Goal: Task Accomplishment & Management: Manage account settings

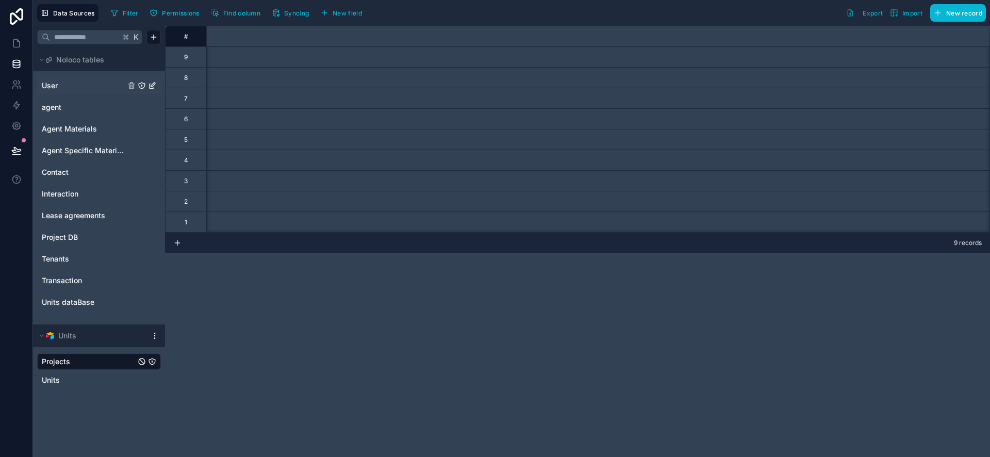
scroll to position [0, 1918]
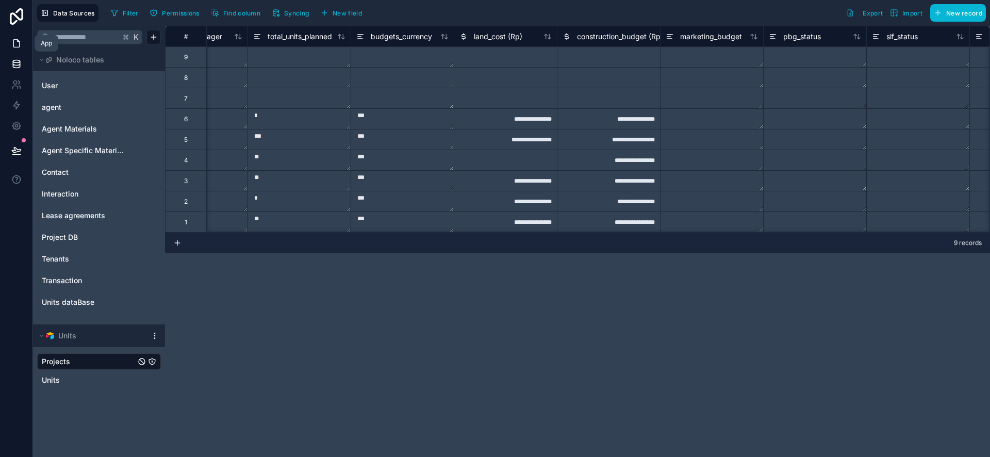
click at [19, 42] on icon at bounding box center [16, 44] width 6 height 8
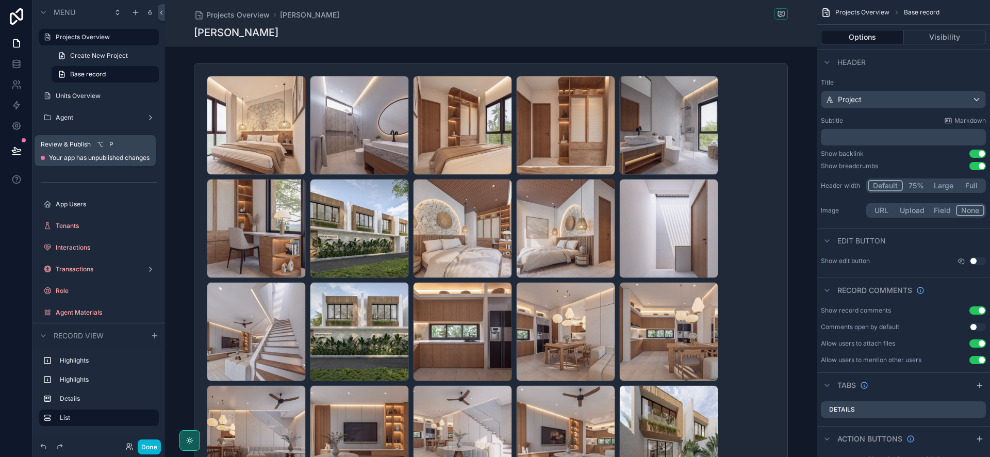
click at [18, 151] on icon at bounding box center [16, 149] width 9 height 5
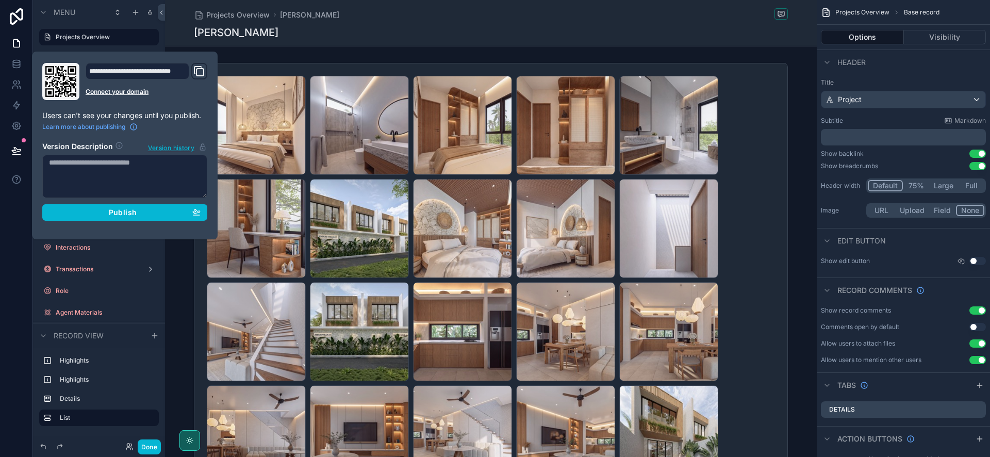
click at [197, 75] on icon "Domain and Custom Link" at bounding box center [199, 72] width 7 height 7
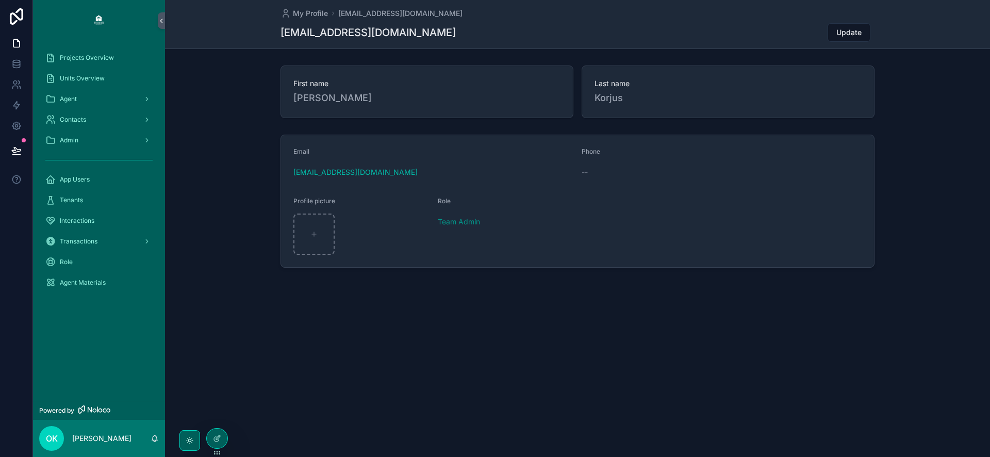
click at [532, 179] on div "[EMAIL_ADDRESS][DOMAIN_NAME]" at bounding box center [433, 172] width 280 height 16
click at [103, 57] on span "Projects Overview" at bounding box center [87, 58] width 54 height 8
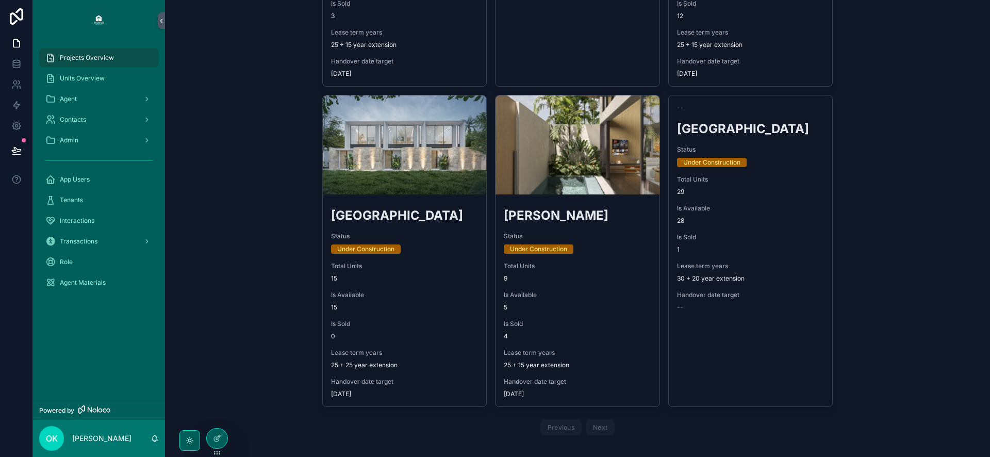
scroll to position [550, 0]
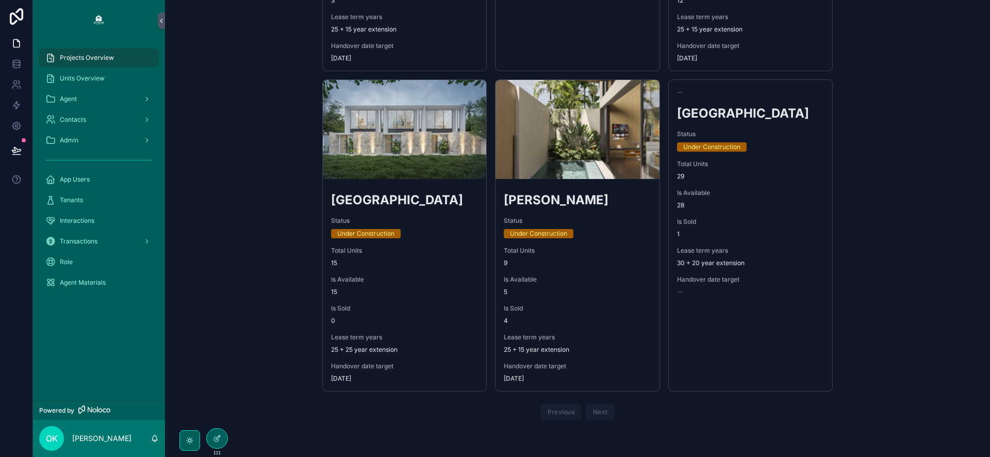
click at [0, 0] on div "scrollable content" at bounding box center [0, 0] width 0 height 0
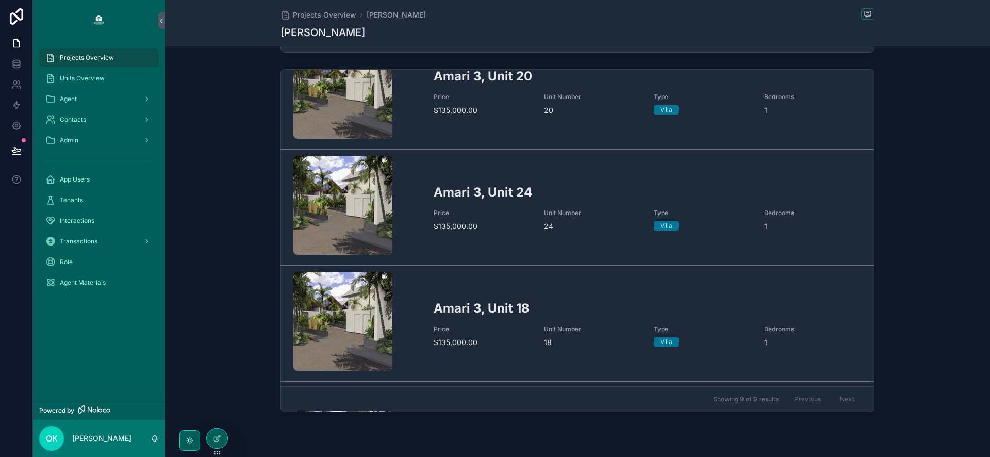
scroll to position [55, 0]
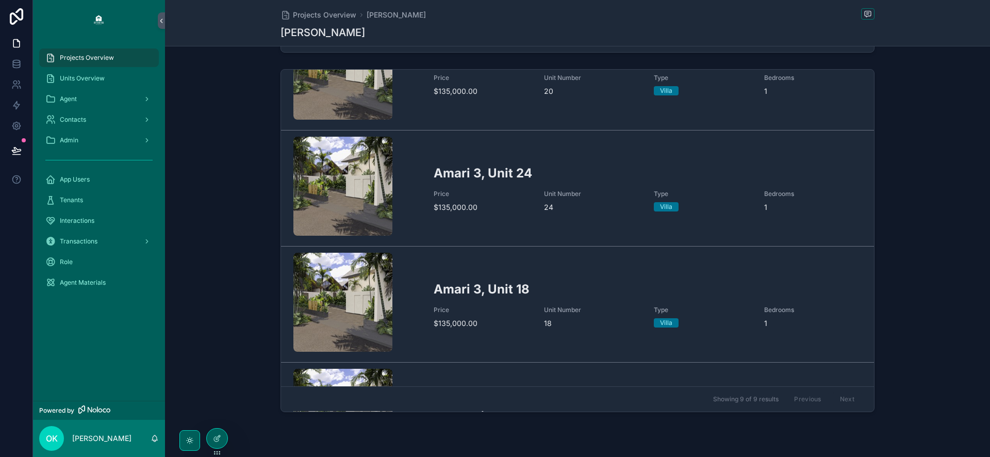
click at [529, 171] on h2 "Amari 3, Unit 24" at bounding box center [648, 172] width 428 height 17
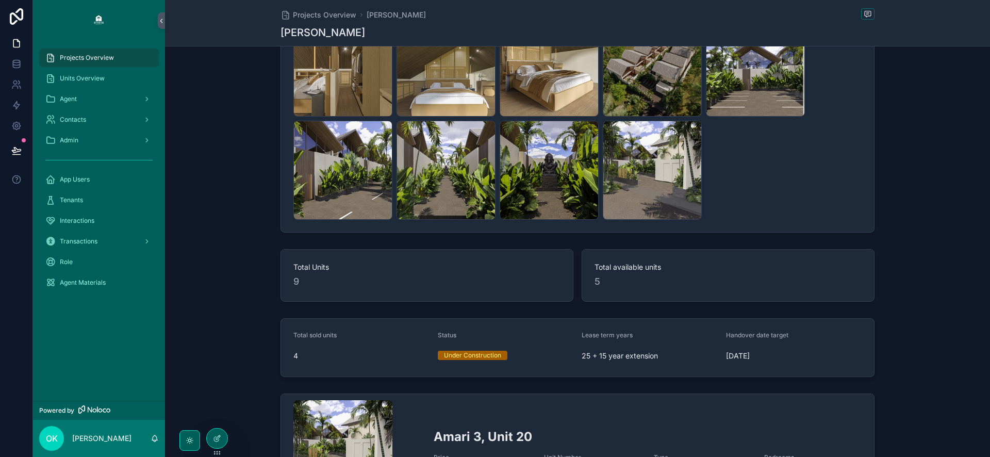
scroll to position [274, 0]
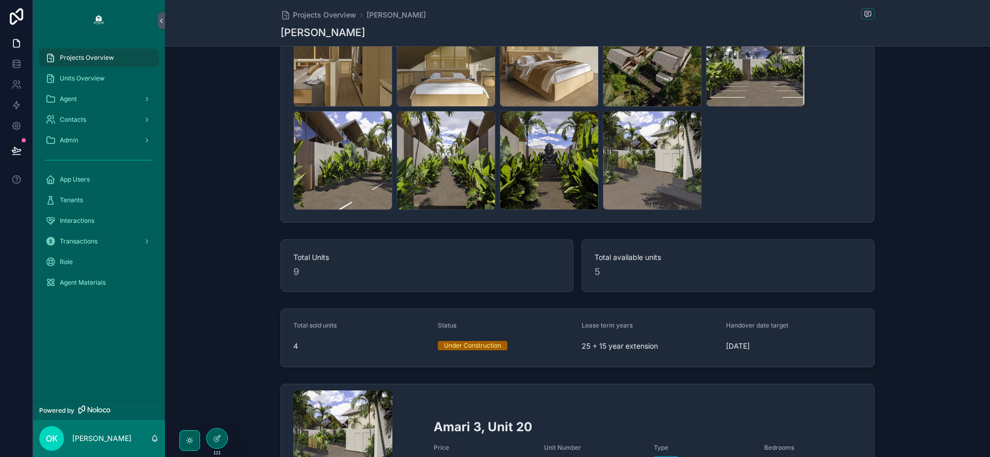
click at [444, 159] on div "COMPLEX-FACADE-4-Small .jpeg" at bounding box center [445, 160] width 99 height 99
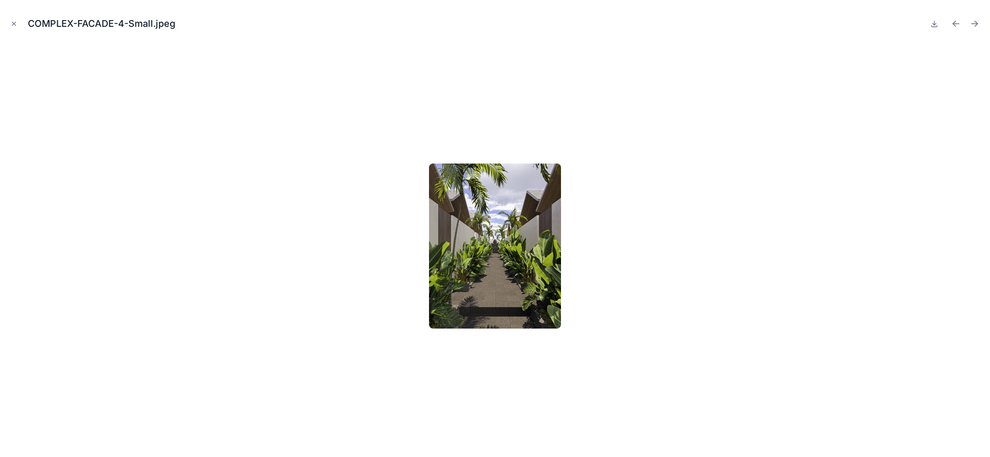
click at [15, 21] on icon "Close modal" at bounding box center [13, 23] width 7 height 7
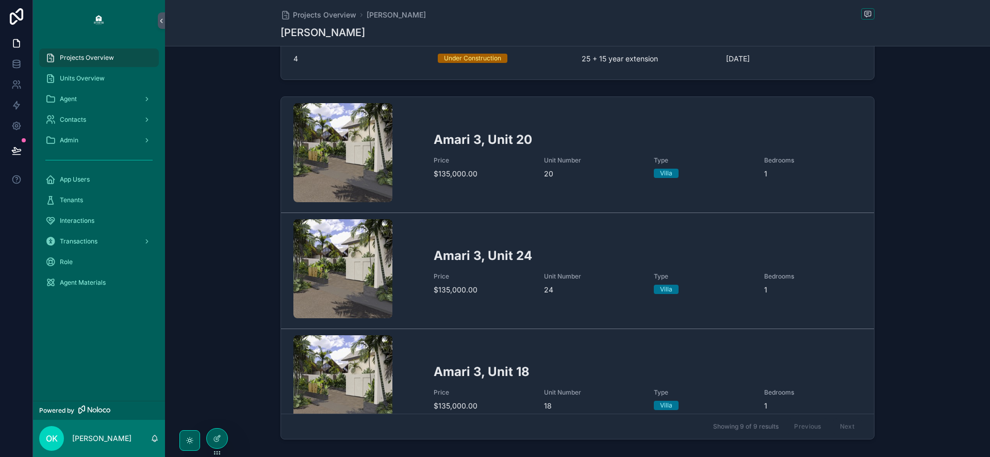
scroll to position [565, 0]
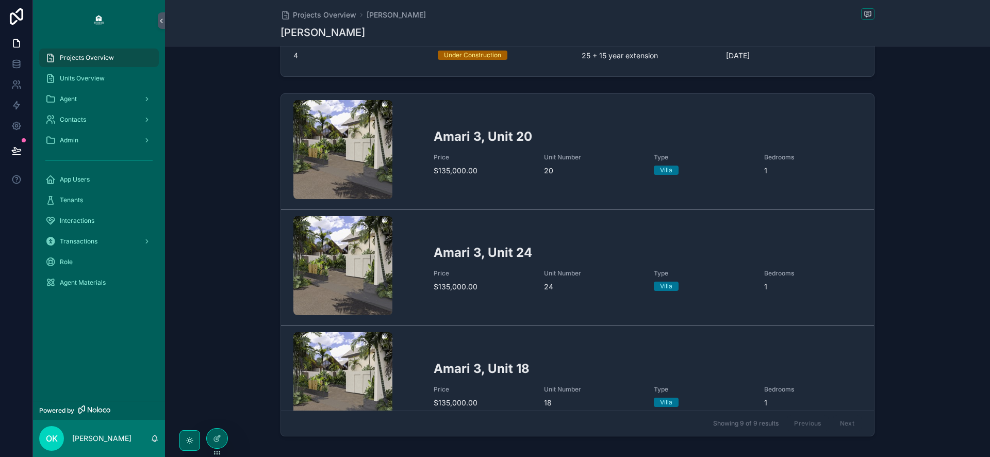
click at [527, 233] on link "Amari 3, Unit 24 Price $135,000.00 Unit Number 24 Type Villa Bedrooms 1" at bounding box center [577, 268] width 593 height 116
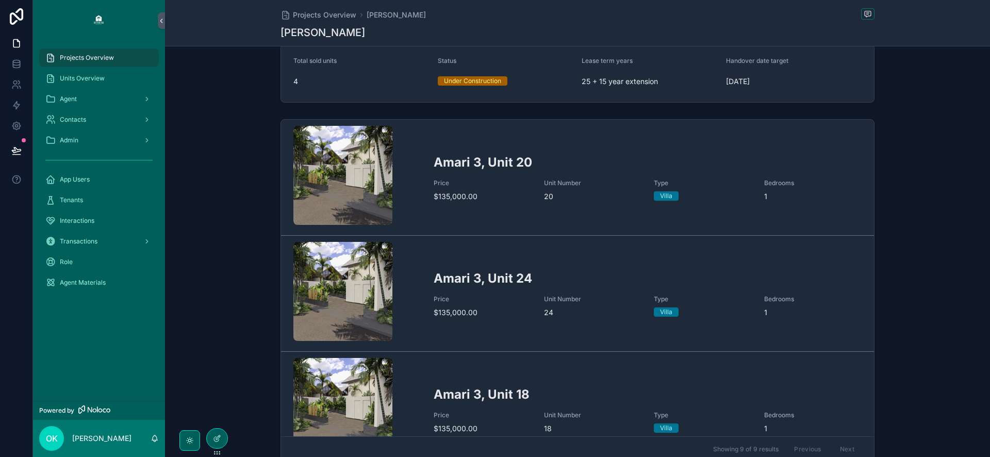
scroll to position [405, 0]
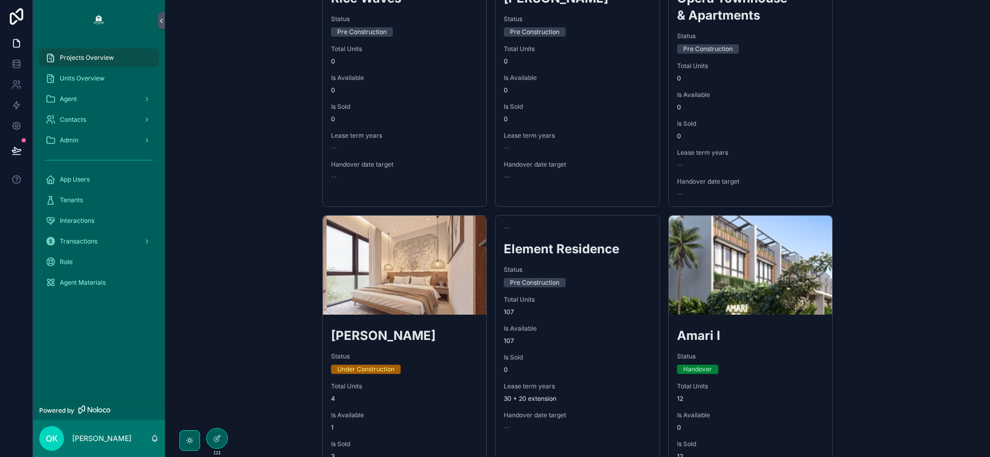
scroll to position [101, 0]
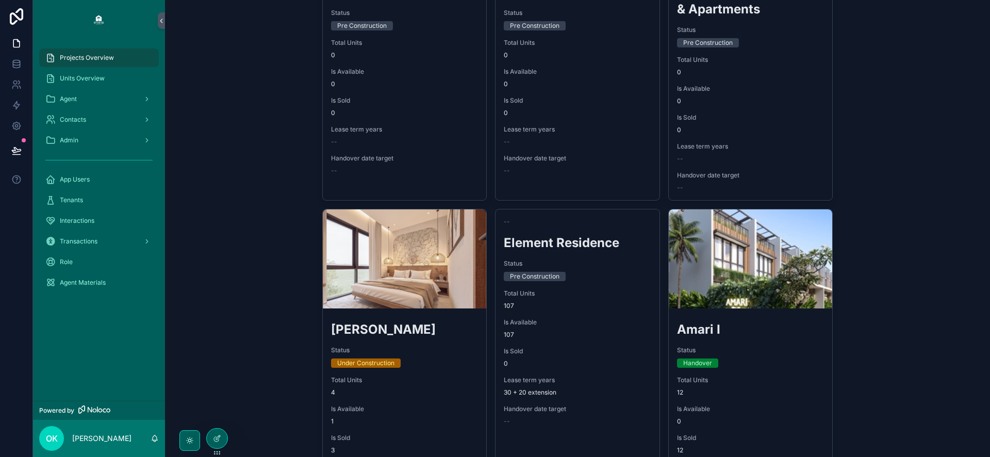
click at [84, 77] on span "Units Overview" at bounding box center [82, 78] width 45 height 8
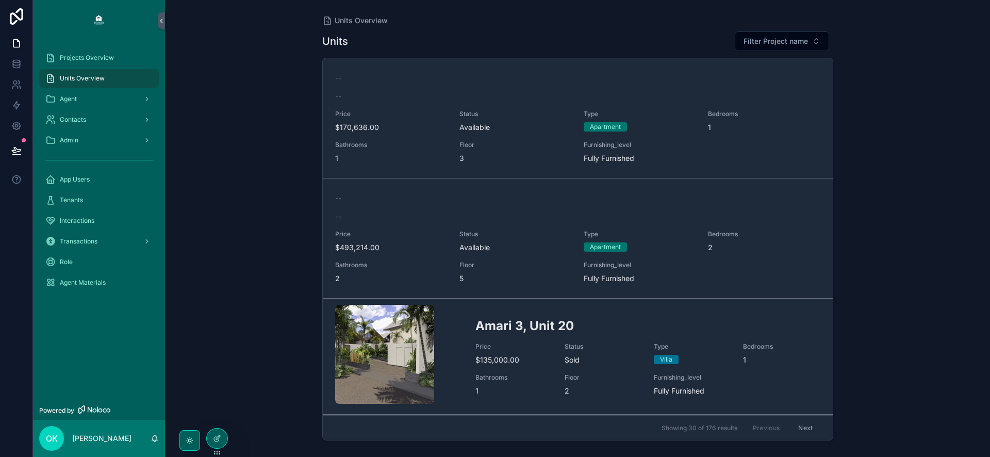
click at [741, 36] on button "Filter Project name" at bounding box center [782, 41] width 94 height 20
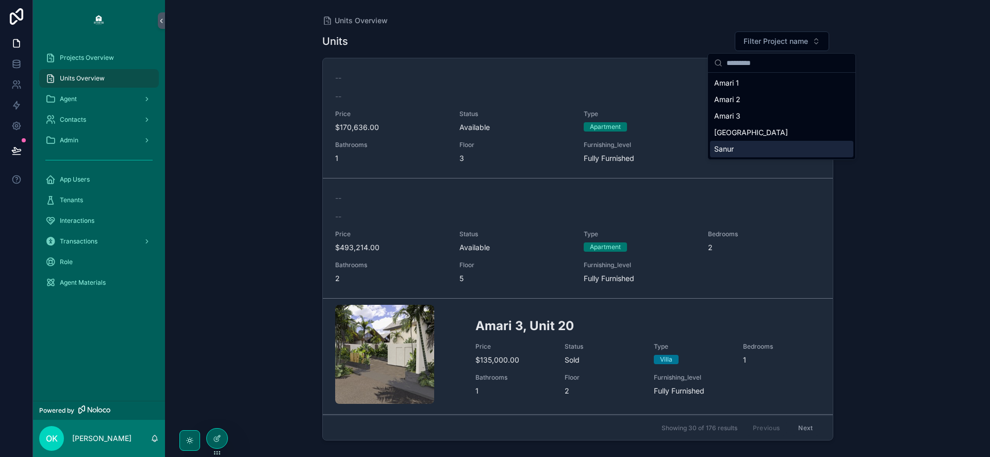
click at [733, 149] on div "Sanur" at bounding box center [781, 149] width 143 height 16
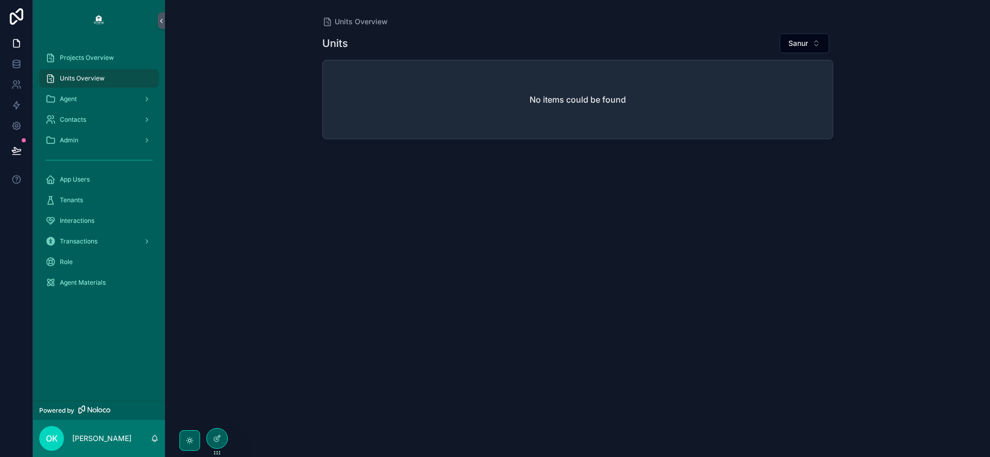
click at [805, 44] on span "Sanur" at bounding box center [798, 43] width 20 height 10
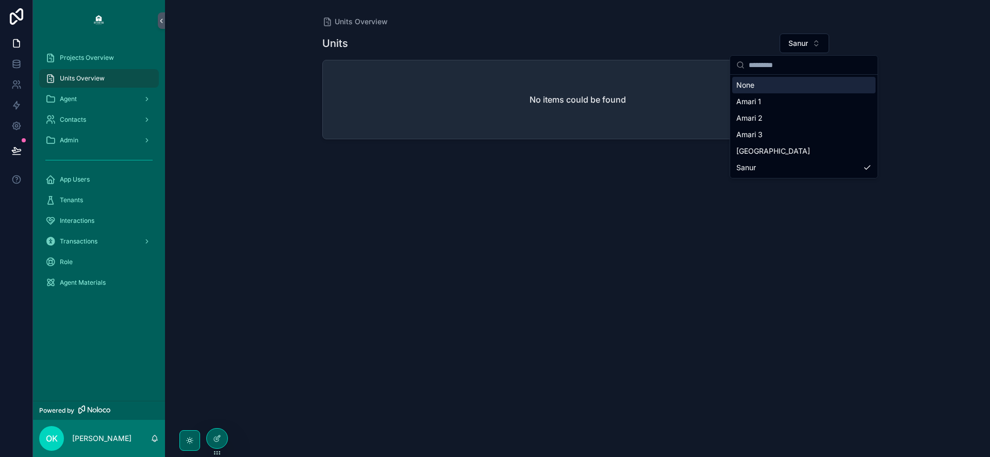
click at [786, 89] on div "None" at bounding box center [803, 85] width 143 height 16
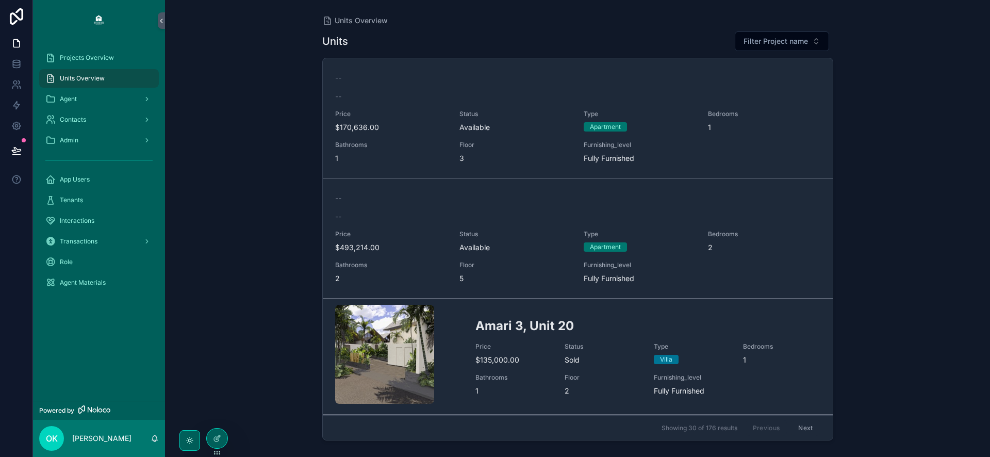
click at [800, 37] on span "Filter Project name" at bounding box center [775, 41] width 64 height 10
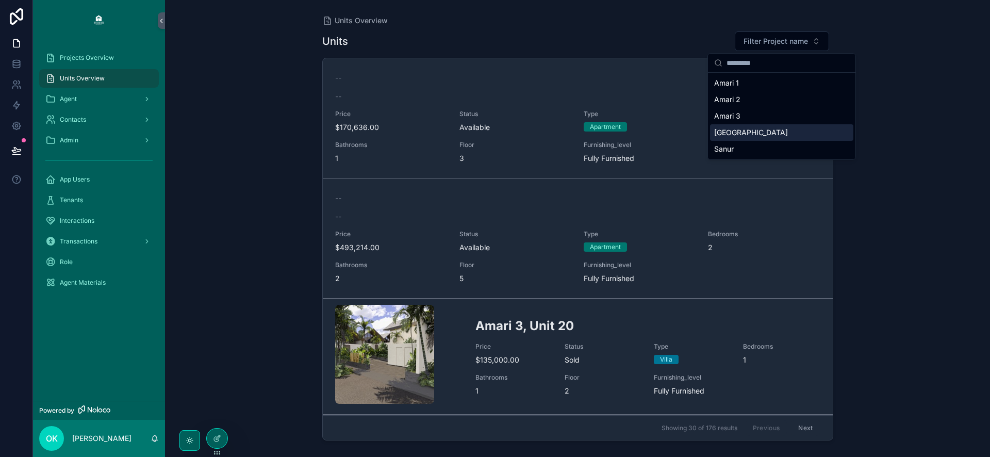
click at [586, 35] on div "Units Filter Project name" at bounding box center [577, 41] width 511 height 21
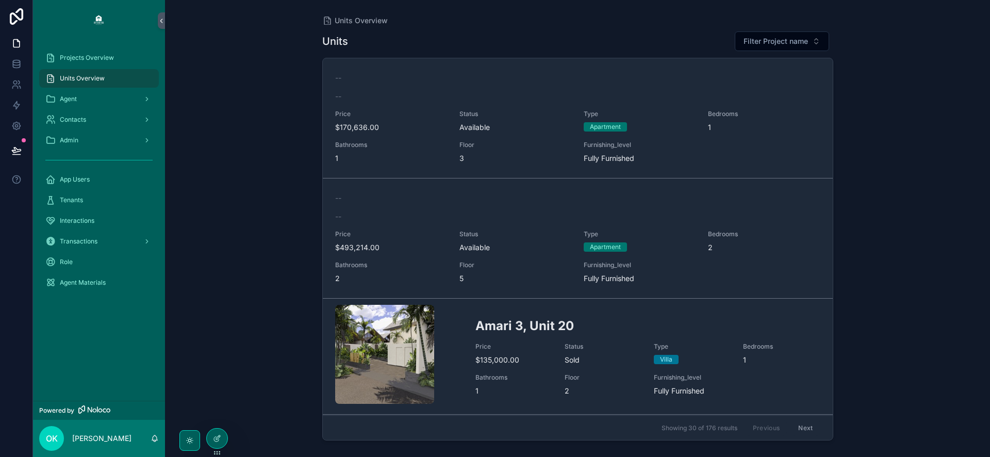
click at [765, 40] on span "Filter Project name" at bounding box center [775, 41] width 64 height 10
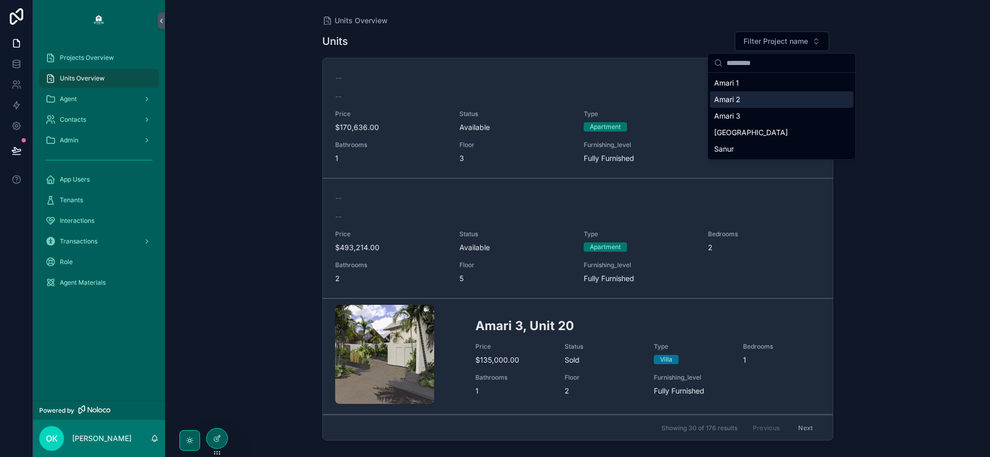
click at [745, 98] on div "Amari 2" at bounding box center [781, 99] width 143 height 16
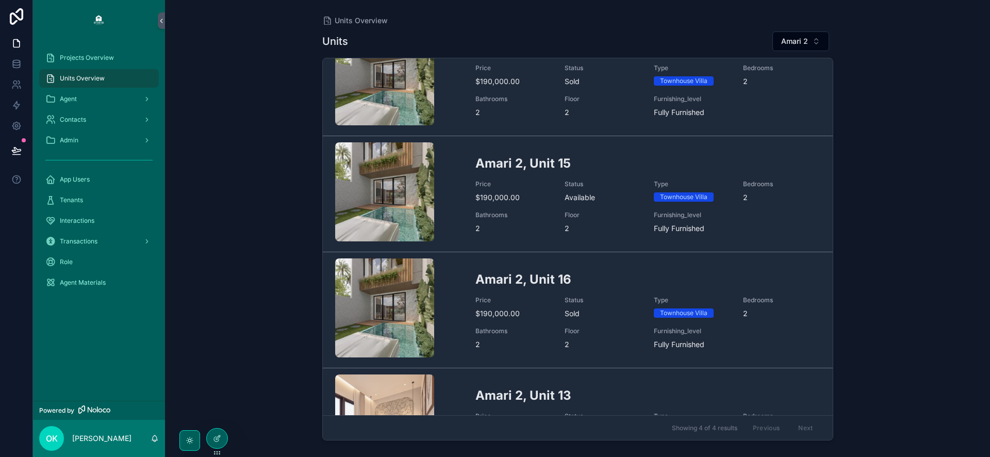
scroll to position [59, 0]
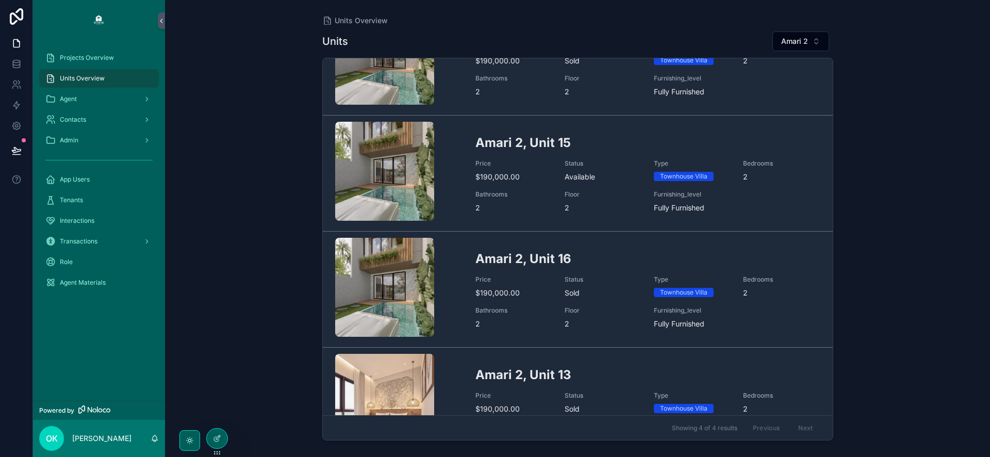
click at [799, 32] on button "Amari 2" at bounding box center [800, 41] width 57 height 20
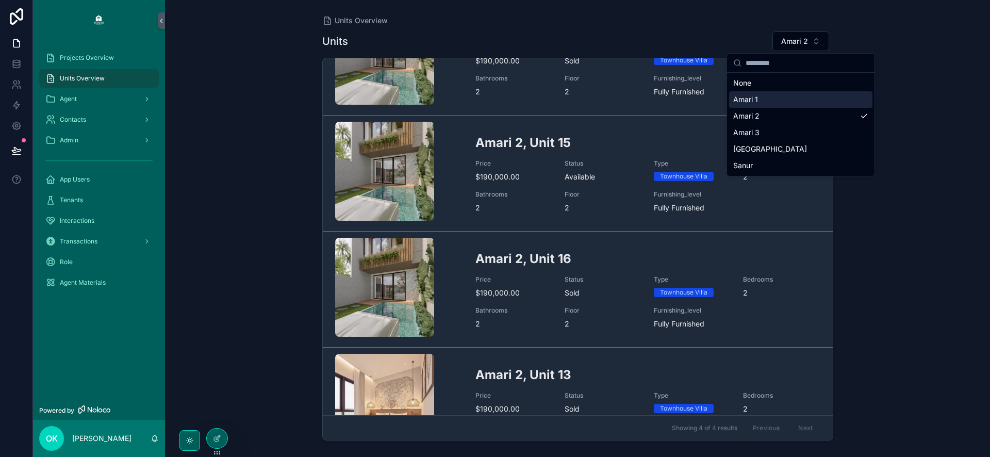
click at [781, 93] on div "Amari 1" at bounding box center [800, 99] width 143 height 16
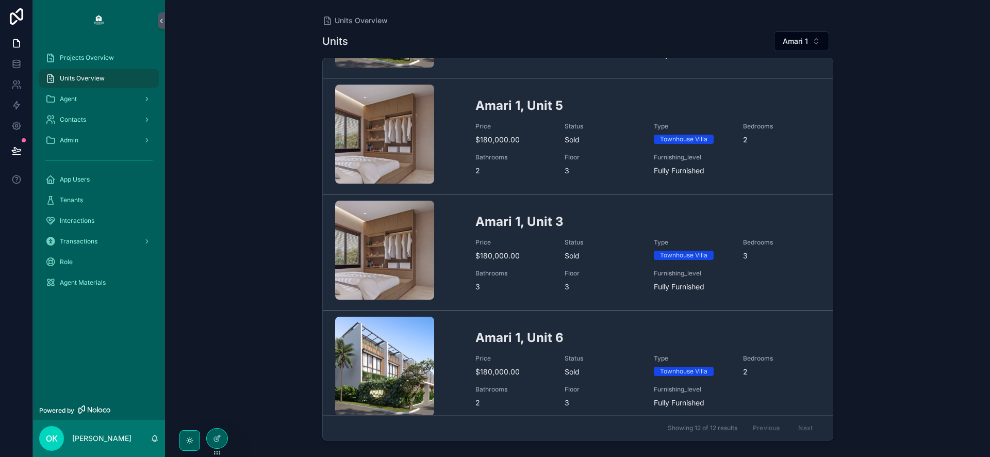
scroll to position [851, 0]
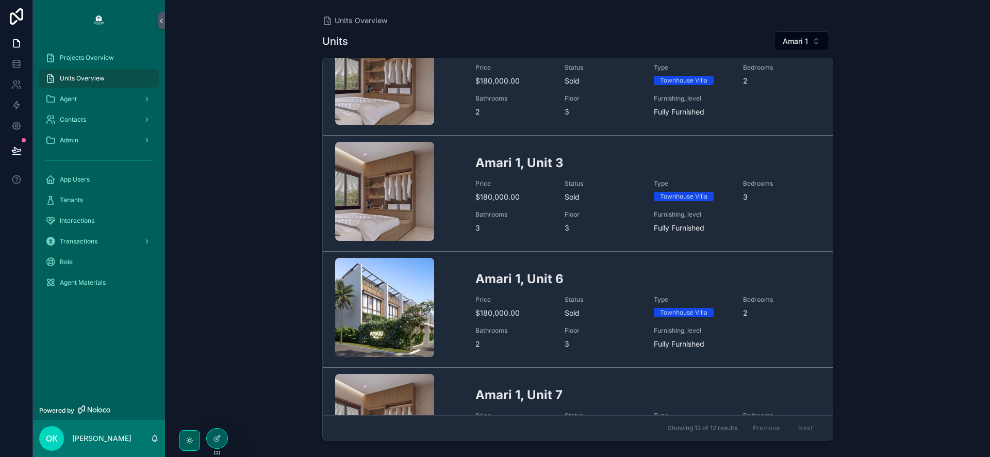
click at [583, 159] on h2 "Amari 1, Unit 3" at bounding box center [647, 162] width 345 height 17
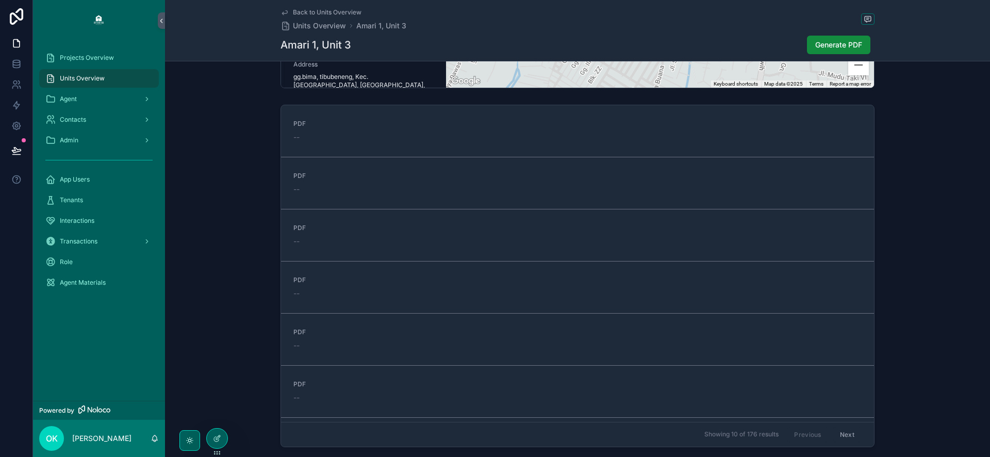
scroll to position [1106, 0]
click at [856, 43] on span "Generate PDF" at bounding box center [838, 45] width 47 height 10
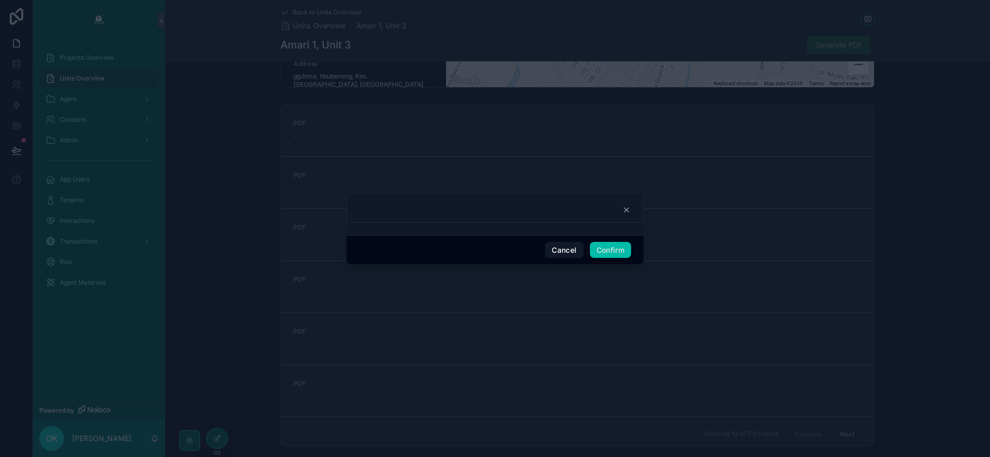
click at [603, 250] on button "Confirm" at bounding box center [610, 250] width 41 height 16
click at [629, 209] on link "PDF --" at bounding box center [577, 235] width 593 height 52
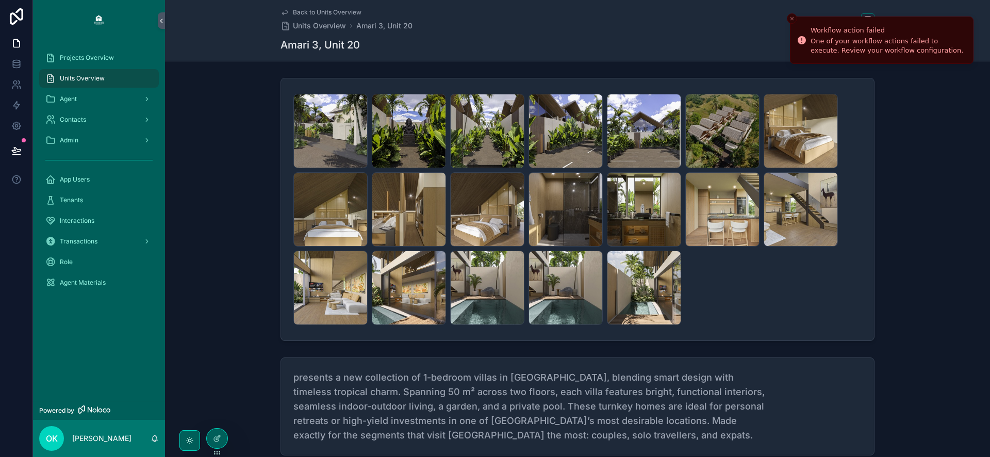
click at [794, 19] on icon "Close toast" at bounding box center [792, 18] width 6 height 6
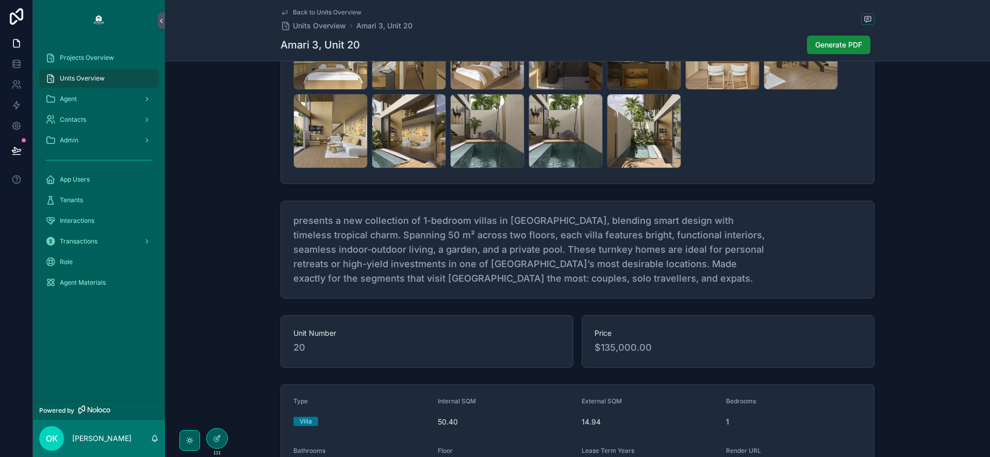
scroll to position [160, 0]
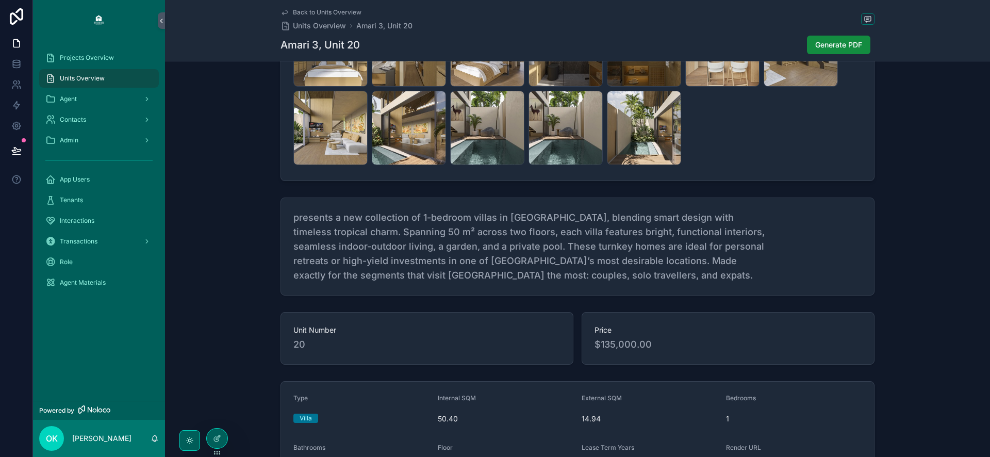
click at [310, 24] on span "Units Overview" at bounding box center [319, 26] width 53 height 10
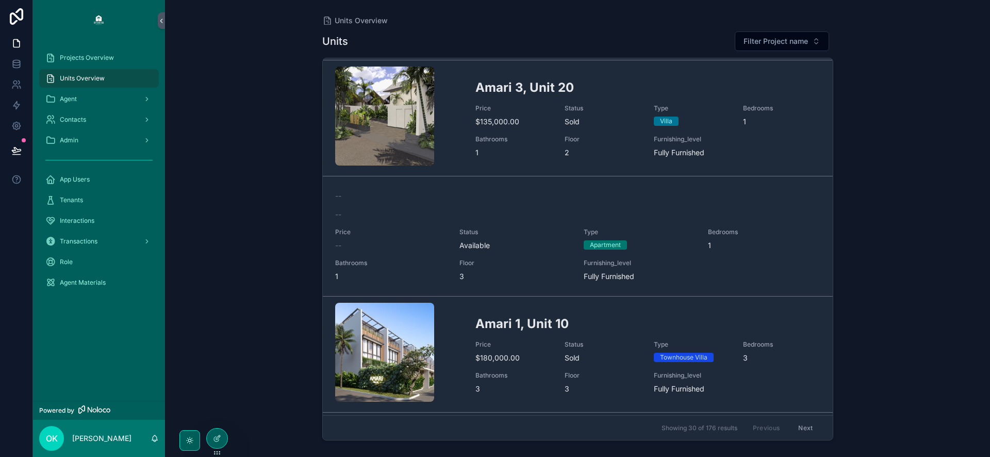
scroll to position [240, 0]
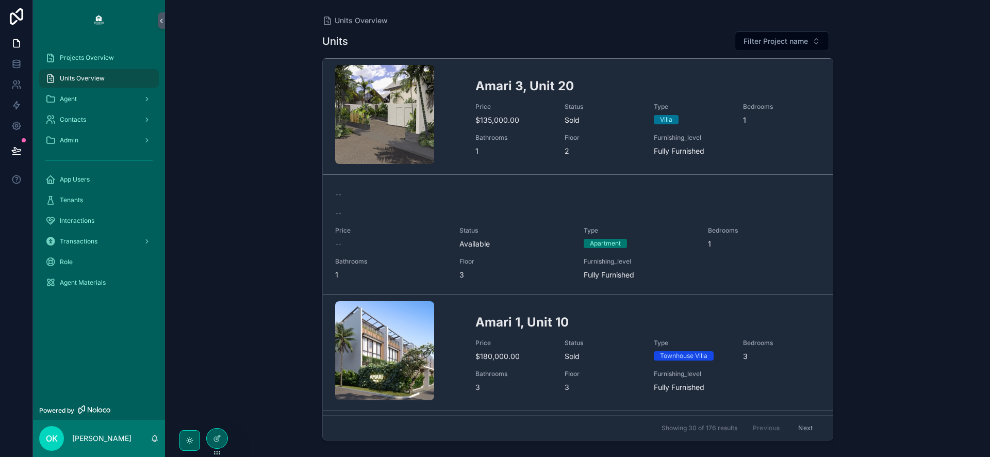
click at [99, 101] on div "Agent" at bounding box center [98, 99] width 107 height 16
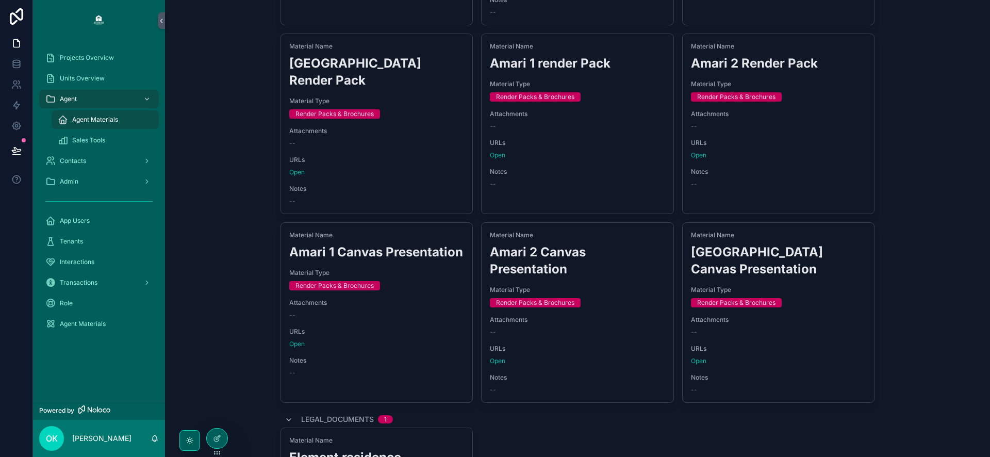
scroll to position [235, 0]
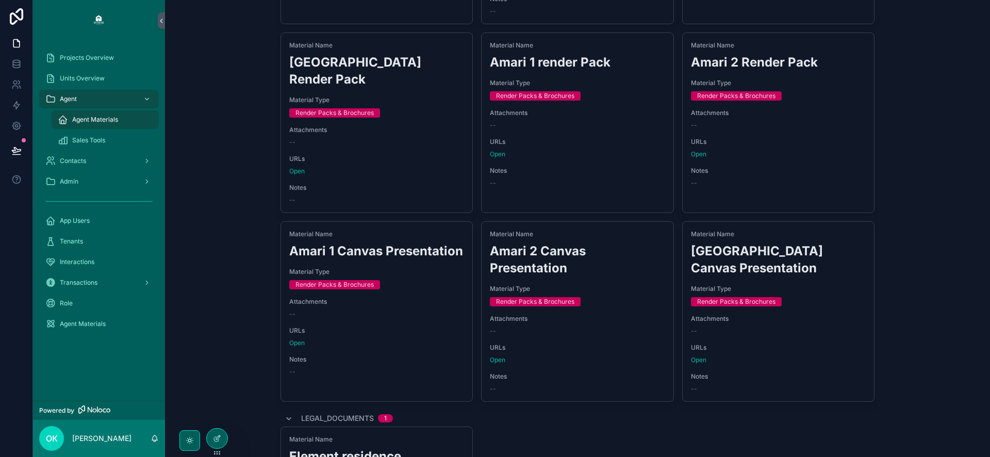
click at [701, 356] on link "Open" at bounding box center [698, 360] width 15 height 8
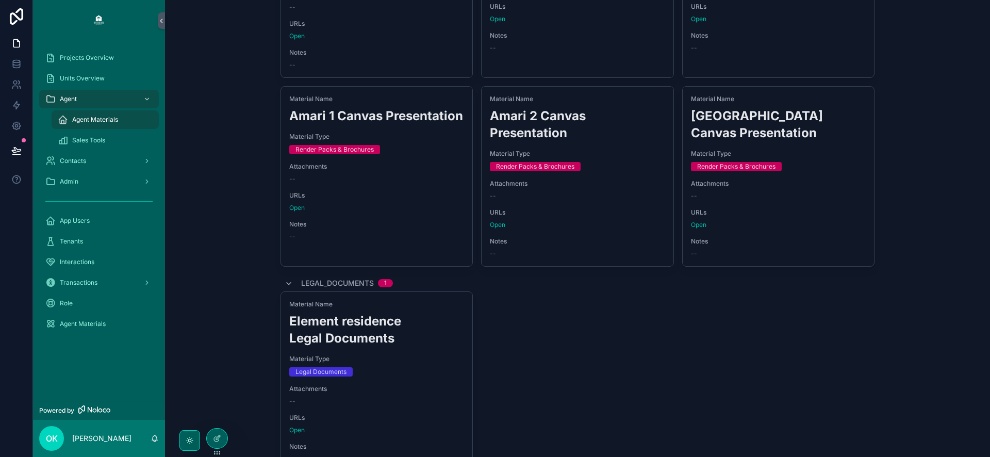
scroll to position [470, 0]
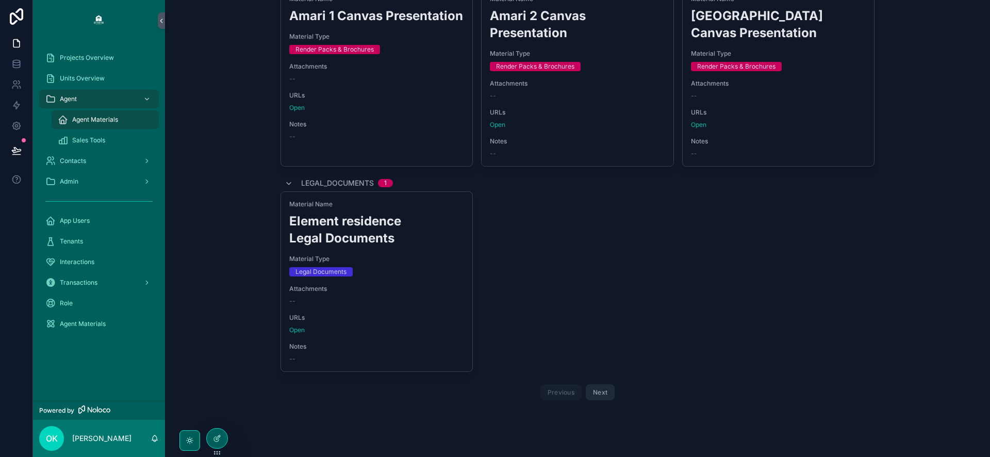
click at [596, 384] on button "Next" at bounding box center [600, 392] width 29 height 16
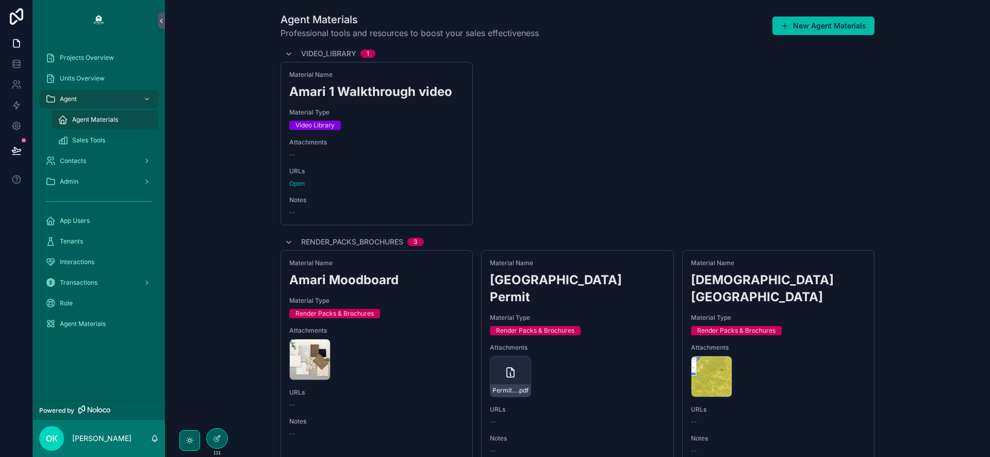
click at [699, 356] on div "Zoning .jpeg" at bounding box center [711, 376] width 41 height 41
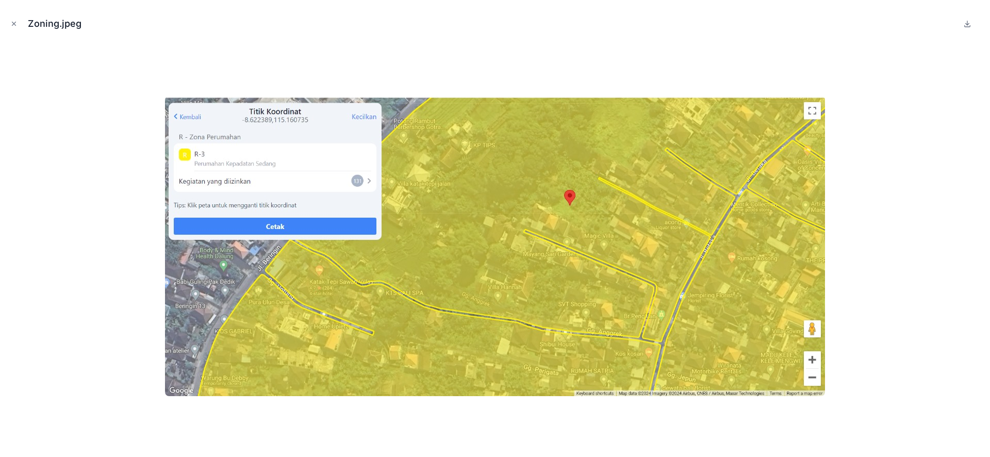
click at [11, 20] on icon "Close modal" at bounding box center [13, 23] width 7 height 7
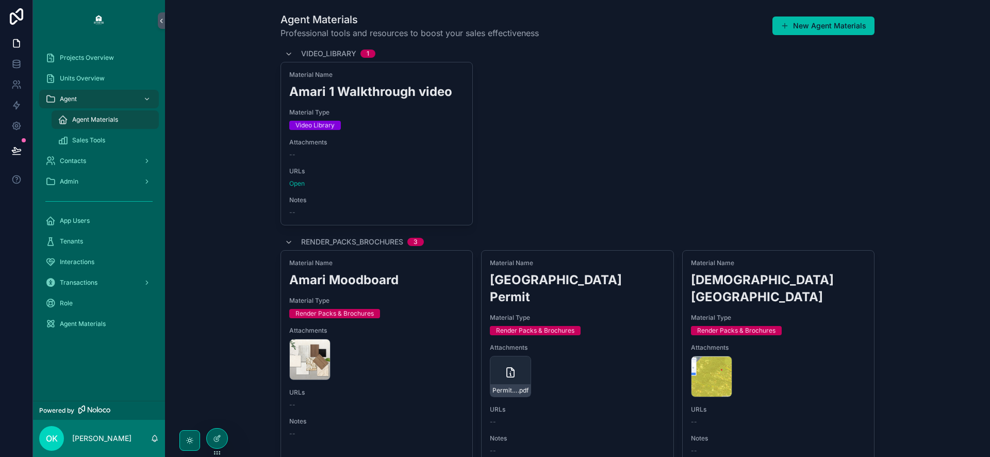
click at [99, 139] on span "Sales Tools" at bounding box center [88, 140] width 33 height 8
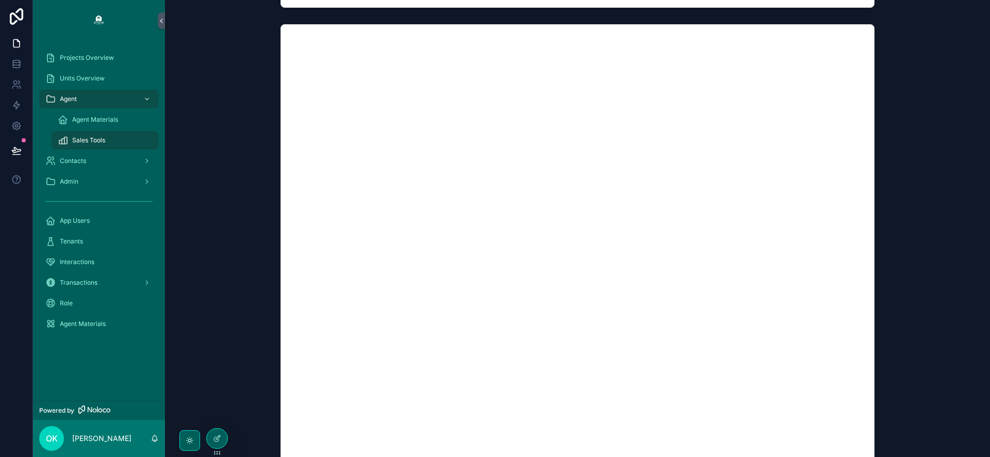
scroll to position [728, 0]
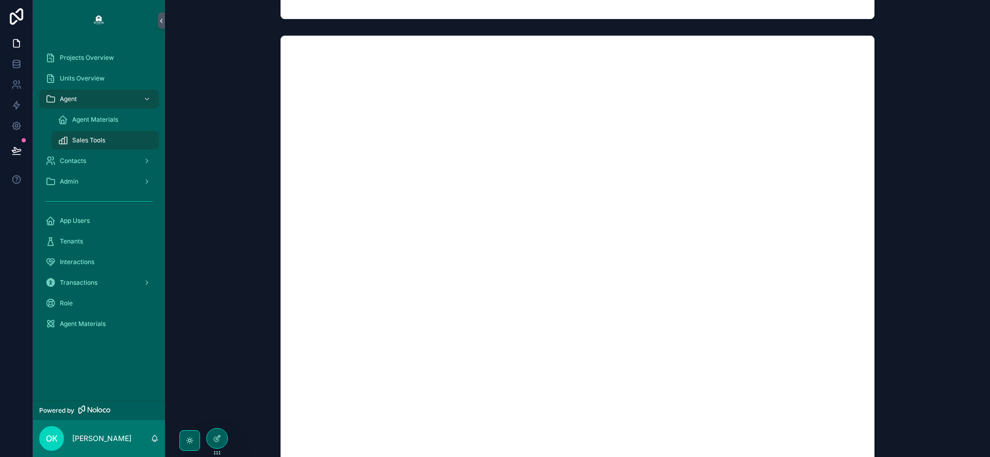
click at [108, 165] on div "Contacts" at bounding box center [98, 161] width 107 height 16
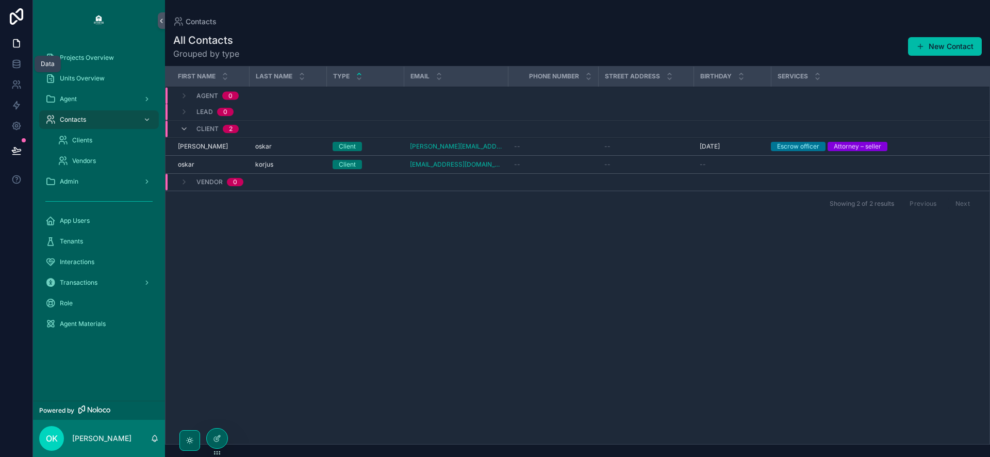
click at [19, 63] on icon at bounding box center [16, 64] width 10 height 10
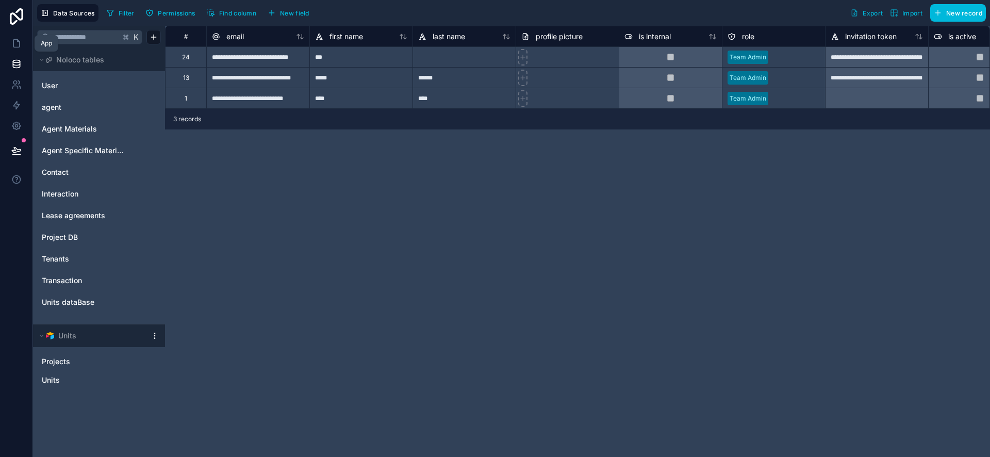
click at [23, 47] on link at bounding box center [16, 43] width 32 height 21
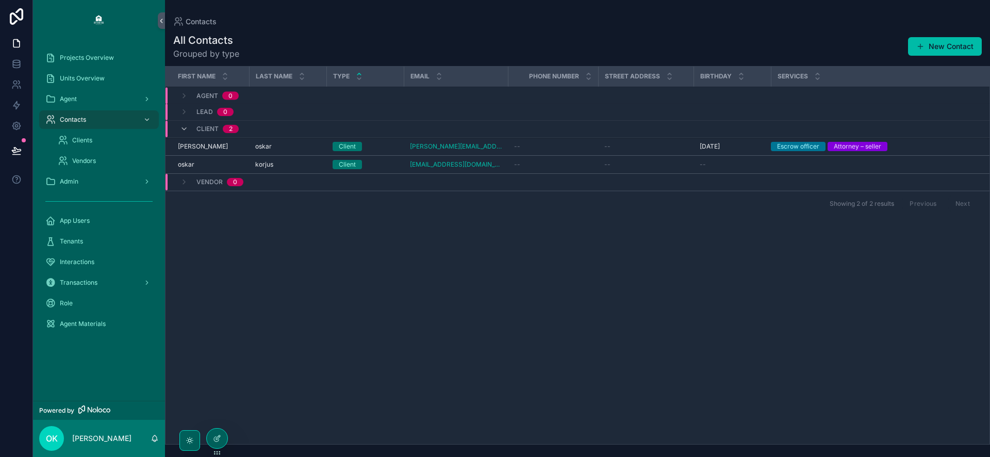
click at [104, 141] on div "Clients" at bounding box center [105, 140] width 95 height 16
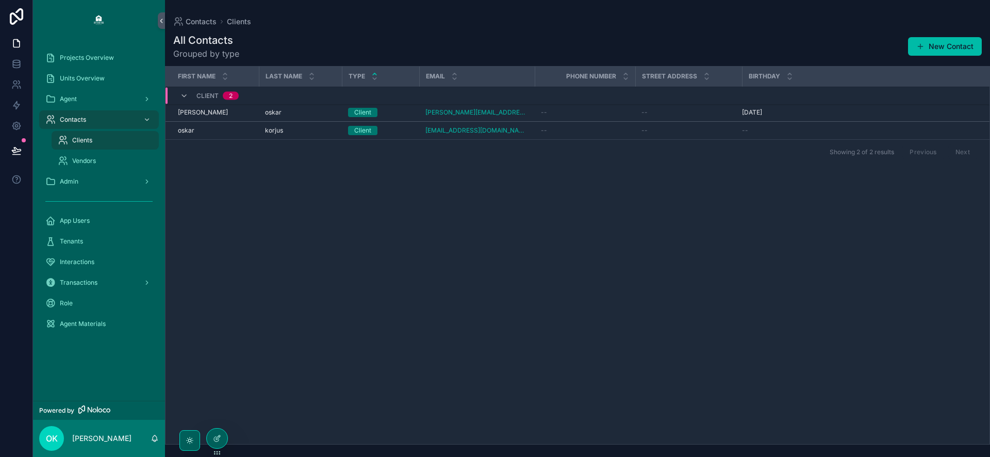
click at [107, 154] on div "Vendors" at bounding box center [105, 161] width 95 height 16
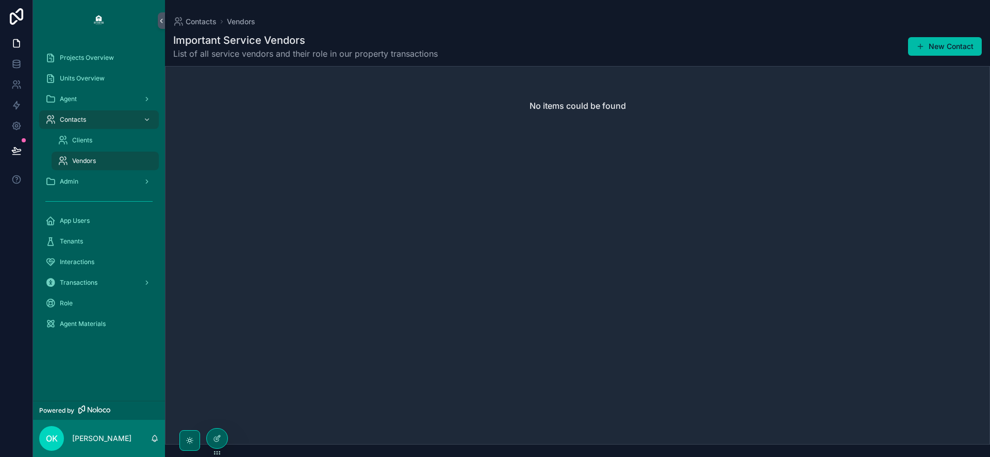
click at [98, 180] on div "Admin" at bounding box center [98, 181] width 107 height 16
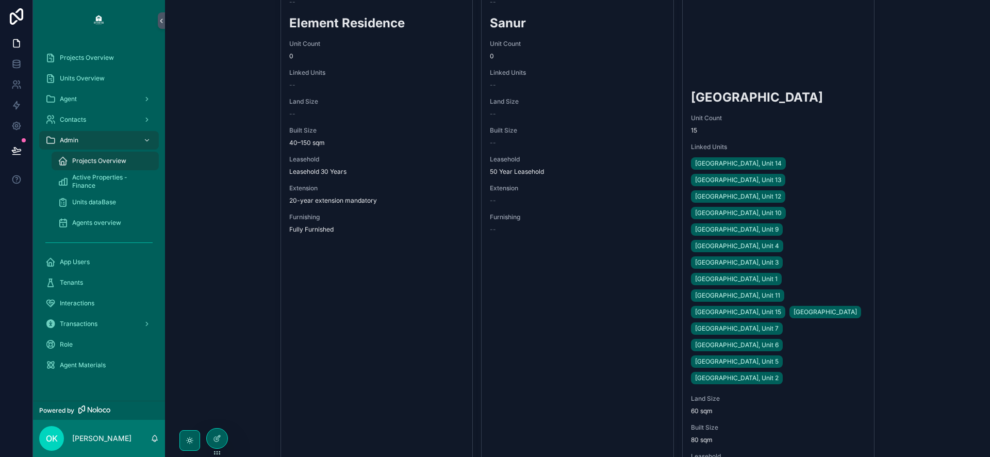
scroll to position [95, 0]
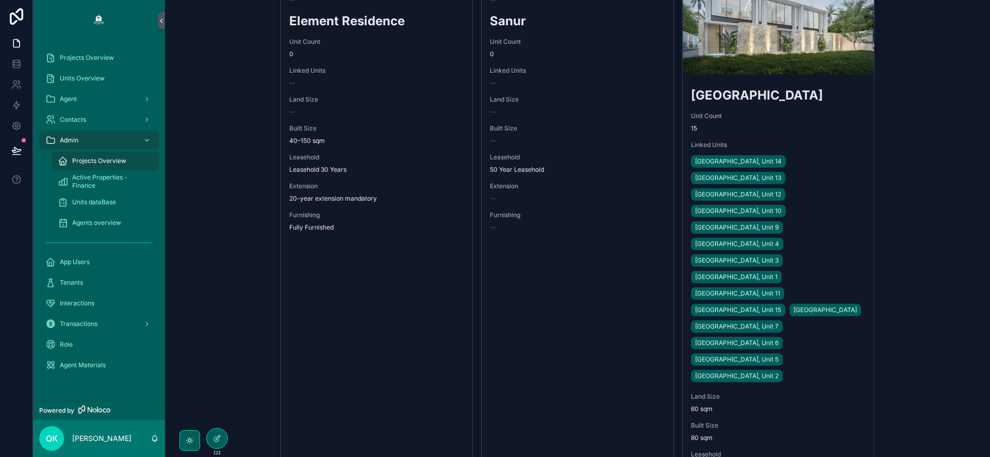
click at [92, 181] on span "Active Properties - Finance" at bounding box center [110, 181] width 76 height 16
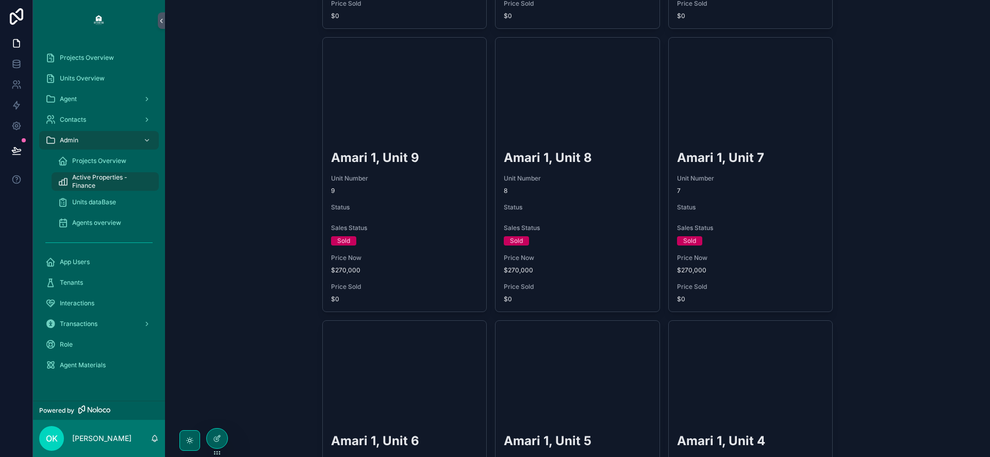
scroll to position [1189, 0]
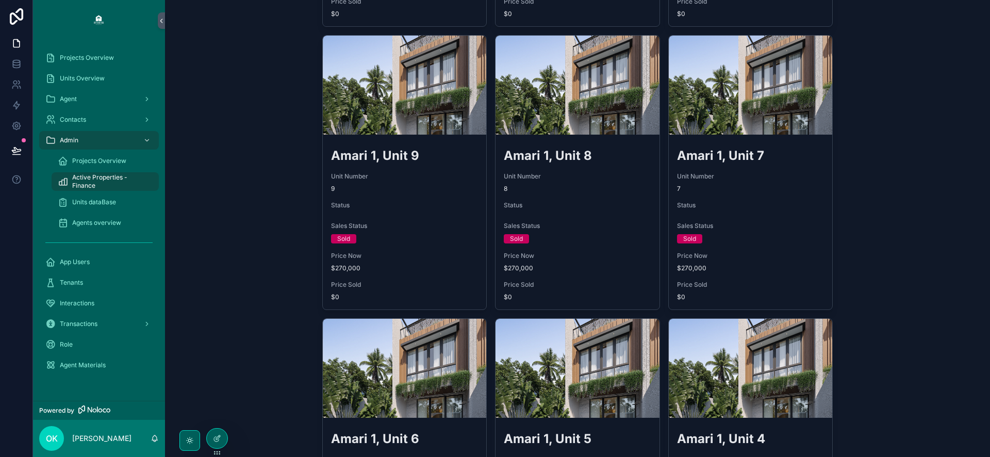
click at [101, 203] on span "Units dataBase" at bounding box center [94, 202] width 44 height 8
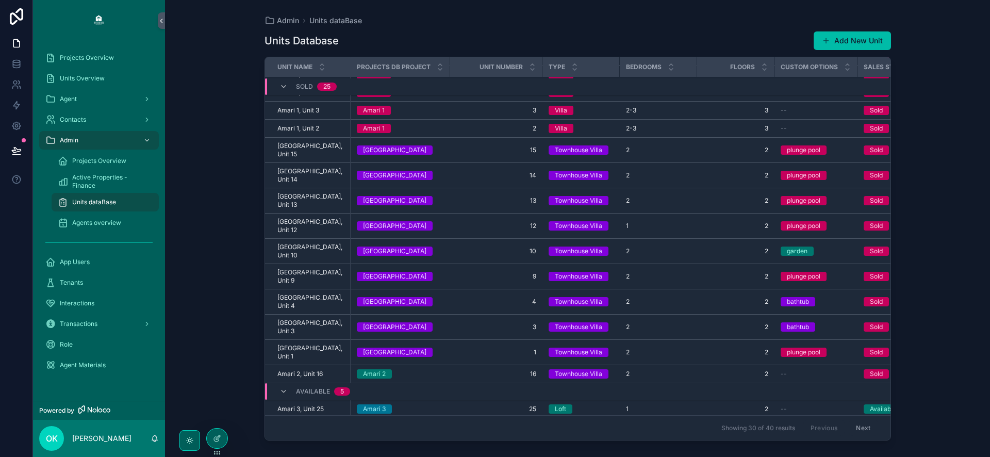
scroll to position [305, 0]
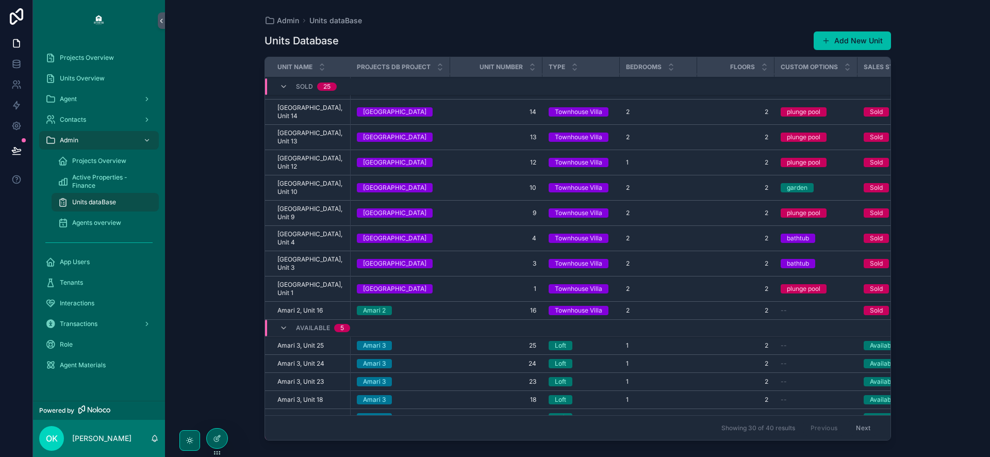
click at [97, 221] on span "Agents overview" at bounding box center [96, 223] width 49 height 8
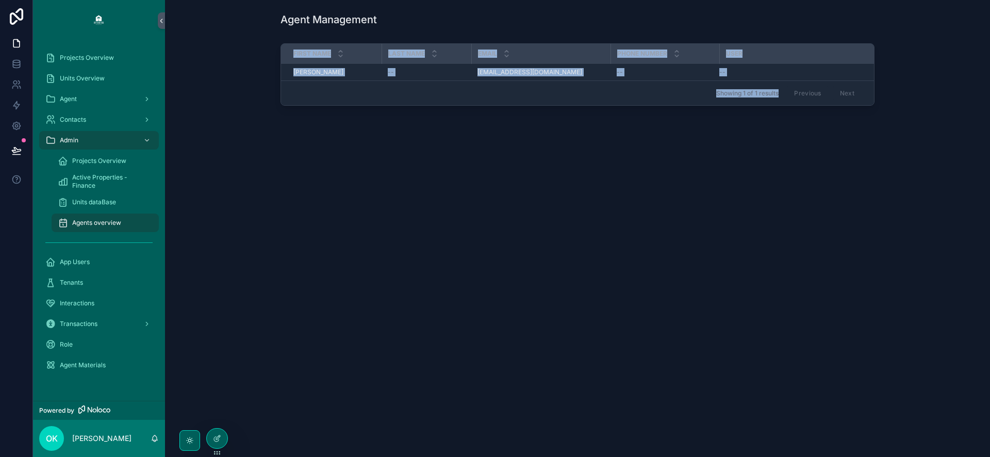
drag, startPoint x: 271, startPoint y: 19, endPoint x: 500, endPoint y: 110, distance: 245.9
click at [500, 110] on div "Agent Management First Name Last Name Email Phone Number User Karl Karl -- made…" at bounding box center [577, 90] width 825 height 180
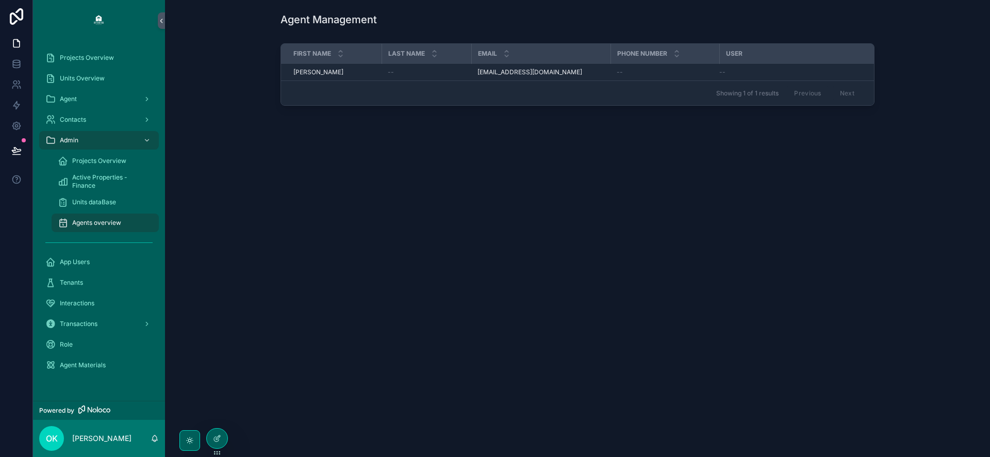
click at [477, 109] on div "First Name Last Name Email Phone Number User Karl Karl -- made.suwitra@construc…" at bounding box center [577, 76] width 808 height 75
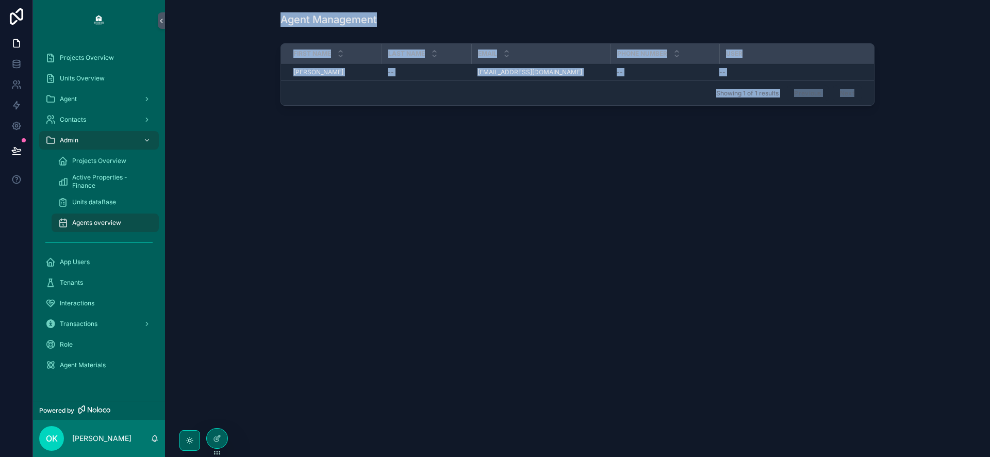
drag, startPoint x: 878, startPoint y: 110, endPoint x: 277, endPoint y: 15, distance: 608.1
click at [277, 15] on div "Agent Management First Name Last Name Email Phone Number User Karl Karl -- made…" at bounding box center [577, 90] width 825 height 180
click at [107, 206] on div "Units dataBase" at bounding box center [105, 202] width 95 height 16
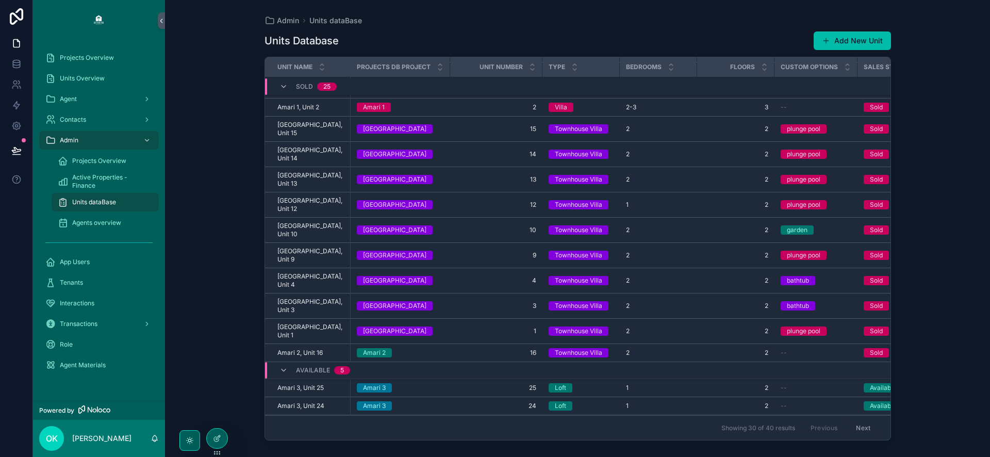
scroll to position [305, 0]
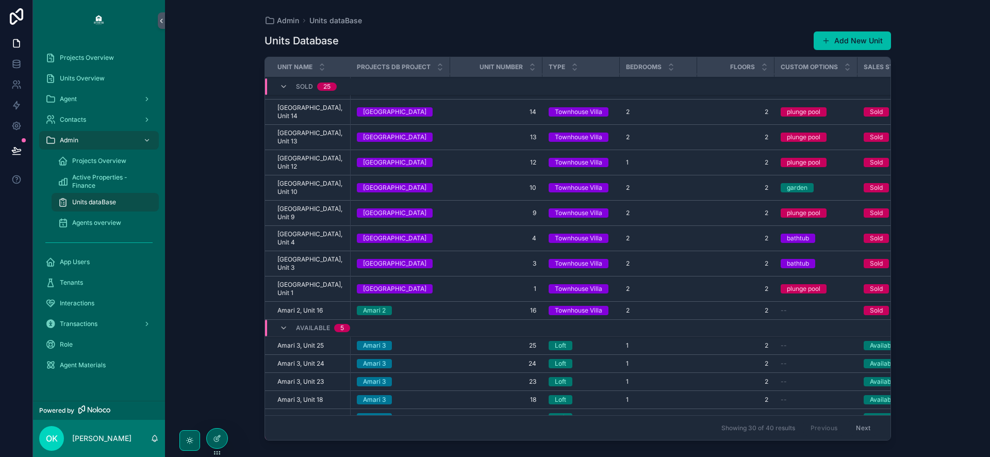
click at [105, 117] on div "Contacts" at bounding box center [98, 119] width 107 height 16
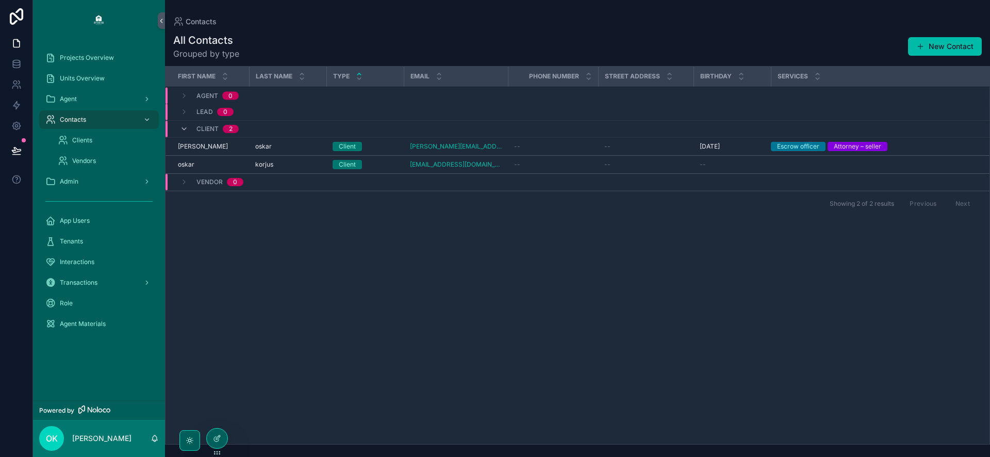
click at [103, 93] on div "Agent" at bounding box center [98, 99] width 107 height 16
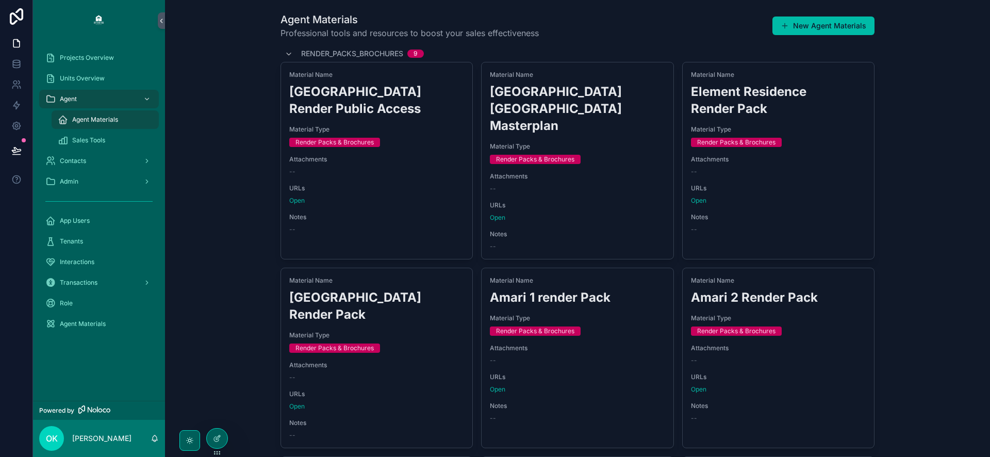
click at [110, 160] on div "Contacts" at bounding box center [98, 161] width 107 height 16
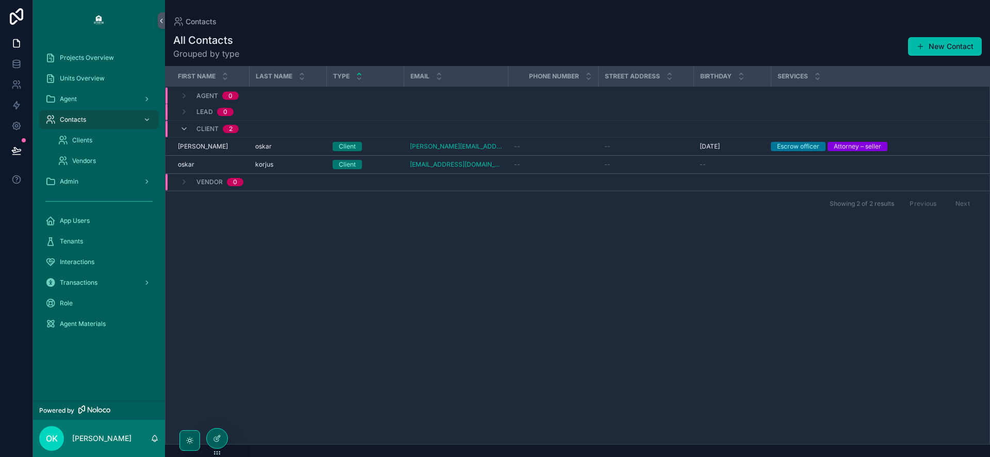
click at [88, 178] on div "Admin" at bounding box center [98, 181] width 107 height 16
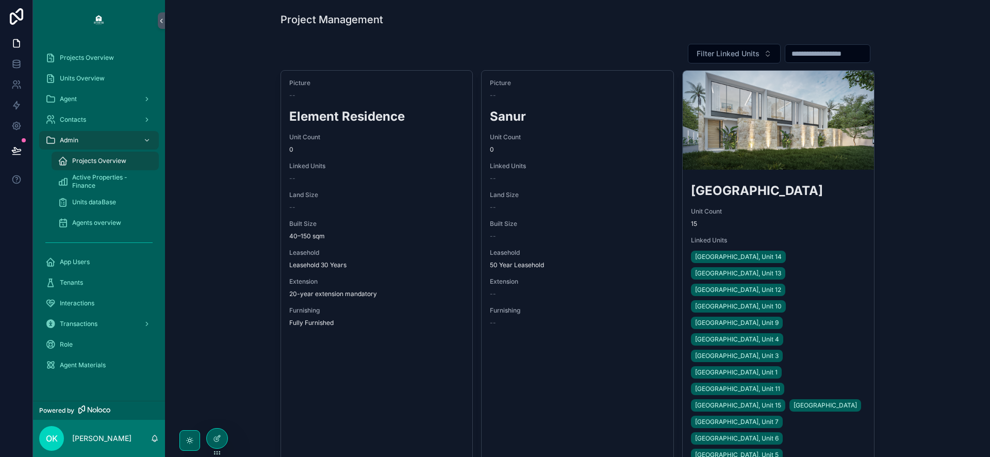
click at [131, 216] on div "Agents overview" at bounding box center [105, 222] width 95 height 16
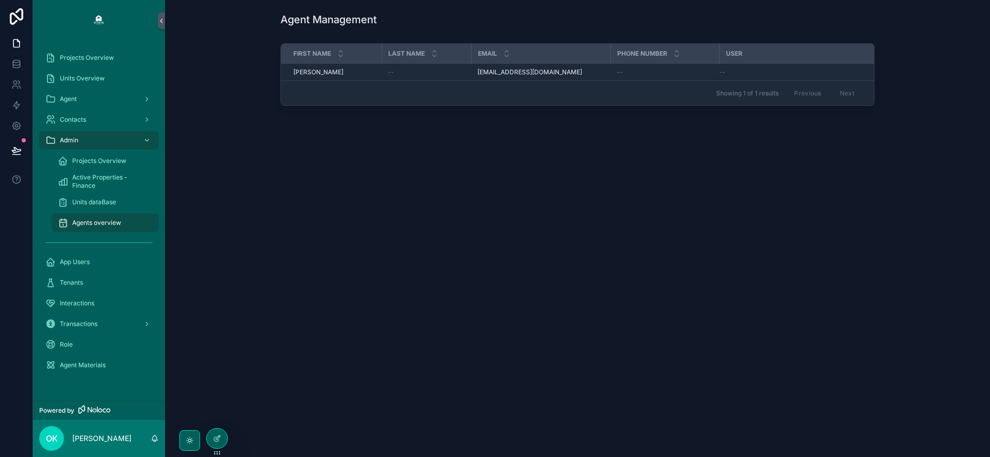
click at [124, 204] on div "Units dataBase" at bounding box center [105, 202] width 95 height 16
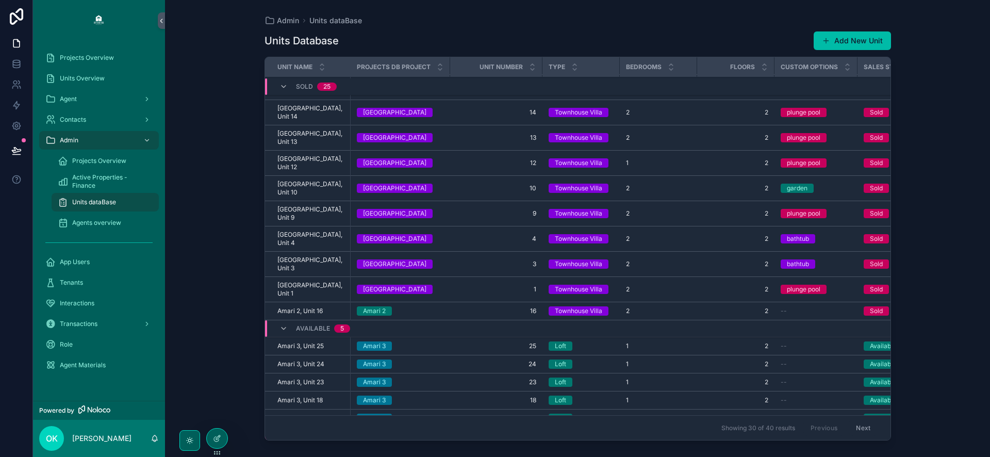
scroll to position [305, 0]
click at [82, 226] on span "Agents overview" at bounding box center [96, 223] width 49 height 8
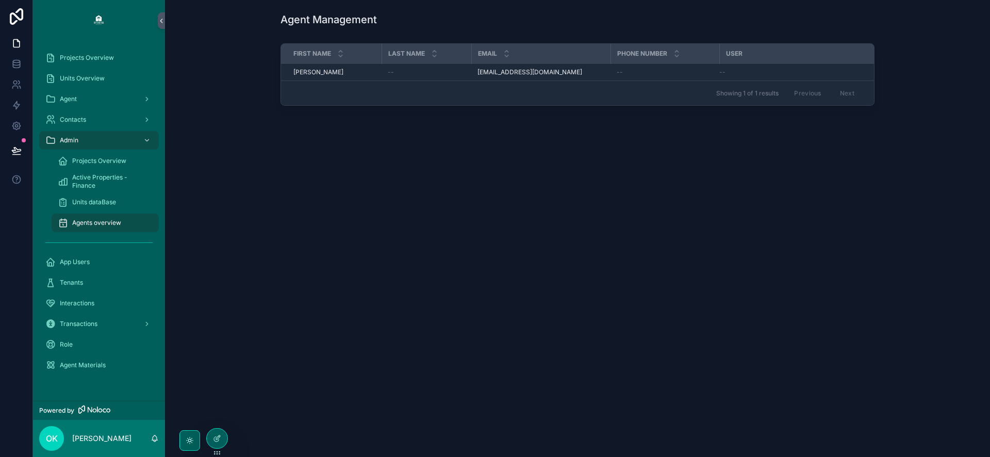
click at [92, 257] on div "App Users" at bounding box center [98, 262] width 107 height 16
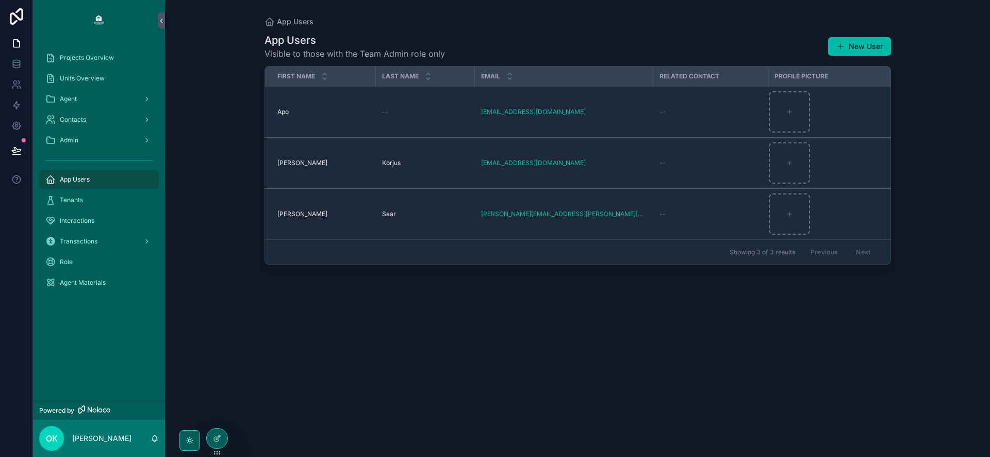
click at [82, 206] on div "Tenants" at bounding box center [98, 200] width 107 height 16
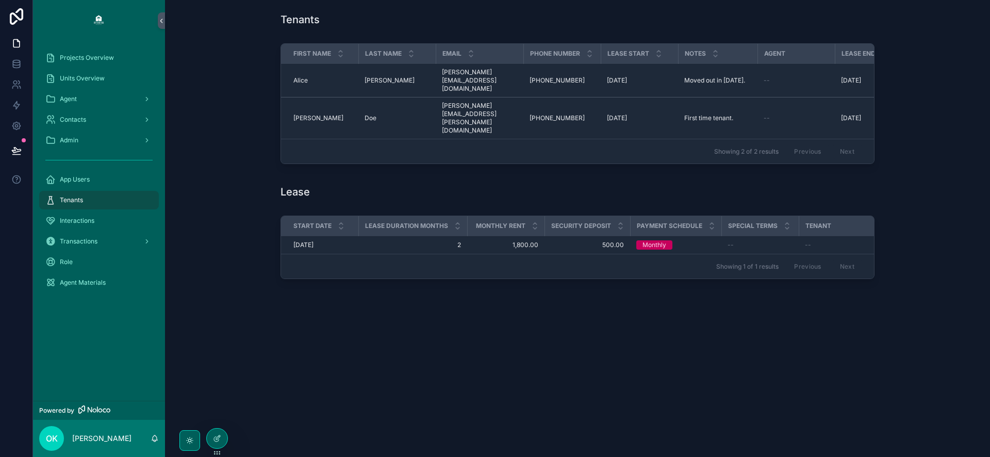
click at [79, 219] on span "Interactions" at bounding box center [77, 221] width 35 height 8
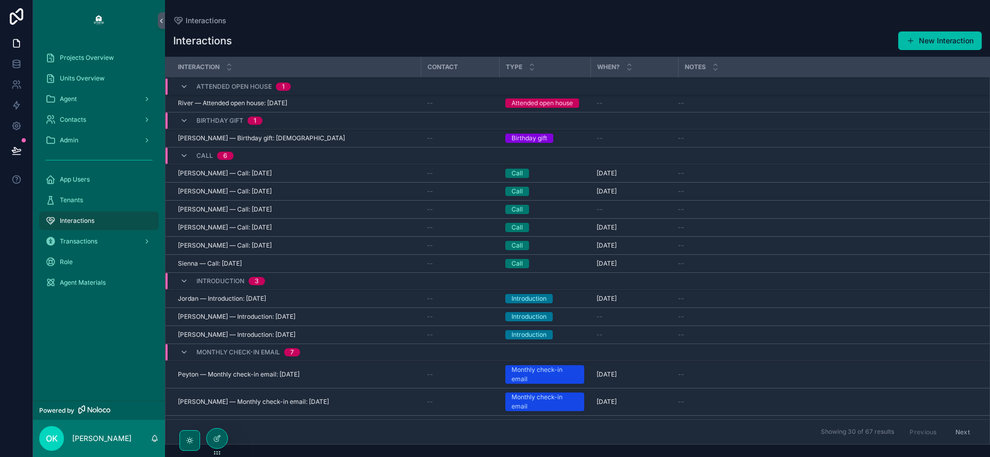
click at [84, 239] on span "Transactions" at bounding box center [79, 241] width 38 height 8
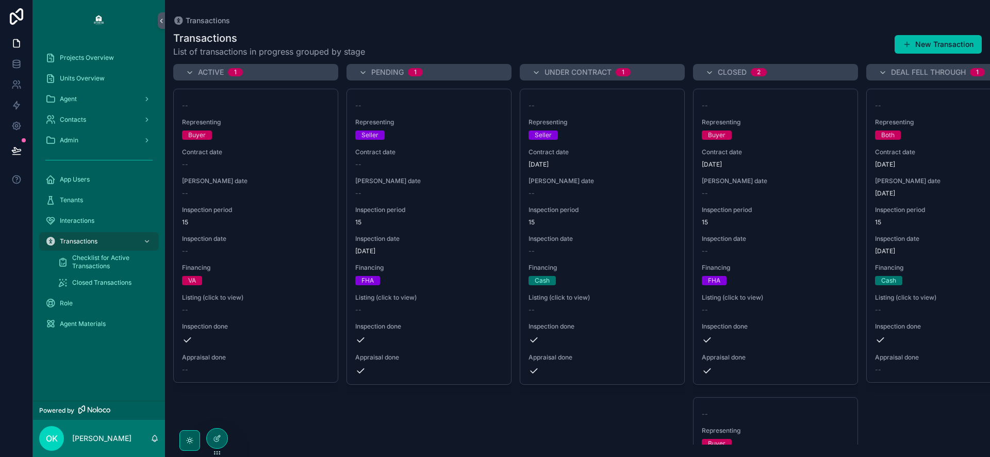
click at [81, 300] on div "Role" at bounding box center [98, 303] width 107 height 16
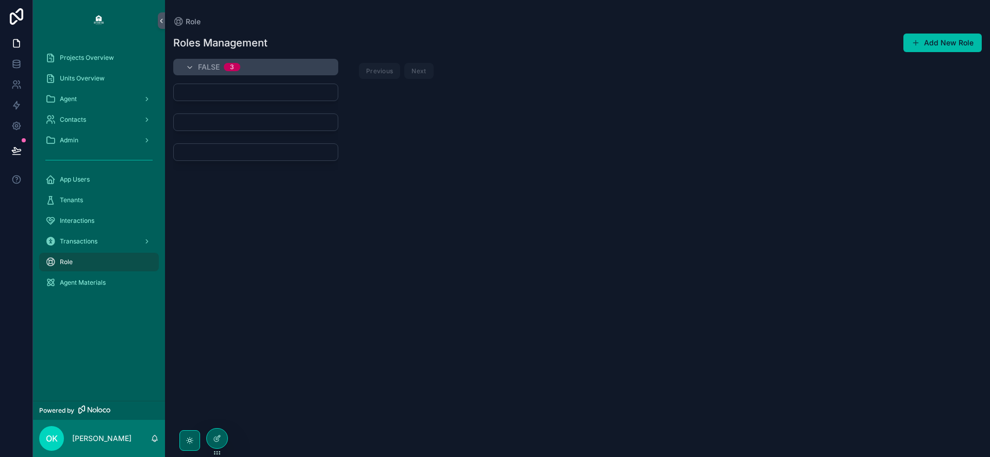
click at [102, 284] on span "Agent Materials" at bounding box center [83, 282] width 46 height 8
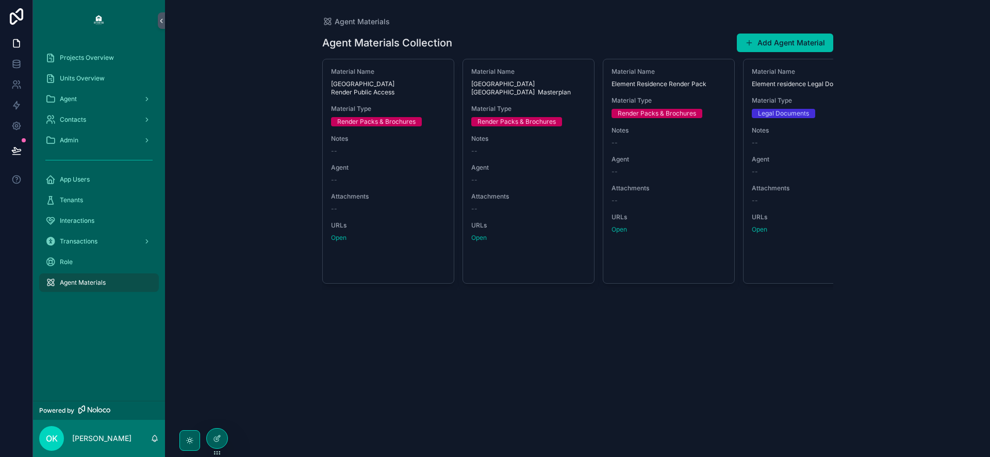
click at [67, 96] on span "Agent" at bounding box center [68, 99] width 17 height 8
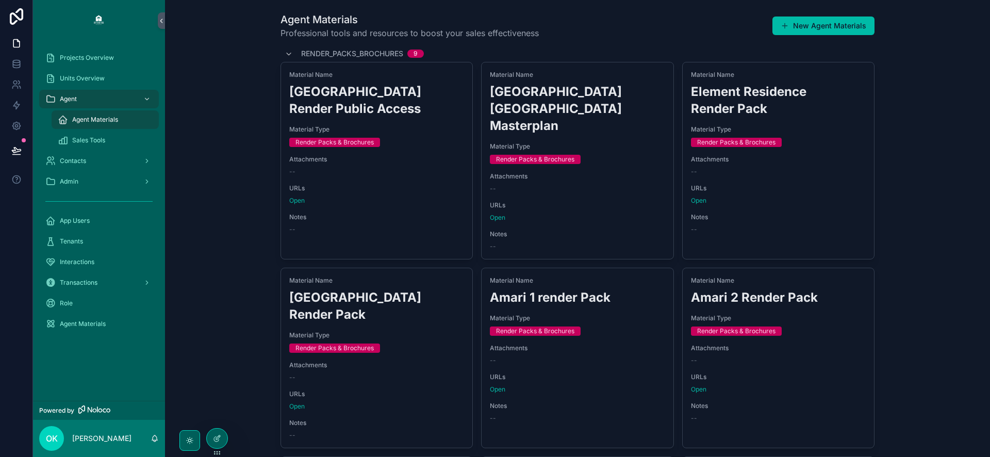
click at [107, 81] on div "Units Overview" at bounding box center [98, 78] width 107 height 16
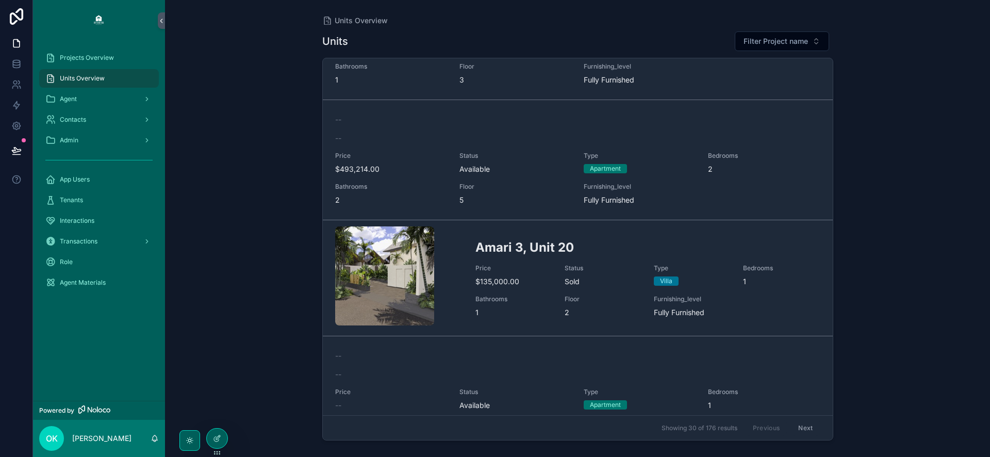
scroll to position [164, 0]
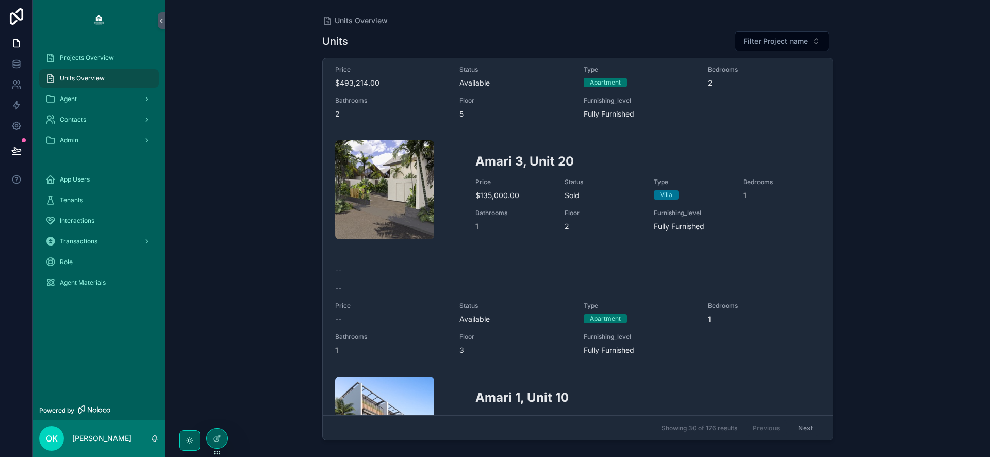
click at [95, 142] on div "Admin" at bounding box center [98, 140] width 107 height 16
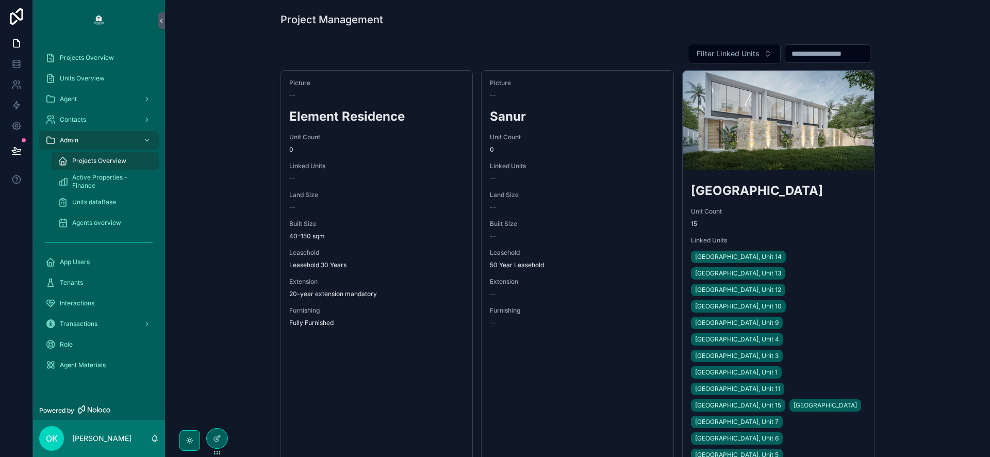
click at [206, 435] on div at bounding box center [217, 442] width 22 height 29
click at [216, 437] on icon at bounding box center [216, 439] width 5 height 5
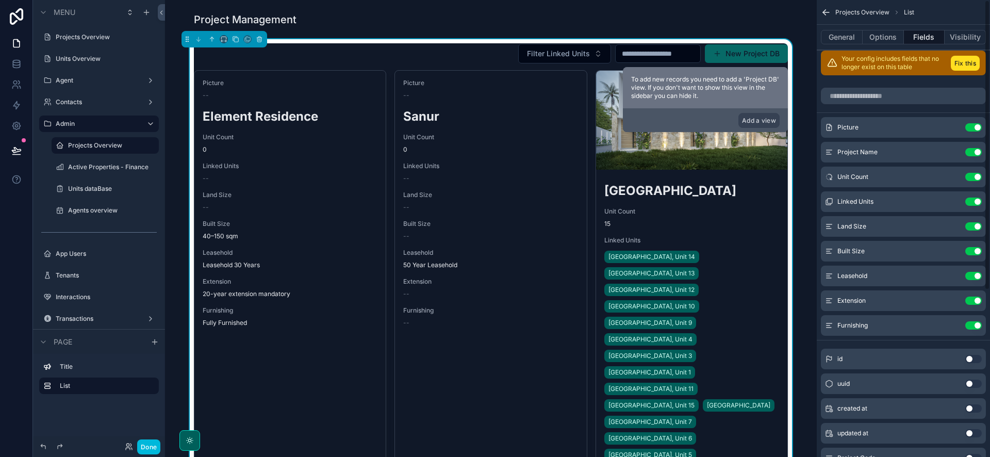
click at [846, 38] on button "General" at bounding box center [842, 37] width 42 height 14
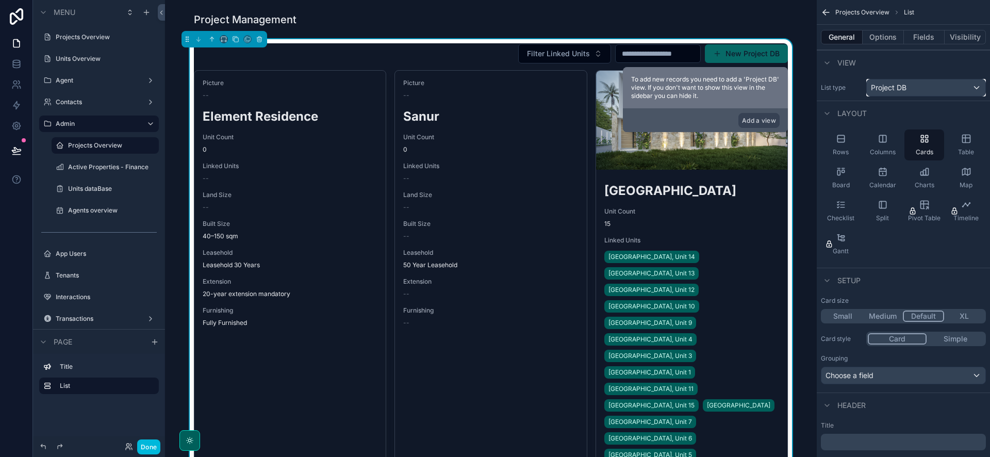
click at [904, 81] on div "Project DB" at bounding box center [926, 87] width 119 height 16
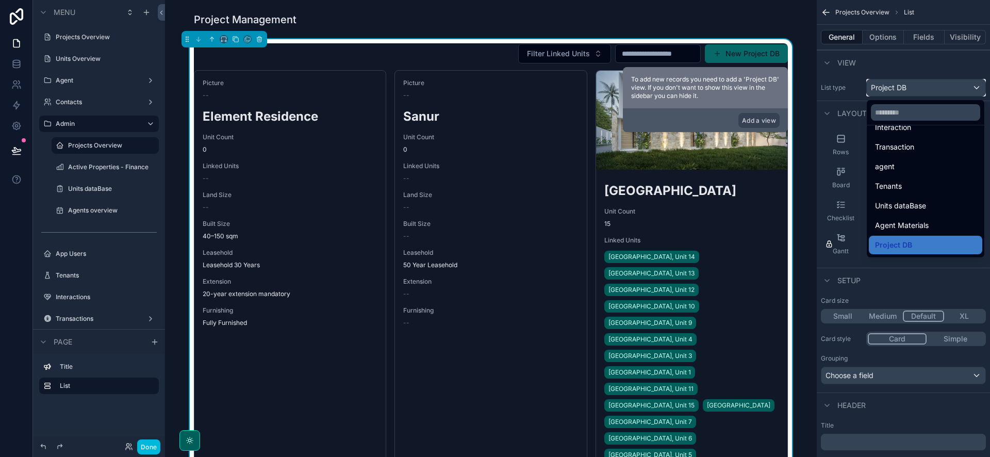
scroll to position [163, 0]
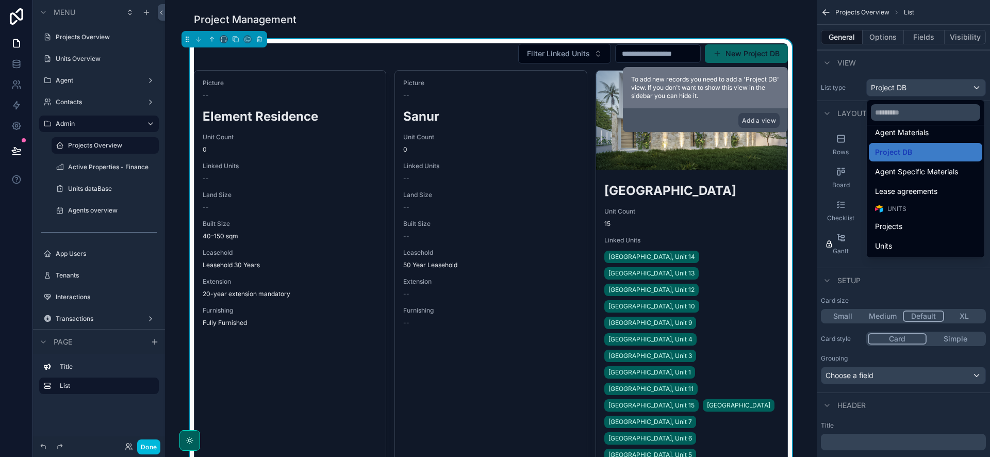
click at [906, 224] on div "Projects" at bounding box center [925, 226] width 101 height 12
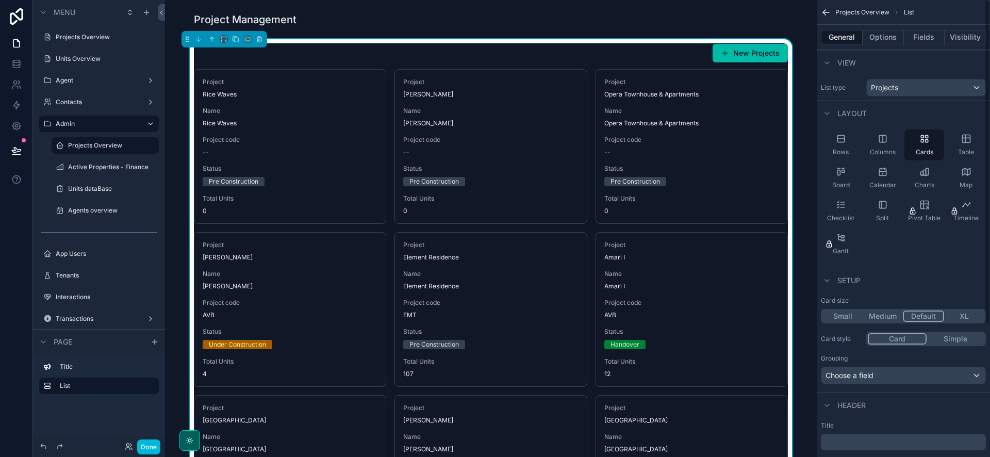
click at [913, 39] on button "Fields" at bounding box center [924, 37] width 41 height 14
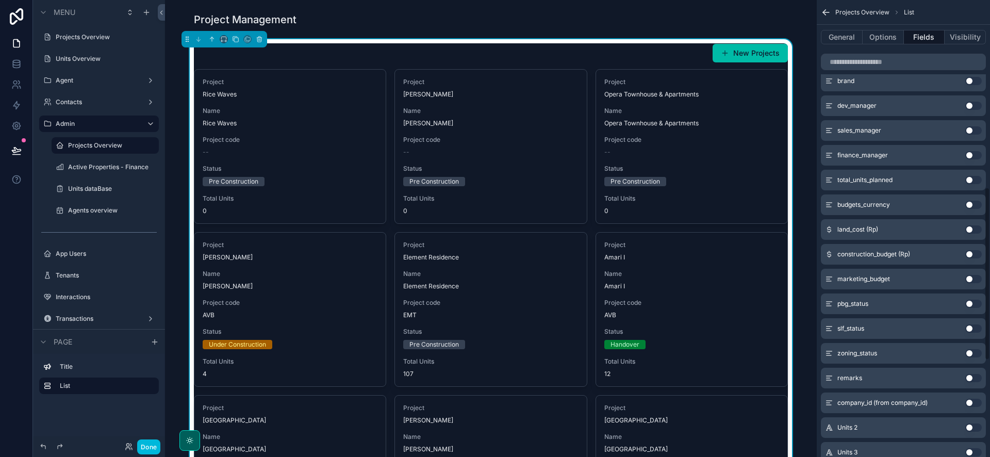
scroll to position [750, 0]
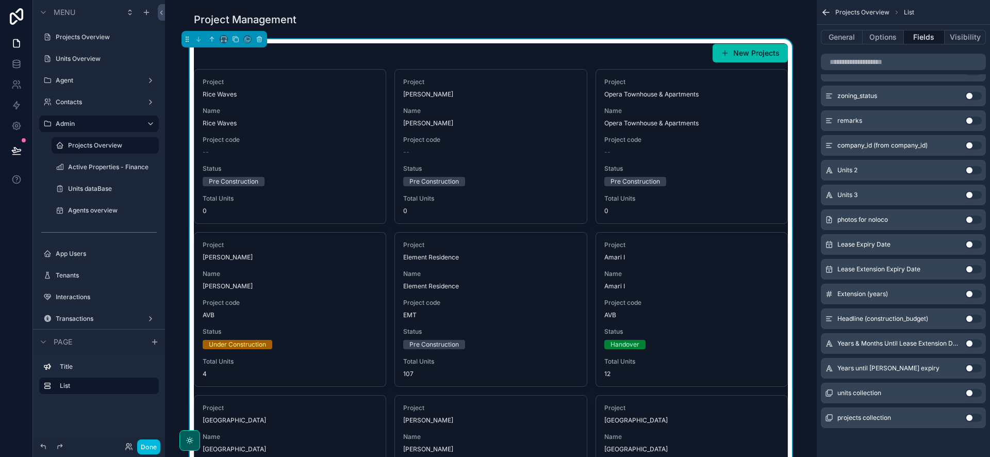
click at [968, 217] on button "Use setting" at bounding box center [973, 220] width 16 height 8
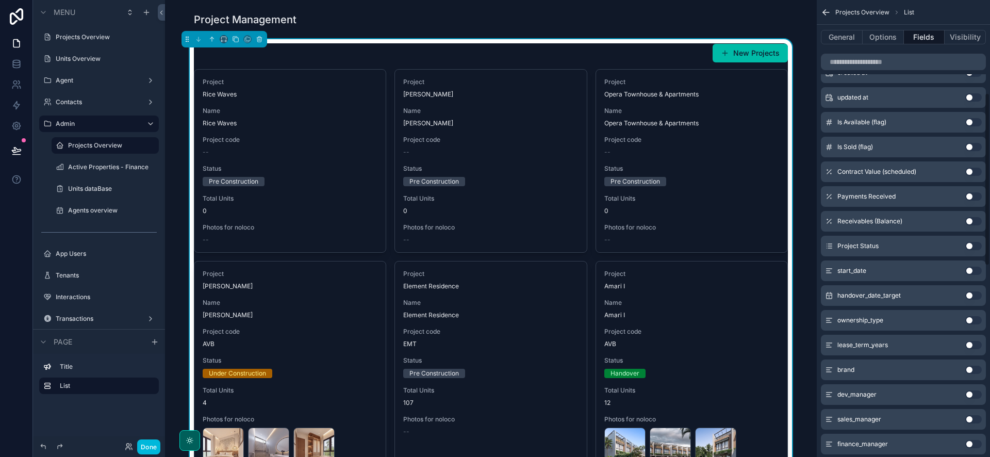
scroll to position [226, 0]
click at [969, 298] on button "Use setting" at bounding box center [973, 297] width 16 height 8
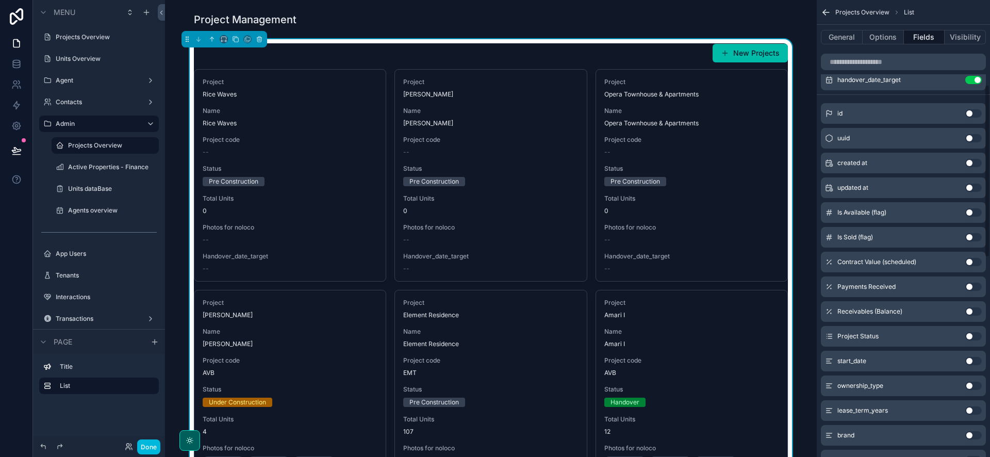
scroll to position [157, 0]
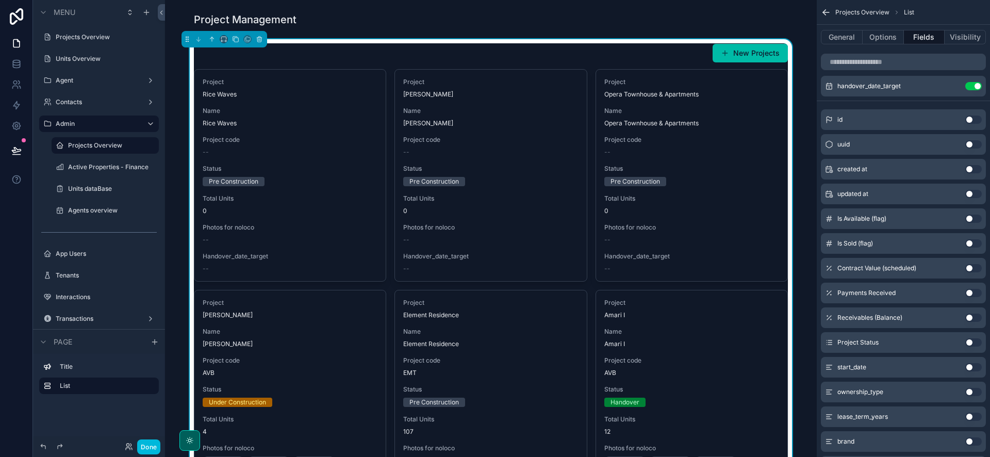
click at [975, 218] on button "Use setting" at bounding box center [973, 218] width 16 height 8
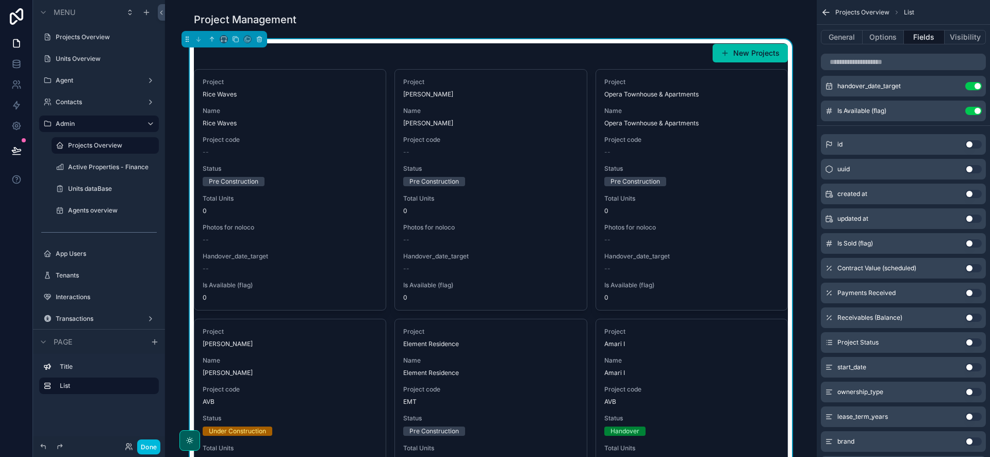
click at [971, 247] on div "Is Sold (flag) Use setting" at bounding box center [903, 243] width 165 height 21
click at [971, 243] on button "Use setting" at bounding box center [973, 243] width 16 height 8
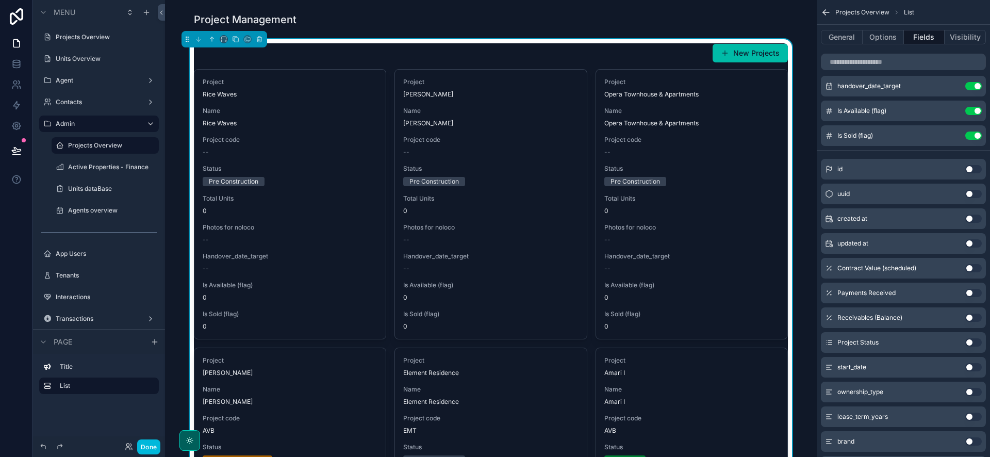
click at [656, 54] on div "New Projects" at bounding box center [491, 53] width 594 height 20
click at [836, 32] on button "General" at bounding box center [842, 37] width 42 height 14
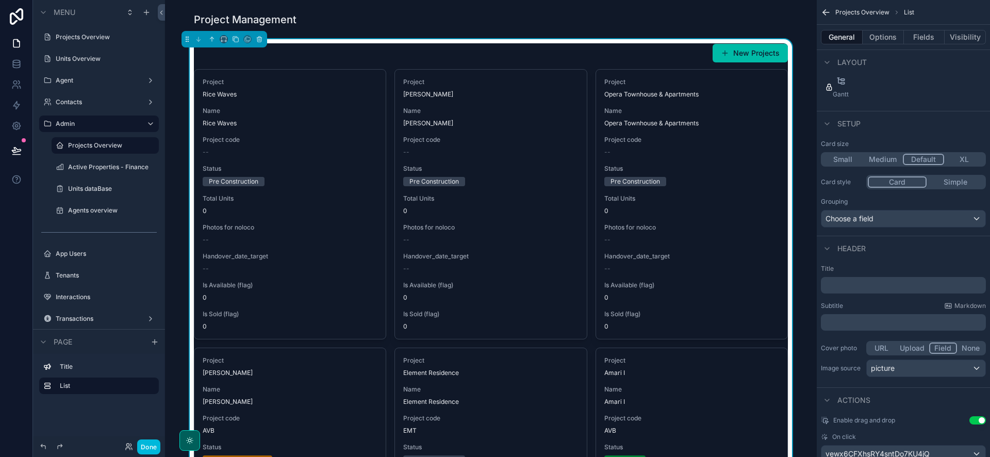
click at [922, 37] on button "Fields" at bounding box center [924, 37] width 41 height 14
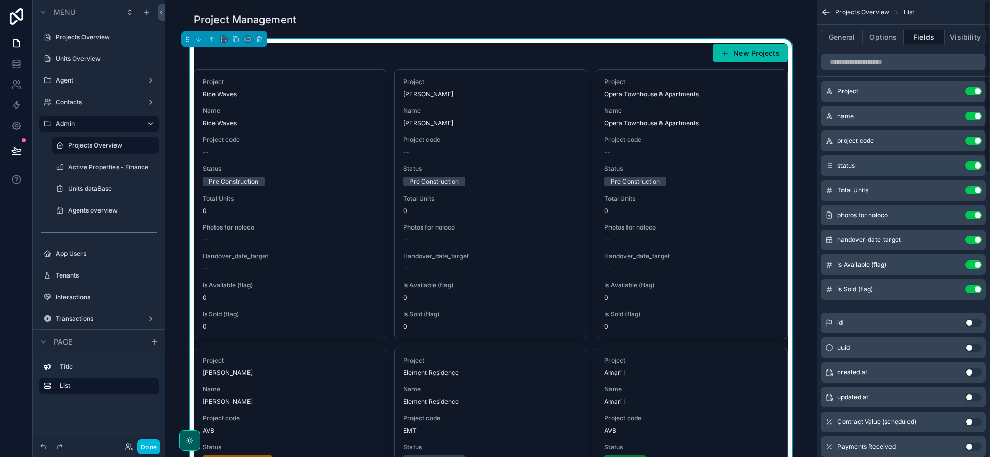
scroll to position [0, 0]
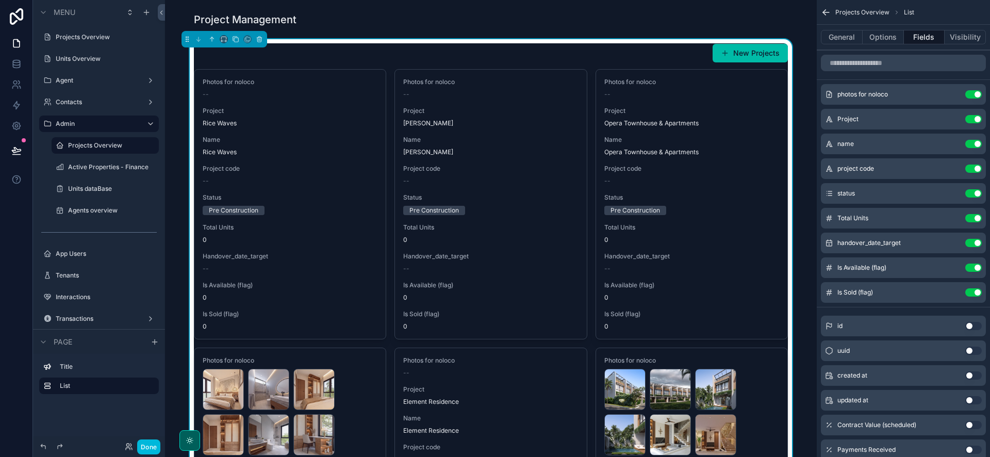
click at [0, 0] on icon "scrollable content" at bounding box center [0, 0] width 0 height 0
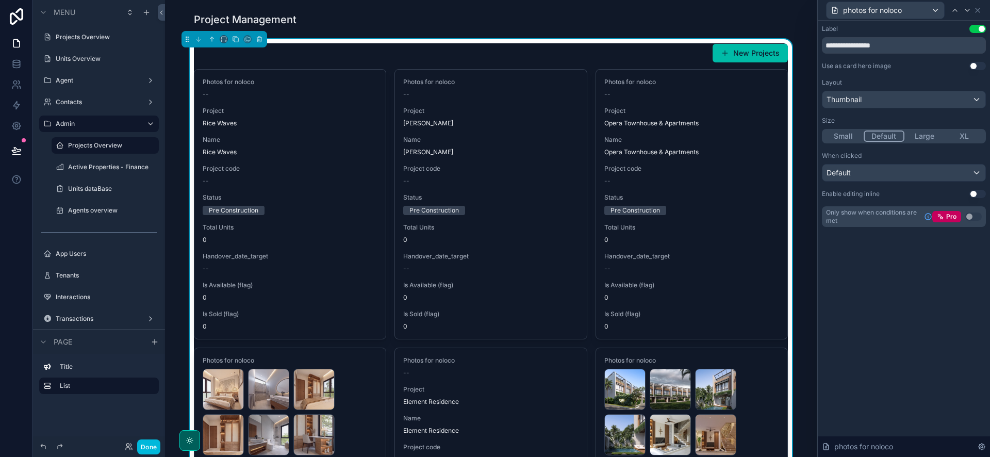
click at [980, 65] on button "Use setting" at bounding box center [977, 66] width 16 height 8
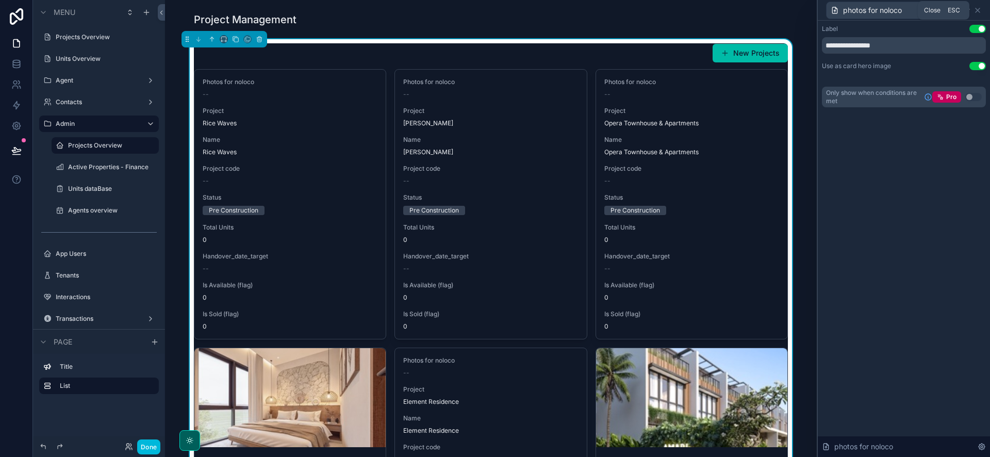
click at [976, 8] on icon at bounding box center [977, 10] width 4 height 4
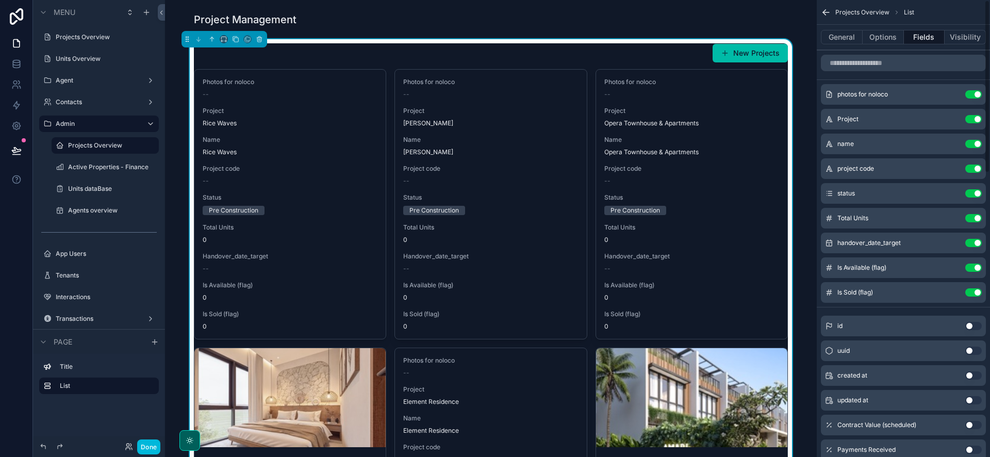
click at [857, 45] on div "General Options Fields Visibility" at bounding box center [903, 37] width 173 height 25
click at [855, 41] on button "General" at bounding box center [842, 37] width 42 height 14
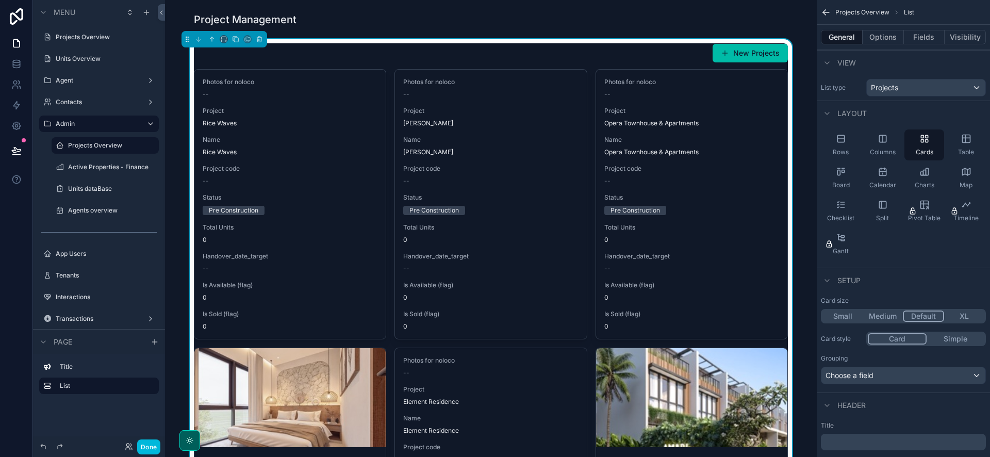
click at [845, 146] on div "Rows" at bounding box center [841, 144] width 40 height 31
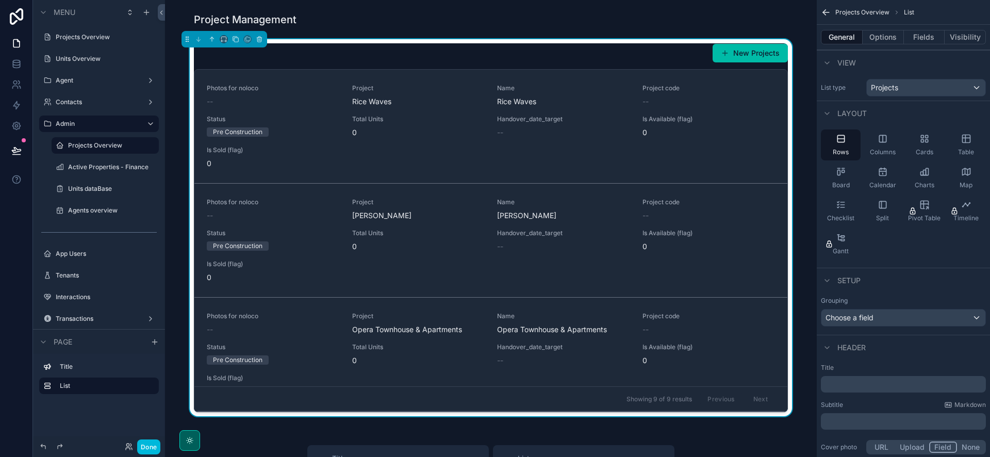
click at [880, 147] on div "Columns" at bounding box center [883, 144] width 40 height 31
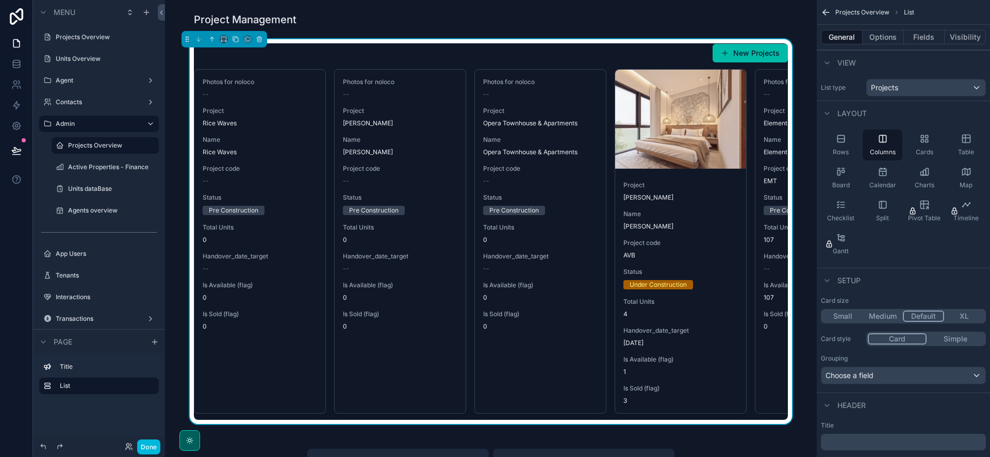
click at [851, 147] on div "Rows" at bounding box center [841, 144] width 40 height 31
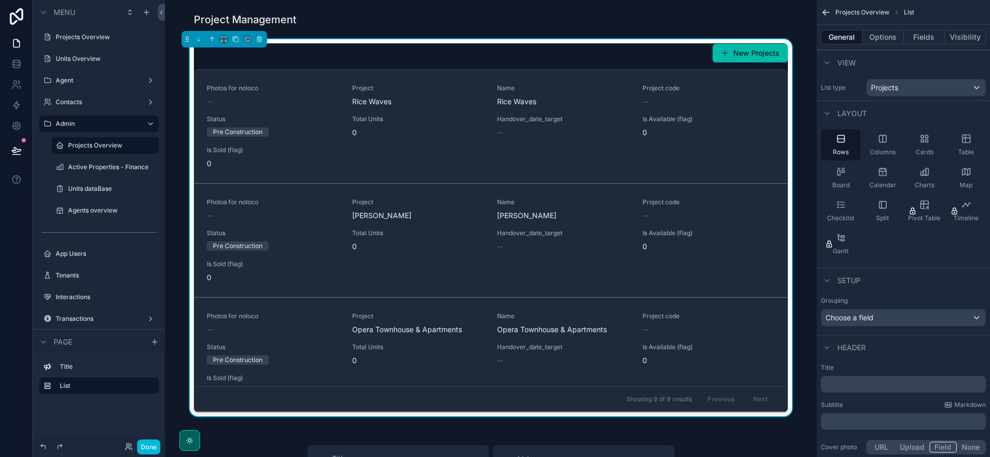
click at [848, 181] on span "Board" at bounding box center [841, 185] width 18 height 8
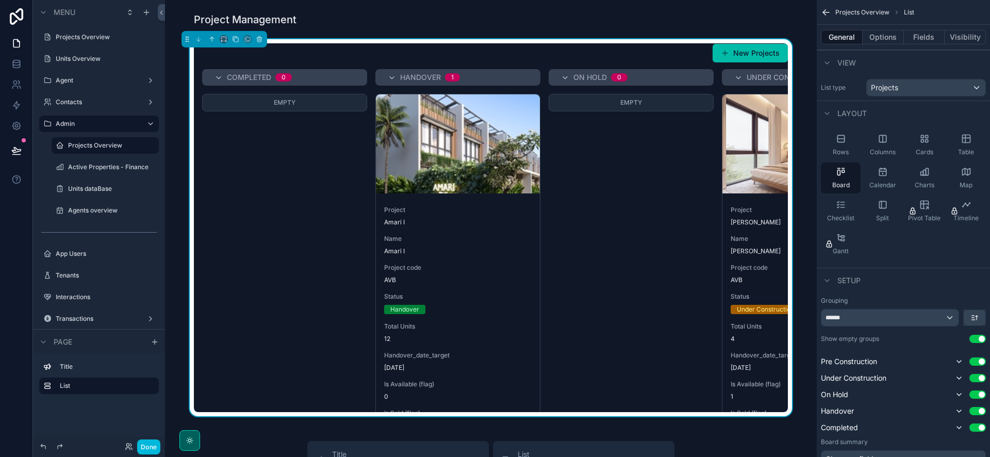
click at [839, 146] on div "Rows" at bounding box center [841, 144] width 40 height 31
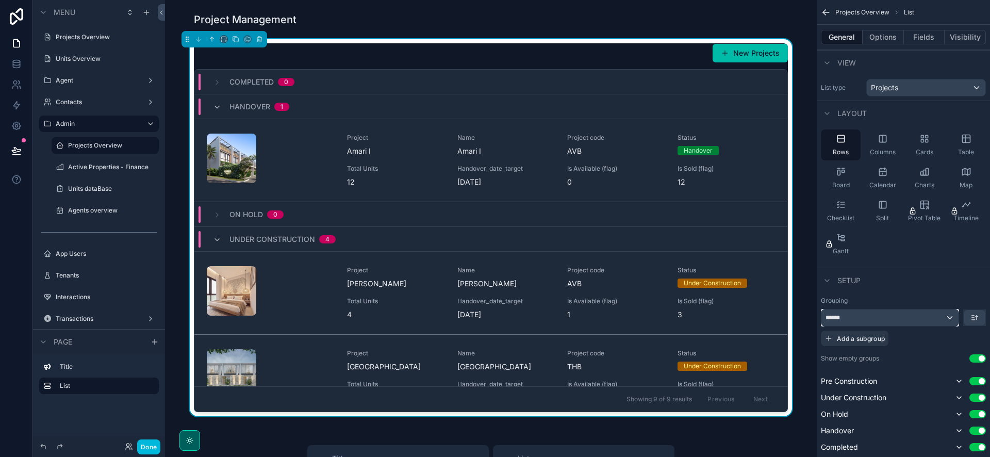
click at [889, 317] on div "******" at bounding box center [889, 317] width 137 height 16
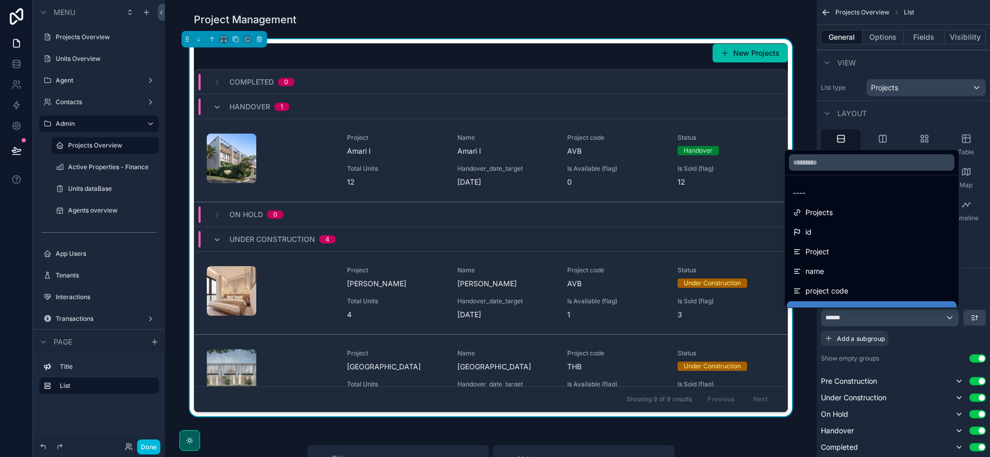
click at [808, 195] on div "----" at bounding box center [871, 193] width 157 height 12
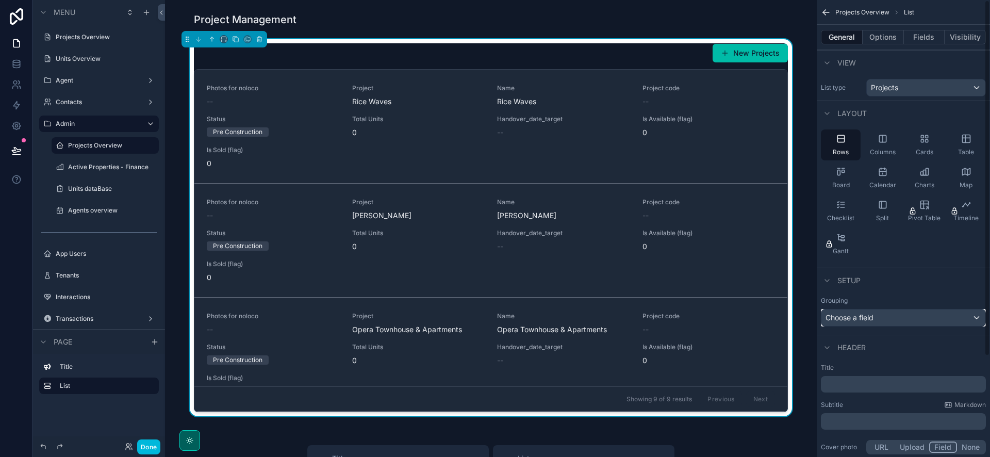
click at [867, 311] on div "Choose a field" at bounding box center [903, 317] width 164 height 16
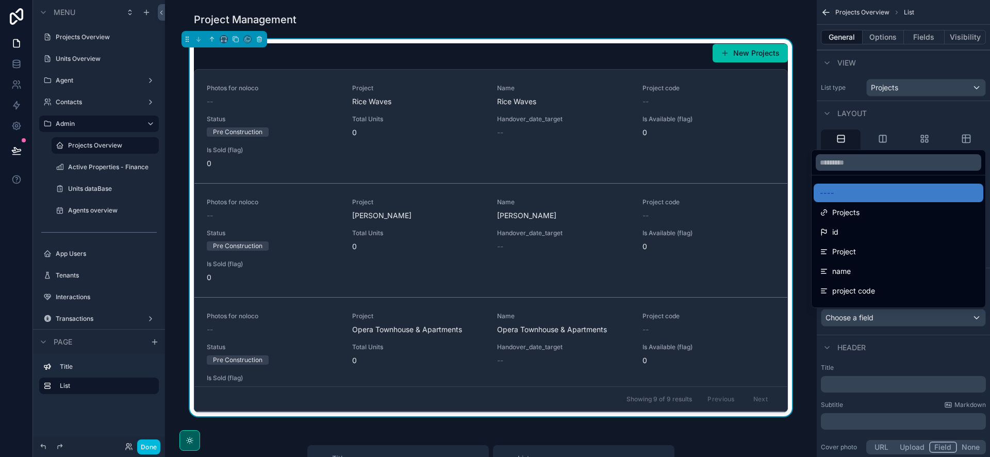
click at [857, 252] on div "Project" at bounding box center [898, 251] width 157 height 12
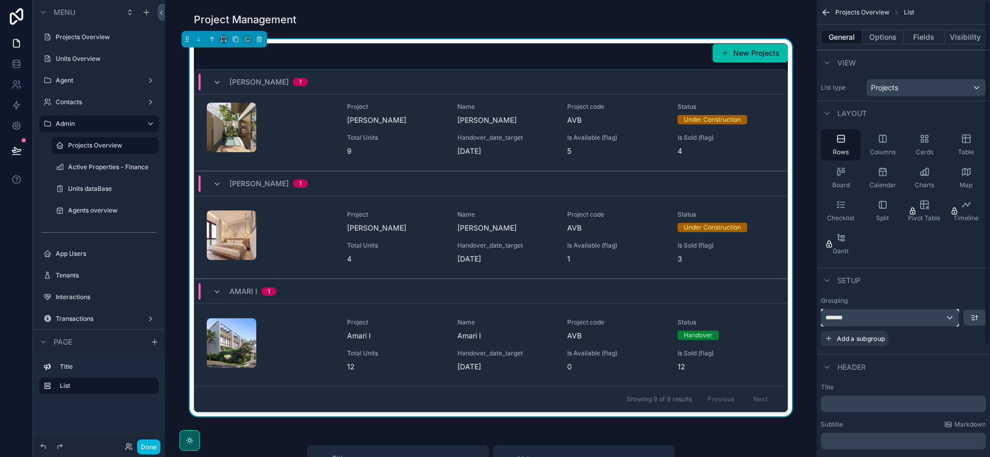
click at [875, 313] on div "*******" at bounding box center [889, 317] width 137 height 16
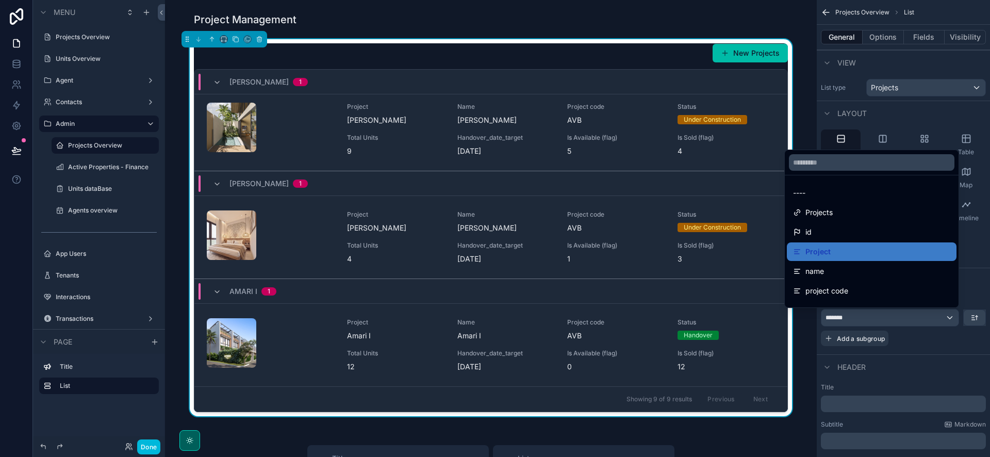
click at [833, 195] on div "----" at bounding box center [871, 193] width 157 height 12
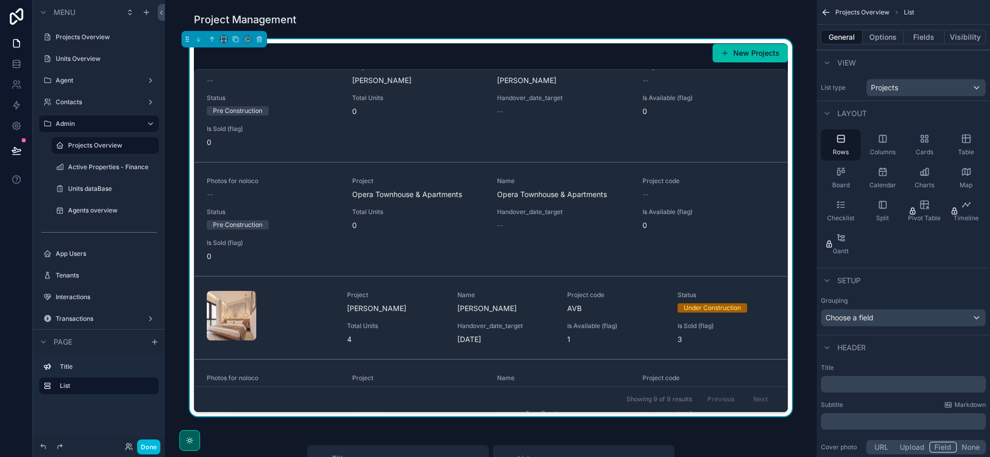
scroll to position [212, 0]
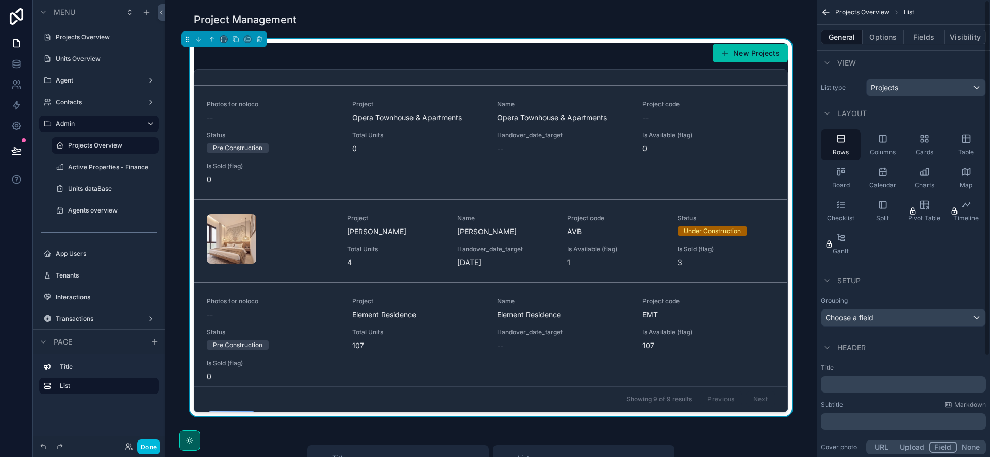
drag, startPoint x: 913, startPoint y: 41, endPoint x: 915, endPoint y: 49, distance: 8.0
click at [913, 41] on button "Fields" at bounding box center [924, 37] width 41 height 14
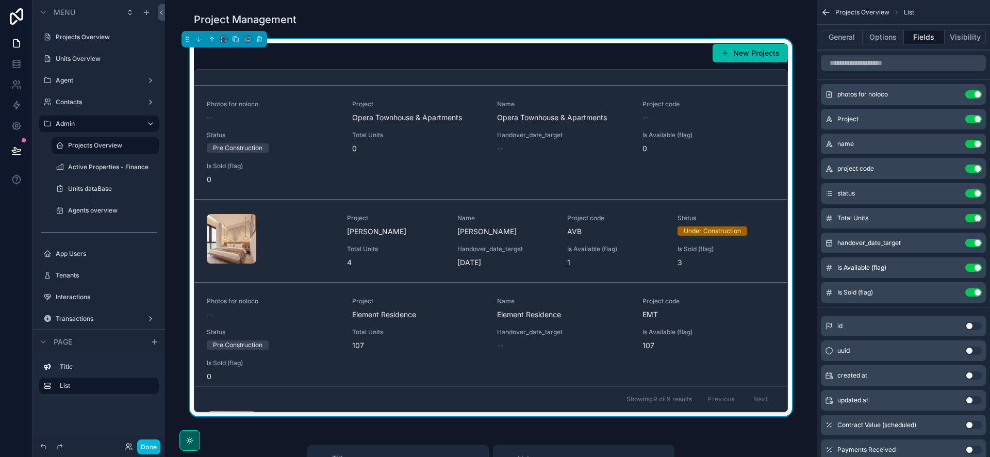
click at [0, 0] on icon "scrollable content" at bounding box center [0, 0] width 0 height 0
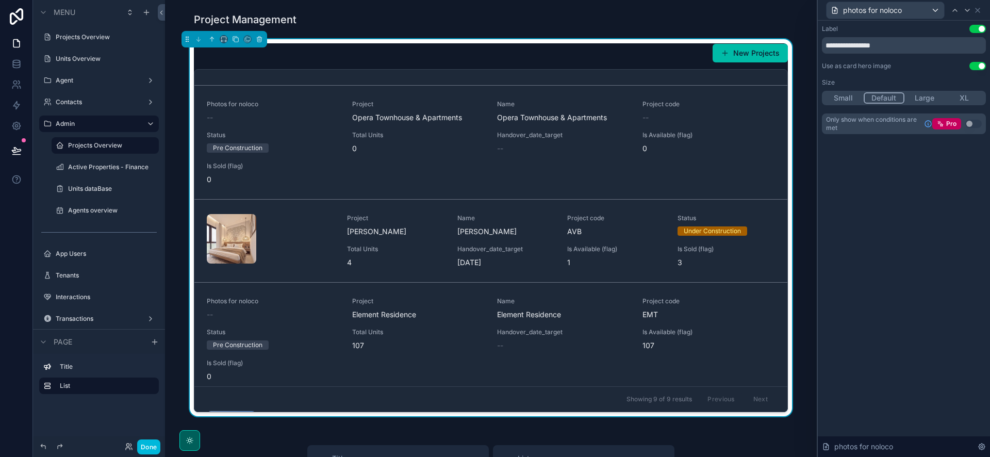
click at [957, 94] on button "XL" at bounding box center [964, 97] width 40 height 11
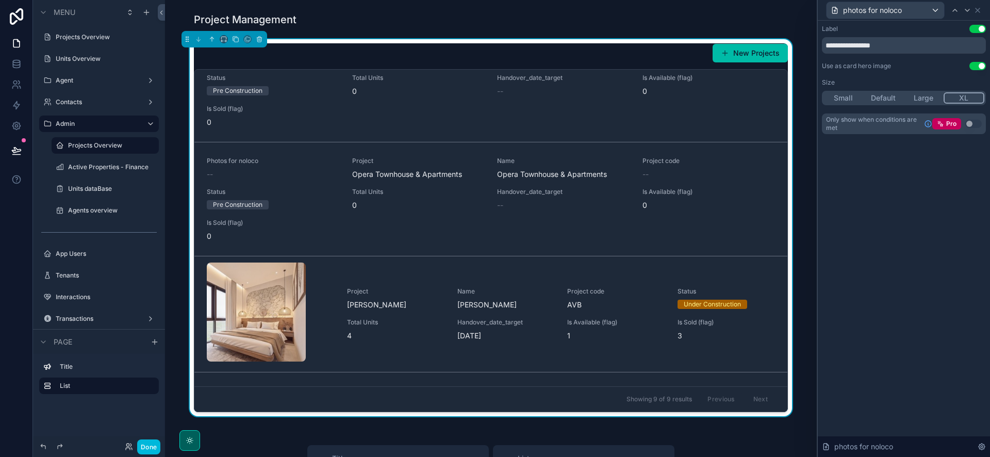
scroll to position [304, 0]
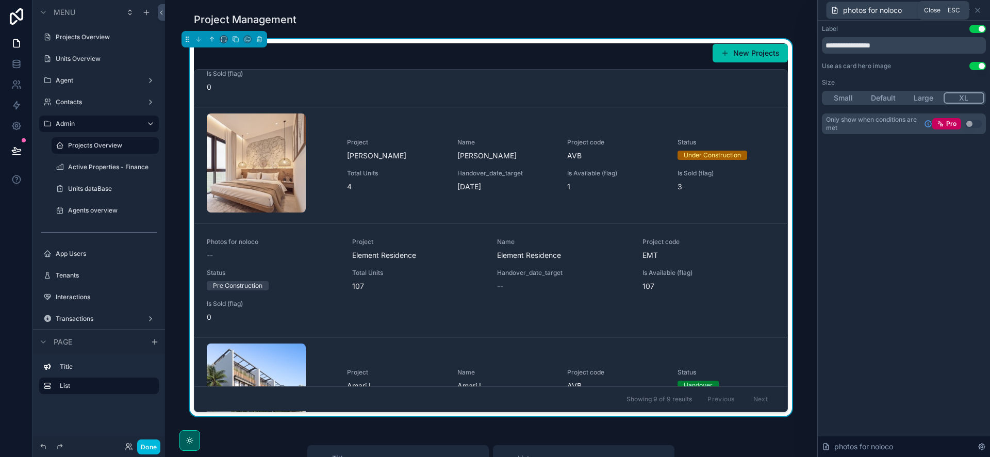
click at [978, 11] on icon at bounding box center [977, 10] width 8 height 8
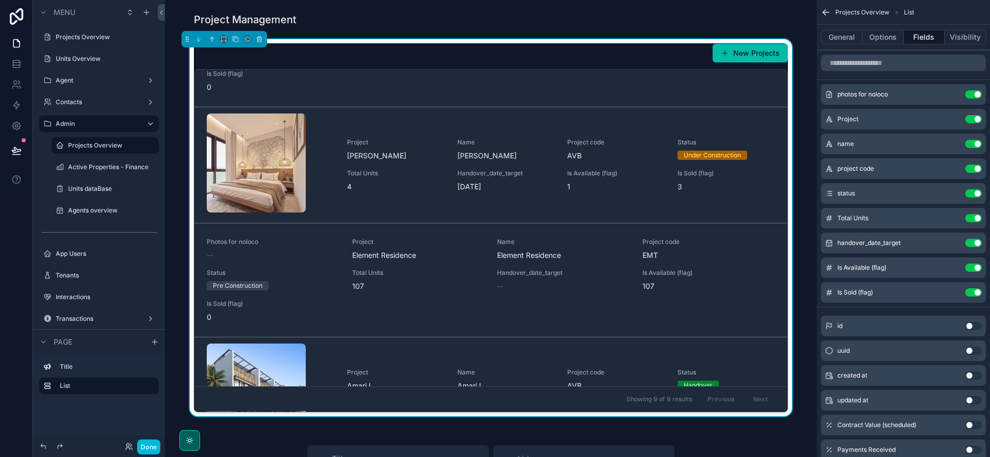
click at [0, 0] on icon "scrollable content" at bounding box center [0, 0] width 0 height 0
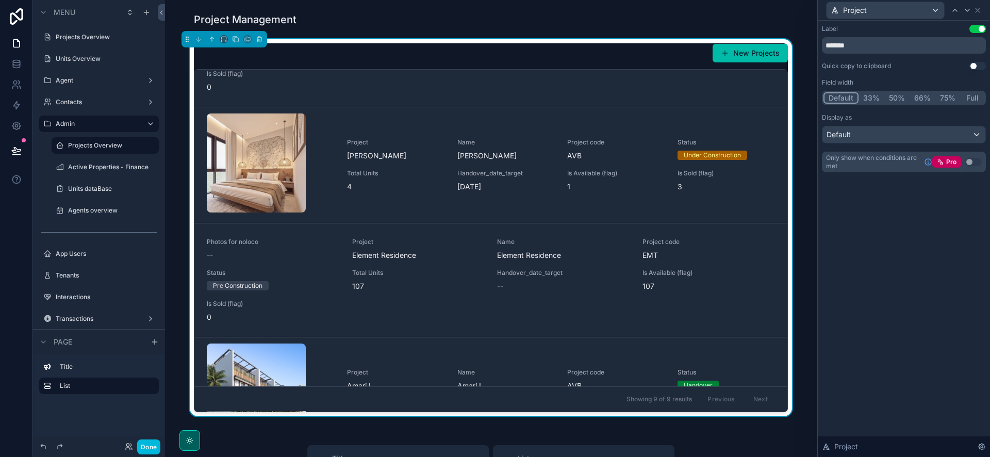
click at [976, 28] on button "Use setting" at bounding box center [977, 29] width 16 height 8
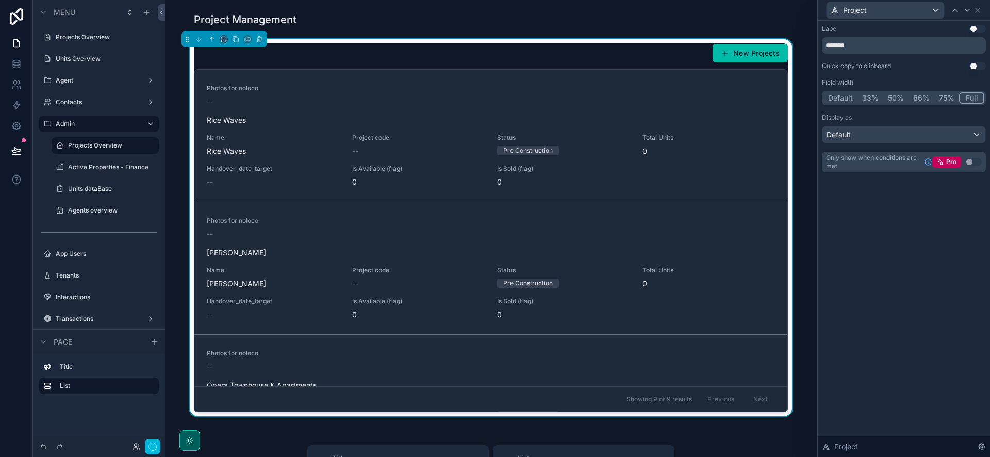
click at [965, 95] on button "Full" at bounding box center [971, 97] width 25 height 11
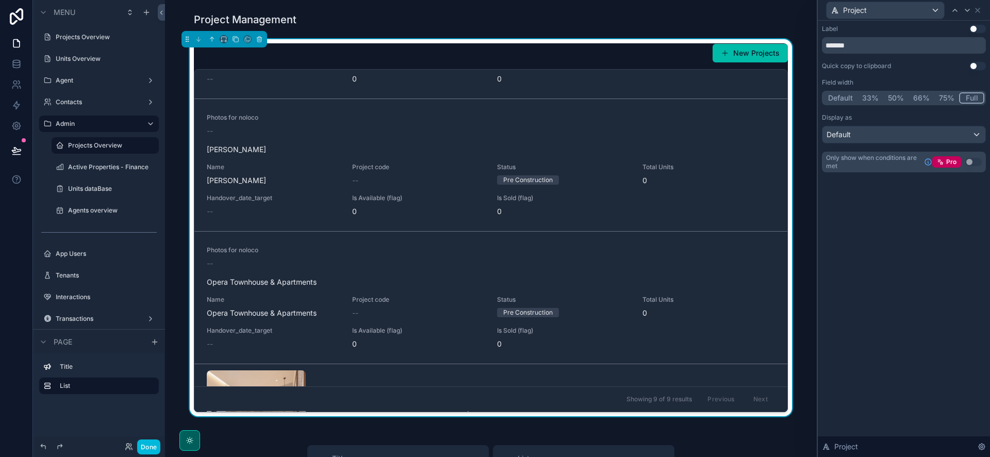
scroll to position [202, 0]
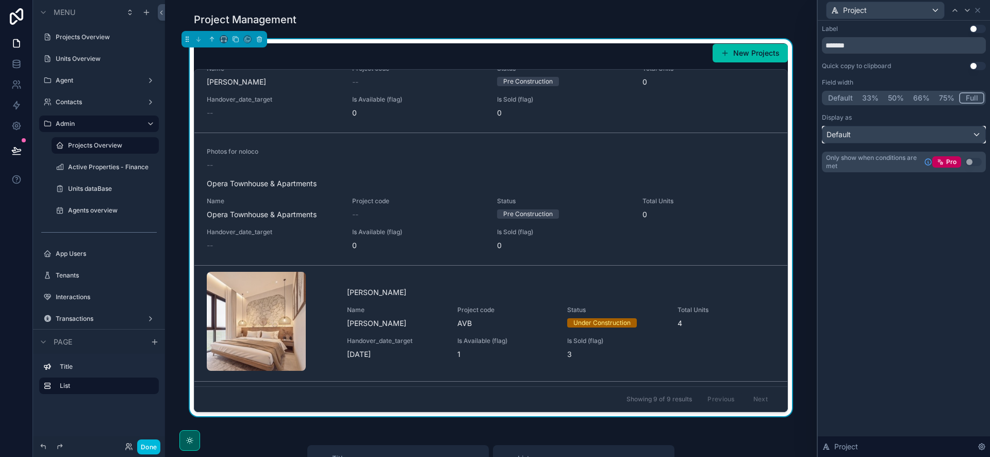
click at [954, 133] on div "Default" at bounding box center [903, 134] width 163 height 16
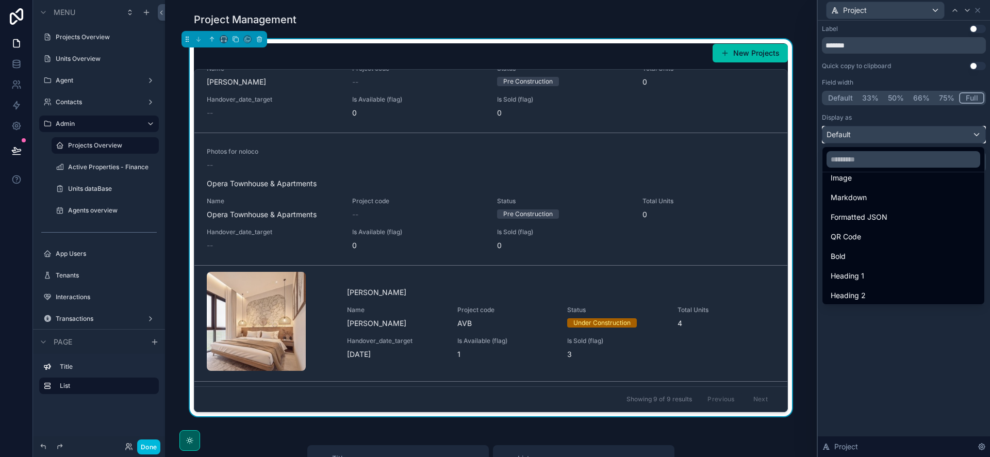
scroll to position [72, 0]
click at [872, 290] on div "Heading 2" at bounding box center [903, 294] width 145 height 12
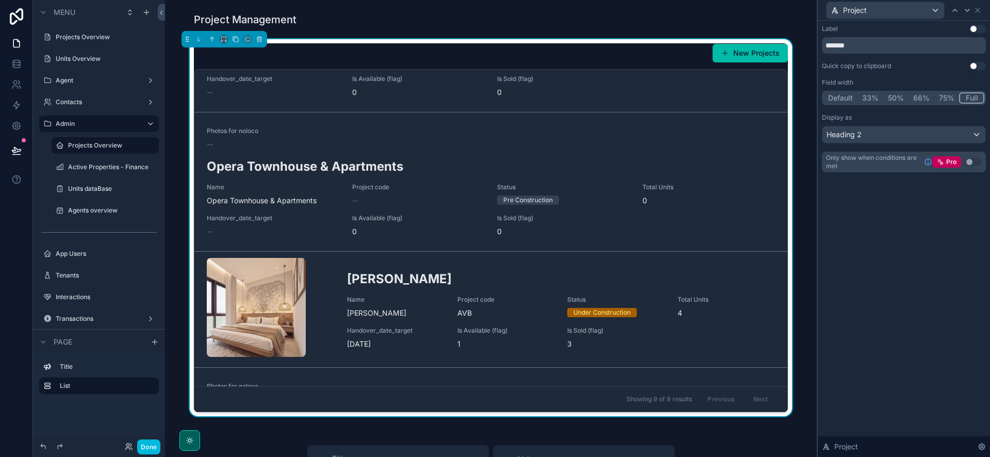
scroll to position [246, 0]
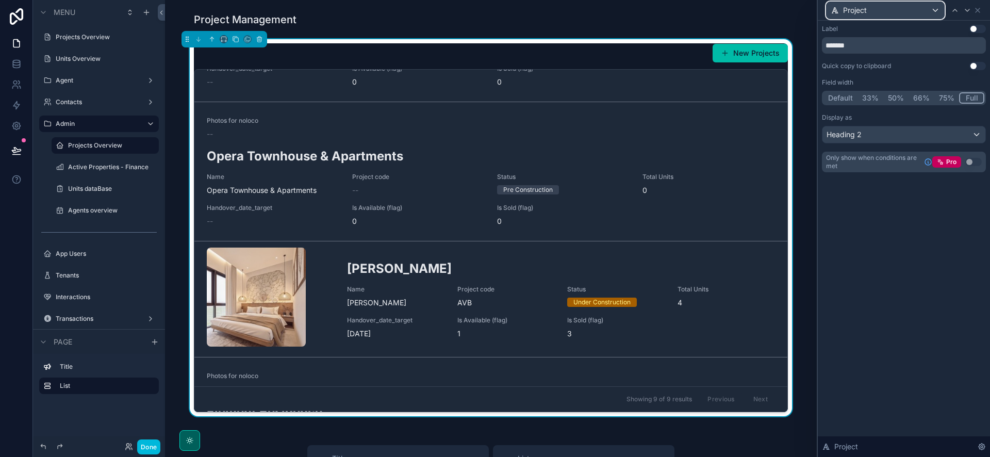
click at [903, 13] on div "Project" at bounding box center [885, 10] width 118 height 16
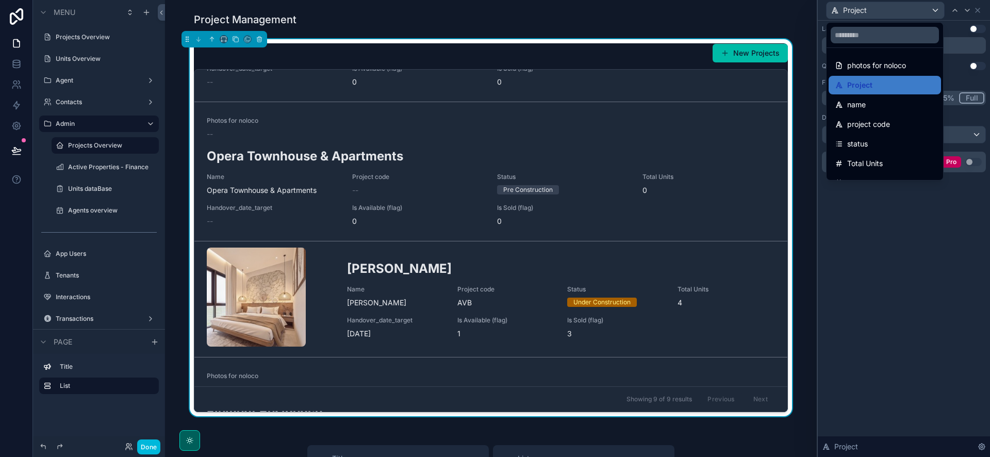
click at [879, 61] on span "photos for noloco" at bounding box center [876, 65] width 59 height 12
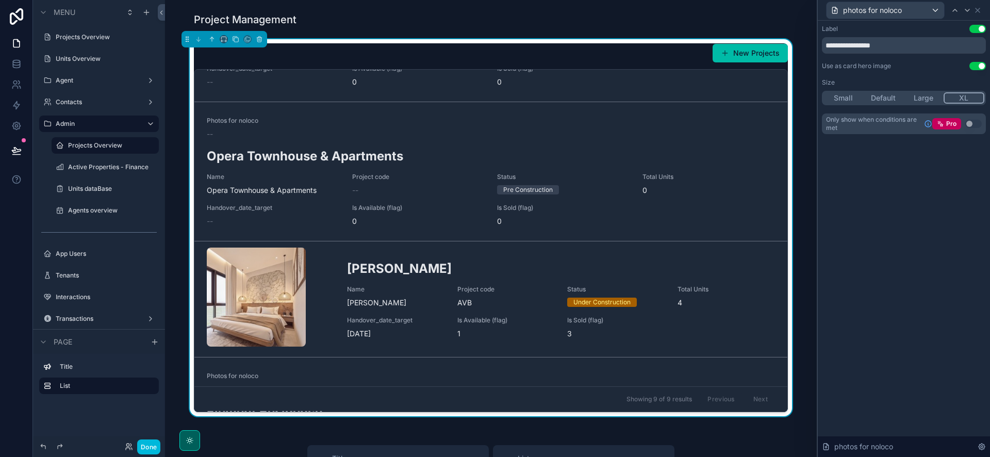
click at [977, 25] on button "Use setting" at bounding box center [977, 29] width 16 height 8
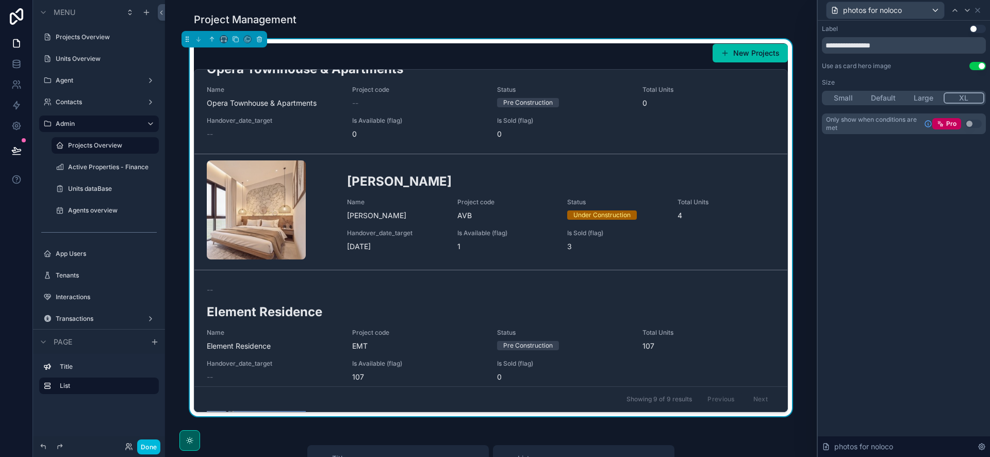
scroll to position [297, 0]
click at [915, 7] on div "photos for noloco" at bounding box center [885, 10] width 118 height 16
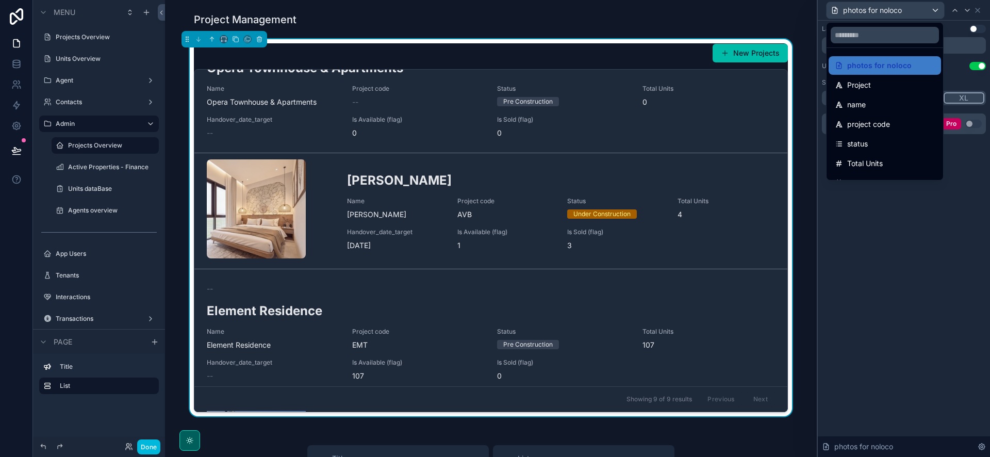
click at [875, 101] on div "name" at bounding box center [885, 104] width 100 height 12
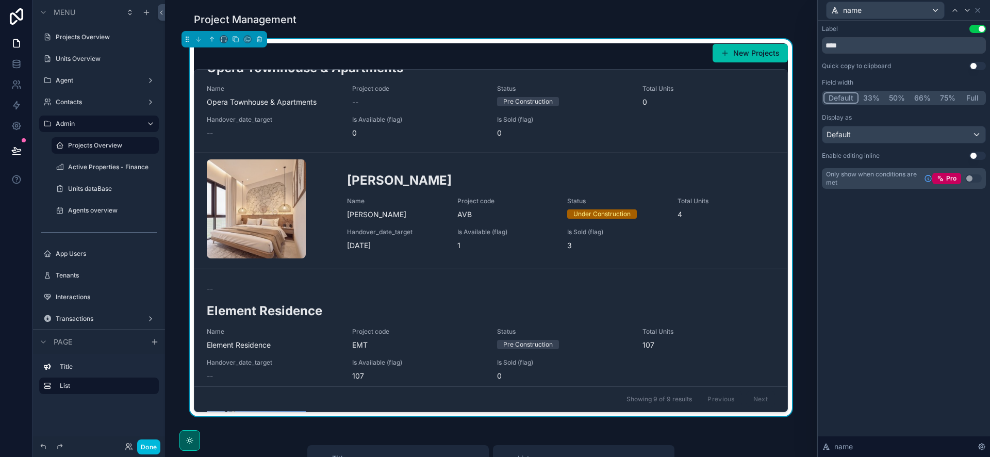
click at [977, 27] on button "Use setting" at bounding box center [977, 29] width 16 height 8
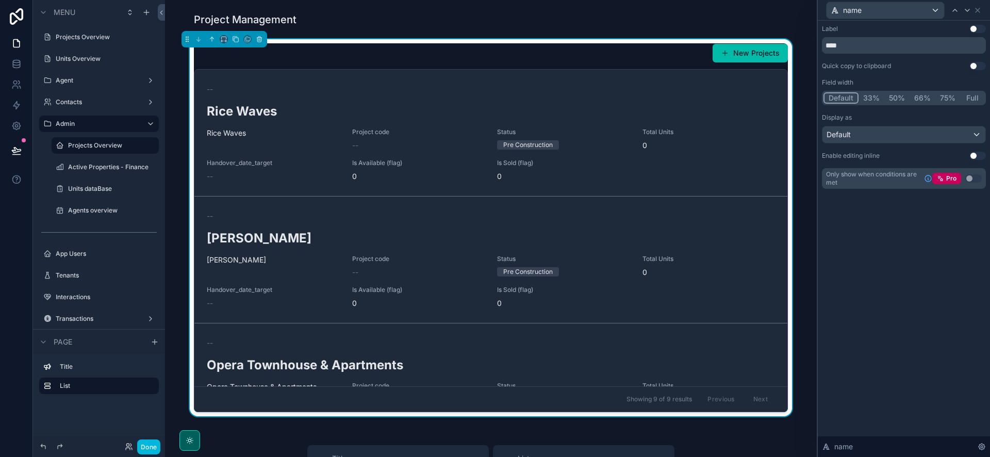
click at [974, 28] on button "Use setting" at bounding box center [977, 29] width 16 height 8
click at [975, 8] on icon at bounding box center [977, 10] width 4 height 4
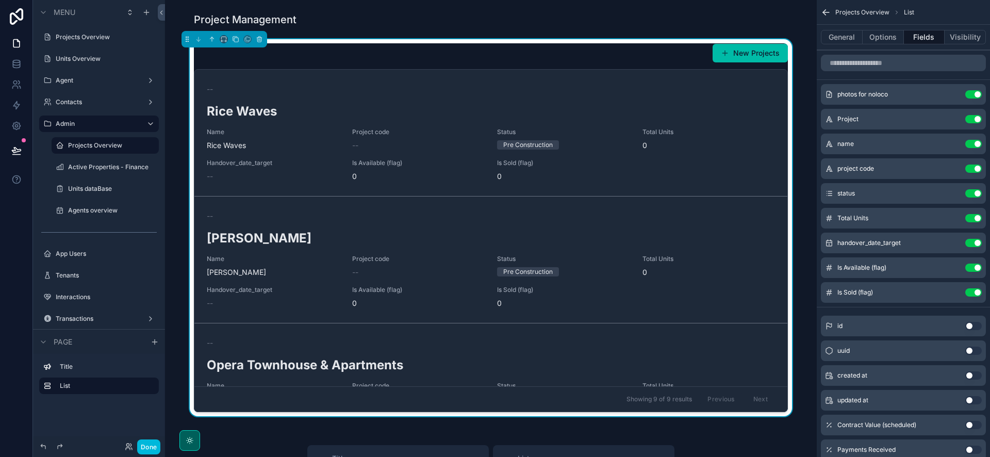
click at [973, 144] on button "Use setting" at bounding box center [973, 144] width 16 height 8
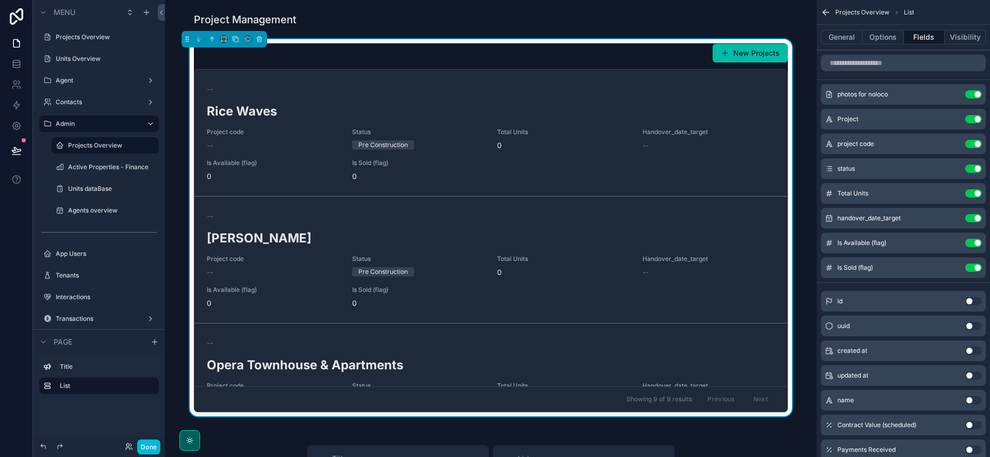
click at [968, 144] on button "Use setting" at bounding box center [973, 144] width 16 height 8
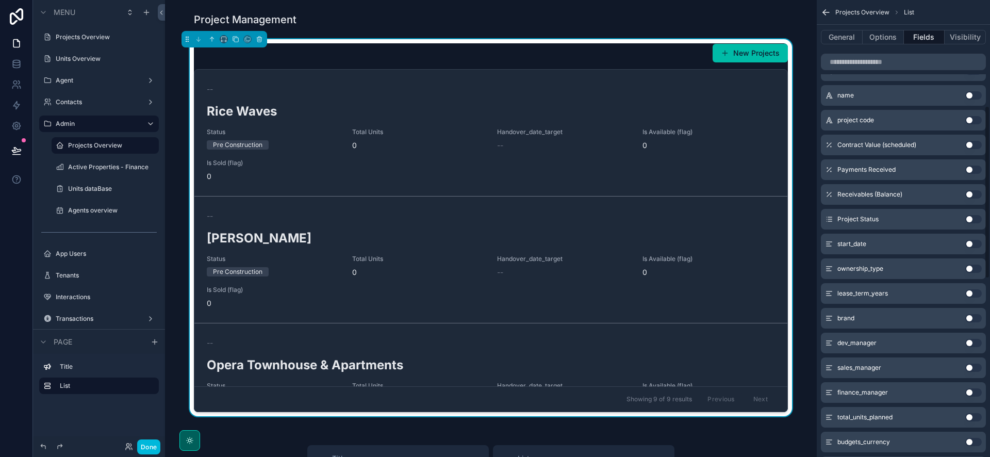
scroll to position [280, 0]
click at [972, 243] on button "Use setting" at bounding box center [973, 243] width 16 height 8
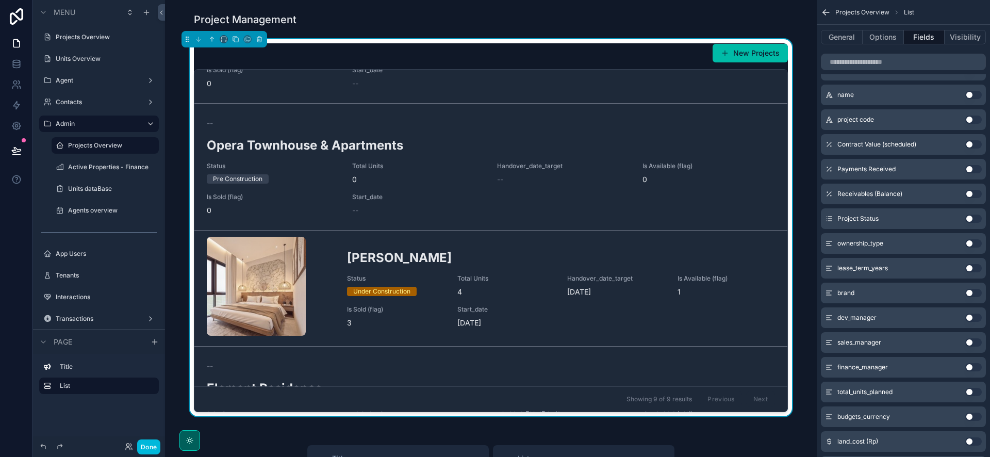
scroll to position [269, 0]
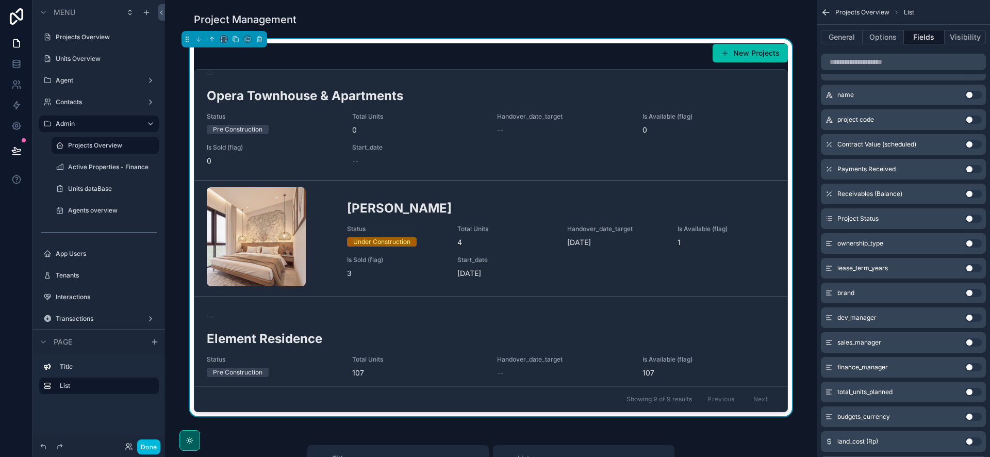
click at [973, 267] on button "Use setting" at bounding box center [973, 268] width 16 height 8
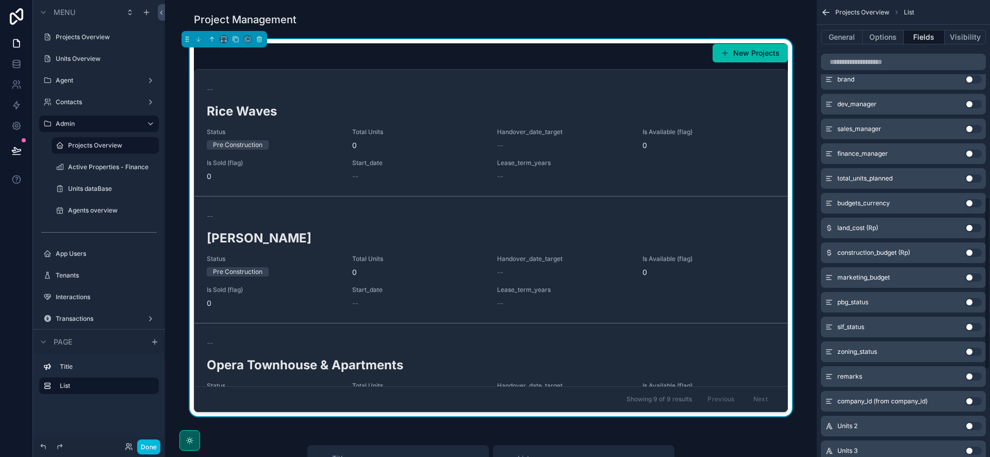
scroll to position [519, 0]
click at [972, 226] on button "Use setting" at bounding box center [973, 227] width 16 height 8
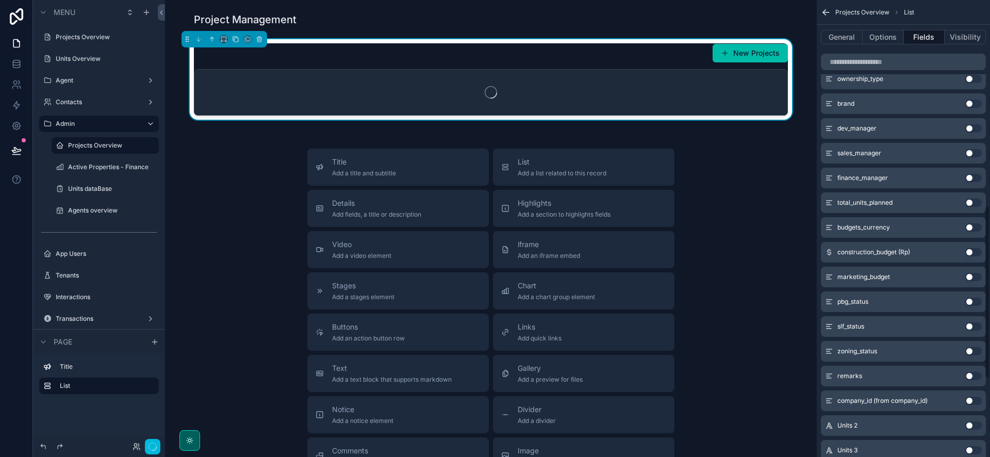
scroll to position [544, 0]
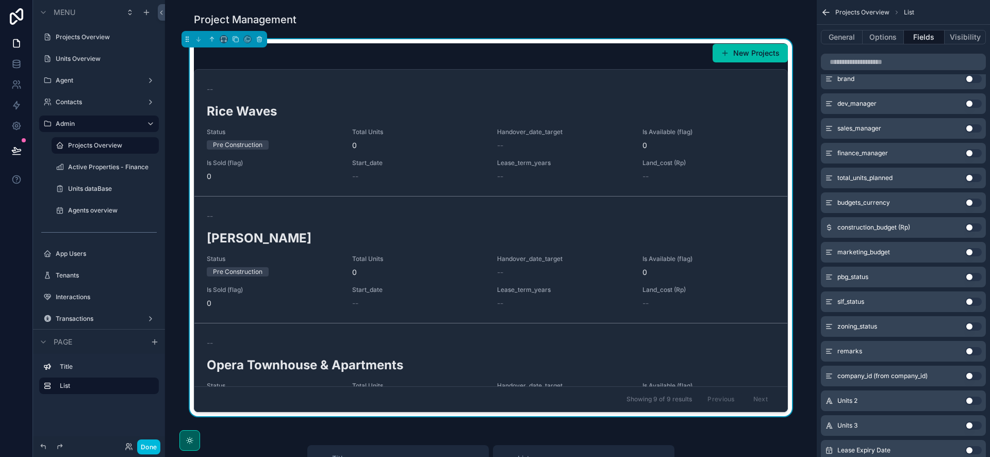
click at [971, 226] on button "Use setting" at bounding box center [973, 227] width 16 height 8
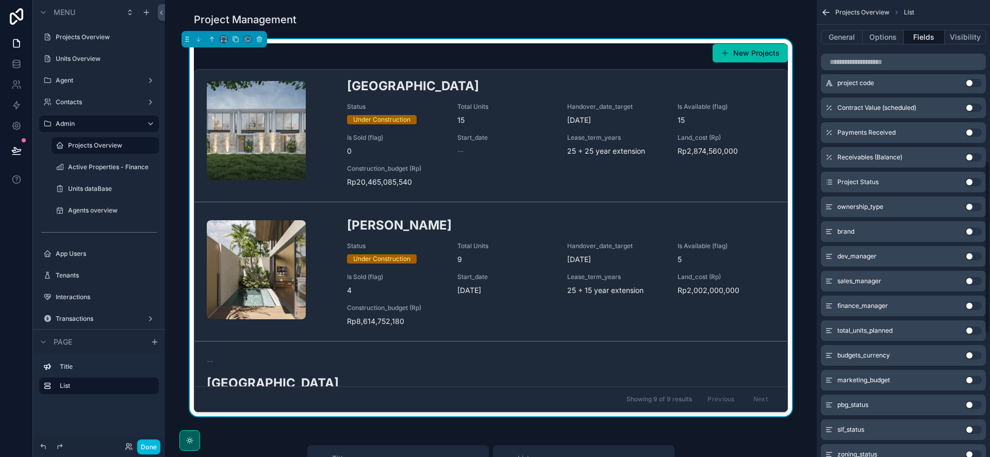
scroll to position [404, 0]
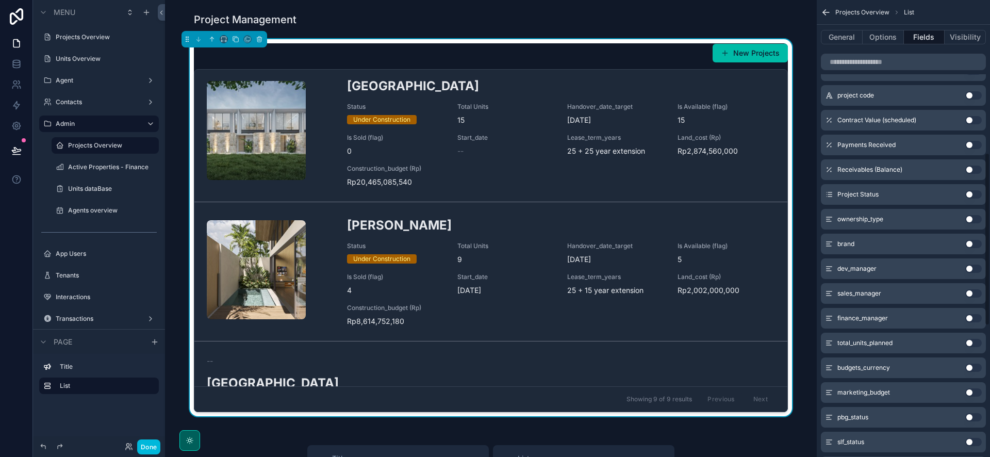
click at [969, 196] on button "Use setting" at bounding box center [973, 194] width 16 height 8
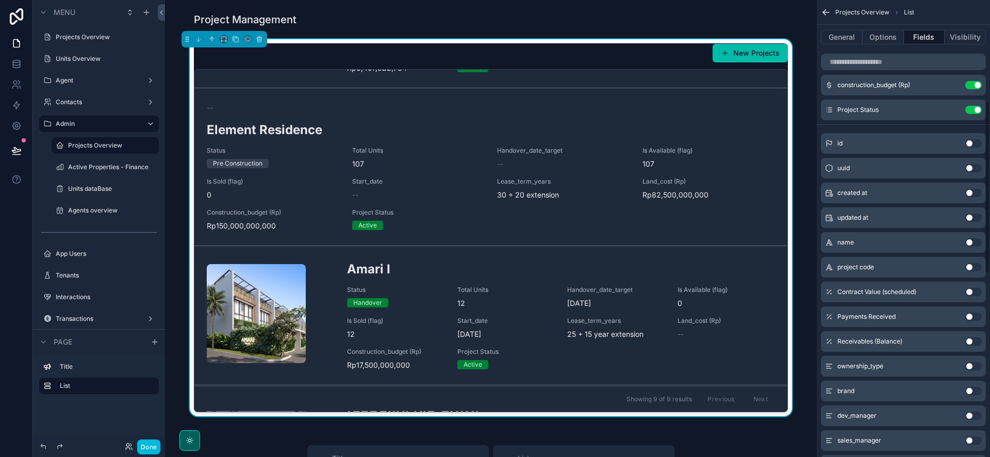
scroll to position [251, 0]
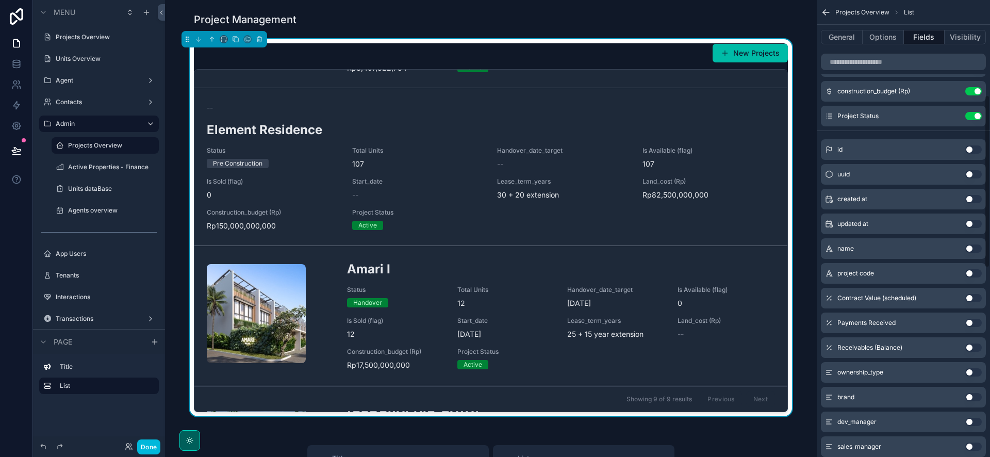
click at [974, 118] on button "Use setting" at bounding box center [973, 116] width 16 height 8
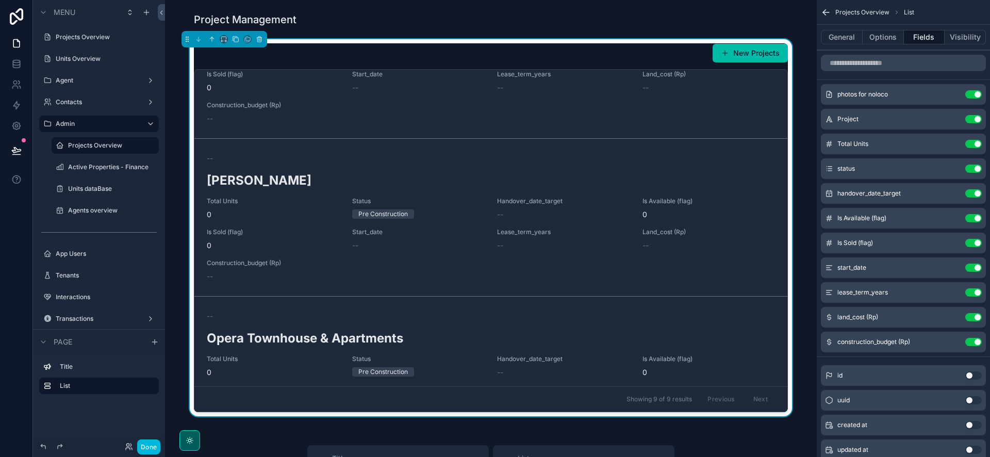
scroll to position [326, 0]
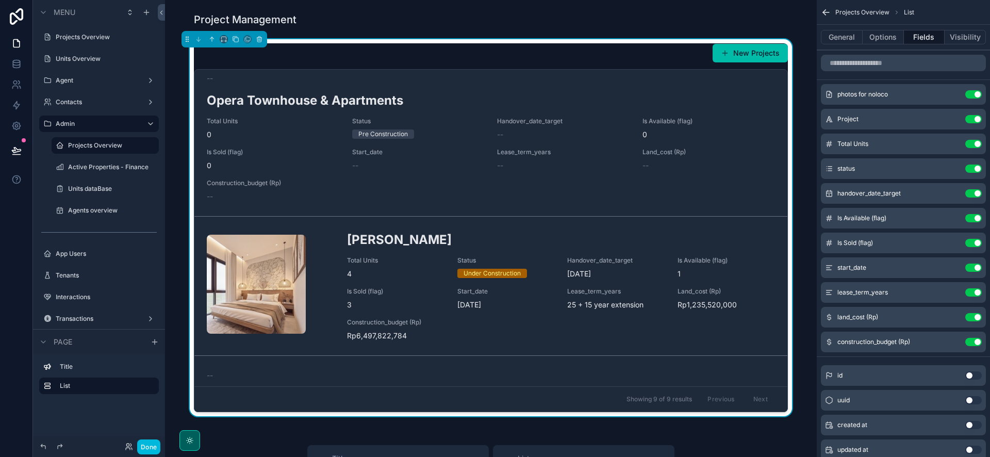
click at [0, 0] on icon "scrollable content" at bounding box center [0, 0] width 0 height 0
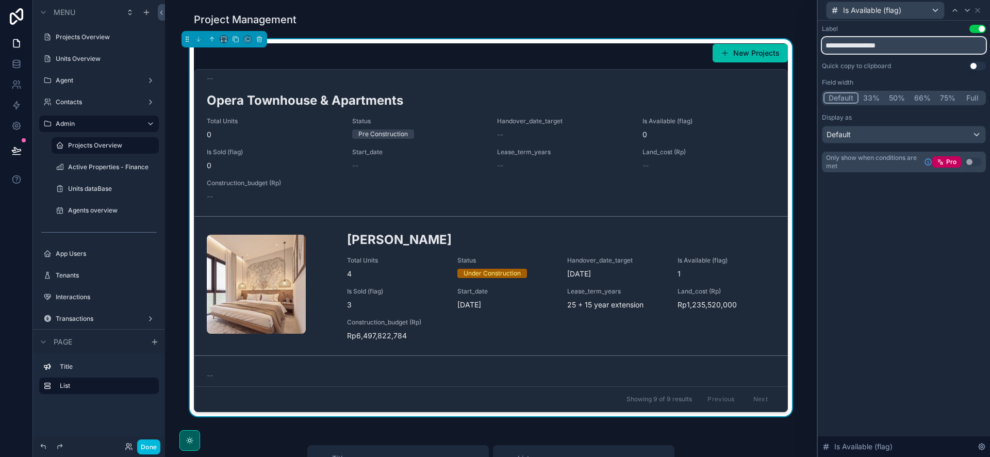
drag, startPoint x: 885, startPoint y: 43, endPoint x: 839, endPoint y: 46, distance: 45.5
click at [839, 46] on input "**********" at bounding box center [904, 45] width 164 height 16
click at [840, 46] on input "**********" at bounding box center [904, 45] width 164 height 16
drag, startPoint x: 901, startPoint y: 41, endPoint x: 866, endPoint y: 46, distance: 34.9
click at [866, 46] on input "**********" at bounding box center [904, 45] width 164 height 16
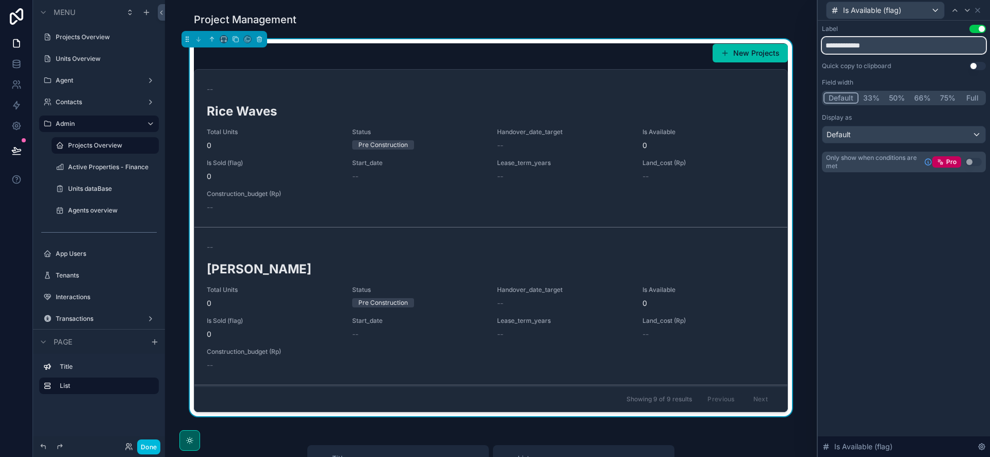
click at [832, 46] on input "**********" at bounding box center [904, 45] width 164 height 16
click at [889, 41] on input "**********" at bounding box center [904, 45] width 164 height 16
type input "**********"
click at [981, 7] on icon at bounding box center [977, 10] width 8 height 8
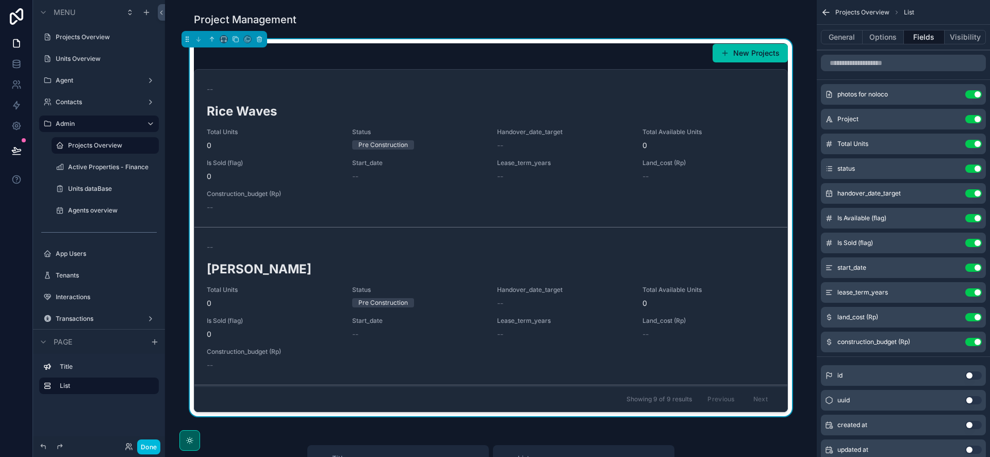
click at [0, 0] on icon "scrollable content" at bounding box center [0, 0] width 0 height 0
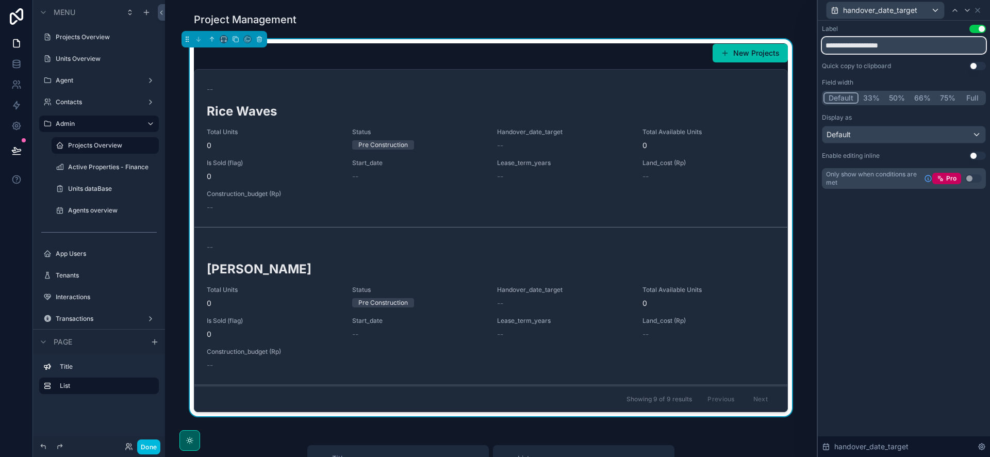
click at [880, 47] on input "**********" at bounding box center [904, 45] width 164 height 16
click at [864, 46] on input "**********" at bounding box center [904, 45] width 164 height 16
type input "**********"
click at [976, 7] on icon at bounding box center [977, 10] width 8 height 8
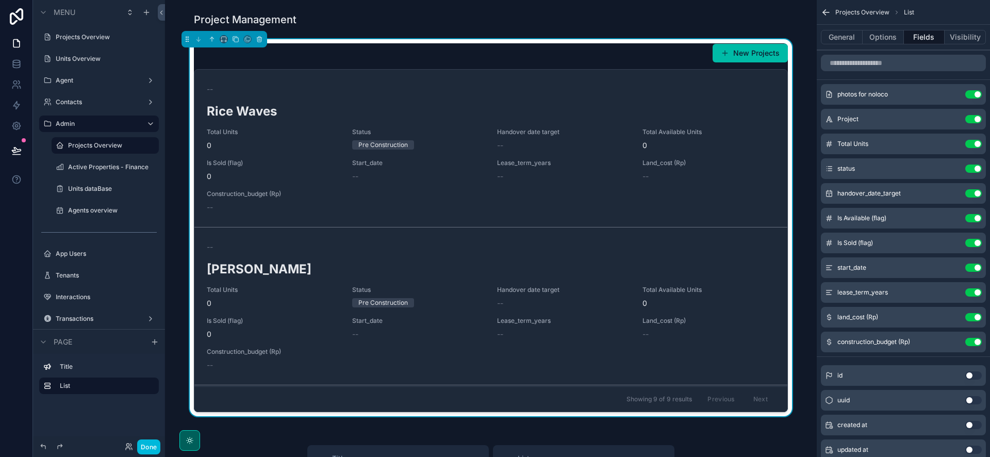
click at [0, 0] on icon "scrollable content" at bounding box center [0, 0] width 0 height 0
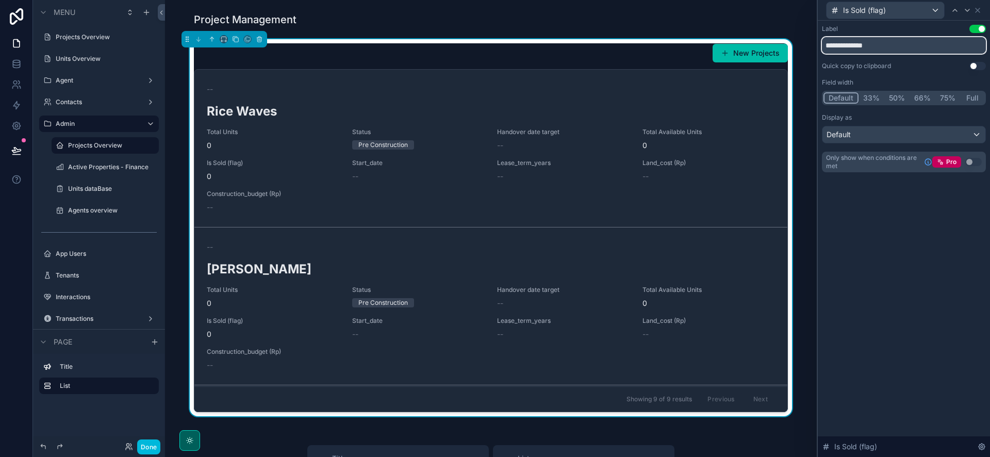
drag, startPoint x: 833, startPoint y: 44, endPoint x: 826, endPoint y: 44, distance: 6.7
click at [826, 44] on input "**********" at bounding box center [904, 45] width 164 height 16
click at [876, 44] on input "**********" at bounding box center [904, 45] width 164 height 16
drag, startPoint x: 889, startPoint y: 45, endPoint x: 863, endPoint y: 47, distance: 26.4
click at [863, 47] on input "**********" at bounding box center [904, 45] width 164 height 16
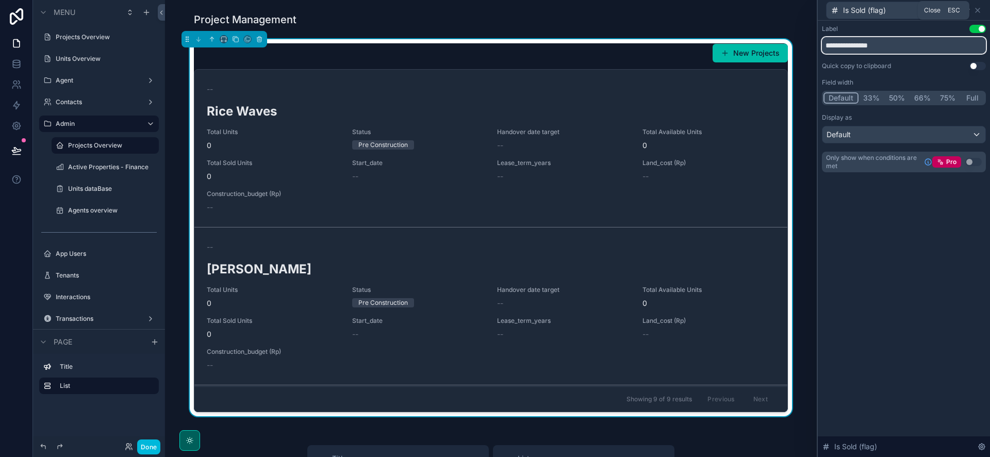
type input "**********"
click at [978, 10] on icon at bounding box center [977, 10] width 8 height 8
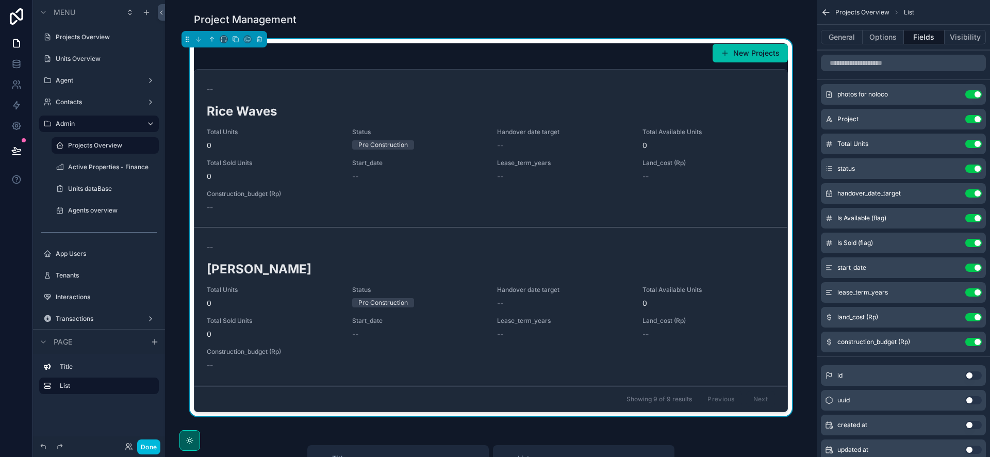
click at [0, 0] on icon "scrollable content" at bounding box center [0, 0] width 0 height 0
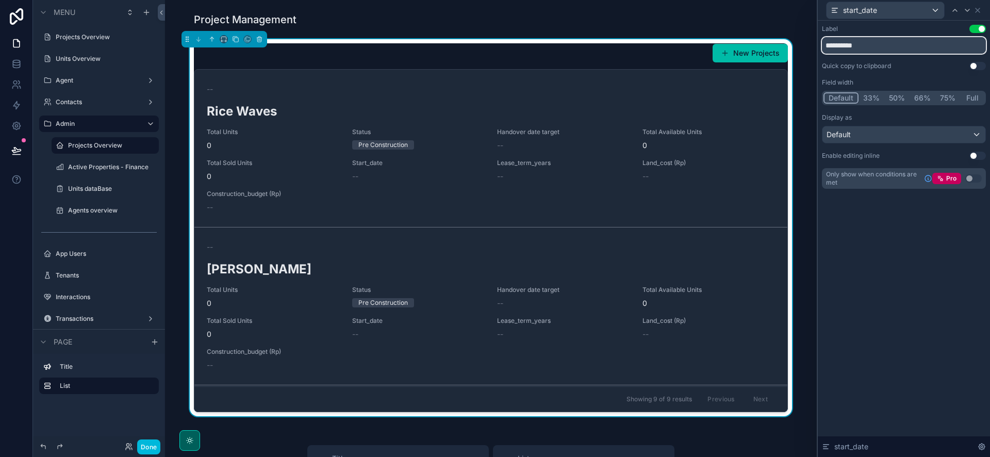
click at [846, 47] on input "**********" at bounding box center [904, 45] width 164 height 16
type input "**********"
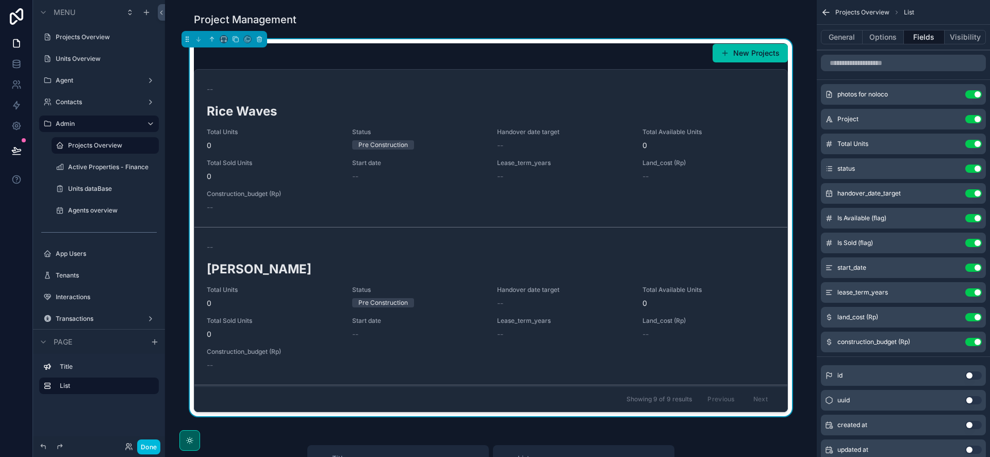
click at [0, 0] on icon "scrollable content" at bounding box center [0, 0] width 0 height 0
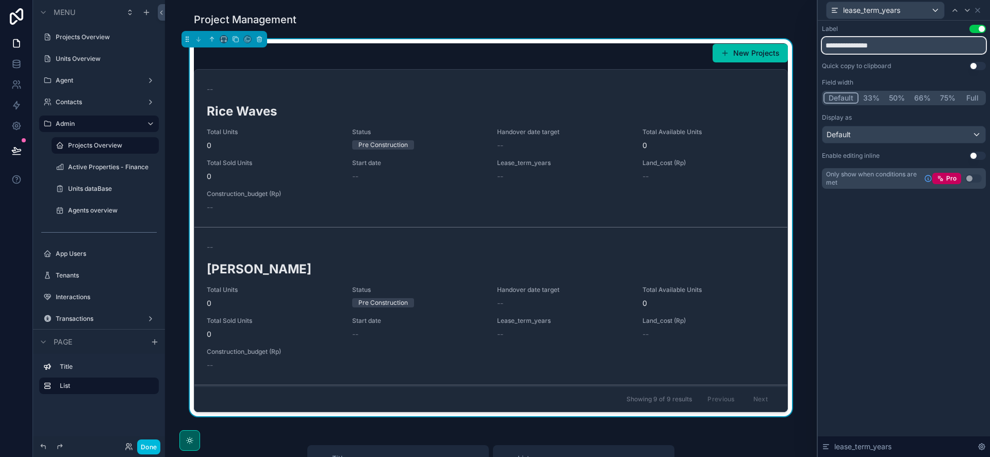
click at [869, 48] on input "**********" at bounding box center [904, 45] width 164 height 16
click at [848, 45] on input "**********" at bounding box center [904, 45] width 164 height 16
type input "**********"
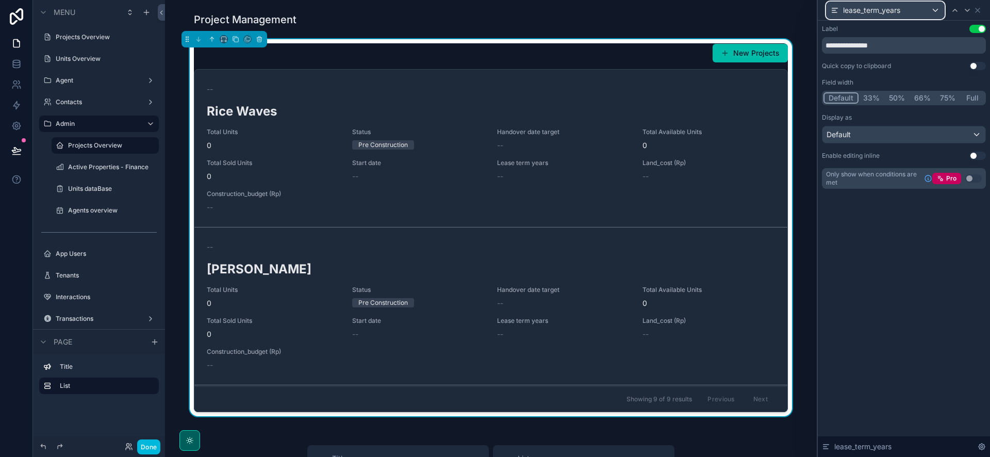
click at [919, 11] on div "lease_term_years" at bounding box center [885, 10] width 118 height 16
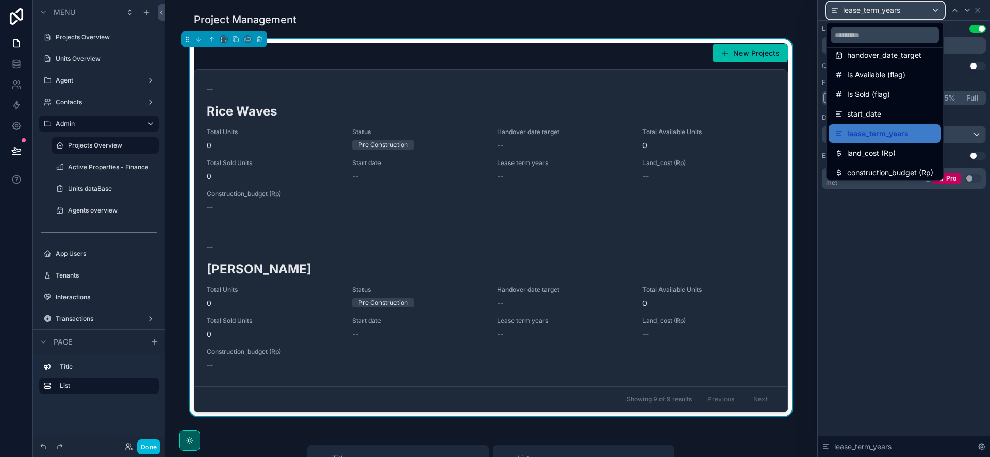
scroll to position [93, 0]
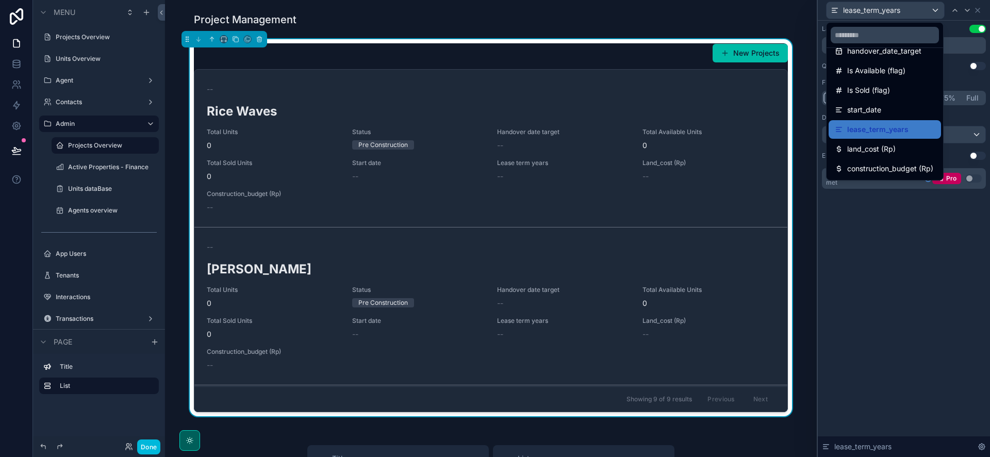
click at [886, 148] on span "land_cost (Rp)" at bounding box center [871, 149] width 48 height 12
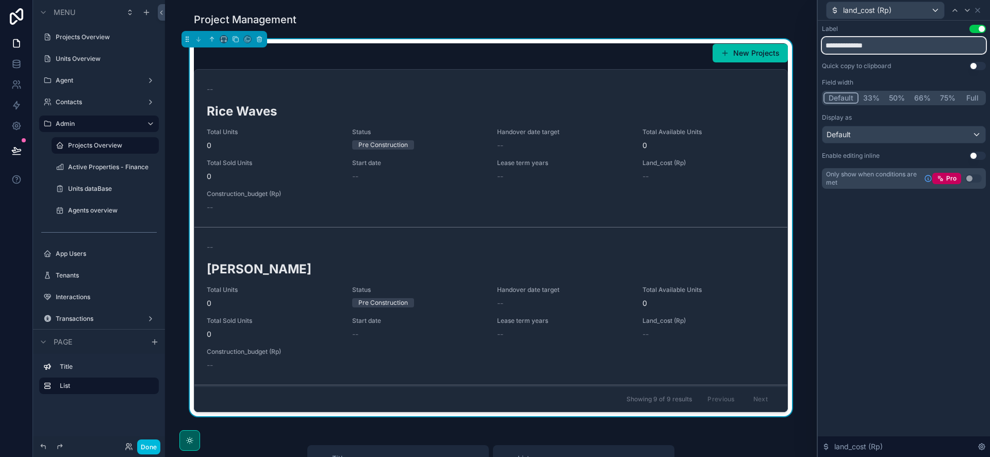
drag, startPoint x: 886, startPoint y: 45, endPoint x: 863, endPoint y: 45, distance: 23.2
click at [863, 45] on input "**********" at bounding box center [904, 45] width 164 height 16
click at [846, 45] on input "*********" at bounding box center [904, 45] width 164 height 16
type input "*********"
click at [979, 10] on icon at bounding box center [977, 10] width 8 height 8
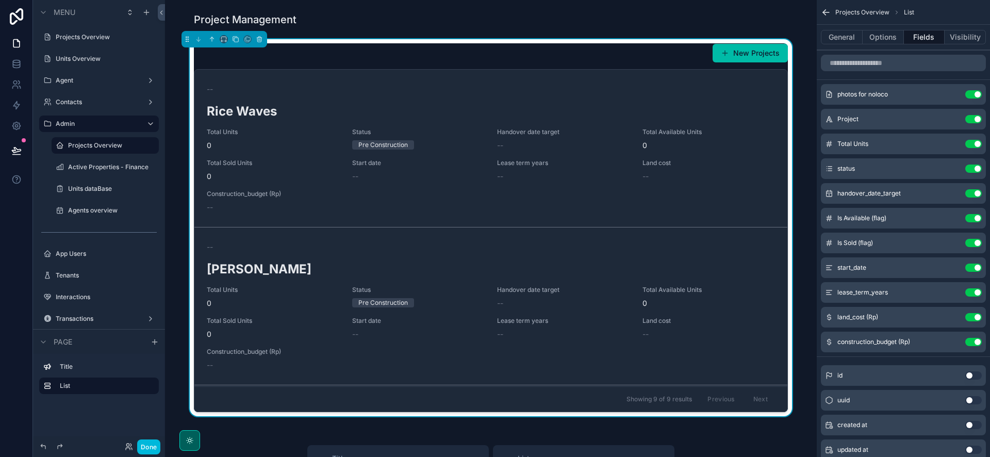
click at [0, 0] on icon "scrollable content" at bounding box center [0, 0] width 0 height 0
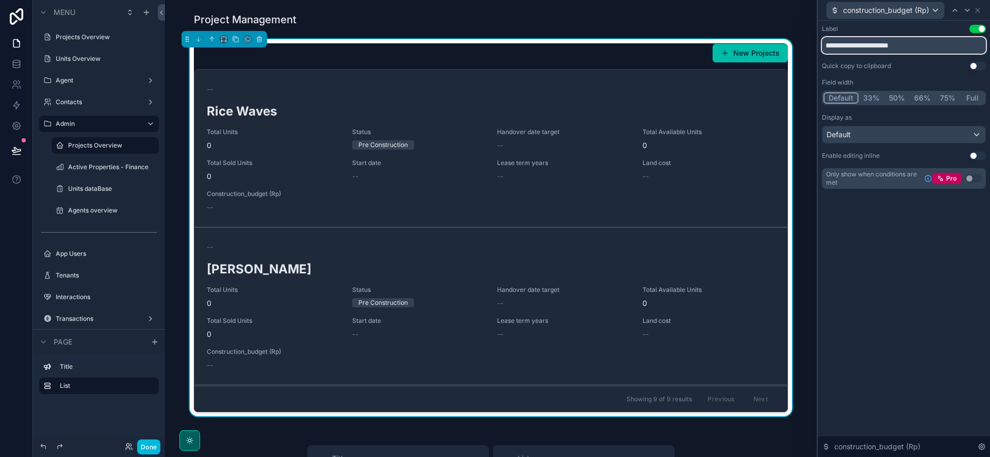
drag, startPoint x: 931, startPoint y: 43, endPoint x: 900, endPoint y: 41, distance: 30.5
click at [900, 41] on input "**********" at bounding box center [904, 45] width 164 height 16
click at [874, 46] on input "**********" at bounding box center [904, 45] width 164 height 16
type input "**********"
click at [976, 12] on icon at bounding box center [977, 10] width 8 height 8
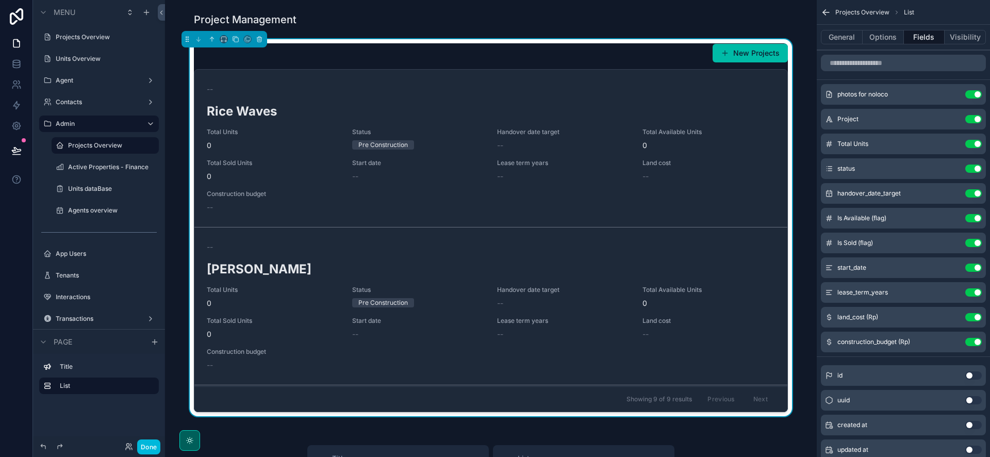
click at [972, 320] on button "Use setting" at bounding box center [973, 317] width 16 height 8
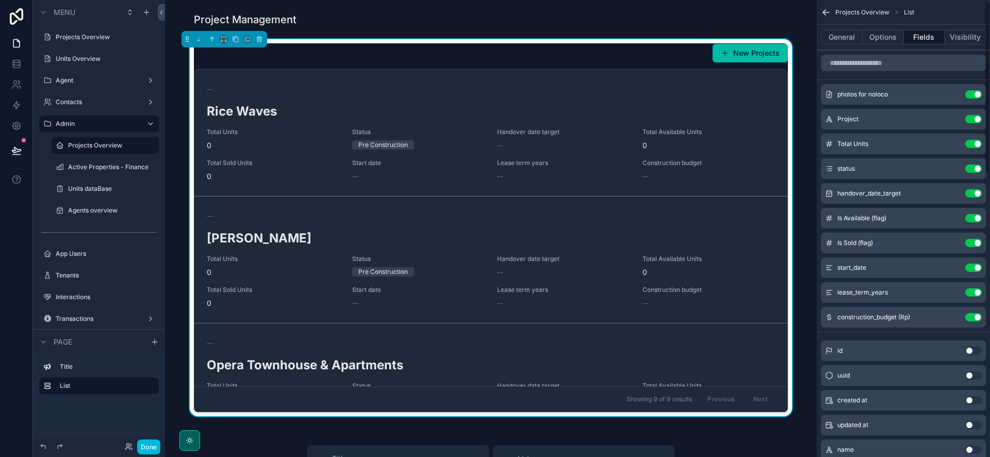
click at [976, 318] on button "Use setting" at bounding box center [973, 317] width 16 height 8
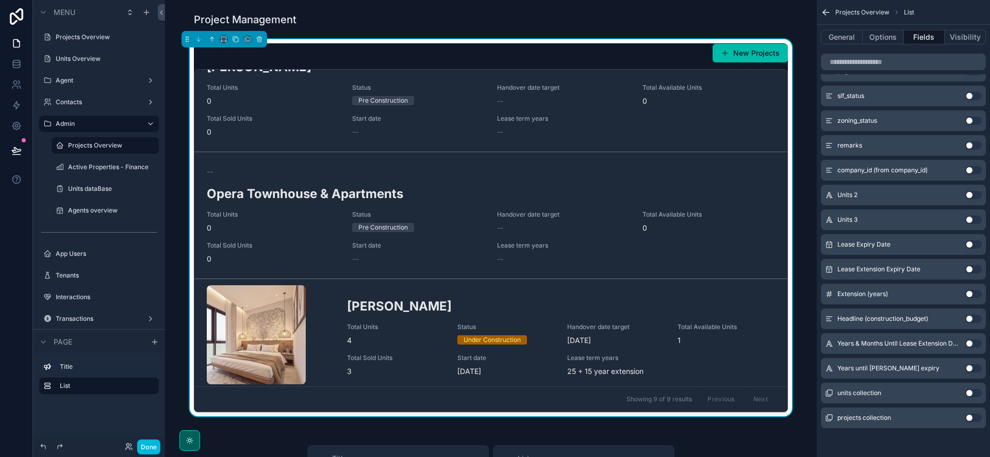
scroll to position [200, 0]
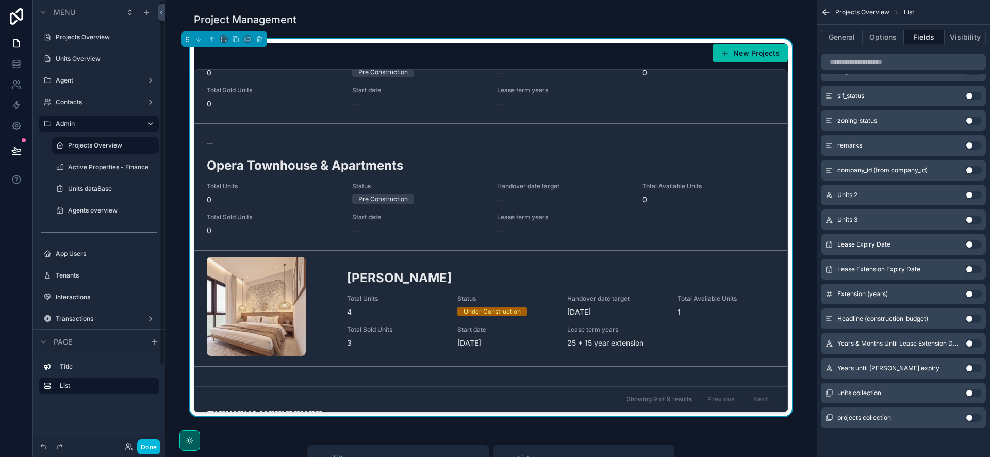
click at [88, 167] on label "Active Properties - Finance" at bounding box center [110, 167] width 85 height 8
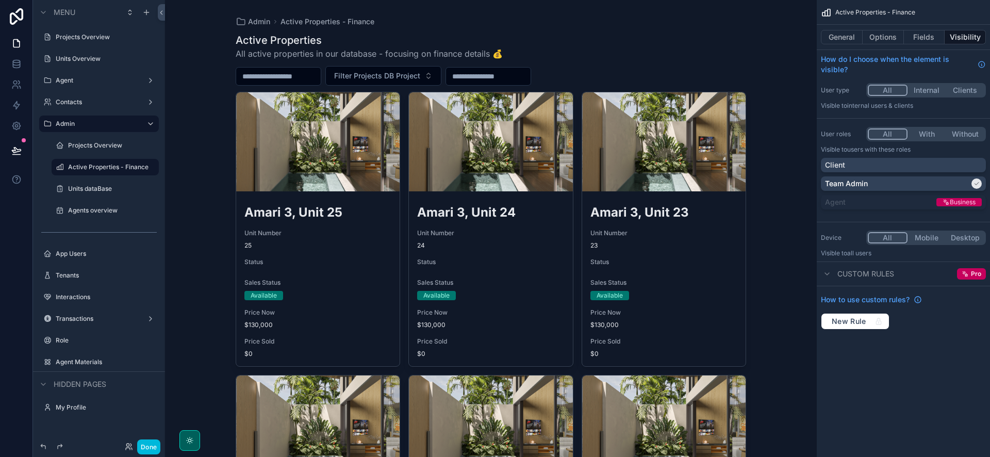
click at [647, 68] on div "Filter Projects DB Project" at bounding box center [491, 76] width 511 height 20
click at [95, 185] on label "Units dataBase" at bounding box center [110, 189] width 85 height 8
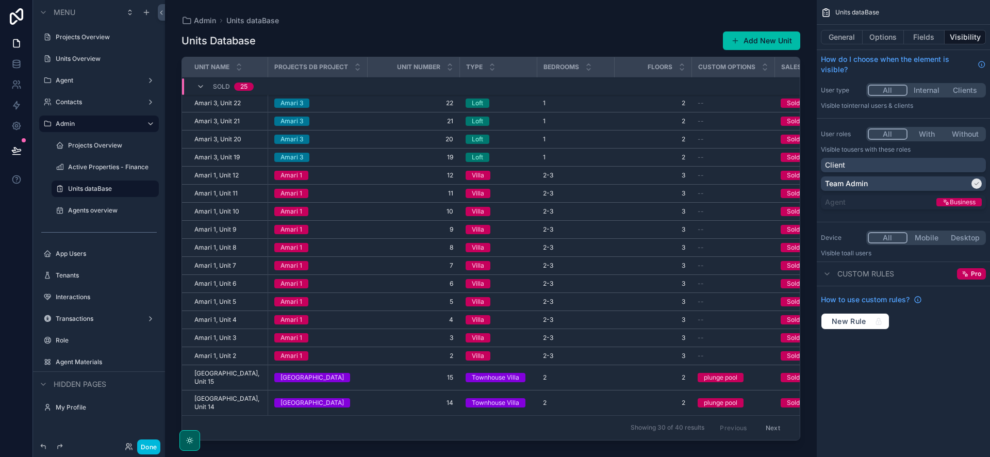
click at [548, 34] on div "scrollable content" at bounding box center [491, 222] width 652 height 444
click at [857, 27] on div "General Options Fields Visibility" at bounding box center [903, 37] width 173 height 25
click at [844, 37] on button "General" at bounding box center [842, 37] width 42 height 14
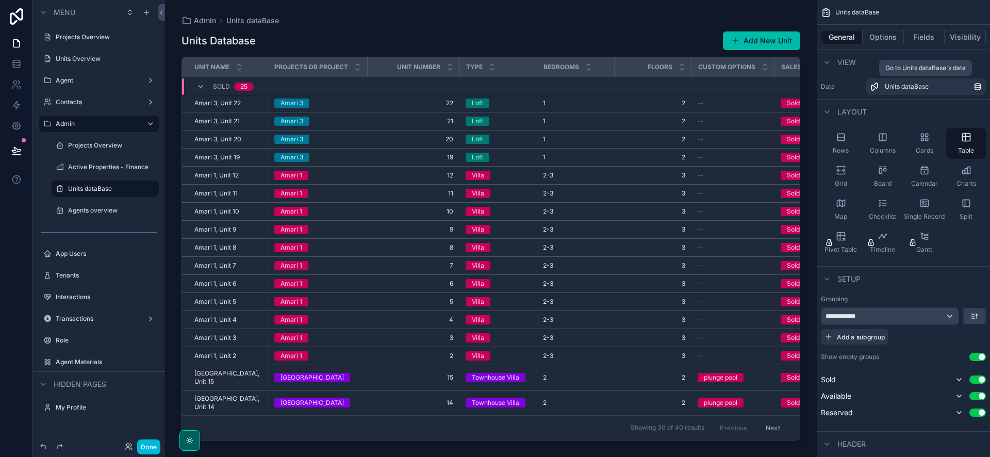
click at [900, 93] on link "Units dataBase" at bounding box center [926, 86] width 120 height 16
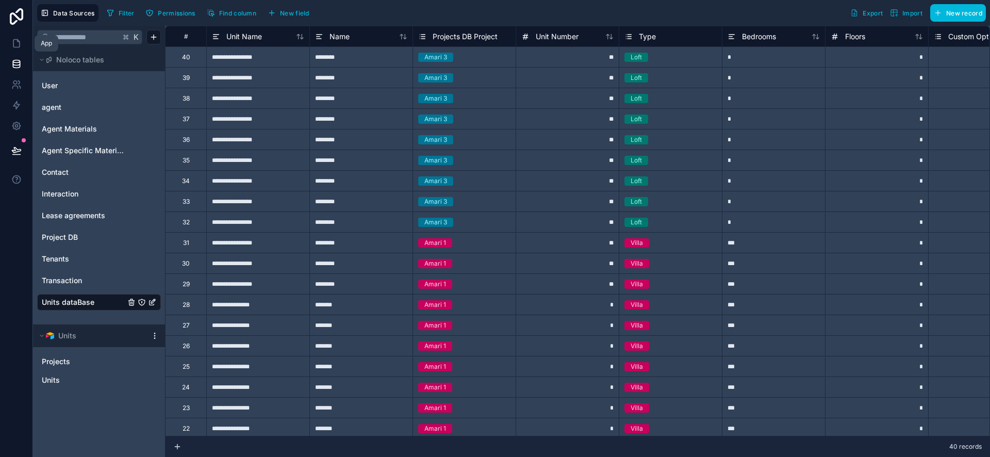
click at [16, 44] on icon at bounding box center [16, 43] width 10 height 10
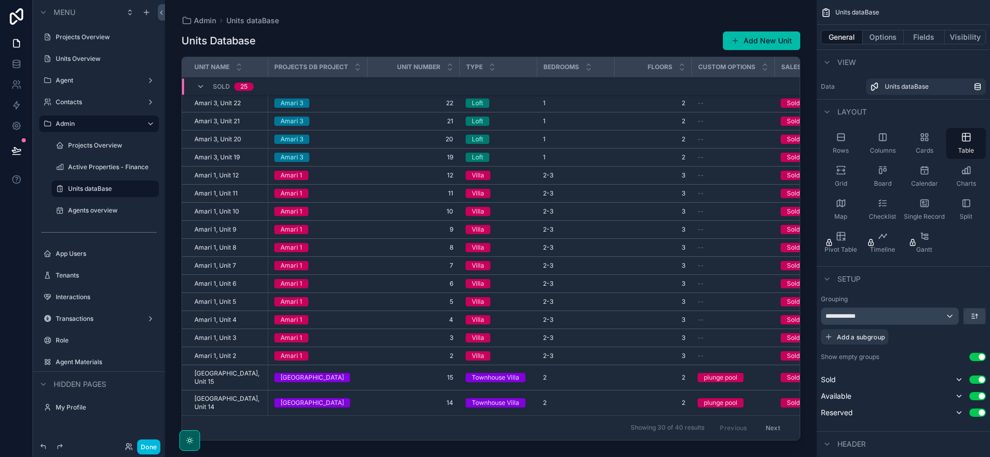
click at [91, 169] on label "Active Properties - Finance" at bounding box center [110, 167] width 85 height 8
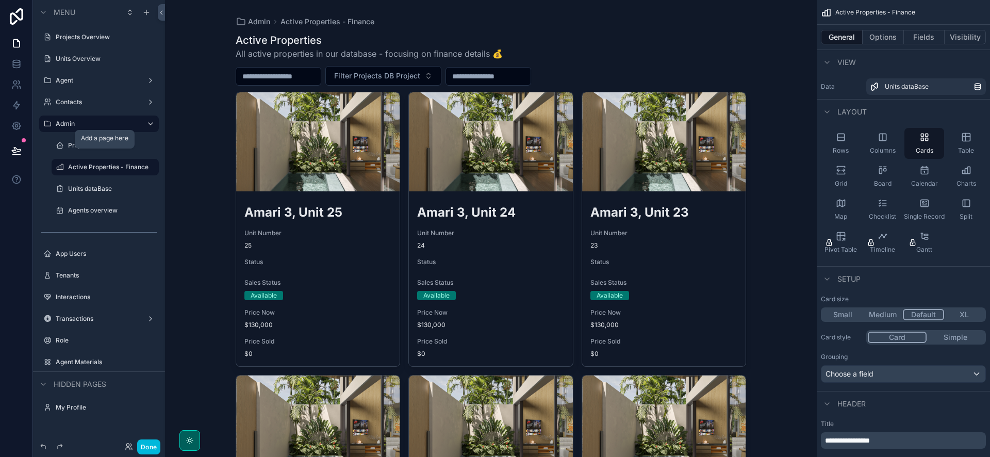
click at [0, 0] on icon "scrollable content" at bounding box center [0, 0] width 0 height 0
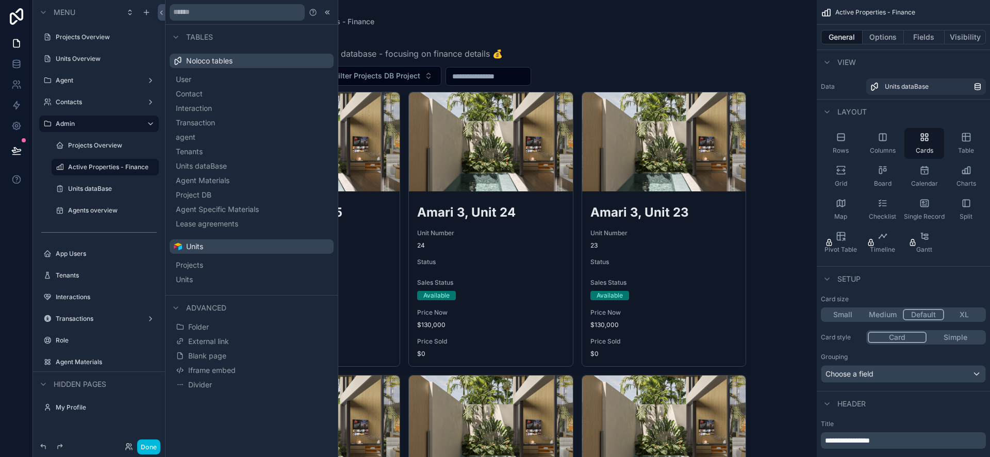
click at [212, 277] on button "Units" at bounding box center [252, 279] width 156 height 14
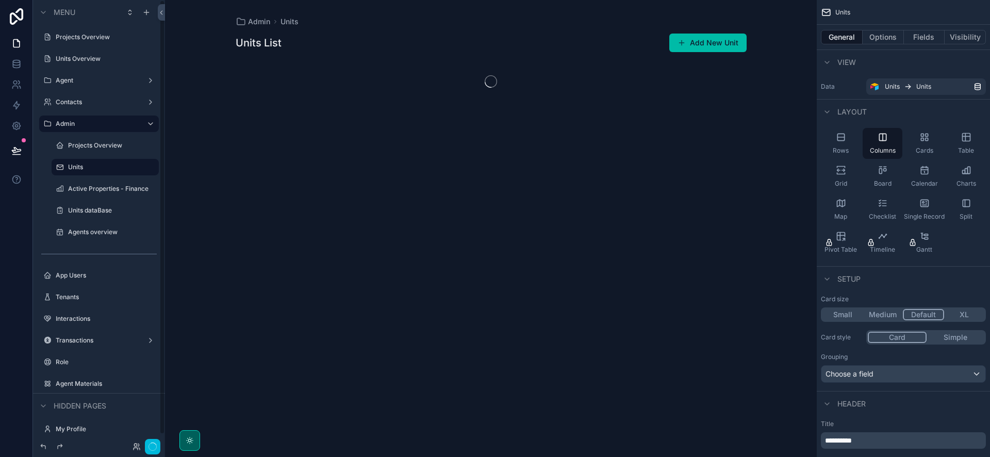
click at [94, 167] on label "Units" at bounding box center [110, 167] width 85 height 8
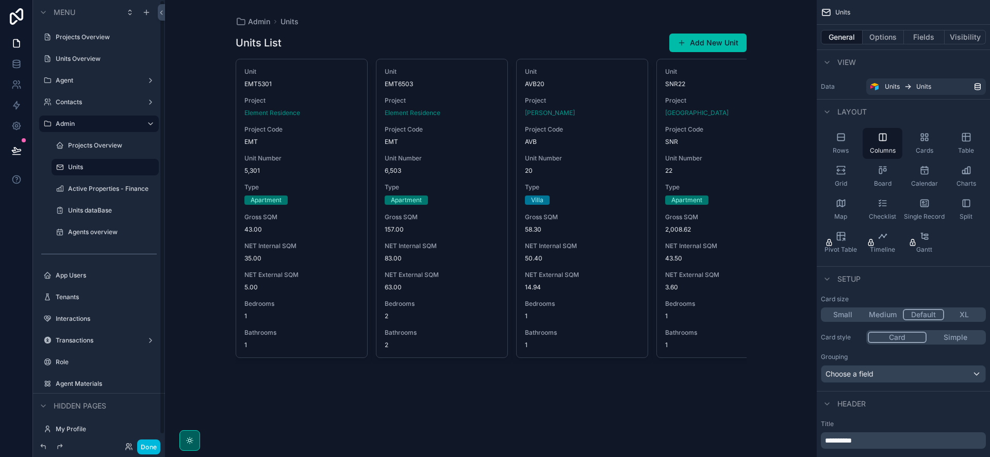
click at [0, 0] on icon "scrollable content" at bounding box center [0, 0] width 0 height 0
type input "*"
type input "**********"
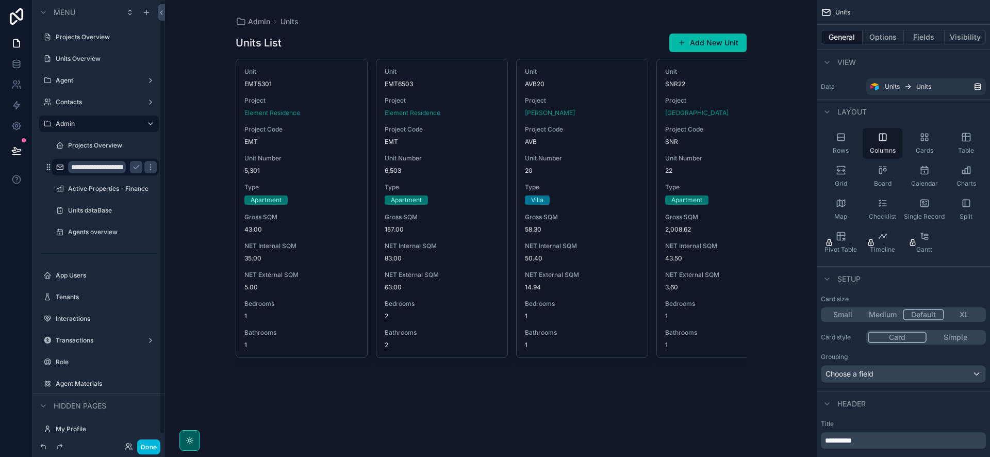
click at [137, 169] on icon "scrollable content" at bounding box center [136, 167] width 8 height 8
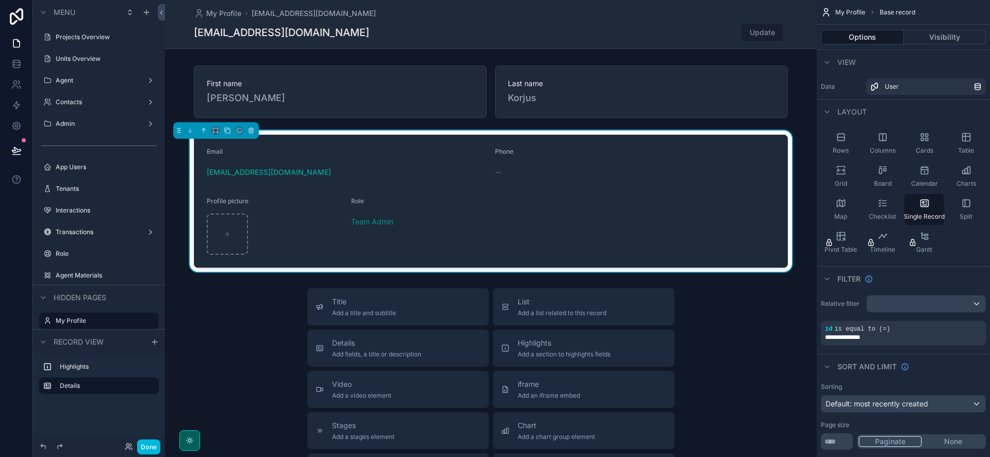
scroll to position [28, 0]
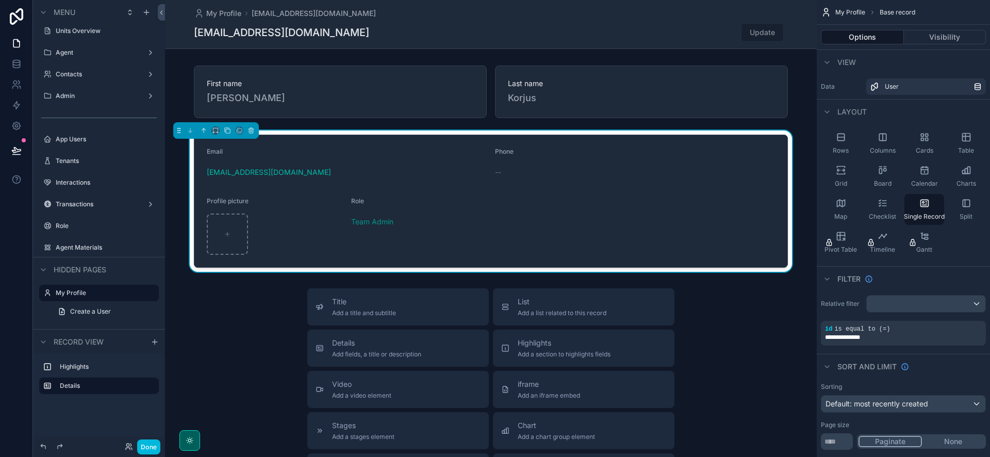
drag, startPoint x: 91, startPoint y: 92, endPoint x: 96, endPoint y: 97, distance: 6.9
click at [91, 92] on label "Admin" at bounding box center [97, 96] width 82 height 8
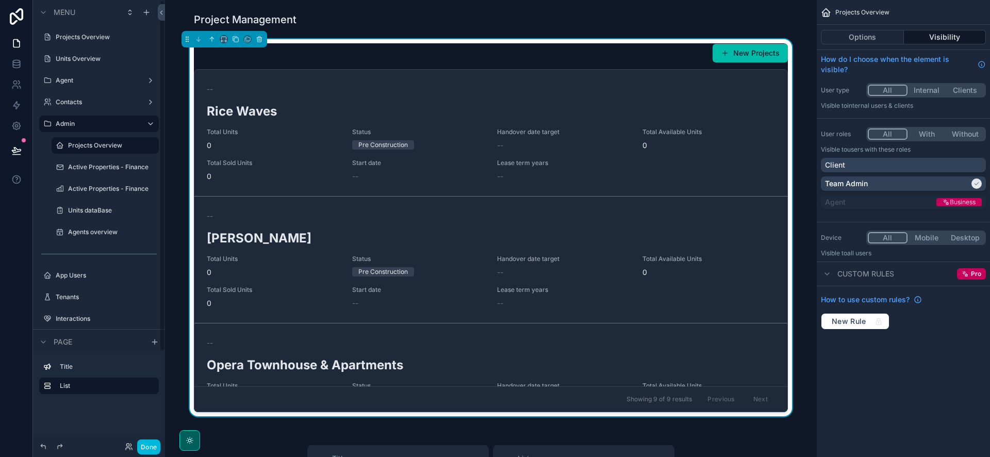
click at [113, 185] on label "Active Properties - Finance" at bounding box center [110, 189] width 85 height 8
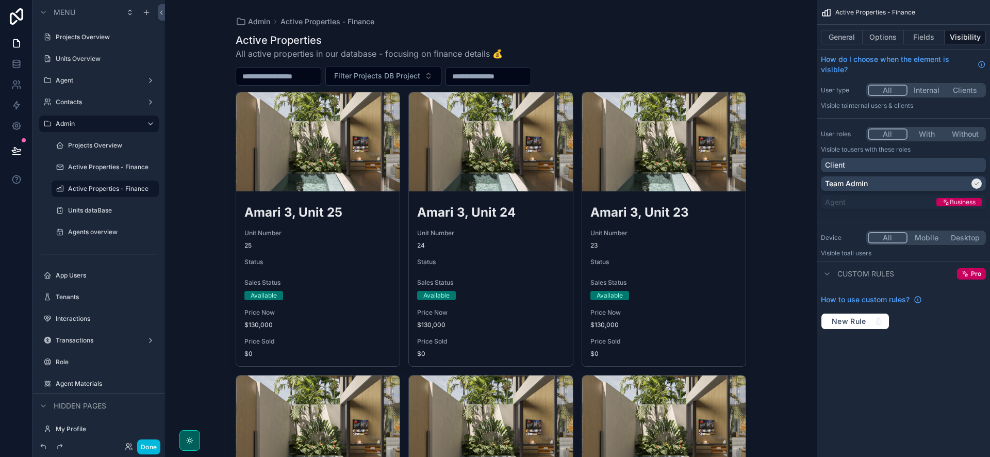
click at [111, 163] on div "Active Properties - Finance" at bounding box center [112, 167] width 89 height 8
click at [112, 167] on label "Active Properties - Finance" at bounding box center [110, 167] width 85 height 8
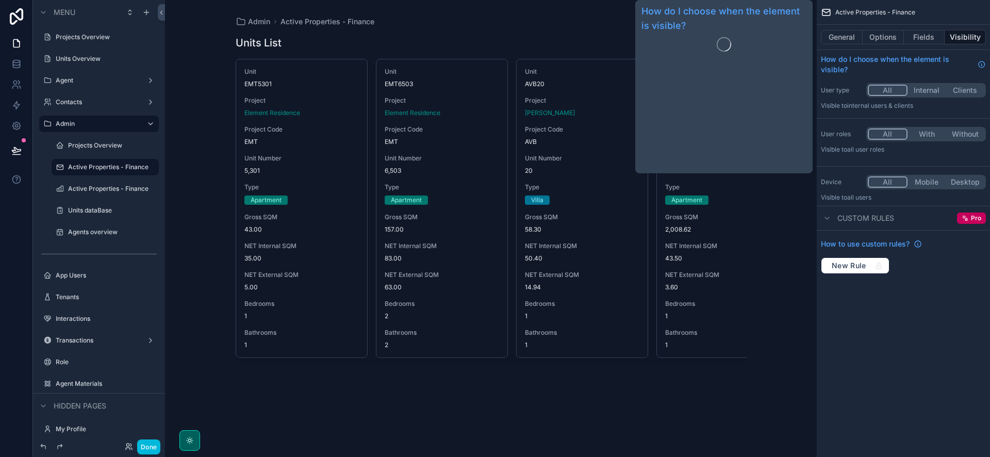
click at [881, 37] on button "Options" at bounding box center [883, 37] width 41 height 14
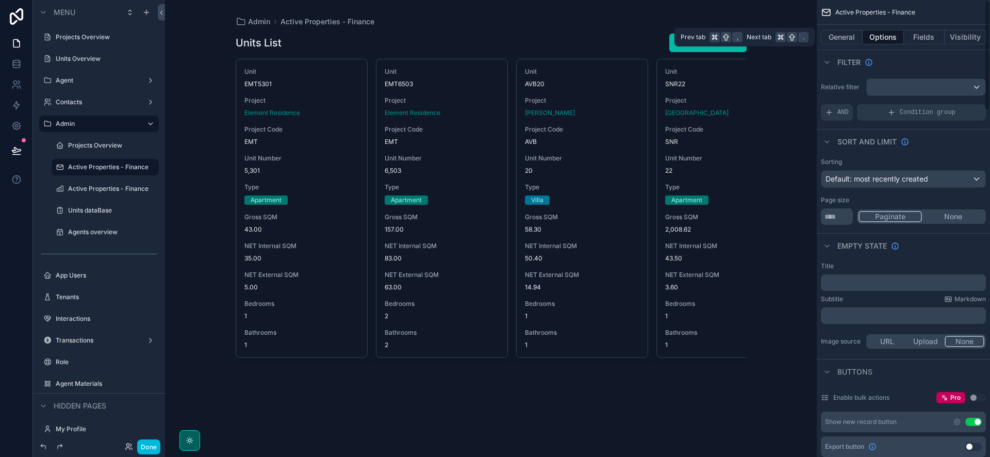
click at [910, 34] on button "Fields" at bounding box center [924, 37] width 41 height 14
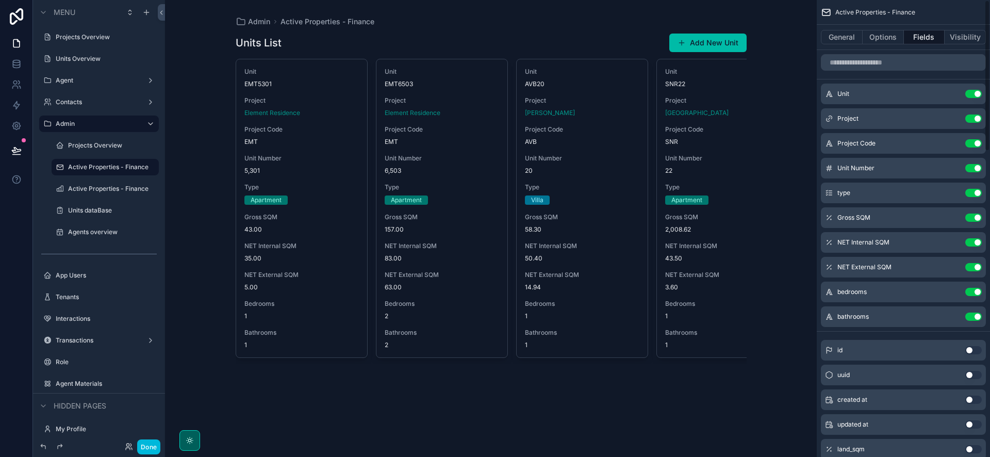
click at [874, 34] on button "Options" at bounding box center [883, 37] width 41 height 14
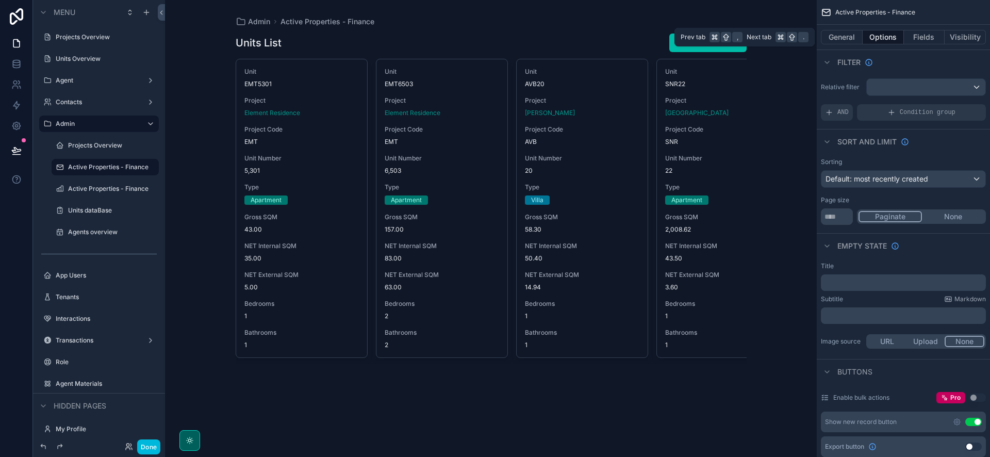
click at [922, 37] on button "Fields" at bounding box center [924, 37] width 41 height 14
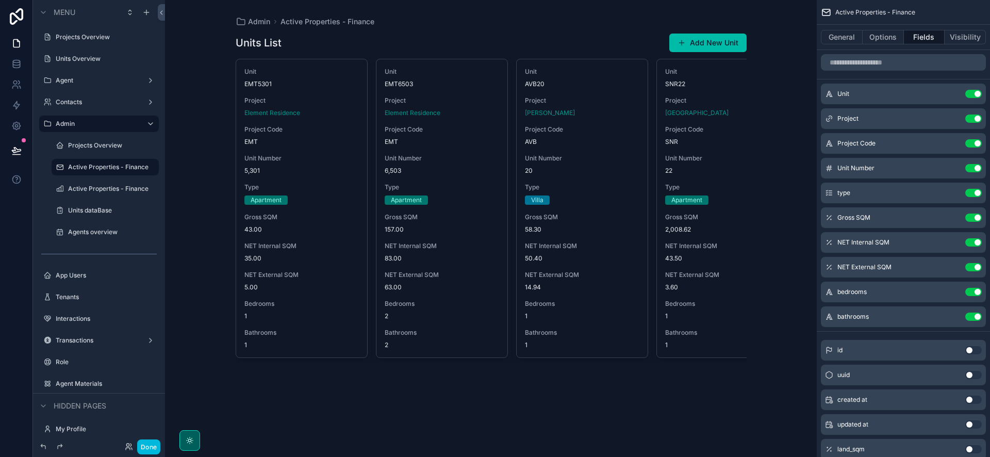
click at [976, 120] on button "Use setting" at bounding box center [973, 118] width 16 height 8
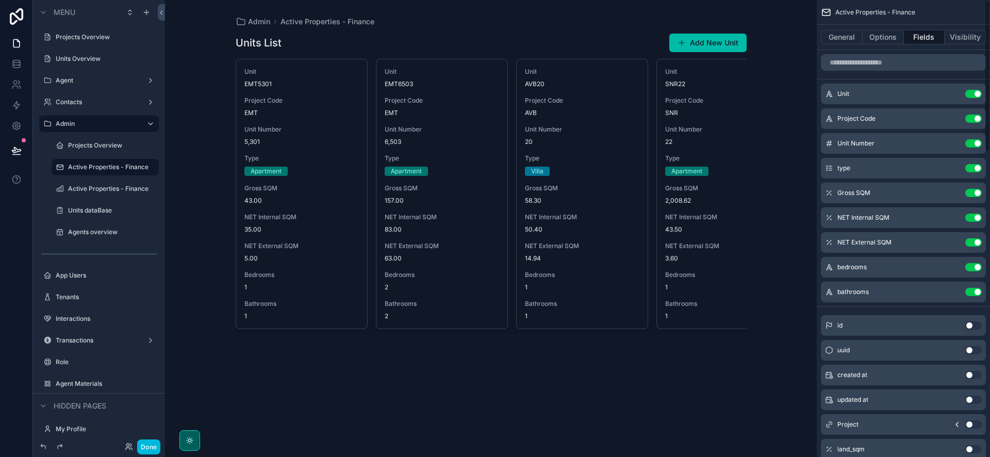
click at [973, 118] on button "Use setting" at bounding box center [973, 118] width 16 height 8
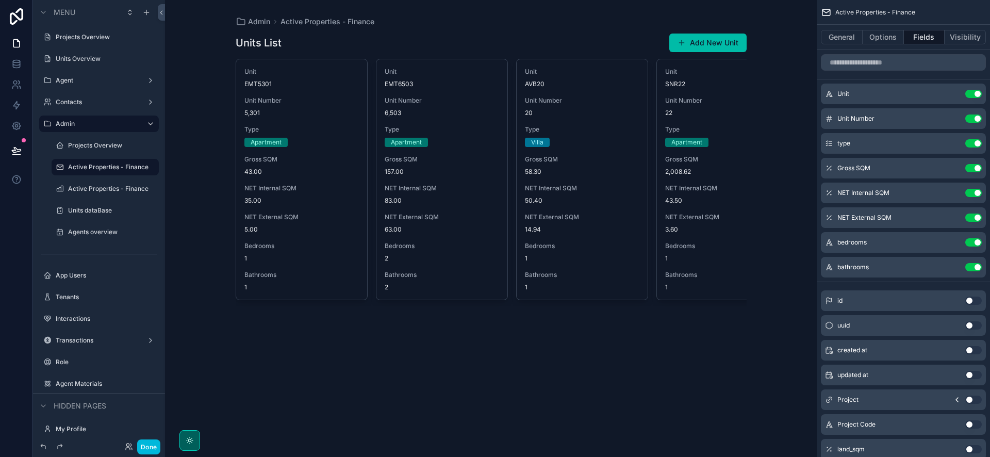
click at [981, 143] on button "Use setting" at bounding box center [973, 143] width 16 height 8
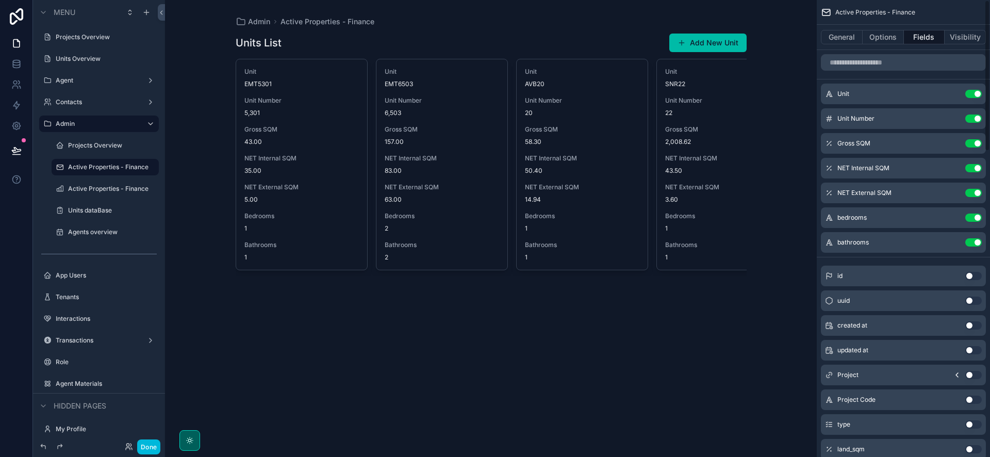
click at [977, 146] on button "Use setting" at bounding box center [973, 143] width 16 height 8
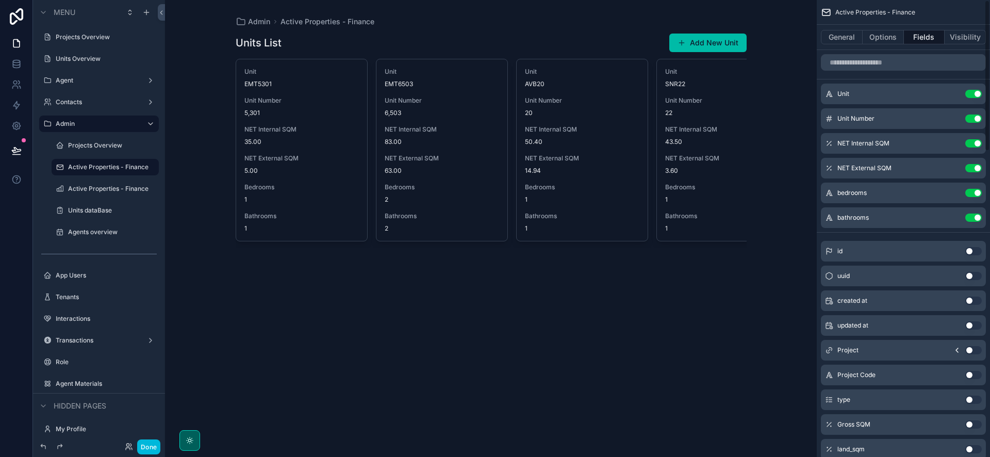
click at [975, 146] on button "Use setting" at bounding box center [973, 143] width 16 height 8
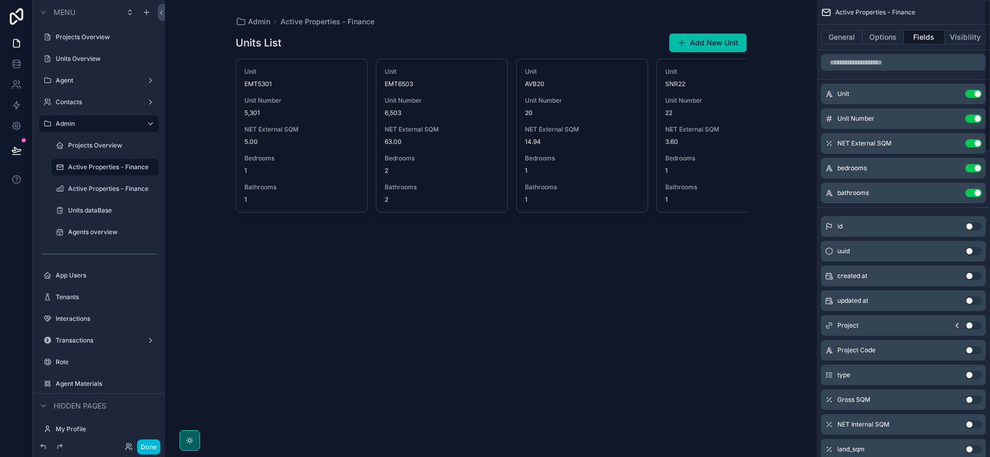
click at [975, 148] on div "NET External SQM Use setting" at bounding box center [903, 143] width 165 height 21
drag, startPoint x: 975, startPoint y: 145, endPoint x: 975, endPoint y: 151, distance: 6.2
click at [975, 145] on button "Use setting" at bounding box center [973, 143] width 16 height 8
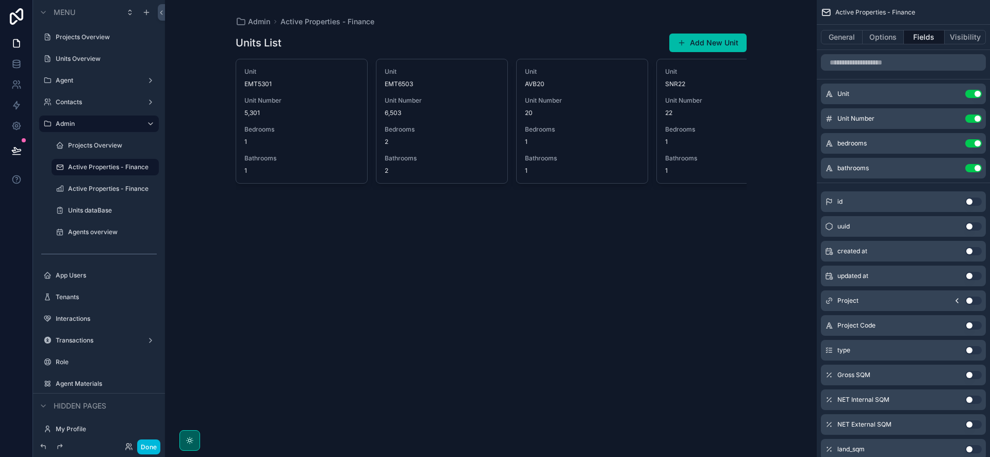
click at [977, 147] on button "Use setting" at bounding box center [973, 143] width 16 height 8
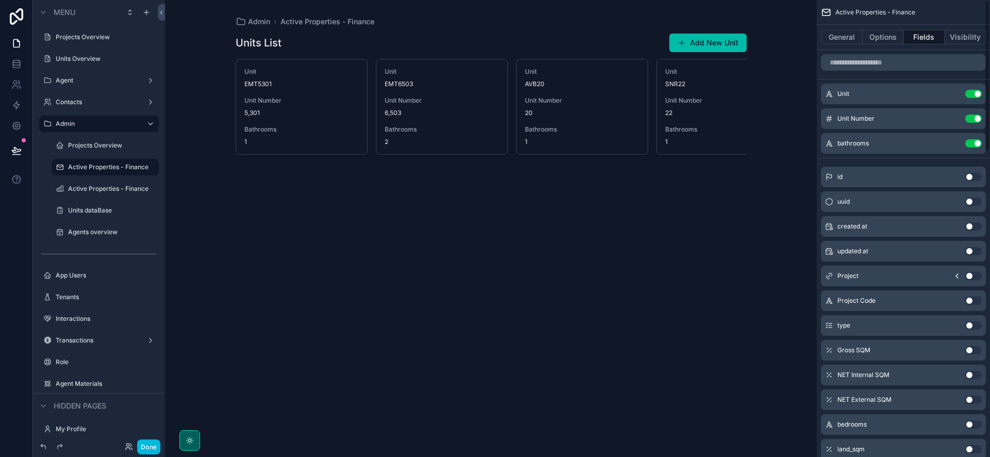
click at [976, 142] on button "Use setting" at bounding box center [973, 143] width 16 height 8
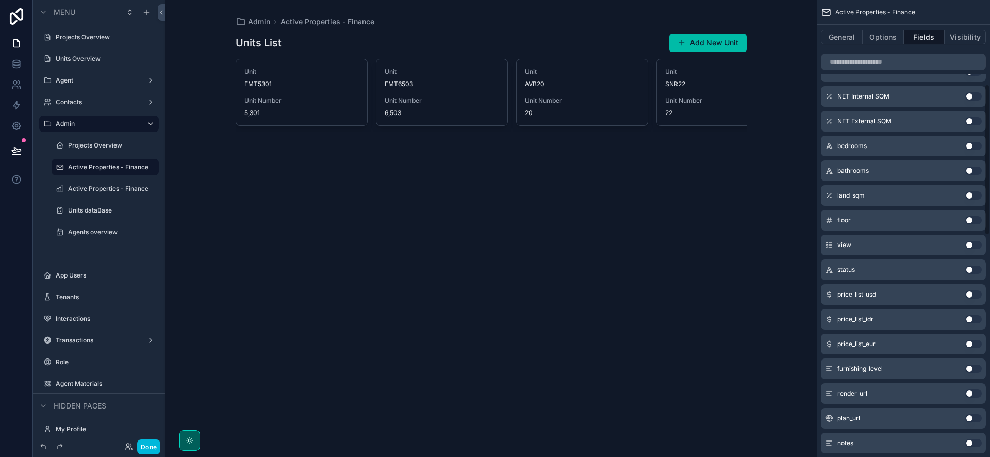
scroll to position [255, 0]
click at [968, 294] on button "Use setting" at bounding box center [973, 293] width 16 height 8
click at [975, 293] on button "Use setting" at bounding box center [973, 293] width 16 height 8
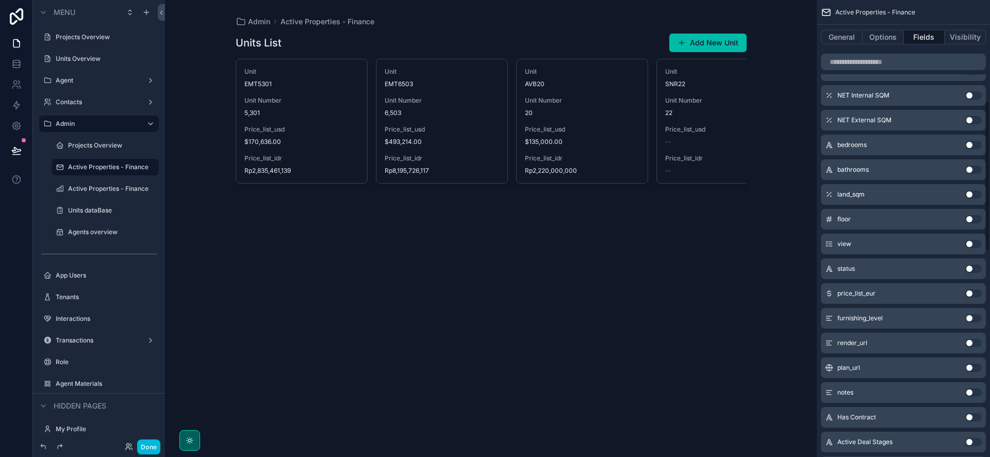
click at [975, 294] on button "Use setting" at bounding box center [973, 293] width 16 height 8
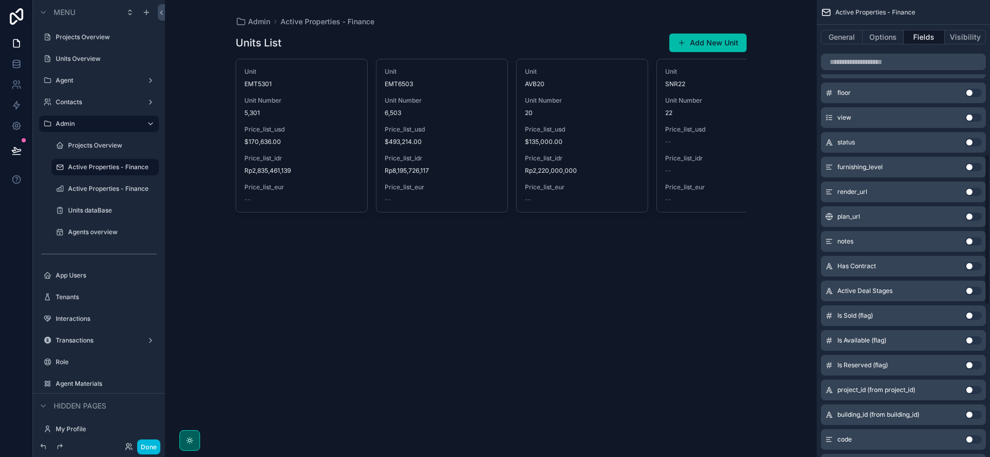
scroll to position [465, 0]
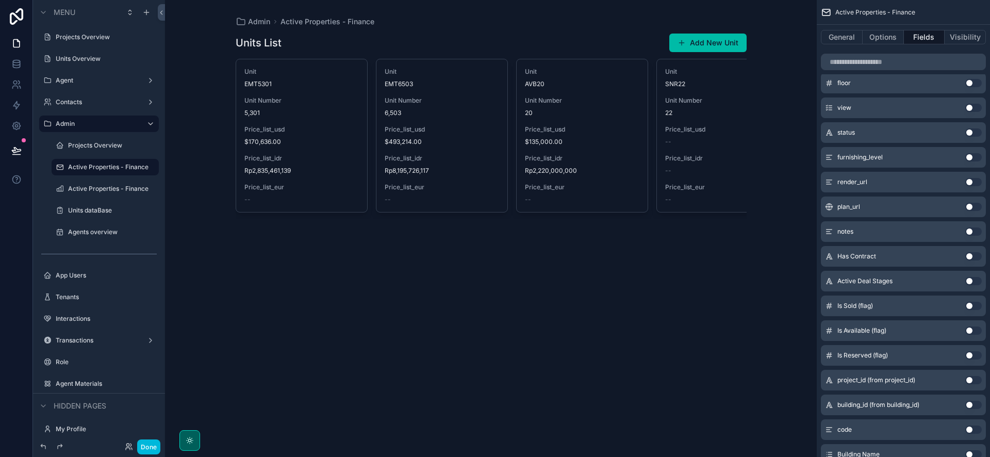
click at [970, 281] on button "Use setting" at bounding box center [973, 281] width 16 height 8
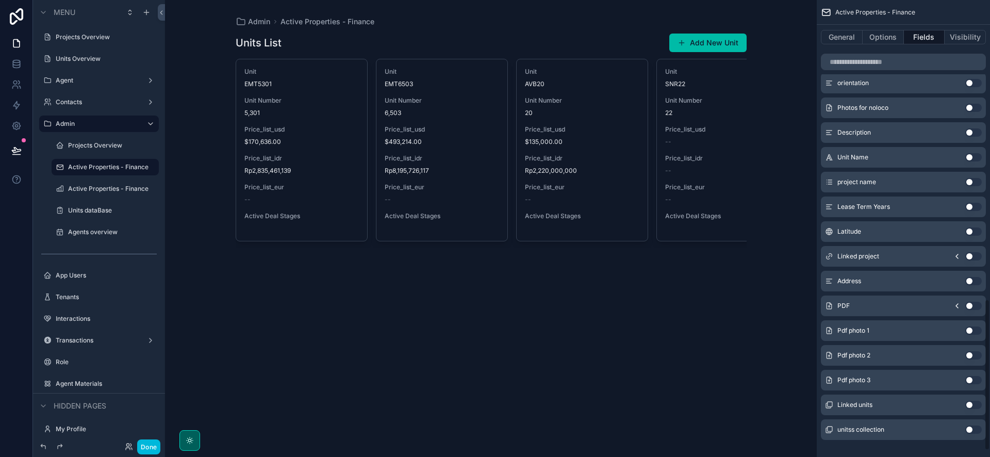
scroll to position [922, 0]
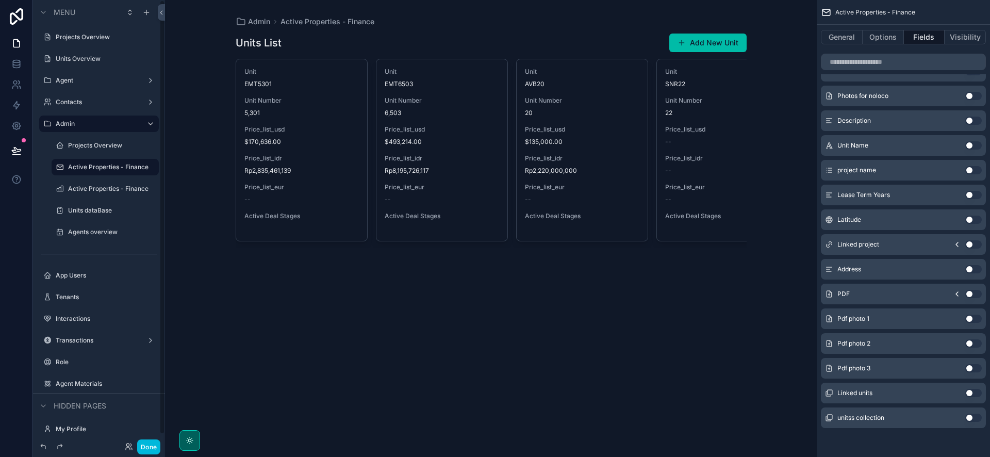
click at [75, 141] on label "Projects Overview" at bounding box center [110, 145] width 85 height 8
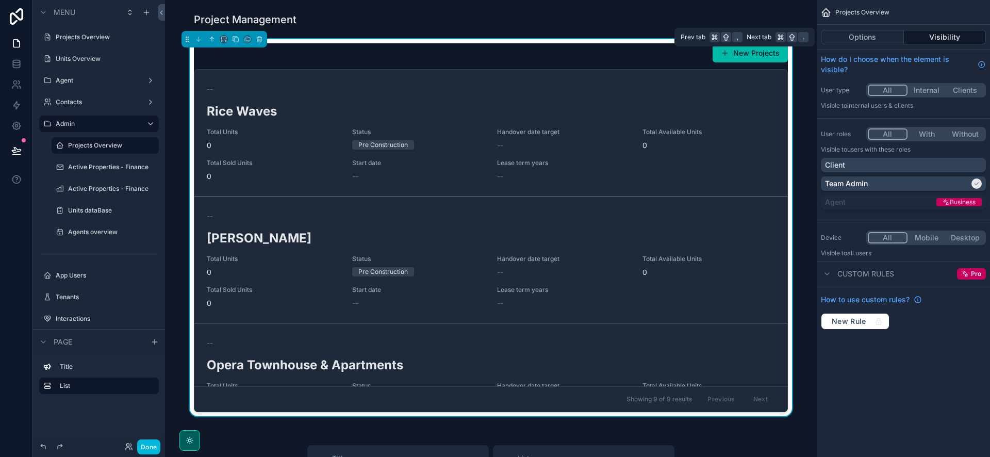
click at [852, 37] on button "Options" at bounding box center [862, 37] width 83 height 14
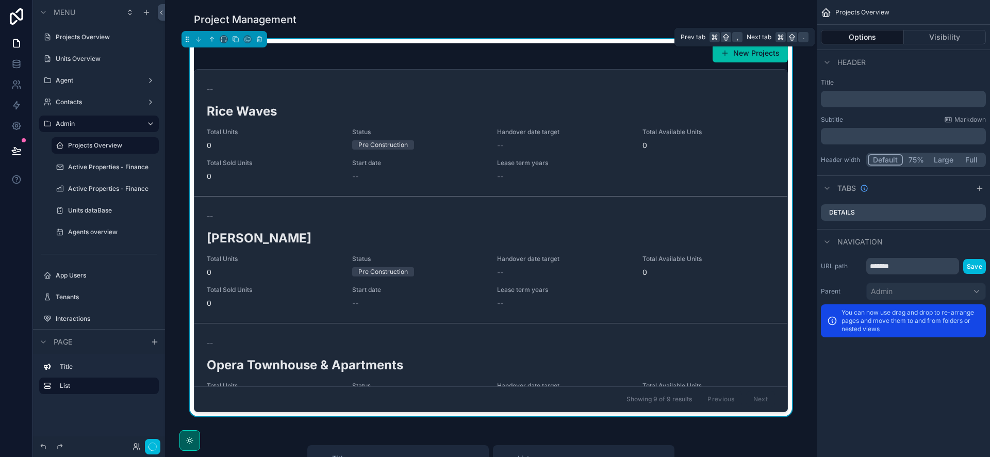
click at [921, 34] on button "Visibility" at bounding box center [945, 37] width 82 height 14
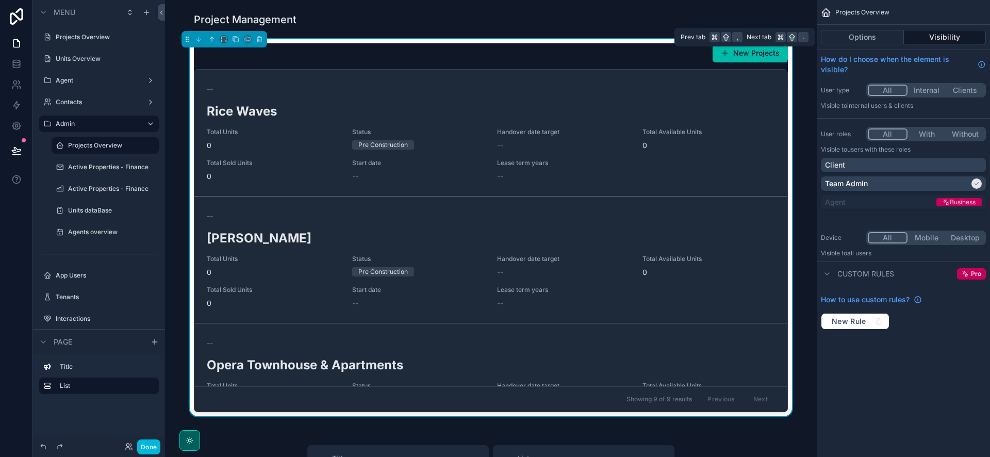
click at [873, 35] on button "Options" at bounding box center [862, 37] width 83 height 14
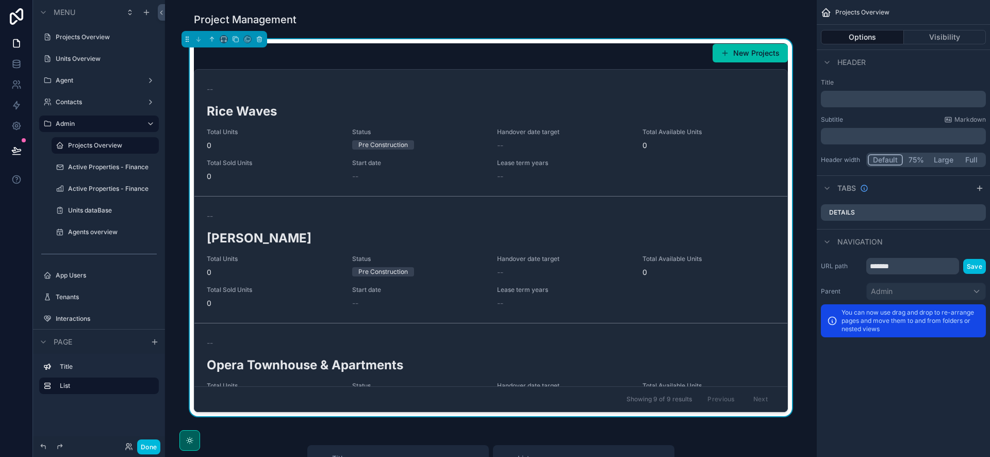
click at [776, 141] on div "-- Rice Waves Total Units 0 Status Pre Construction Handover date target -- Tot…" at bounding box center [490, 133] width 593 height 127
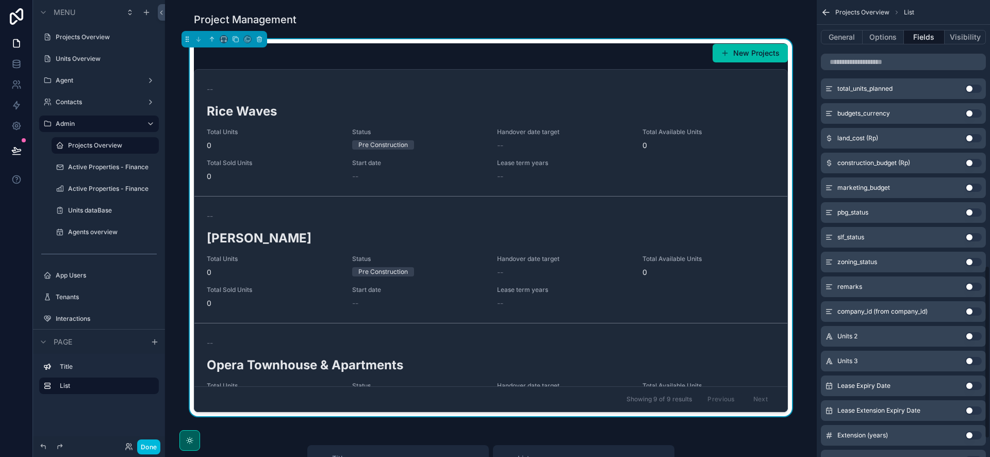
scroll to position [750, 0]
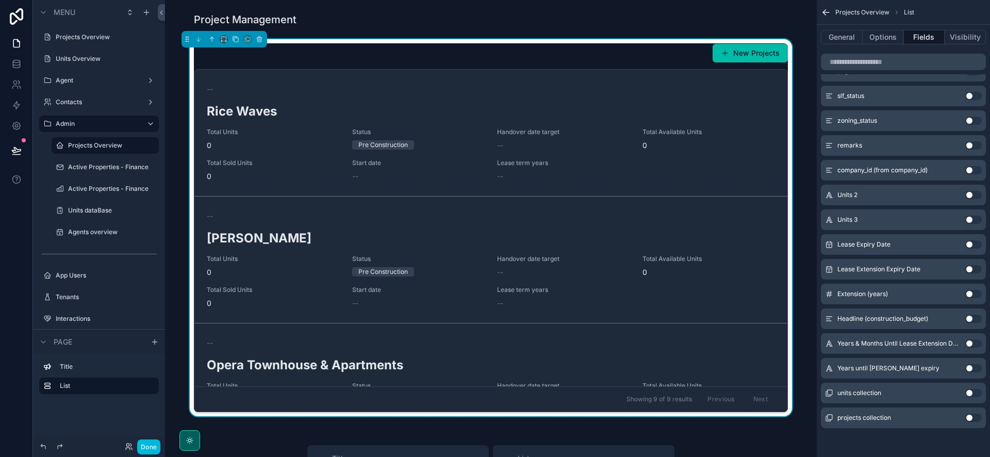
click at [972, 346] on button "Use setting" at bounding box center [973, 343] width 16 height 8
click at [972, 370] on button "Use setting" at bounding box center [973, 368] width 16 height 8
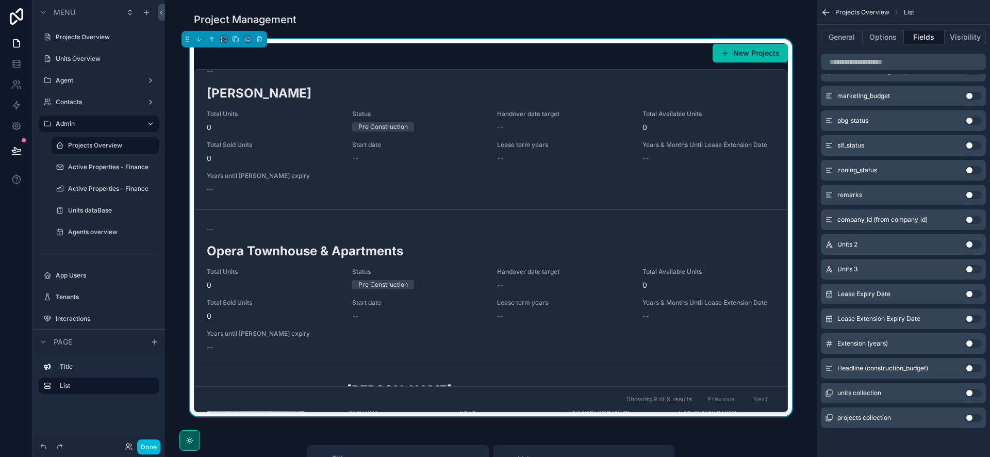
scroll to position [378, 0]
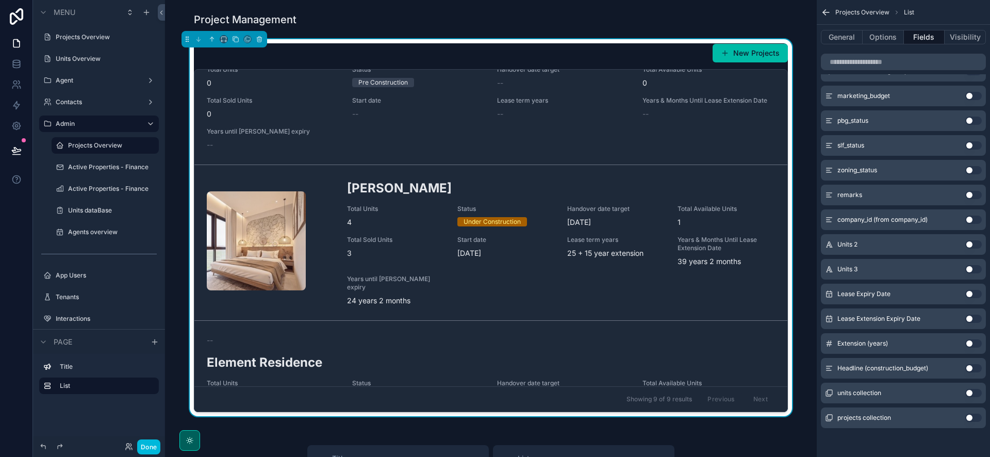
click at [972, 294] on button "Use setting" at bounding box center [973, 294] width 16 height 8
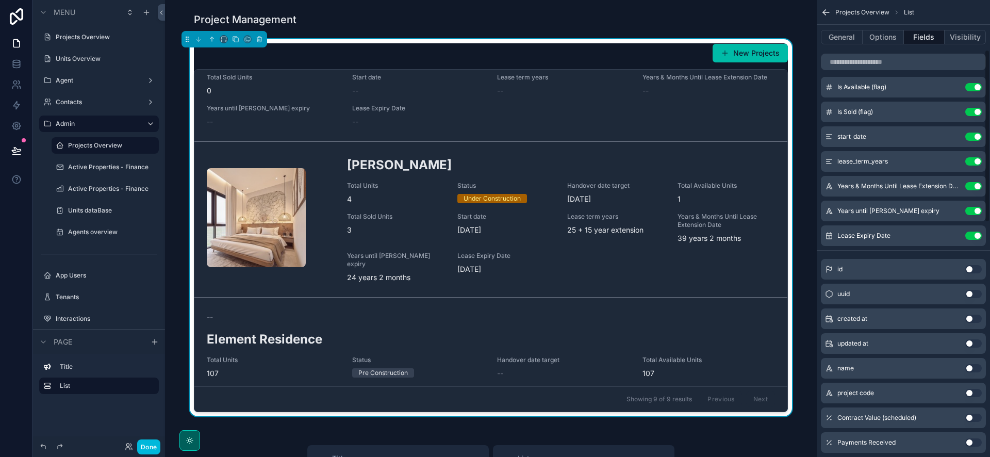
scroll to position [0, 0]
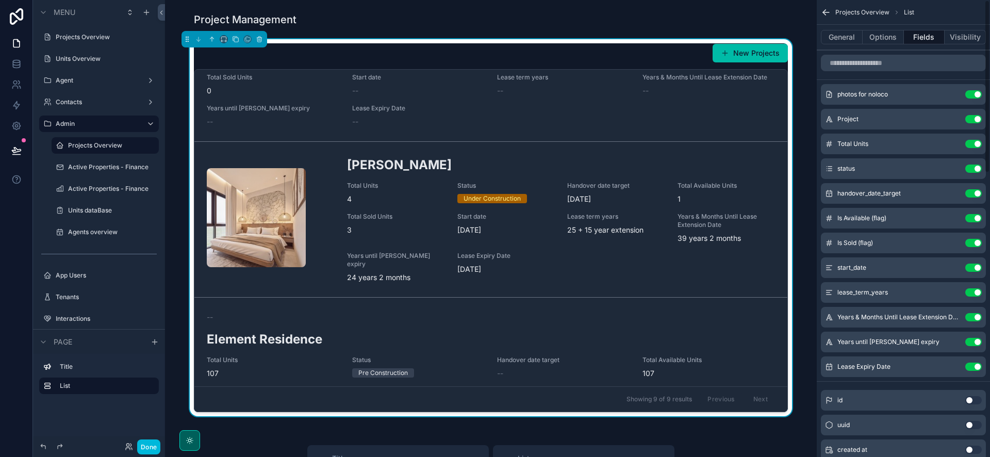
click at [975, 366] on button "Use setting" at bounding box center [973, 366] width 16 height 8
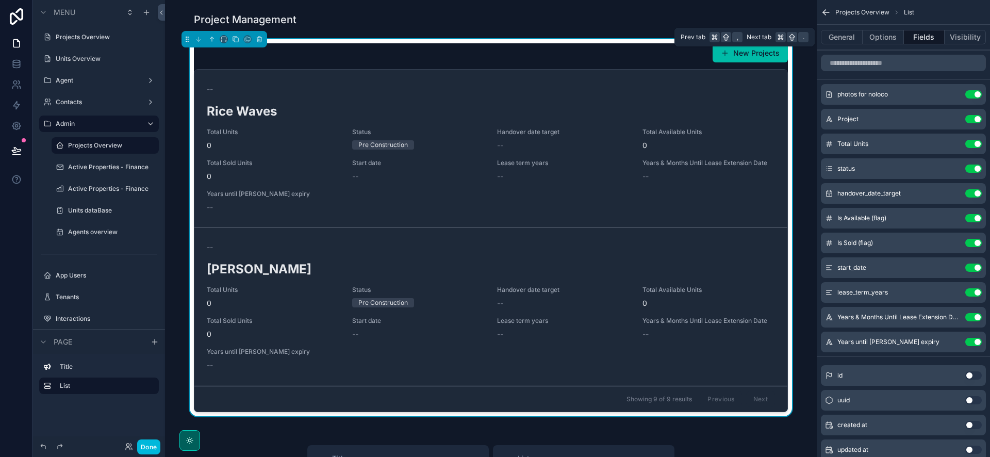
click at [891, 36] on button "Options" at bounding box center [883, 37] width 41 height 14
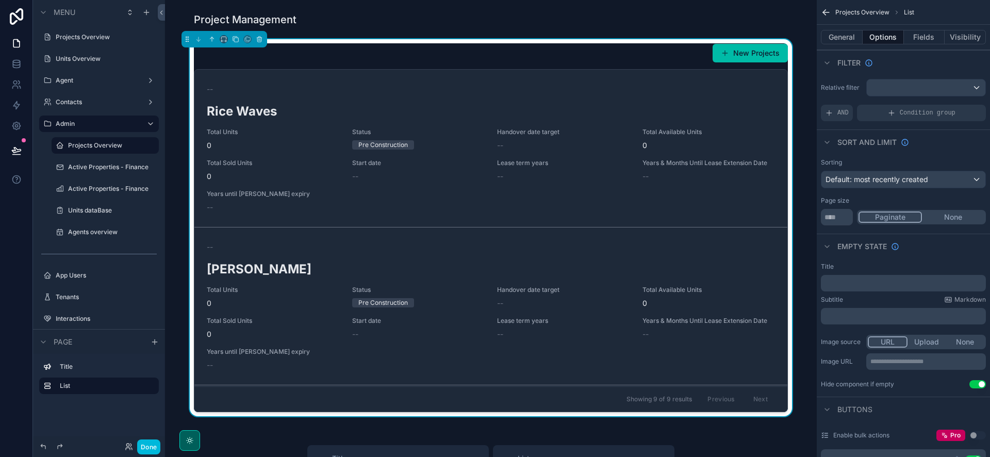
click at [844, 40] on button "General" at bounding box center [842, 37] width 42 height 14
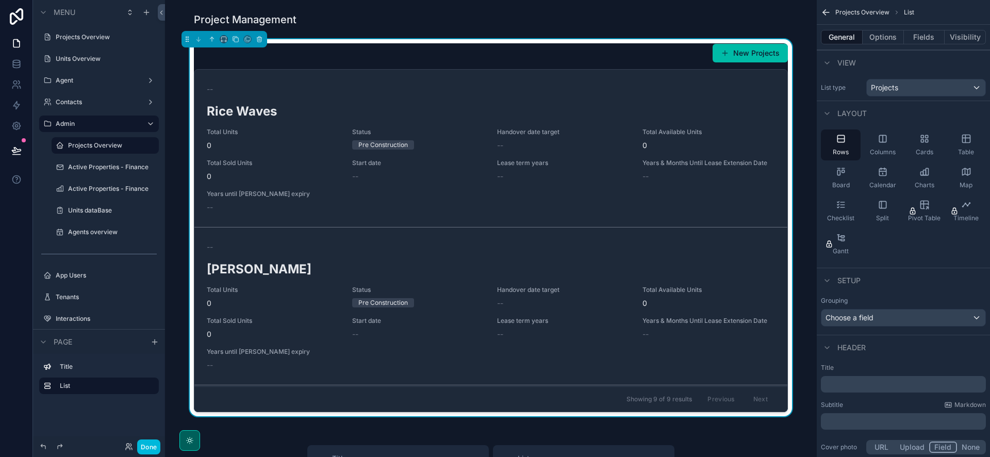
click at [925, 144] on div "Cards" at bounding box center [924, 144] width 40 height 31
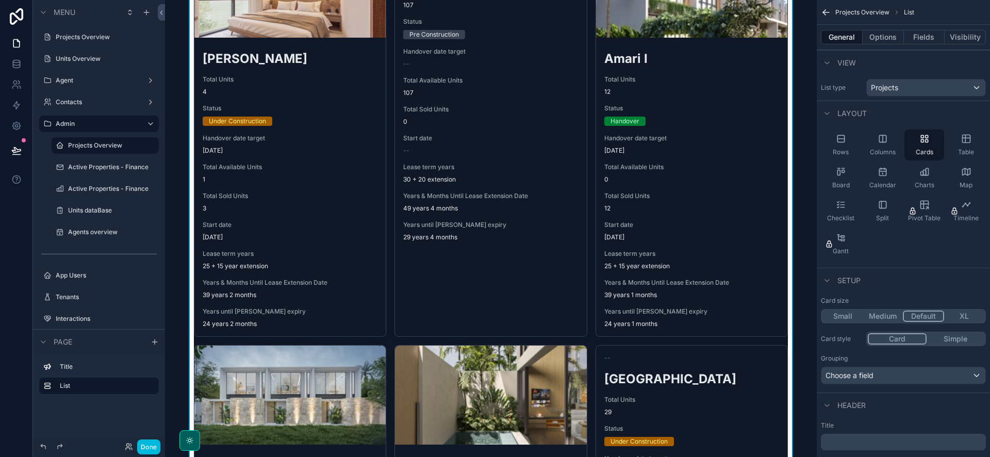
scroll to position [520, 0]
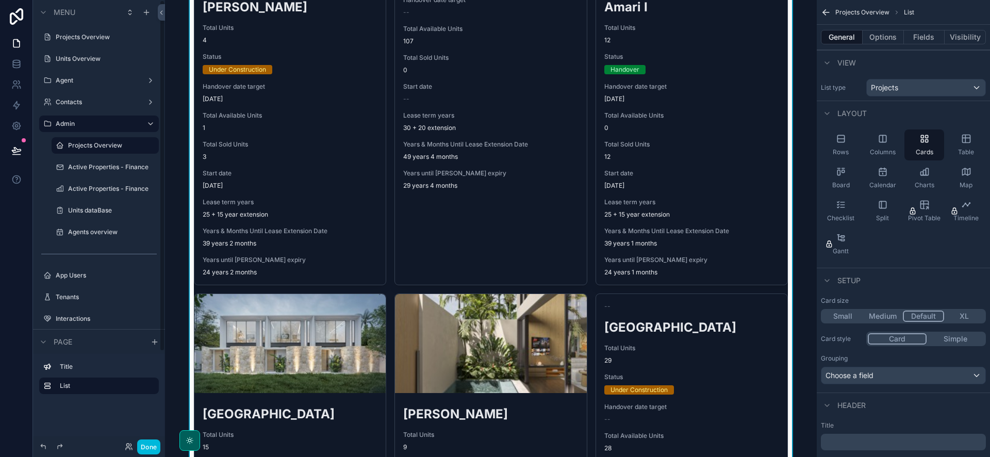
click at [93, 167] on label "Active Properties - Finance" at bounding box center [110, 167] width 85 height 8
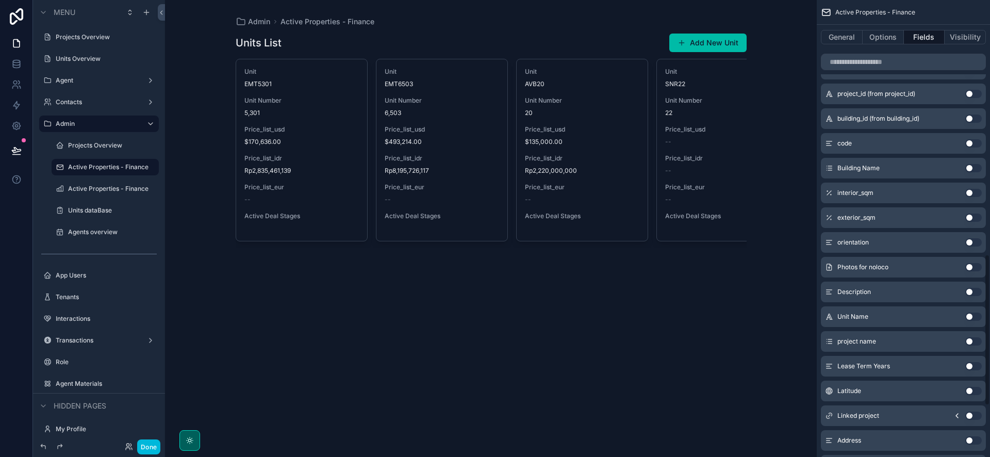
scroll to position [816, 0]
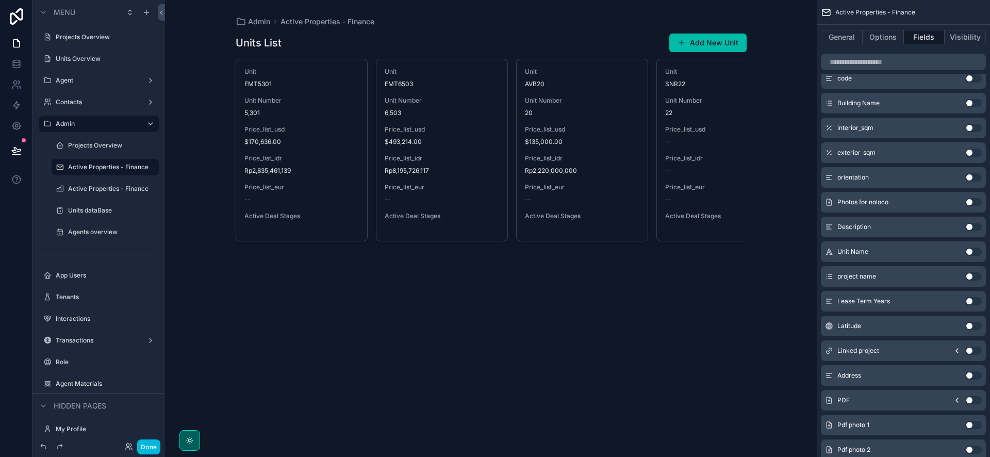
click at [975, 200] on button "Use setting" at bounding box center [973, 202] width 16 height 8
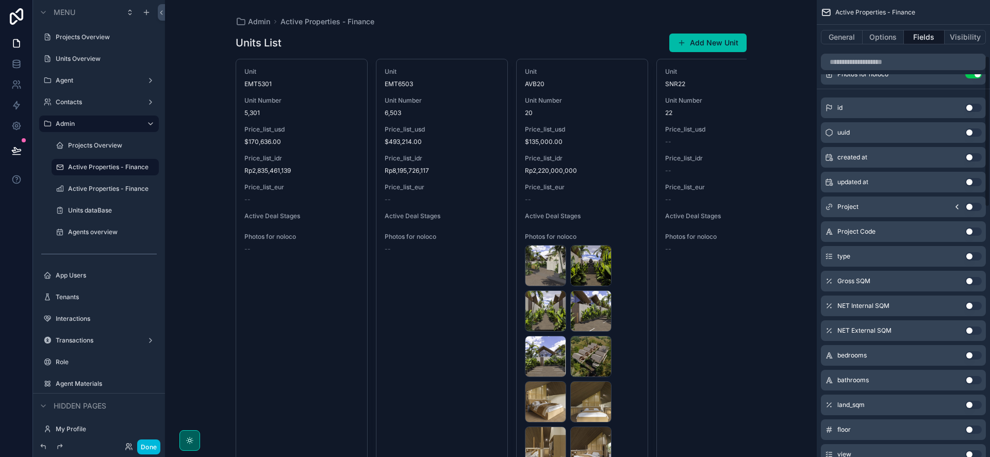
scroll to position [0, 0]
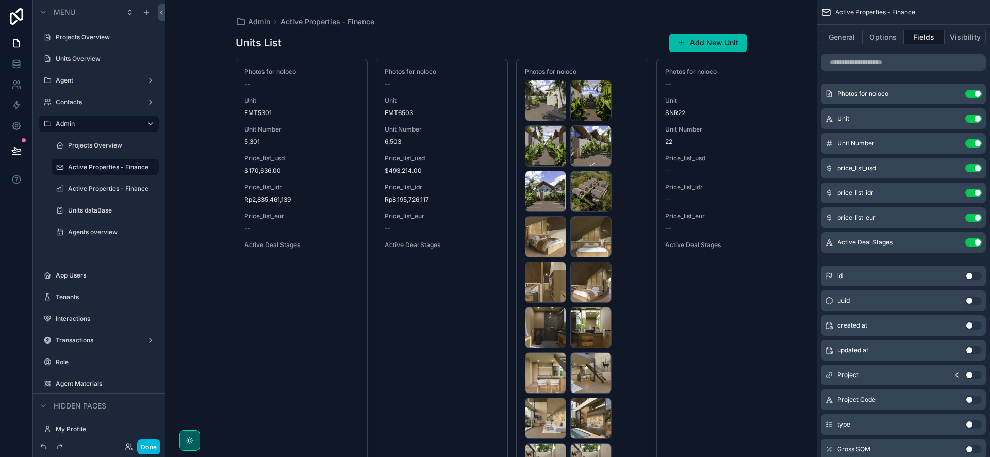
click at [0, 0] on icon "scrollable content" at bounding box center [0, 0] width 0 height 0
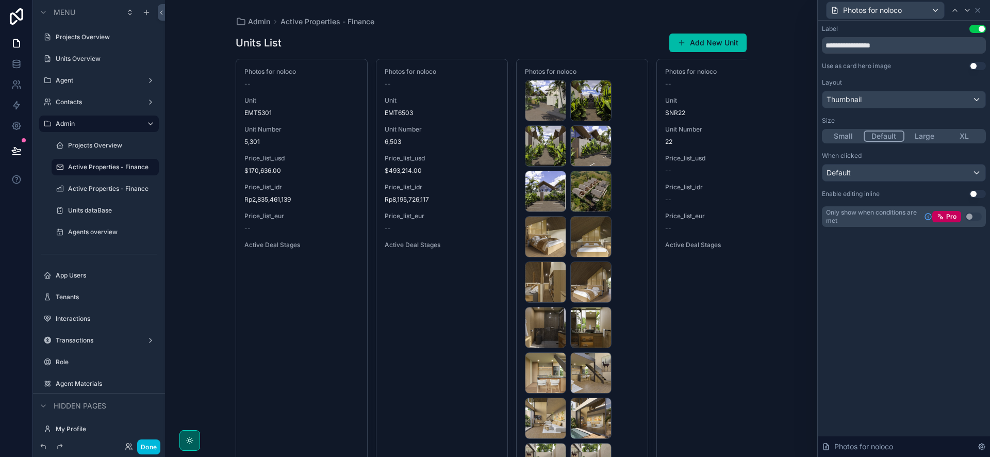
click at [962, 133] on button "XL" at bounding box center [964, 135] width 40 height 11
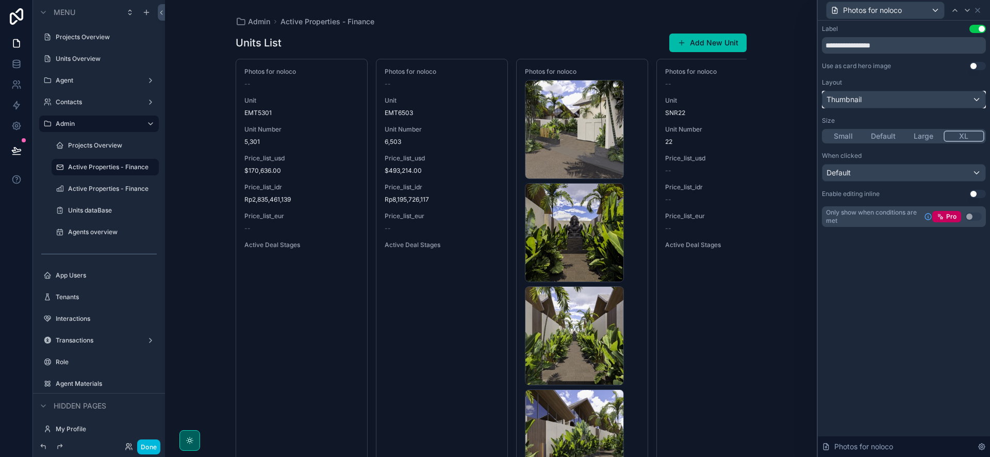
click at [944, 104] on div "Thumbnail" at bounding box center [903, 99] width 163 height 16
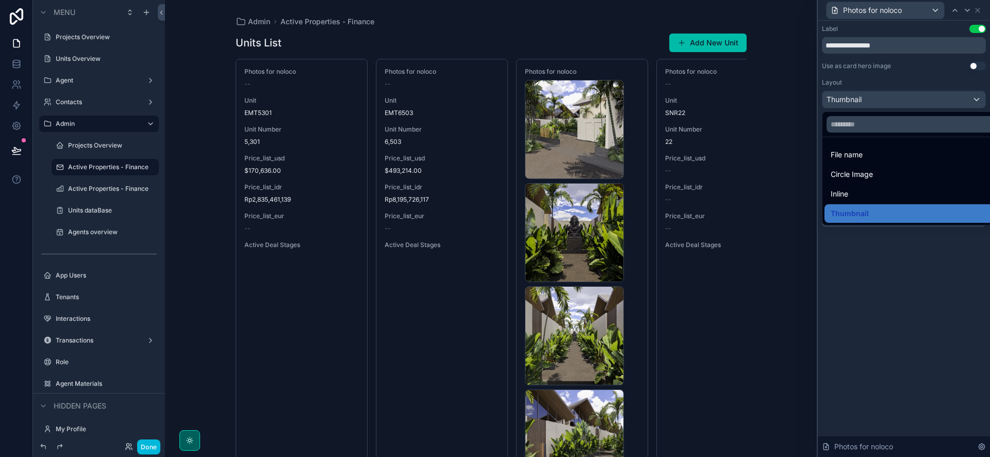
click at [891, 105] on div at bounding box center [904, 228] width 172 height 457
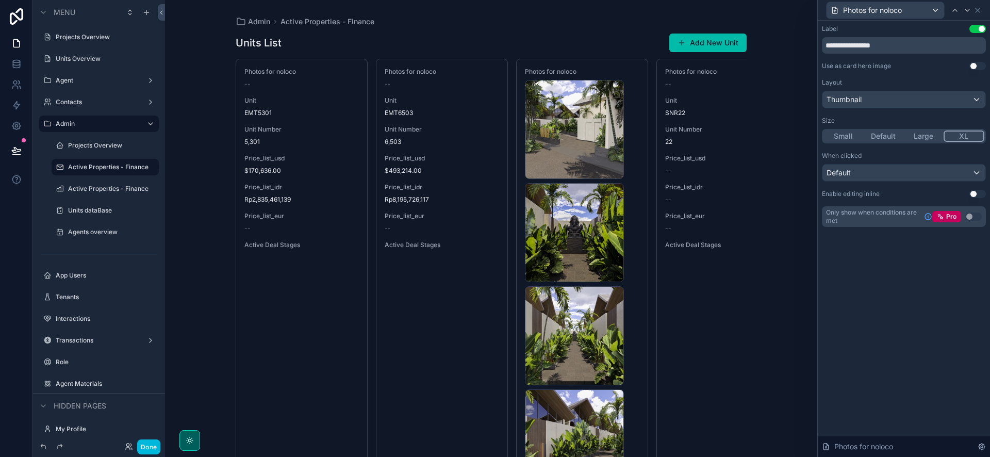
click at [975, 63] on button "Use setting" at bounding box center [977, 66] width 16 height 8
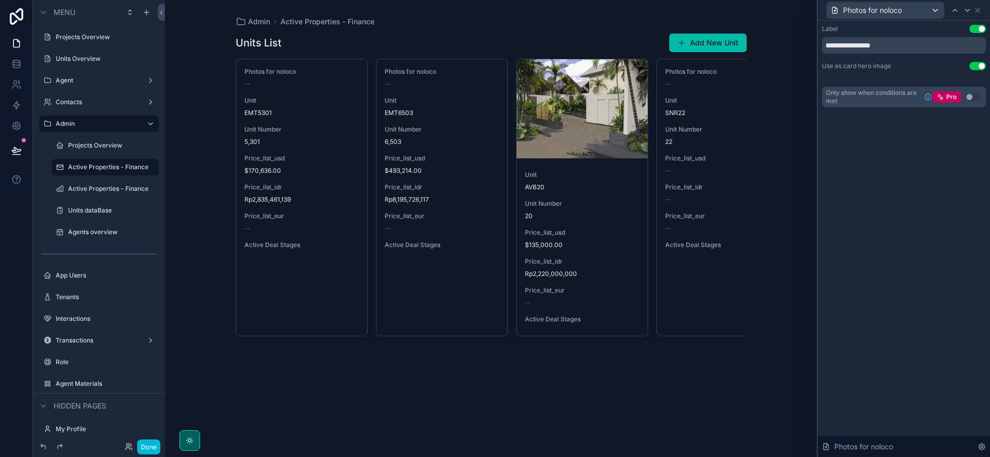
click at [979, 28] on button "Use setting" at bounding box center [977, 29] width 16 height 8
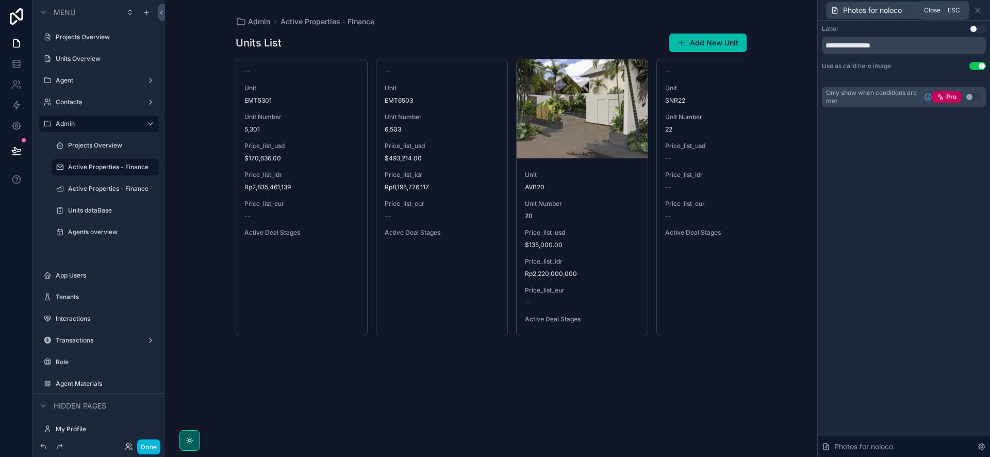
click at [981, 11] on icon at bounding box center [977, 10] width 8 height 8
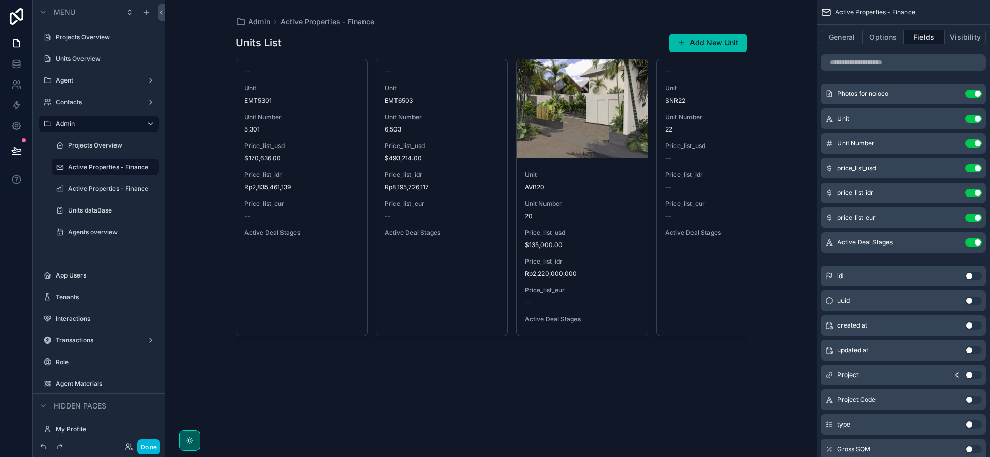
click at [867, 35] on button "Options" at bounding box center [883, 37] width 41 height 14
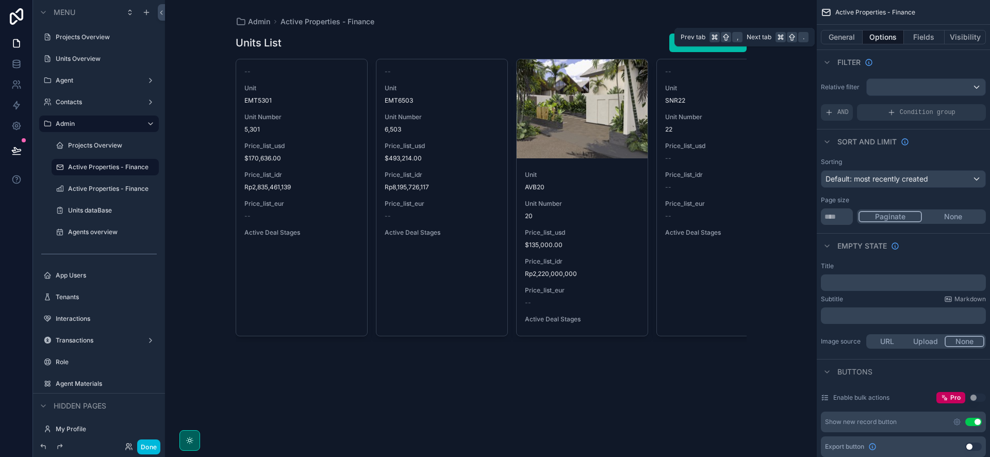
click at [855, 36] on button "General" at bounding box center [842, 37] width 42 height 14
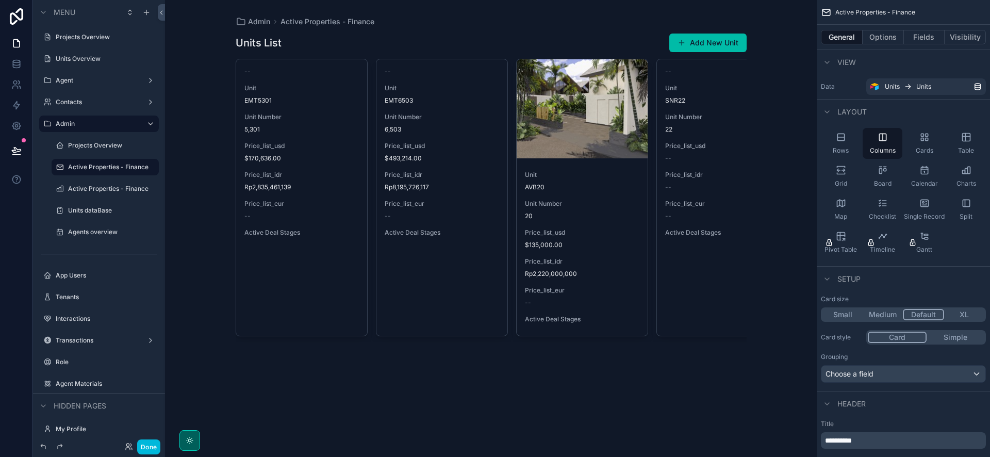
click at [836, 140] on icon "scrollable content" at bounding box center [841, 137] width 10 height 10
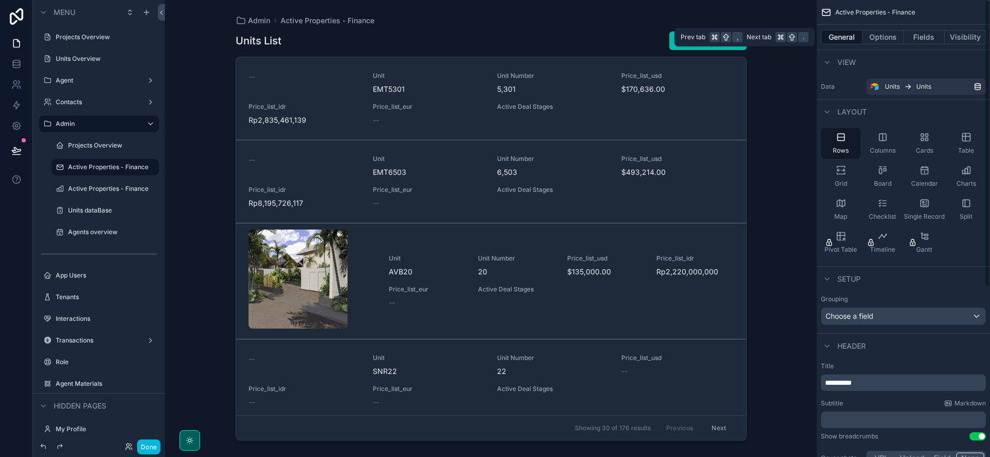
click at [919, 35] on button "Fields" at bounding box center [924, 37] width 41 height 14
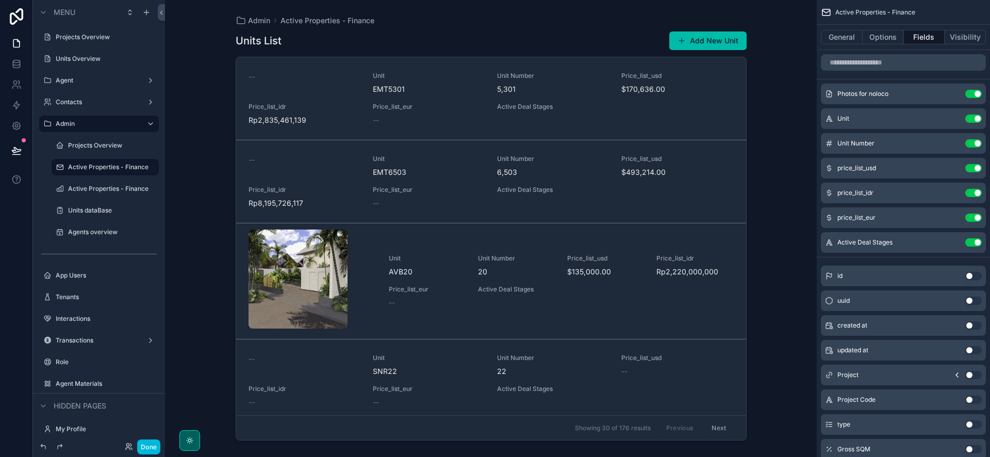
click at [972, 117] on button "Use setting" at bounding box center [973, 118] width 16 height 8
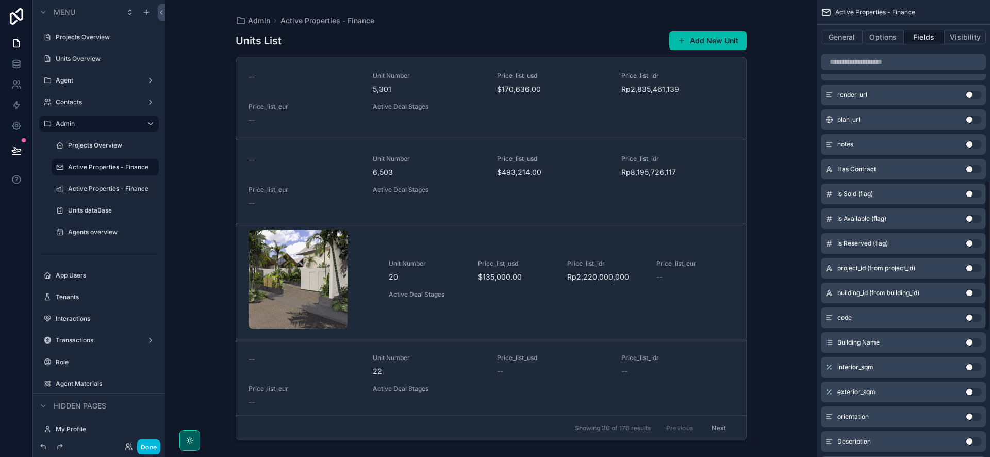
scroll to position [614, 0]
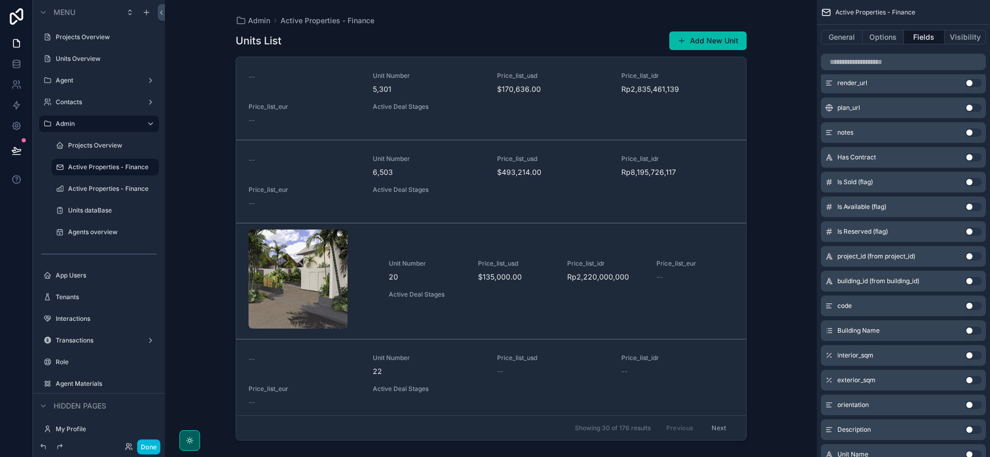
click at [970, 332] on button "Use setting" at bounding box center [973, 330] width 16 height 8
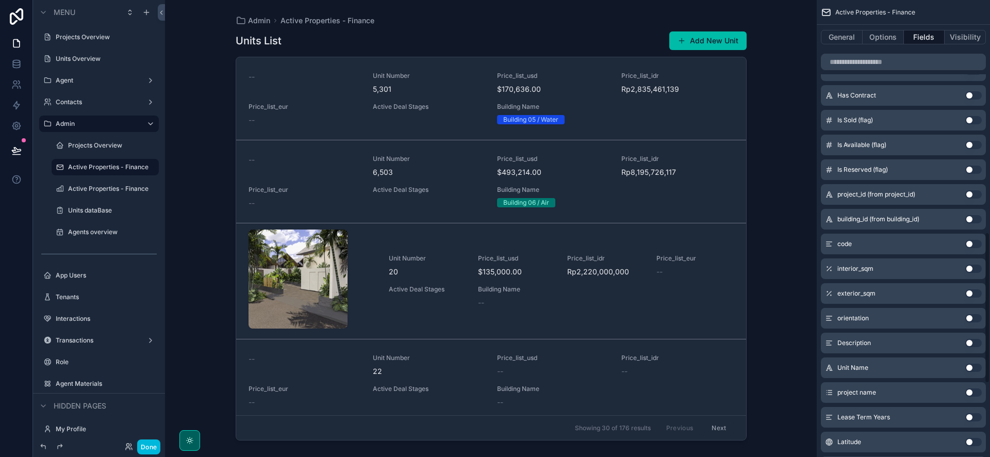
scroll to position [721, 0]
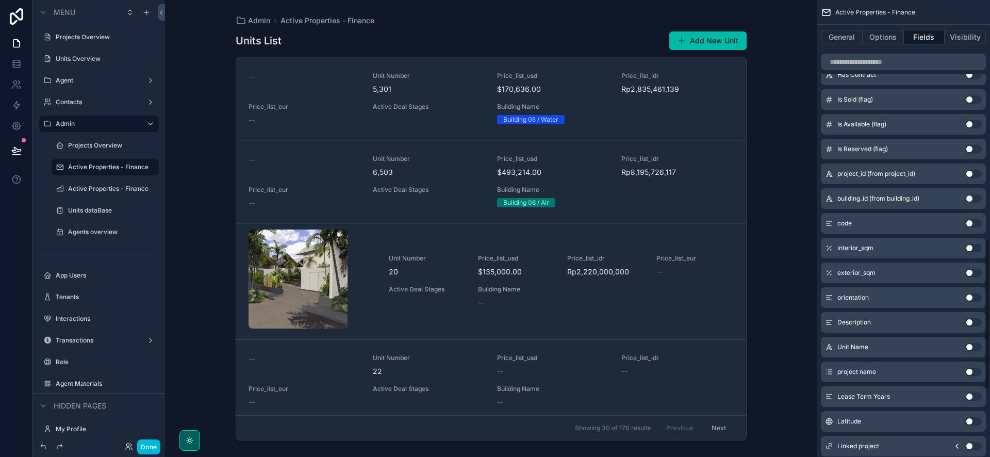
click at [973, 346] on button "Use setting" at bounding box center [973, 347] width 16 height 8
click at [974, 345] on button "Use setting" at bounding box center [973, 347] width 16 height 8
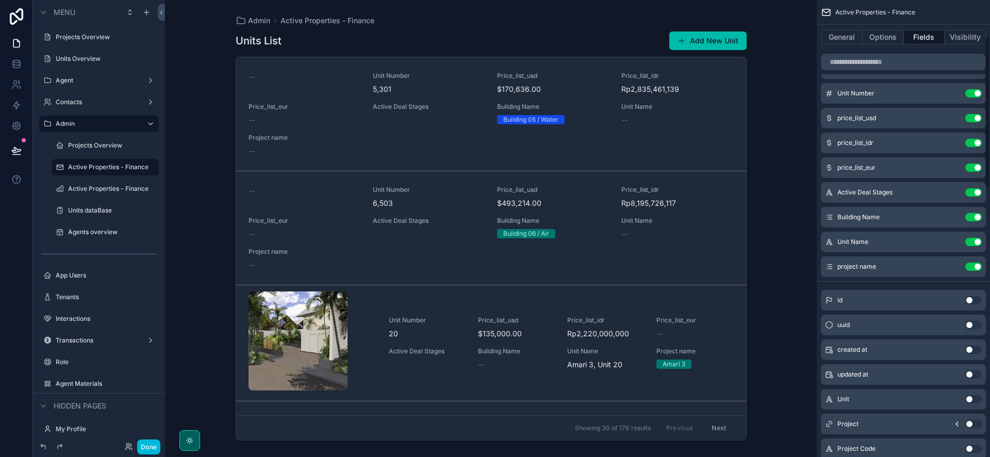
scroll to position [0, 0]
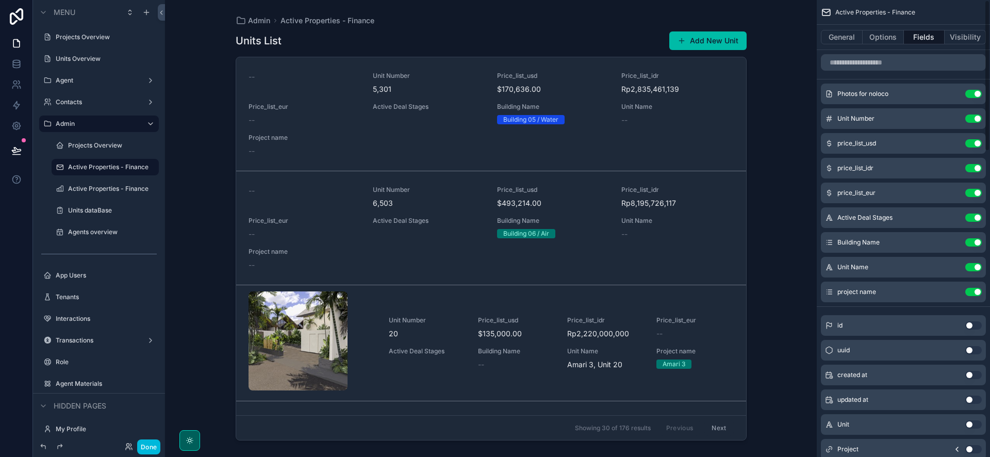
click at [968, 293] on button "Use setting" at bounding box center [973, 292] width 16 height 8
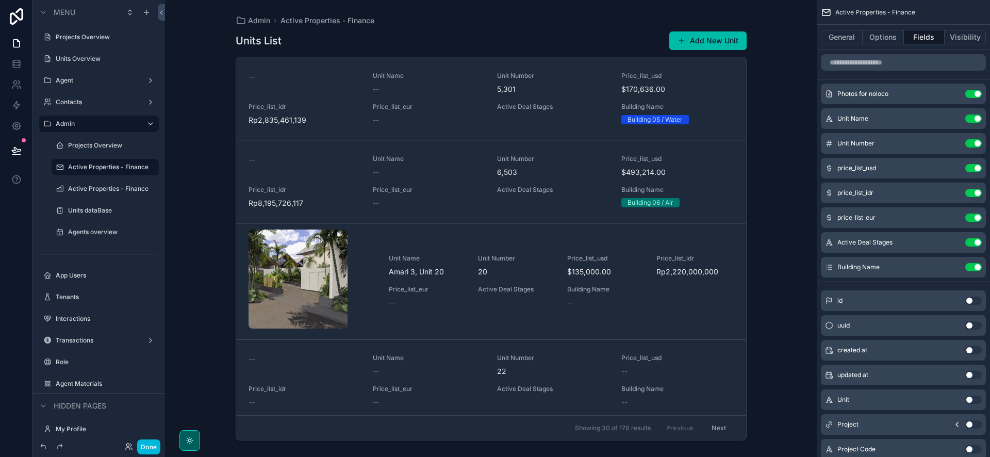
click at [974, 142] on button "Use setting" at bounding box center [973, 143] width 16 height 8
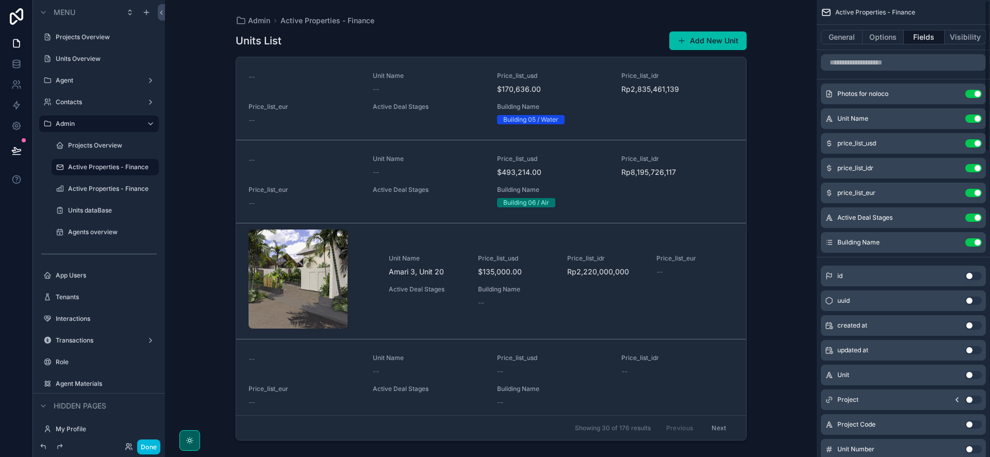
click at [980, 241] on button "Use setting" at bounding box center [973, 242] width 16 height 8
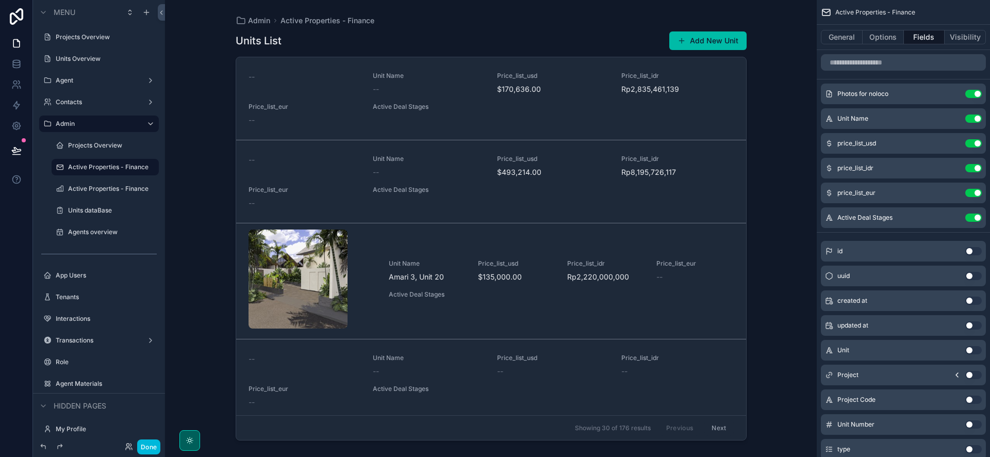
click at [0, 0] on icon "scrollable content" at bounding box center [0, 0] width 0 height 0
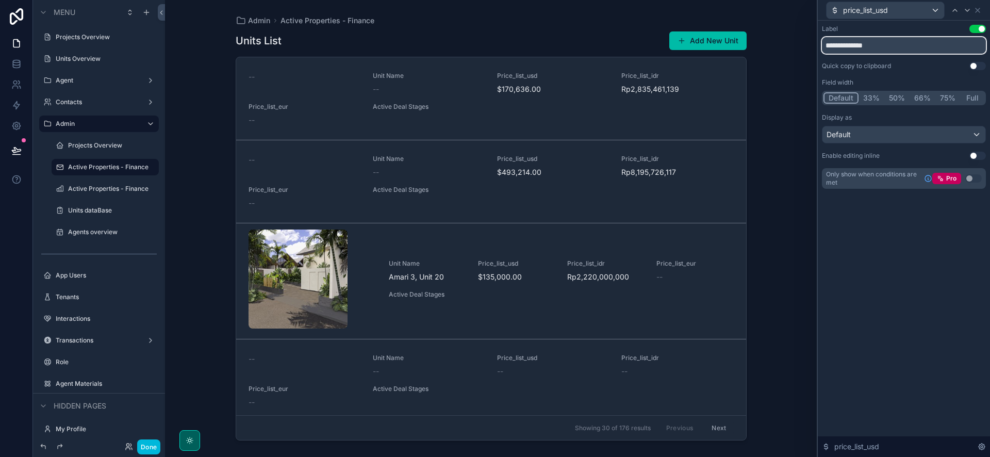
click at [844, 43] on input "**********" at bounding box center [904, 45] width 164 height 16
click at [857, 46] on input "**********" at bounding box center [904, 45] width 164 height 16
drag, startPoint x: 879, startPoint y: 42, endPoint x: 855, endPoint y: 42, distance: 23.7
click at [855, 42] on input "**********" at bounding box center [904, 45] width 164 height 16
type input "**********"
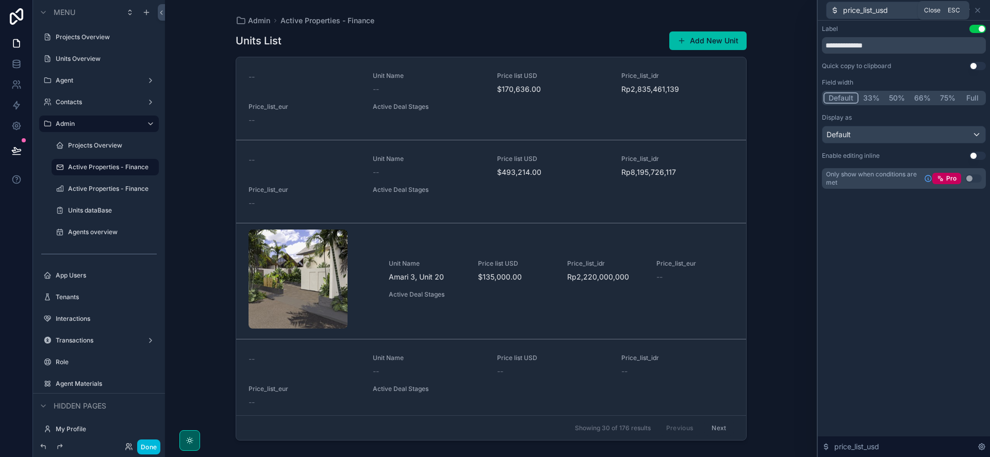
click at [979, 10] on icon at bounding box center [977, 10] width 8 height 8
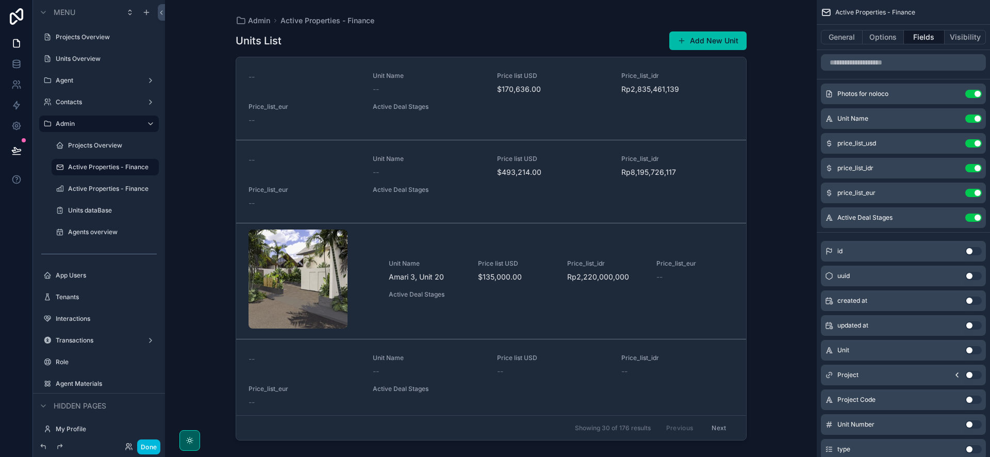
click at [0, 0] on icon "scrollable content" at bounding box center [0, 0] width 0 height 0
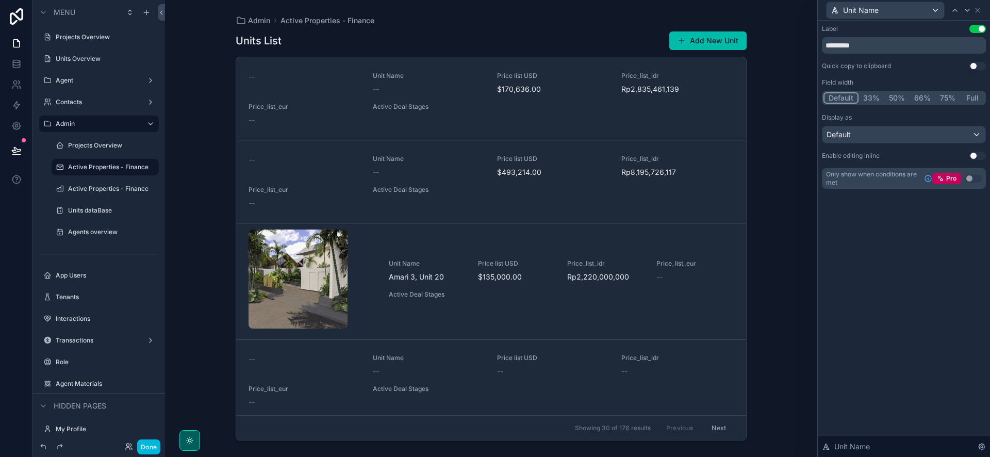
click at [973, 96] on button "Full" at bounding box center [972, 97] width 24 height 11
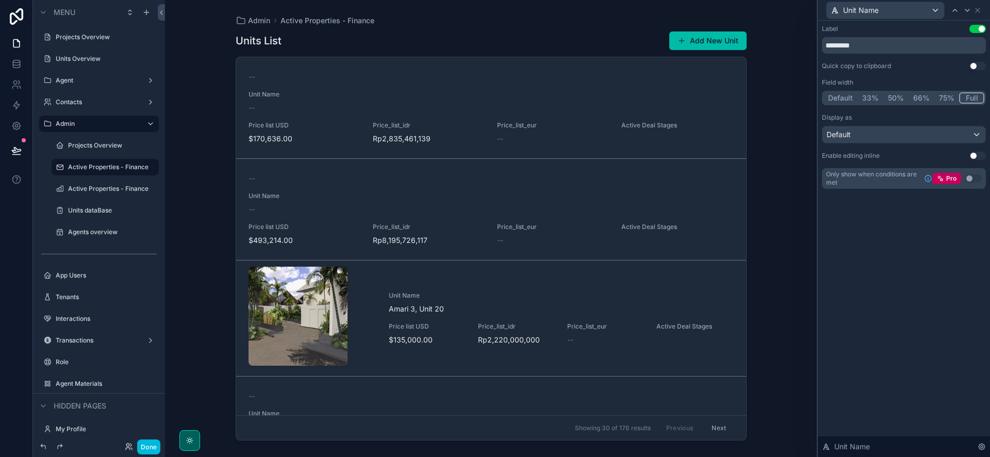
drag, startPoint x: 981, startPoint y: 30, endPoint x: 979, endPoint y: 37, distance: 6.4
click at [981, 30] on button "Use setting" at bounding box center [977, 29] width 16 height 8
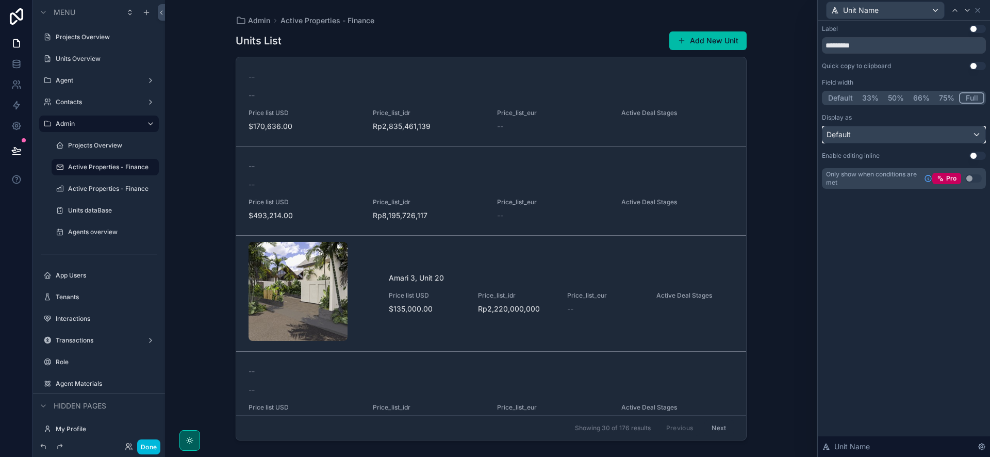
click at [954, 133] on div "Default" at bounding box center [903, 134] width 163 height 16
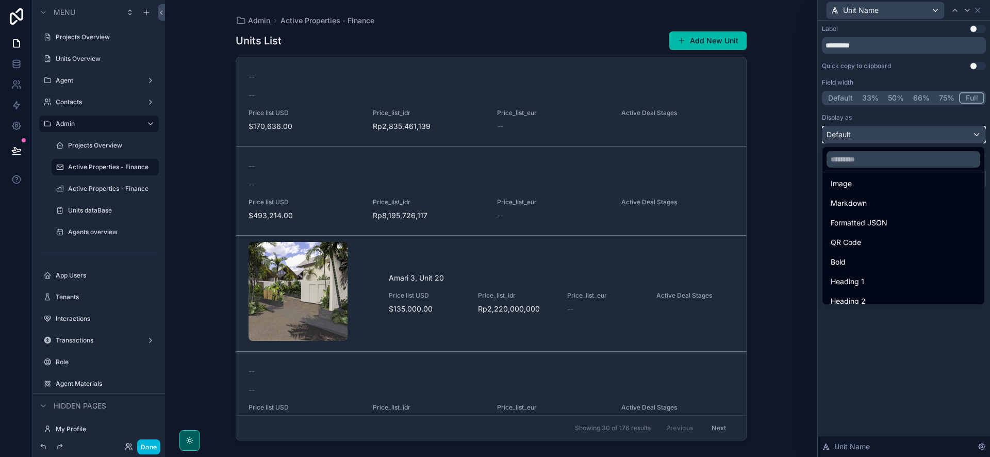
scroll to position [76, 0]
click at [871, 284] on div "Heading 2" at bounding box center [903, 290] width 145 height 12
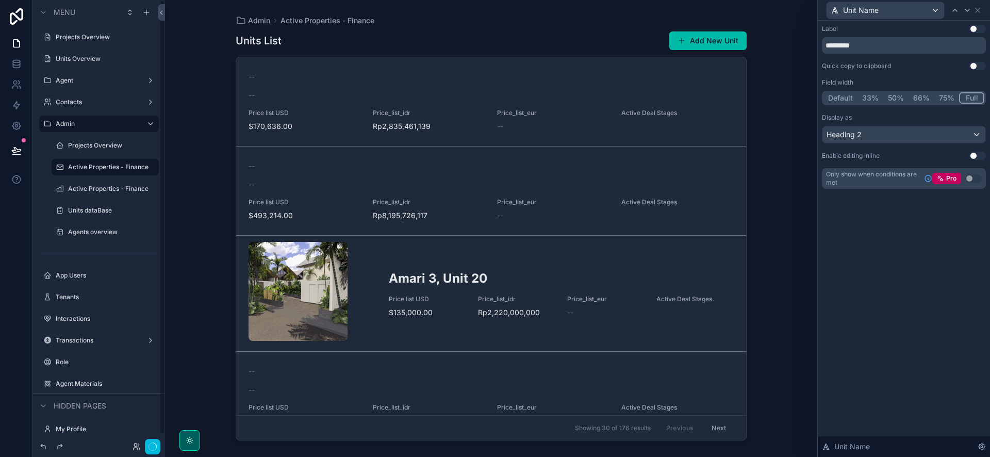
click at [114, 192] on label "Active Properties - Finance" at bounding box center [110, 189] width 85 height 8
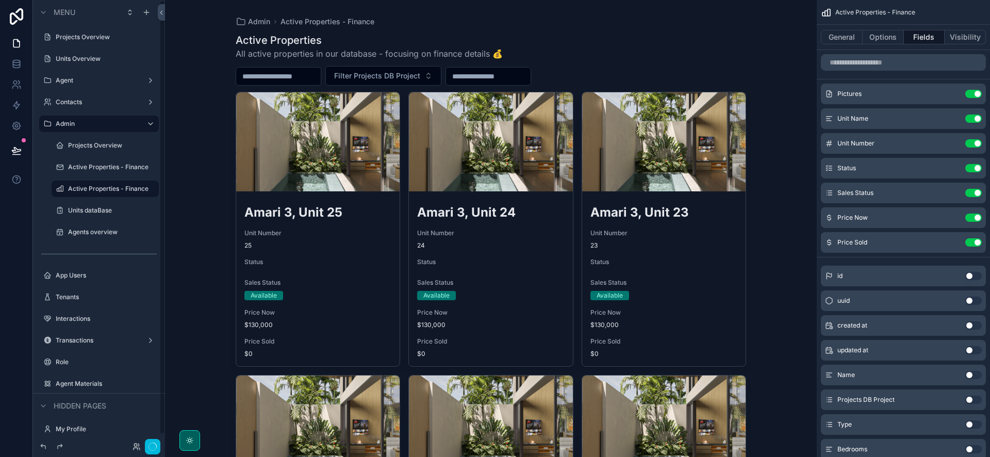
click at [88, 169] on label "Active Properties - Finance" at bounding box center [110, 167] width 85 height 8
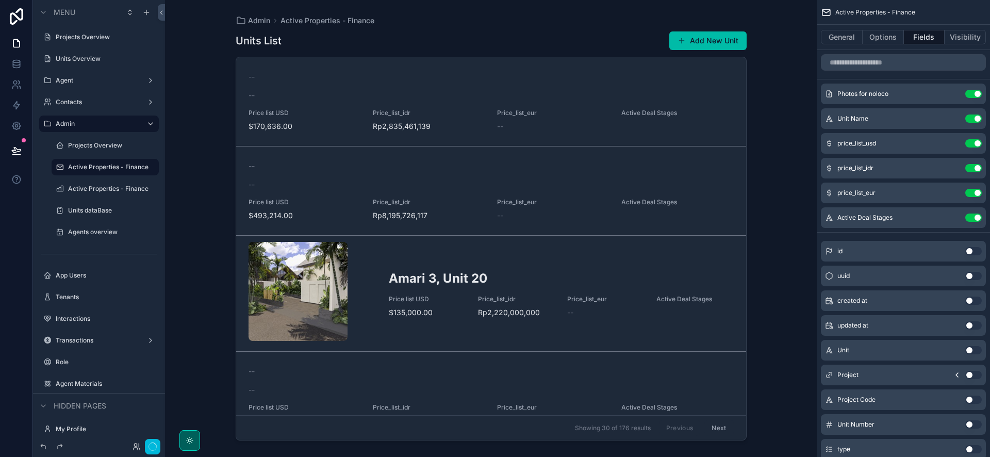
click at [0, 0] on icon "scrollable content" at bounding box center [0, 0] width 0 height 0
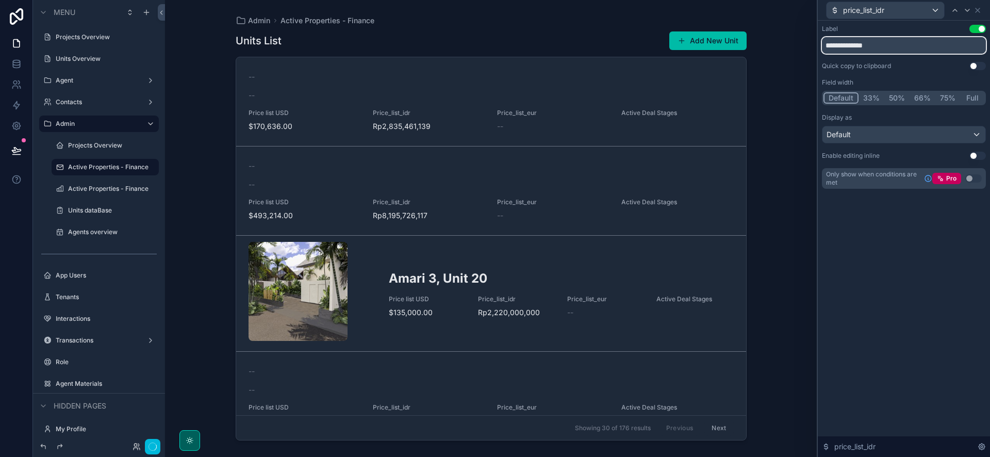
click at [848, 47] on input "**********" at bounding box center [904, 45] width 164 height 16
click at [876, 49] on input "**********" at bounding box center [904, 45] width 164 height 16
type input "**********"
click at [790, 256] on div "Admin Active Properties - Finance Units List Add New Unit -- -- Price list USD …" at bounding box center [491, 228] width 652 height 457
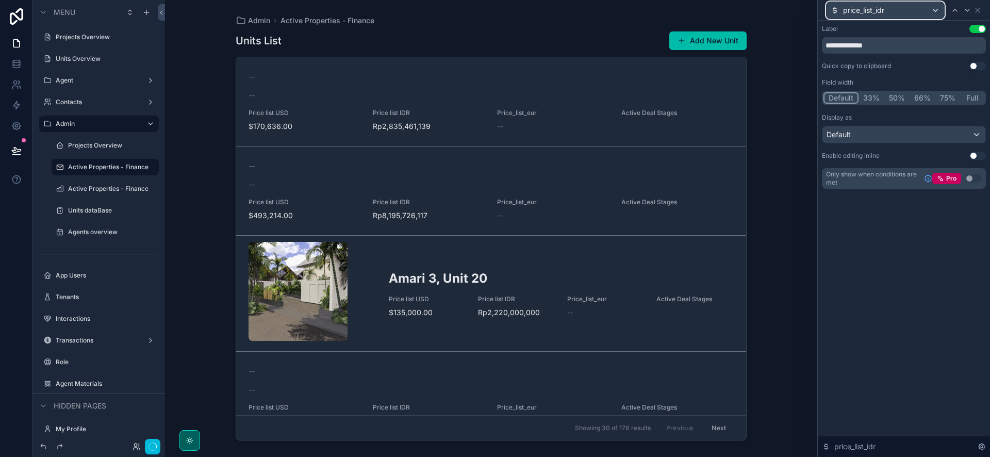
click at [911, 9] on div "price_list_idr" at bounding box center [885, 10] width 118 height 16
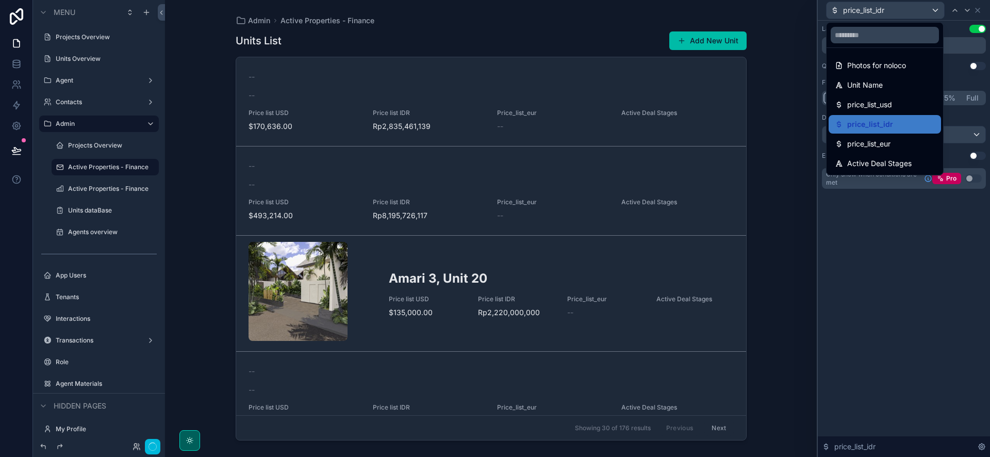
click at [890, 139] on span "price_list_eur" at bounding box center [868, 144] width 43 height 12
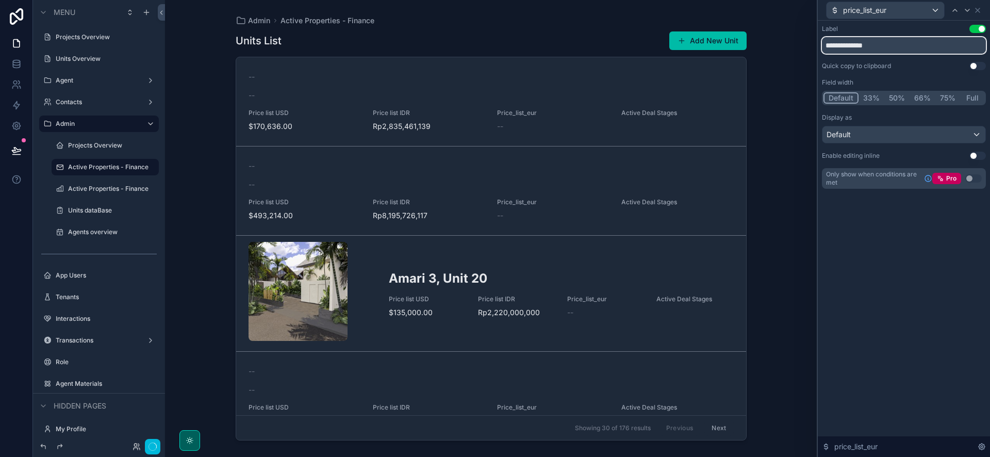
click at [878, 45] on input "**********" at bounding box center [904, 45] width 164 height 16
click at [846, 43] on input "**********" at bounding box center [904, 45] width 164 height 16
type input "**********"
click at [780, 102] on div "Admin Active Properties - Finance Units List Add New Unit -- -- Price list USD …" at bounding box center [491, 228] width 652 height 457
click at [976, 11] on icon at bounding box center [977, 10] width 8 height 8
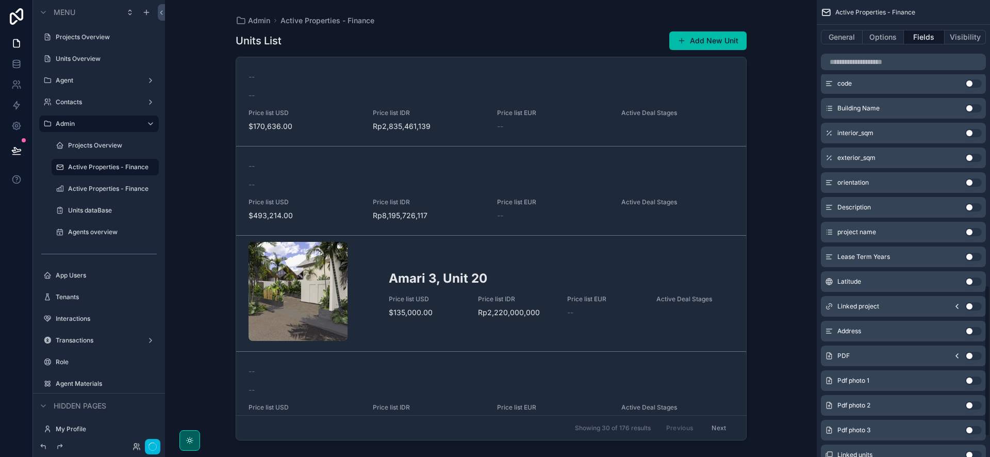
scroll to position [861, 0]
click at [973, 307] on button "Use setting" at bounding box center [973, 306] width 16 height 8
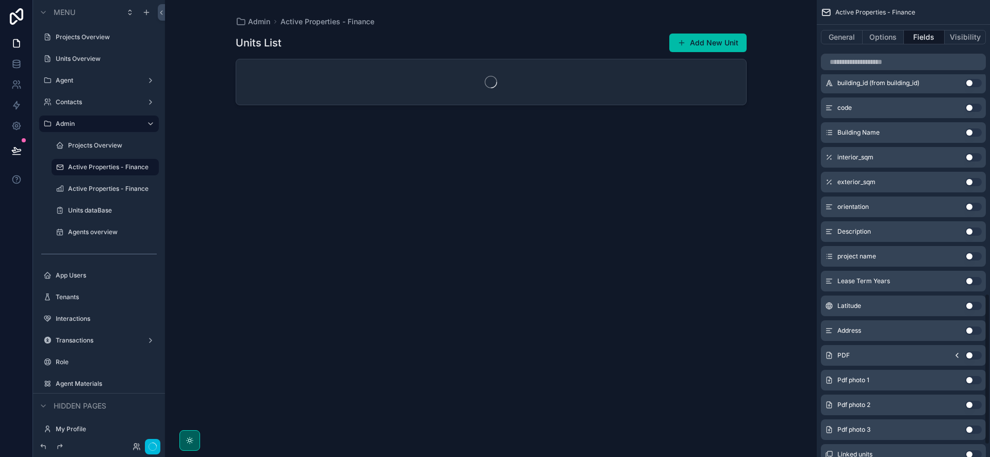
scroll to position [886, 0]
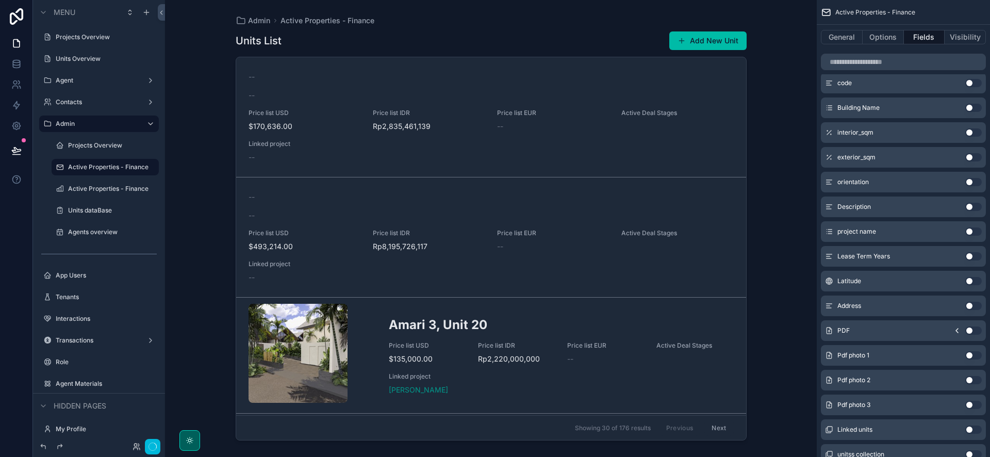
click at [402, 389] on div "scrollable content" at bounding box center [490, 222] width 527 height 444
click at [405, 391] on span "[PERSON_NAME]" at bounding box center [418, 390] width 59 height 10
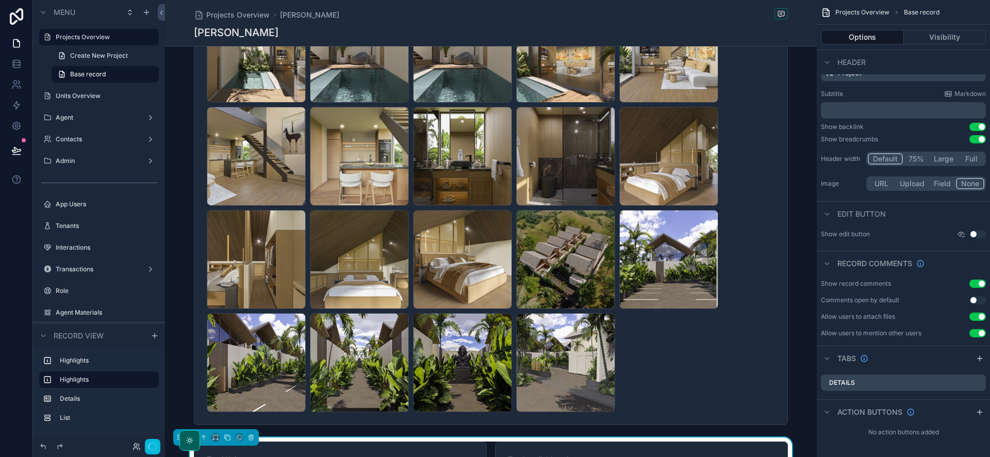
scroll to position [82, 0]
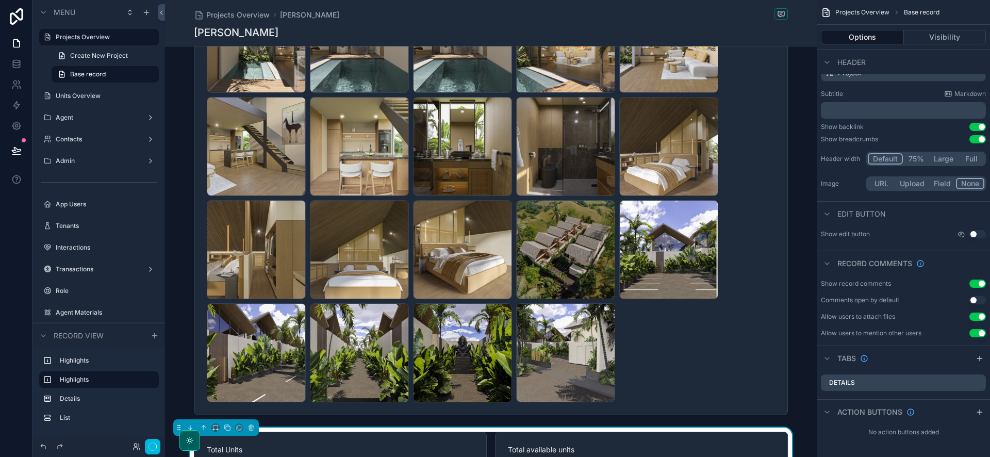
click at [94, 157] on div "Admin" at bounding box center [99, 161] width 87 height 8
click at [108, 158] on label "Admin" at bounding box center [97, 161] width 82 height 8
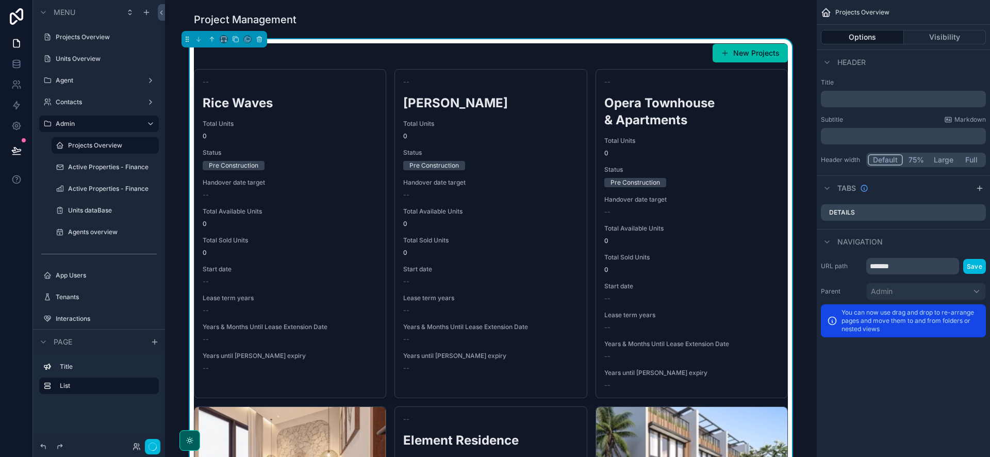
click at [691, 60] on div "New Projects" at bounding box center [491, 53] width 594 height 20
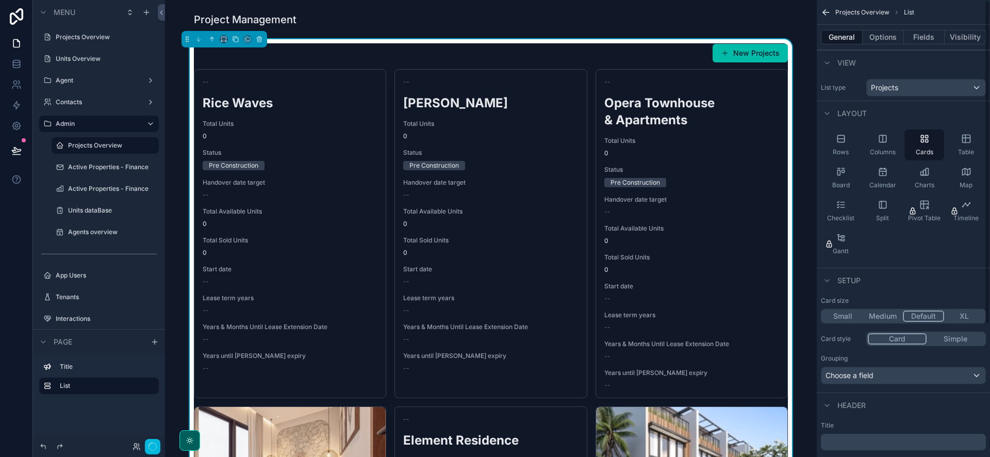
click at [888, 38] on button "Options" at bounding box center [883, 37] width 41 height 14
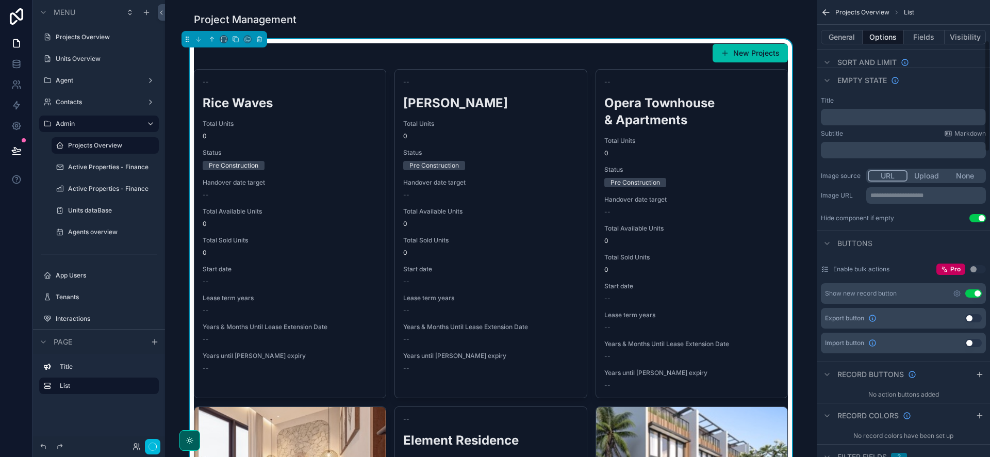
scroll to position [183, 0]
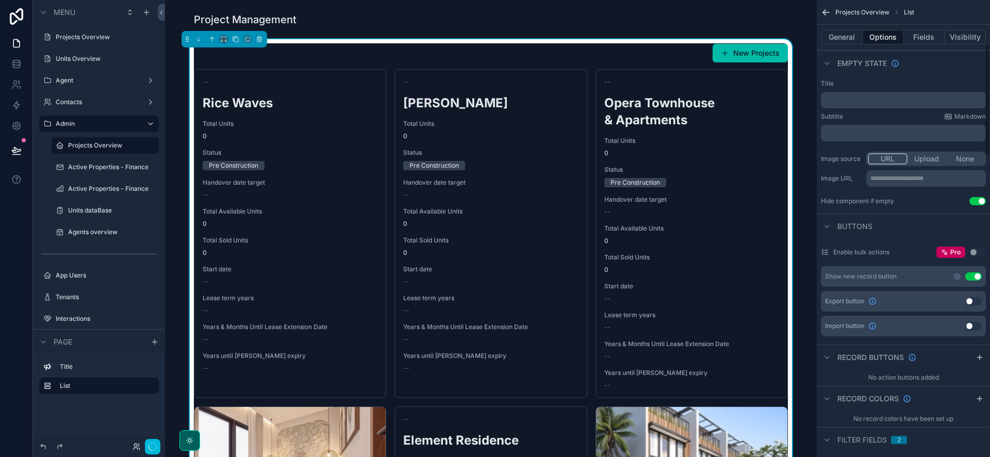
click at [977, 274] on button "Use setting" at bounding box center [973, 276] width 16 height 8
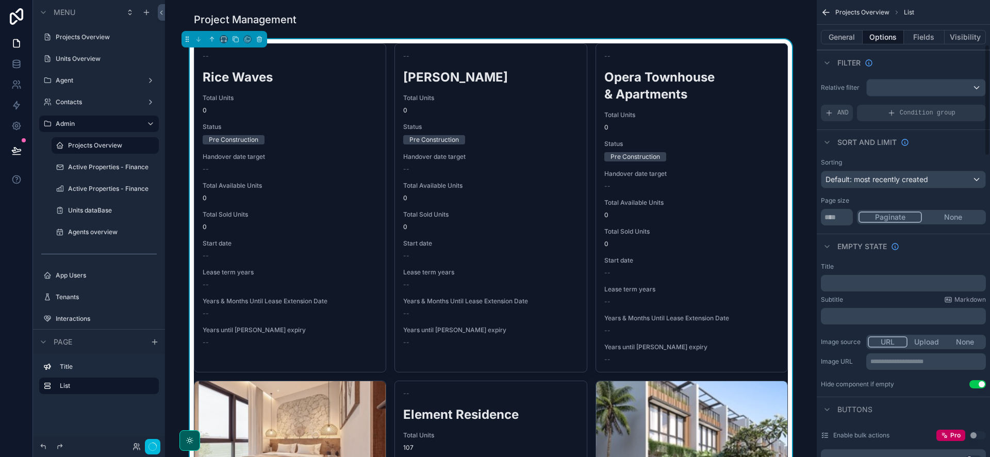
scroll to position [183, 0]
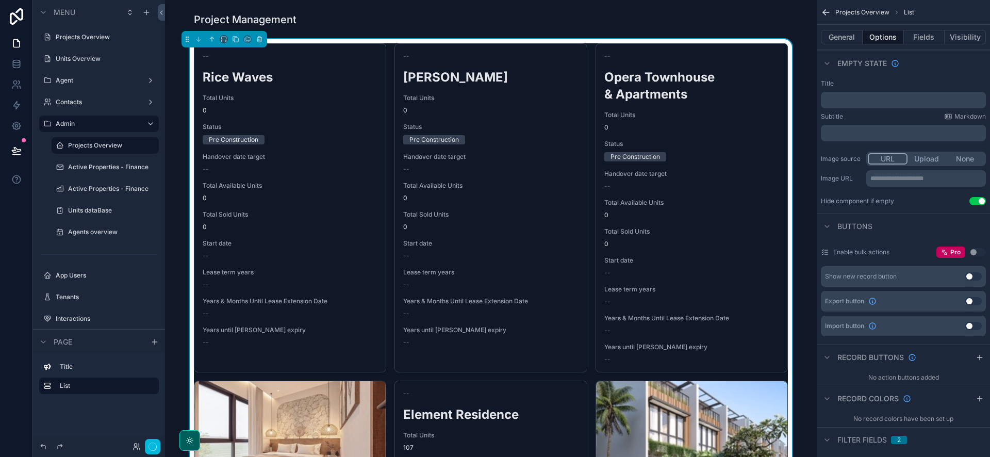
click at [980, 196] on div "**********" at bounding box center [903, 142] width 173 height 134
click at [980, 199] on button "Use setting" at bounding box center [977, 201] width 16 height 8
click at [926, 38] on button "Fields" at bounding box center [924, 37] width 41 height 14
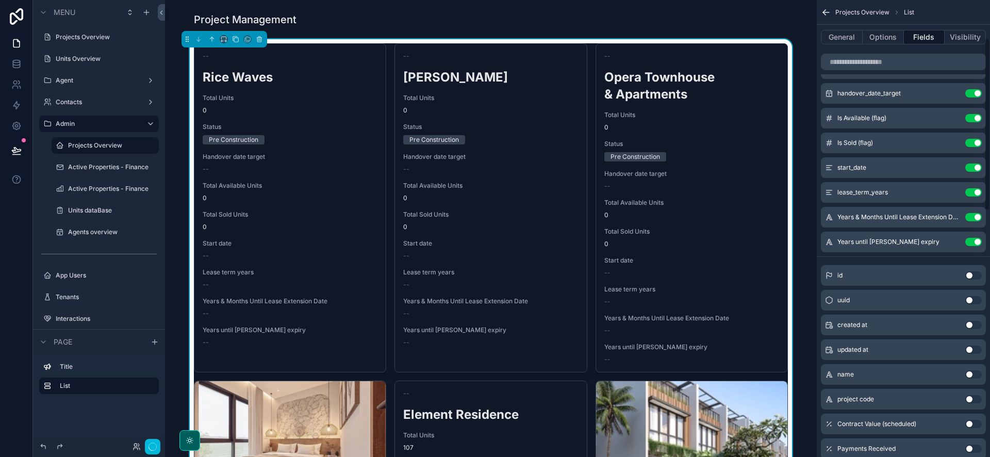
scroll to position [100, 0]
click at [102, 171] on div "Active Properties - Finance" at bounding box center [112, 167] width 89 height 8
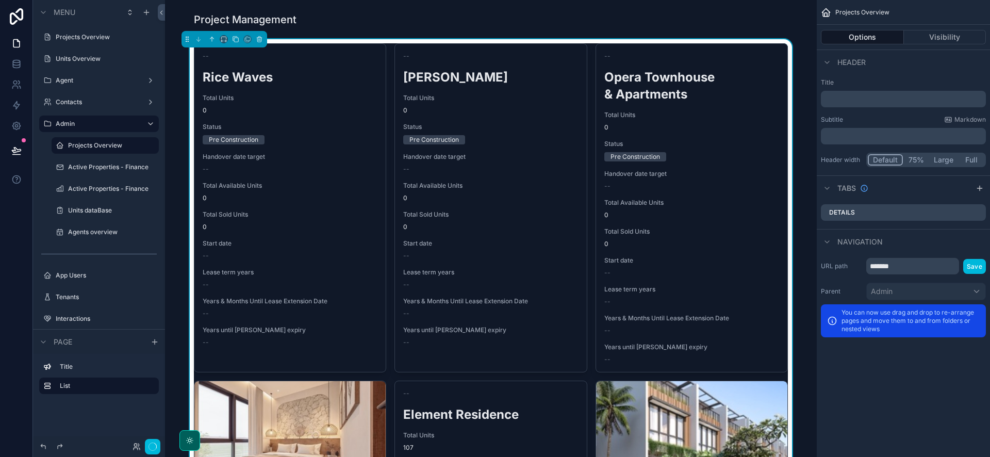
click at [111, 191] on label "Active Properties - Finance" at bounding box center [110, 189] width 85 height 8
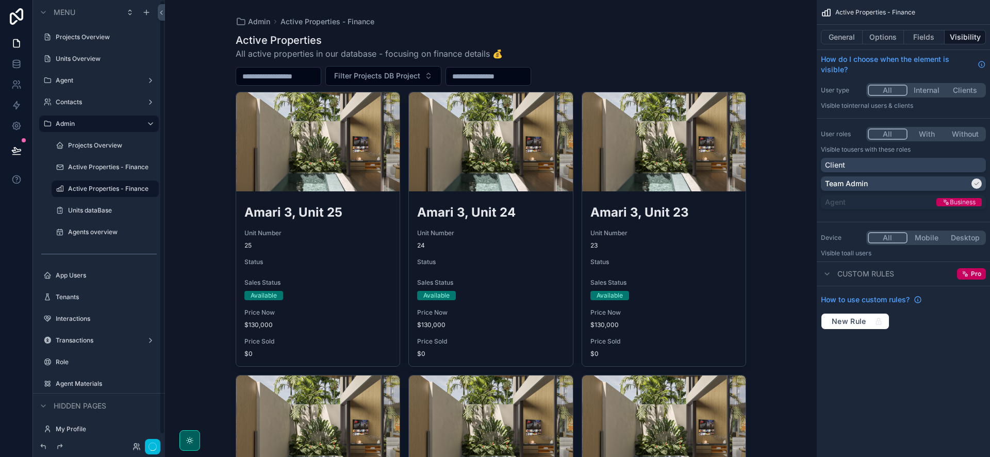
click at [105, 167] on label "Active Properties - Finance" at bounding box center [110, 167] width 85 height 8
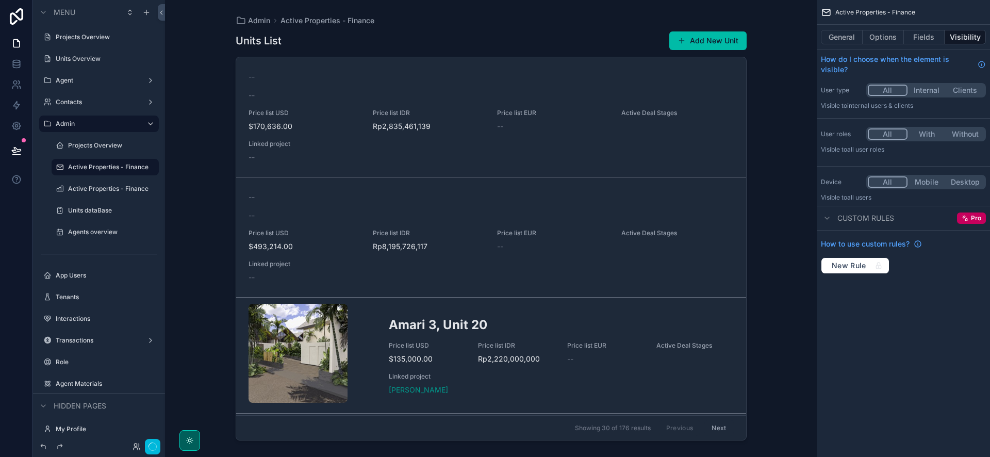
click at [934, 38] on button "Fields" at bounding box center [924, 37] width 41 height 14
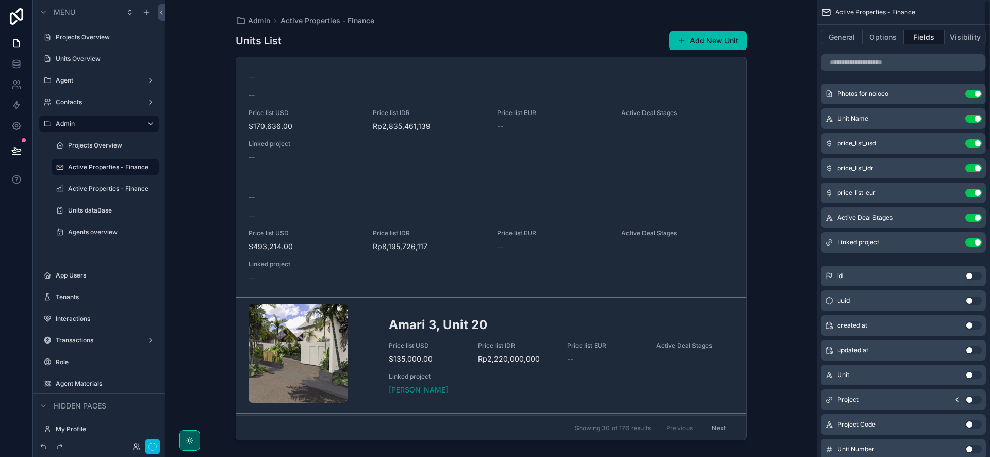
click at [978, 245] on button "Use setting" at bounding box center [973, 242] width 16 height 8
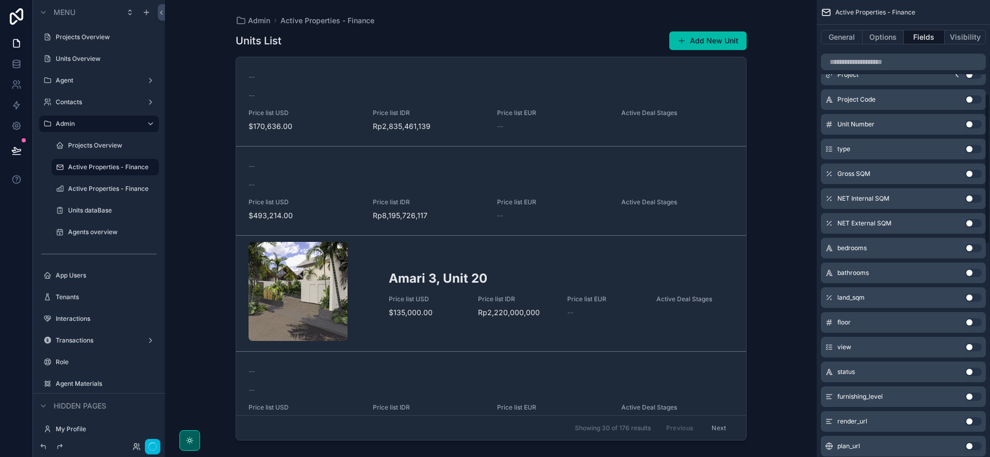
scroll to position [301, 0]
click at [970, 371] on button "Use setting" at bounding box center [973, 371] width 16 height 8
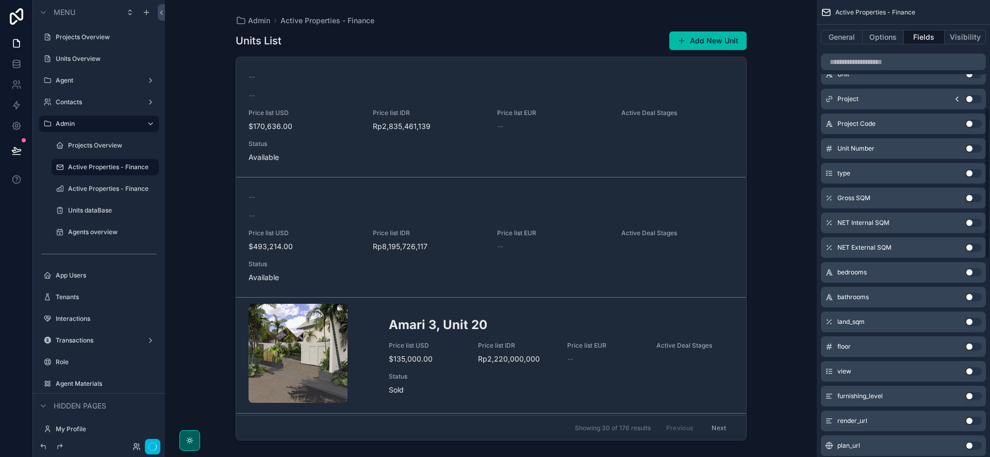
scroll to position [325, 0]
click at [897, 37] on button "Options" at bounding box center [883, 37] width 41 height 14
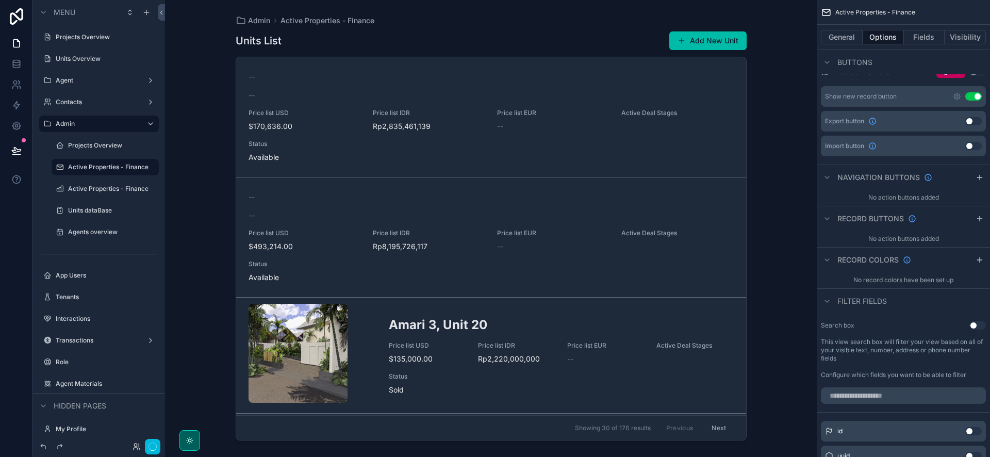
click at [852, 39] on button "General" at bounding box center [842, 37] width 42 height 14
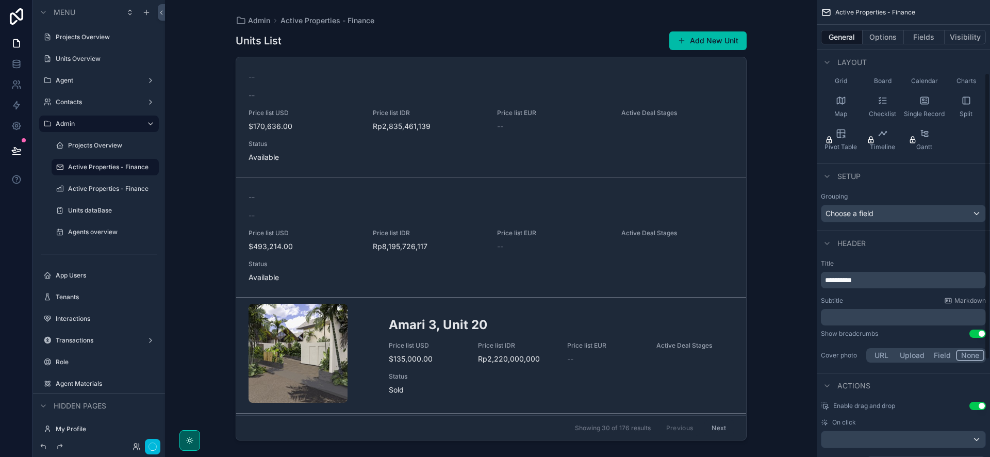
scroll to position [101, 0]
click at [929, 39] on button "Fields" at bounding box center [924, 37] width 41 height 14
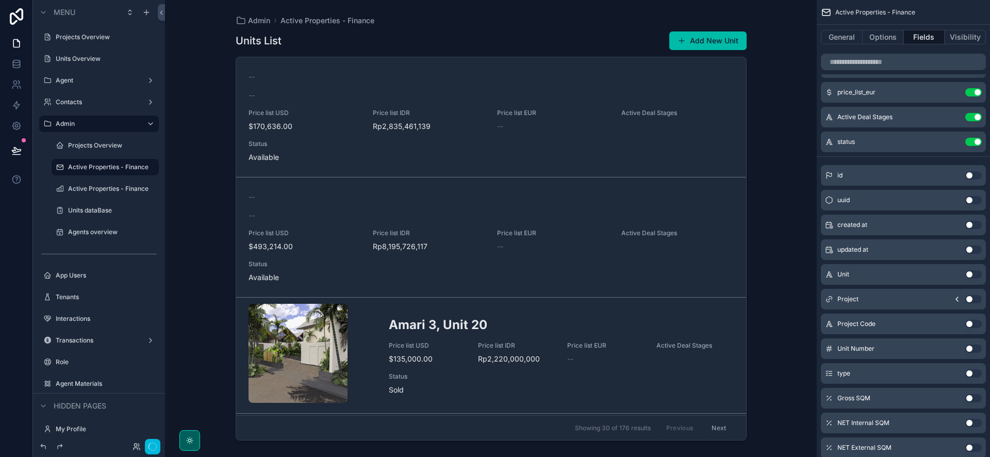
click at [0, 0] on icon "scrollable content" at bounding box center [0, 0] width 0 height 0
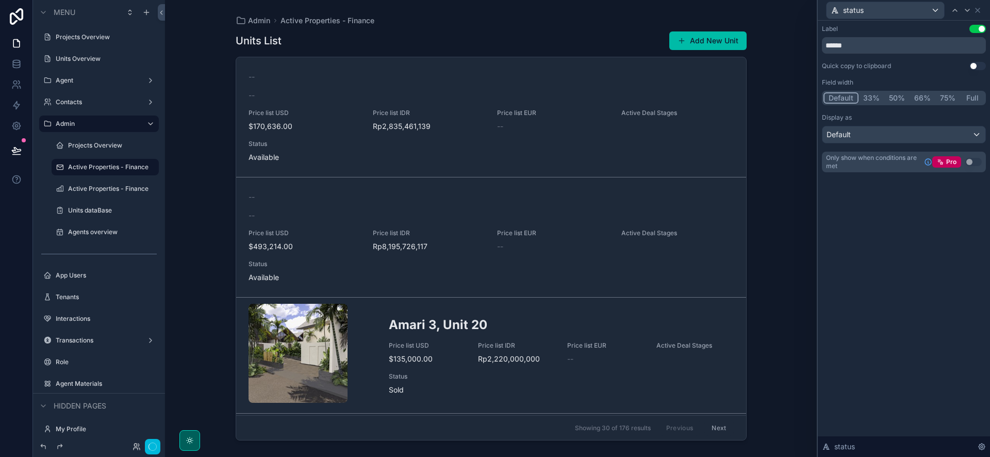
click at [786, 307] on div "Admin Active Properties - Finance Units List Add New Unit -- -- Price list USD …" at bounding box center [491, 228] width 652 height 457
click at [983, 9] on div "status" at bounding box center [904, 10] width 164 height 20
click at [980, 11] on icon at bounding box center [977, 10] width 8 height 8
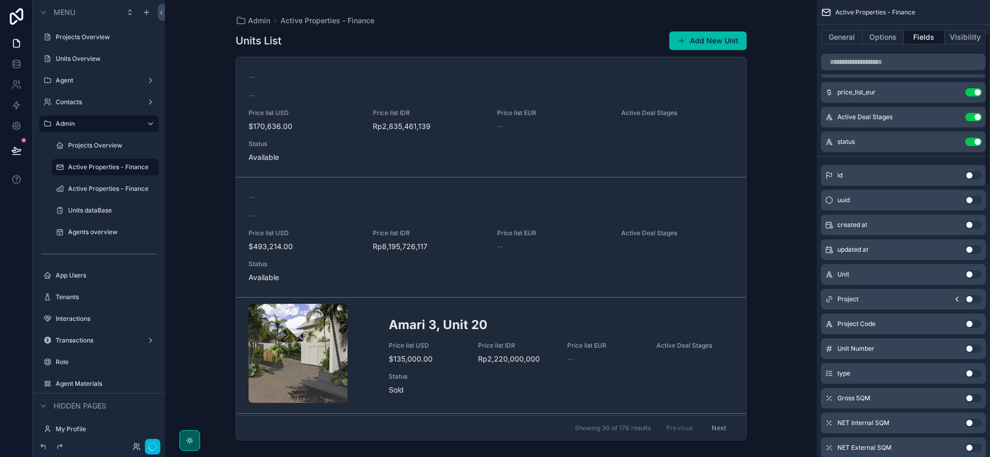
click at [880, 42] on button "Options" at bounding box center [883, 37] width 41 height 14
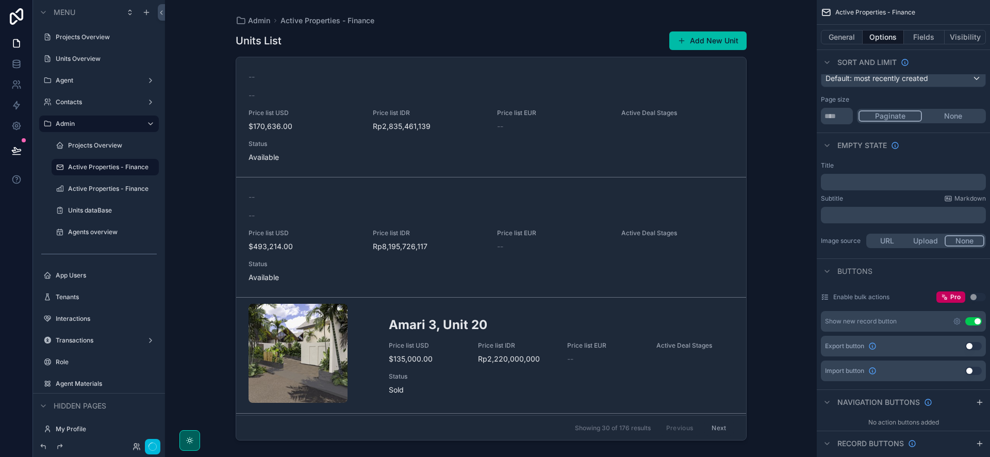
click at [976, 322] on button "Use setting" at bounding box center [973, 321] width 16 height 8
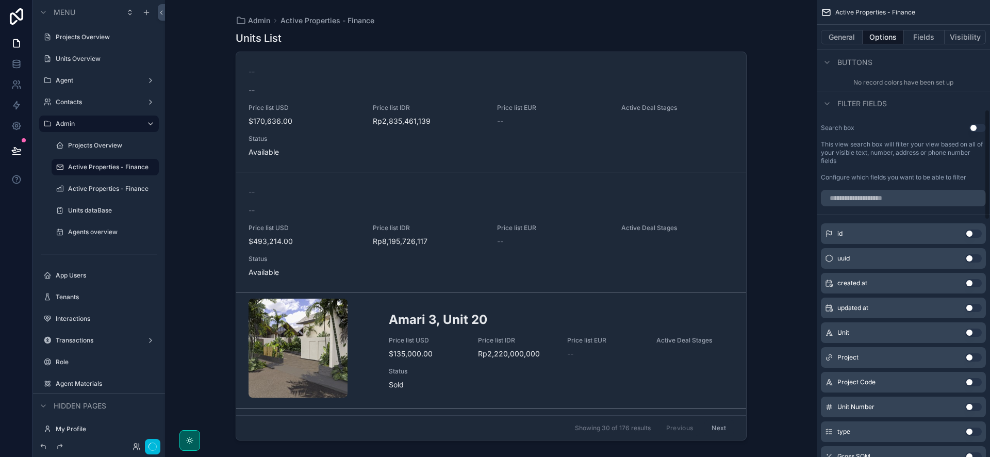
scroll to position [526, 0]
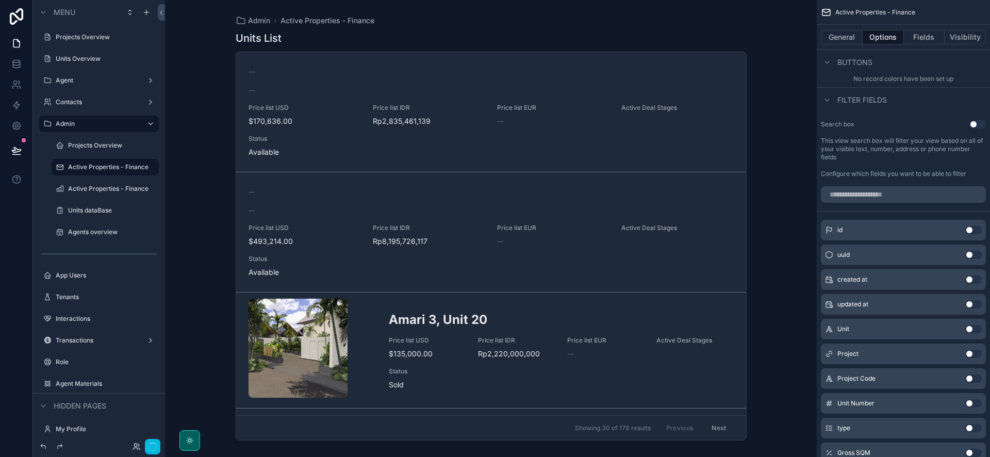
click at [972, 355] on button "Use setting" at bounding box center [973, 354] width 16 height 8
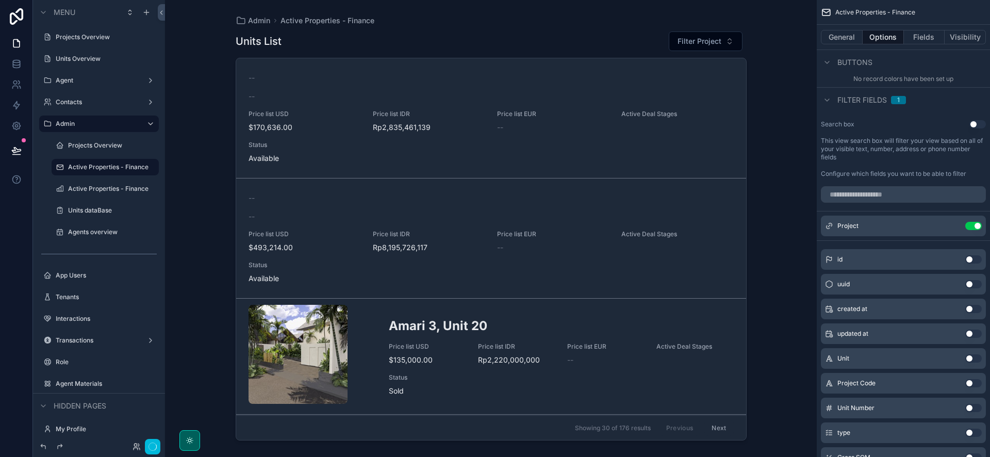
click at [698, 36] on div "scrollable content" at bounding box center [490, 222] width 527 height 444
click at [698, 36] on span "Filter Project" at bounding box center [699, 41] width 44 height 10
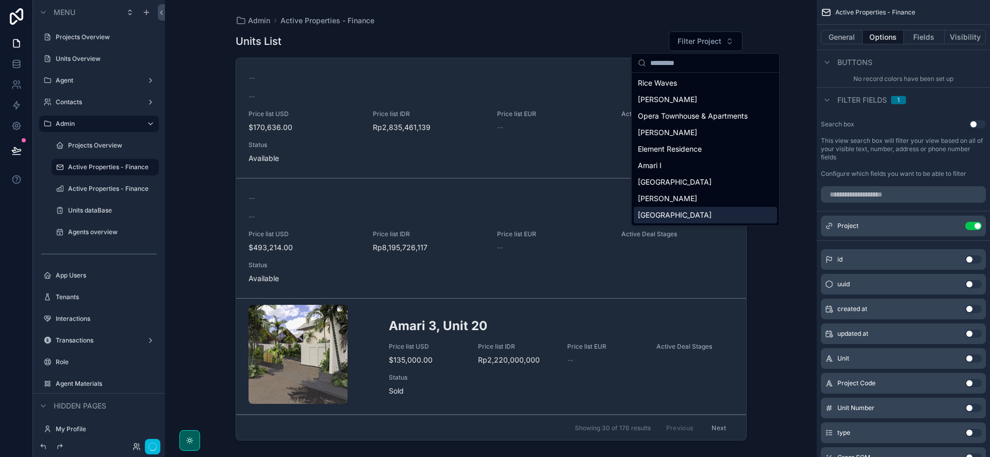
click at [795, 254] on div "Admin Active Properties - Finance Units List Filter Project -- -- Price list US…" at bounding box center [491, 228] width 652 height 457
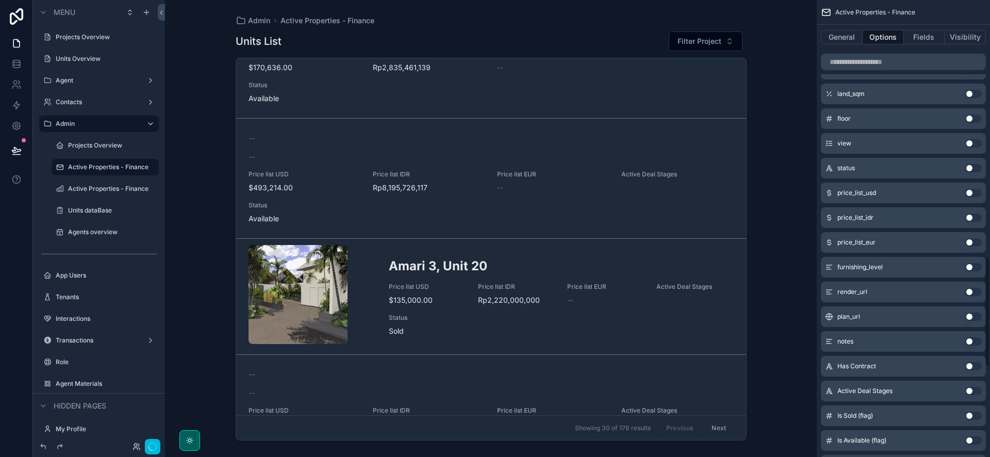
scroll to position [1006, 0]
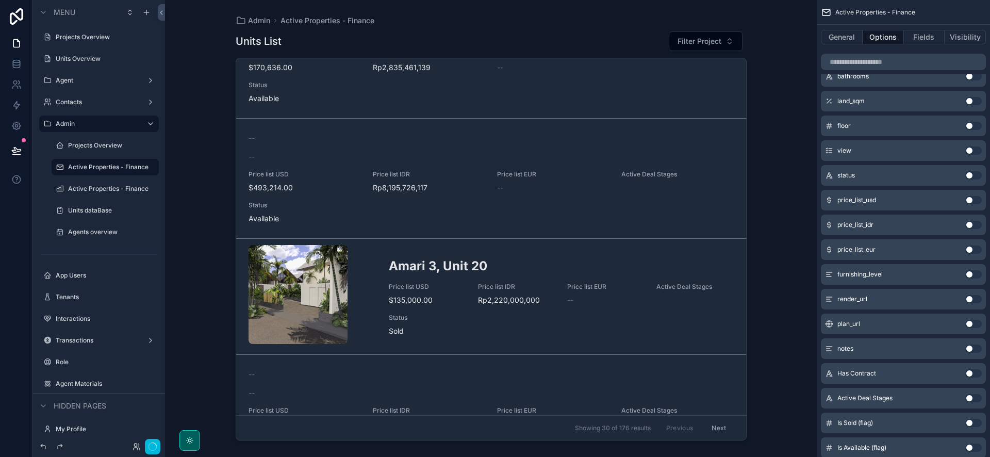
click at [970, 177] on button "Use setting" at bounding box center [973, 175] width 16 height 8
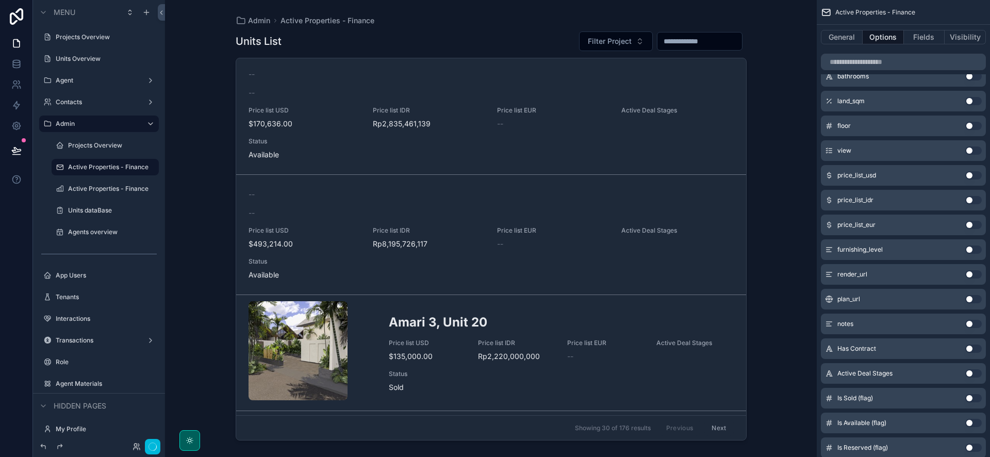
scroll to position [4, 0]
click at [699, 38] on input "scrollable content" at bounding box center [699, 41] width 85 height 14
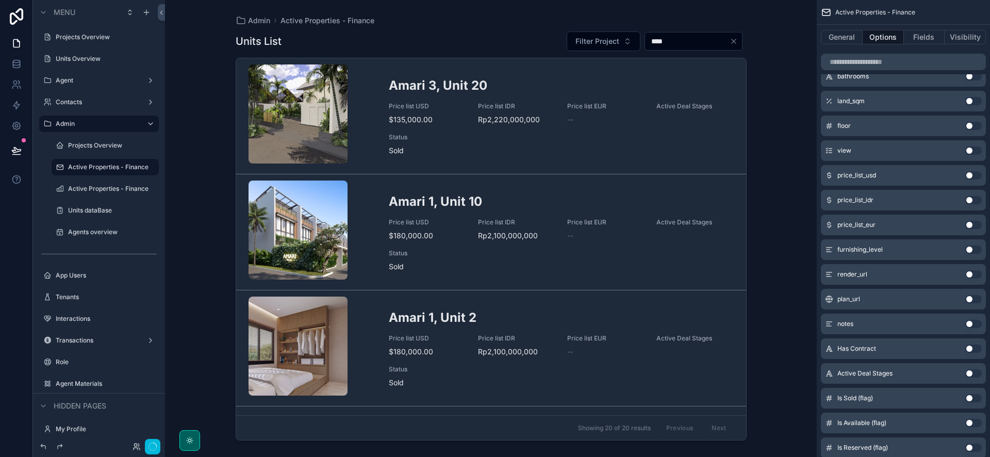
type input "****"
click at [731, 39] on icon "Clear" at bounding box center [734, 41] width 8 height 8
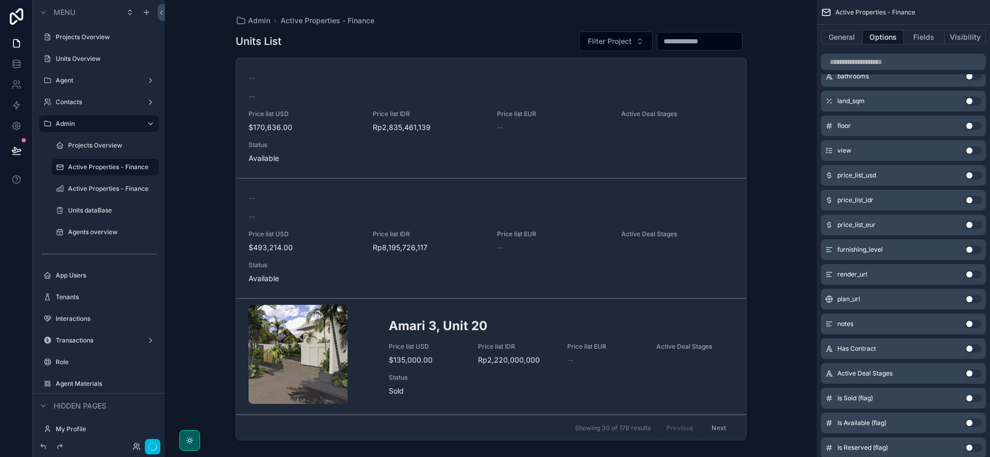
click at [0, 0] on icon "scrollable content" at bounding box center [0, 0] width 0 height 0
click at [186, 195] on span "Remove" at bounding box center [197, 196] width 27 height 10
click at [109, 188] on label "Units dataBase" at bounding box center [110, 189] width 85 height 8
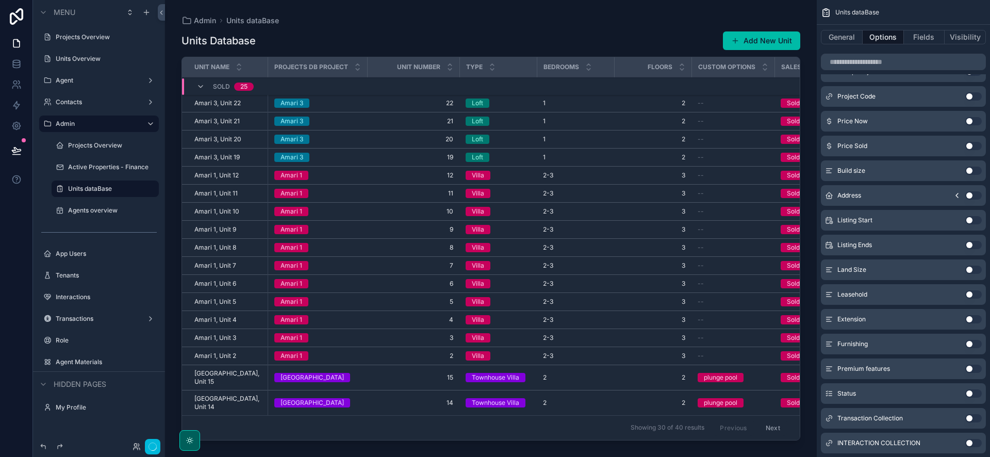
click at [484, 48] on div "scrollable content" at bounding box center [491, 222] width 652 height 444
click at [0, 0] on icon "scrollable content" at bounding box center [0, 0] width 0 height 0
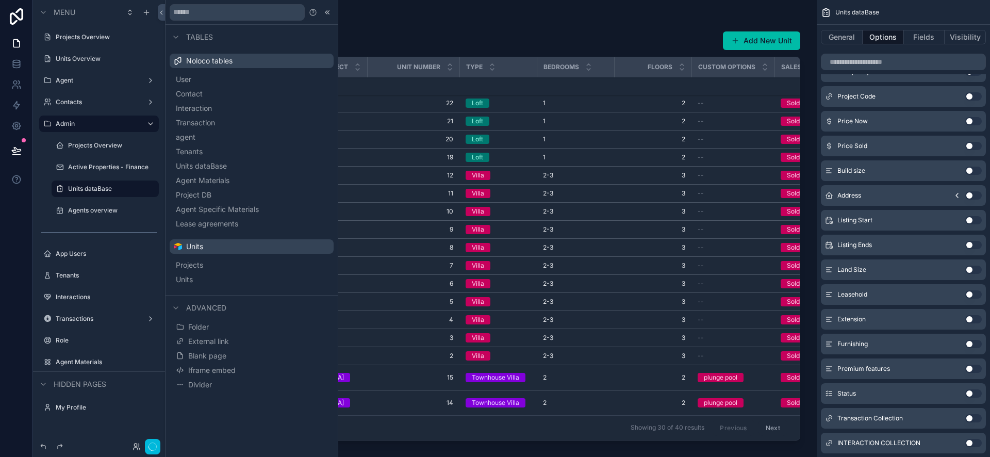
click at [213, 275] on button "Units" at bounding box center [252, 279] width 156 height 14
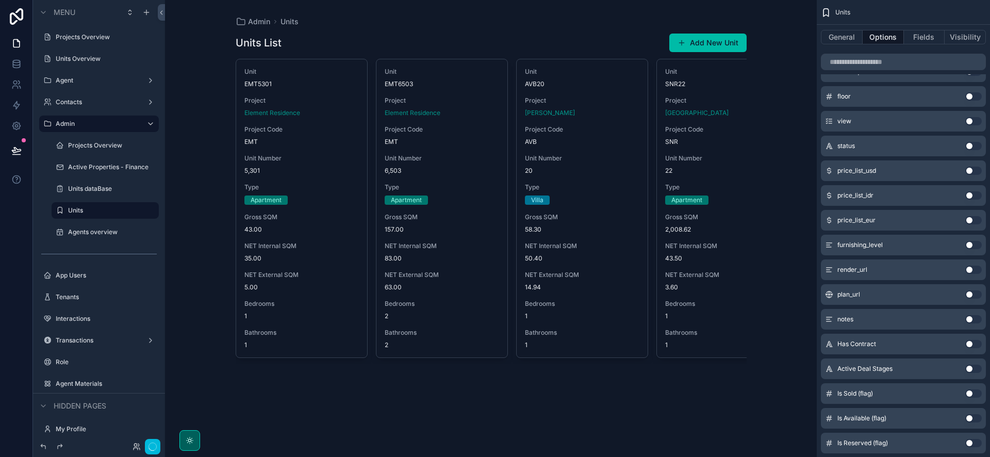
click at [492, 48] on div "scrollable content" at bounding box center [490, 198] width 527 height 397
click at [846, 36] on button "General" at bounding box center [842, 37] width 42 height 14
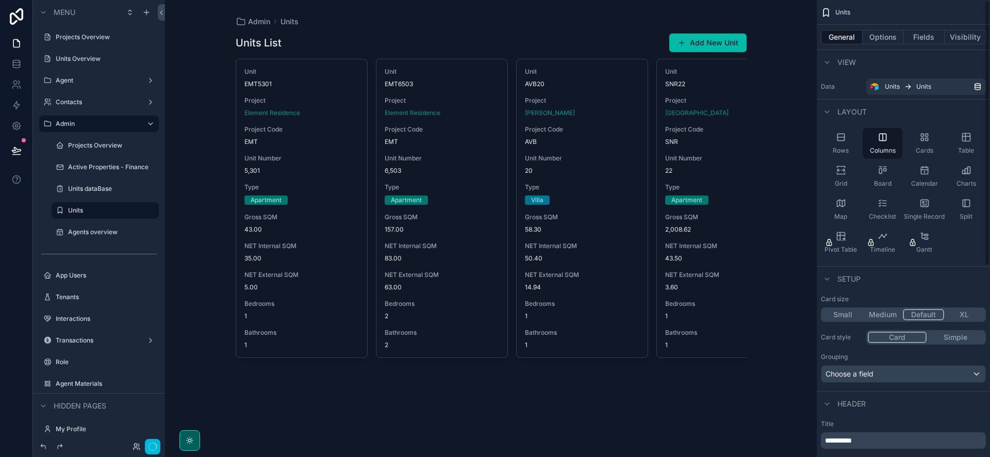
click at [852, 174] on div "Grid" at bounding box center [841, 176] width 40 height 31
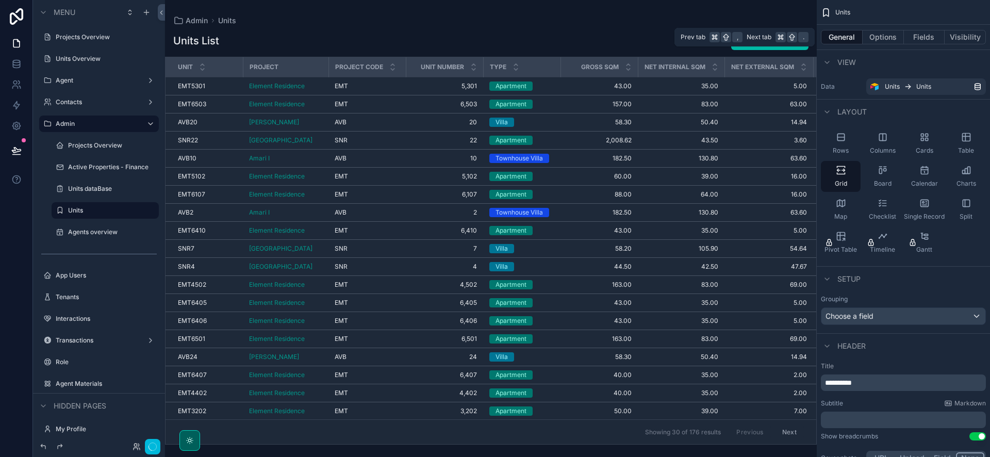
click at [928, 40] on button "Fields" at bounding box center [924, 37] width 41 height 14
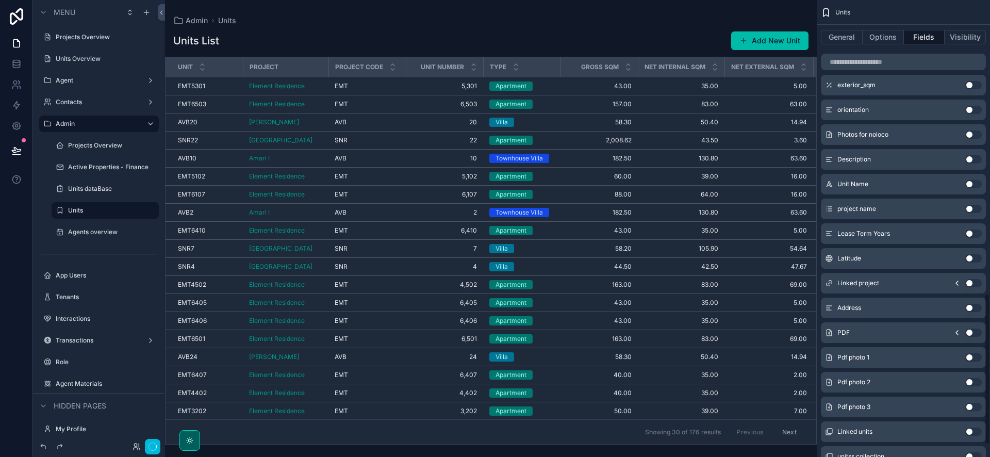
scroll to position [882, 0]
click at [977, 209] on button "Use setting" at bounding box center [973, 211] width 16 height 8
click at [972, 185] on button "Use setting" at bounding box center [973, 186] width 16 height 8
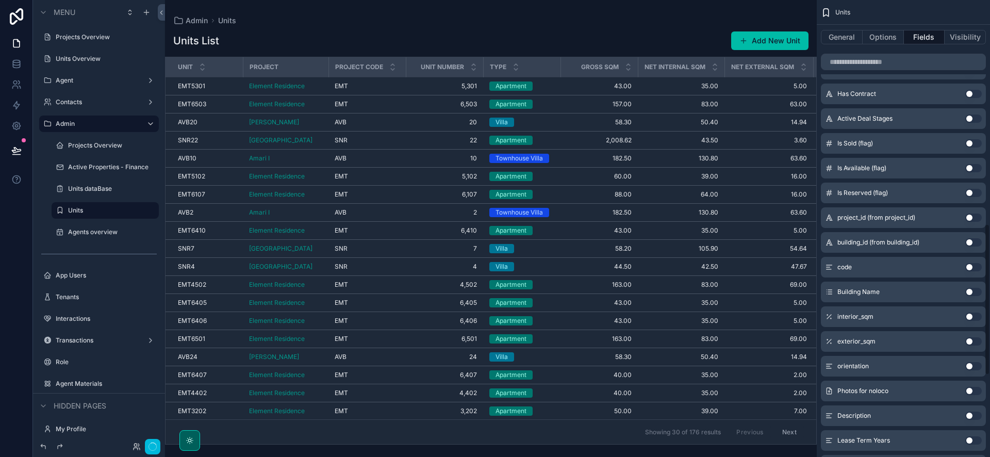
scroll to position [676, 0]
click at [977, 191] on button "Use setting" at bounding box center [973, 194] width 16 height 8
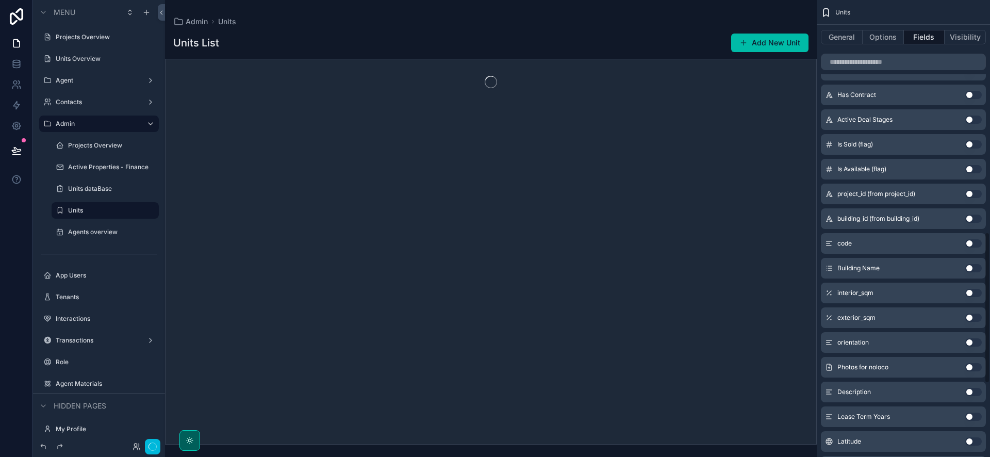
click at [970, 168] on button "Use setting" at bounding box center [973, 169] width 16 height 8
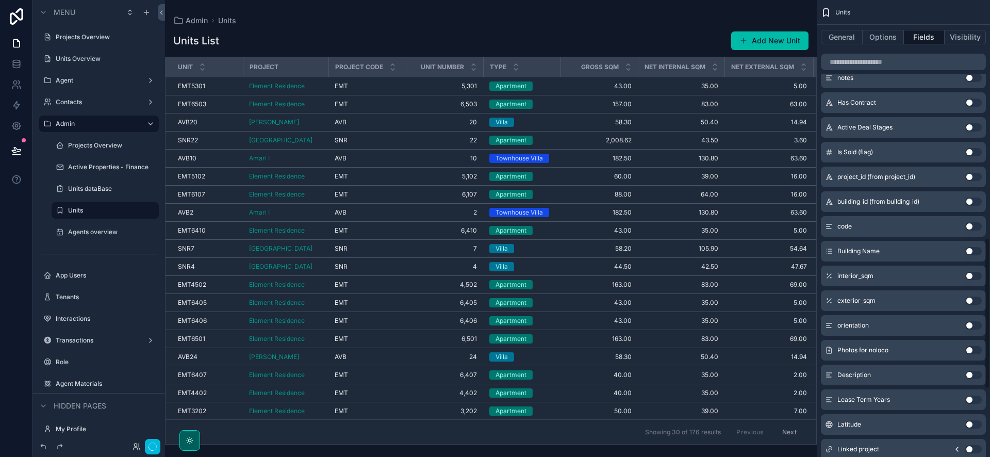
click at [969, 154] on button "Use setting" at bounding box center [973, 152] width 16 height 8
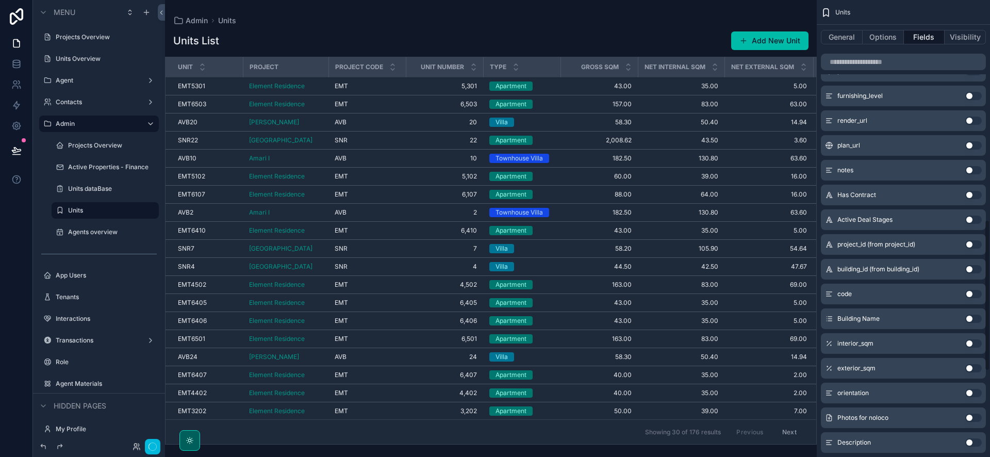
scroll to position [585, 0]
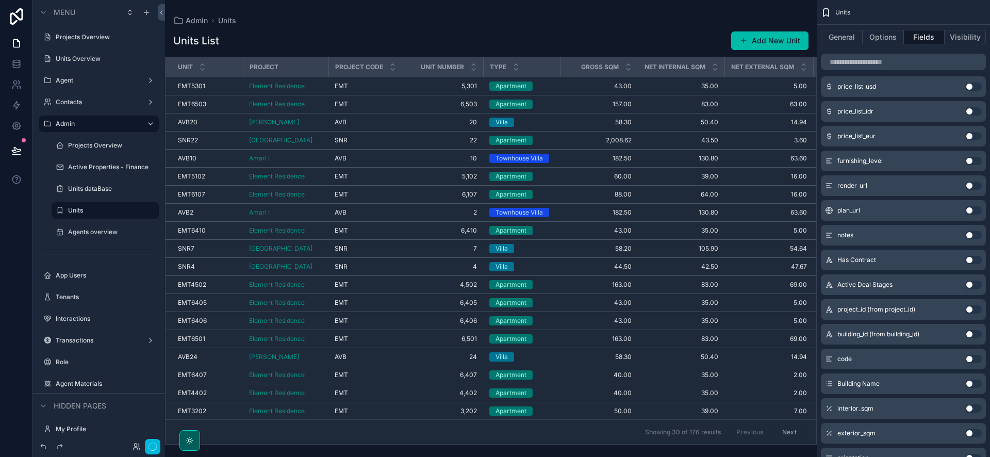
drag, startPoint x: 971, startPoint y: 159, endPoint x: 933, endPoint y: 176, distance: 42.2
click at [971, 159] on button "Use setting" at bounding box center [973, 161] width 16 height 8
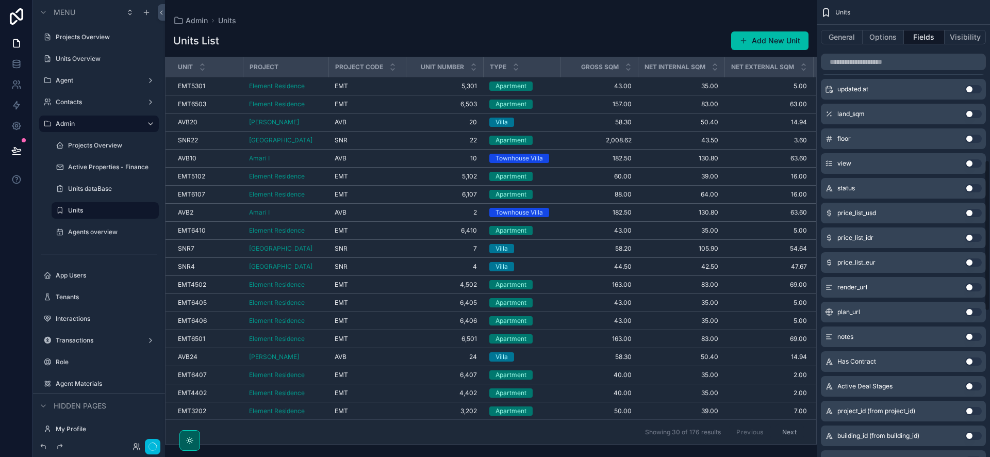
click at [970, 141] on button "Use setting" at bounding box center [973, 139] width 16 height 8
click at [971, 115] on button "Use setting" at bounding box center [973, 114] width 16 height 8
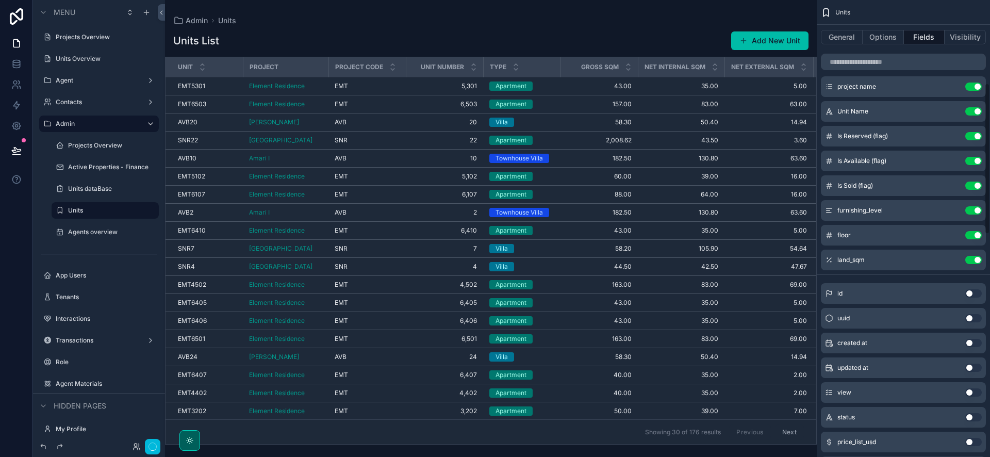
scroll to position [243, 0]
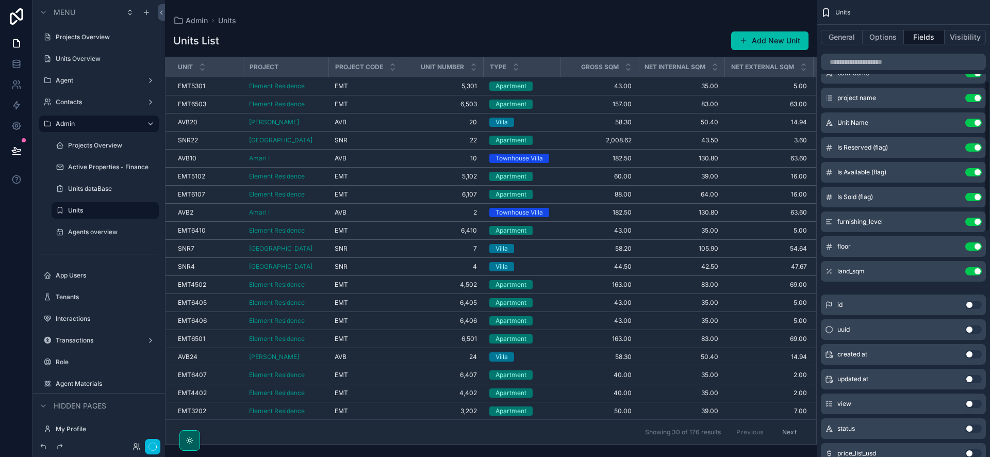
click at [978, 194] on button "Use setting" at bounding box center [973, 197] width 16 height 8
click at [971, 168] on button "Use setting" at bounding box center [973, 172] width 16 height 8
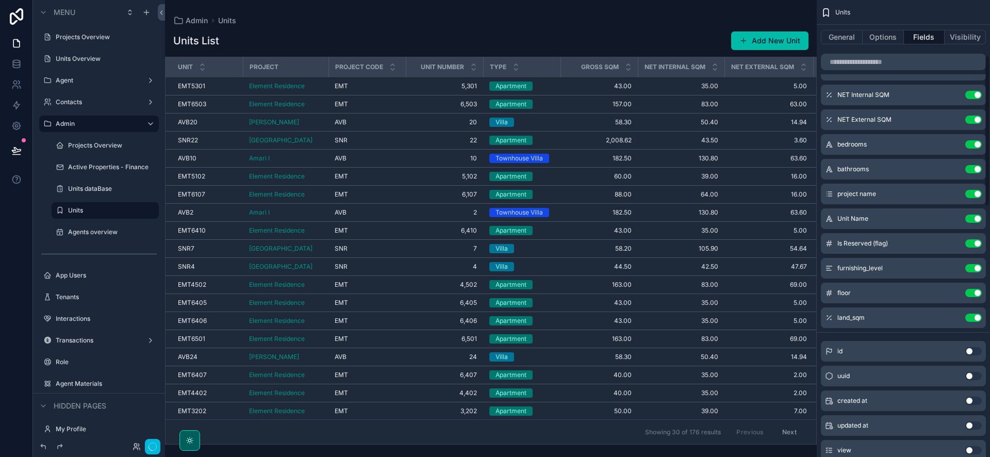
scroll to position [146, 0]
click at [977, 244] on button "Use setting" at bounding box center [973, 245] width 16 height 8
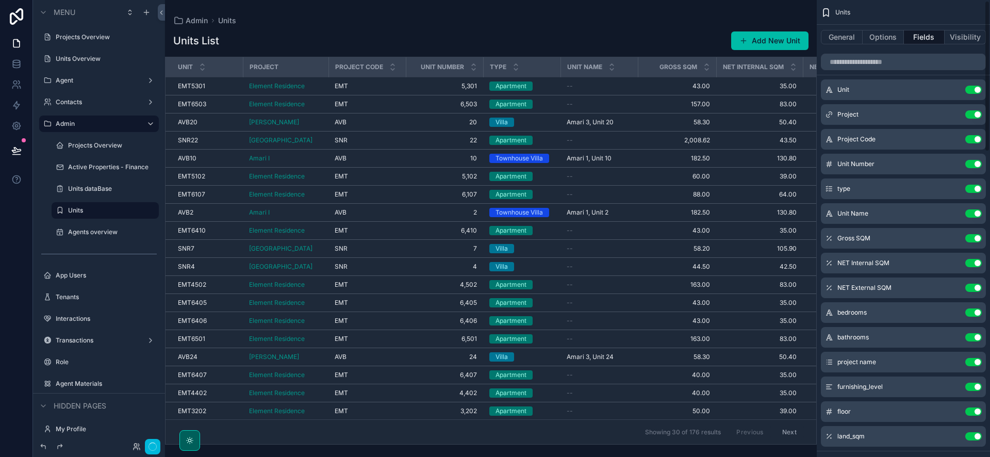
scroll to position [0, 0]
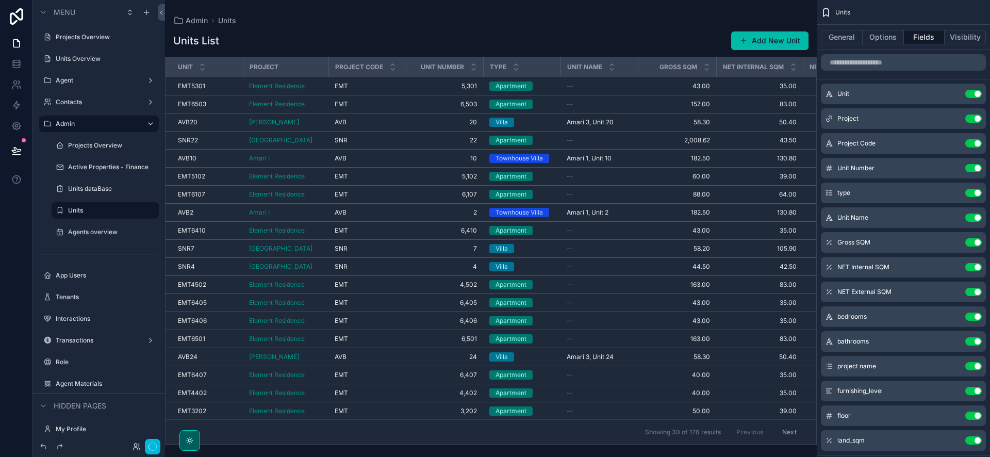
click at [969, 117] on button "Use setting" at bounding box center [973, 118] width 16 height 8
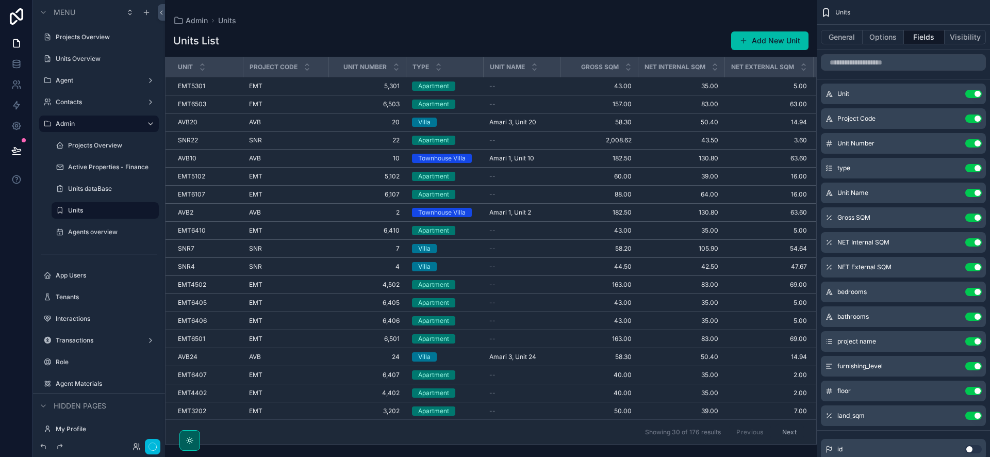
click at [974, 118] on button "Use setting" at bounding box center [973, 118] width 16 height 8
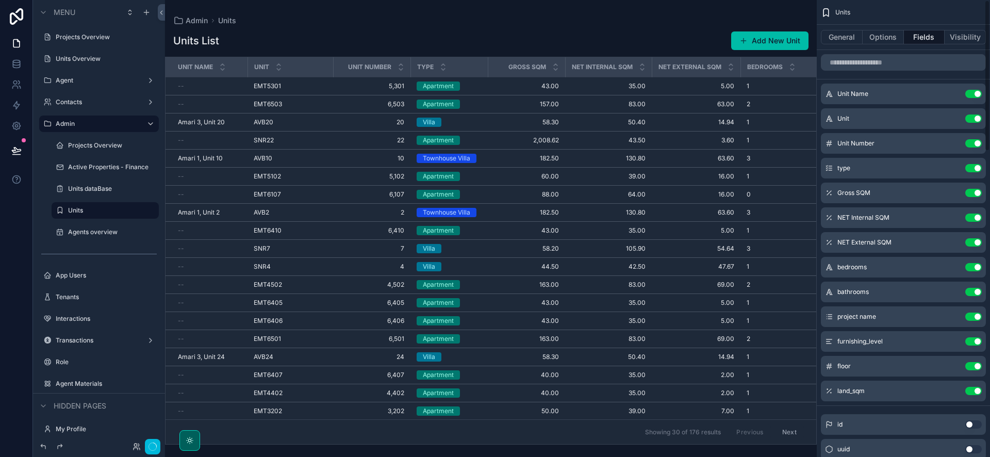
click at [887, 35] on button "Options" at bounding box center [883, 37] width 41 height 14
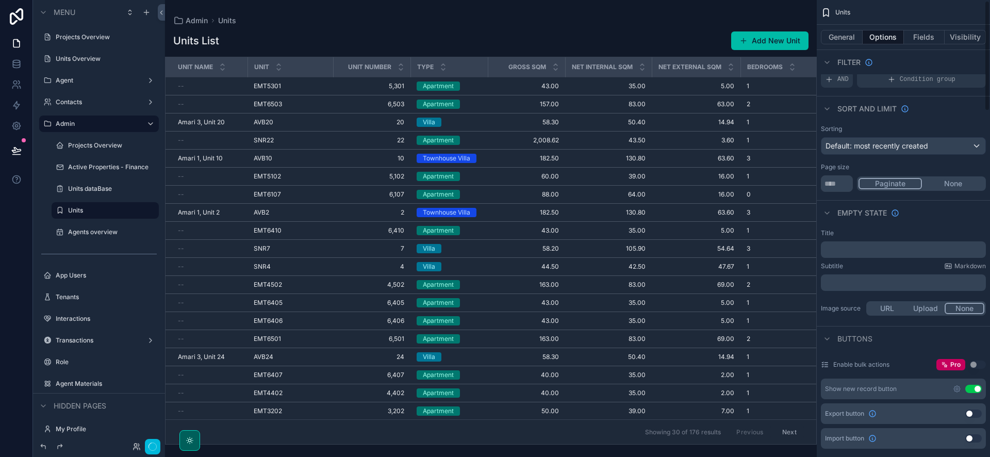
scroll to position [51, 0]
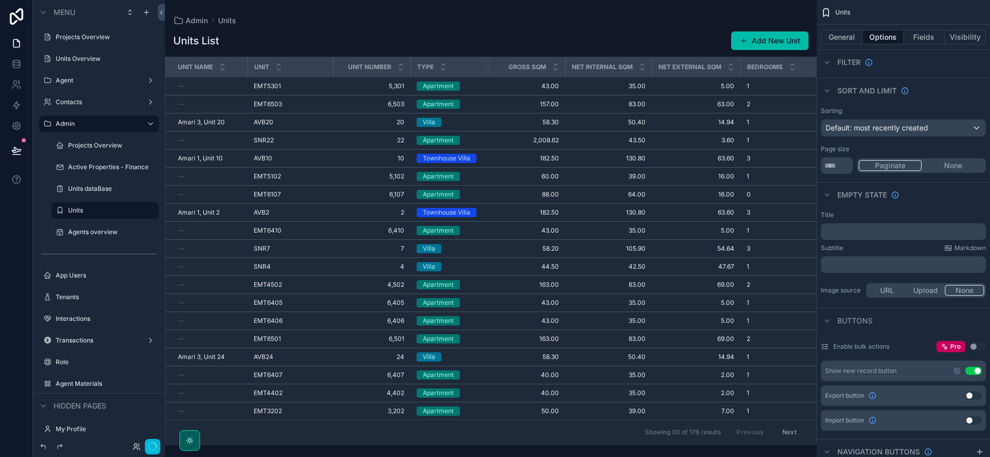
click at [981, 369] on button "Use setting" at bounding box center [973, 371] width 16 height 8
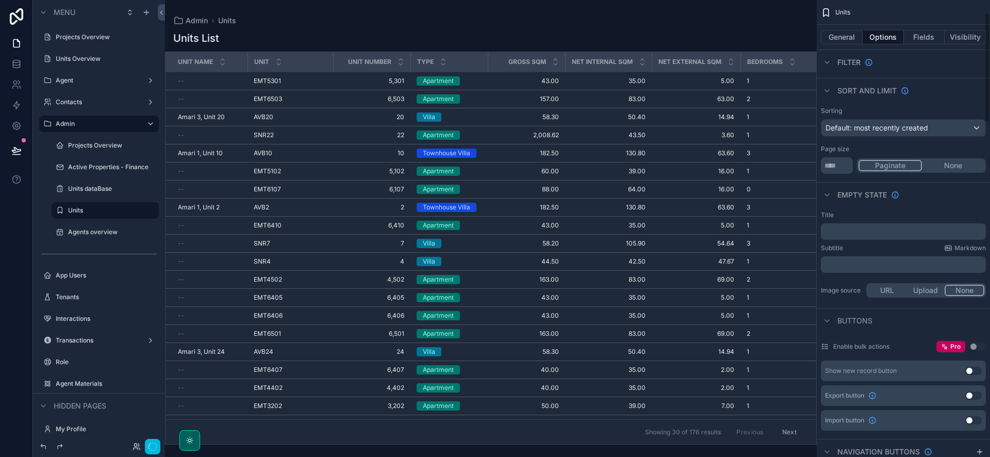
click at [933, 38] on button "Fields" at bounding box center [924, 37] width 41 height 14
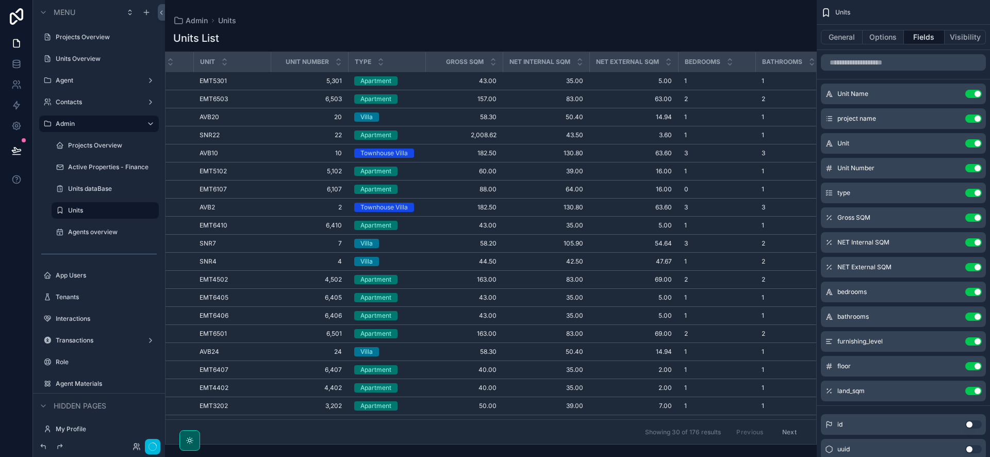
scroll to position [0, 319]
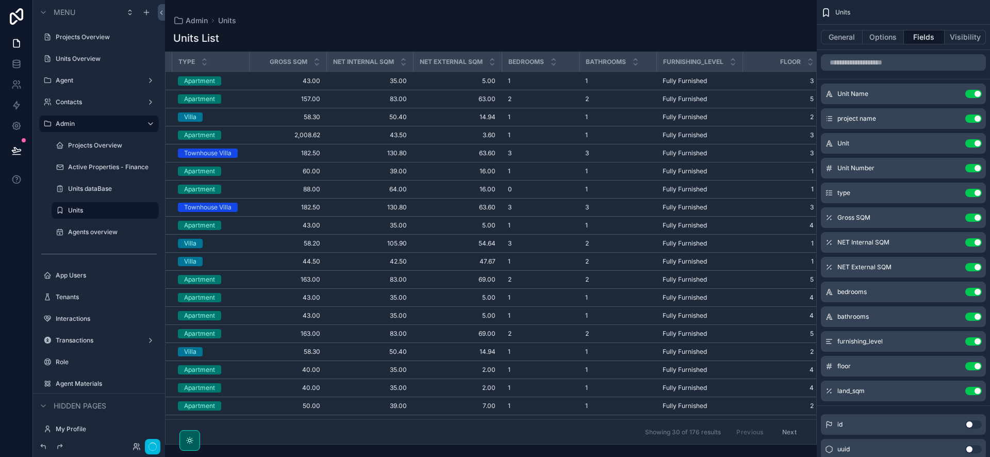
click at [0, 0] on icon "scrollable content" at bounding box center [0, 0] width 0 height 0
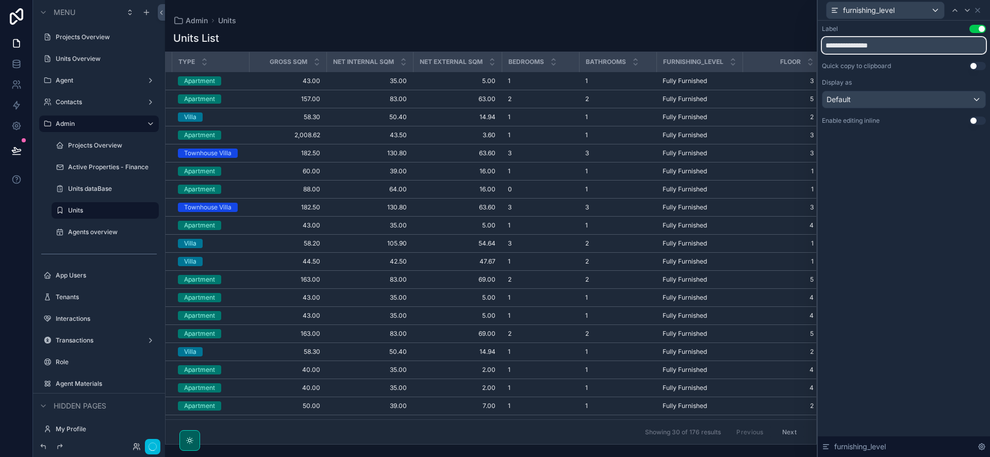
click at [865, 45] on input "**********" at bounding box center [904, 45] width 164 height 16
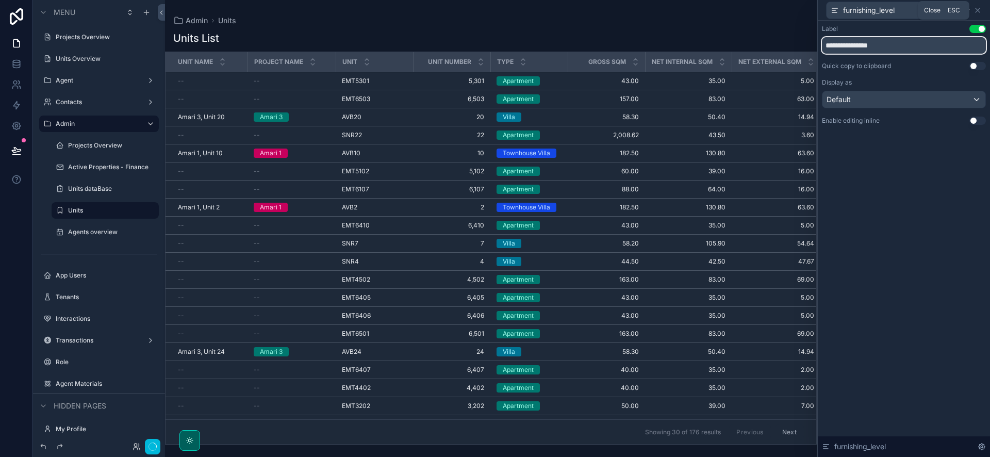
type input "**********"
drag, startPoint x: 975, startPoint y: 9, endPoint x: 964, endPoint y: 13, distance: 11.9
click at [975, 9] on icon at bounding box center [977, 10] width 8 height 8
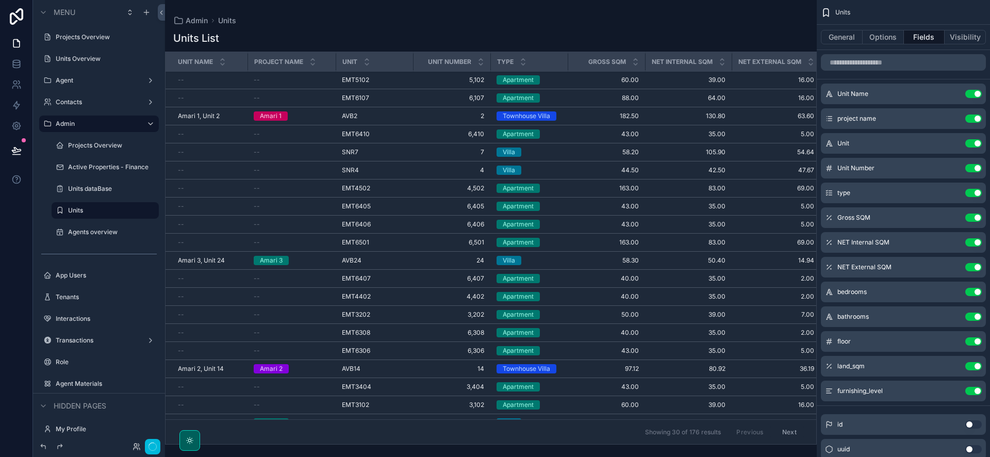
scroll to position [194, 0]
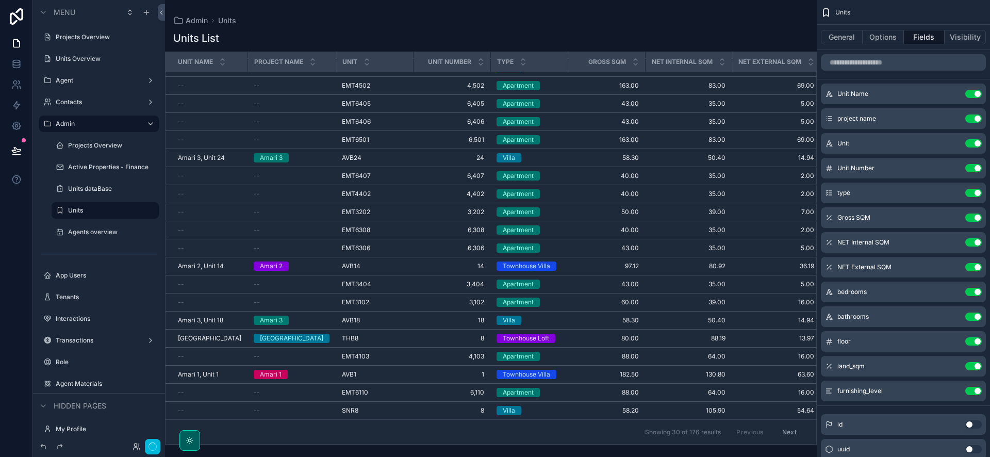
click at [561, 23] on div "Admin Units" at bounding box center [490, 20] width 635 height 8
click at [888, 34] on button "Options" at bounding box center [883, 37] width 41 height 14
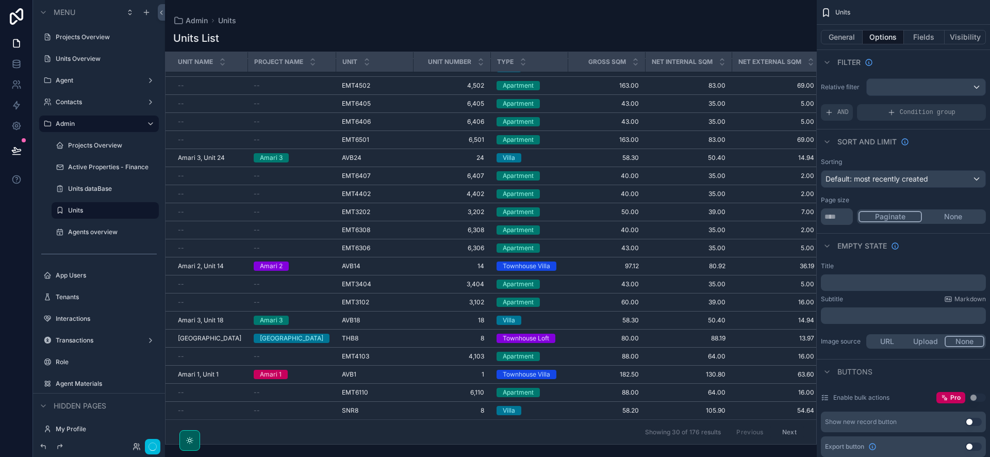
click at [965, 37] on button "Visibility" at bounding box center [964, 37] width 41 height 14
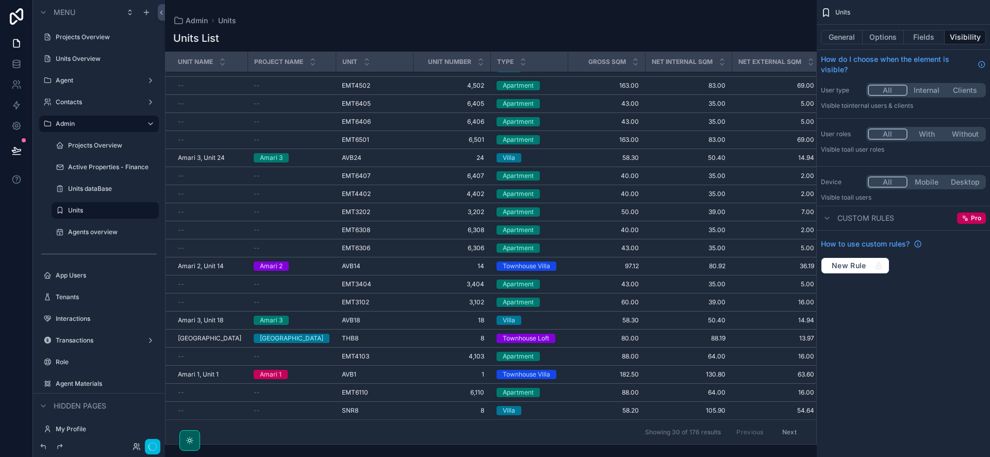
click at [926, 132] on button "With" at bounding box center [926, 133] width 39 height 11
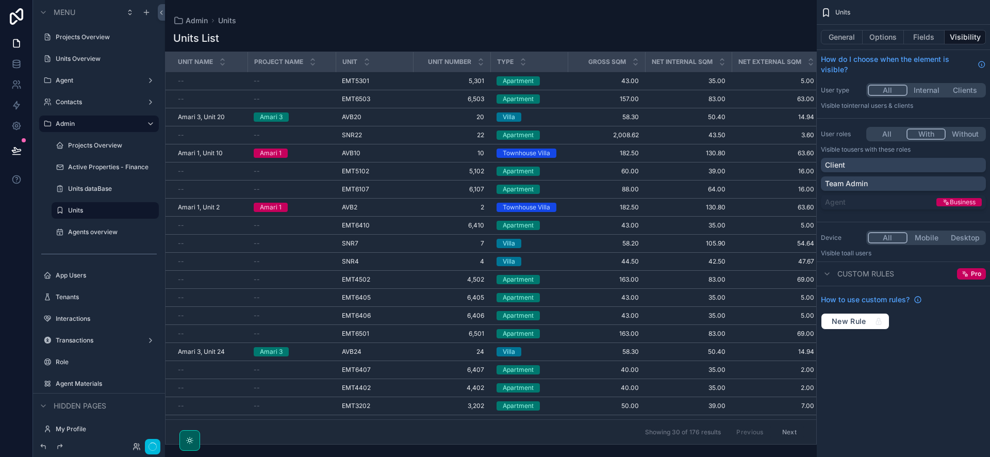
click at [896, 181] on div "Team Admin" at bounding box center [903, 183] width 157 height 10
click at [915, 38] on button "Fields" at bounding box center [924, 37] width 41 height 14
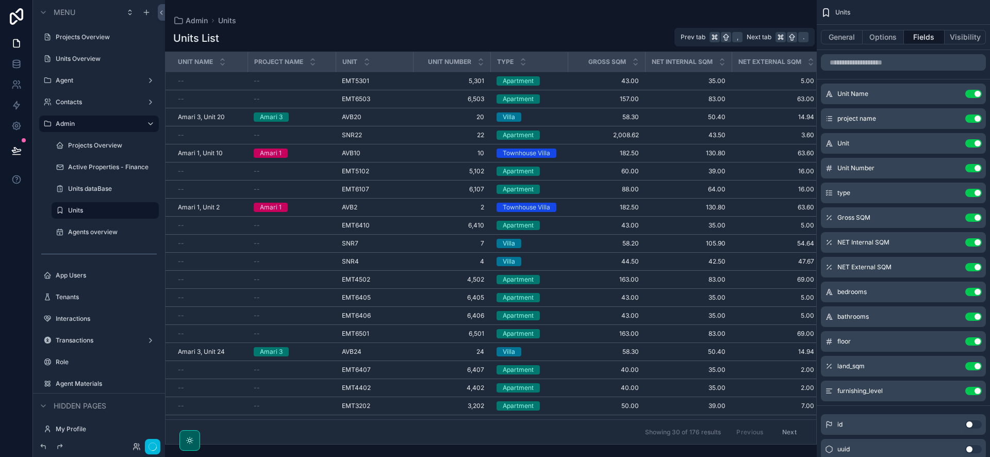
click at [893, 37] on button "Options" at bounding box center [883, 37] width 41 height 14
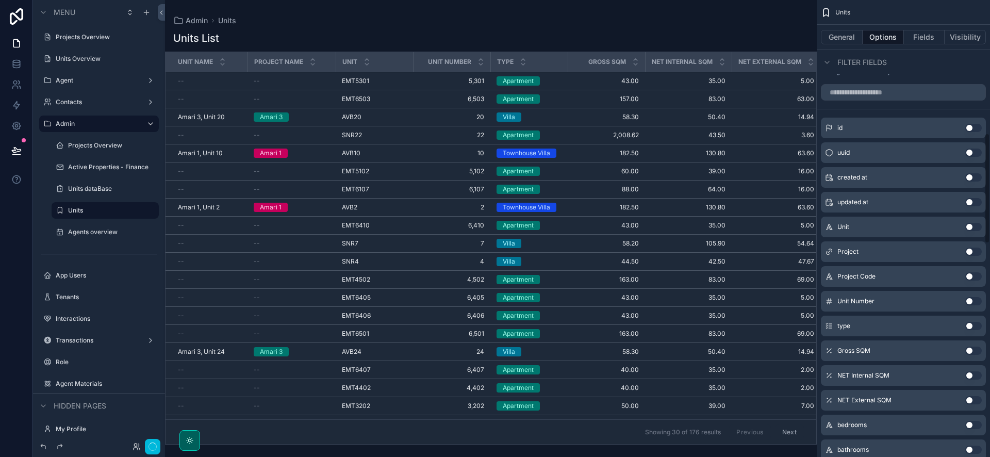
scroll to position [632, 0]
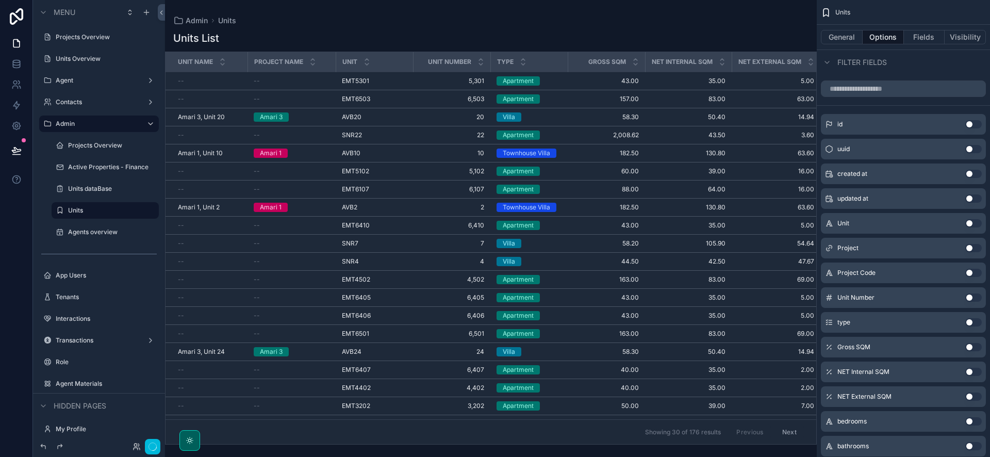
click at [973, 245] on button "Use setting" at bounding box center [973, 248] width 16 height 8
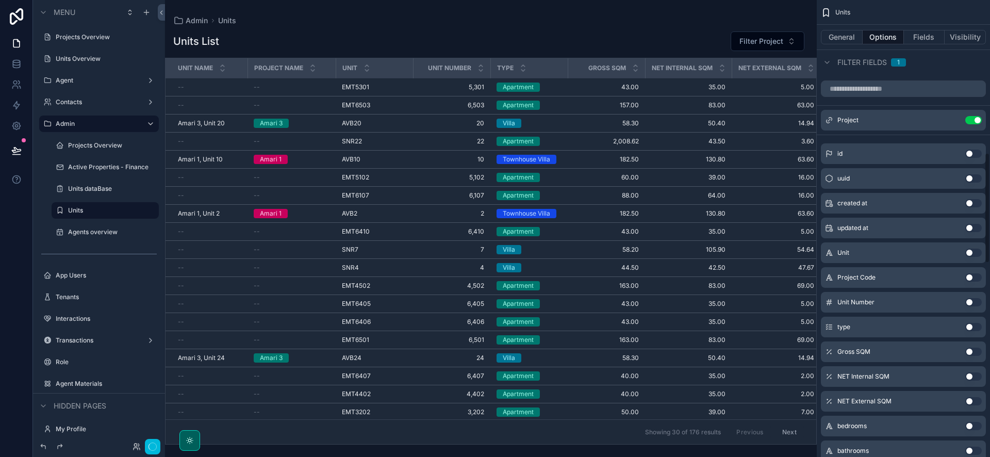
click at [747, 29] on div "Units List Filter Project Unit Name Project name Unit Unit Number Type Gross SQ…" at bounding box center [491, 235] width 652 height 420
click at [750, 32] on button "Filter Project" at bounding box center [768, 41] width 74 height 20
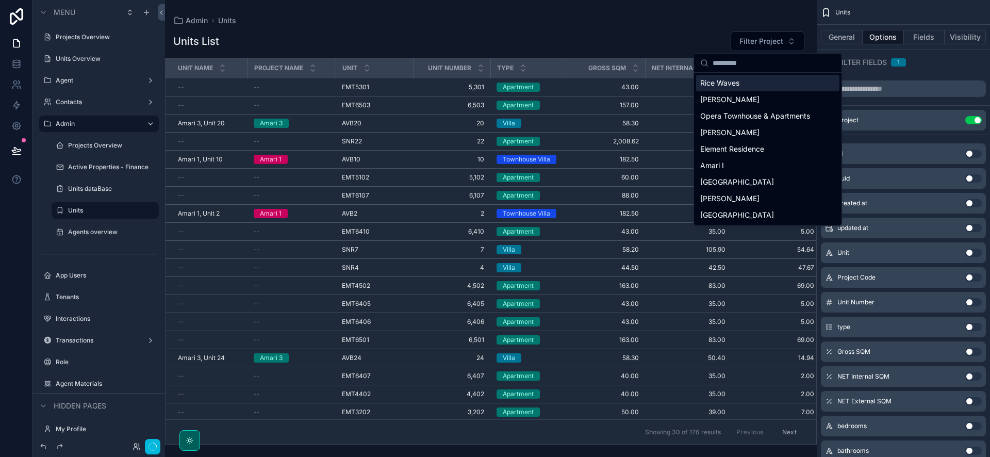
click at [755, 37] on span "Filter Project" at bounding box center [761, 41] width 44 height 10
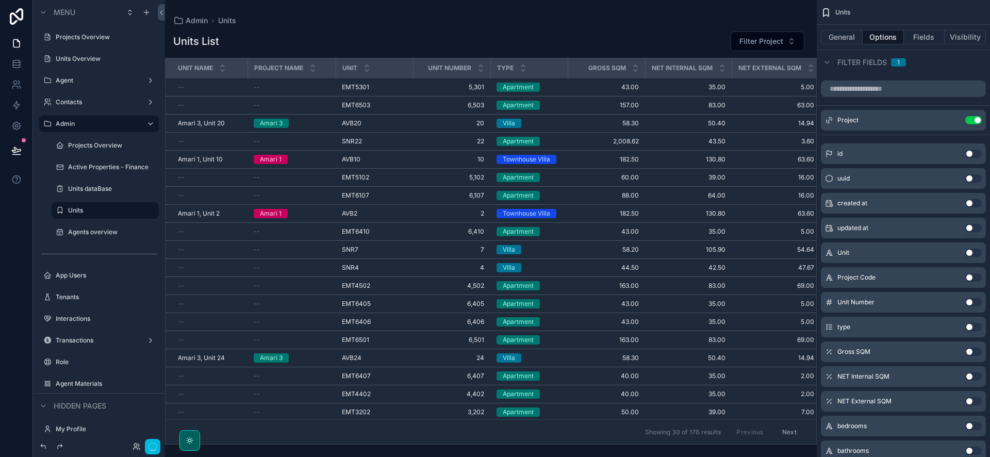
click at [671, 35] on div "Units List Filter Project" at bounding box center [490, 41] width 635 height 21
click at [822, 39] on button "General" at bounding box center [842, 37] width 42 height 14
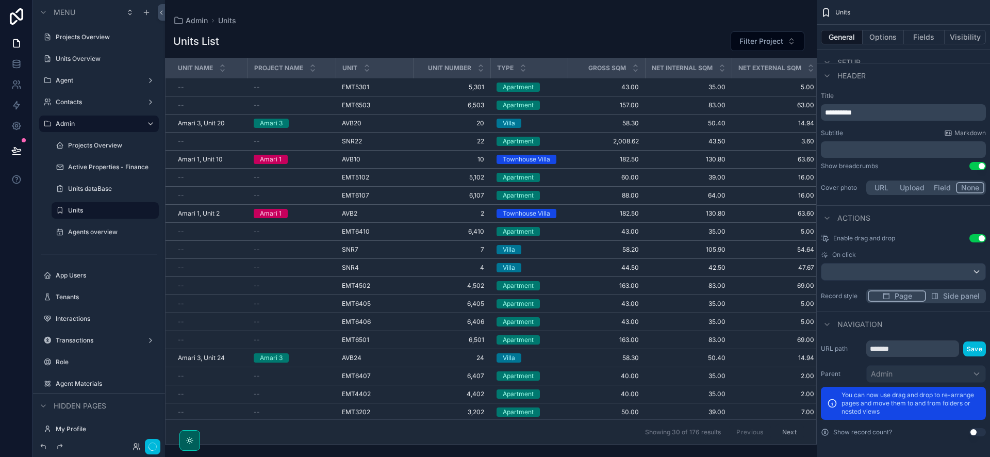
click at [663, 25] on div "Units List Filter Project Unit Name Project name Unit Unit Number Type Gross SQ…" at bounding box center [491, 235] width 652 height 420
click at [80, 233] on label "Agents overview" at bounding box center [110, 232] width 85 height 8
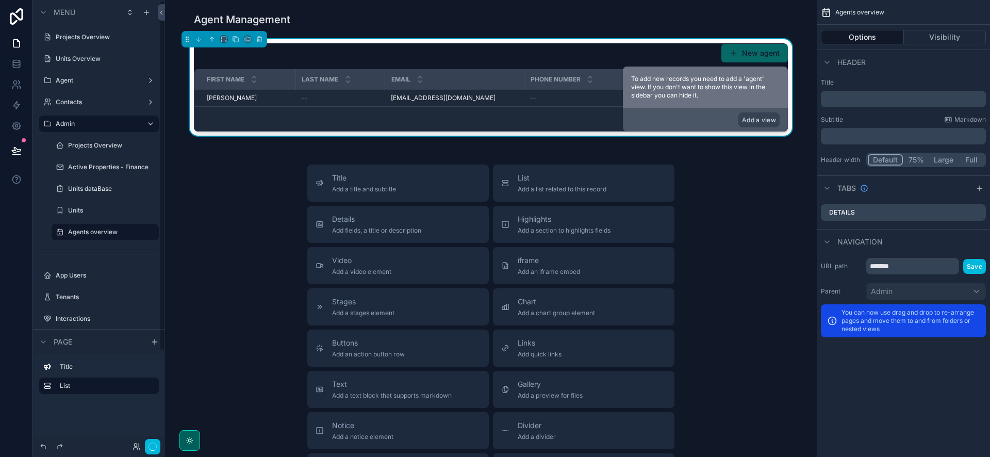
click at [85, 211] on label "Units" at bounding box center [110, 210] width 85 height 8
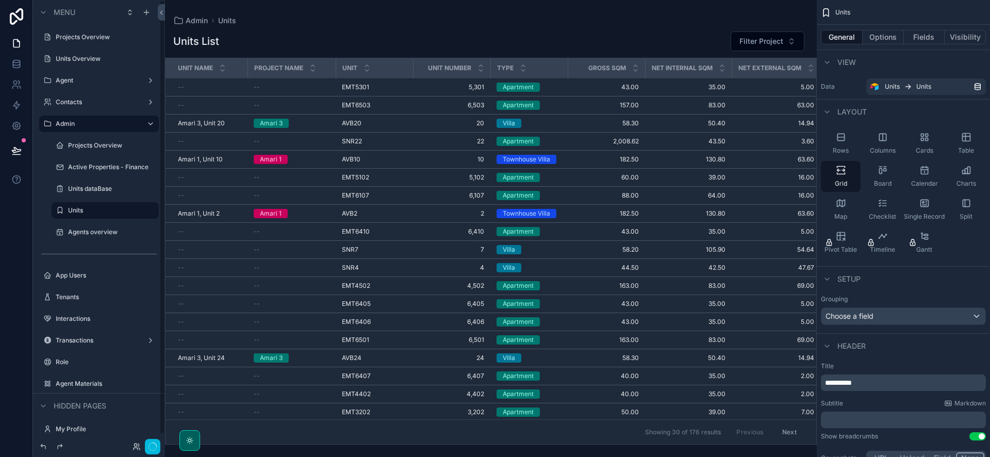
click at [93, 192] on label "Units dataBase" at bounding box center [110, 189] width 85 height 8
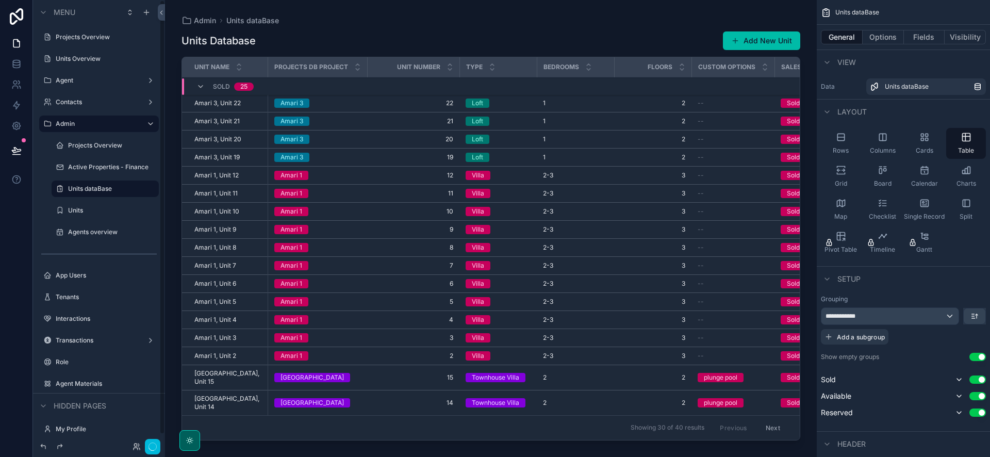
click at [79, 213] on label "Units" at bounding box center [110, 210] width 85 height 8
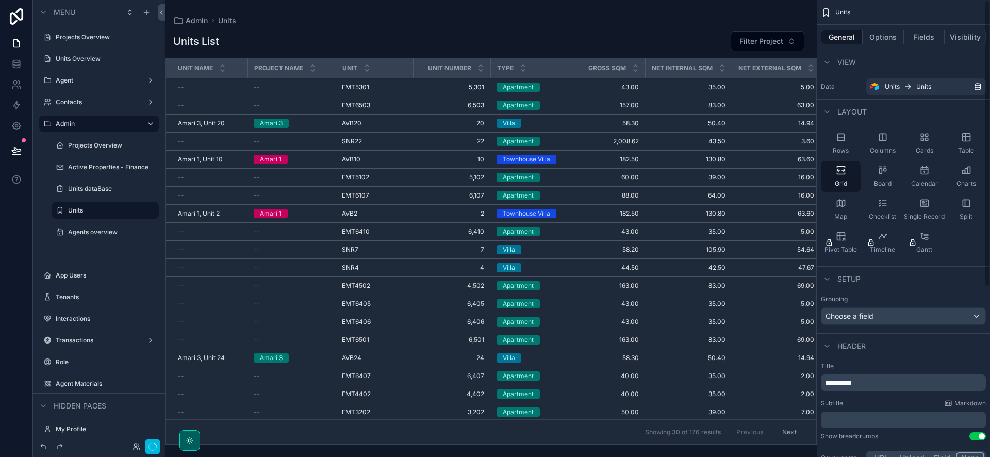
click at [882, 34] on button "Options" at bounding box center [883, 37] width 41 height 14
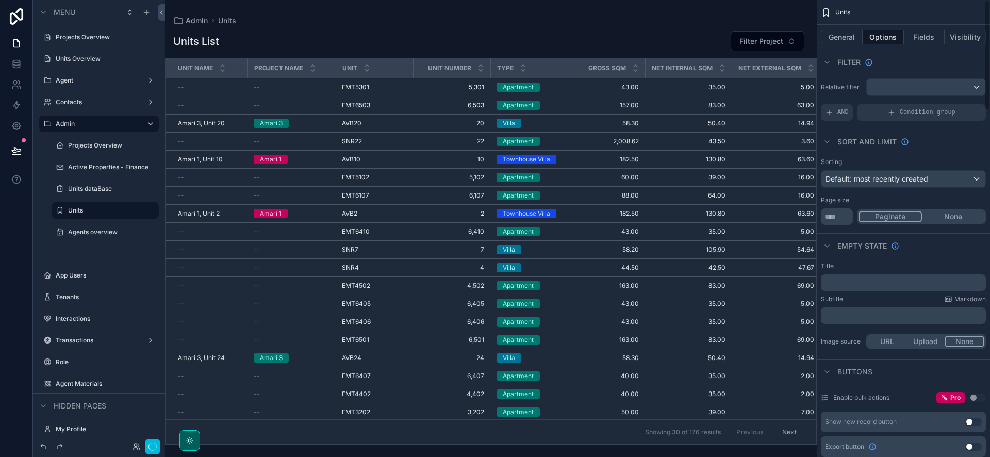
scroll to position [2, 0]
click at [922, 40] on button "Fields" at bounding box center [924, 37] width 41 height 14
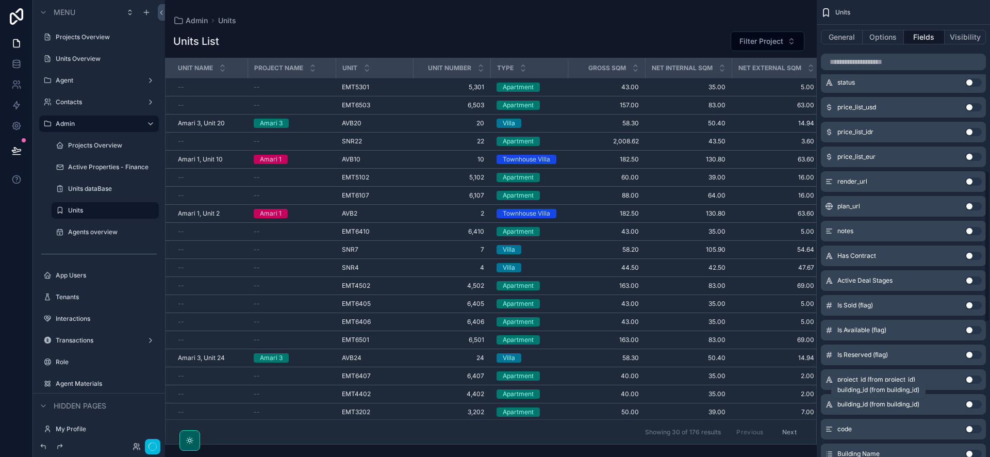
scroll to position [516, 0]
click at [971, 82] on button "Use setting" at bounding box center [973, 82] width 16 height 8
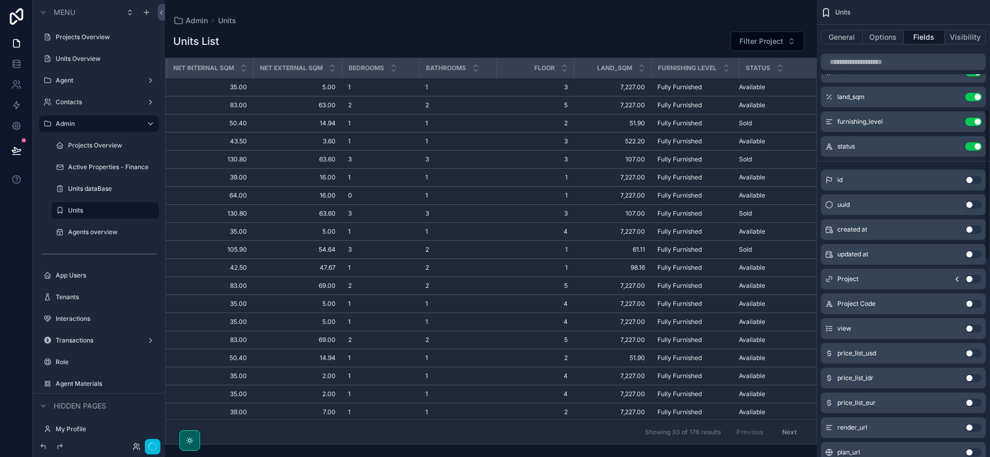
scroll to position [7, 0]
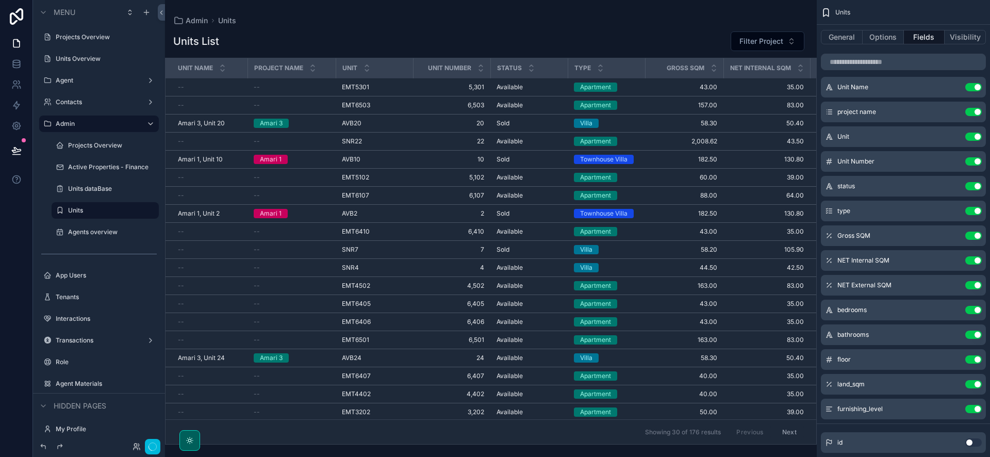
click at [560, 31] on div "Units List Filter Project" at bounding box center [490, 41] width 635 height 21
click at [776, 43] on span "Filter Project" at bounding box center [761, 41] width 44 height 10
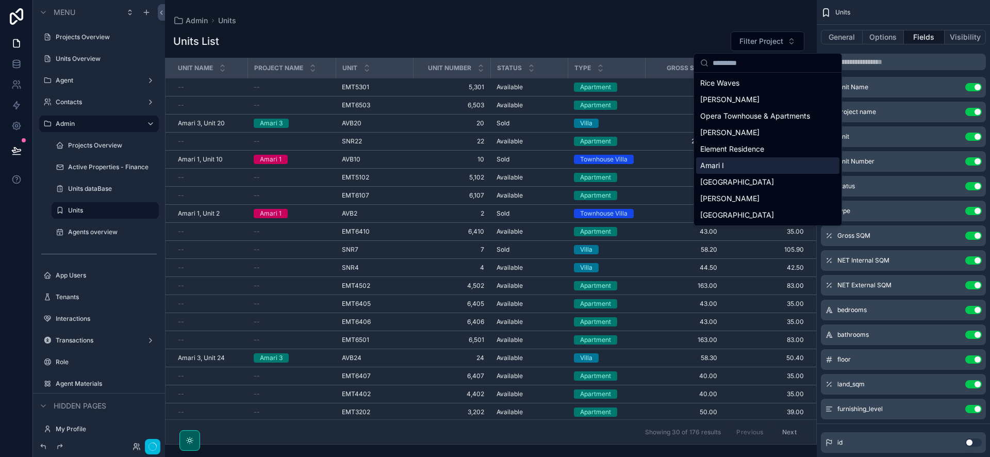
click at [748, 168] on div "Amari I" at bounding box center [767, 165] width 143 height 16
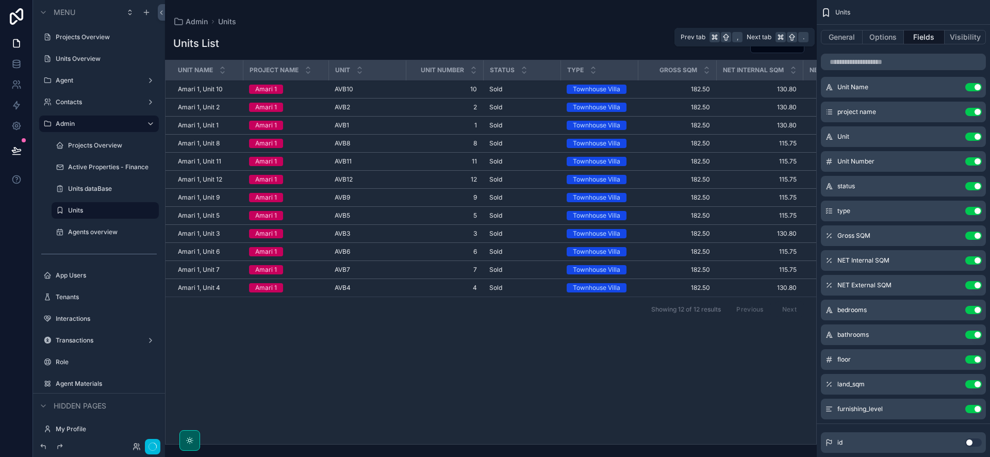
click at [841, 39] on button "General" at bounding box center [842, 37] width 42 height 14
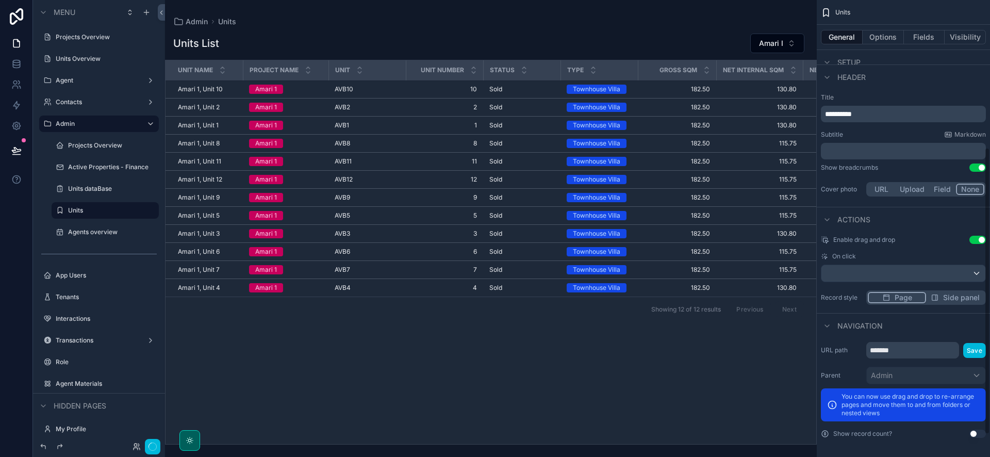
scroll to position [270, 0]
click at [613, 139] on div "Townhouse Villa" at bounding box center [596, 143] width 47 height 9
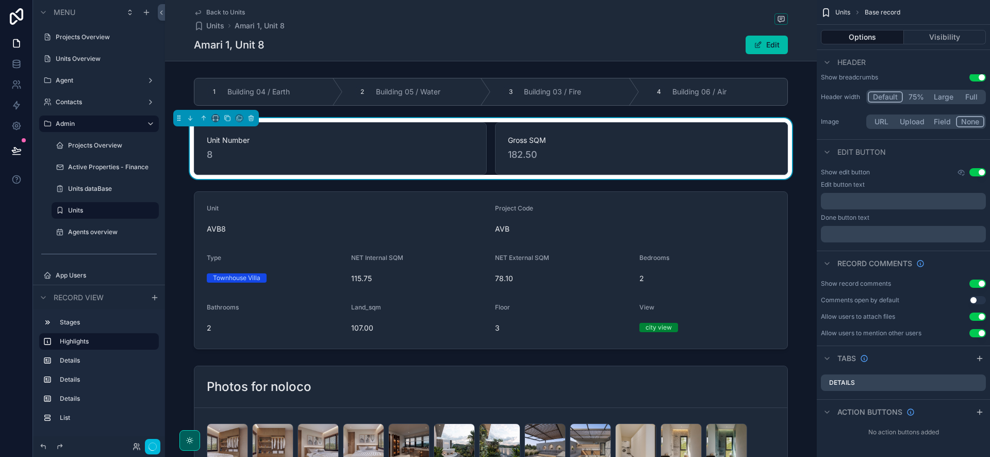
click at [601, 93] on div "scrollable content" at bounding box center [491, 92] width 652 height 36
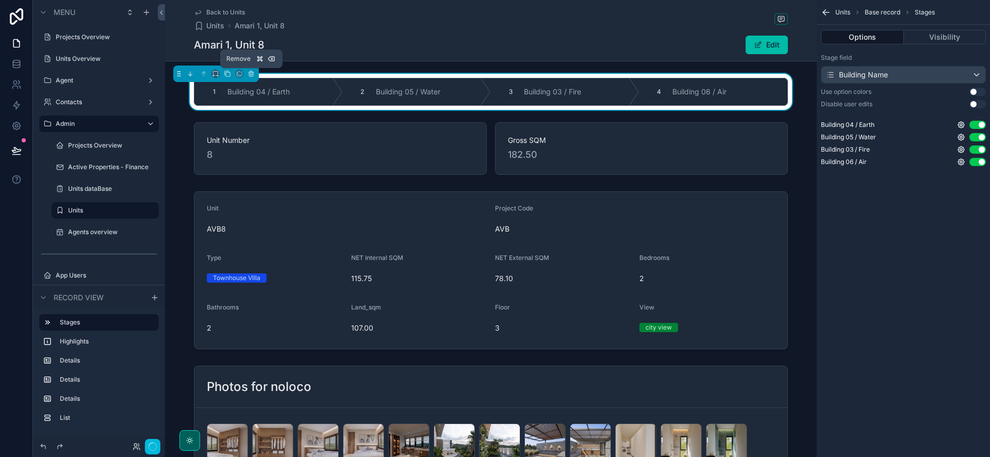
click at [251, 76] on icon "scrollable content" at bounding box center [251, 74] width 4 height 4
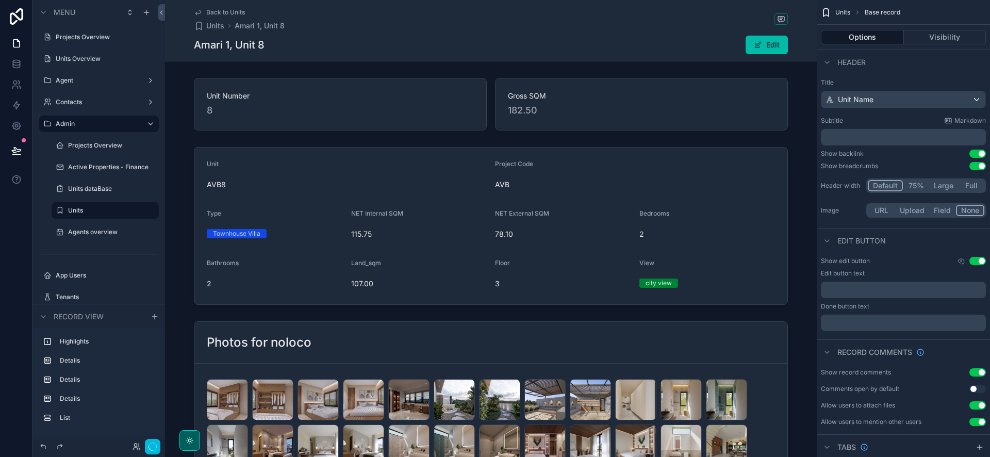
click at [87, 191] on label "Units dataBase" at bounding box center [110, 189] width 85 height 8
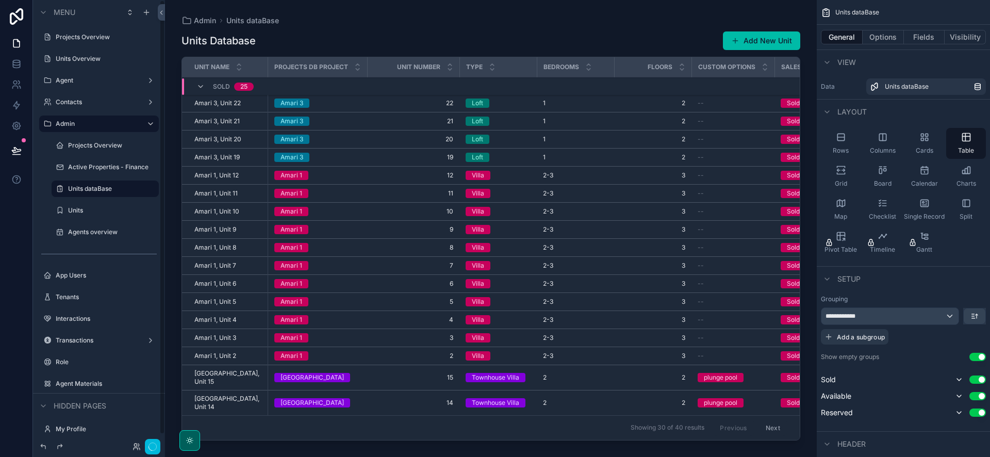
click at [92, 209] on label "Units" at bounding box center [110, 210] width 85 height 8
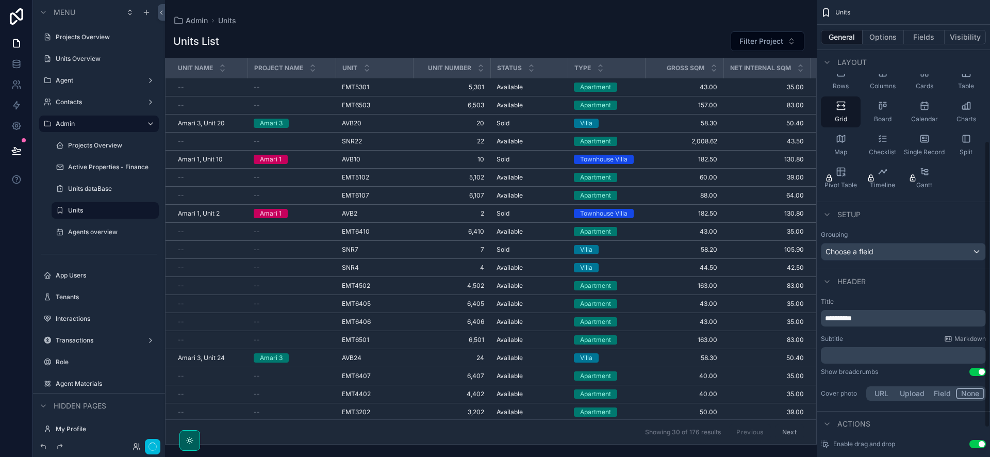
scroll to position [270, 0]
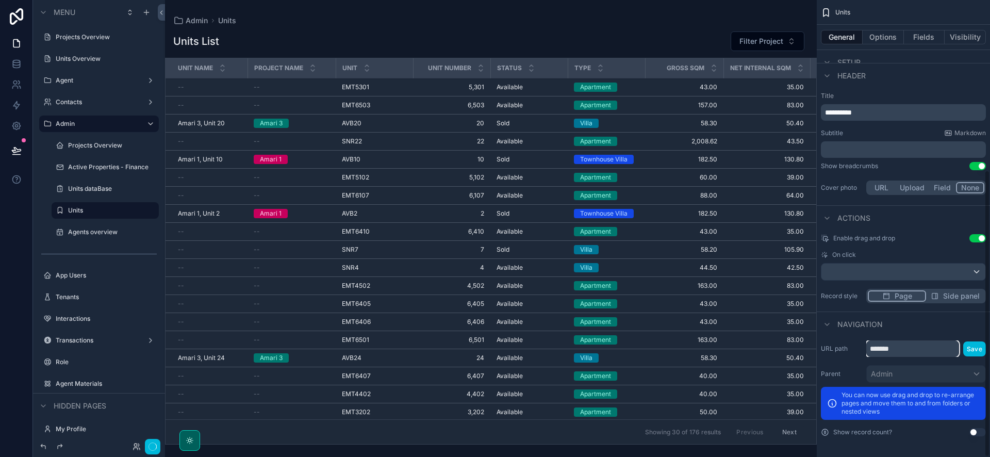
click at [898, 347] on input "*******" at bounding box center [912, 348] width 93 height 16
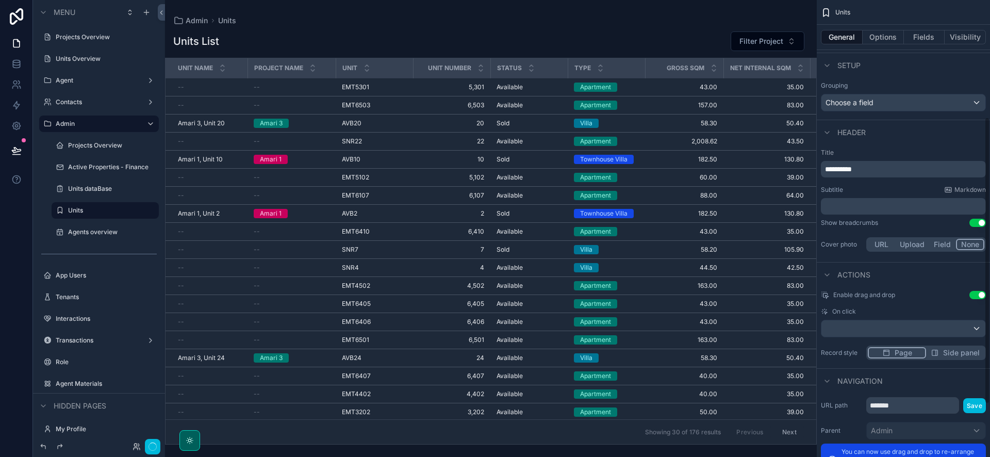
scroll to position [78, 0]
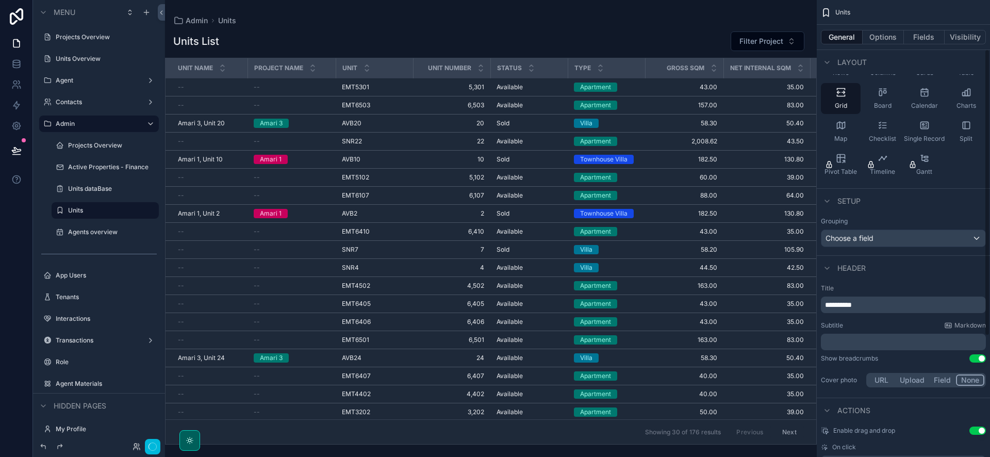
click at [880, 36] on button "Options" at bounding box center [883, 37] width 41 height 14
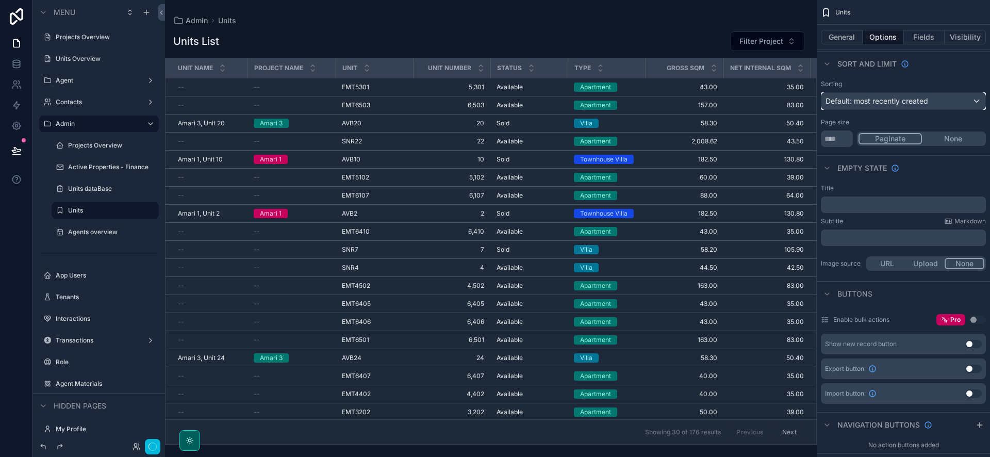
click at [913, 100] on span "Default: most recently created" at bounding box center [876, 100] width 103 height 9
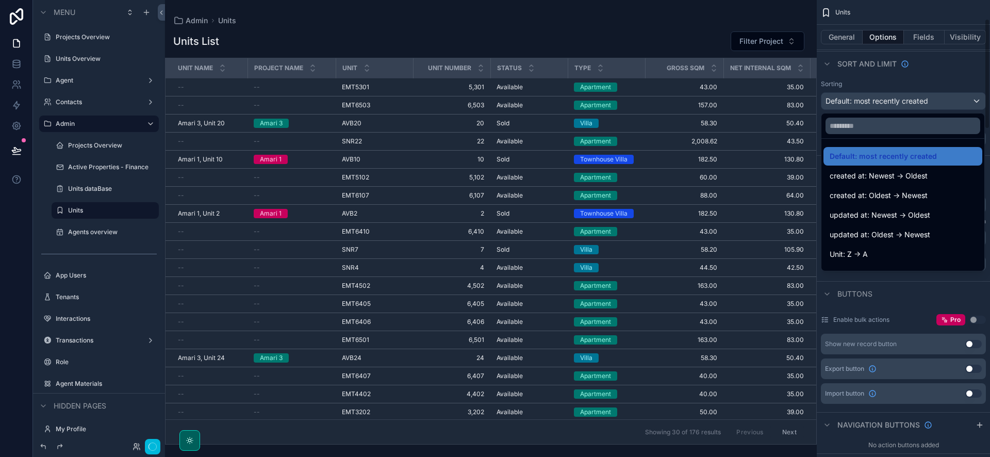
click at [908, 96] on div "scrollable content" at bounding box center [495, 228] width 990 height 457
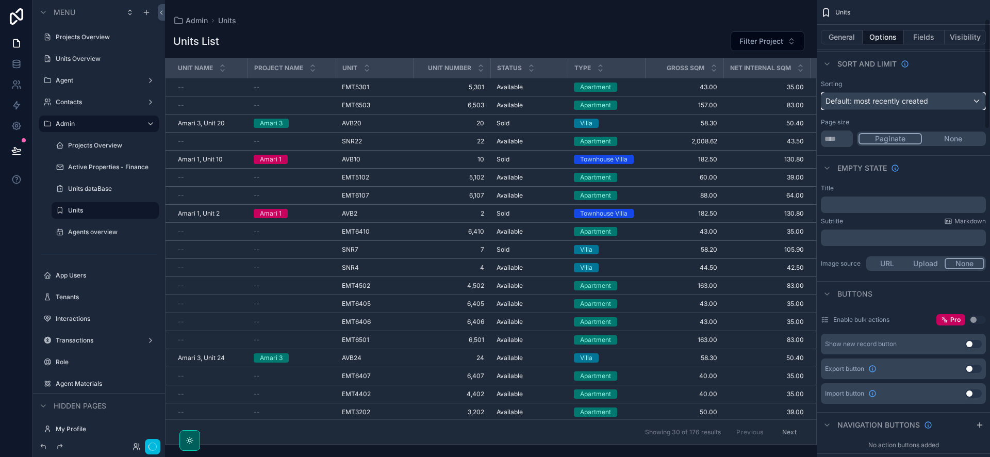
click at [910, 106] on span "Default: most recently created" at bounding box center [876, 101] width 103 height 10
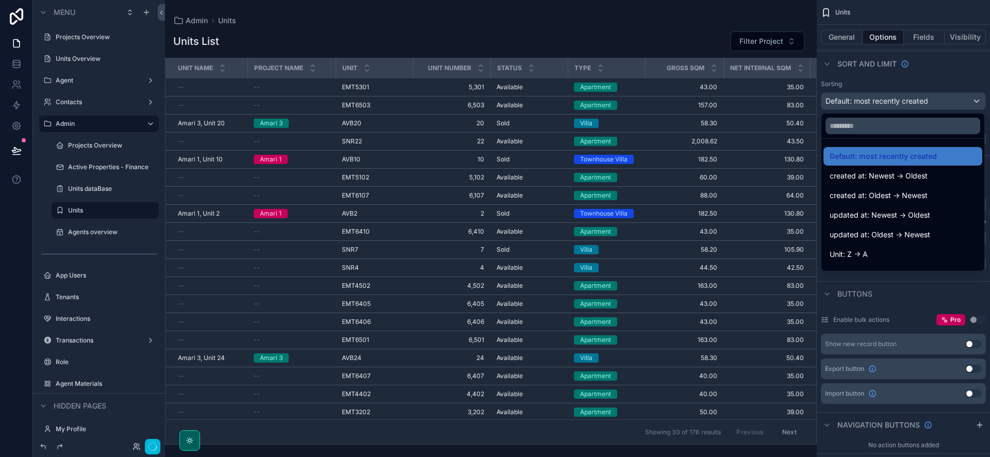
click at [904, 170] on span "created at: Newest -> Oldest" at bounding box center [879, 176] width 98 height 12
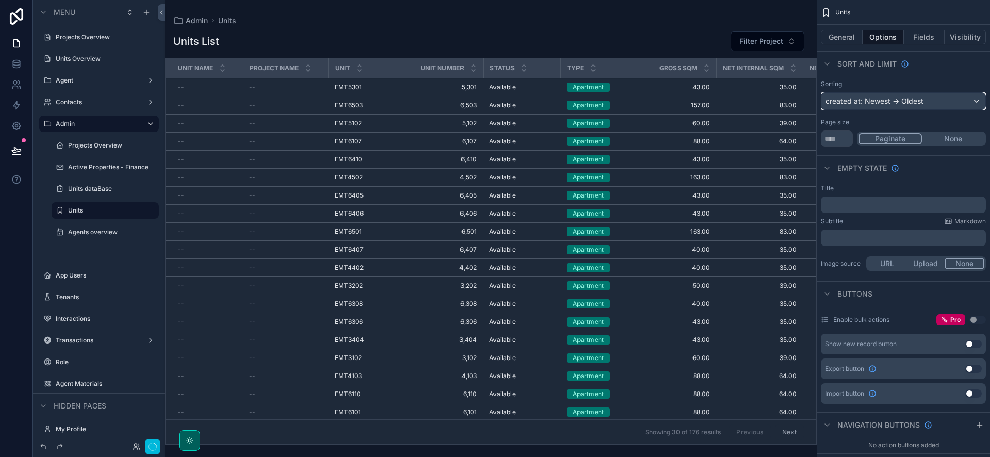
click at [899, 101] on div "created at: Newest -> Oldest" at bounding box center [903, 101] width 164 height 16
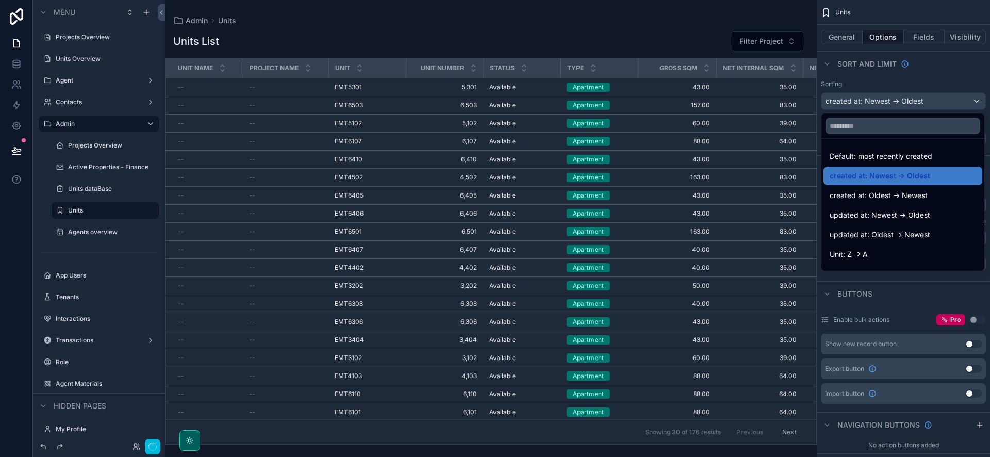
click at [901, 192] on span "created at: Oldest -> Newest" at bounding box center [879, 195] width 98 height 12
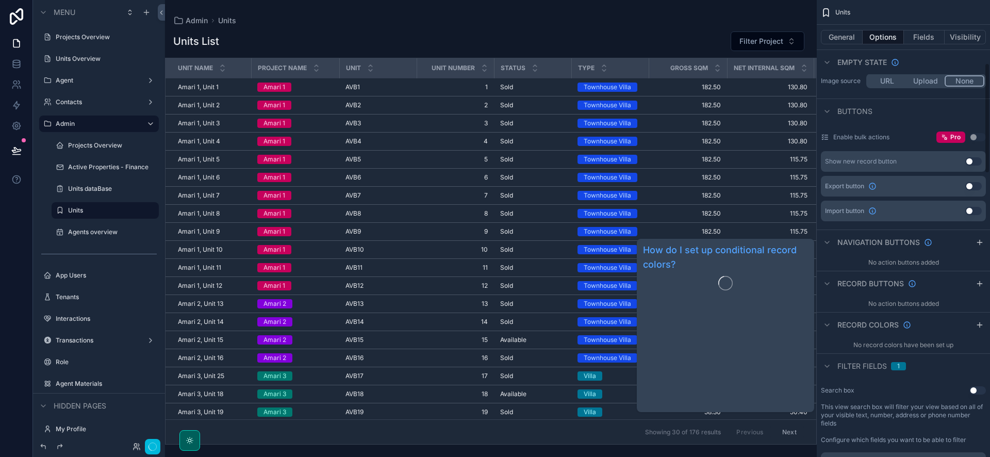
scroll to position [261, 0]
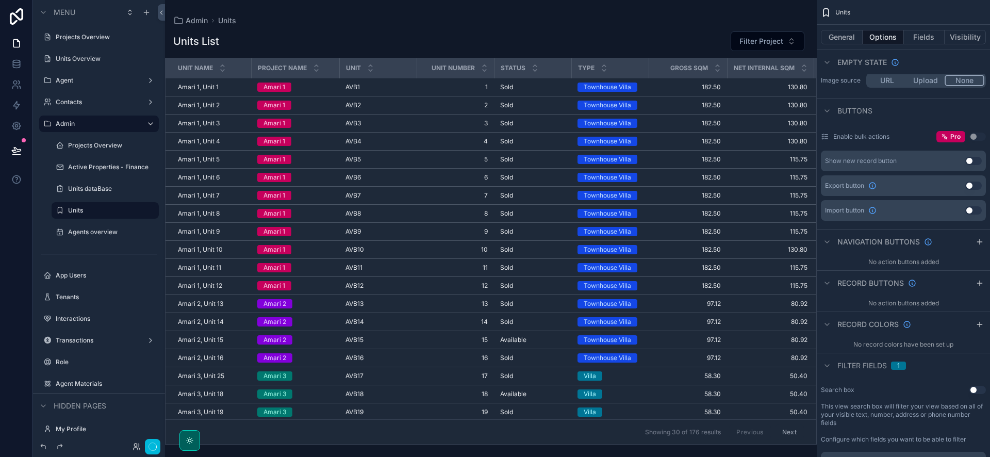
click at [825, 244] on icon "scrollable content" at bounding box center [827, 242] width 8 height 8
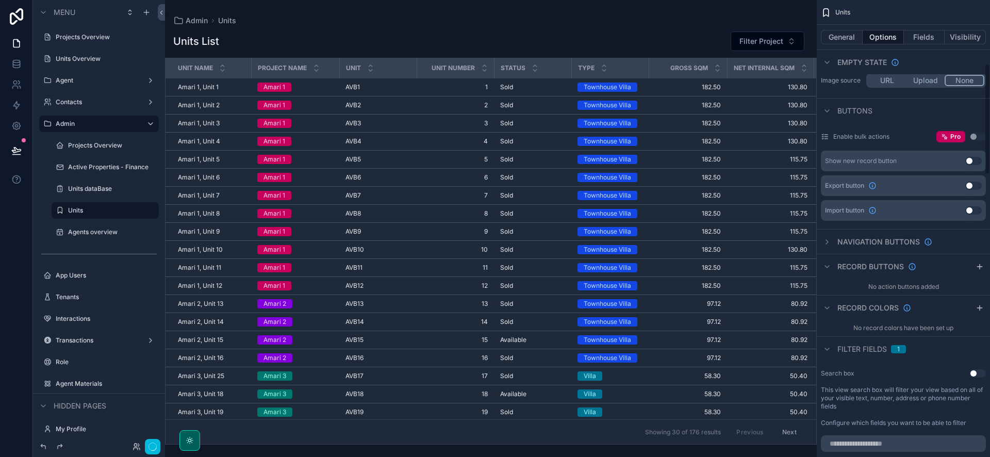
click at [827, 243] on icon "scrollable content" at bounding box center [827, 242] width 8 height 8
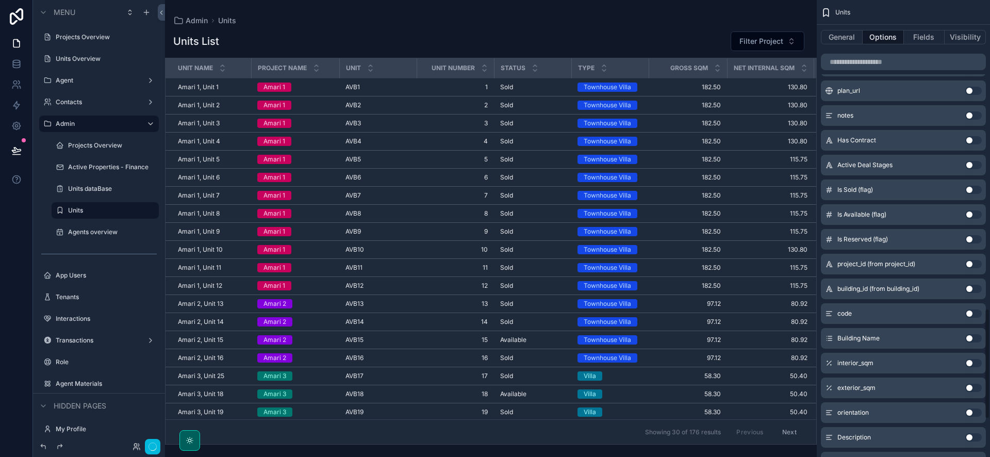
scroll to position [1221, 0]
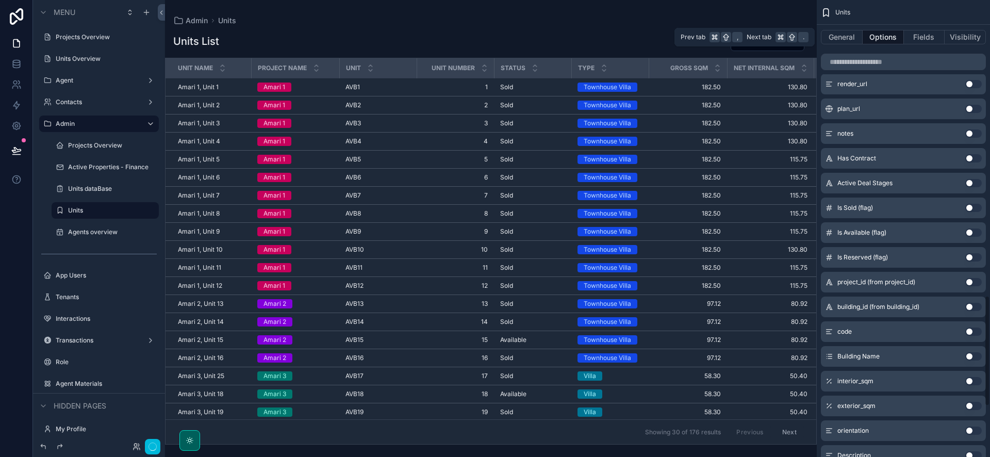
click at [918, 35] on button "Fields" at bounding box center [924, 37] width 41 height 14
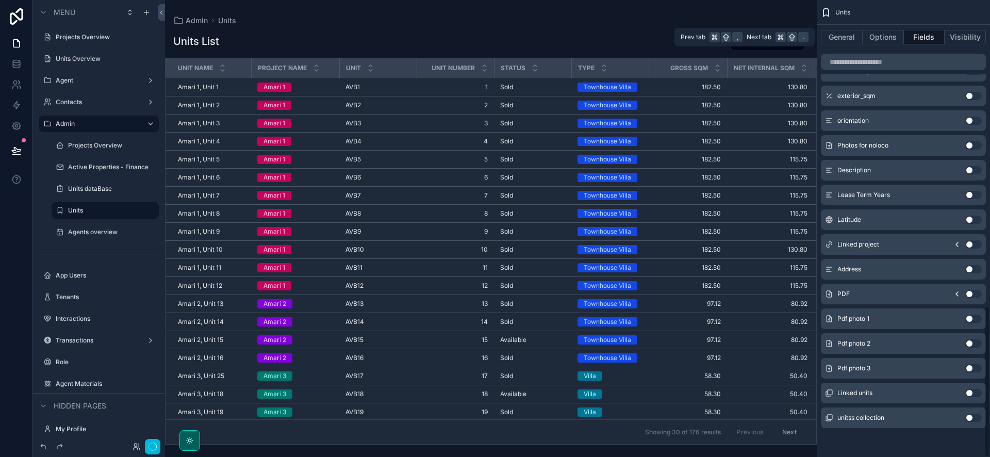
click at [967, 38] on button "Visibility" at bounding box center [964, 37] width 41 height 14
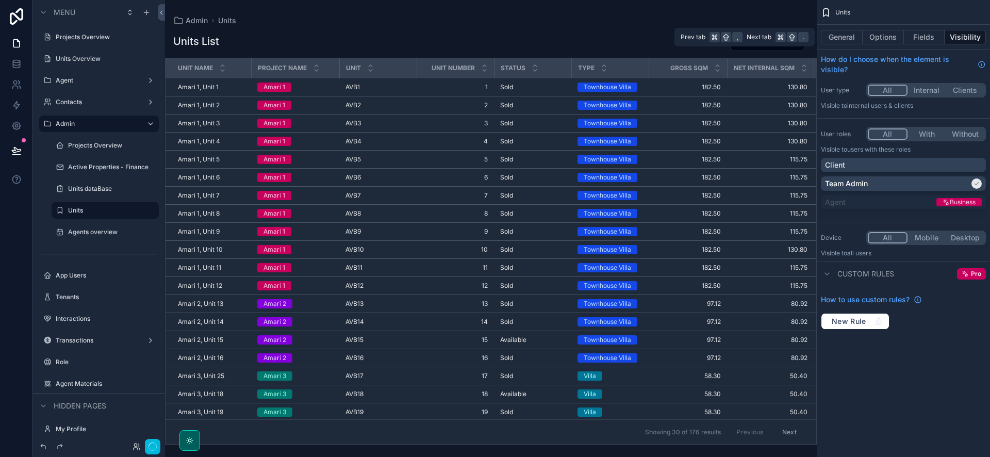
scroll to position [0, 0]
click at [927, 128] on button "With" at bounding box center [926, 133] width 39 height 11
click at [931, 165] on div "Client" at bounding box center [903, 165] width 157 height 10
click at [930, 166] on div "Client" at bounding box center [897, 165] width 144 height 10
click at [907, 35] on button "Fields" at bounding box center [924, 37] width 41 height 14
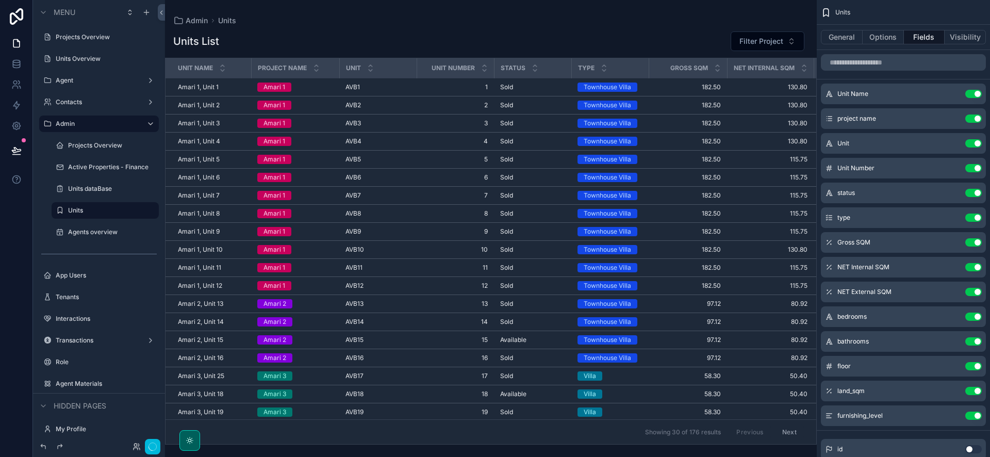
click at [582, 2] on div "scrollable content" at bounding box center [491, 228] width 652 height 457
click at [585, 16] on div "Admin Units" at bounding box center [490, 20] width 635 height 8
click at [758, 35] on button "Filter Project" at bounding box center [768, 41] width 74 height 20
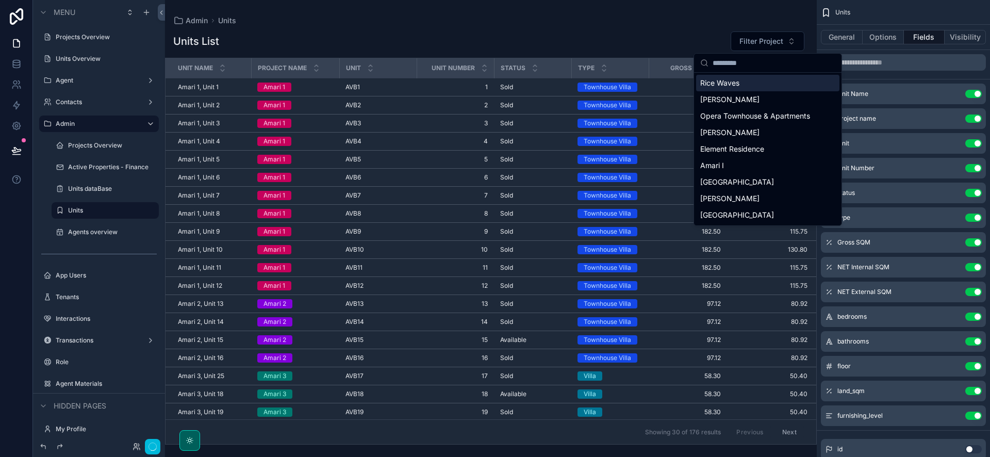
click at [710, 23] on div "Admin Units" at bounding box center [490, 20] width 635 height 8
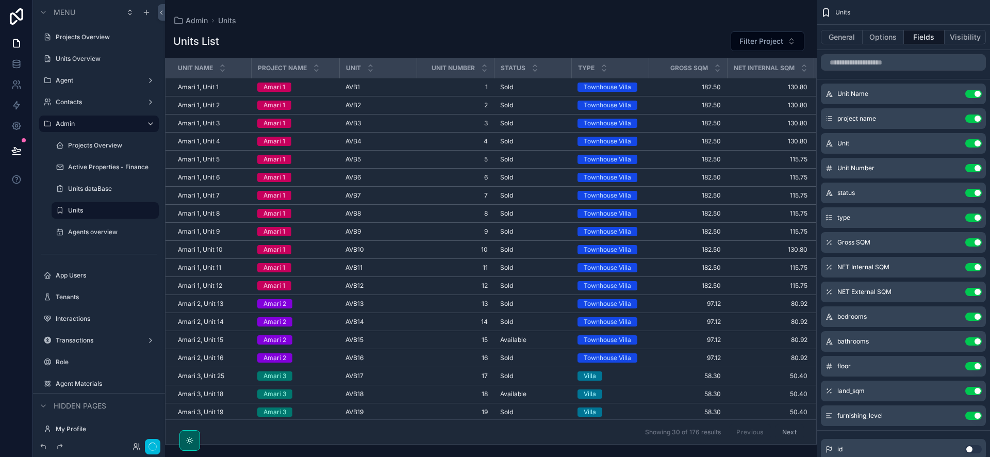
click at [81, 189] on label "Units dataBase" at bounding box center [110, 189] width 85 height 8
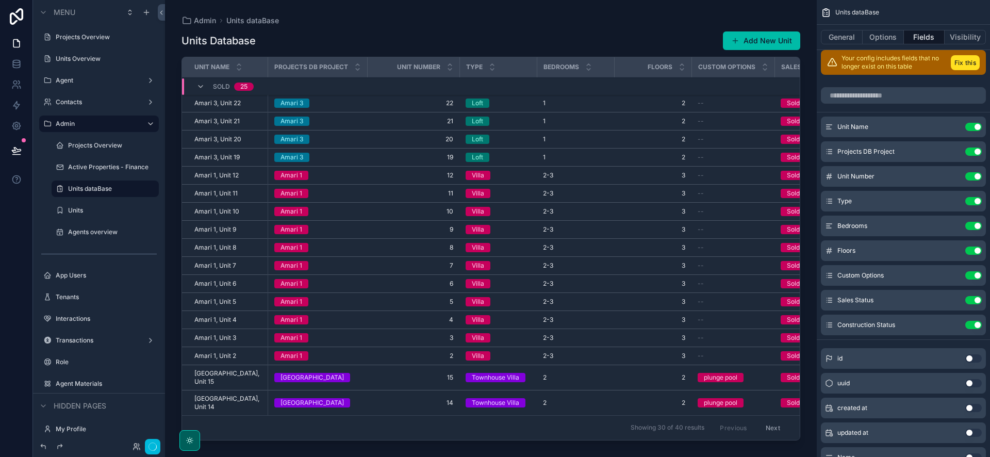
click at [103, 210] on label "Units" at bounding box center [110, 210] width 85 height 8
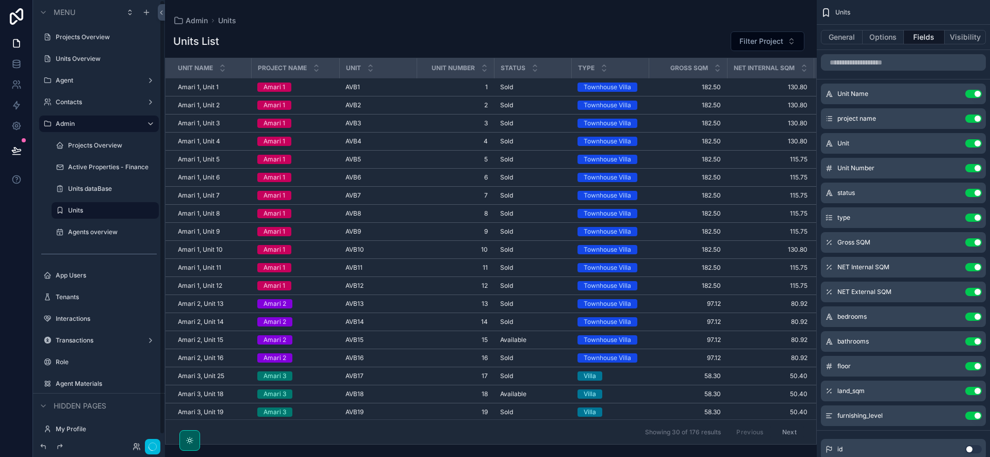
click at [108, 211] on label "Units" at bounding box center [110, 210] width 85 height 8
click at [0, 0] on icon "scrollable content" at bounding box center [0, 0] width 0 height 0
click at [117, 210] on input "*****" at bounding box center [97, 210] width 58 height 12
type input "**********"
click at [132, 207] on icon "scrollable content" at bounding box center [136, 210] width 8 height 8
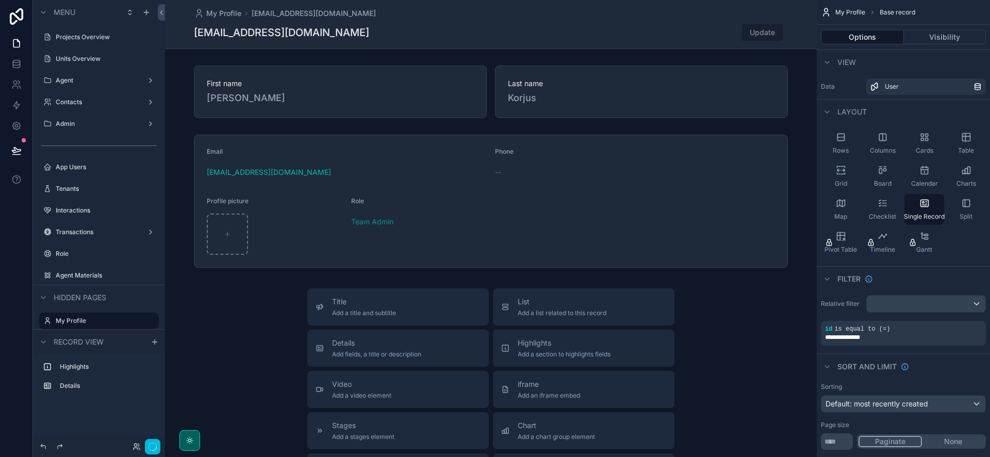
scroll to position [28, 0]
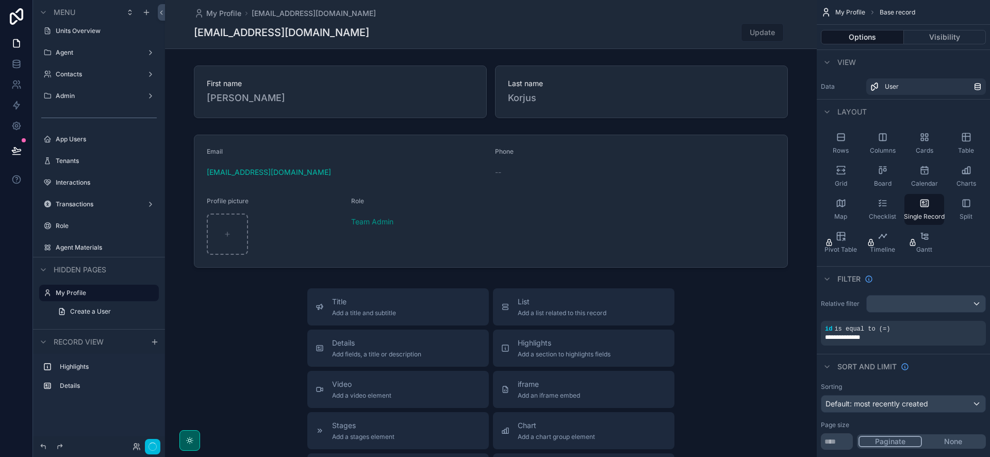
click at [88, 92] on div "Admin" at bounding box center [99, 96] width 87 height 8
click at [92, 96] on label "Admin" at bounding box center [97, 96] width 82 height 8
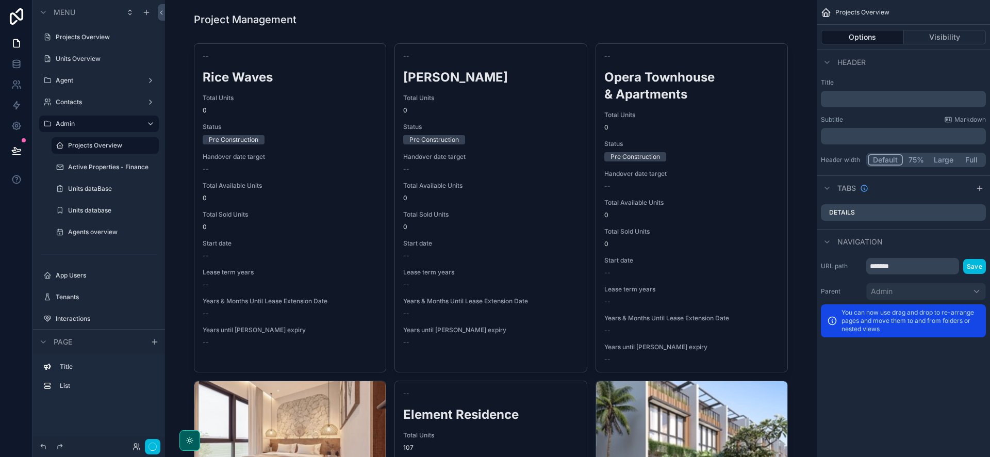
click at [0, 0] on icon "scrollable content" at bounding box center [0, 0] width 0 height 0
click at [110, 202] on div "Units database" at bounding box center [105, 210] width 103 height 16
click at [110, 206] on label "Units database" at bounding box center [110, 210] width 85 height 8
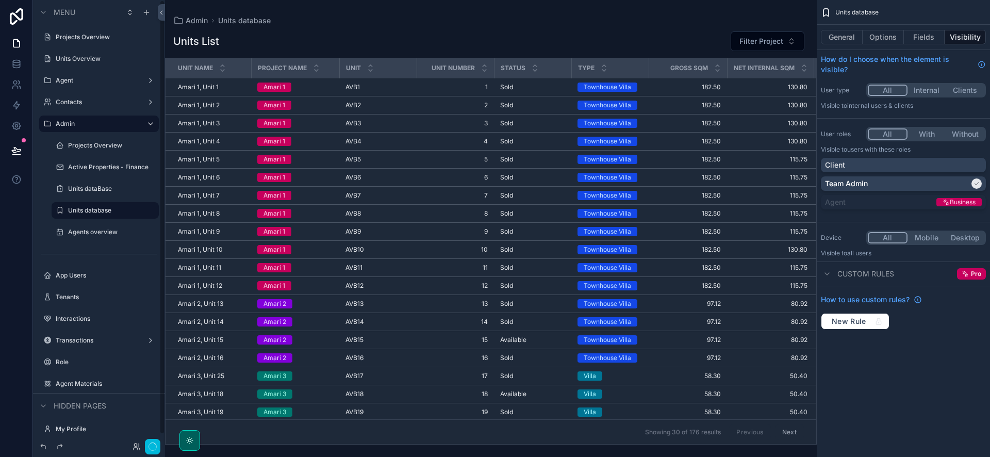
click at [108, 193] on div "Units dataBase" at bounding box center [112, 189] width 89 height 8
click at [120, 185] on label "Units dataBase" at bounding box center [110, 189] width 85 height 8
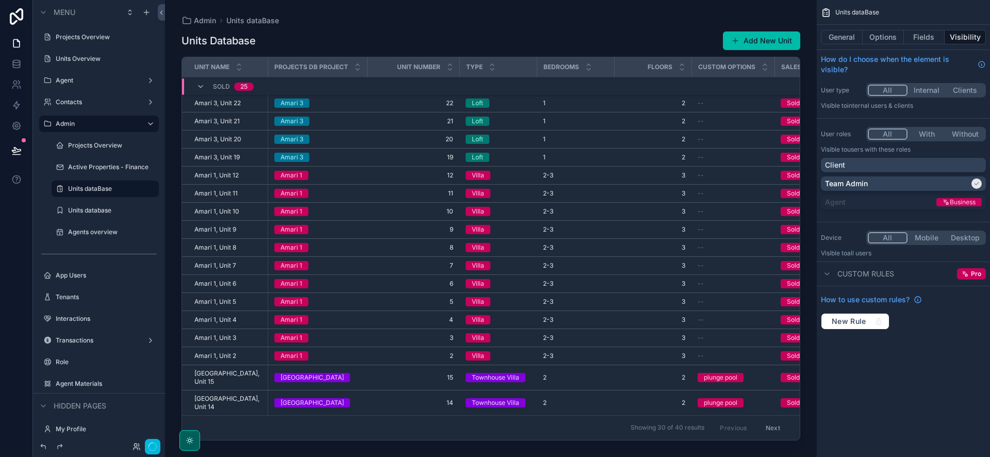
click at [0, 0] on icon "scrollable content" at bounding box center [0, 0] width 0 height 0
click at [176, 198] on icon at bounding box center [175, 196] width 8 height 8
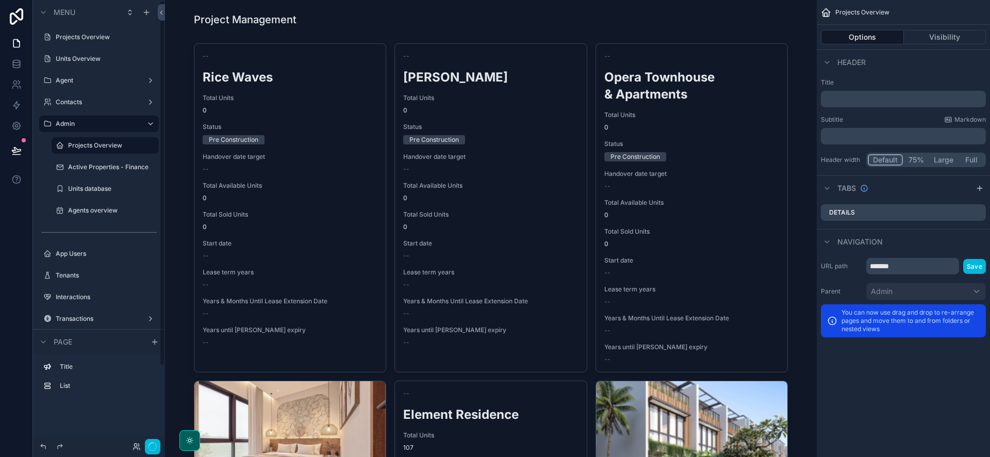
click at [106, 185] on label "Units database" at bounding box center [110, 189] width 85 height 8
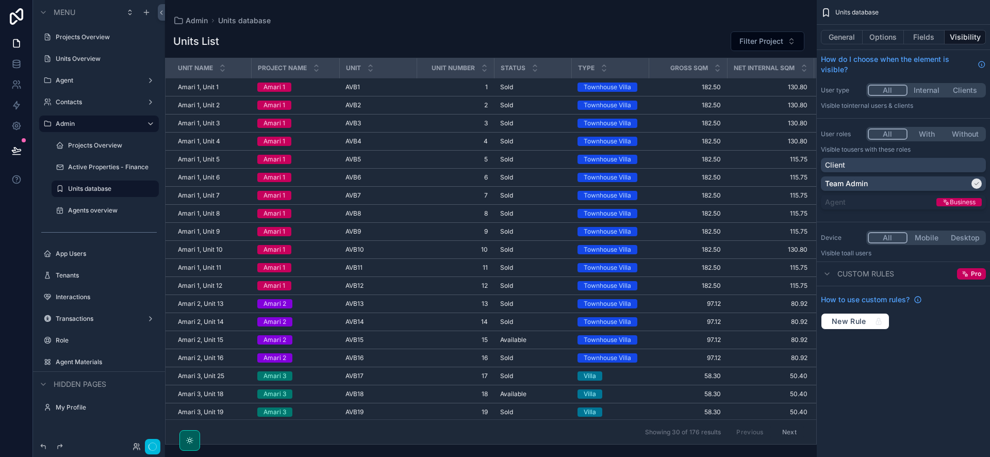
click at [111, 211] on label "Agents overview" at bounding box center [110, 210] width 85 height 8
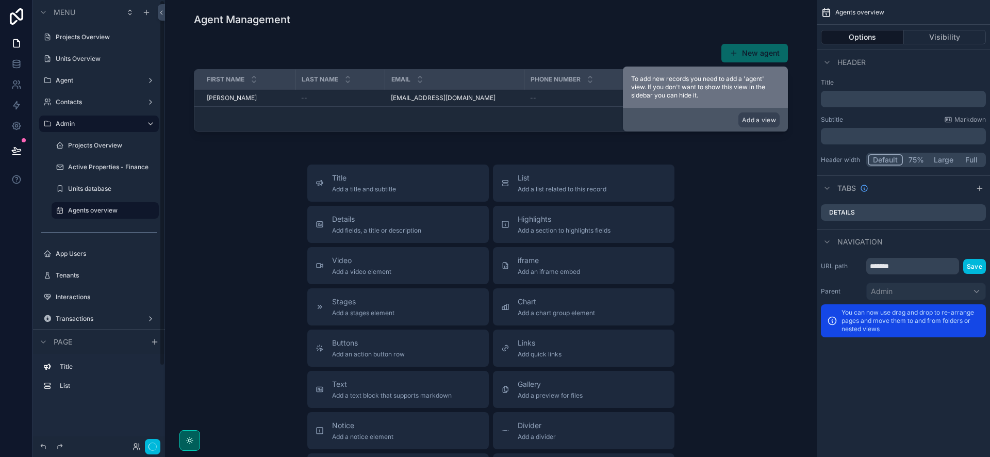
click at [106, 192] on label "Units database" at bounding box center [110, 189] width 85 height 8
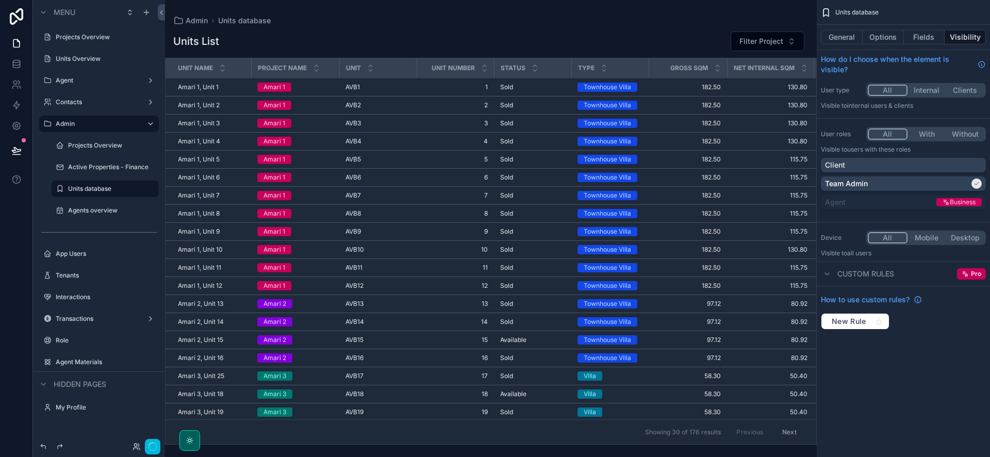
click at [105, 170] on label "Active Properties - Finance" at bounding box center [110, 167] width 85 height 8
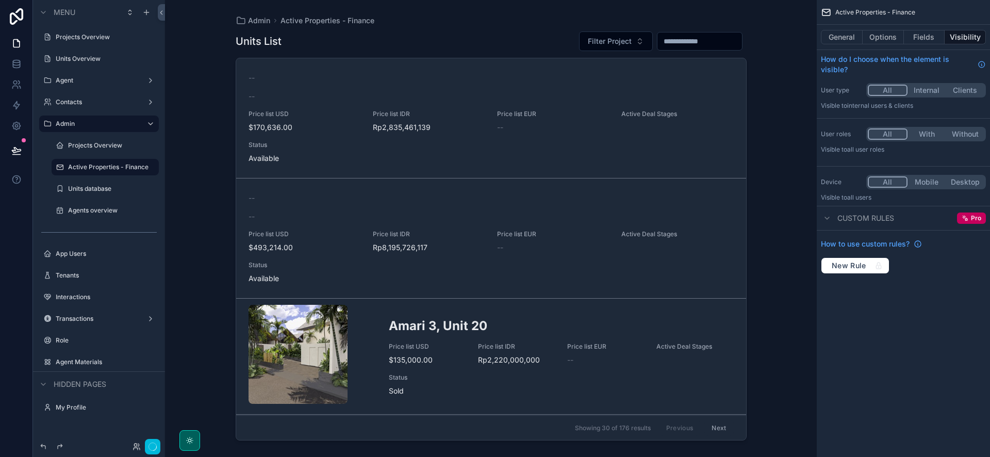
click at [888, 38] on button "Options" at bounding box center [883, 37] width 41 height 14
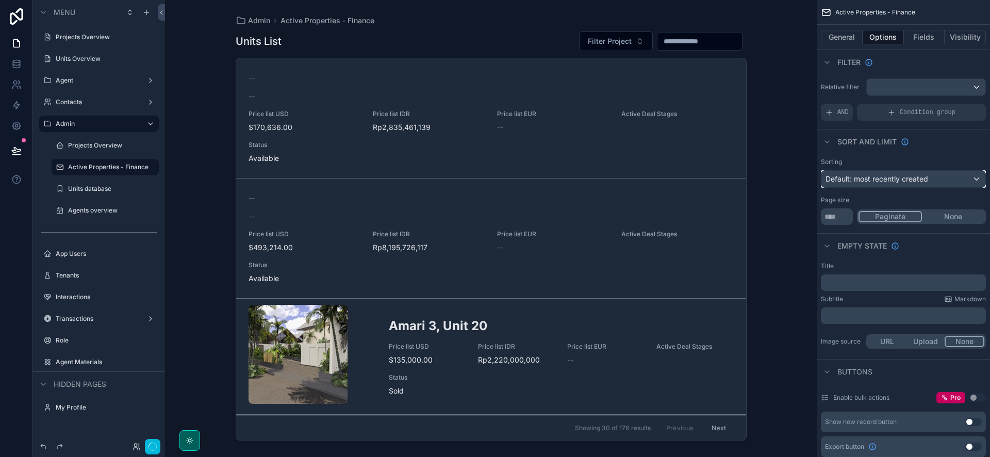
click at [901, 184] on div "Default: most recently created" at bounding box center [903, 179] width 164 height 16
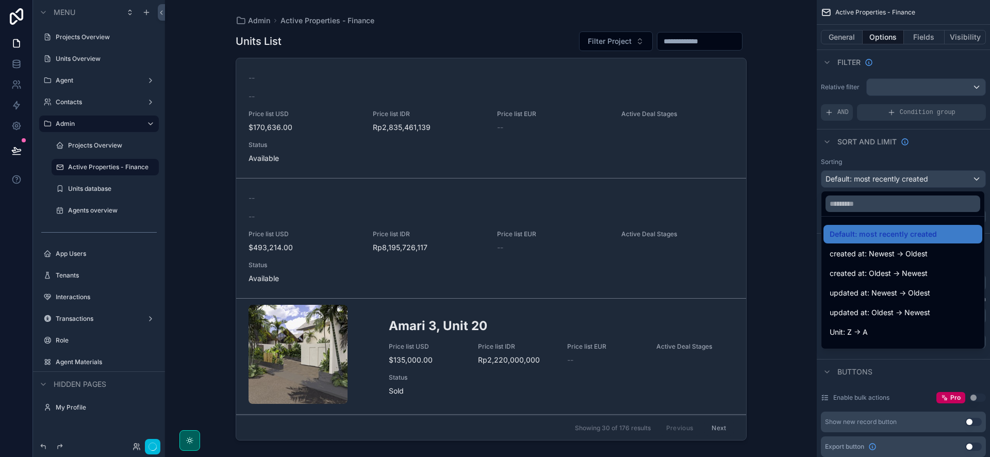
click at [902, 269] on span "created at: Oldest -> Newest" at bounding box center [879, 273] width 98 height 12
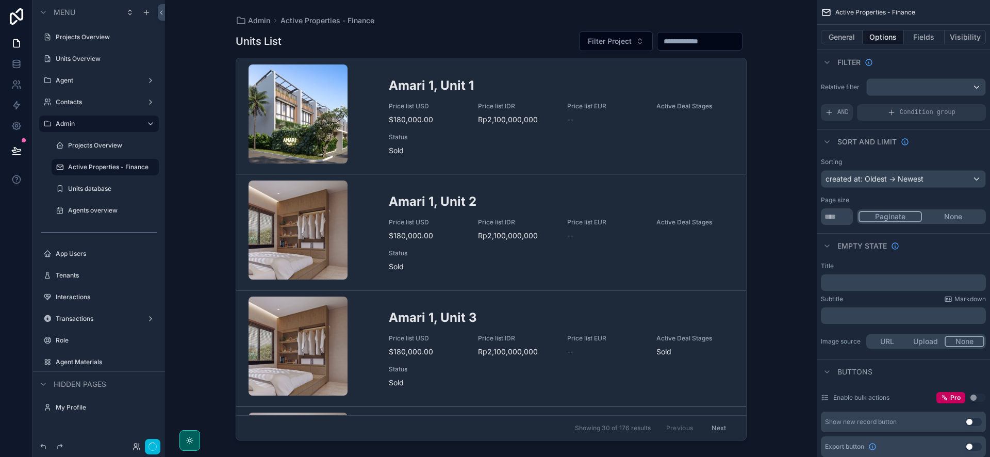
click at [102, 58] on label "Units Overview" at bounding box center [104, 59] width 97 height 8
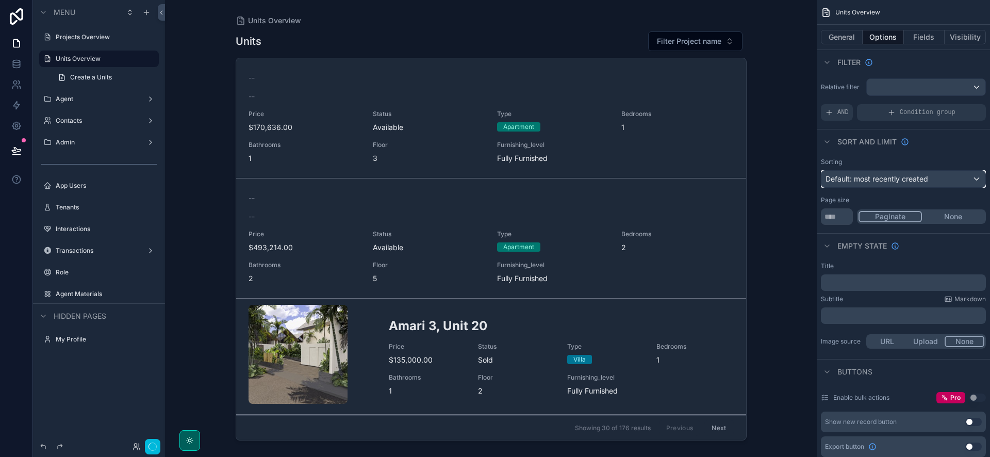
click at [898, 181] on span "Default: most recently created" at bounding box center [876, 178] width 103 height 9
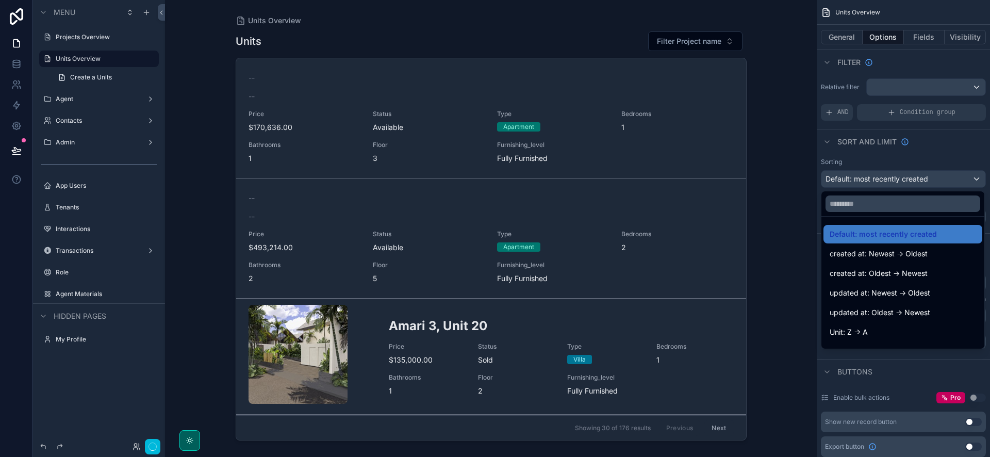
click at [889, 255] on span "created at: Newest -> Oldest" at bounding box center [879, 253] width 98 height 12
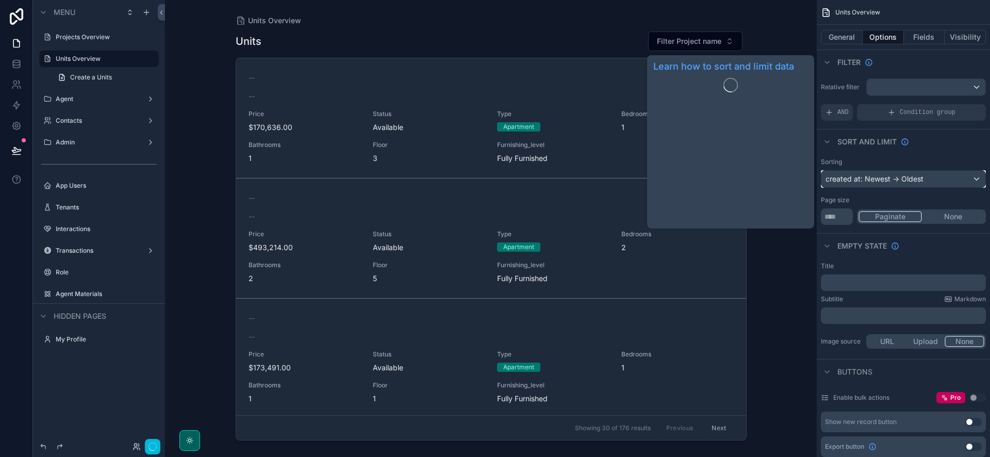
click at [904, 182] on div "created at: Newest -> Oldest" at bounding box center [903, 179] width 164 height 16
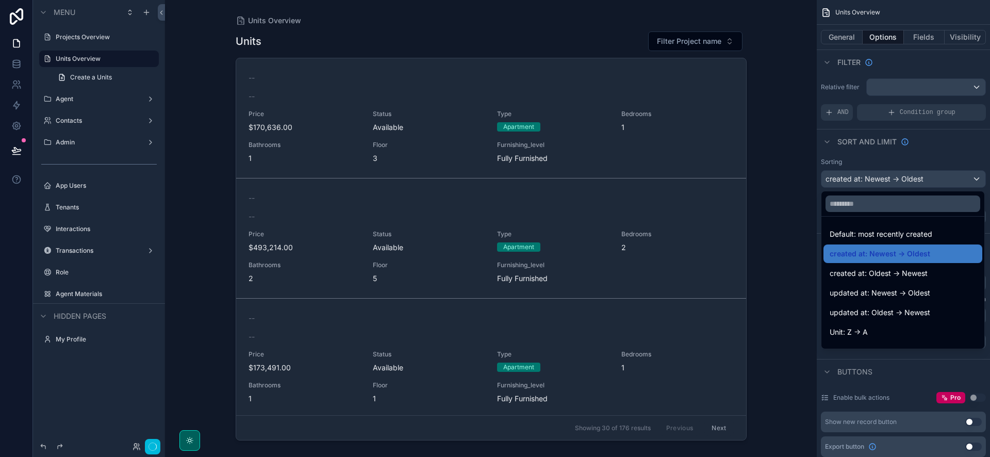
click at [887, 276] on span "created at: Oldest -> Newest" at bounding box center [879, 273] width 98 height 12
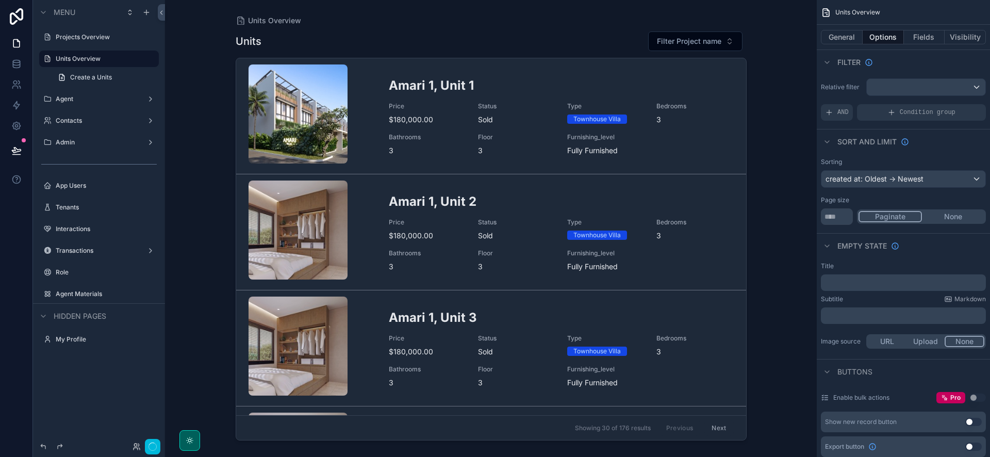
click at [761, 185] on div "Units Overview Units Filter Project name Amari 1, Unit 1 Price $180,000.00 Stat…" at bounding box center [491, 228] width 652 height 457
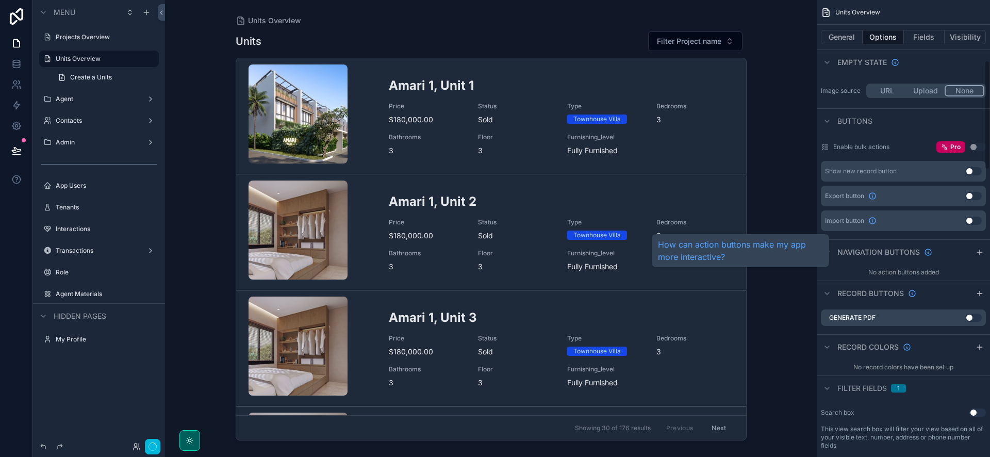
scroll to position [252, 0]
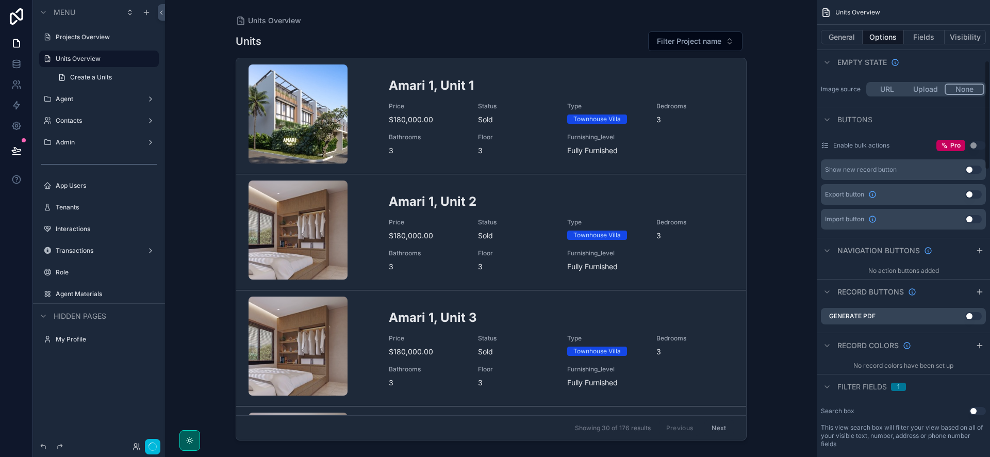
click at [805, 282] on div "Units Overview Units Filter Project name Amari 1, Unit 1 Price $180,000.00 Stat…" at bounding box center [491, 228] width 652 height 457
click at [936, 43] on button "Fields" at bounding box center [924, 37] width 41 height 14
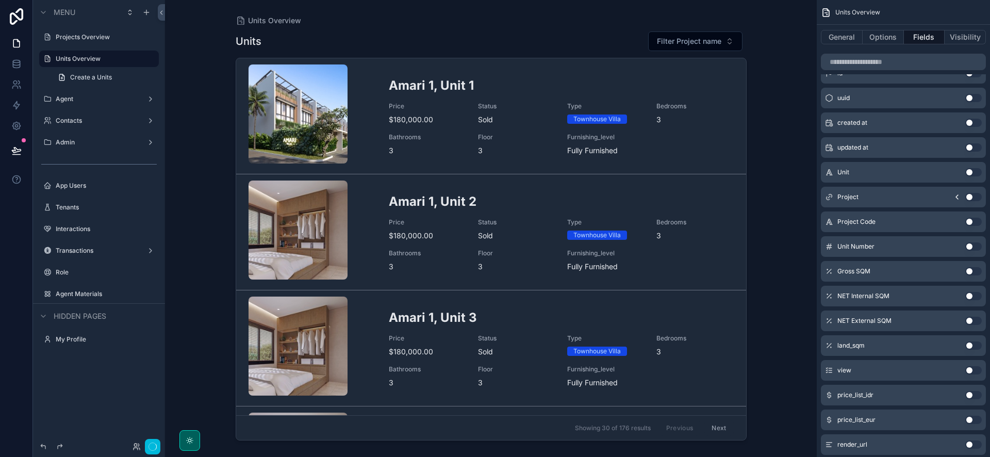
click at [90, 38] on label "Projects Overview" at bounding box center [104, 37] width 97 height 8
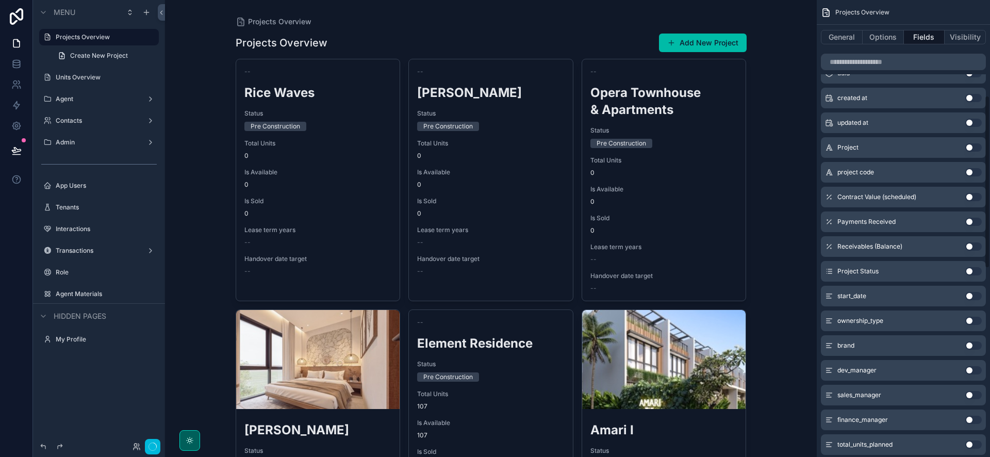
click at [874, 36] on button "Options" at bounding box center [883, 37] width 41 height 14
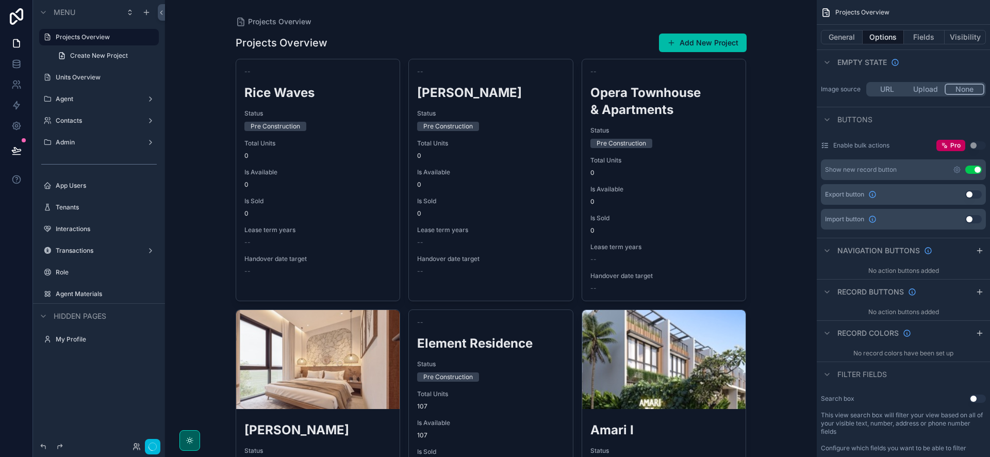
click at [844, 39] on button "General" at bounding box center [842, 37] width 42 height 14
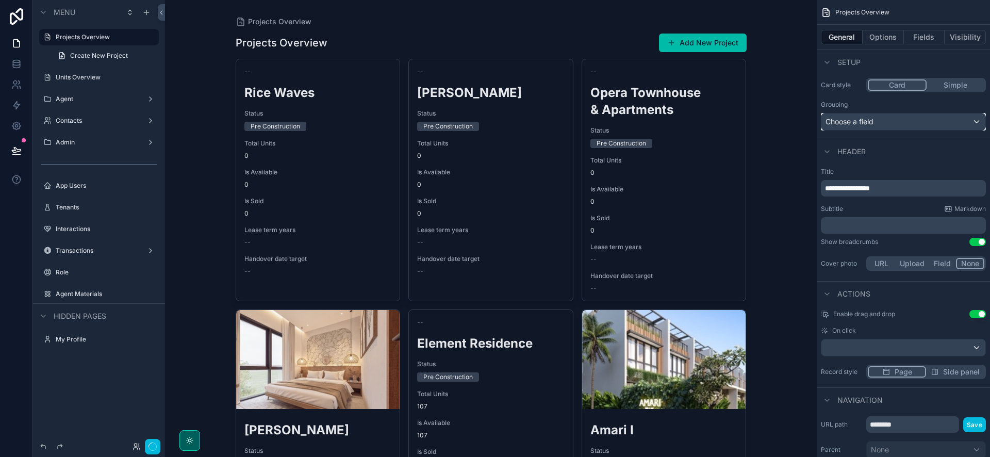
click at [884, 126] on div "Choose a field" at bounding box center [903, 121] width 164 height 16
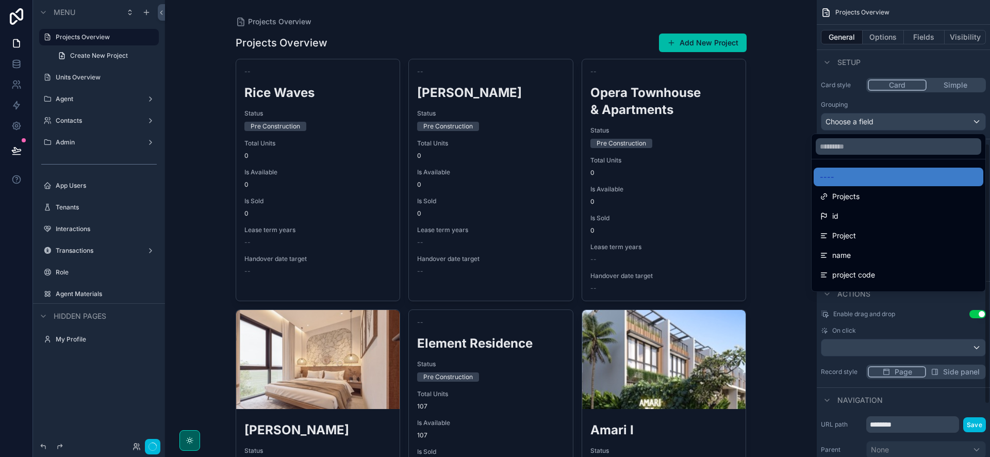
click at [887, 26] on div "scrollable content" at bounding box center [495, 228] width 990 height 457
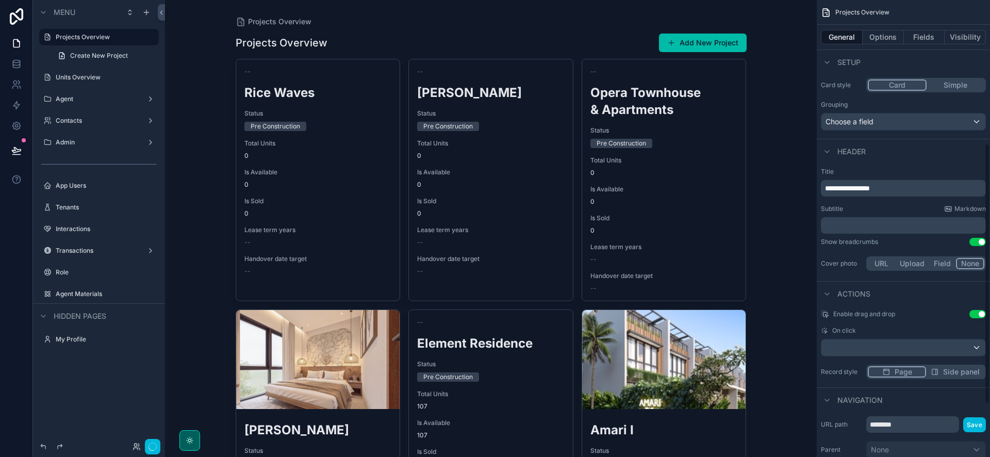
click at [887, 32] on button "Options" at bounding box center [883, 37] width 41 height 14
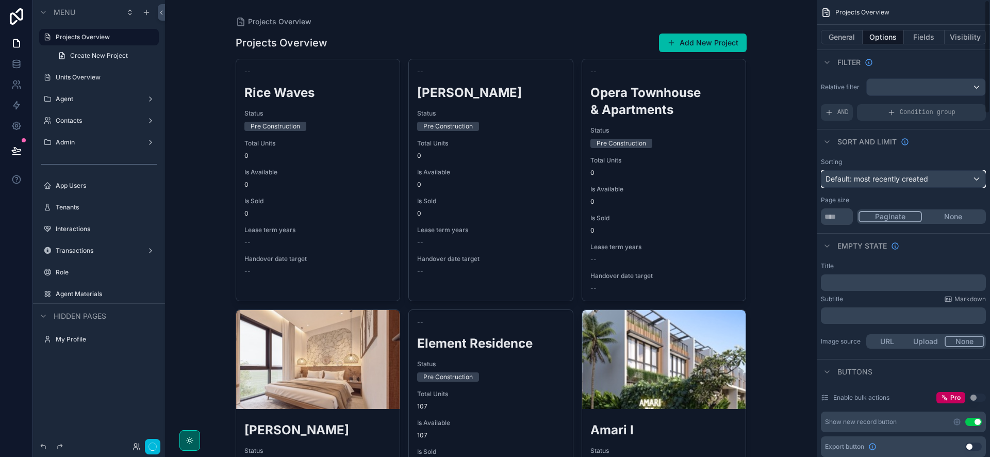
click at [909, 171] on div "Default: most recently created" at bounding box center [903, 179] width 164 height 16
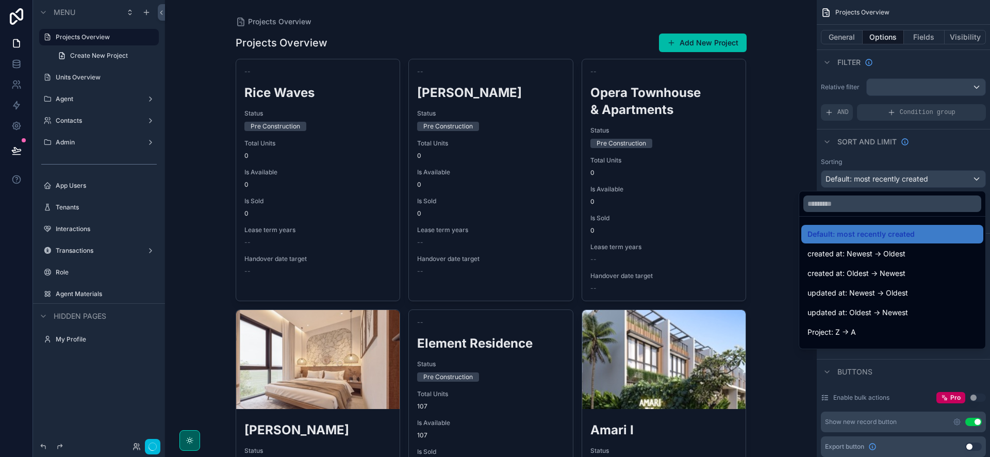
click at [889, 256] on span "created at: Newest -> Oldest" at bounding box center [856, 253] width 98 height 12
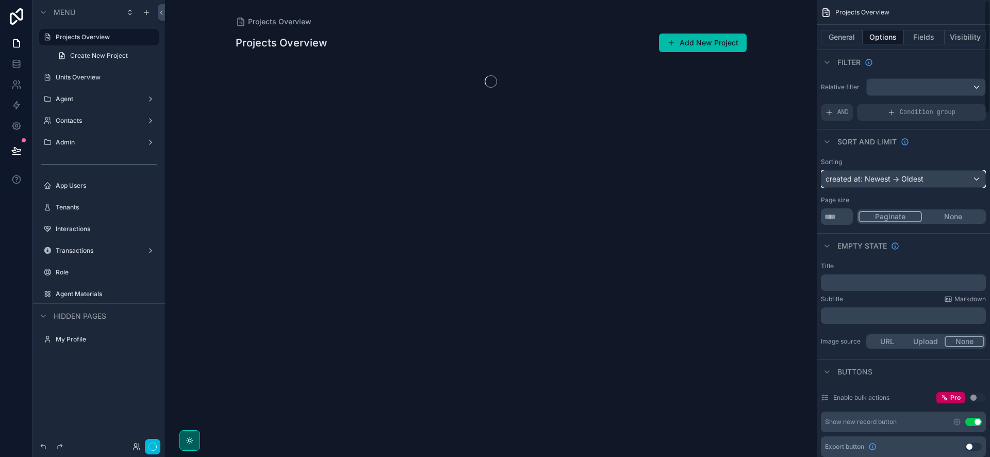
click at [888, 186] on div "created at: Newest -> Oldest" at bounding box center [903, 179] width 164 height 16
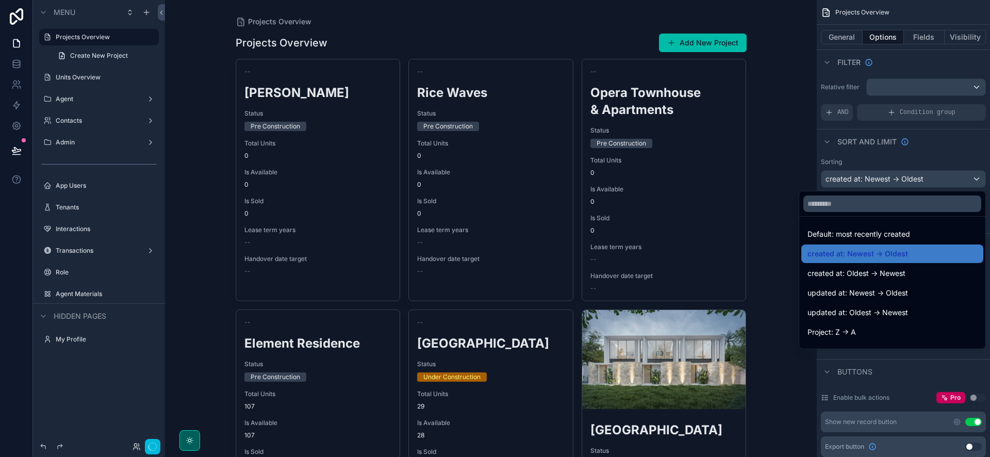
click at [877, 269] on span "created at: Oldest -> Newest" at bounding box center [856, 273] width 98 height 12
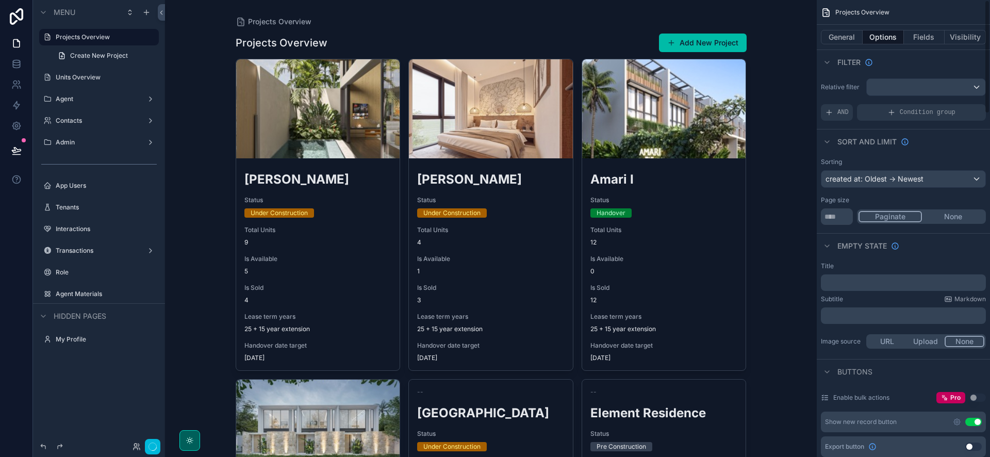
click at [840, 37] on button "General" at bounding box center [842, 37] width 42 height 14
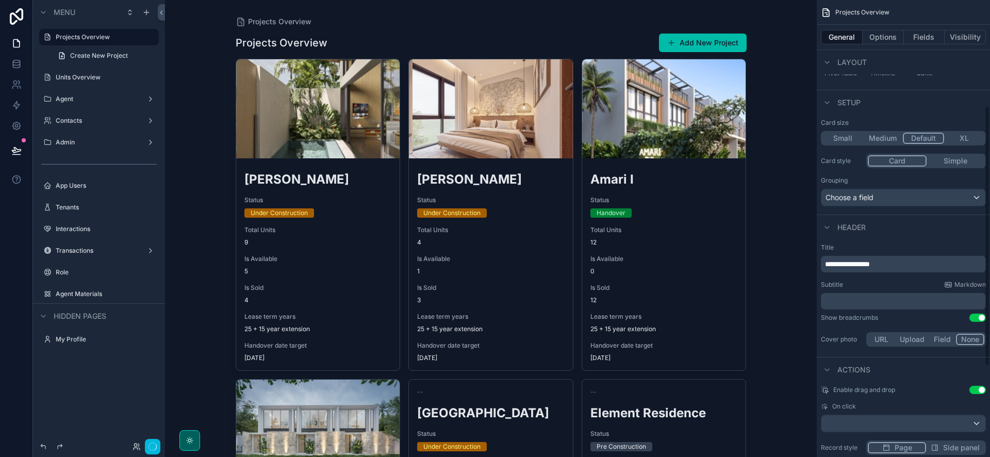
scroll to position [186, 0]
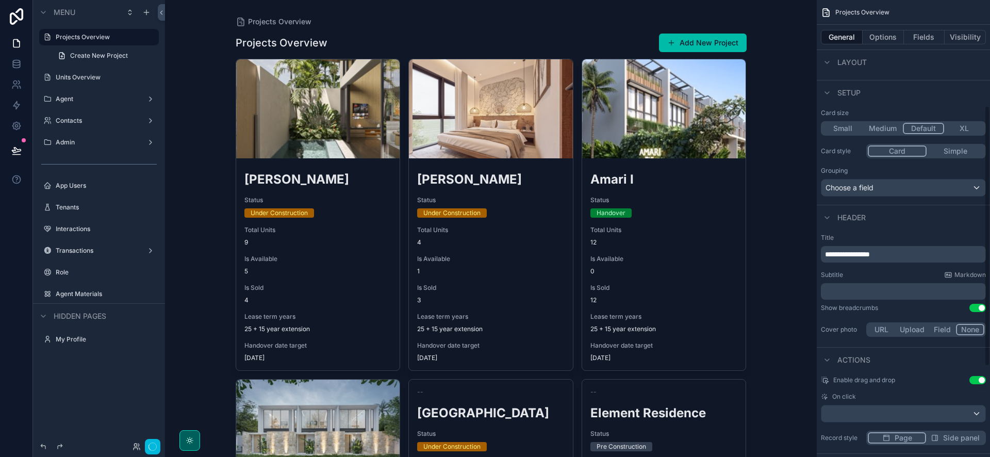
click at [892, 38] on button "Options" at bounding box center [883, 37] width 41 height 14
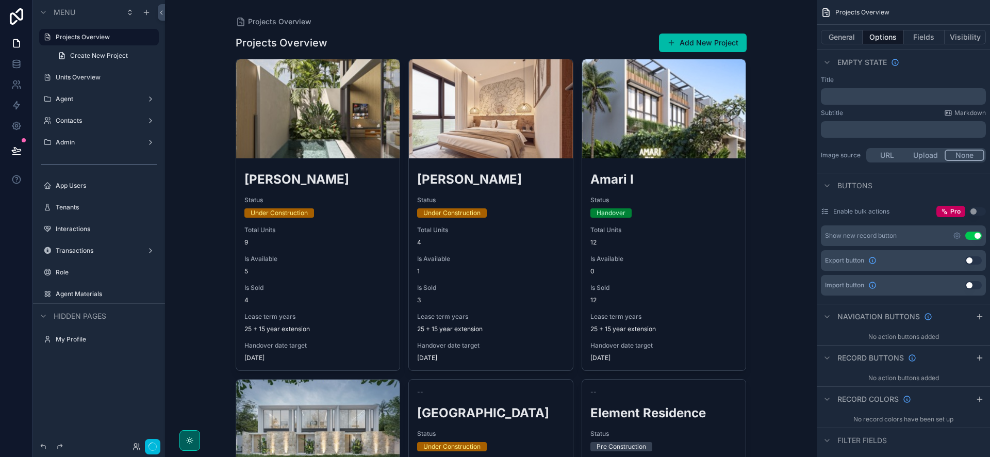
click at [973, 236] on button "Use setting" at bounding box center [973, 235] width 16 height 8
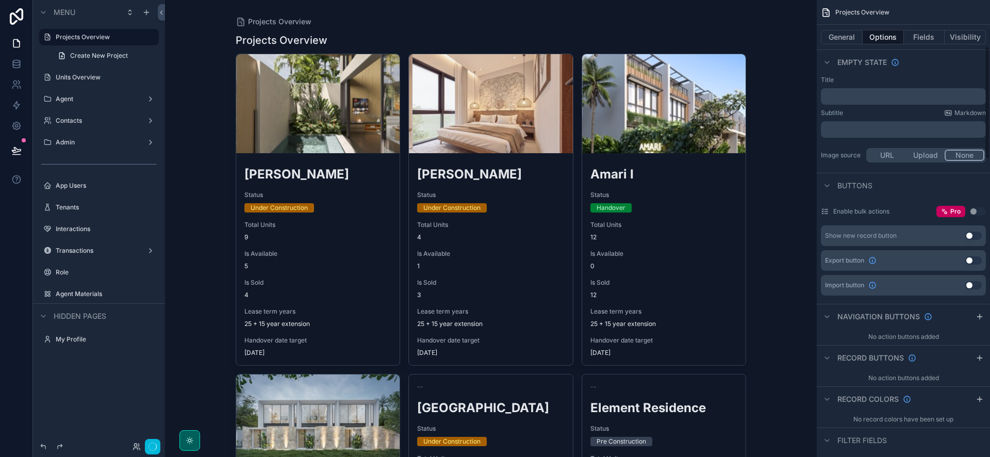
click at [973, 39] on button "Visibility" at bounding box center [964, 37] width 41 height 14
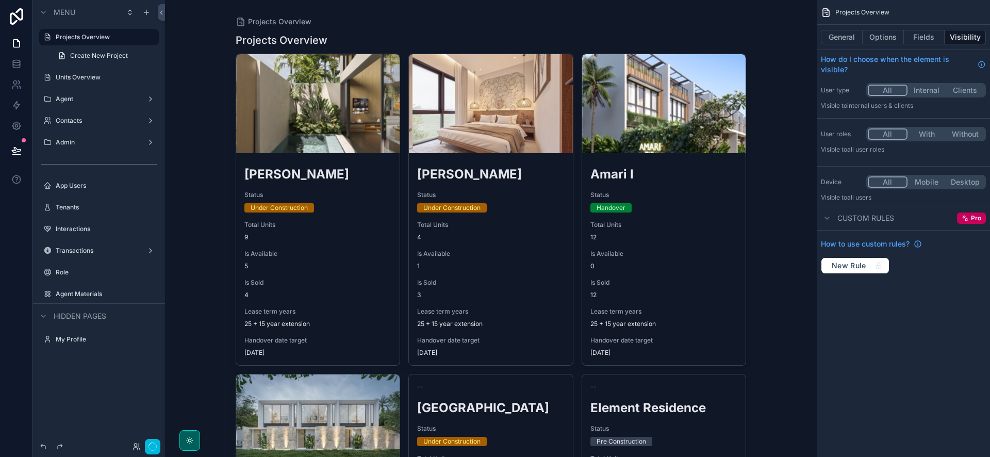
scroll to position [0, 0]
click at [918, 134] on button "With" at bounding box center [926, 133] width 39 height 11
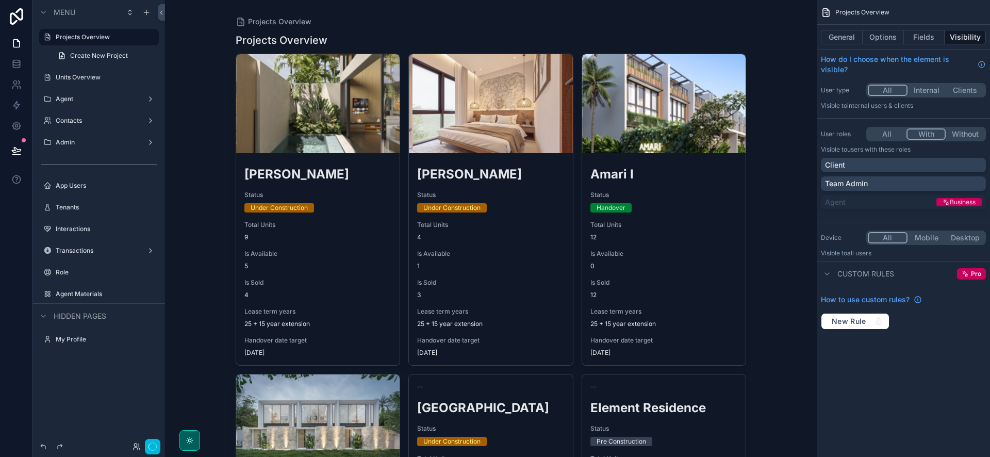
click at [895, 130] on button "All" at bounding box center [887, 133] width 39 height 11
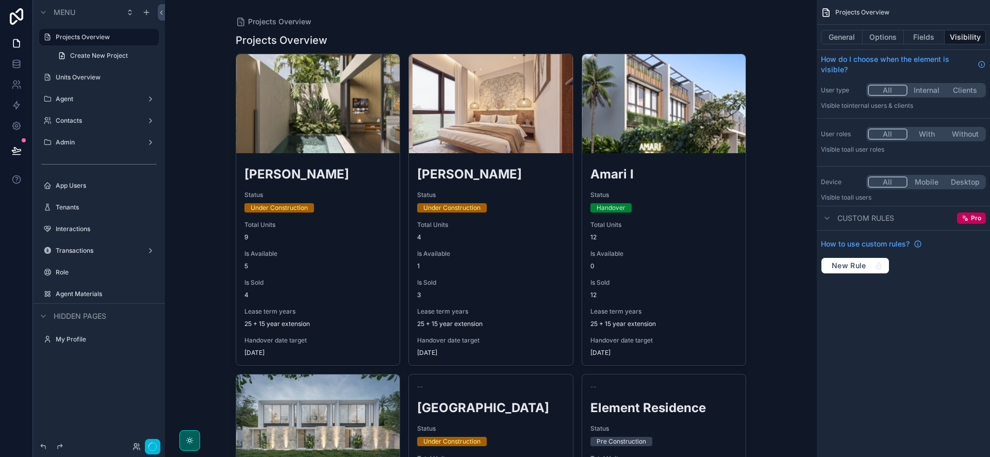
click at [72, 101] on label "Agent" at bounding box center [97, 99] width 82 height 8
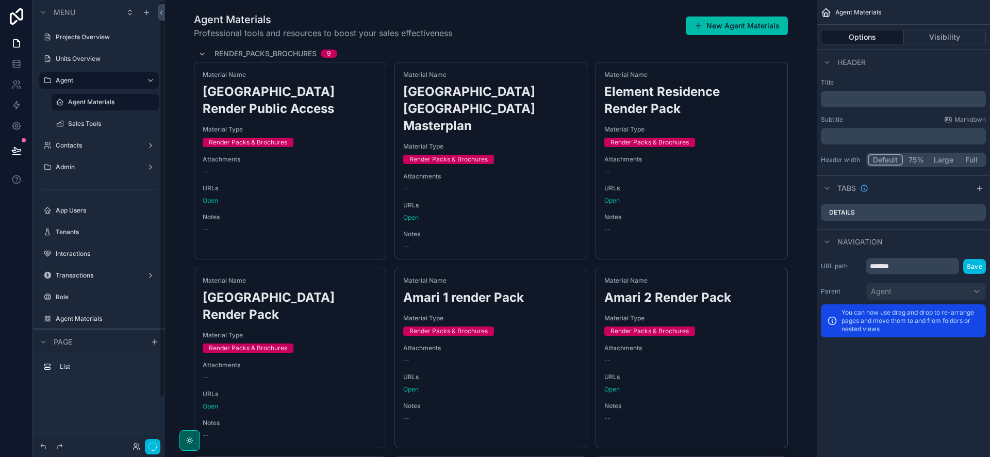
click at [87, 145] on label "Contacts" at bounding box center [97, 145] width 82 height 8
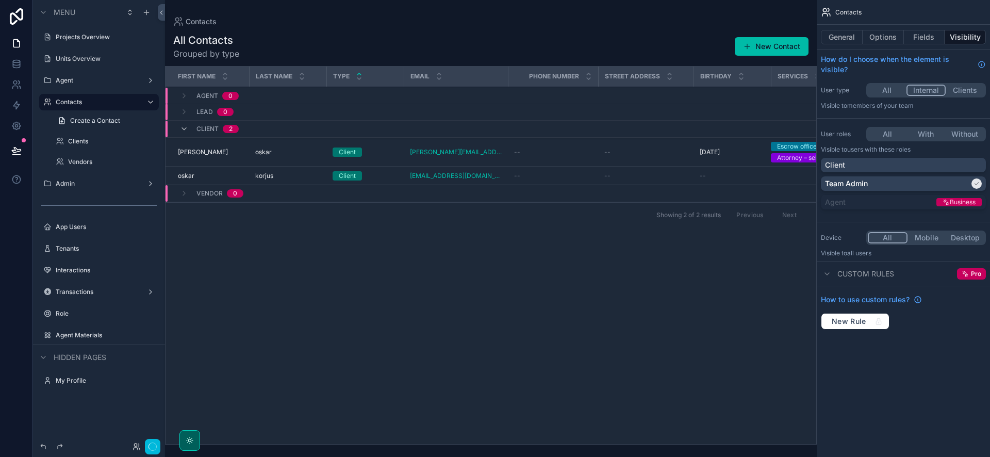
click at [918, 36] on button "Fields" at bounding box center [924, 37] width 41 height 14
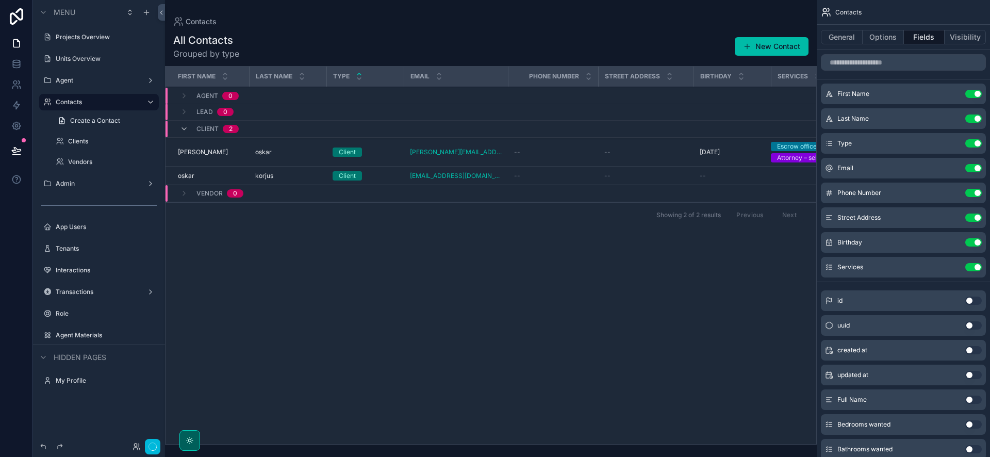
click at [957, 43] on button "Visibility" at bounding box center [964, 37] width 41 height 14
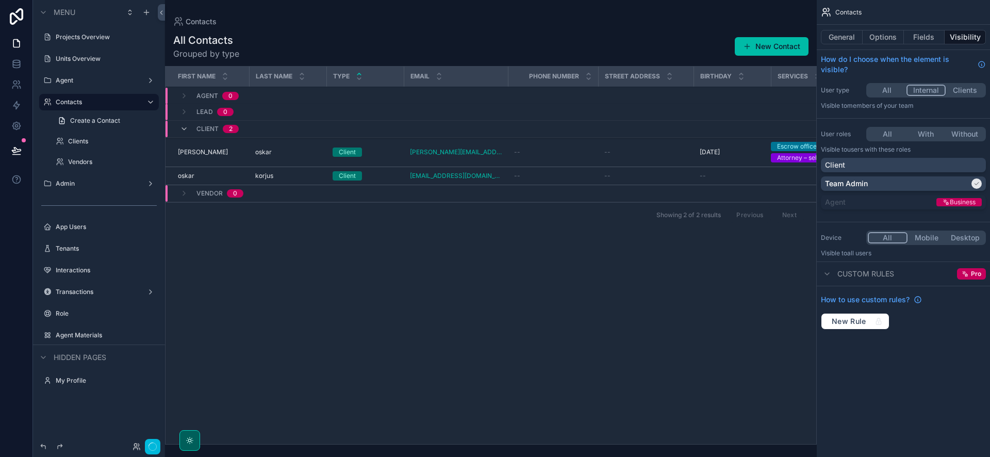
click at [94, 144] on label "Clients" at bounding box center [110, 141] width 85 height 8
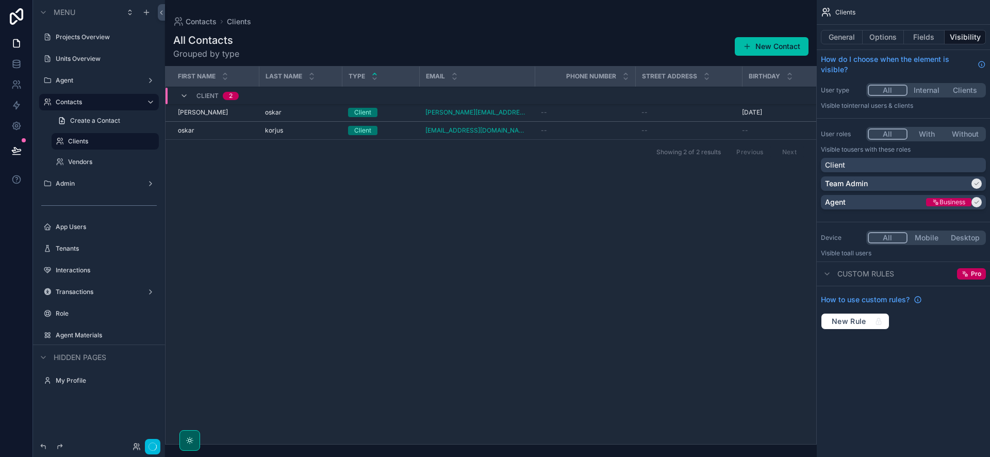
click at [930, 202] on span "Business" at bounding box center [948, 202] width 45 height 8
click at [97, 165] on label "Vendors" at bounding box center [110, 162] width 85 height 8
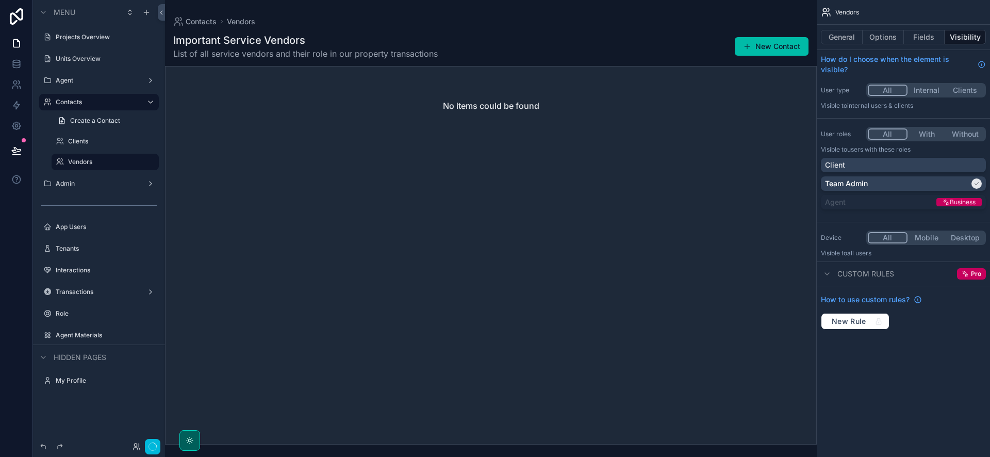
click at [89, 120] on span "Create a Contact" at bounding box center [95, 121] width 50 height 8
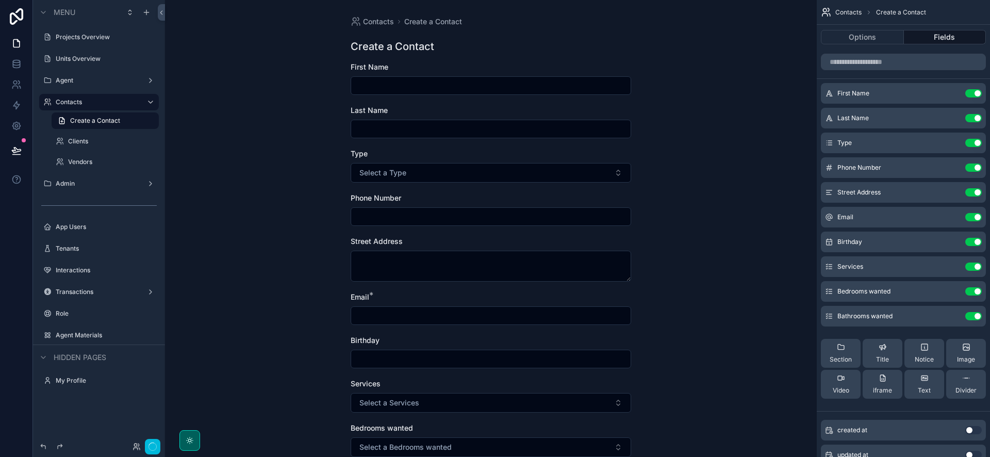
click at [90, 187] on label "Admin" at bounding box center [97, 183] width 82 height 8
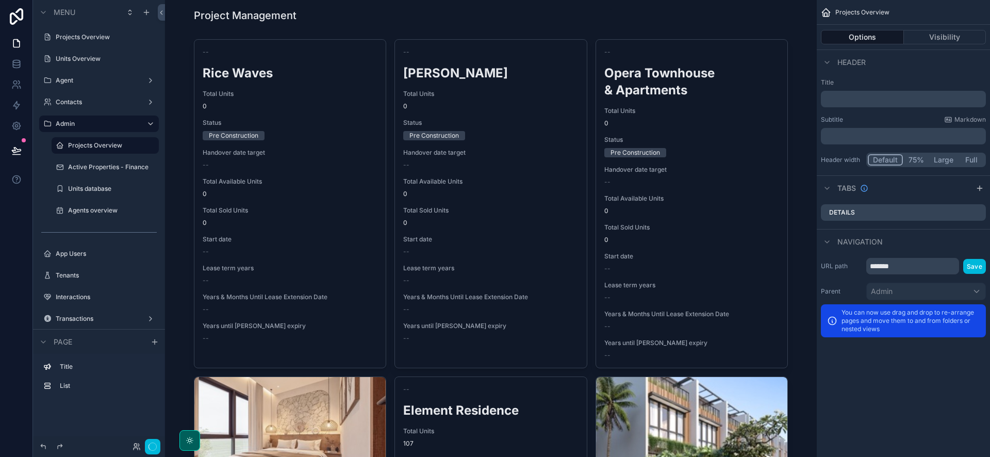
scroll to position [13, 0]
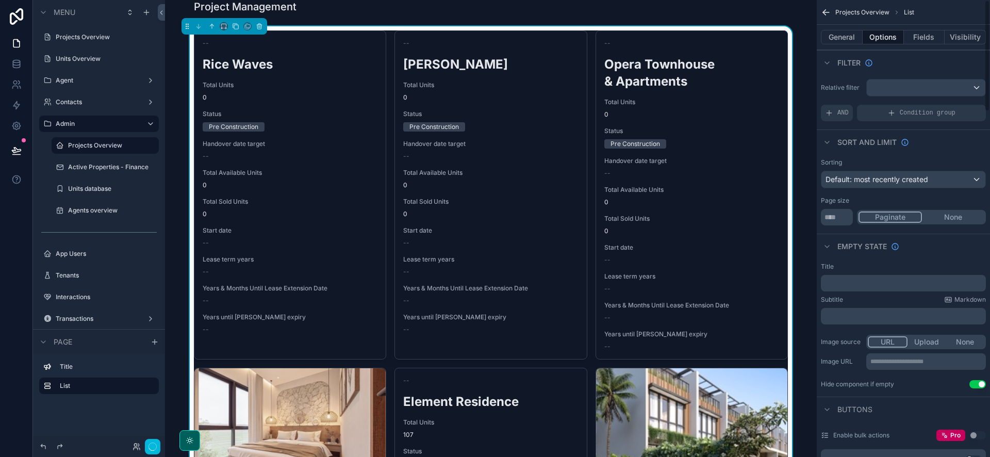
click at [906, 170] on div "Sorting Default: most recently created" at bounding box center [903, 173] width 165 height 30
click at [904, 181] on span "Default: most recently created" at bounding box center [876, 179] width 103 height 9
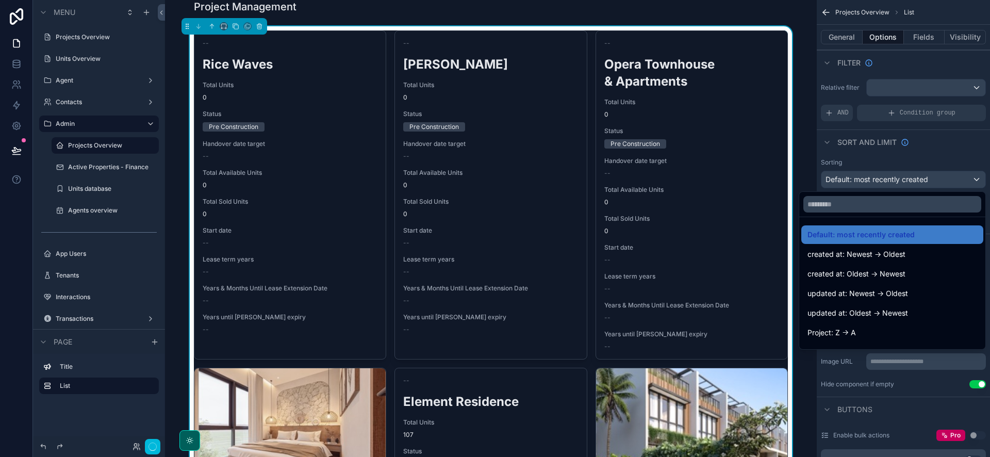
click at [891, 251] on span "created at: Newest -> Oldest" at bounding box center [856, 254] width 98 height 12
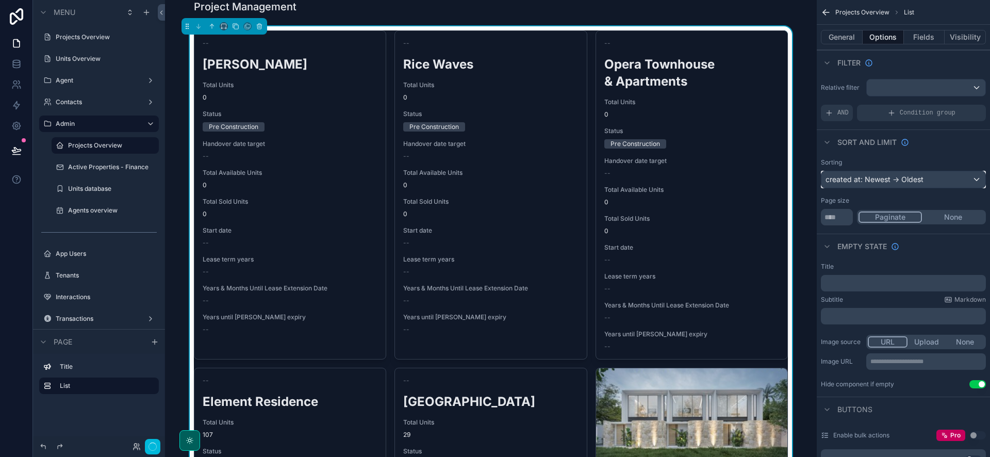
click at [907, 181] on div "created at: Newest -> Oldest" at bounding box center [903, 179] width 164 height 16
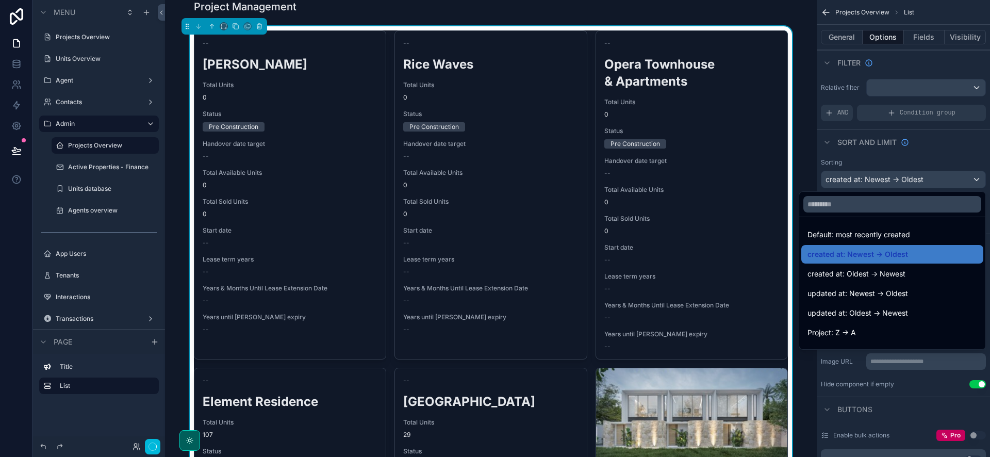
click at [892, 268] on span "created at: Oldest -> Newest" at bounding box center [856, 274] width 98 height 12
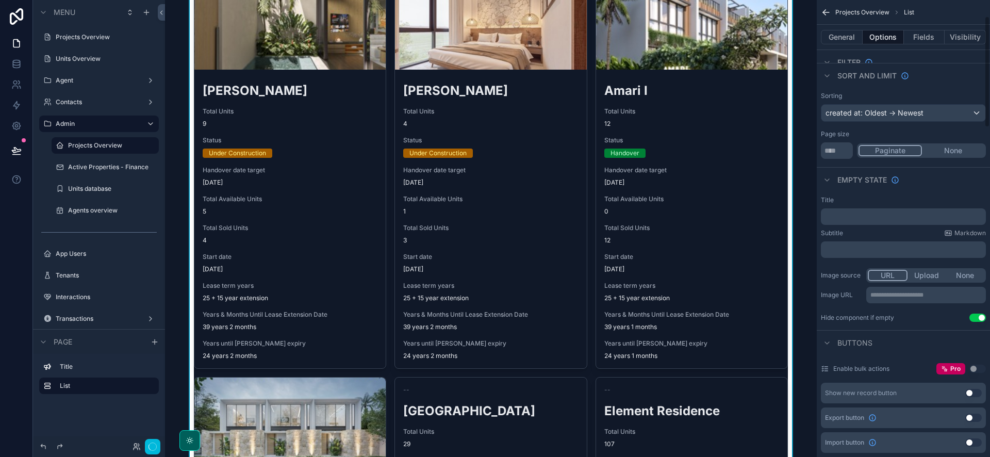
scroll to position [117, 0]
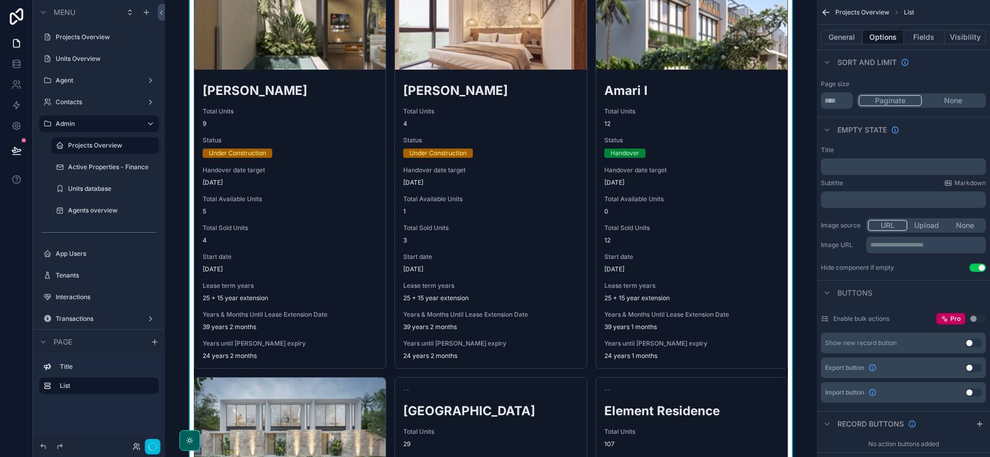
click at [955, 35] on button "Visibility" at bounding box center [964, 37] width 41 height 14
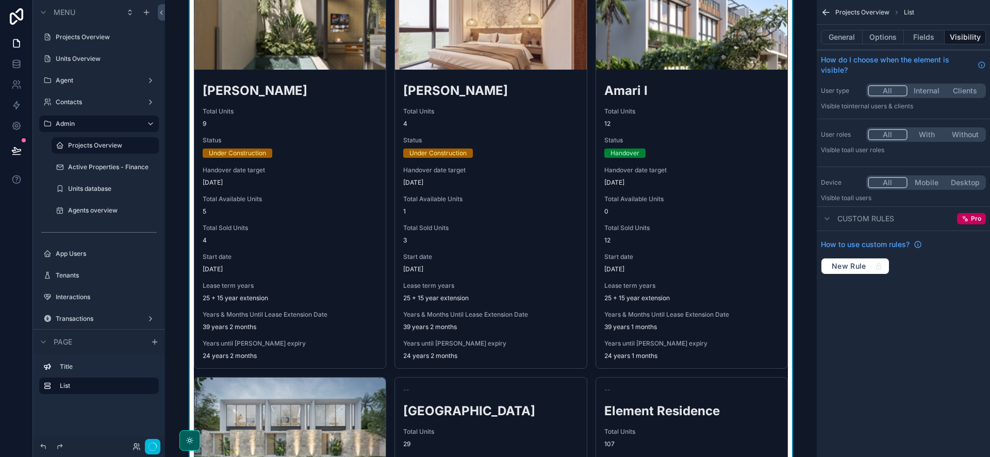
scroll to position [0, 0]
click at [918, 133] on button "With" at bounding box center [926, 134] width 39 height 11
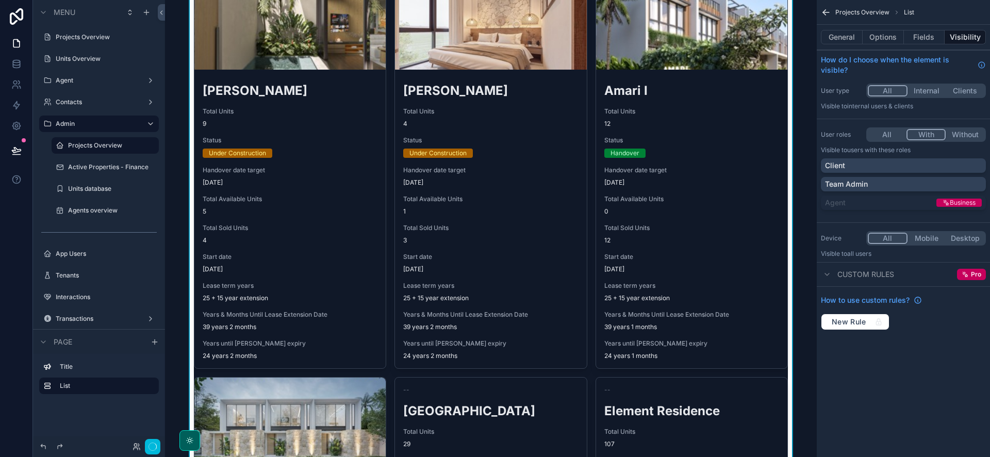
click at [901, 185] on div "Team Admin" at bounding box center [903, 184] width 157 height 10
click at [103, 171] on div "Active Properties - Finance" at bounding box center [112, 167] width 89 height 8
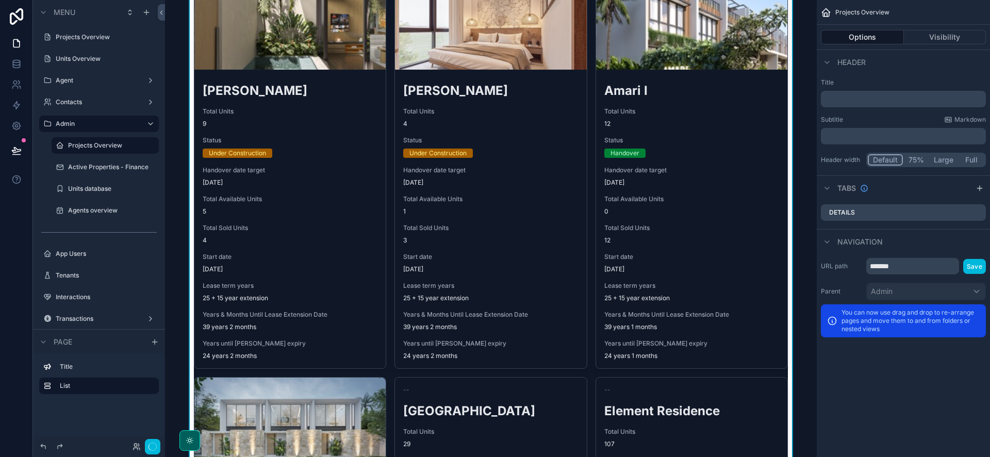
click at [965, 37] on button "Visibility" at bounding box center [945, 37] width 82 height 14
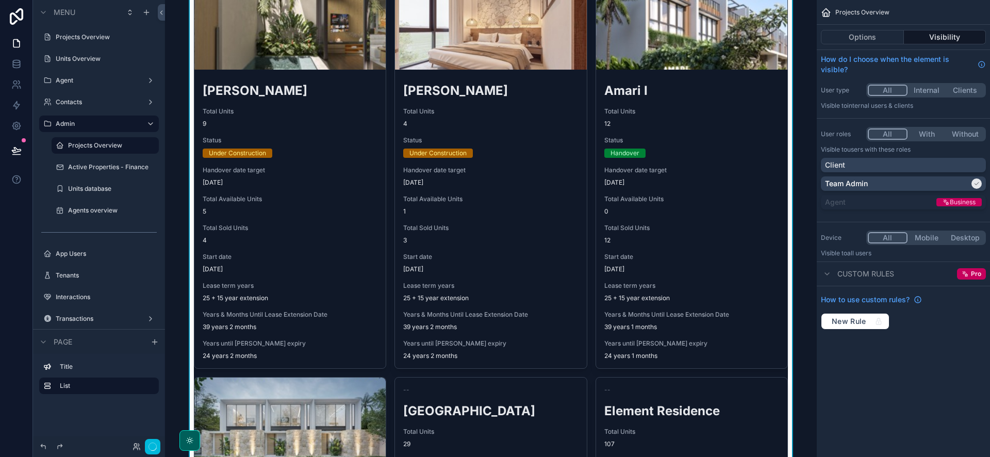
click at [787, 109] on div "Amari I Total Units 12 Status Handover Handover date target 10/29/2025 Total Av…" at bounding box center [691, 169] width 192 height 399
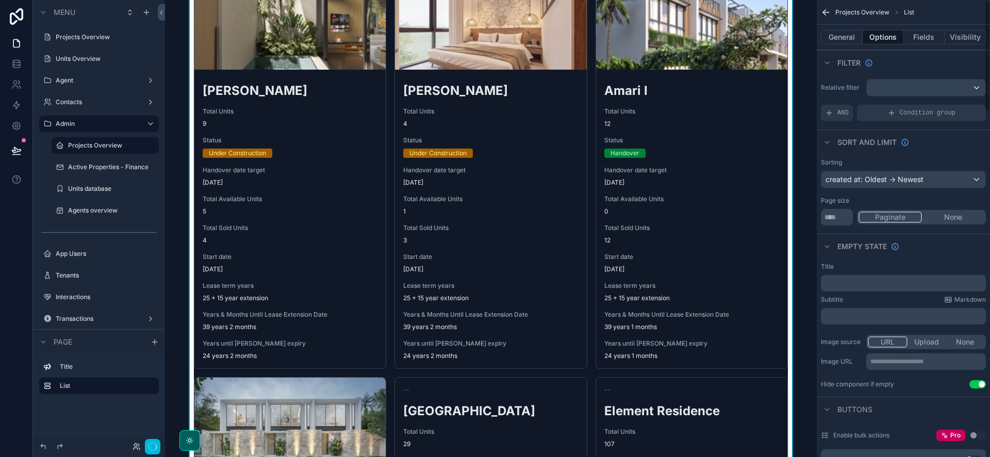
click at [971, 37] on button "Visibility" at bounding box center [964, 37] width 41 height 14
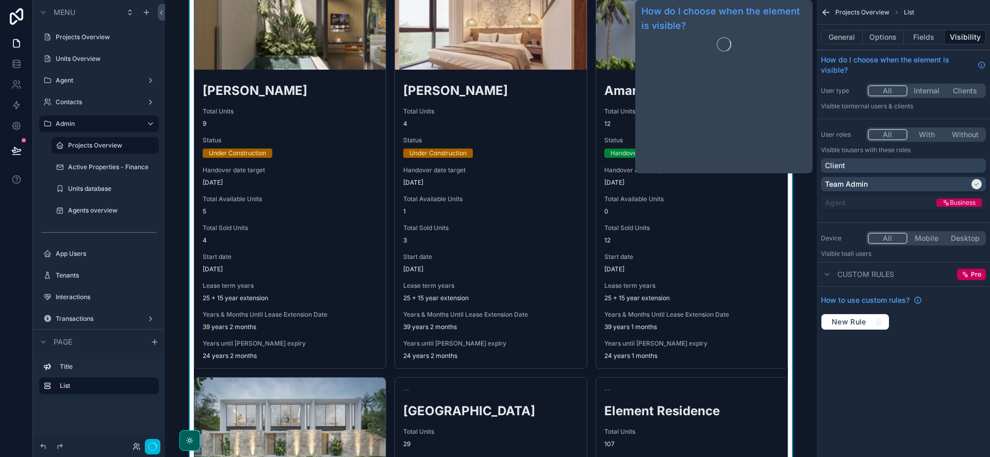
click at [917, 31] on button "Fields" at bounding box center [924, 37] width 41 height 14
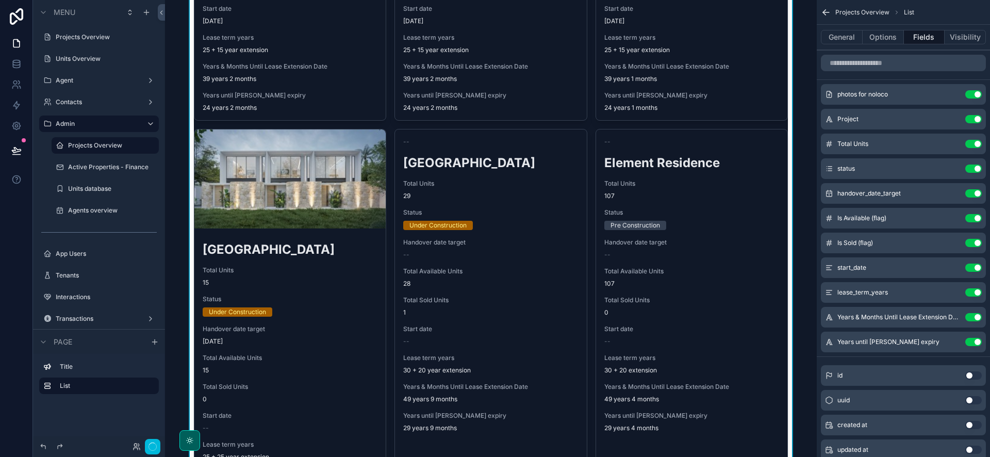
scroll to position [309, 0]
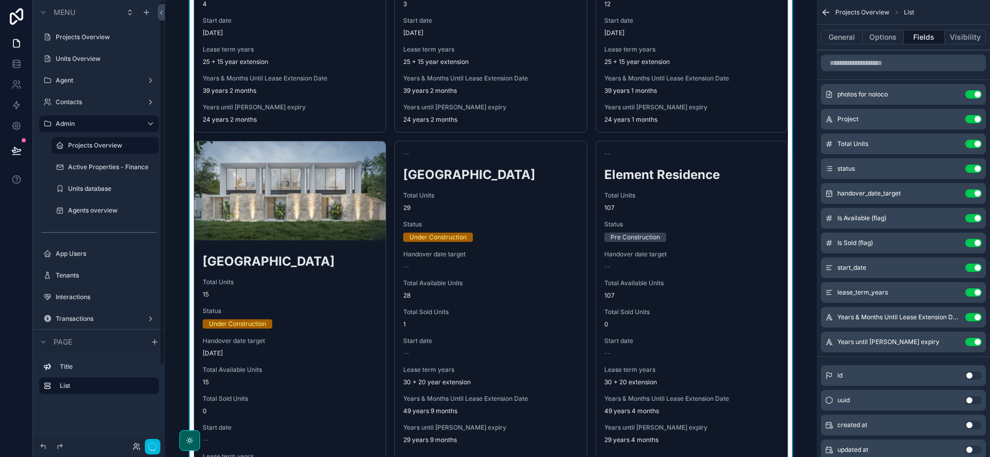
click at [104, 169] on label "Active Properties - Finance" at bounding box center [110, 167] width 85 height 8
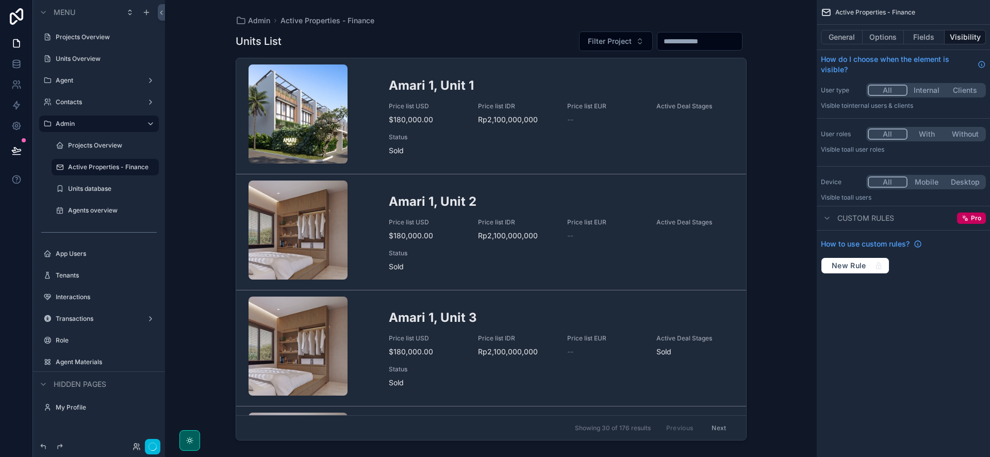
click at [933, 135] on button "With" at bounding box center [926, 133] width 39 height 11
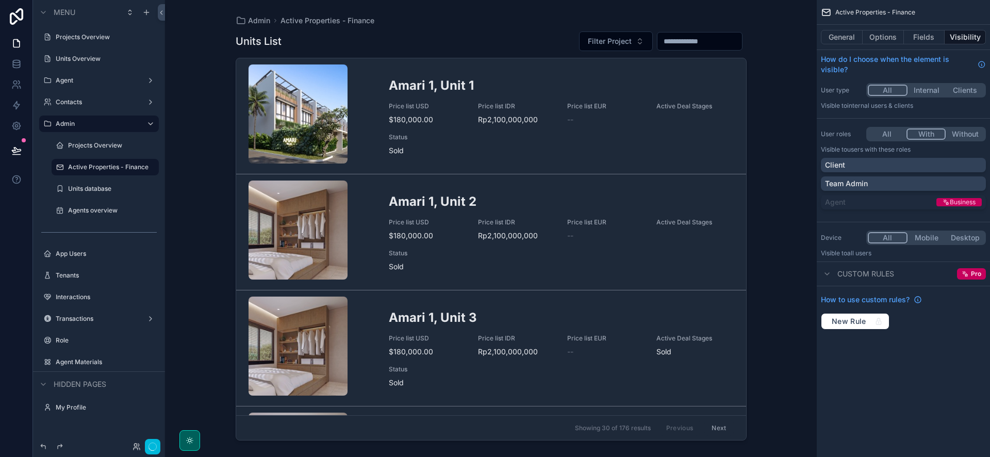
click at [925, 179] on div "Team Admin" at bounding box center [903, 183] width 157 height 10
click at [766, 176] on div "Admin Active Properties - Finance Units List Filter Project Amari 1, Unit 1 Pri…" at bounding box center [491, 228] width 652 height 457
click at [72, 142] on label "Projects Overview" at bounding box center [110, 145] width 85 height 8
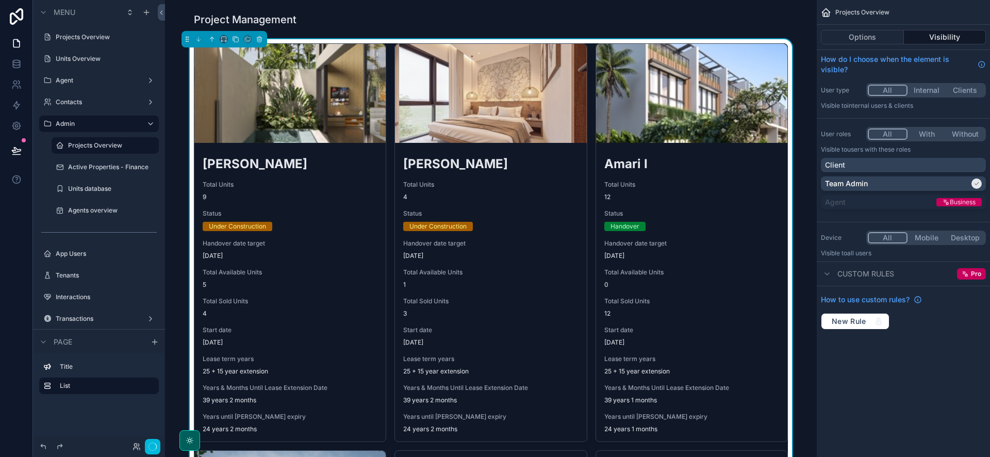
click at [875, 32] on button "Options" at bounding box center [862, 37] width 83 height 14
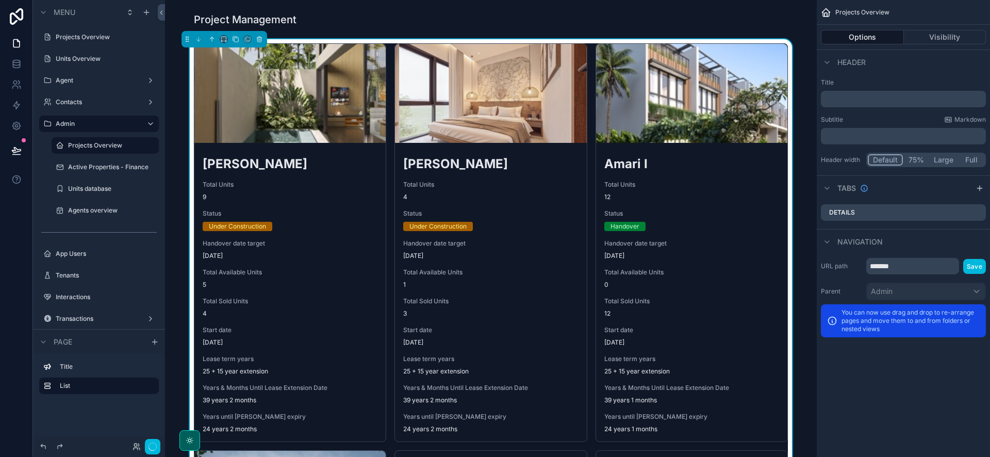
click at [929, 32] on button "Visibility" at bounding box center [945, 37] width 82 height 14
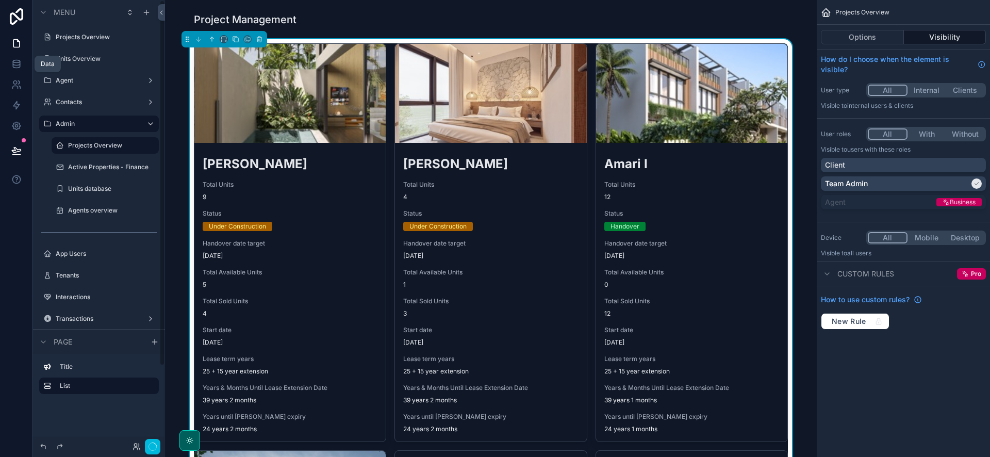
click at [10, 65] on link at bounding box center [16, 64] width 32 height 21
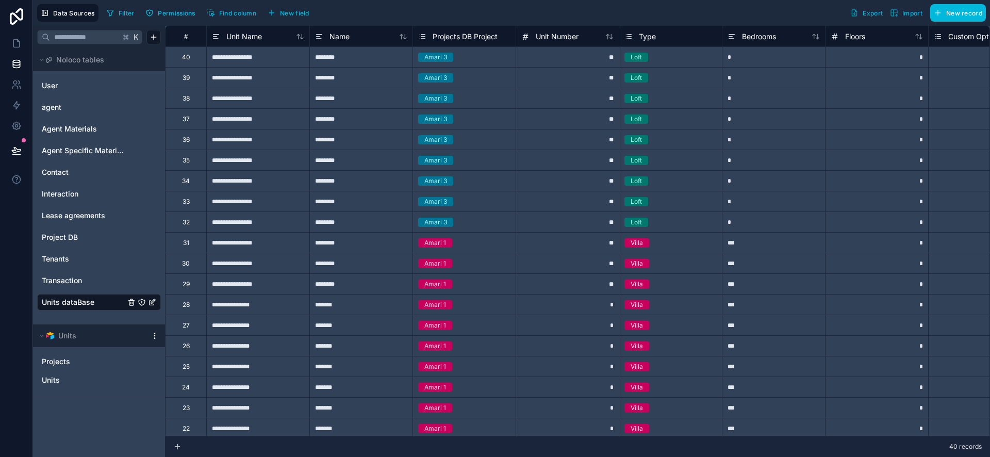
click at [75, 363] on link "Projects" at bounding box center [89, 361] width 94 height 10
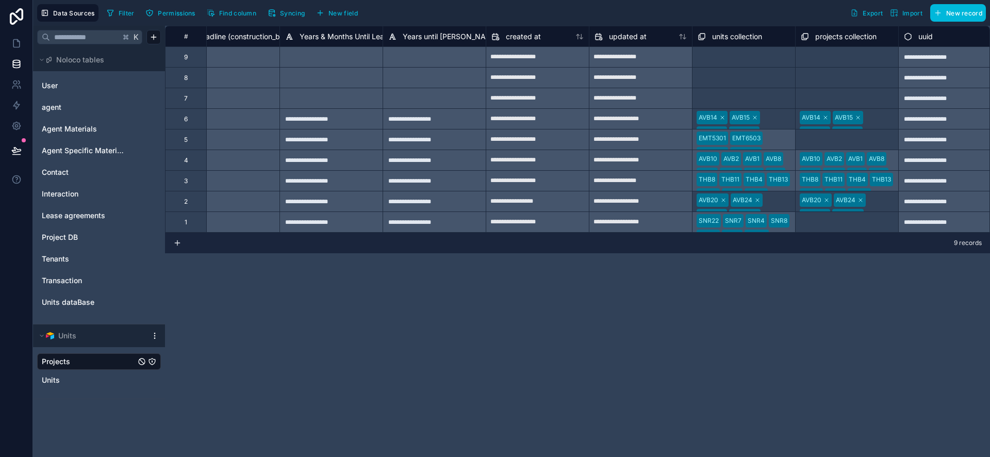
scroll to position [0, 3651]
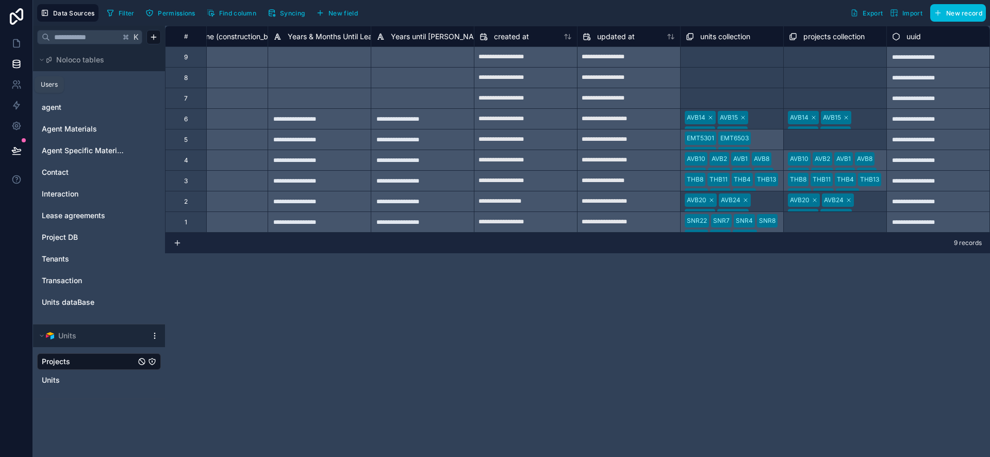
click at [18, 81] on icon at bounding box center [19, 82] width 2 height 3
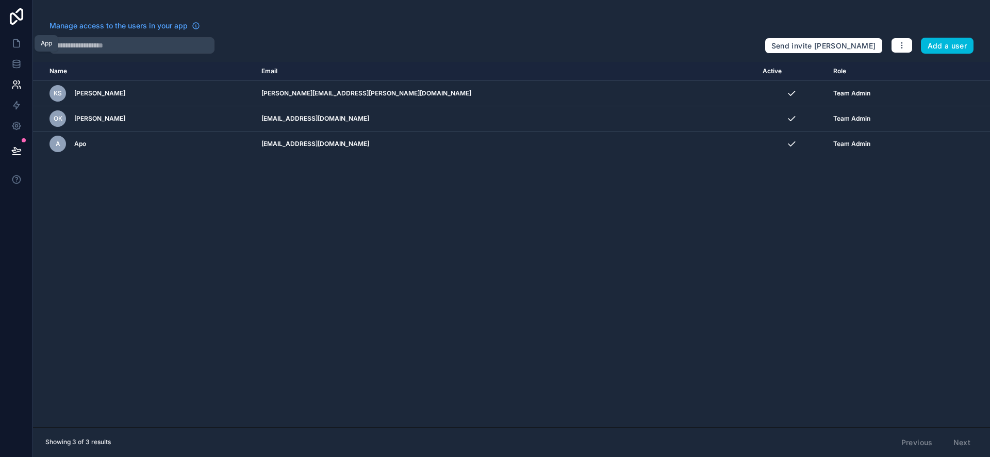
click at [13, 42] on icon at bounding box center [16, 44] width 6 height 8
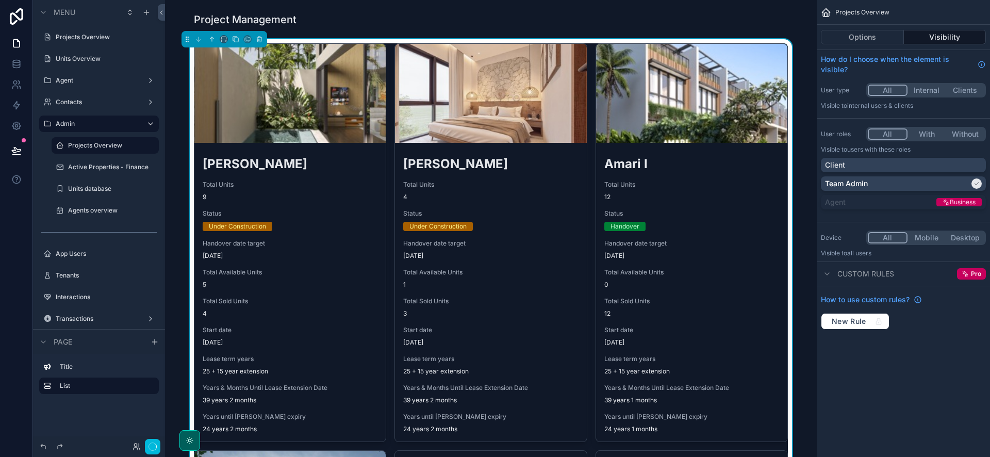
click at [846, 40] on button "Options" at bounding box center [862, 37] width 83 height 14
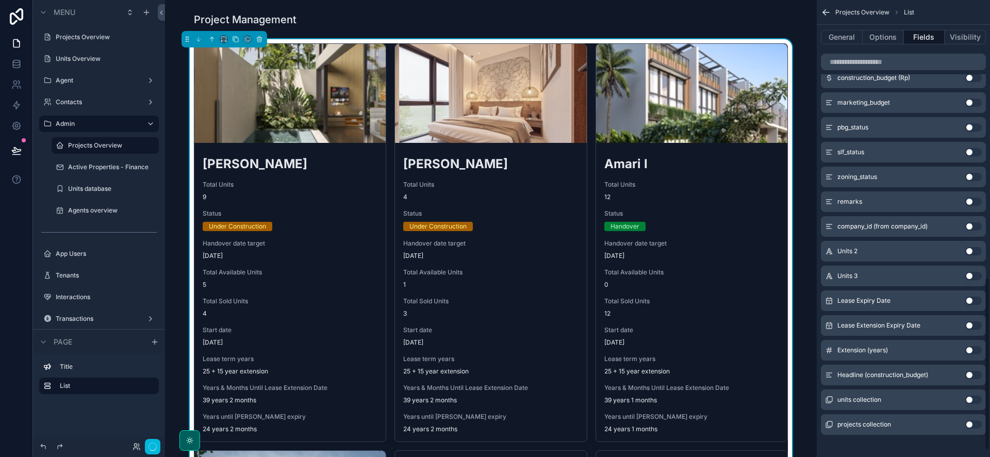
scroll to position [750, 0]
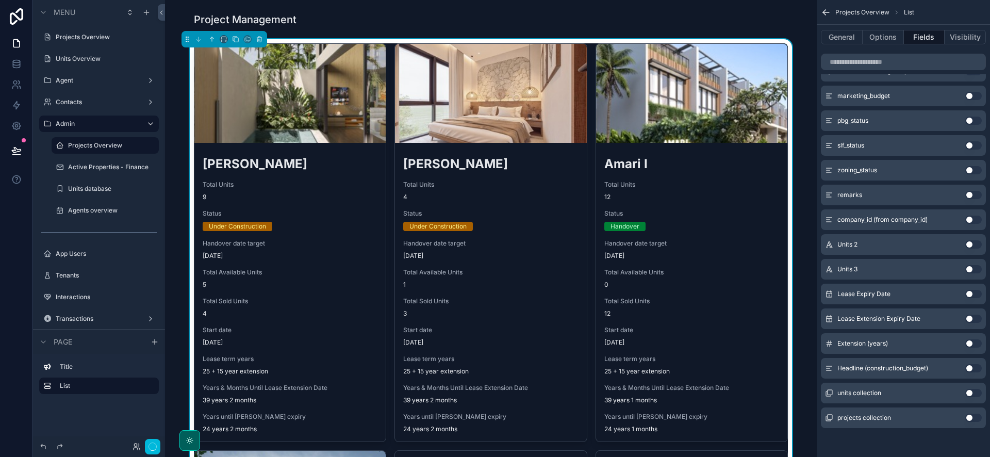
click at [970, 391] on button "Use setting" at bounding box center [973, 393] width 16 height 8
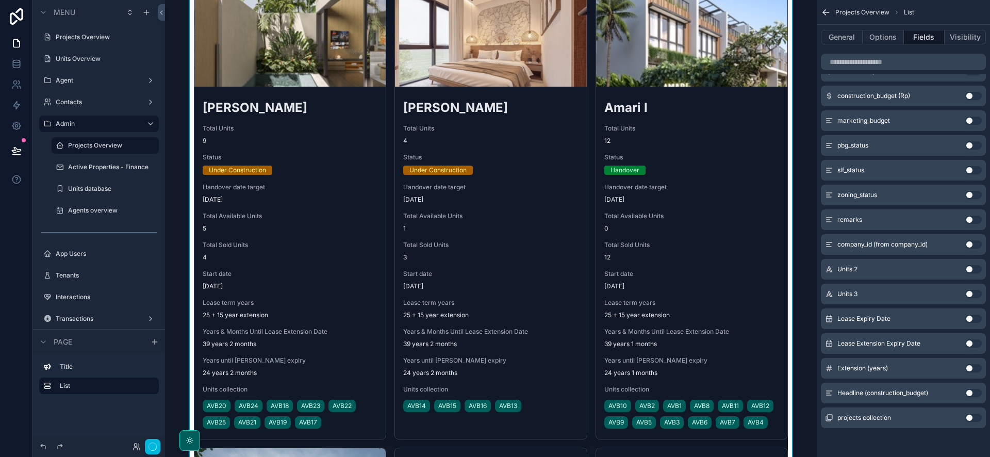
scroll to position [23, 0]
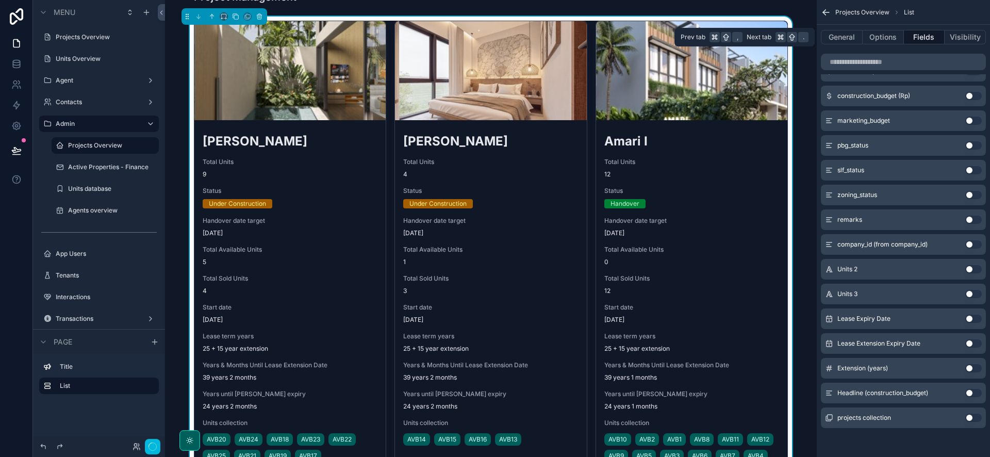
click at [897, 35] on button "Options" at bounding box center [883, 37] width 41 height 14
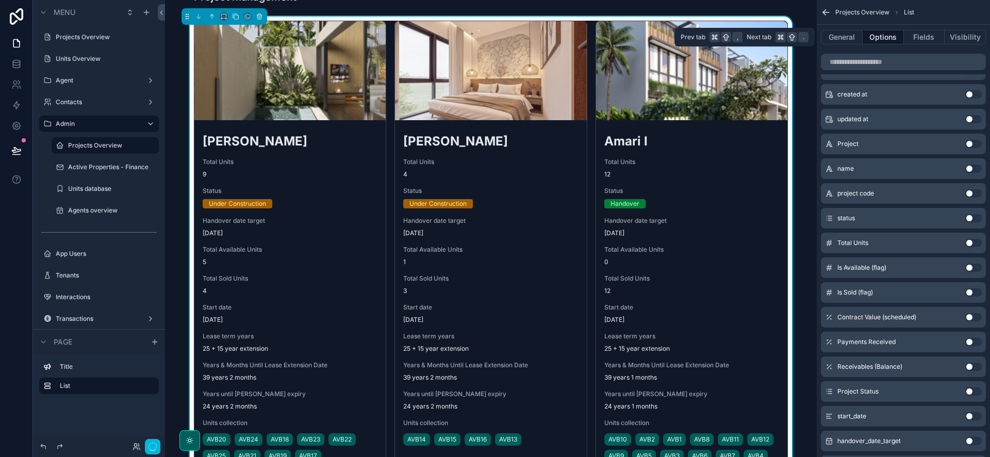
click at [913, 36] on button "Fields" at bounding box center [924, 37] width 41 height 14
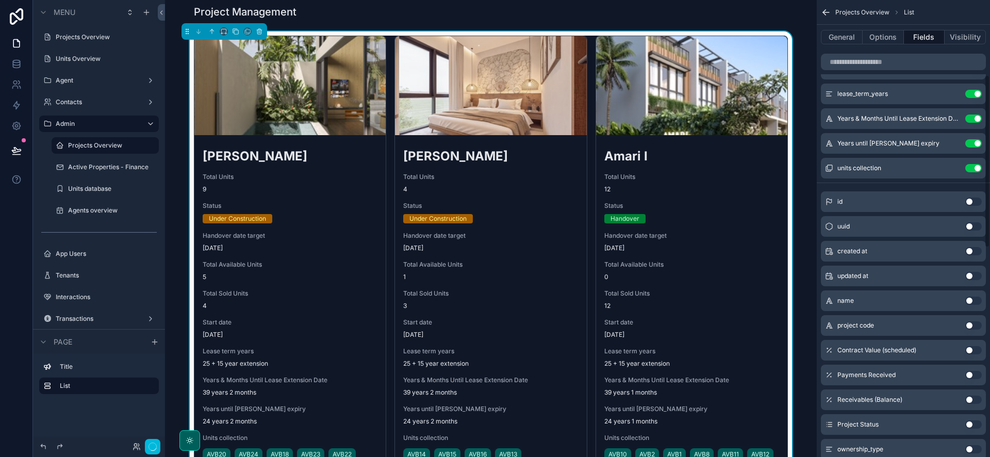
scroll to position [196, 0]
click at [0, 0] on icon "scrollable content" at bounding box center [0, 0] width 0 height 0
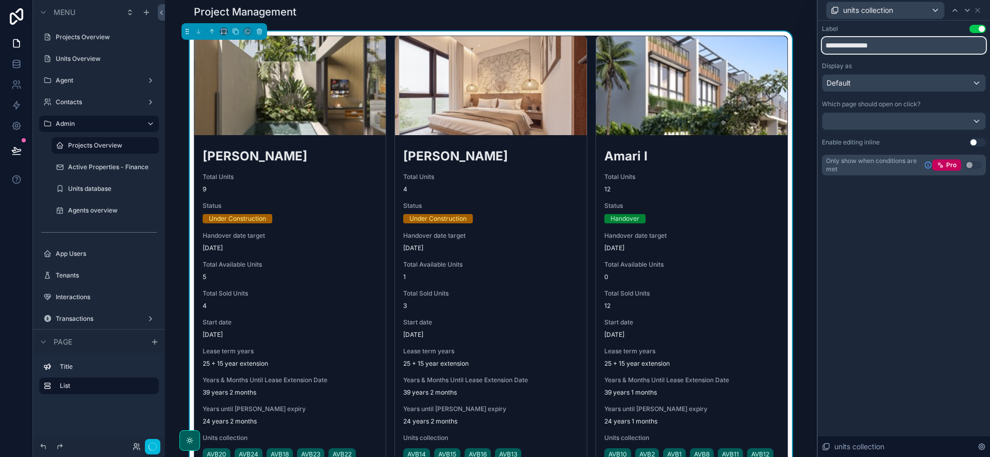
drag, startPoint x: 883, startPoint y: 45, endPoint x: 819, endPoint y: 45, distance: 63.4
click at [819, 45] on div "**********" at bounding box center [904, 110] width 172 height 179
type input "**********"
click at [980, 11] on icon at bounding box center [977, 10] width 8 height 8
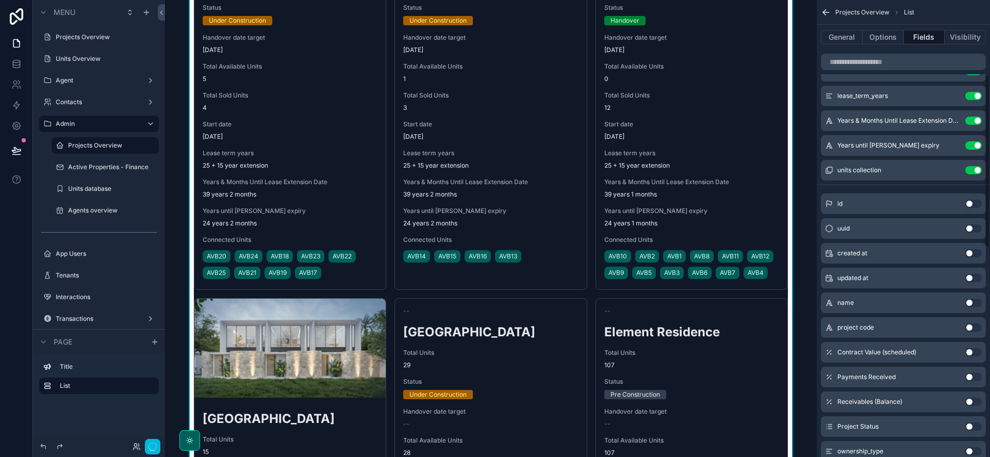
scroll to position [209, 0]
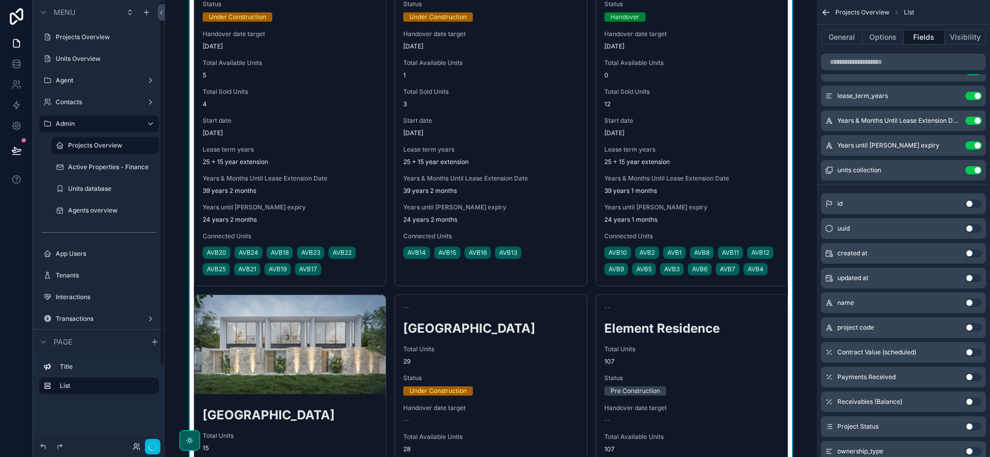
click at [84, 165] on label "Active Properties - Finance" at bounding box center [110, 167] width 85 height 8
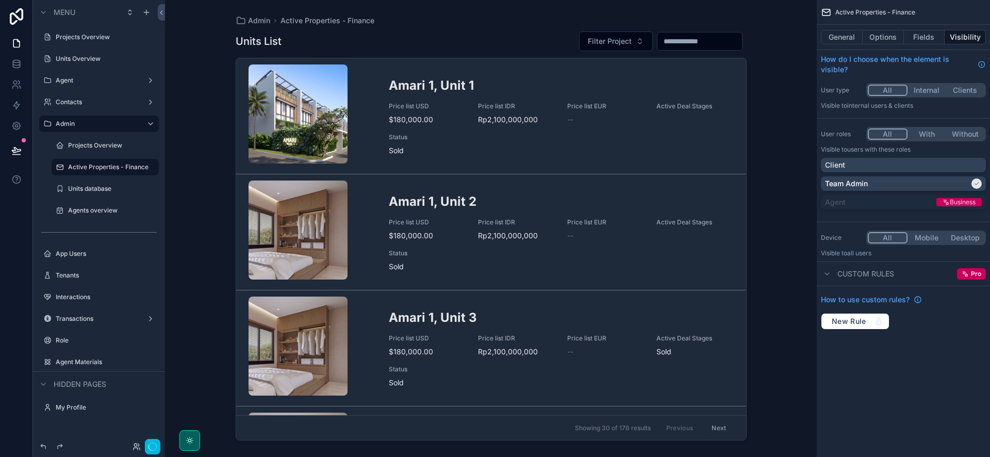
click at [95, 188] on label "Units database" at bounding box center [110, 189] width 85 height 8
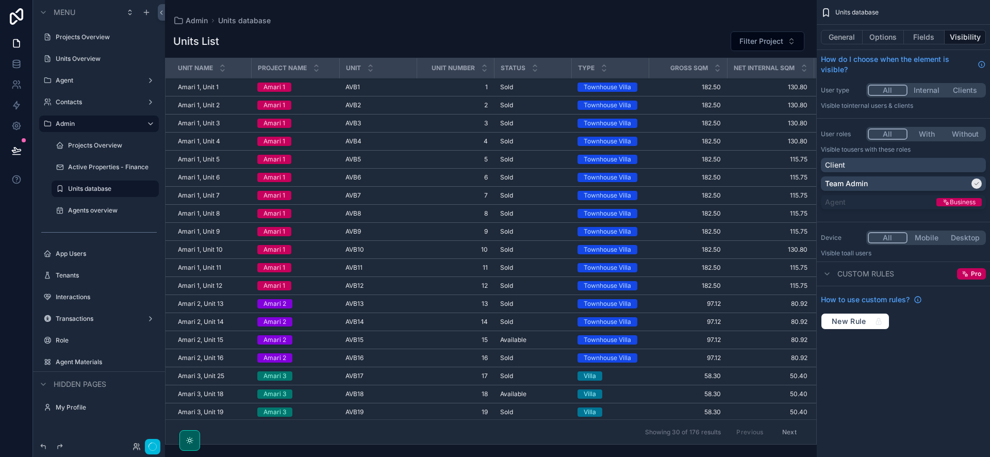
click at [93, 207] on label "Agents overview" at bounding box center [110, 210] width 85 height 8
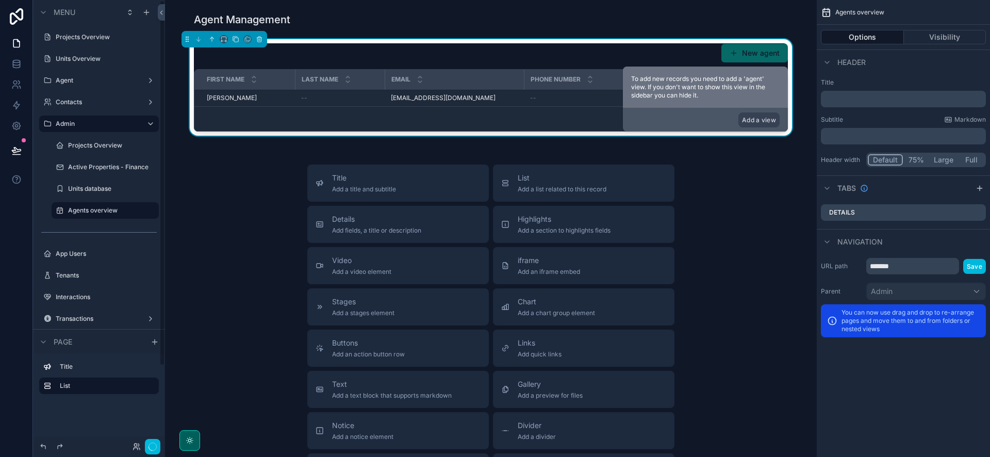
click at [119, 189] on label "Units database" at bounding box center [110, 189] width 85 height 8
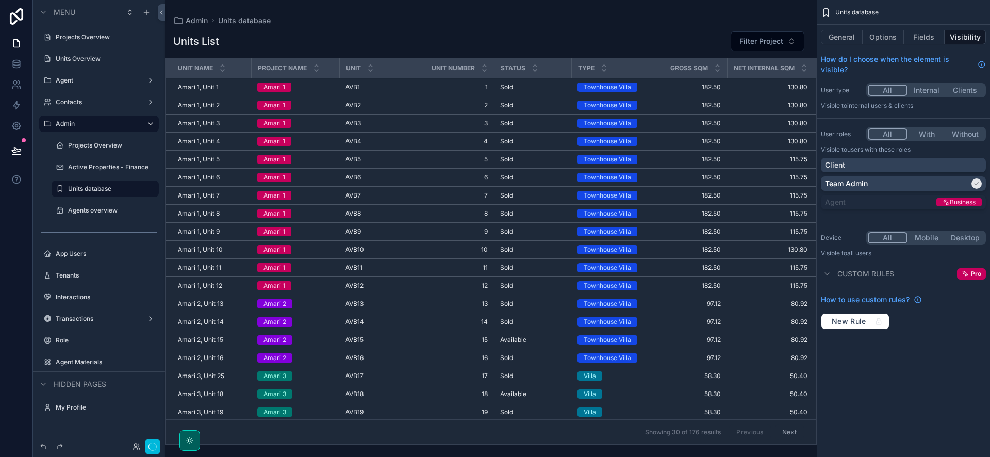
click at [117, 166] on label "Active Properties - Finance" at bounding box center [110, 167] width 85 height 8
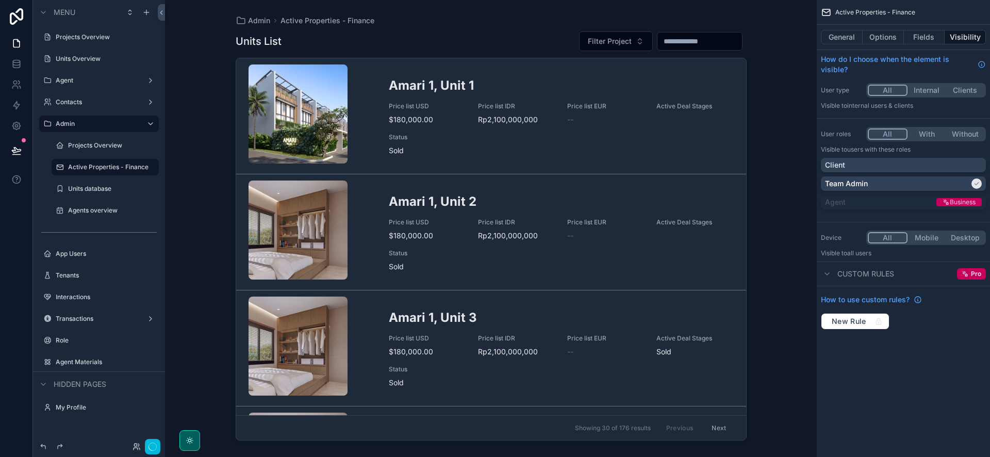
click at [109, 143] on label "Projects Overview" at bounding box center [110, 145] width 85 height 8
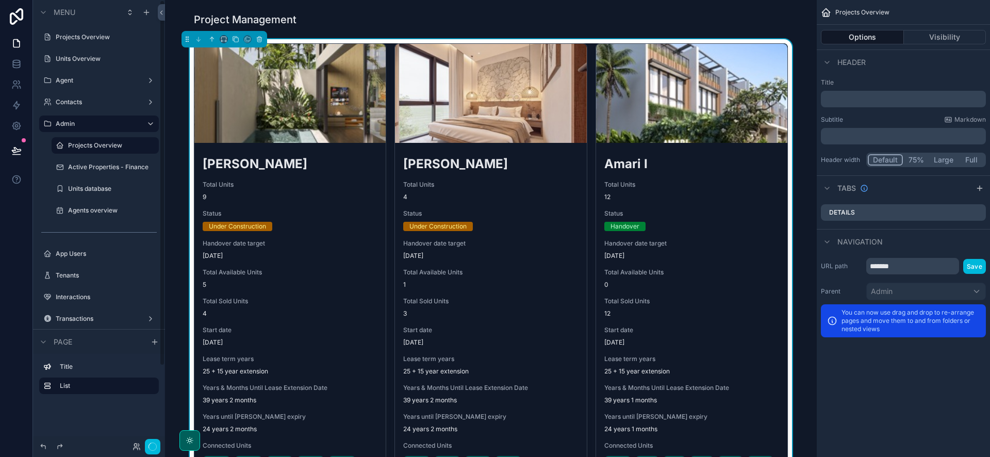
click at [71, 126] on label "Admin" at bounding box center [97, 124] width 82 height 8
click at [82, 104] on label "Contacts" at bounding box center [97, 102] width 82 height 8
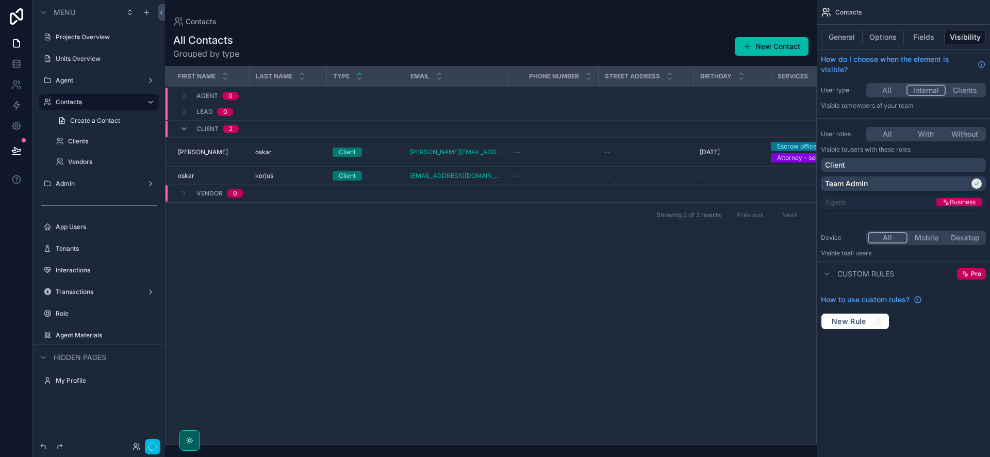
click at [80, 76] on label "Agent" at bounding box center [97, 80] width 82 height 8
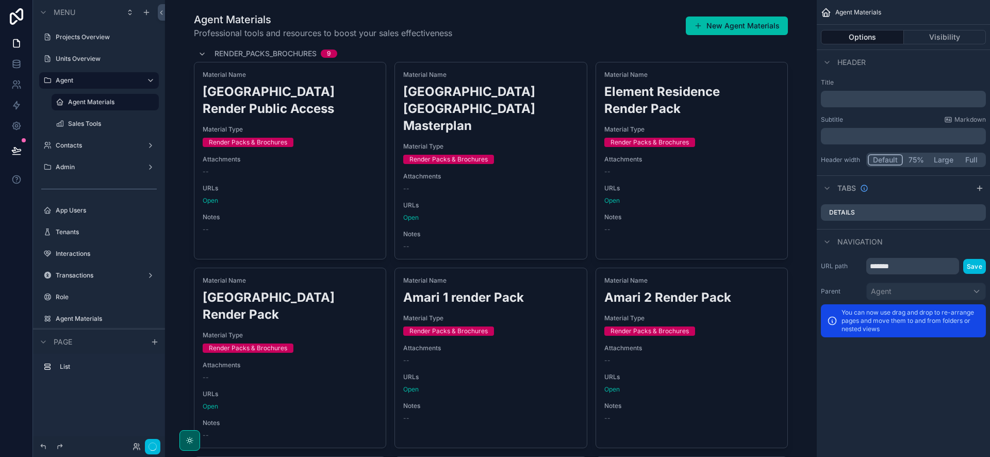
click at [782, 52] on div "scrollable content" at bounding box center [490, 443] width 635 height 870
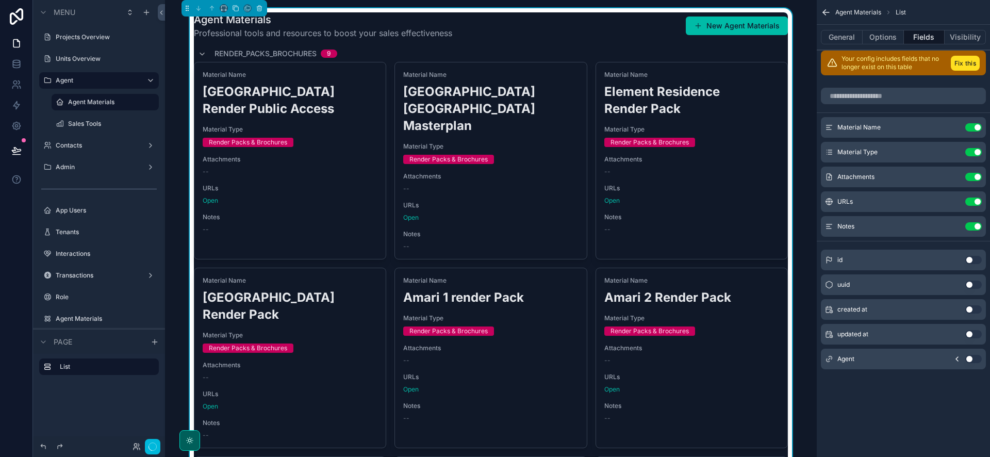
click at [878, 40] on button "Options" at bounding box center [883, 37] width 41 height 14
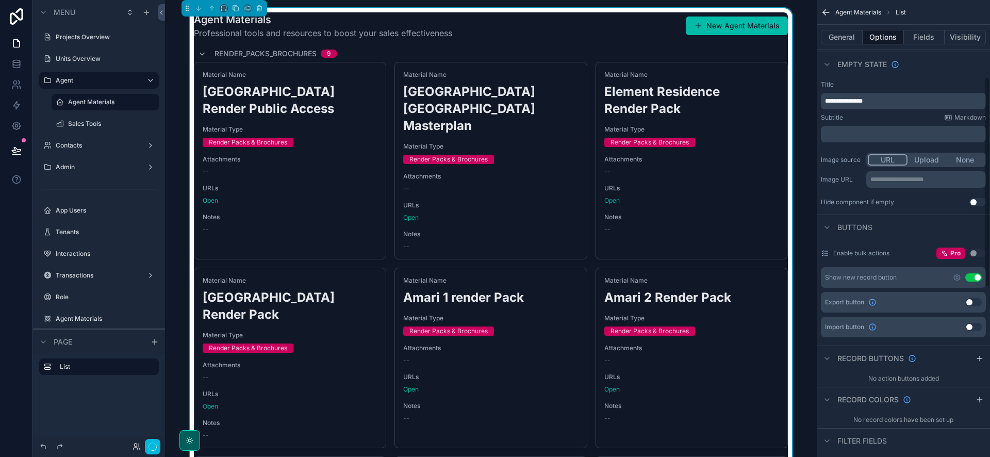
scroll to position [192, 0]
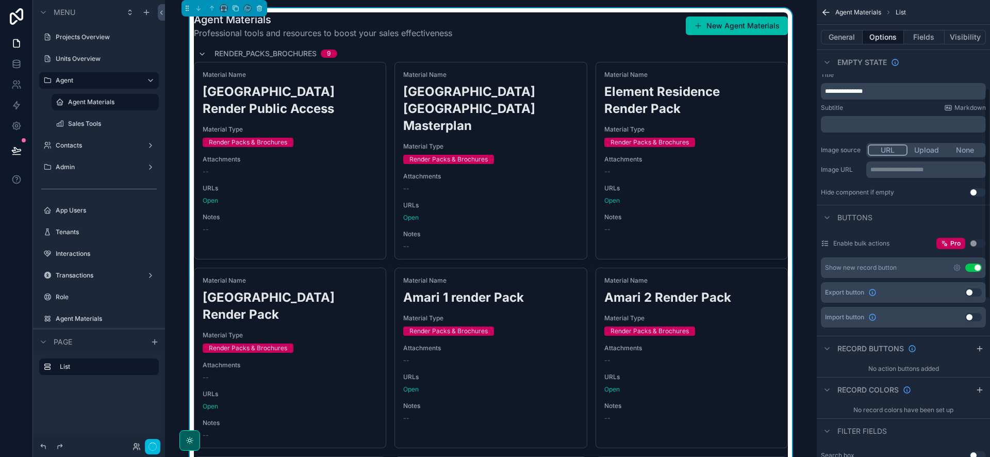
click at [968, 269] on button "Use setting" at bounding box center [973, 267] width 16 height 8
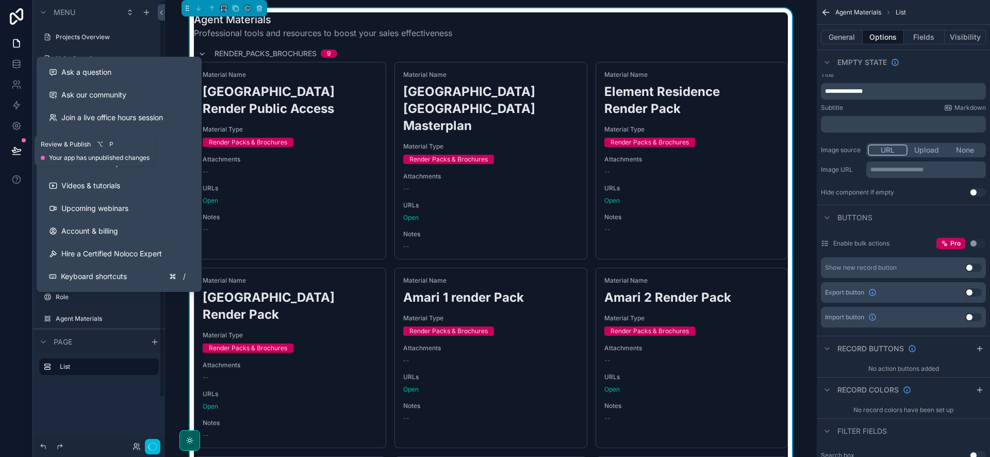
click at [8, 147] on button at bounding box center [16, 150] width 23 height 29
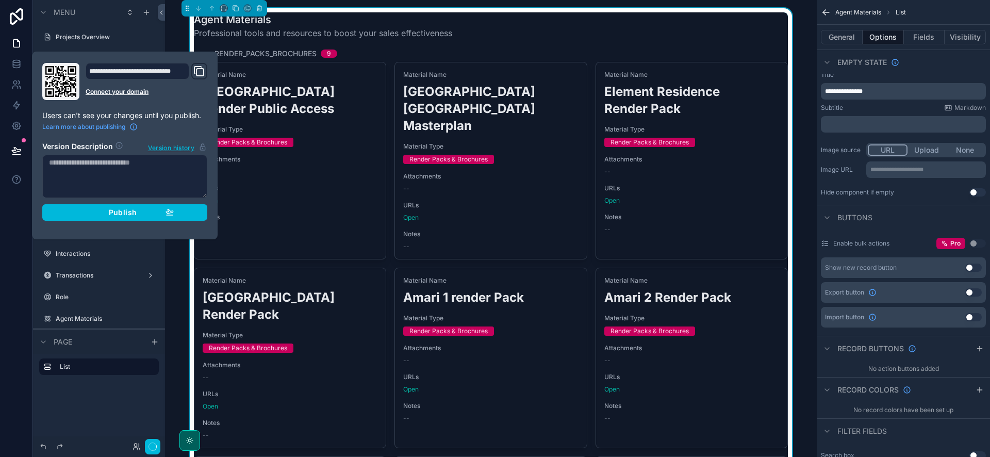
click at [113, 218] on button "Publish" at bounding box center [124, 212] width 165 height 16
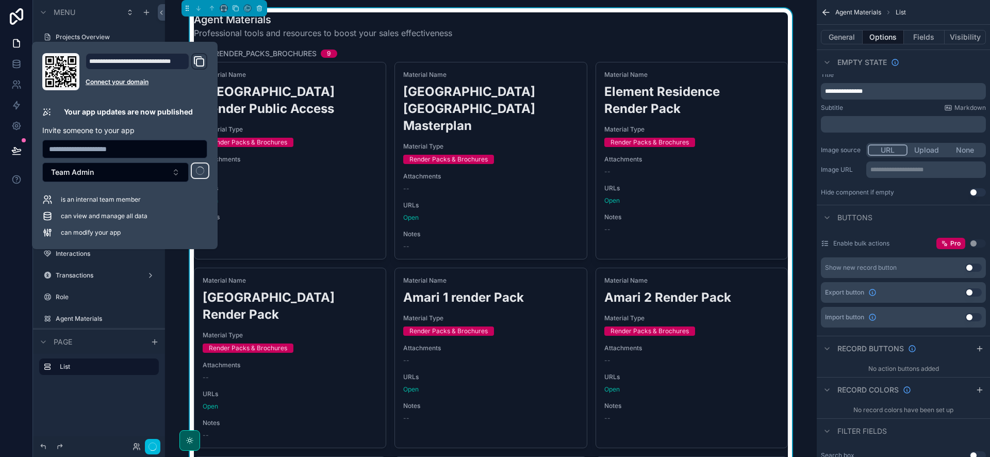
click at [204, 66] on icon "Domain and Custom Link" at bounding box center [199, 61] width 12 height 12
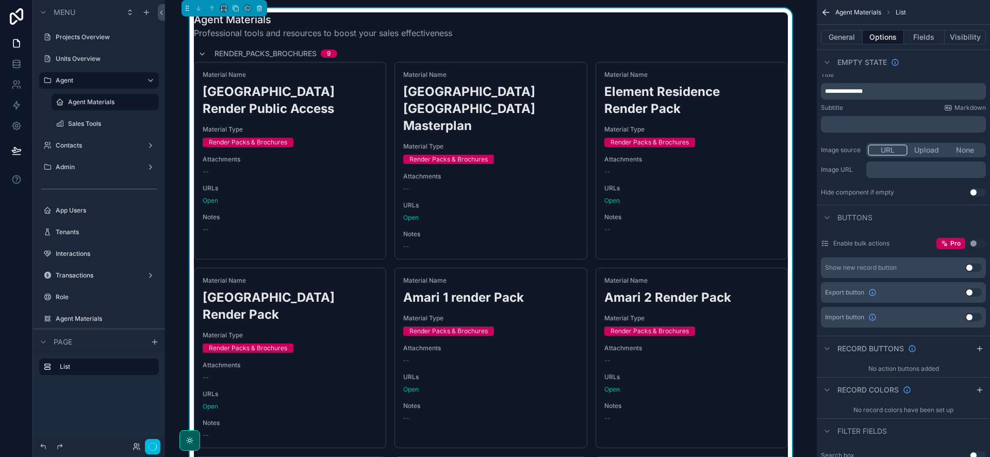
click at [462, 32] on div "Agent Materials Professional tools and resources to boost your sales effectiven…" at bounding box center [491, 25] width 594 height 27
click at [916, 30] on button "Fields" at bounding box center [924, 37] width 41 height 14
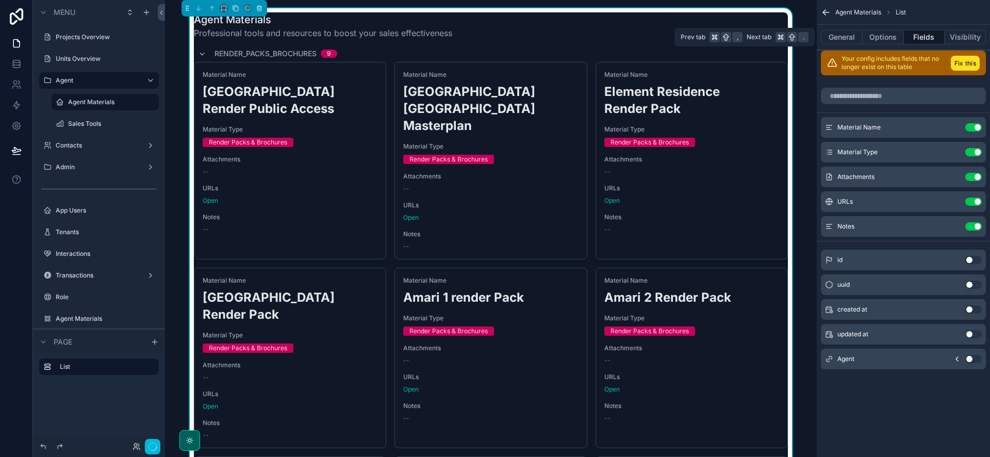
click at [893, 33] on button "Options" at bounding box center [883, 37] width 41 height 14
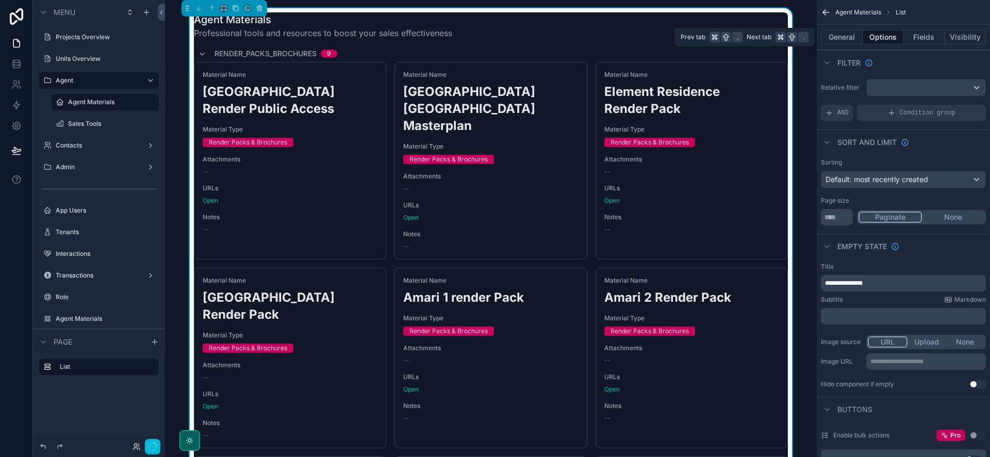
click at [924, 33] on button "Fields" at bounding box center [924, 37] width 41 height 14
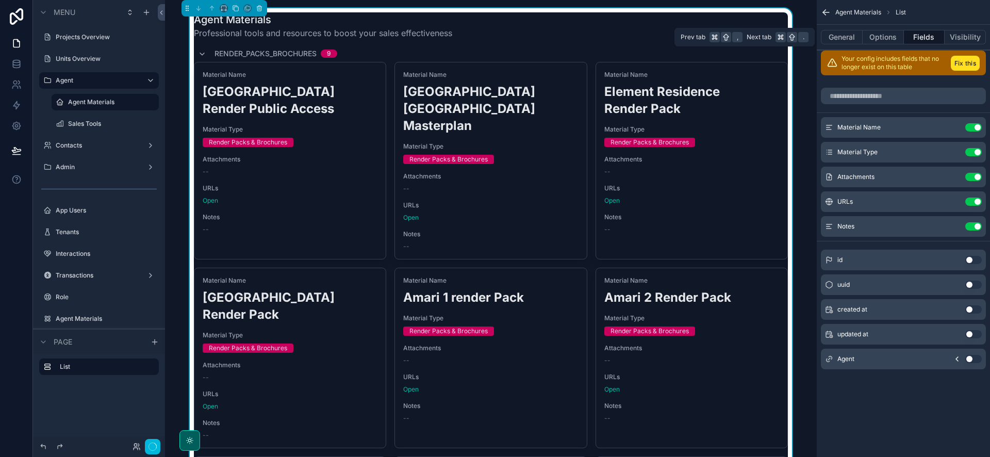
click at [891, 35] on button "Options" at bounding box center [883, 37] width 41 height 14
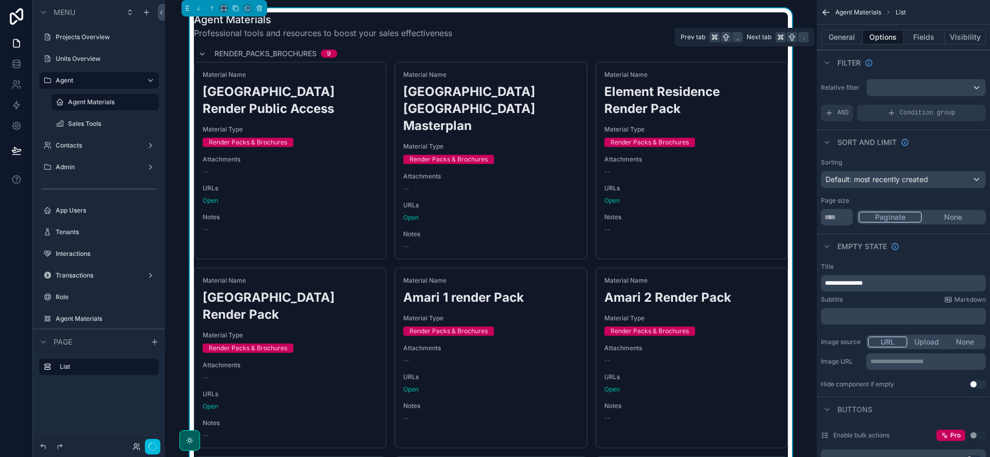
click at [912, 34] on button "Fields" at bounding box center [924, 37] width 41 height 14
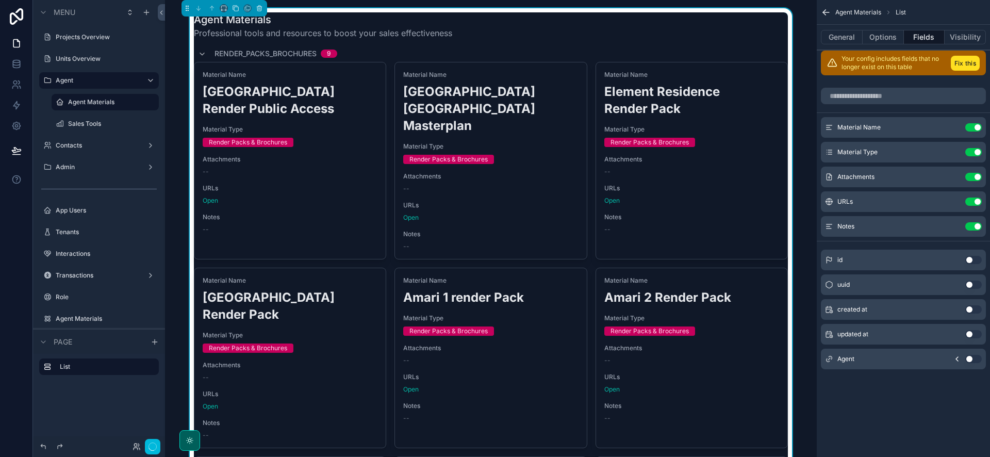
click at [874, 36] on button "Options" at bounding box center [883, 37] width 41 height 14
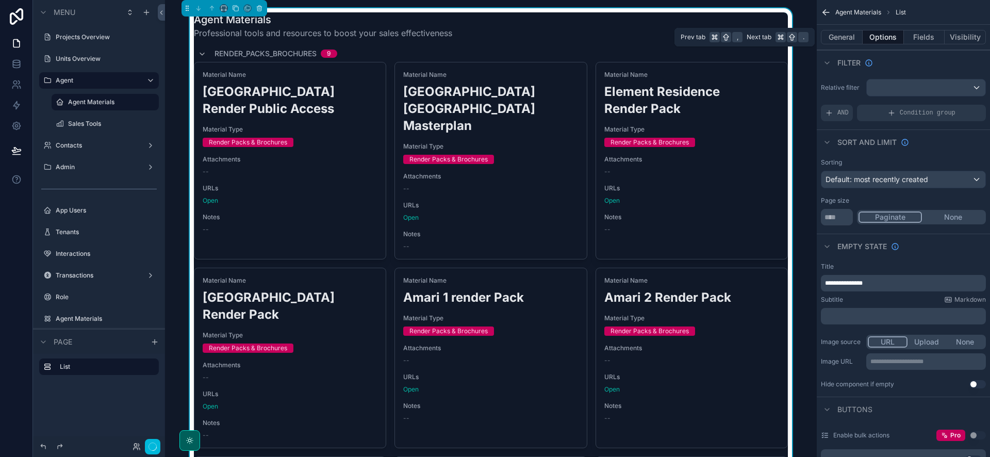
click at [855, 41] on button "General" at bounding box center [842, 37] width 42 height 14
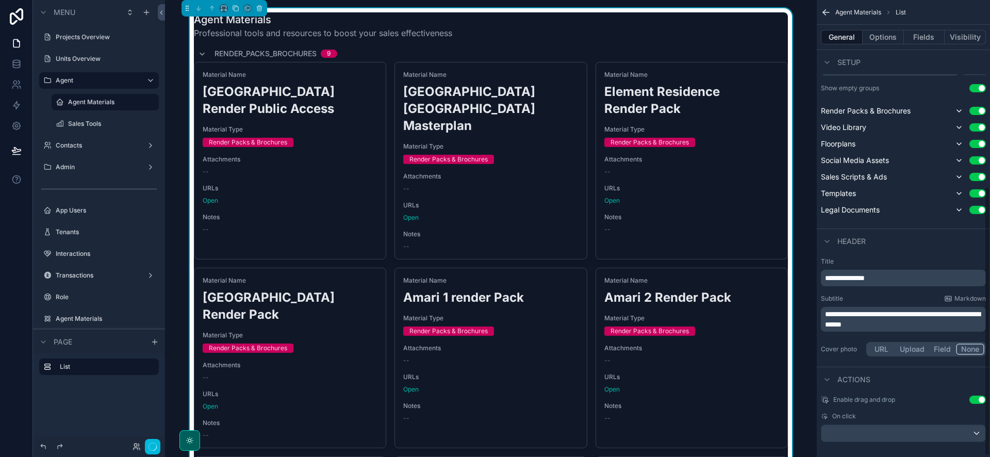
scroll to position [318, 0]
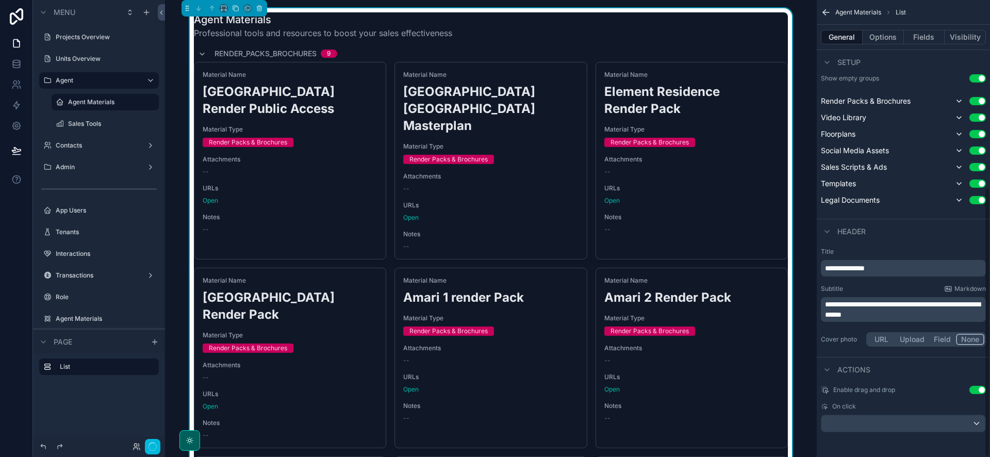
click at [879, 40] on button "Options" at bounding box center [883, 37] width 41 height 14
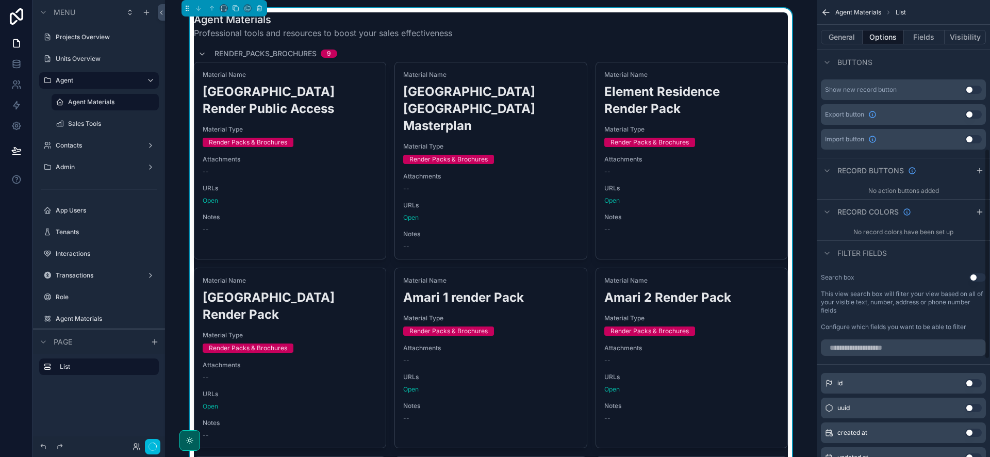
scroll to position [533, 0]
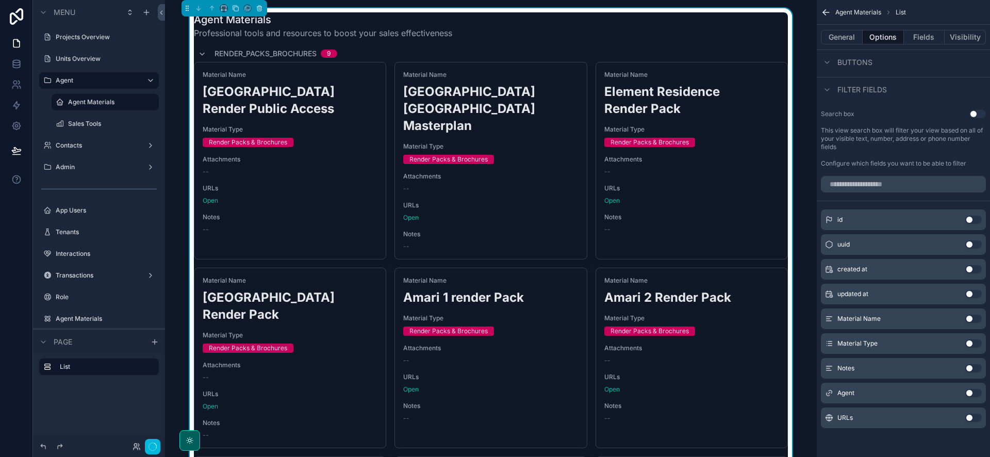
click at [971, 319] on button "Use setting" at bounding box center [973, 318] width 16 height 8
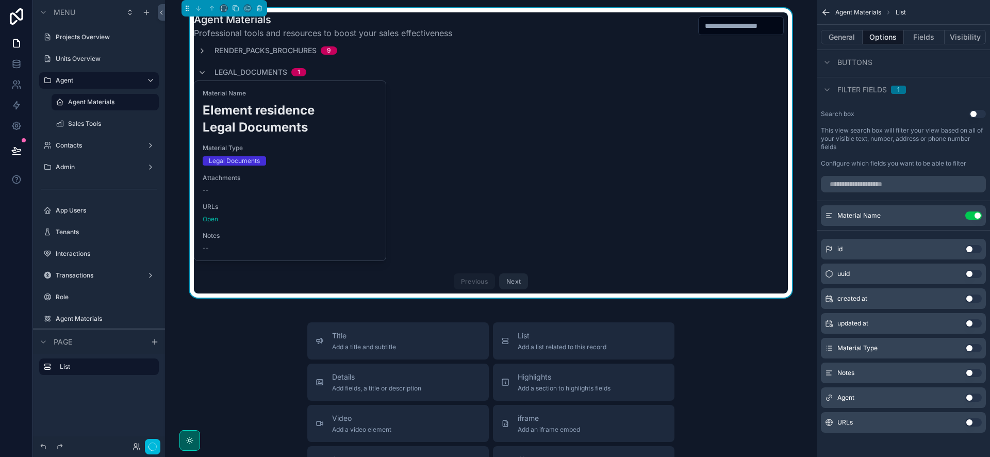
click at [730, 19] on input "scrollable content" at bounding box center [741, 26] width 85 height 14
click at [731, 23] on input "scrollable content" at bounding box center [741, 26] width 85 height 14
click at [973, 212] on button "Use setting" at bounding box center [973, 213] width 16 height 8
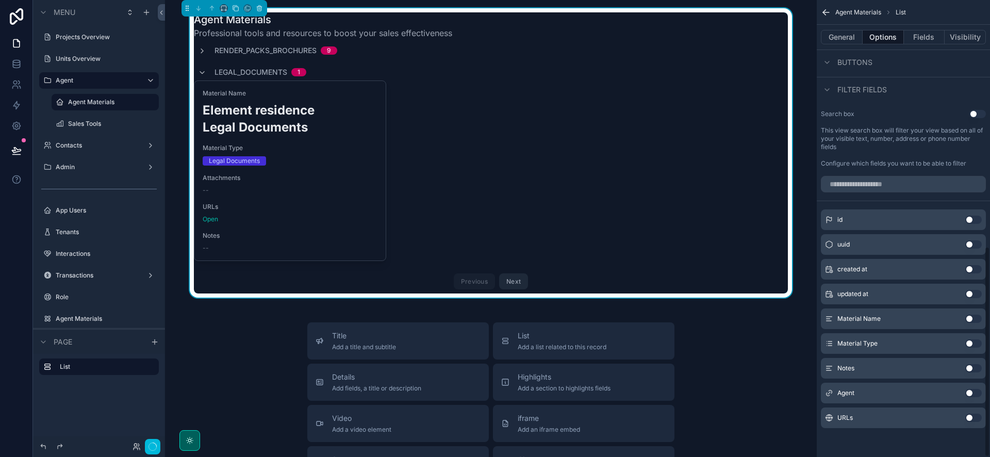
scroll to position [533, 0]
click at [969, 341] on button "Use setting" at bounding box center [973, 343] width 16 height 8
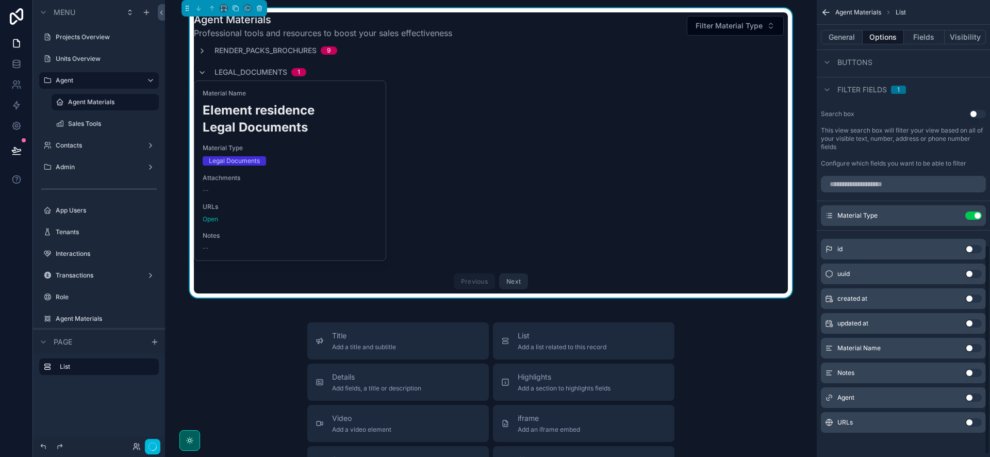
click at [730, 28] on span "Filter Material Type" at bounding box center [728, 26] width 67 height 10
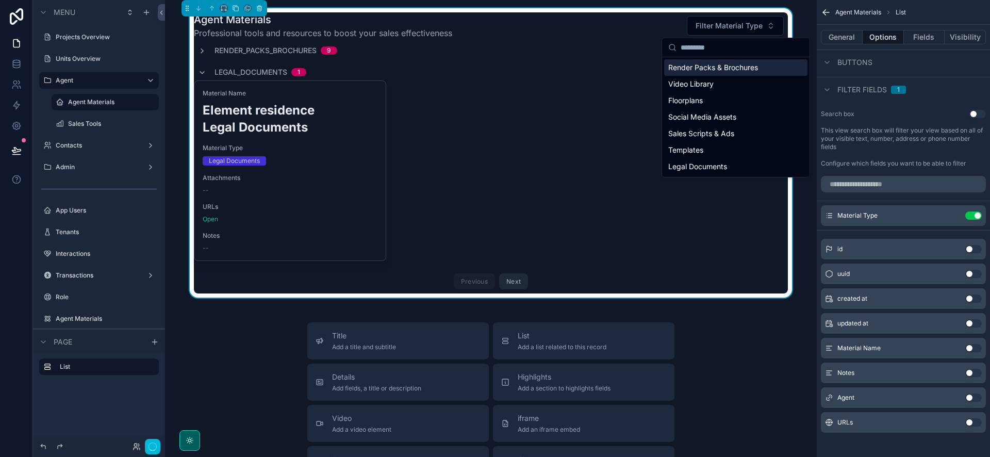
click at [751, 24] on span "Filter Material Type" at bounding box center [728, 26] width 67 height 10
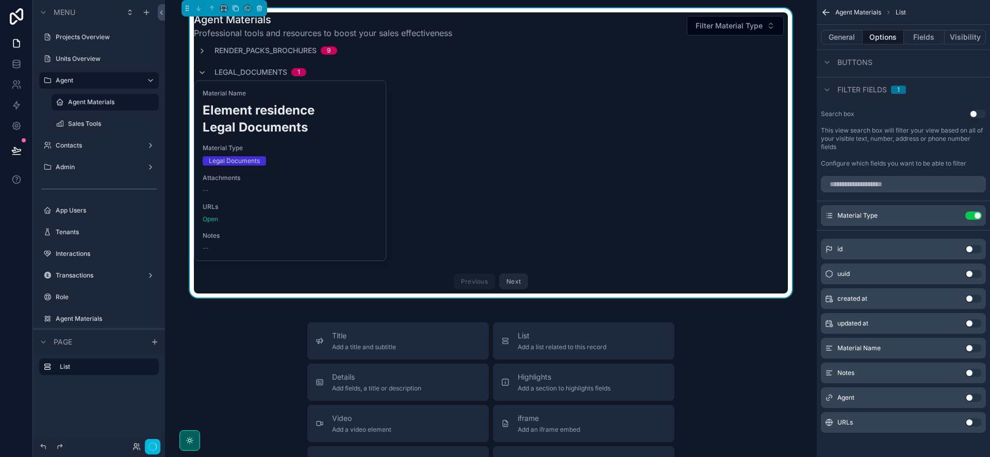
click at [799, 210] on div "Agent Materials Professional tools and resources to boost your sales effectiven…" at bounding box center [490, 152] width 635 height 289
click at [100, 60] on label "Units Overview" at bounding box center [104, 59] width 97 height 8
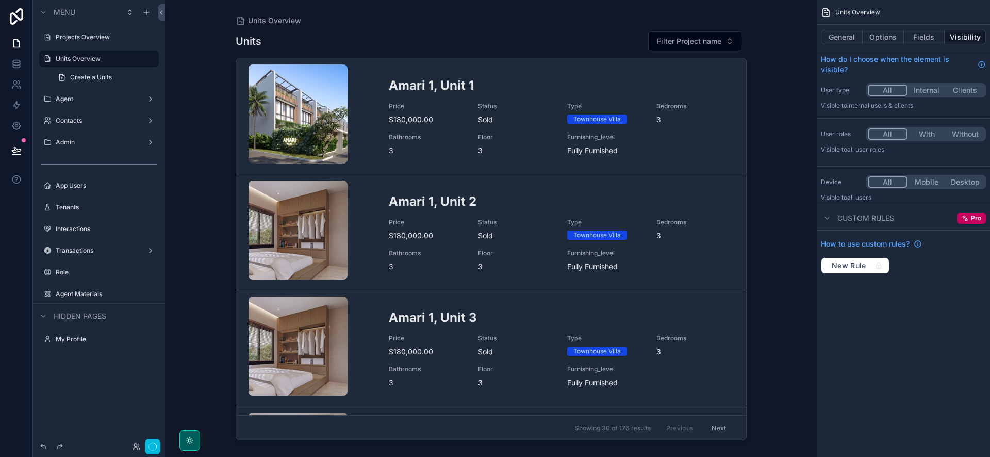
click at [713, 38] on div "scrollable content" at bounding box center [490, 222] width 527 height 444
click at [713, 39] on span "Filter Project name" at bounding box center [689, 41] width 64 height 10
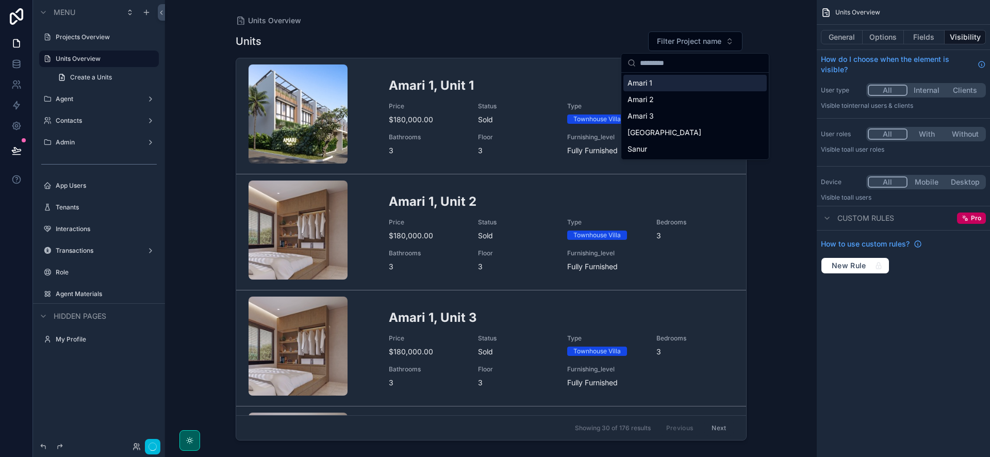
click at [777, 52] on div "Units Overview Units Filter Project name Amari 1, Unit 1 Price $180,000.00 Stat…" at bounding box center [491, 228] width 652 height 457
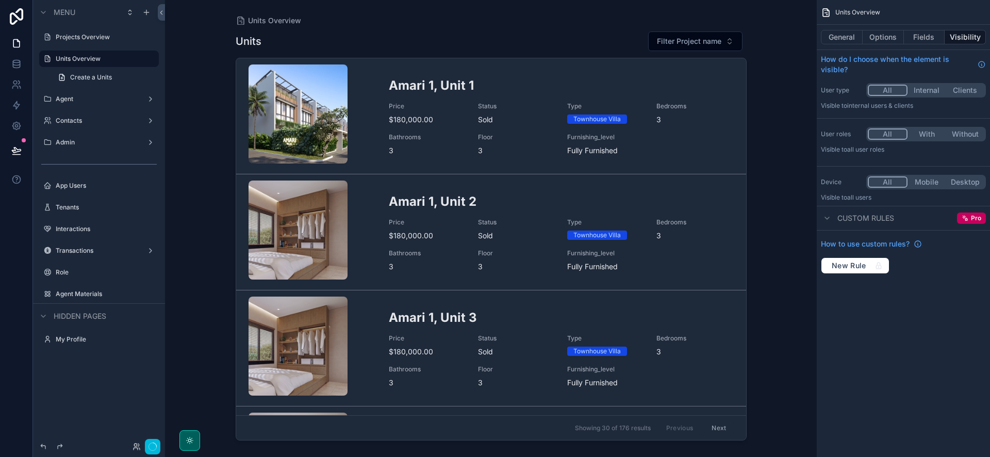
click at [176, 19] on div "Units Overview Units Filter Project name Amari 1, Unit 1 Price $180,000.00 Stat…" at bounding box center [491, 228] width 652 height 457
click at [86, 96] on label "Agent" at bounding box center [97, 99] width 82 height 8
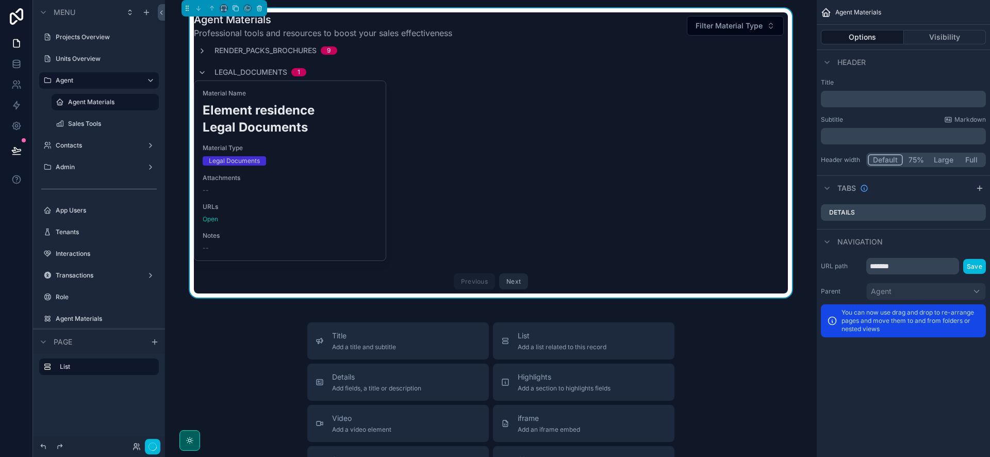
click at [69, 59] on label "Units Overview" at bounding box center [104, 59] width 97 height 8
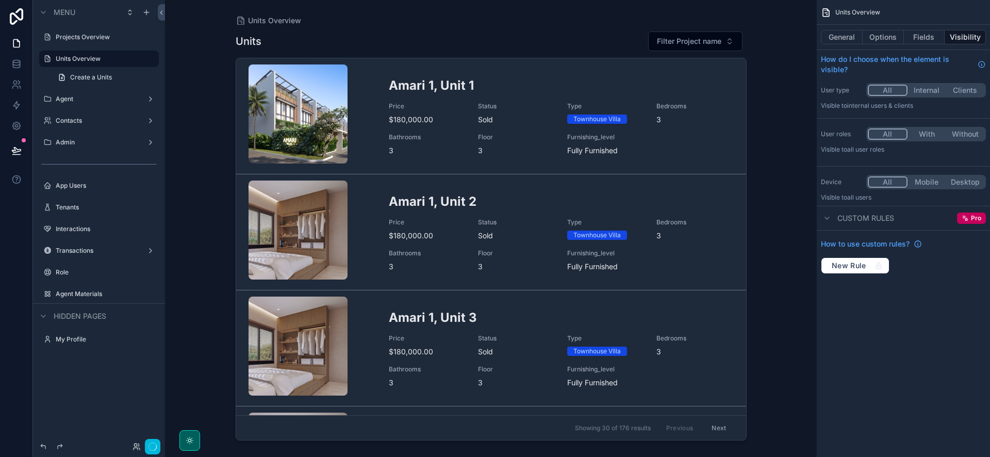
click at [445, 83] on h2 "Amari 1, Unit 1" at bounding box center [561, 85] width 345 height 17
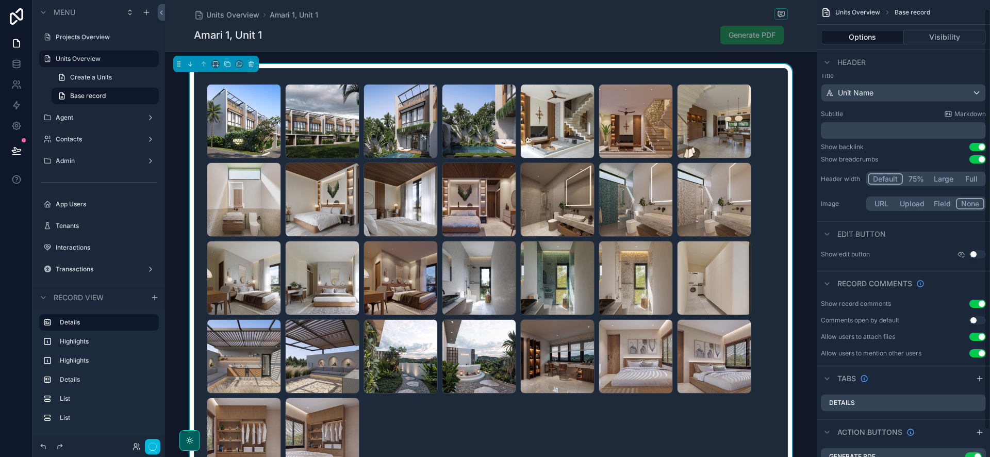
scroll to position [39, 0]
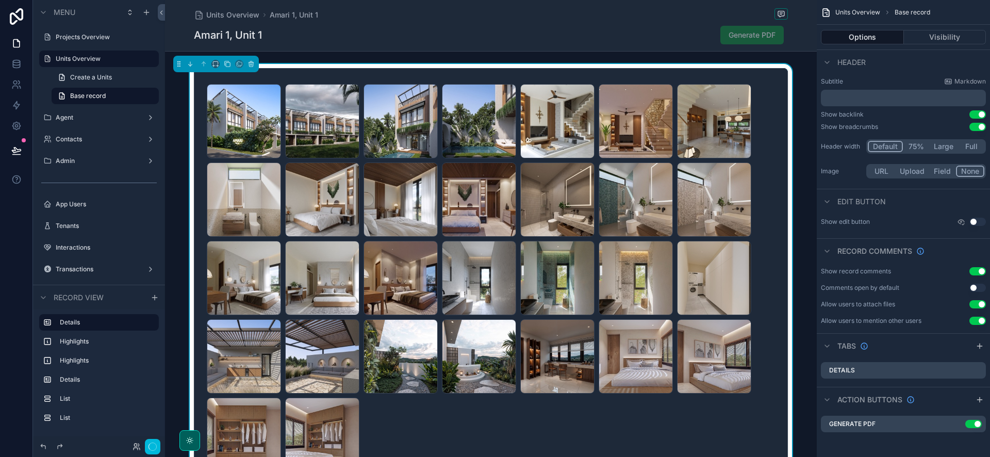
click at [930, 38] on button "Visibility" at bounding box center [945, 37] width 82 height 14
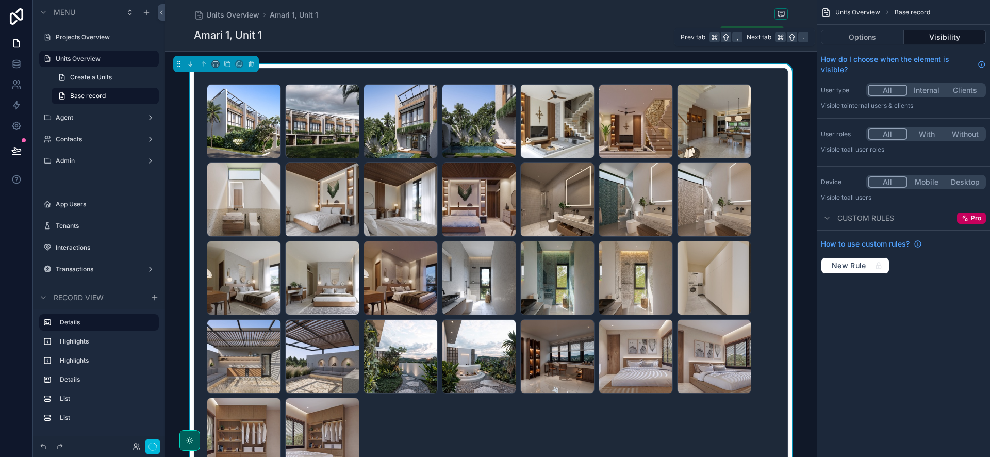
scroll to position [0, 0]
click at [879, 40] on button "Options" at bounding box center [862, 37] width 83 height 14
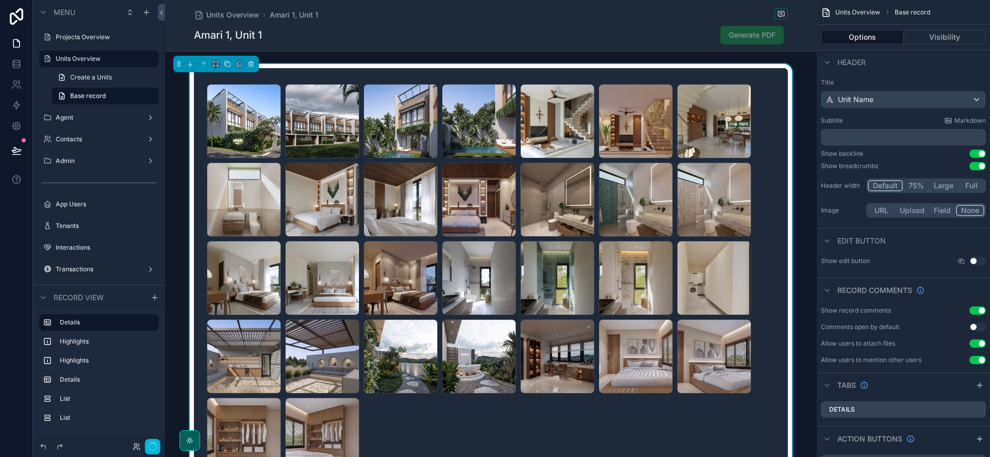
click at [789, 86] on div "Copy-of-F0A-Small .jpeg Copy-of-F1-Small .jpeg Copy-of-F3-Small .jpeg Copy-of-F…" at bounding box center [491, 278] width 652 height 428
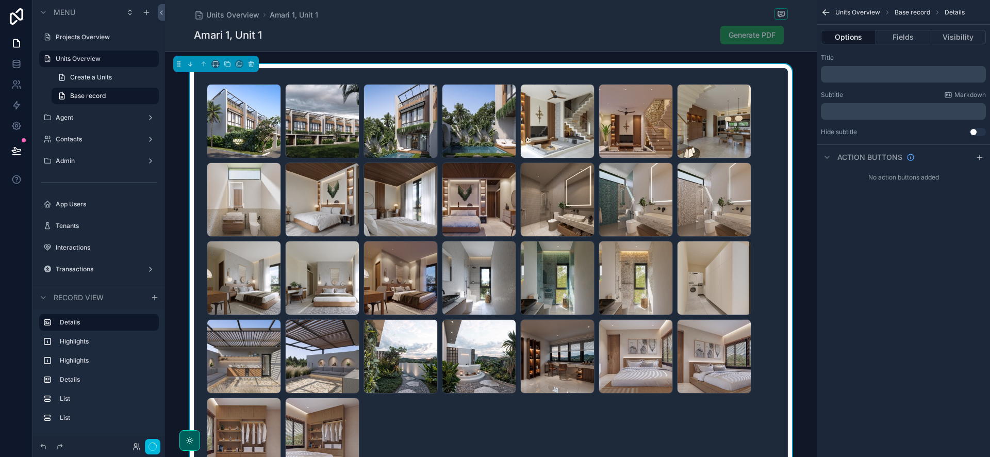
click at [898, 41] on button "Fields" at bounding box center [903, 37] width 55 height 14
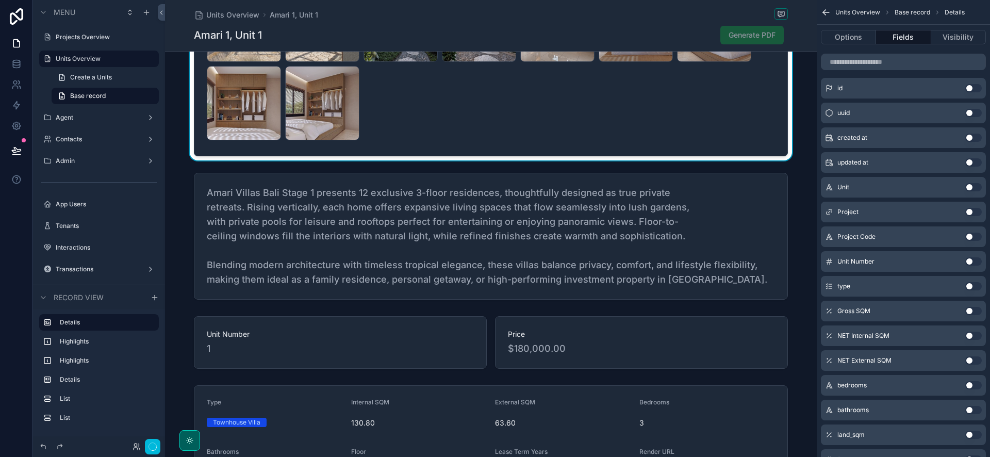
scroll to position [442, 0]
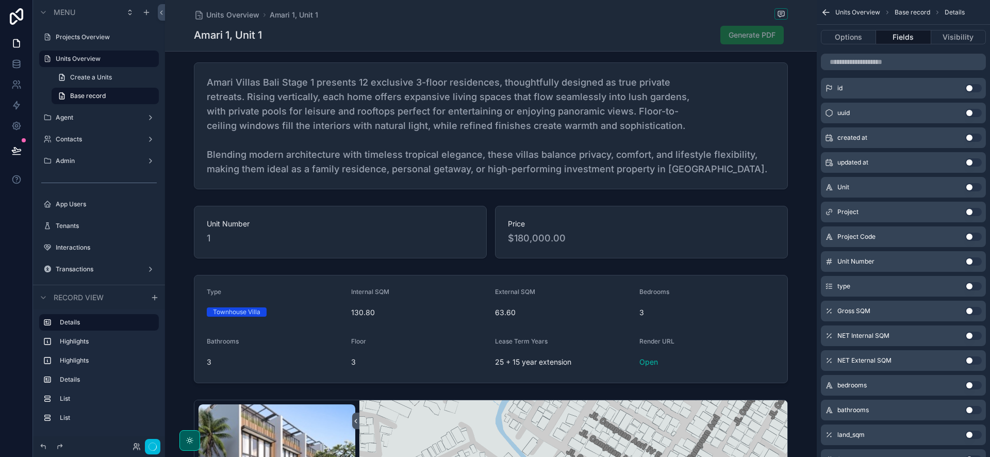
click at [486, 332] on div "scrollable content" at bounding box center [491, 329] width 652 height 117
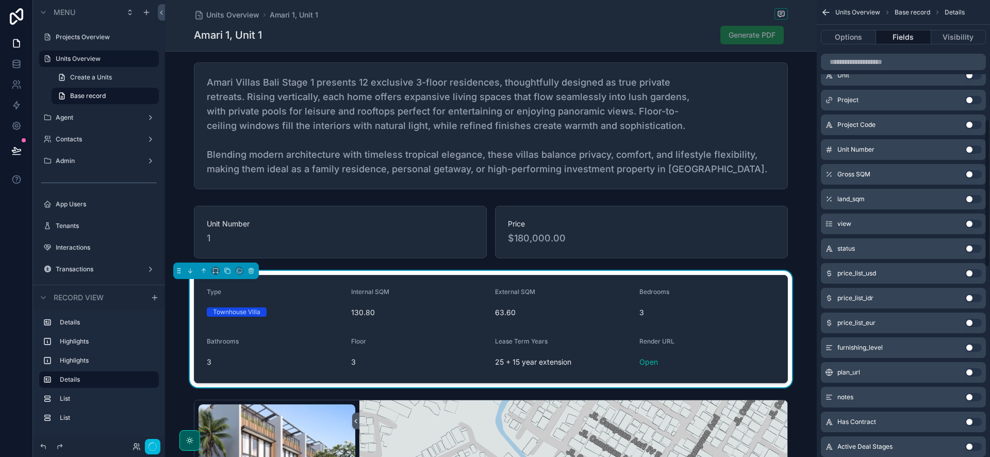
scroll to position [354, 0]
click at [971, 173] on button "Use setting" at bounding box center [973, 175] width 16 height 8
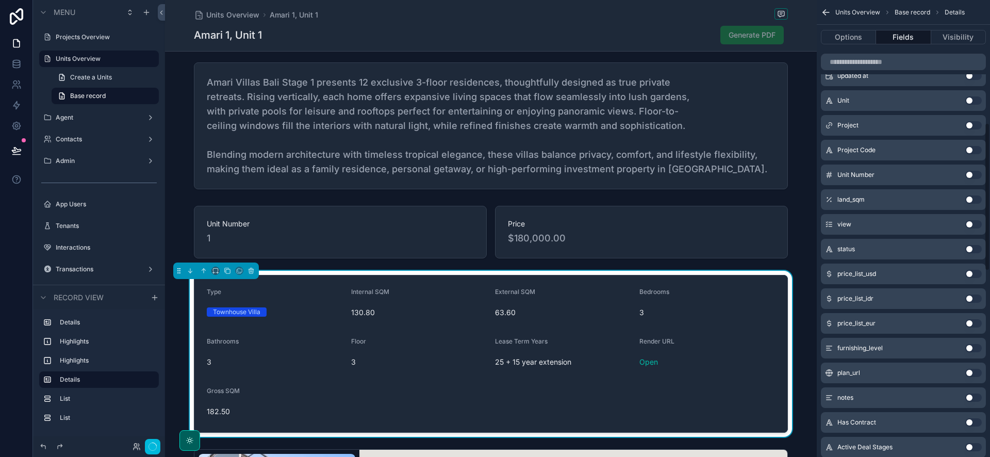
scroll to position [378, 0]
click at [969, 327] on button "Use setting" at bounding box center [973, 323] width 16 height 8
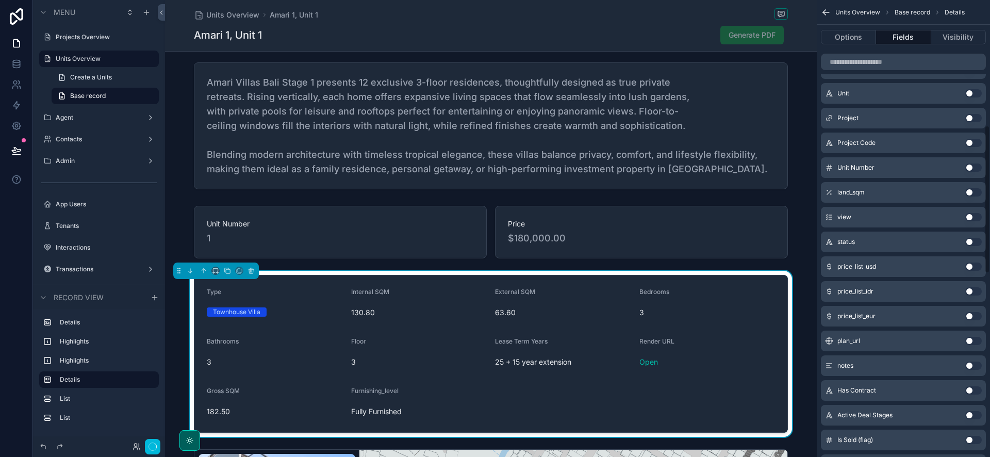
scroll to position [324, 0]
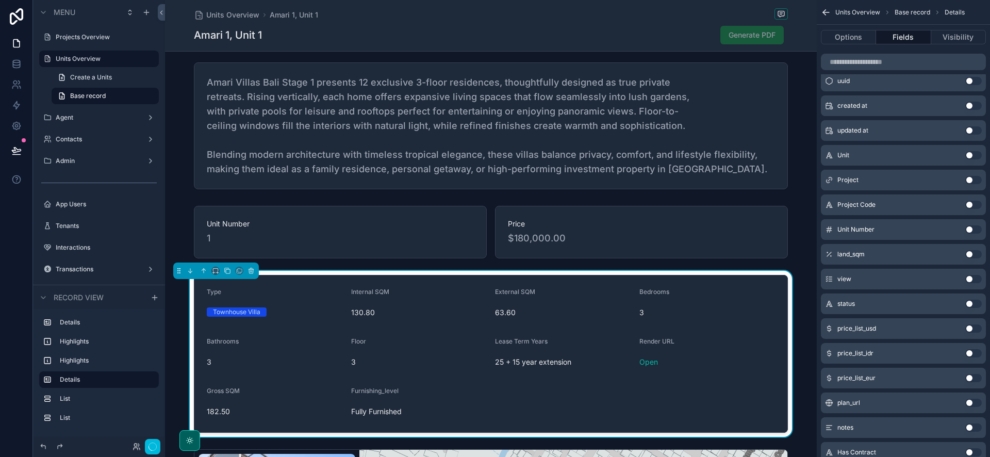
click at [976, 252] on button "Use setting" at bounding box center [973, 254] width 16 height 8
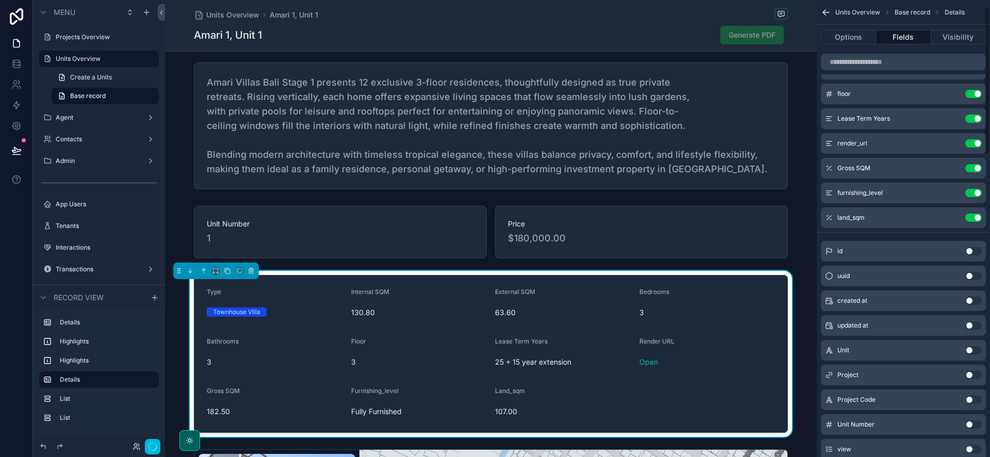
scroll to position [0, 0]
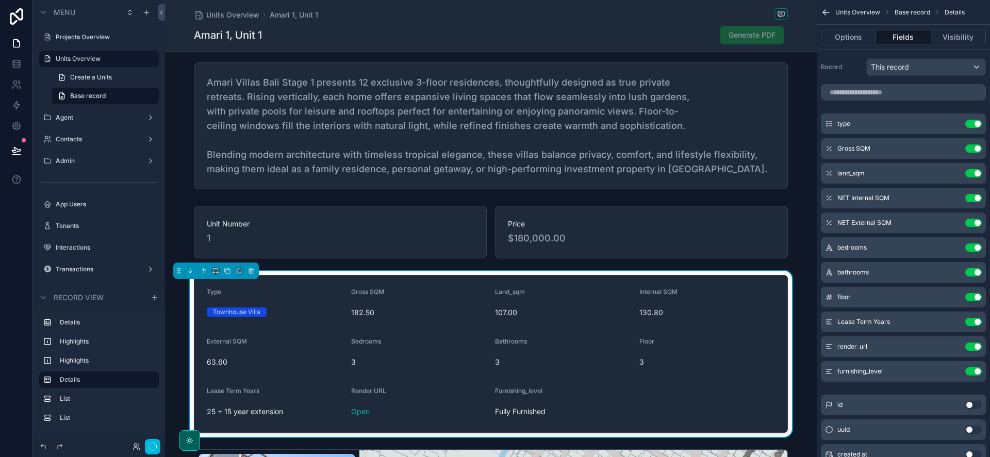
click at [0, 0] on icon "scrollable content" at bounding box center [0, 0] width 0 height 0
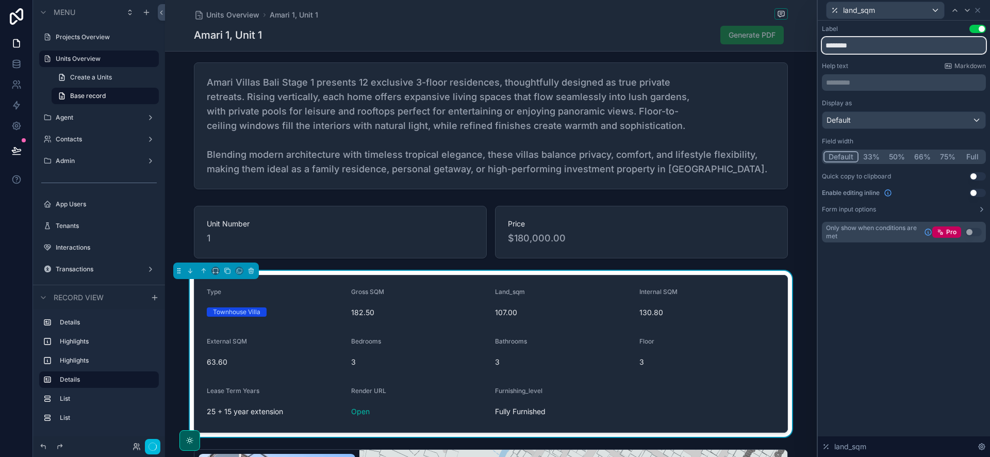
click at [848, 47] on input "********" at bounding box center [904, 45] width 164 height 16
type input "********"
click at [974, 9] on icon at bounding box center [977, 10] width 8 height 8
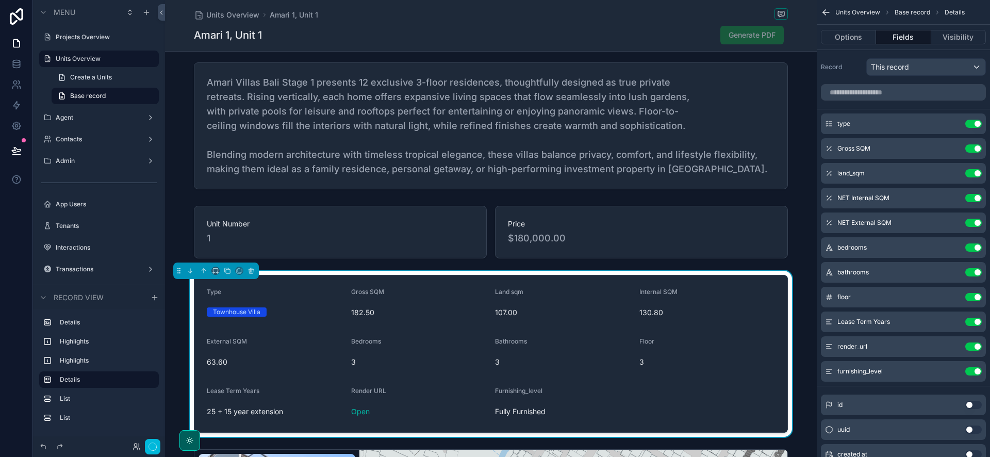
click at [0, 0] on icon "scrollable content" at bounding box center [0, 0] width 0 height 0
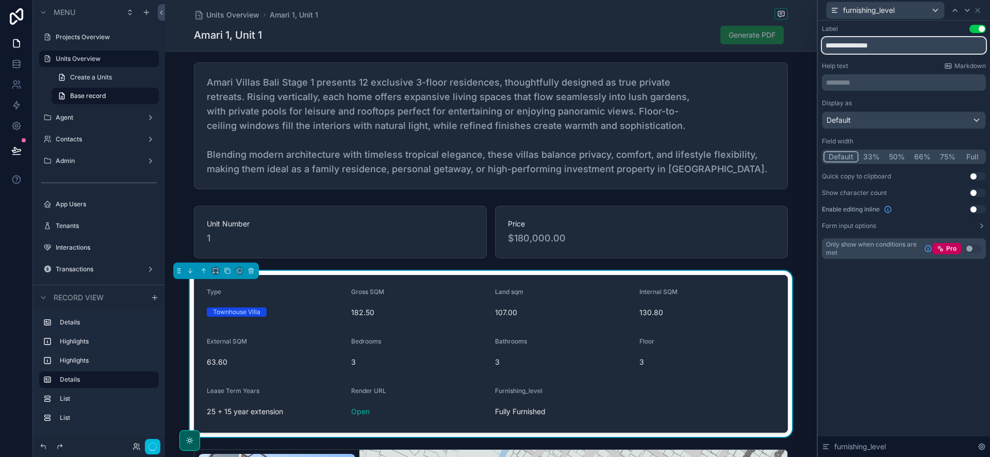
click at [865, 47] on input "**********" at bounding box center [904, 45] width 164 height 16
type input "**********"
click at [974, 12] on icon at bounding box center [977, 10] width 8 height 8
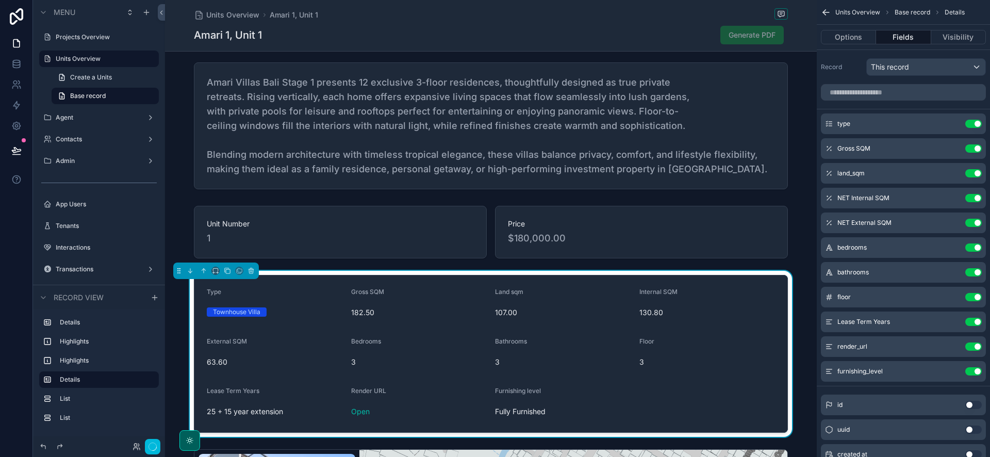
click at [0, 0] on icon "scrollable content" at bounding box center [0, 0] width 0 height 0
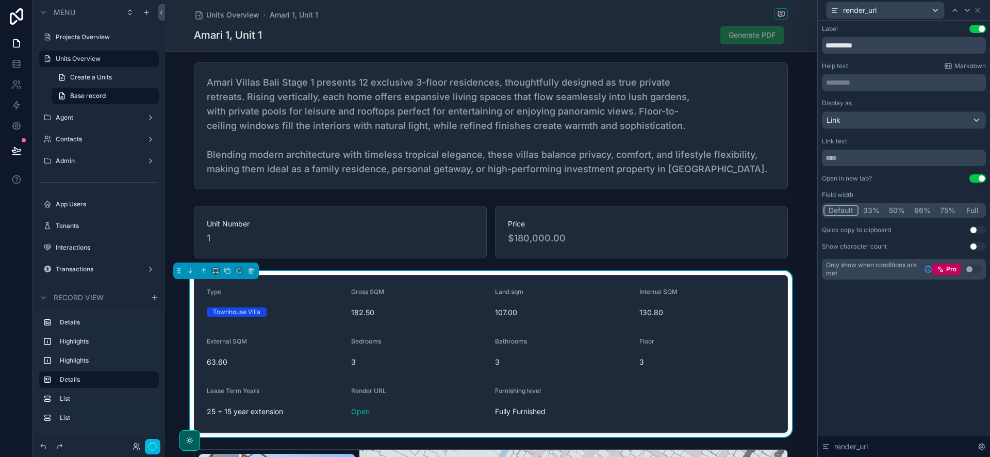
click at [812, 311] on div "Type Townhouse Villa Gross SQM 182.50 Land sqm 107.00 Internal SQM 130.80 Exter…" at bounding box center [491, 354] width 652 height 166
click at [983, 11] on div "render_url" at bounding box center [904, 10] width 164 height 20
click at [978, 9] on icon at bounding box center [977, 10] width 8 height 8
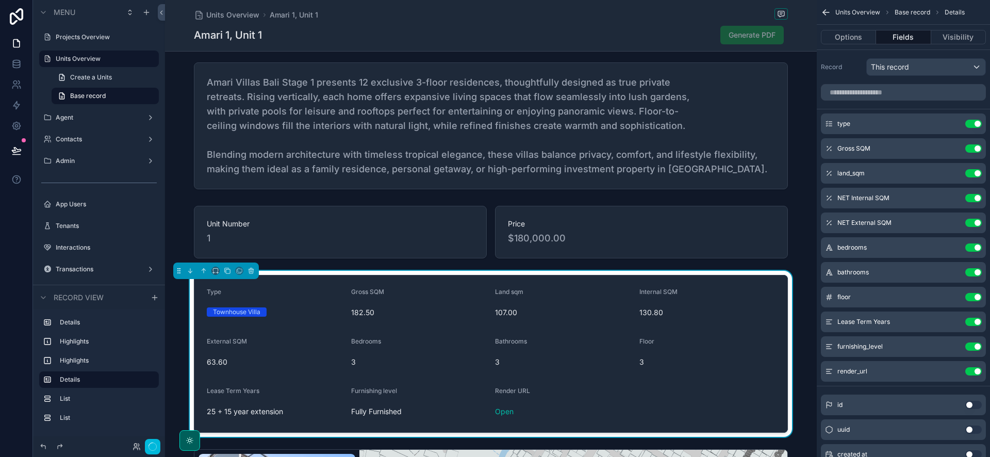
click at [806, 274] on div "Type Townhouse Villa Gross SQM 182.50 Land sqm 107.00 Internal SQM 130.80 Exter…" at bounding box center [491, 354] width 652 height 166
click at [826, 12] on icon "scrollable content" at bounding box center [826, 12] width 10 height 10
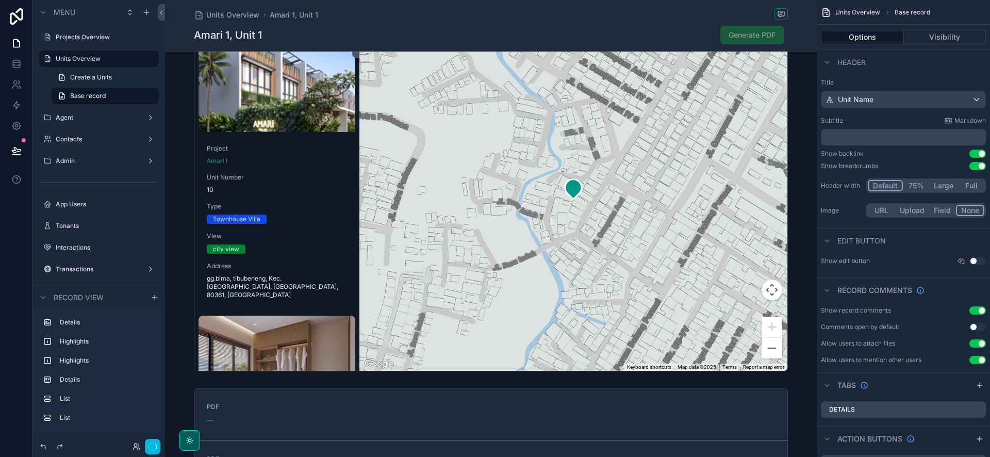
scroll to position [1079, 0]
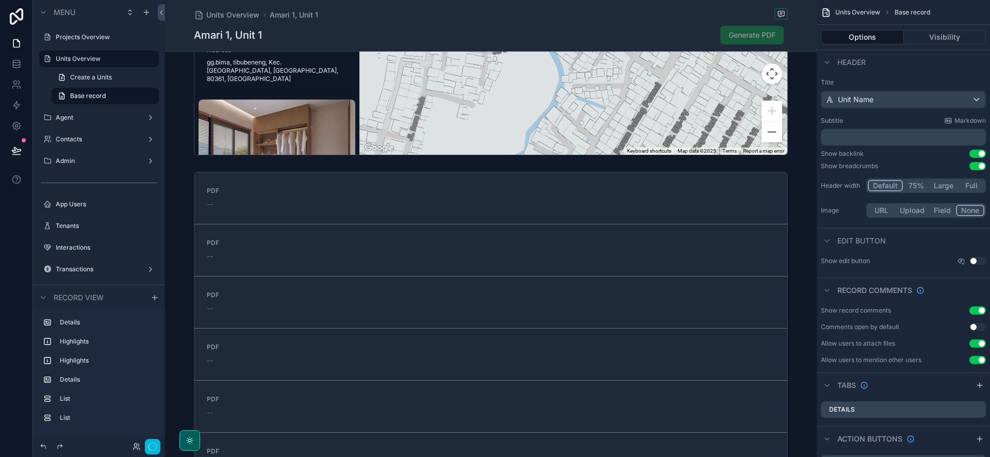
click at [229, 123] on div "scrollable content" at bounding box center [276, 149] width 157 height 99
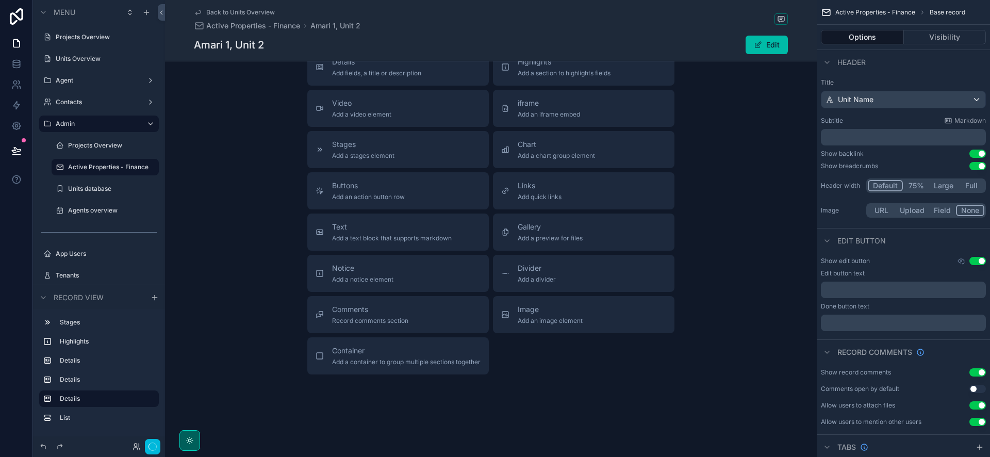
scroll to position [877, 0]
click at [97, 188] on label "Units database" at bounding box center [110, 189] width 85 height 8
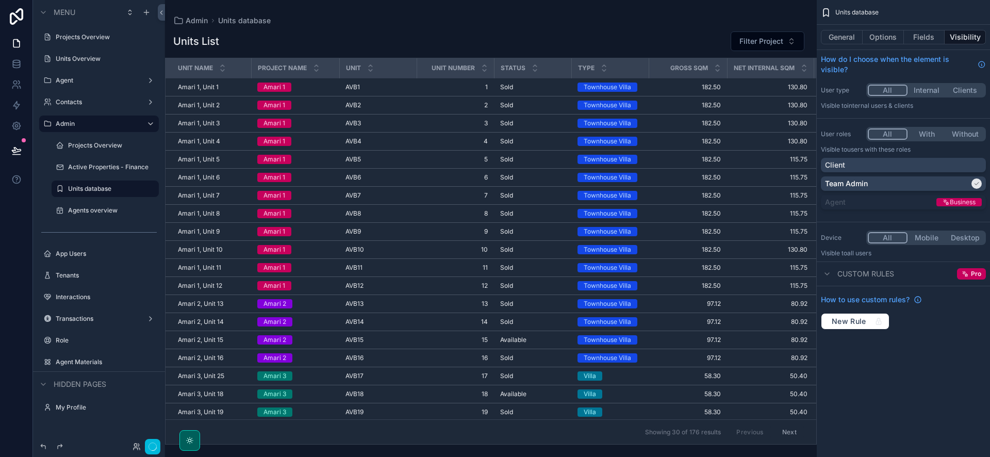
click at [97, 168] on label "Active Properties - Finance" at bounding box center [110, 167] width 85 height 8
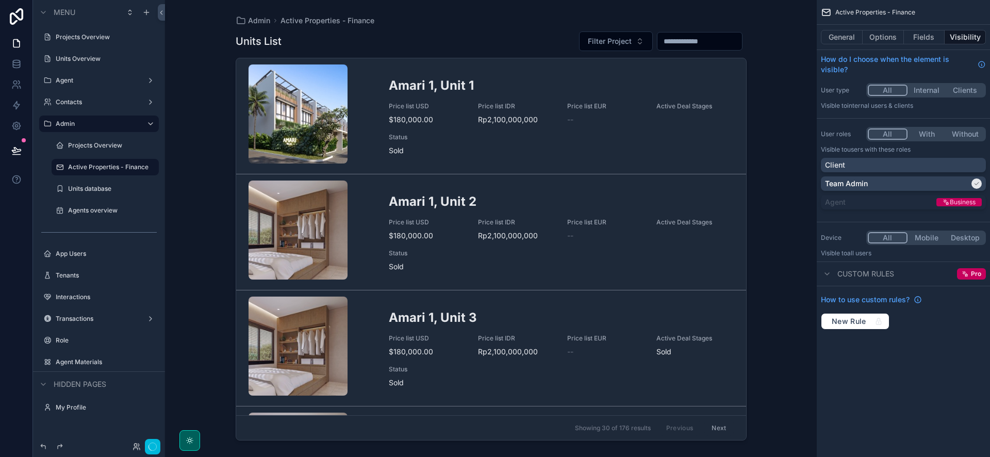
click at [95, 38] on label "Projects Overview" at bounding box center [104, 37] width 97 height 8
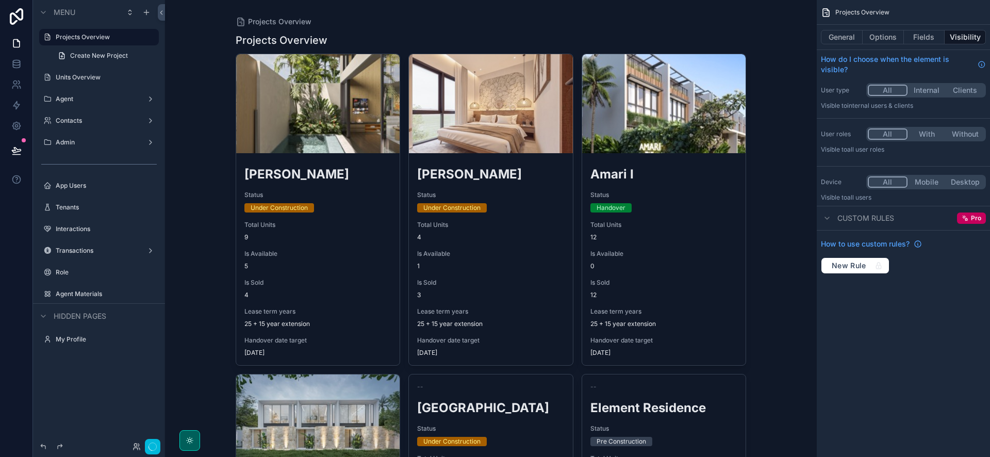
click at [325, 176] on h2 "[PERSON_NAME]" at bounding box center [317, 173] width 147 height 17
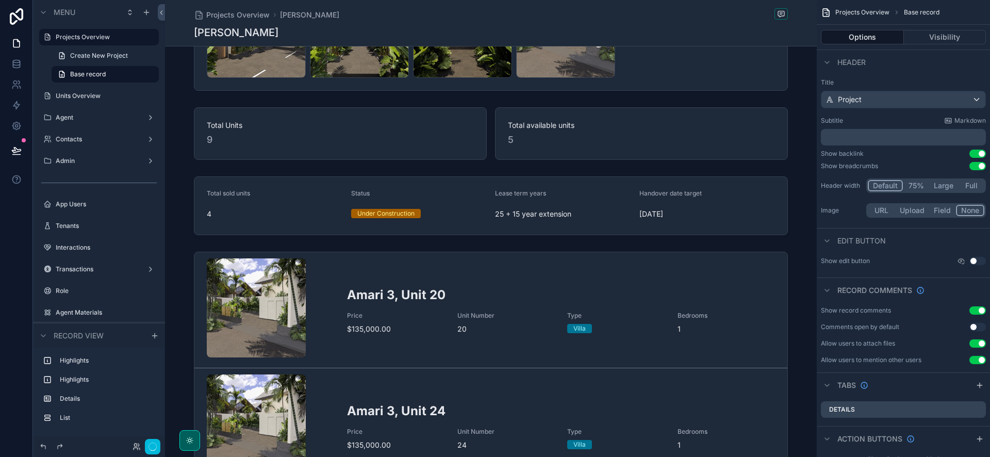
scroll to position [502, 0]
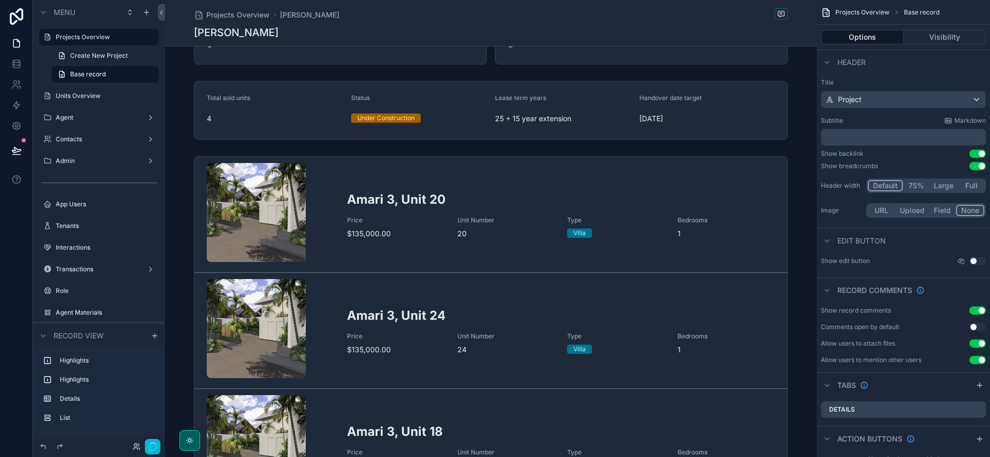
click at [785, 157] on div "scrollable content" at bounding box center [491, 329] width 652 height 355
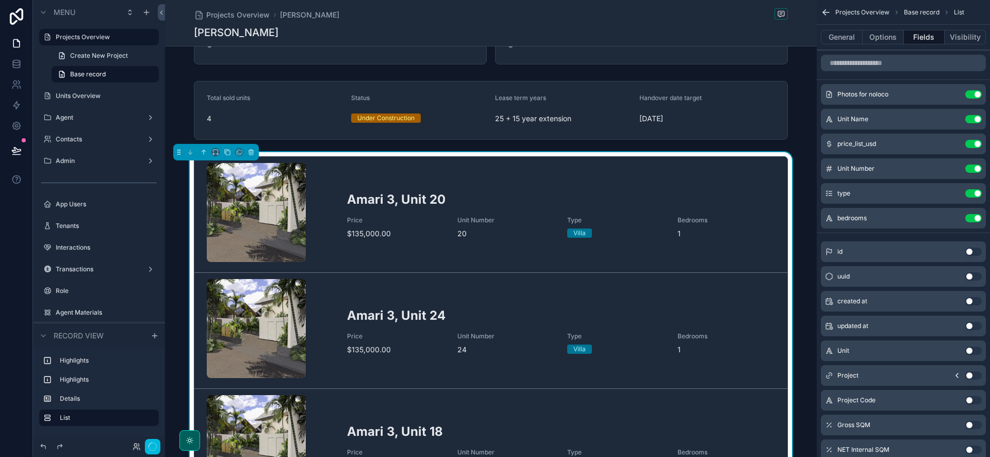
click at [881, 38] on button "Options" at bounding box center [883, 37] width 41 height 14
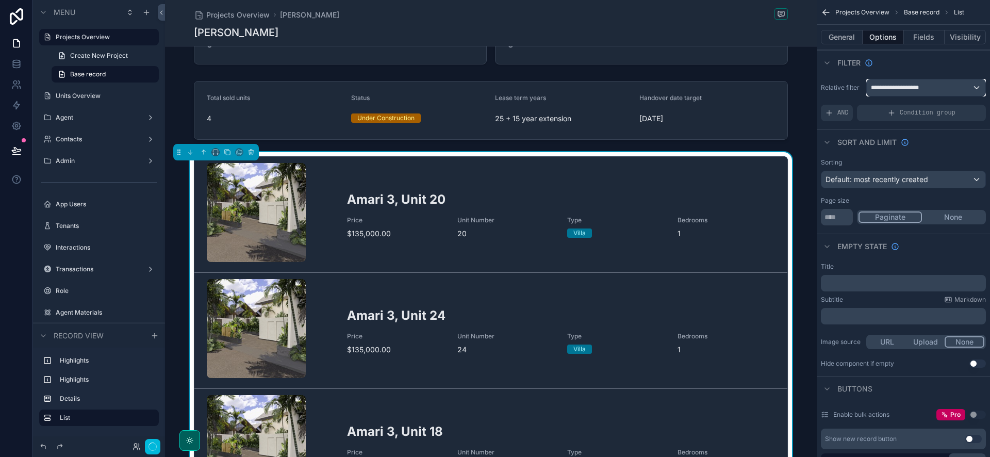
click at [897, 89] on span "**********" at bounding box center [898, 88] width 54 height 8
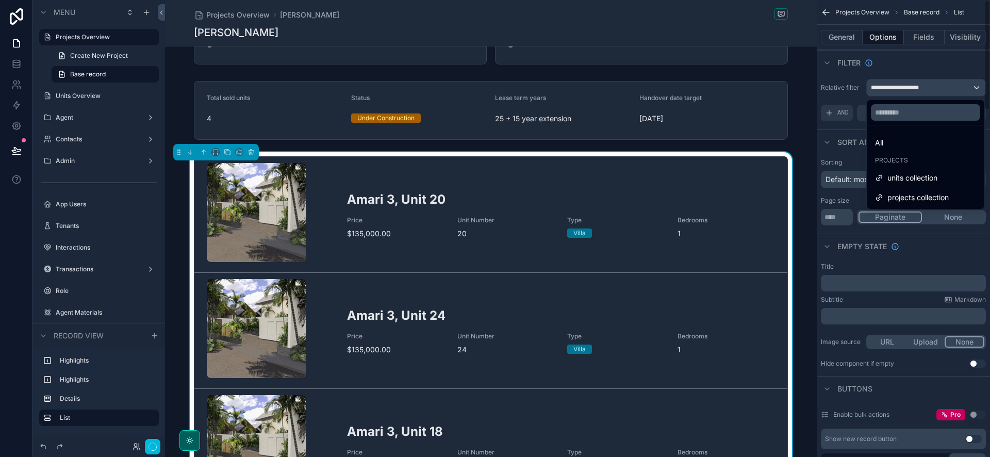
click at [890, 92] on div "scrollable content" at bounding box center [495, 228] width 990 height 457
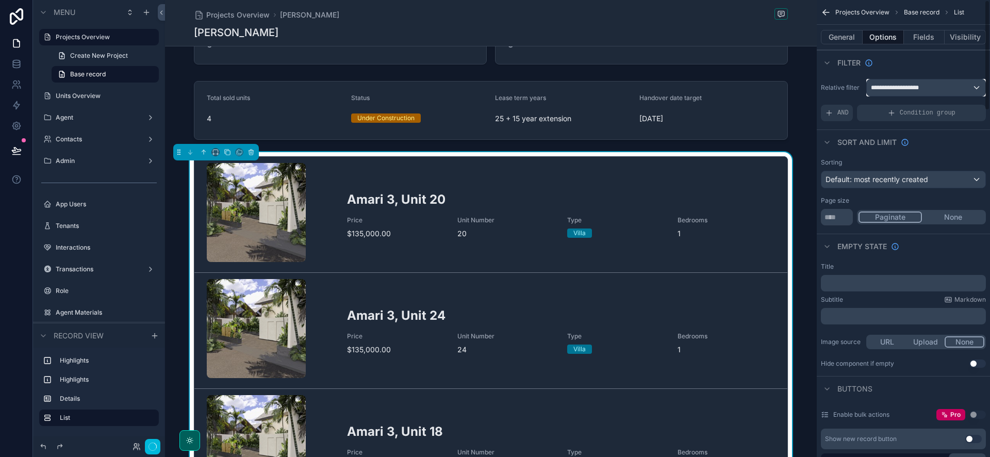
click at [890, 92] on div "**********" at bounding box center [926, 87] width 119 height 16
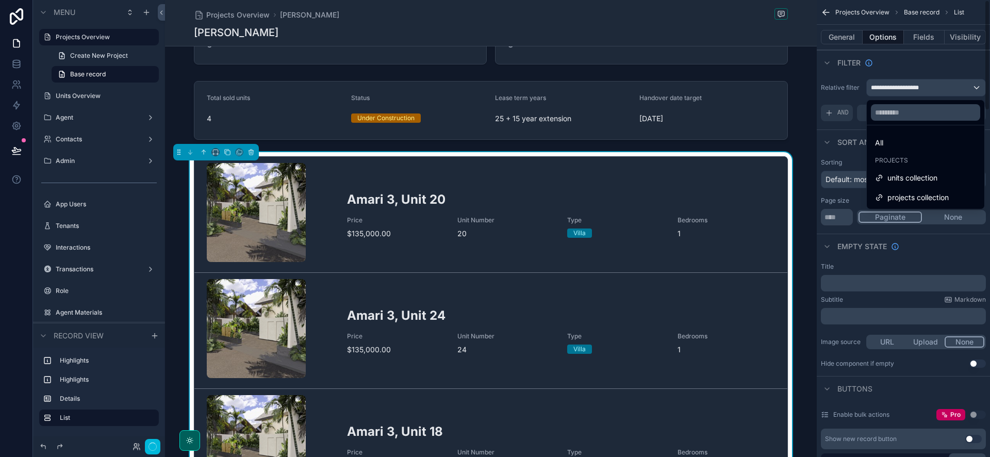
click at [841, 87] on div "scrollable content" at bounding box center [495, 228] width 990 height 457
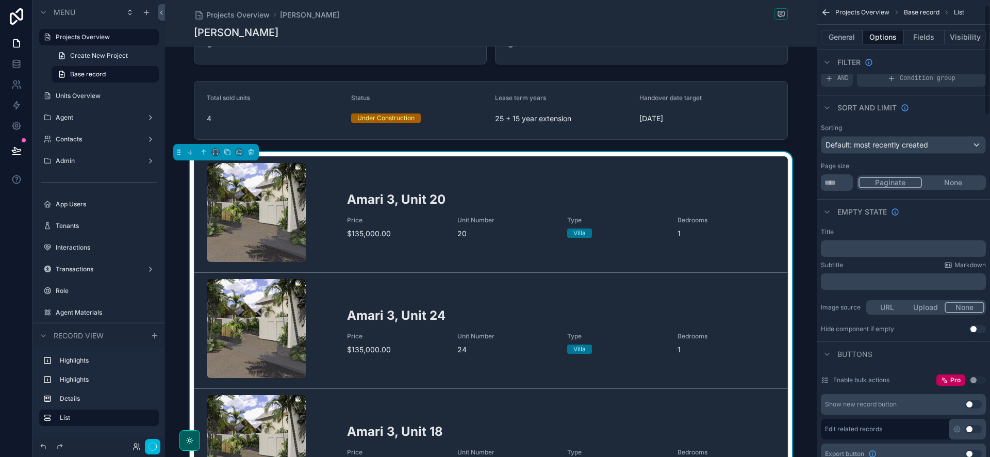
scroll to position [111, 0]
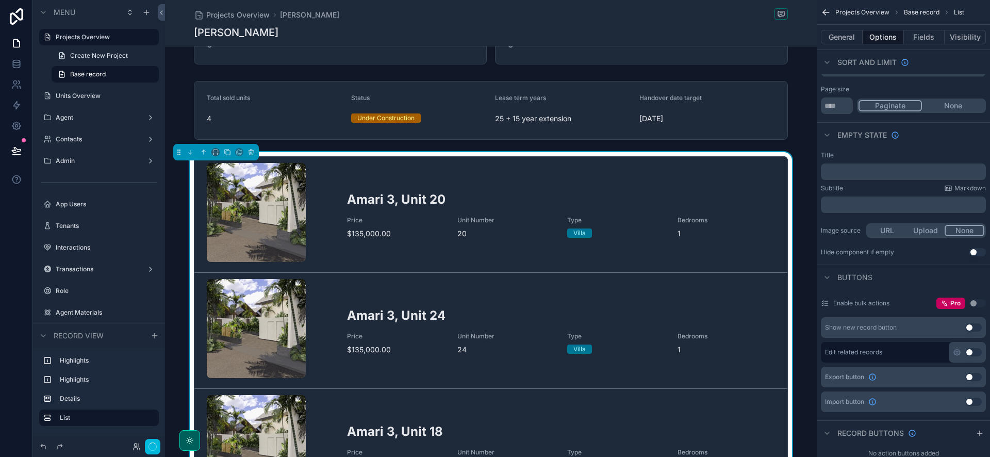
click at [843, 38] on button "General" at bounding box center [842, 37] width 42 height 14
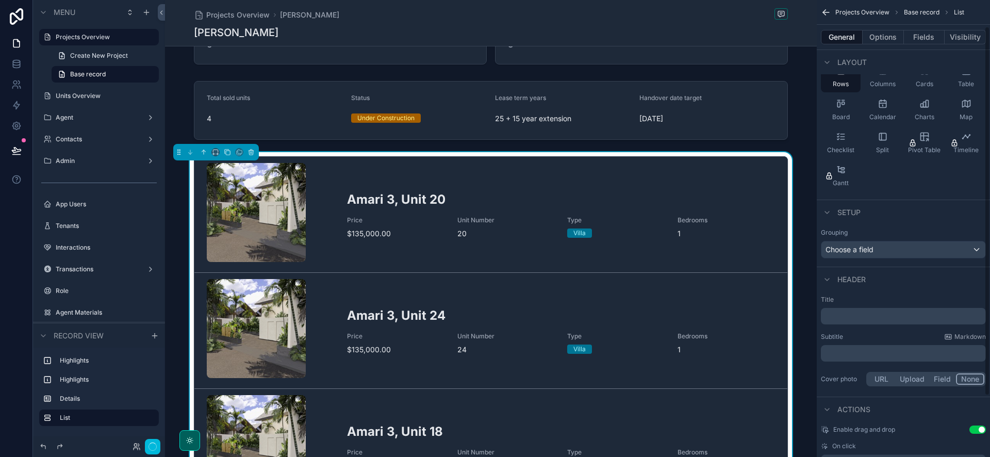
scroll to position [108, 0]
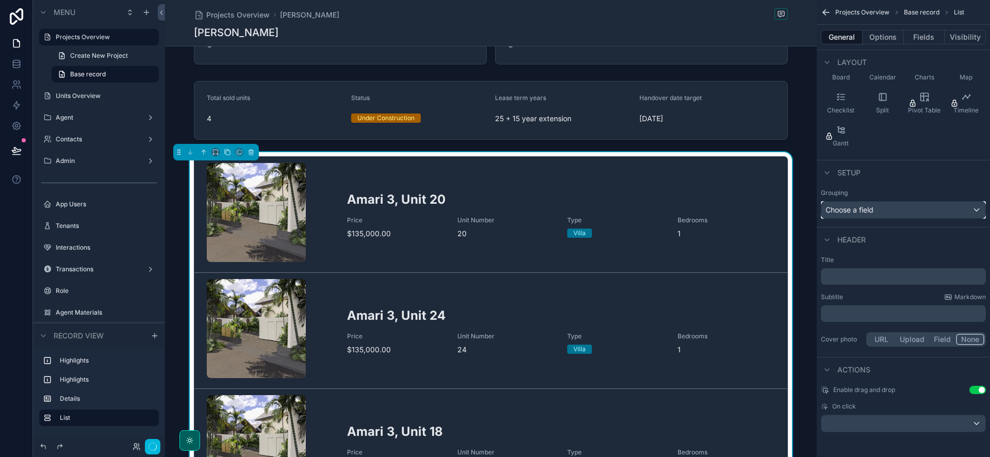
click at [871, 213] on span "Choose a field" at bounding box center [849, 209] width 48 height 9
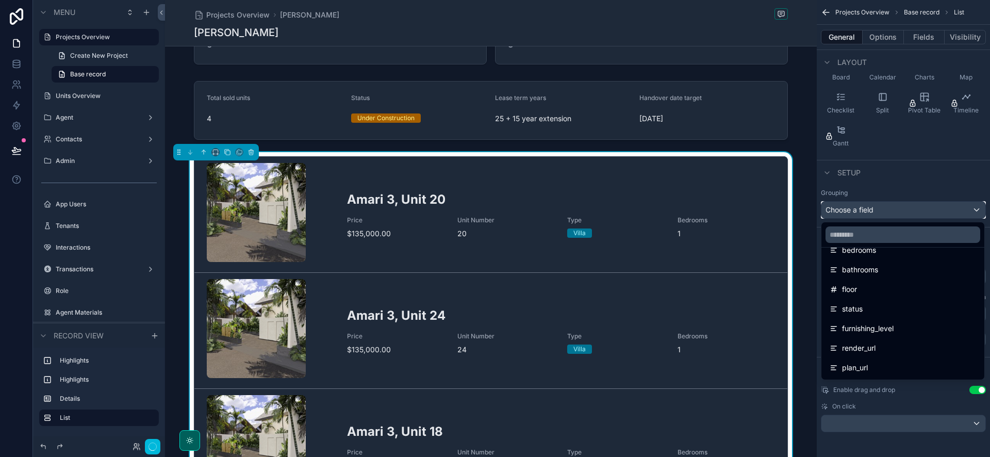
scroll to position [122, 0]
click at [883, 334] on div "status" at bounding box center [903, 339] width 146 height 12
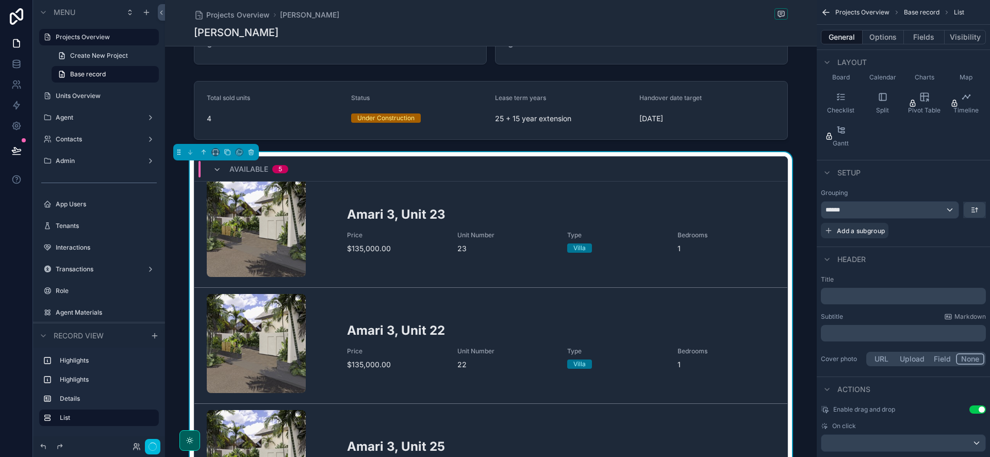
scroll to position [776, 0]
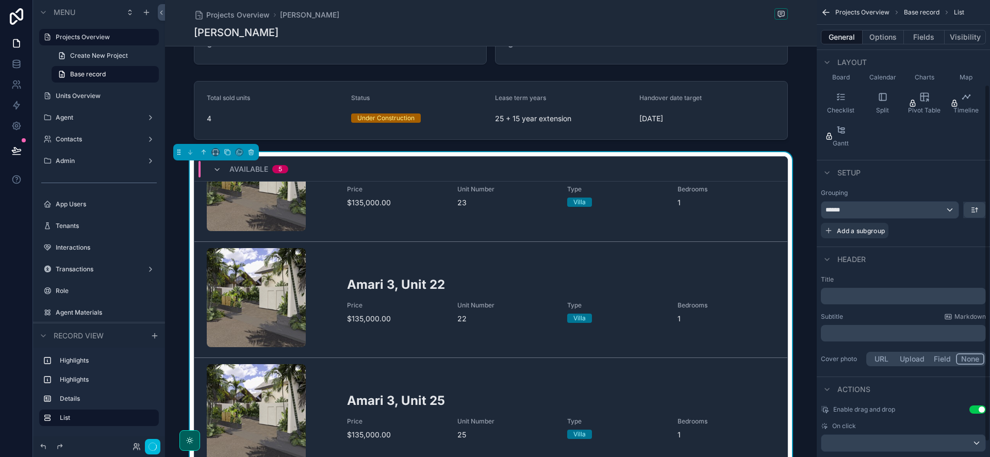
click at [801, 162] on div "Sold 4 Amari 3, Unit 20 Price $135,000.00 Unit Number 20 Type Villa Bedrooms 1 …" at bounding box center [491, 329] width 652 height 355
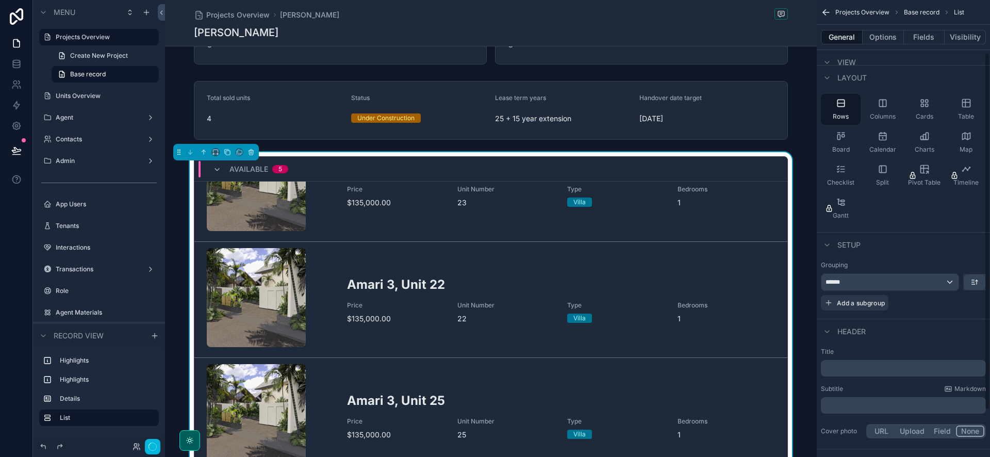
scroll to position [0, 0]
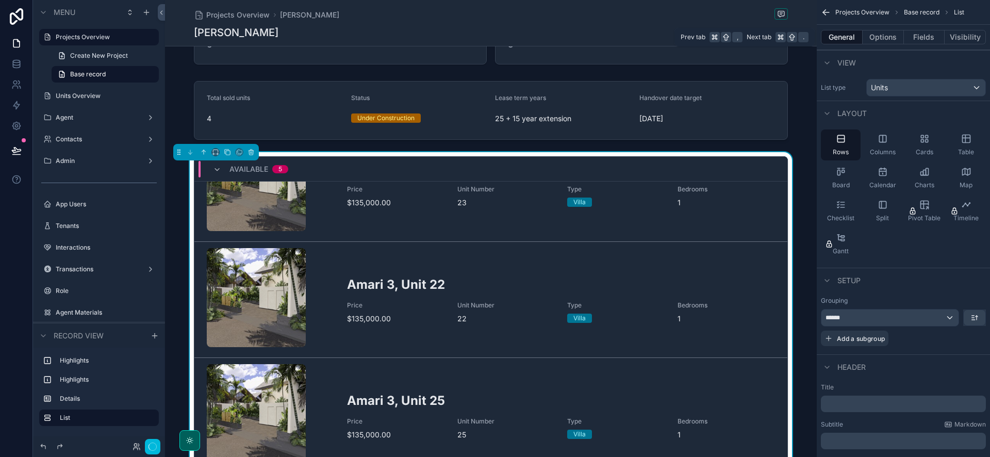
click at [883, 37] on button "Options" at bounding box center [883, 37] width 41 height 14
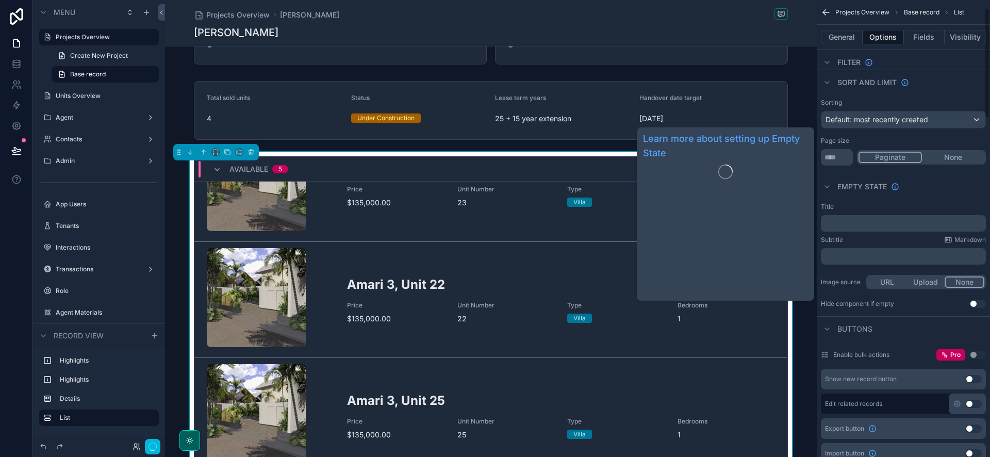
scroll to position [119, 0]
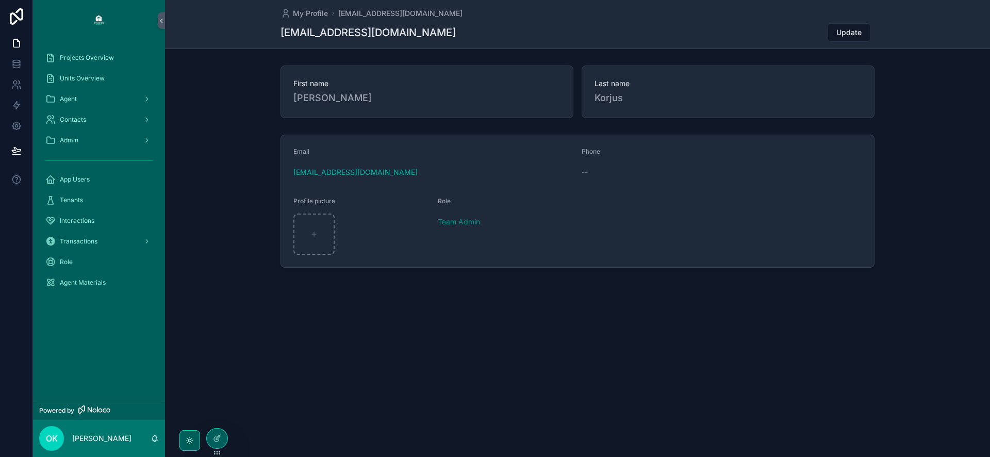
click at [115, 59] on div "Projects Overview" at bounding box center [98, 57] width 107 height 16
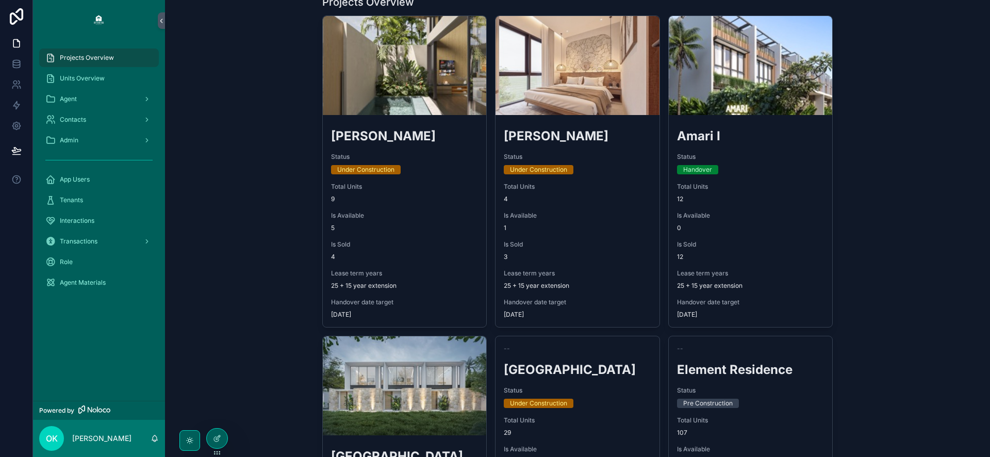
scroll to position [57, 0]
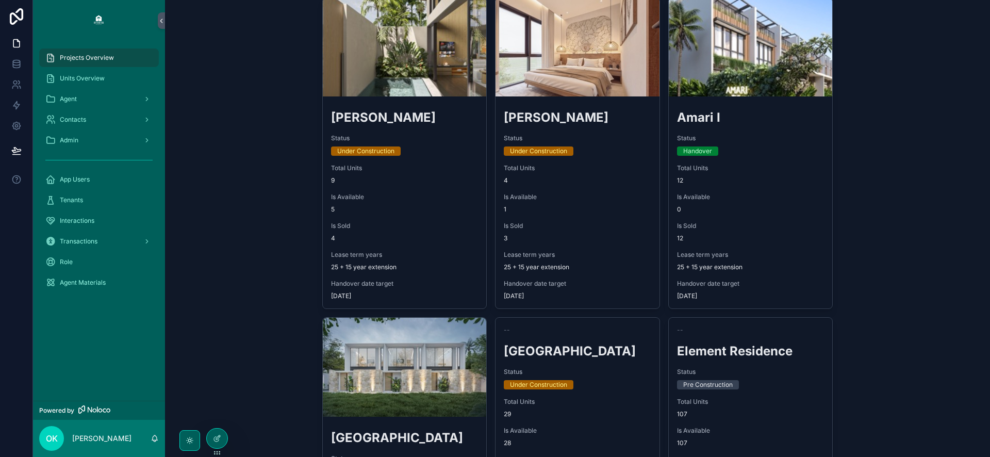
click at [400, 170] on span "Total Units" at bounding box center [404, 168] width 147 height 8
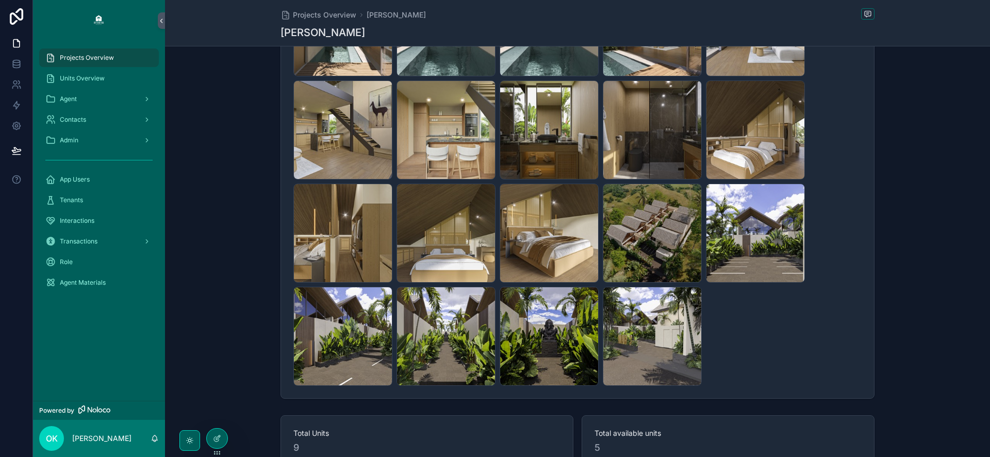
scroll to position [101, 0]
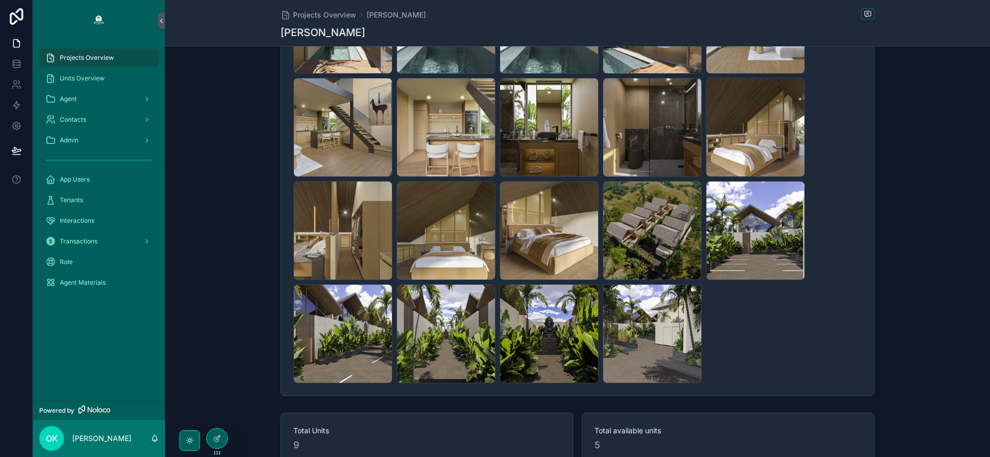
click at [523, 208] on div "AMARI-3-NEW-(13)-Small .jpeg" at bounding box center [549, 230] width 99 height 99
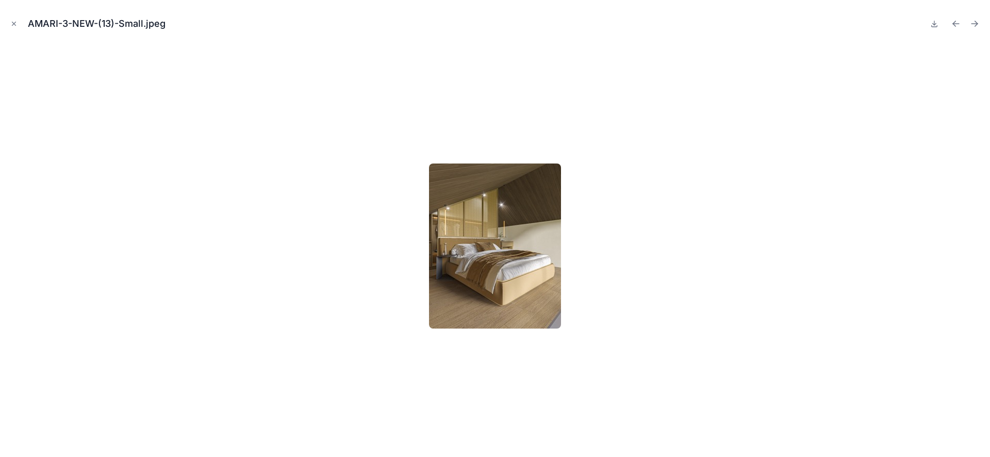
click at [17, 20] on icon "Close modal" at bounding box center [13, 23] width 7 height 7
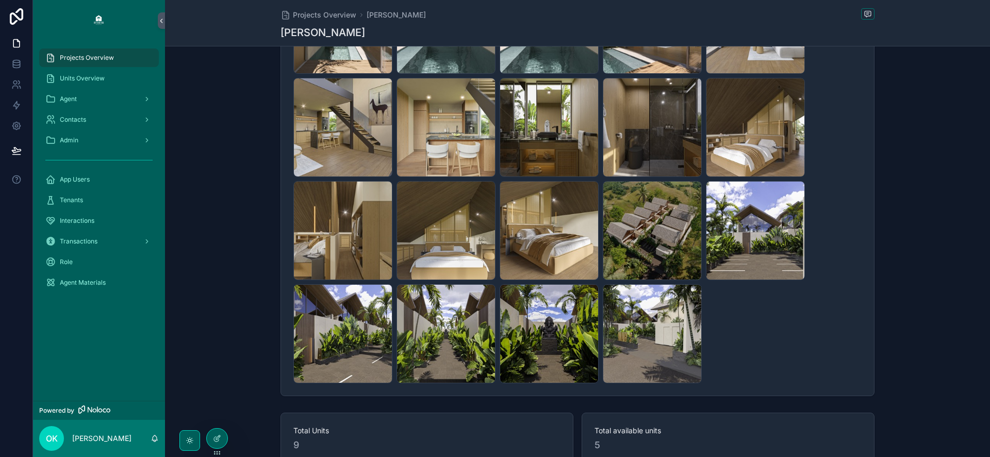
click at [525, 212] on div "AMARI-3-NEW-(13)-Small .jpeg" at bounding box center [549, 230] width 99 height 99
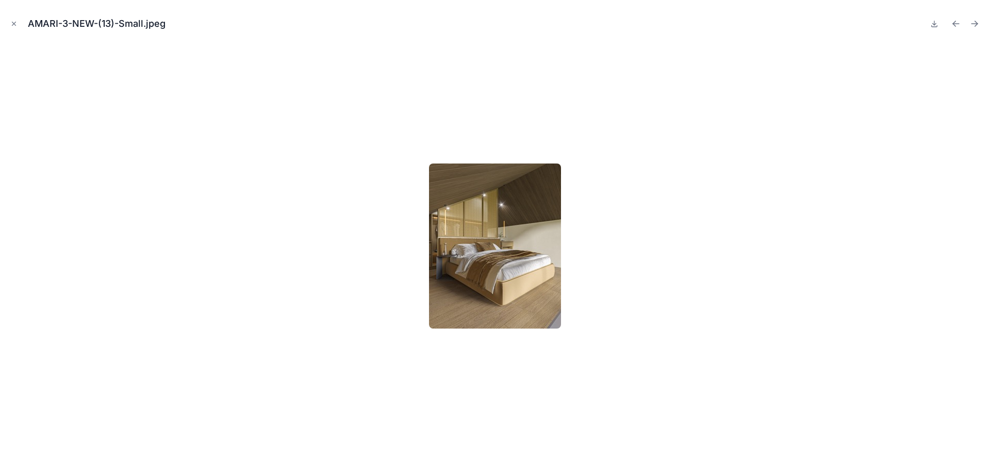
click at [17, 22] on icon "Close modal" at bounding box center [13, 23] width 7 height 7
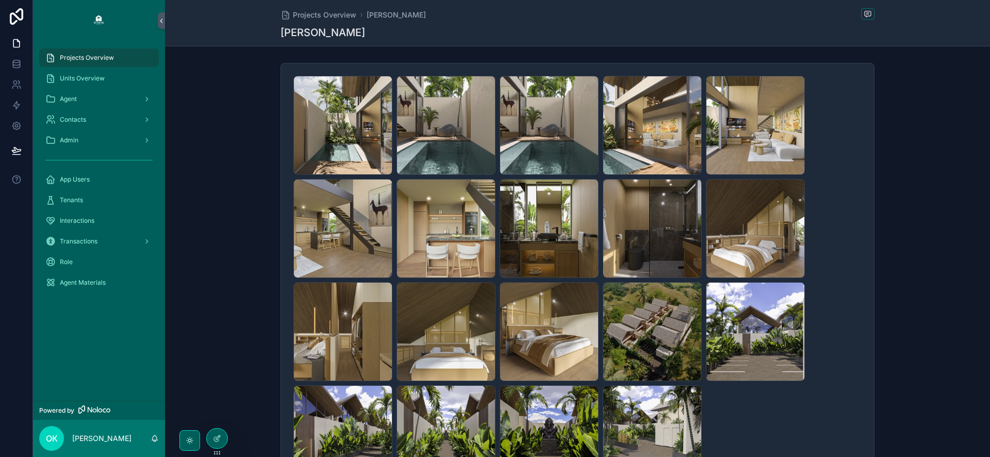
click at [373, 144] on div "AMARI-3-NEW-(1)-Small .jpeg" at bounding box center [342, 125] width 99 height 99
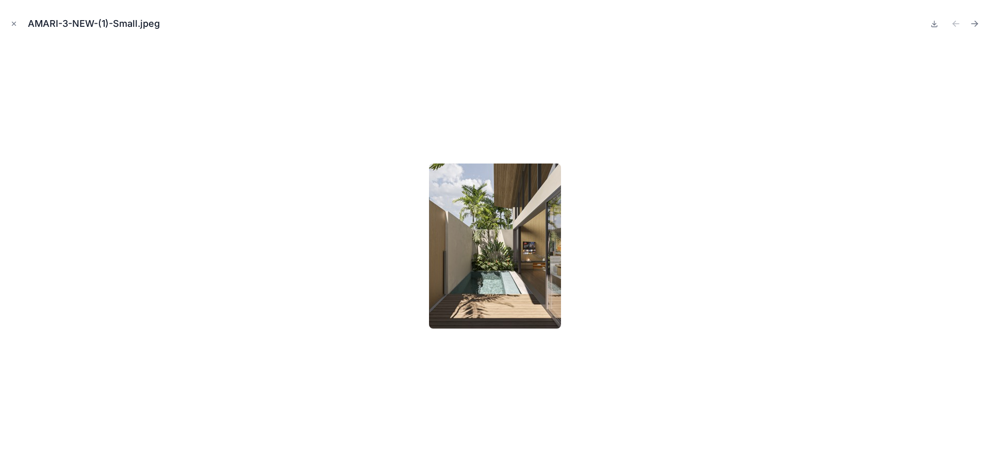
click at [12, 16] on div "AMARI-3-NEW-(1)-Small.jpeg" at bounding box center [494, 23] width 973 height 31
click at [14, 20] on icon "Close modal" at bounding box center [13, 23] width 7 height 7
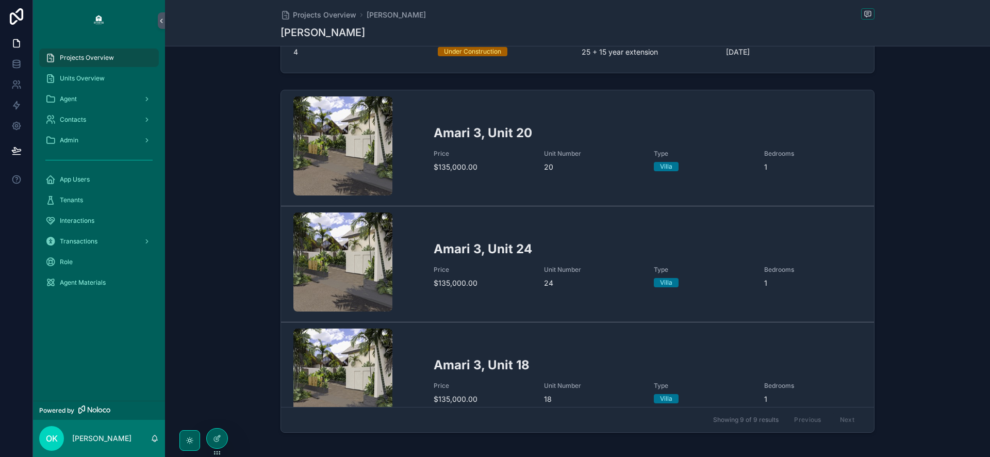
click at [467, 157] on span "Price" at bounding box center [483, 154] width 98 height 8
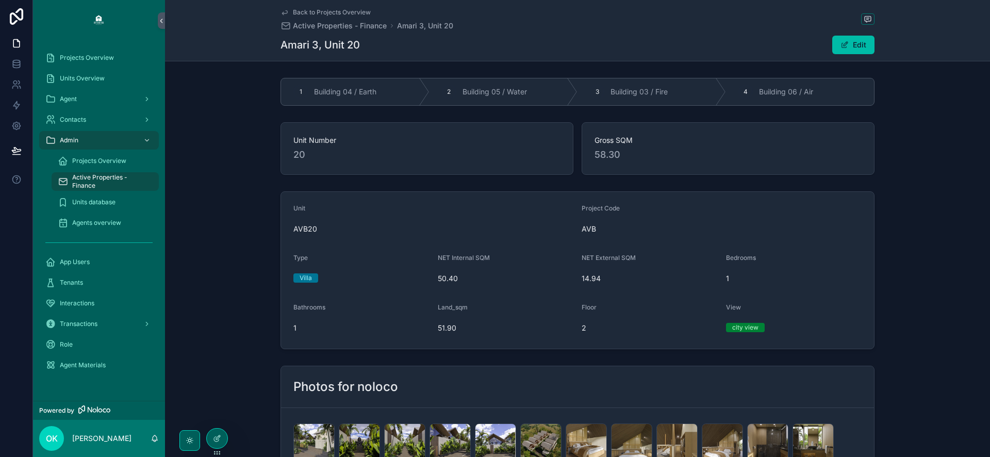
click at [89, 77] on span "Units Overview" at bounding box center [82, 78] width 45 height 8
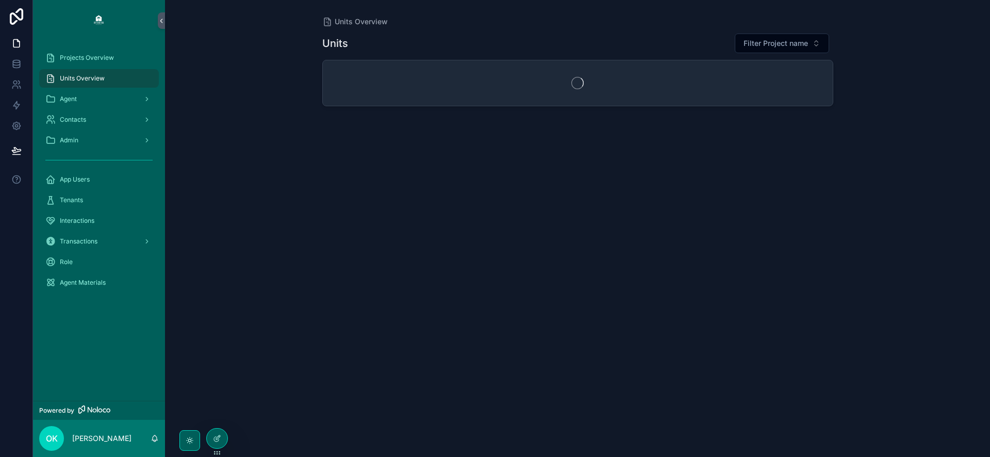
click at [86, 57] on span "Projects Overview" at bounding box center [87, 58] width 54 height 8
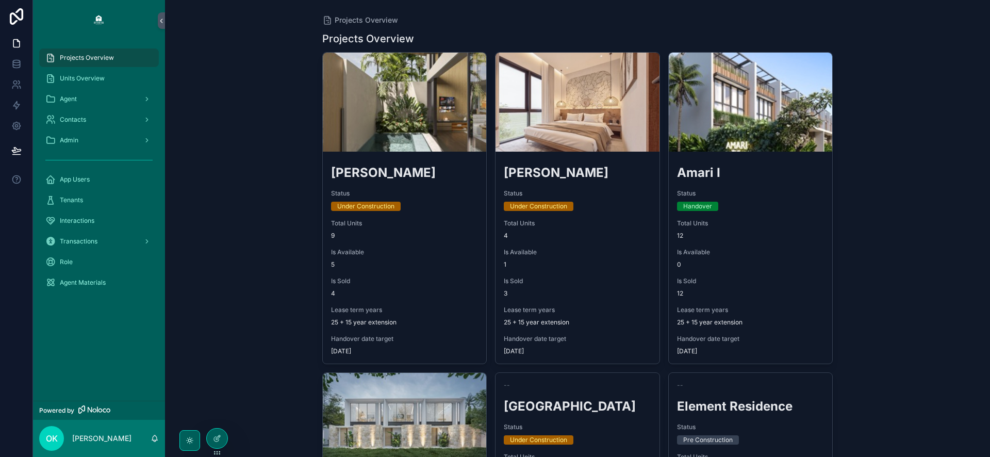
scroll to position [2, 0]
click at [562, 148] on div "scrollable content" at bounding box center [577, 101] width 164 height 99
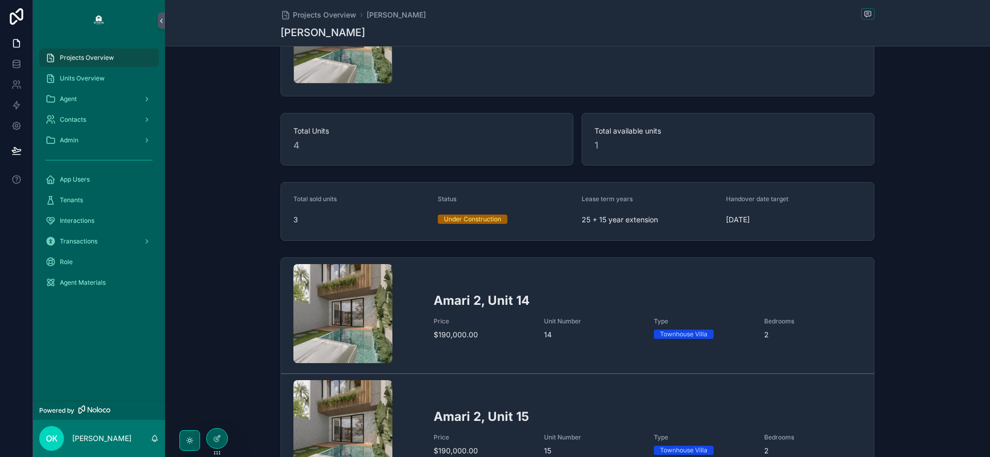
scroll to position [607, 0]
click at [525, 325] on div "Price $190,000.00" at bounding box center [483, 328] width 98 height 23
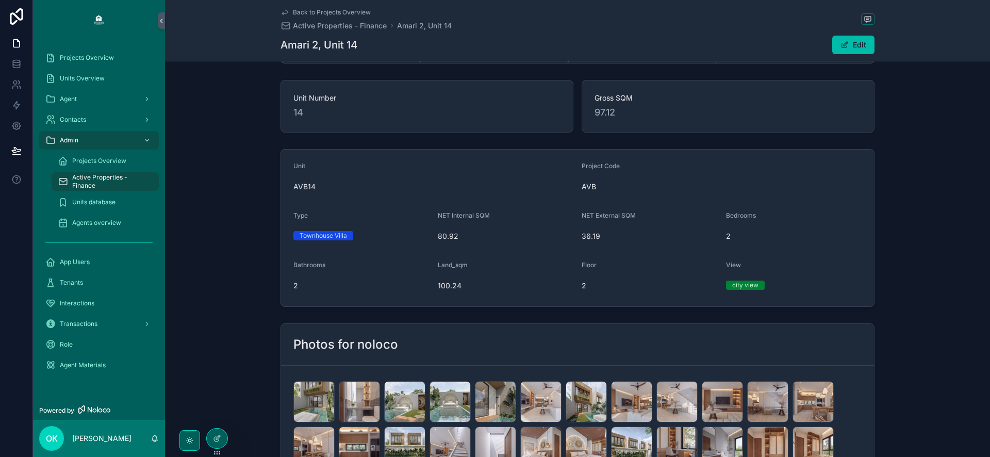
scroll to position [300, 0]
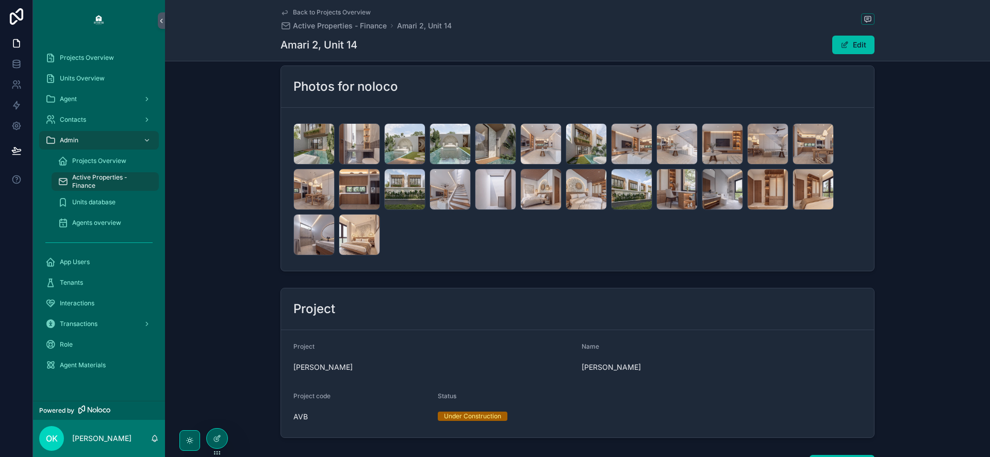
click at [83, 63] on div "Projects Overview" at bounding box center [98, 57] width 107 height 16
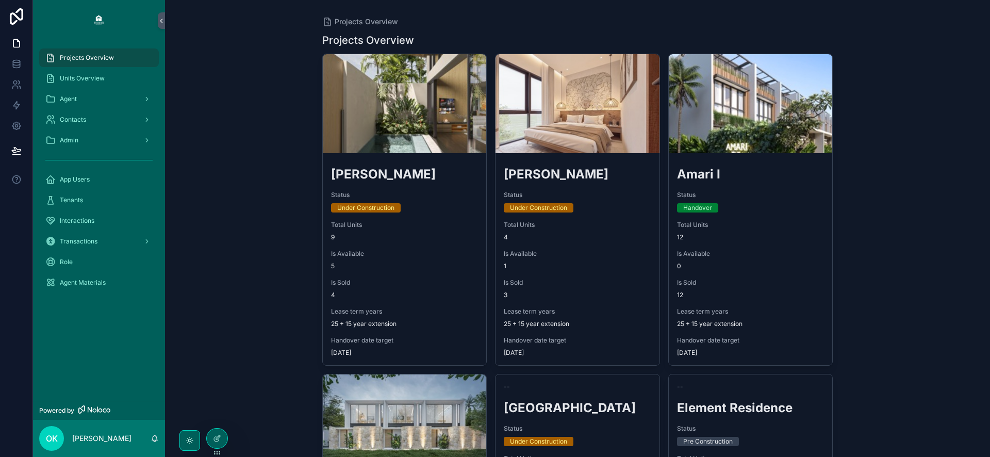
click at [94, 76] on span "Units Overview" at bounding box center [82, 78] width 45 height 8
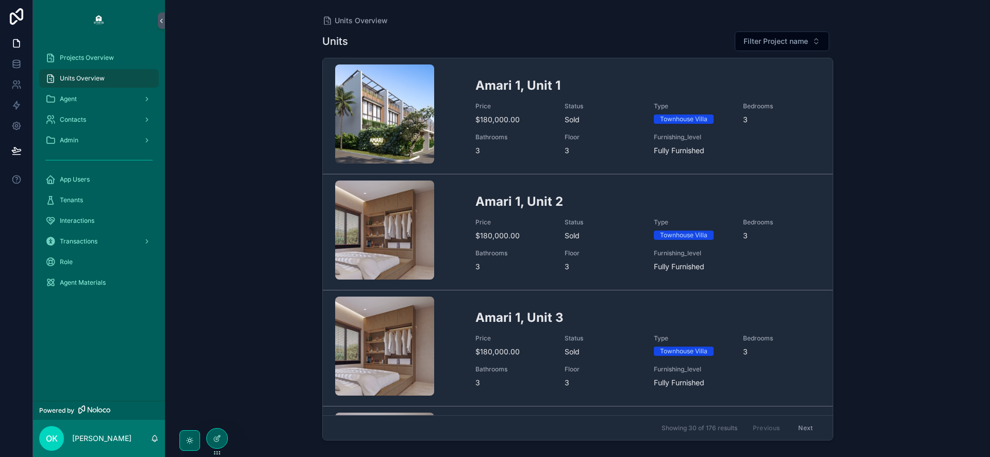
click at [515, 117] on span "$180,000.00" at bounding box center [513, 119] width 77 height 10
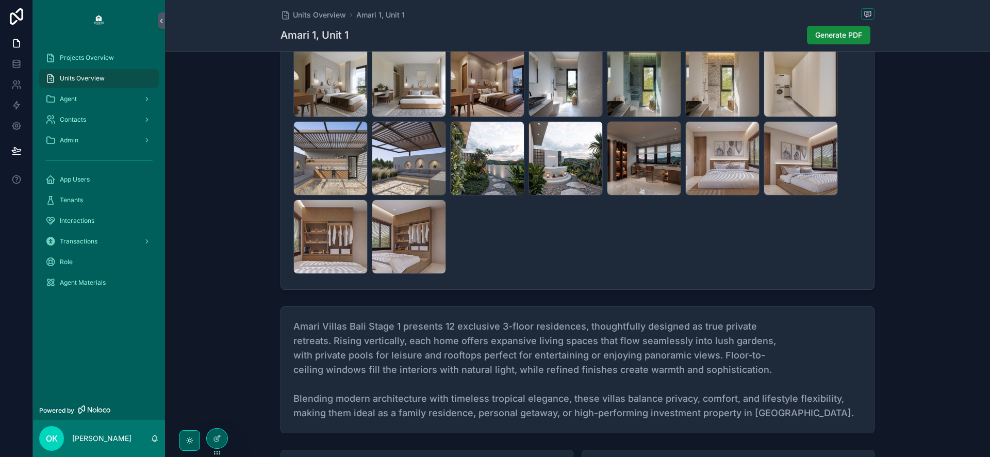
scroll to position [198, 0]
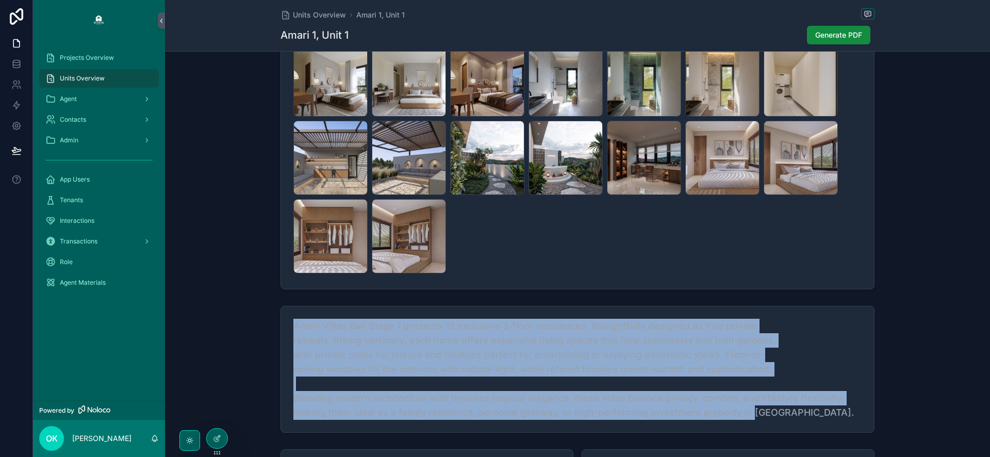
drag, startPoint x: 293, startPoint y: 332, endPoint x: 748, endPoint y: 415, distance: 462.6
click at [748, 415] on span "Amari Villas Bali Stage 1 presents 12 exclusive 3-floor residences, thoughtfull…" at bounding box center [577, 369] width 568 height 101
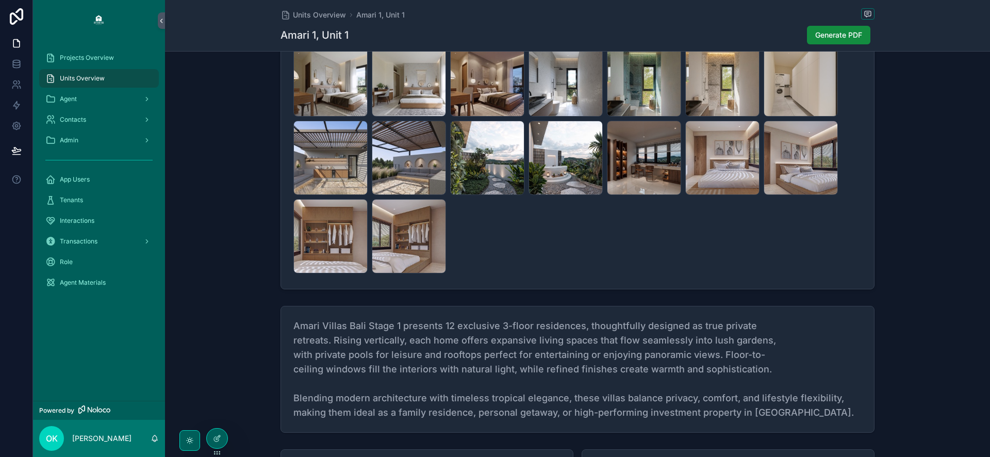
click at [782, 407] on span "Amari Villas Bali Stage 1 presents 12 exclusive 3-floor residences, thoughtfull…" at bounding box center [577, 369] width 568 height 101
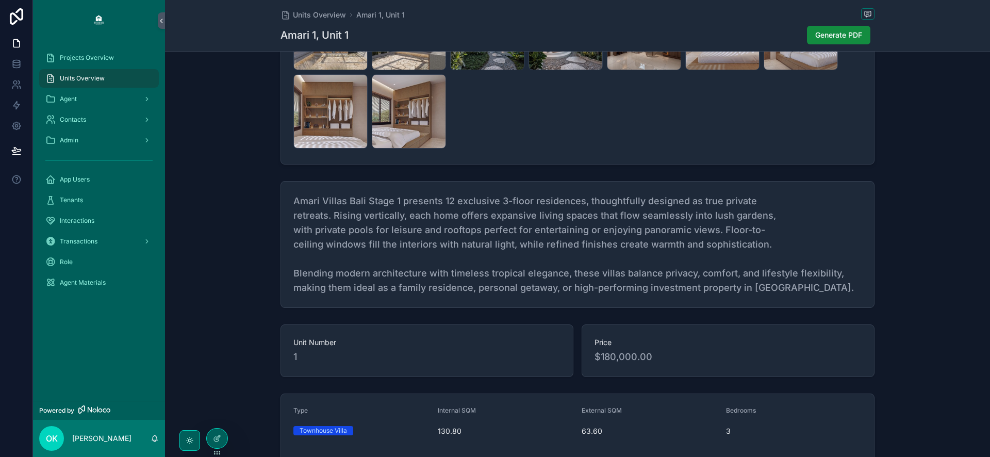
scroll to position [341, 0]
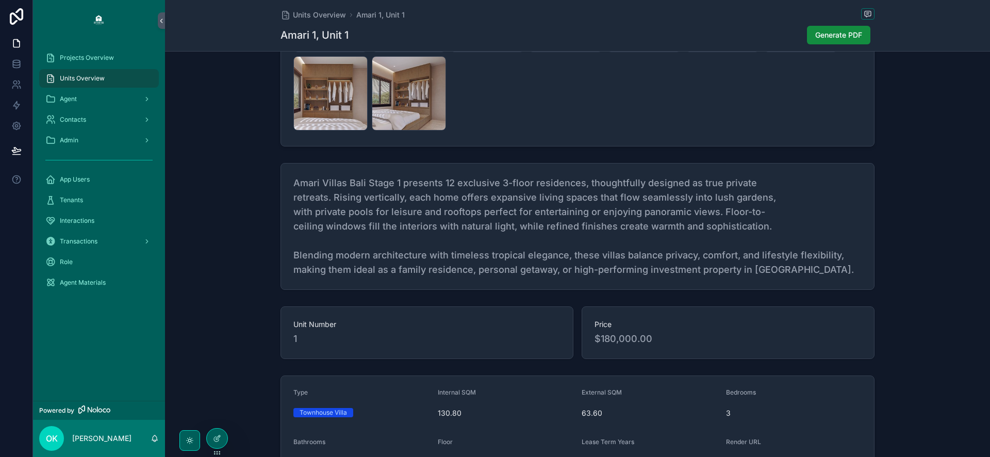
click at [94, 54] on span "Projects Overview" at bounding box center [87, 58] width 54 height 8
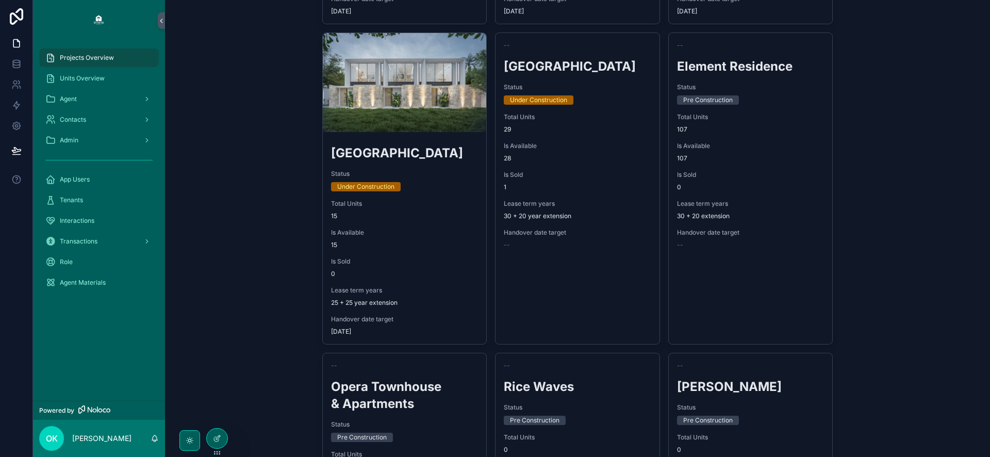
click at [423, 151] on h2 "[GEOGRAPHIC_DATA]" at bounding box center [404, 152] width 147 height 17
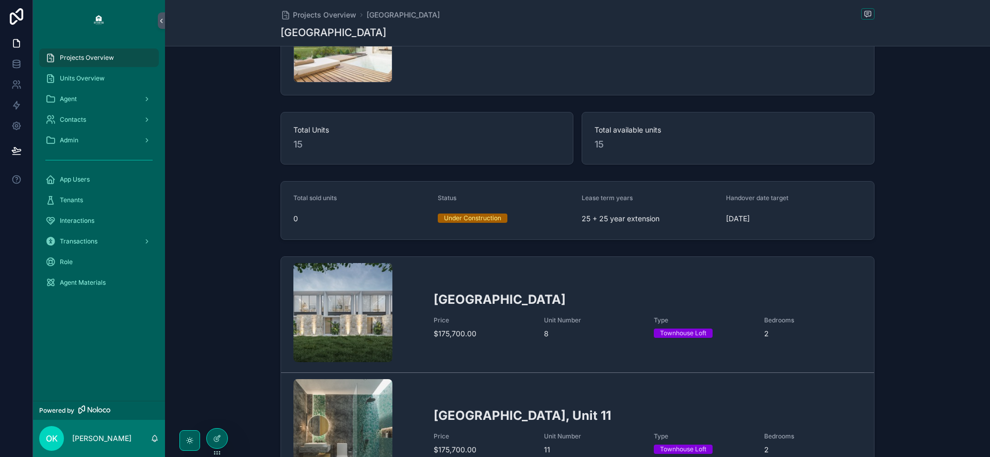
scroll to position [829, 0]
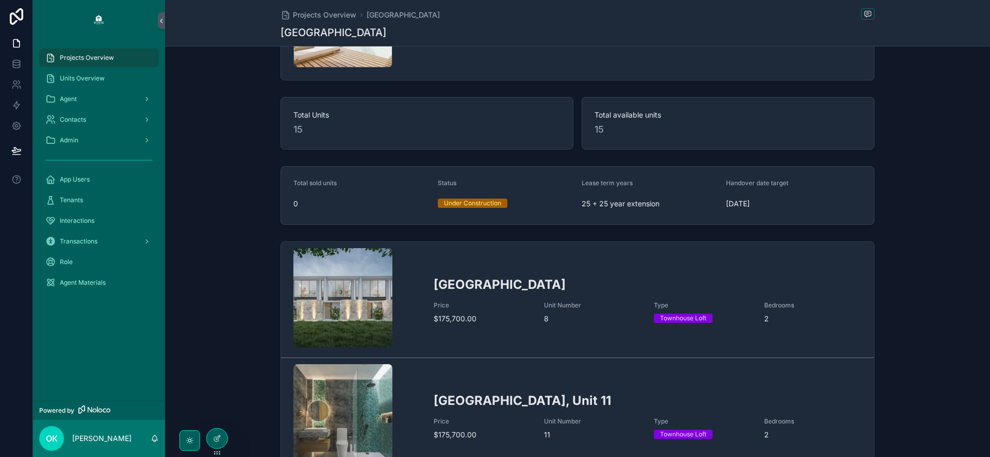
click at [86, 77] on span "Units Overview" at bounding box center [82, 78] width 45 height 8
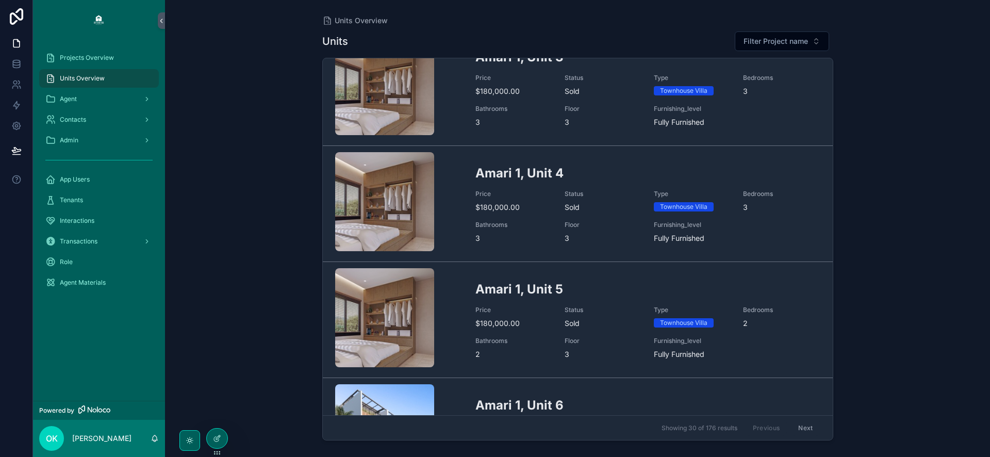
scroll to position [359, 0]
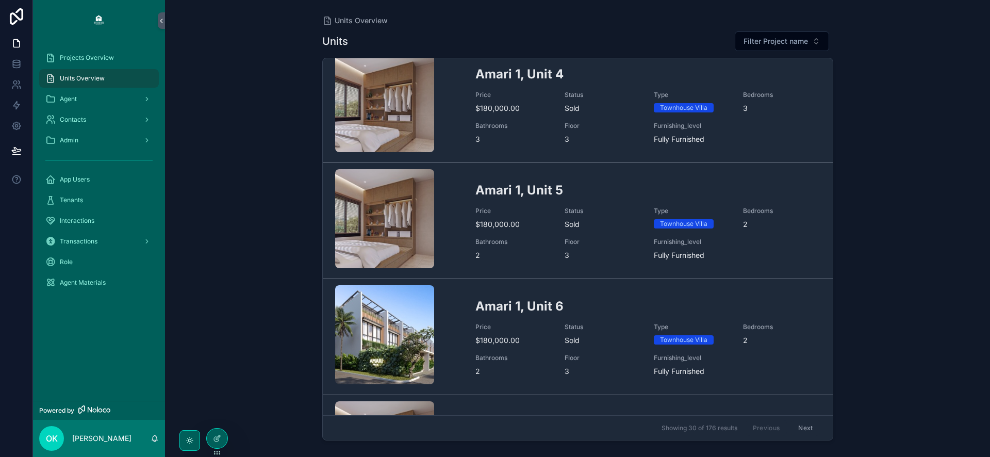
drag, startPoint x: 738, startPoint y: 41, endPoint x: 747, endPoint y: 39, distance: 8.9
click at [738, 41] on button "Filter Project name" at bounding box center [782, 41] width 94 height 20
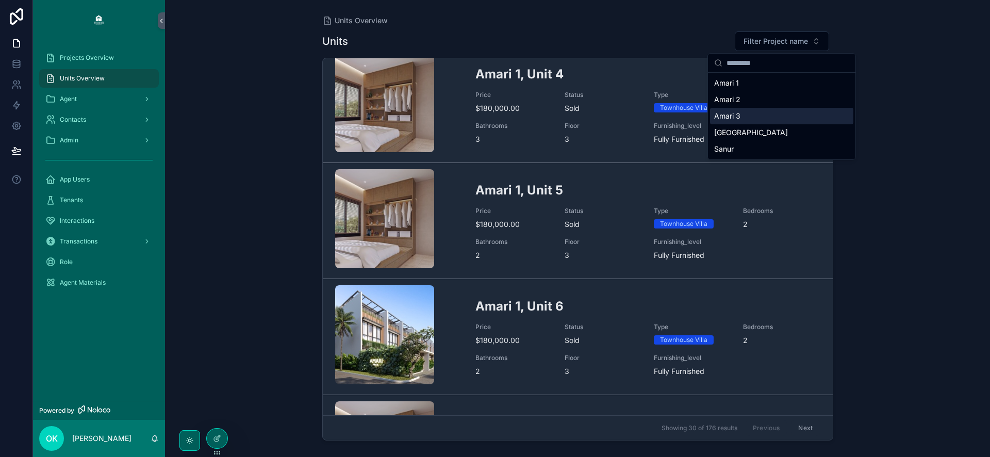
click at [537, 111] on span "$180,000.00" at bounding box center [513, 108] width 77 height 10
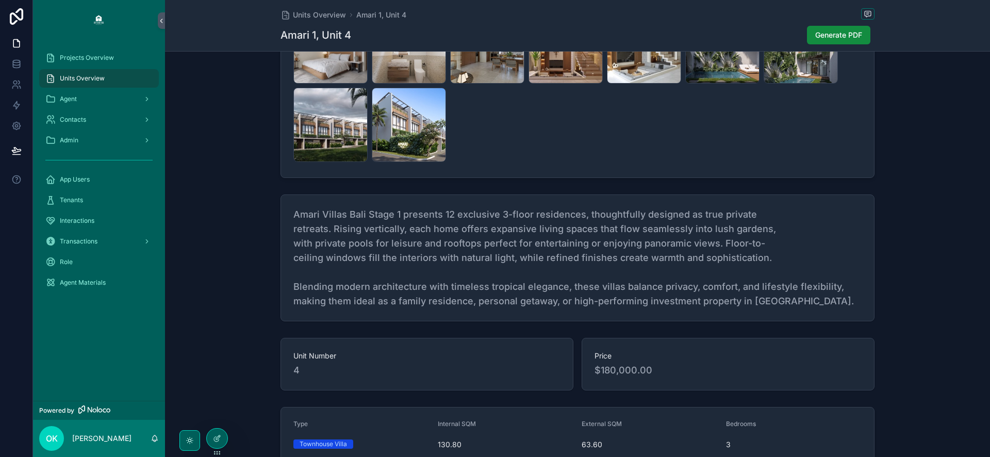
scroll to position [395, 0]
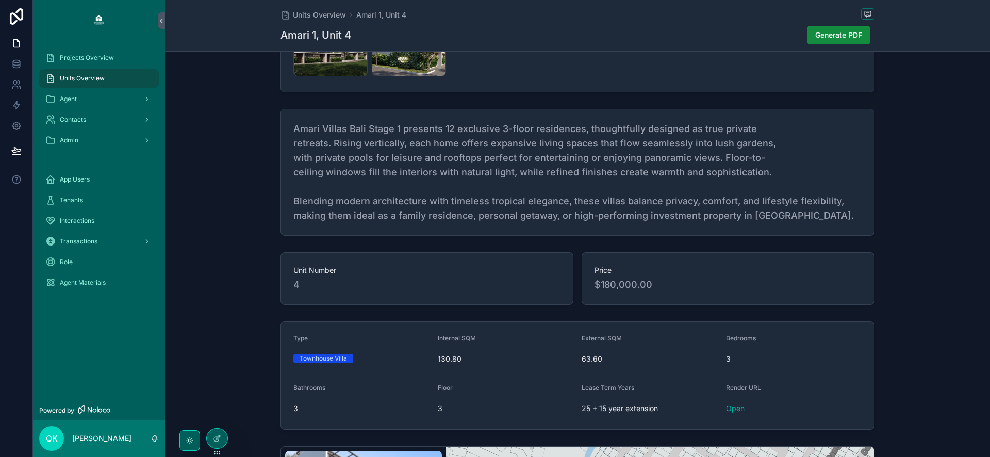
drag, startPoint x: 301, startPoint y: 132, endPoint x: 317, endPoint y: 132, distance: 16.0
click at [317, 132] on span "Amari Villas Bali Stage 1 presents 12 exclusive 3-floor residences, thoughtfull…" at bounding box center [577, 172] width 568 height 101
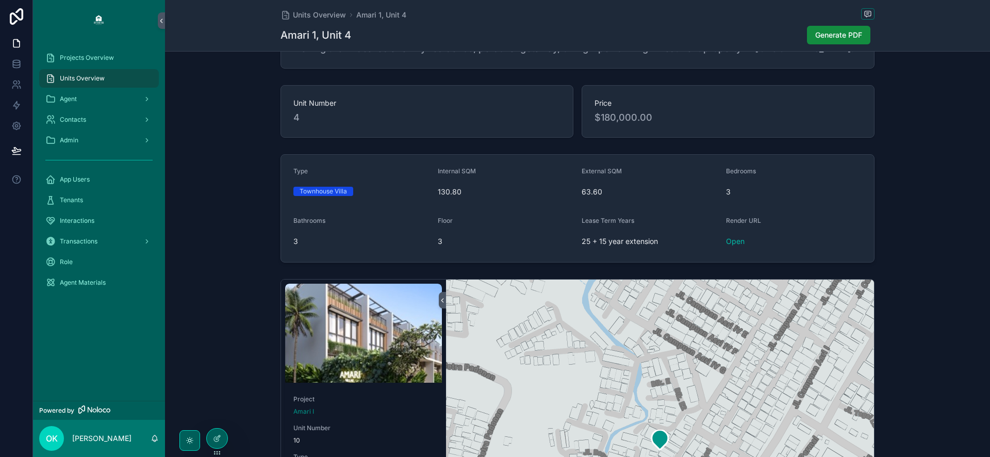
scroll to position [578, 0]
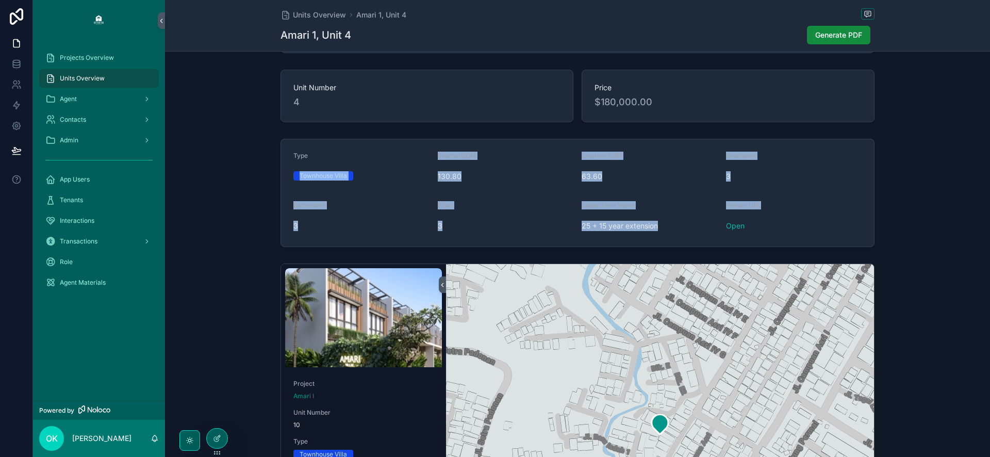
drag, startPoint x: 813, startPoint y: 211, endPoint x: 412, endPoint y: 156, distance: 404.9
click at [412, 156] on form "Type Townhouse Villa Internal SQM 130.80 External SQM 63.60 Bedrooms 3 Bathroom…" at bounding box center [577, 192] width 593 height 107
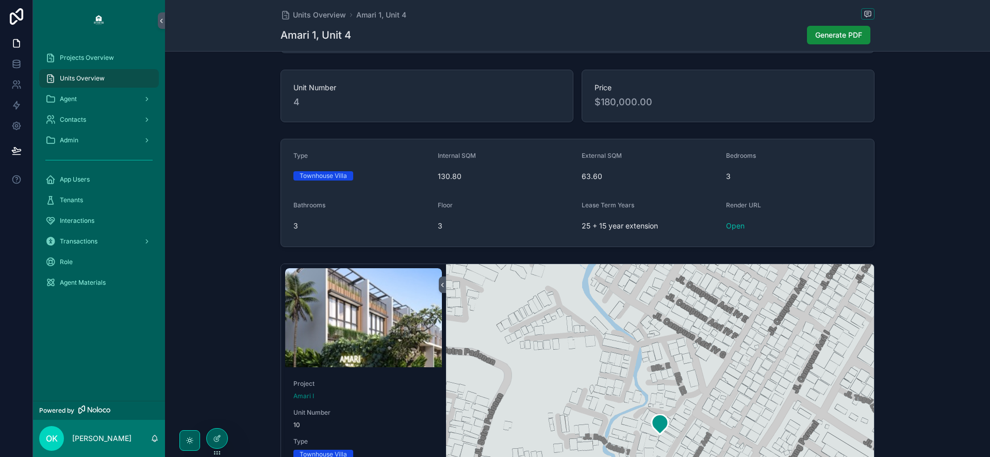
click at [543, 159] on div "Internal SQM" at bounding box center [506, 158] width 136 height 12
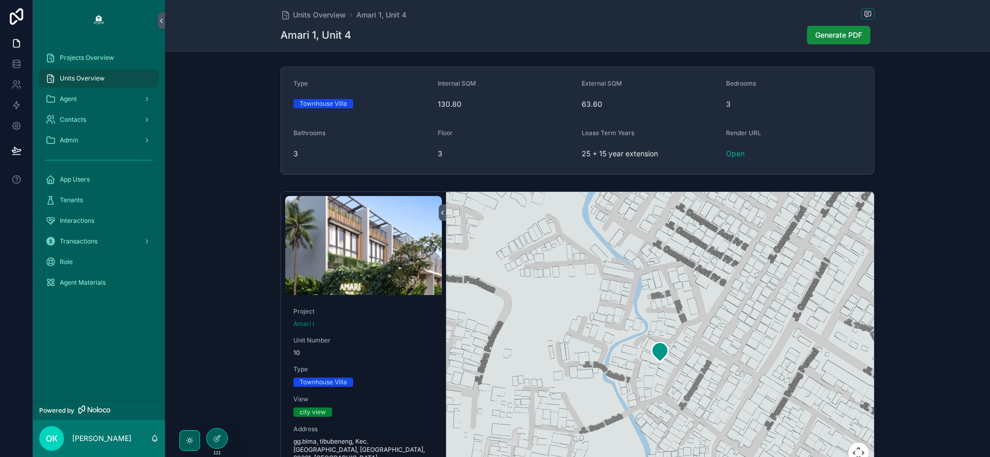
scroll to position [656, 0]
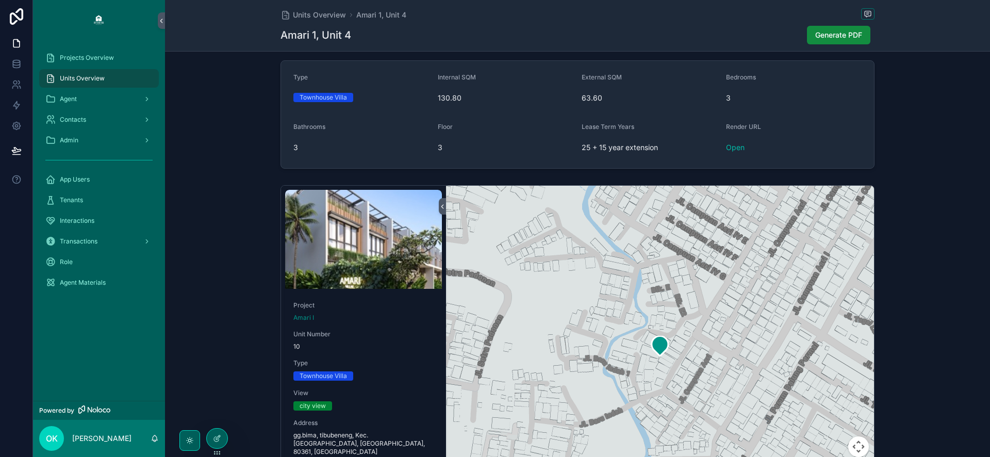
click at [825, 37] on span "Generate PDF" at bounding box center [838, 35] width 47 height 10
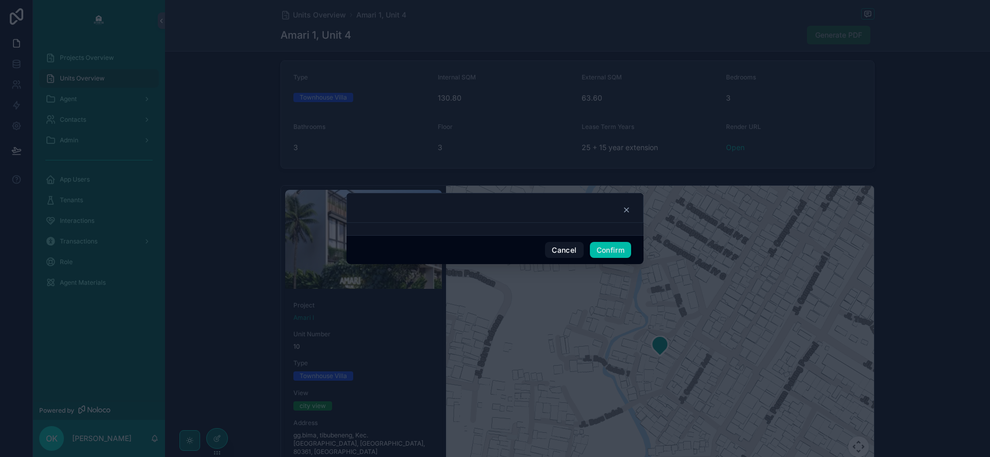
click at [600, 245] on button "Confirm" at bounding box center [610, 250] width 41 height 16
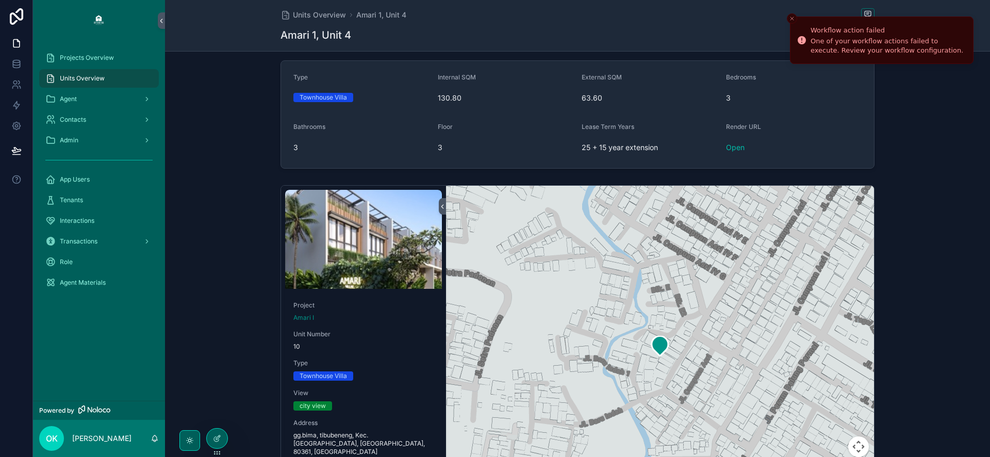
click at [792, 16] on icon "Close toast" at bounding box center [792, 18] width 6 height 6
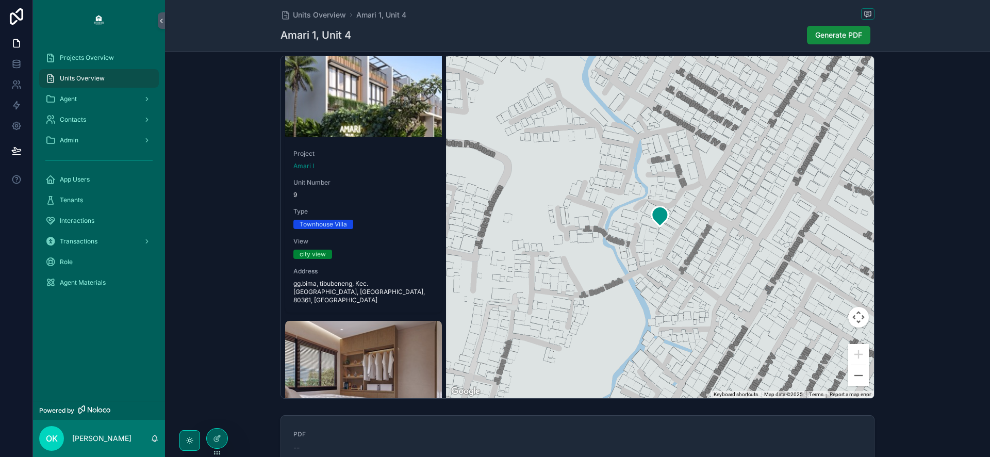
scroll to position [790, 0]
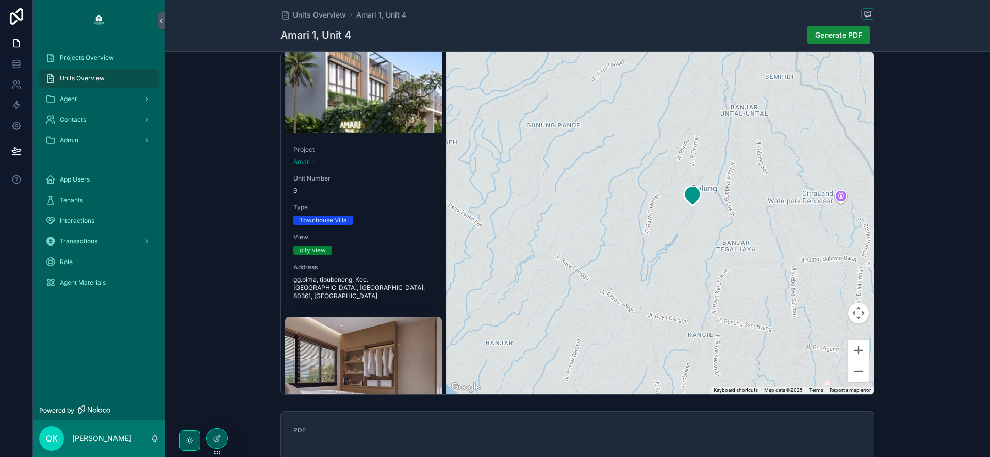
click at [80, 95] on div "Agent" at bounding box center [98, 99] width 107 height 16
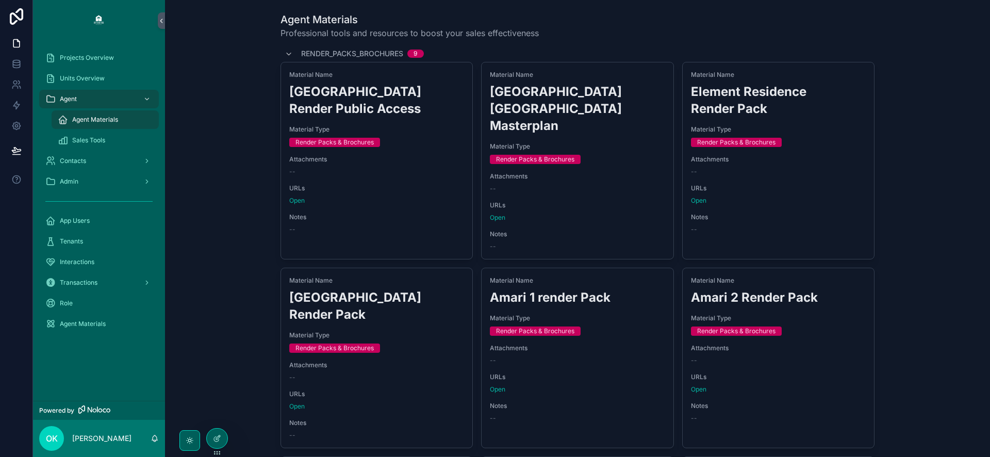
drag, startPoint x: 827, startPoint y: 41, endPoint x: 899, endPoint y: 48, distance: 72.0
click at [899, 48] on div "Agent Materials Professional tools and resources to boost your sales effectiven…" at bounding box center [577, 443] width 808 height 870
click at [293, 54] on div "RENDER_PACKS_BROCHURES 9" at bounding box center [354, 53] width 139 height 16
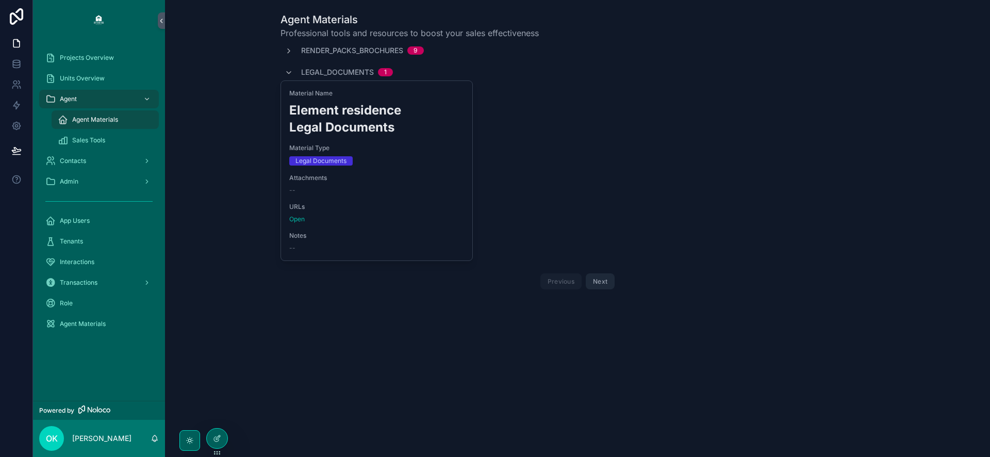
click at [604, 284] on button "Next" at bounding box center [600, 281] width 29 height 16
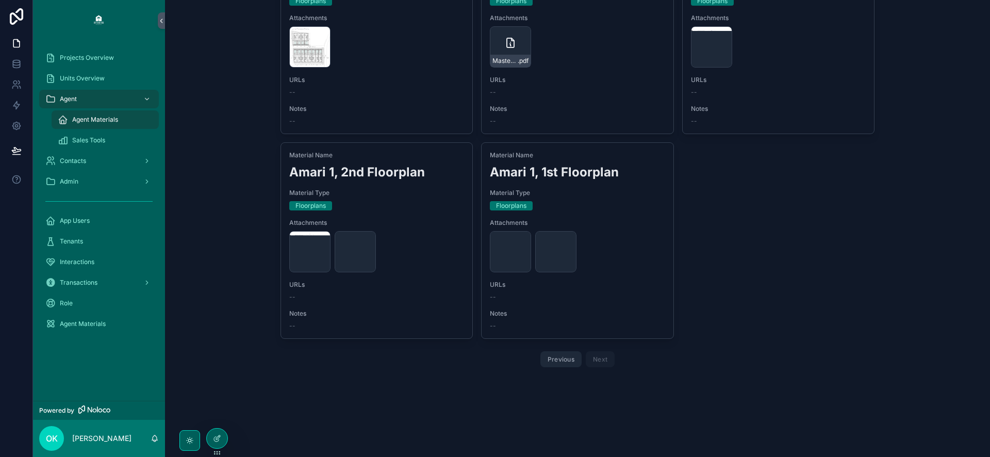
scroll to position [332, 0]
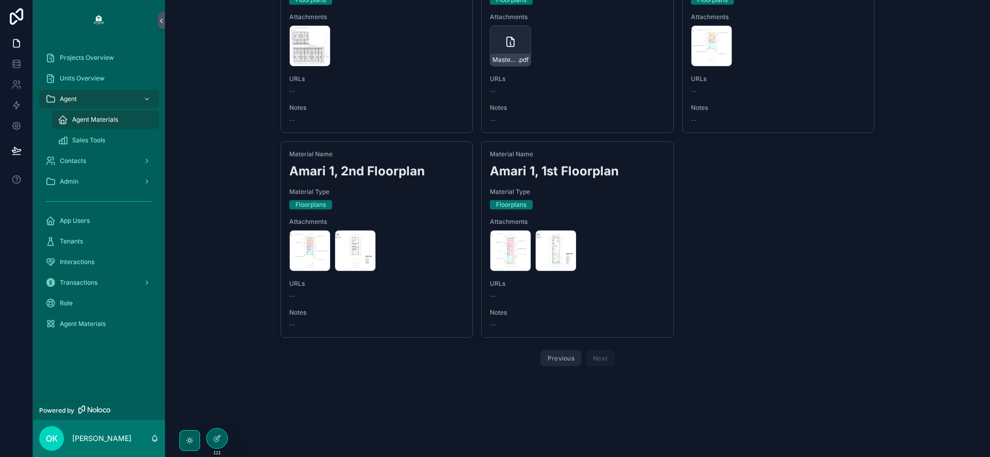
click at [86, 139] on span "Sales Tools" at bounding box center [88, 140] width 33 height 8
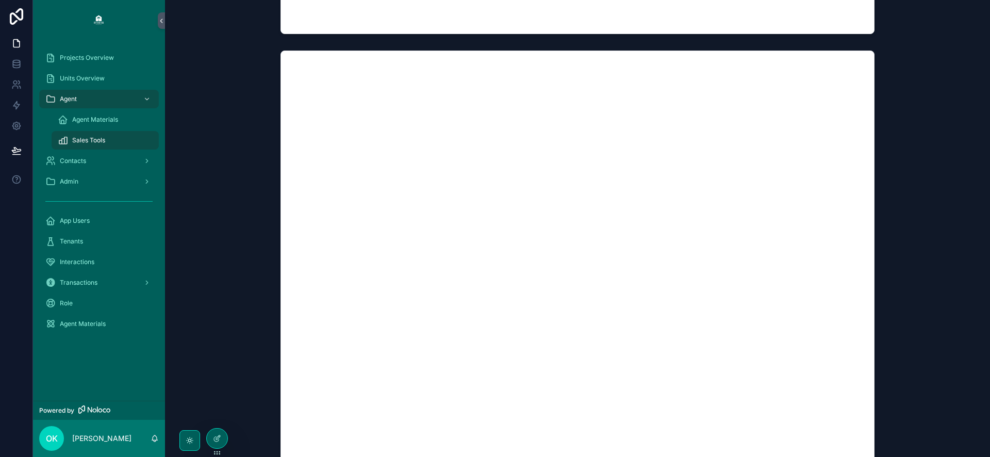
scroll to position [671, 0]
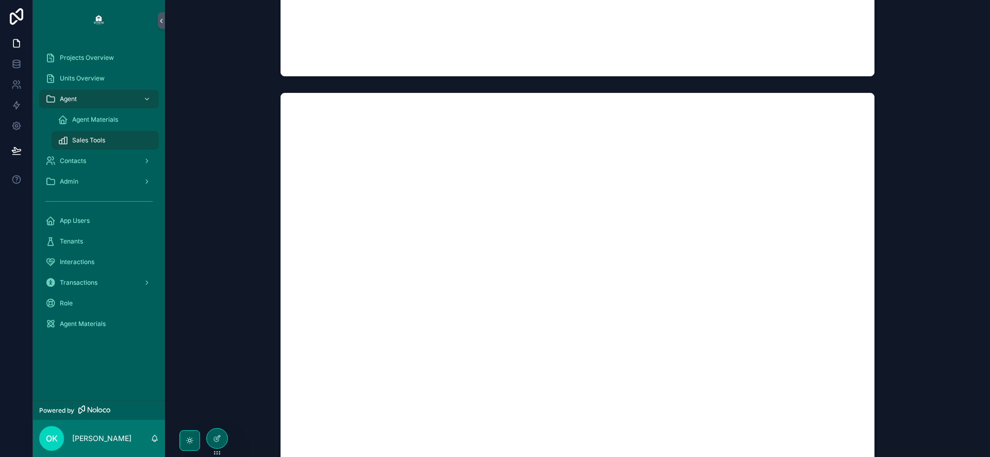
click at [89, 160] on div "Contacts" at bounding box center [98, 161] width 107 height 16
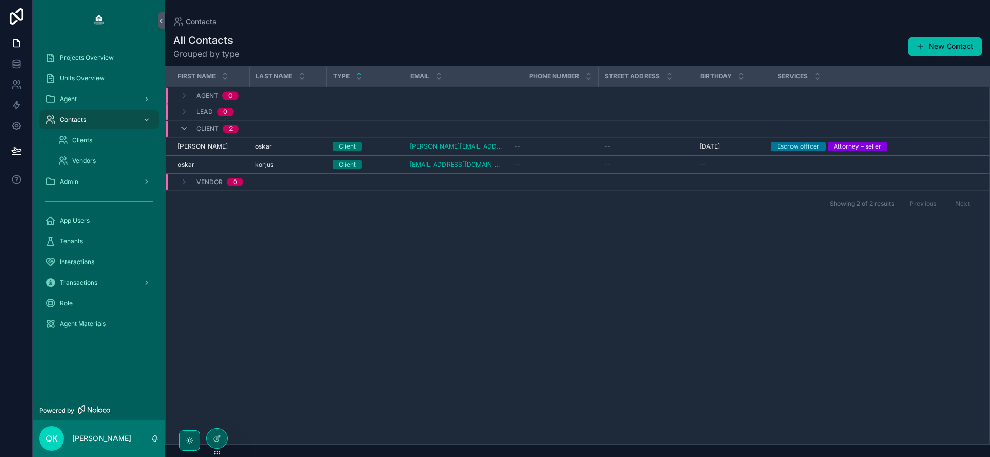
click at [102, 140] on div "Clients" at bounding box center [105, 140] width 95 height 16
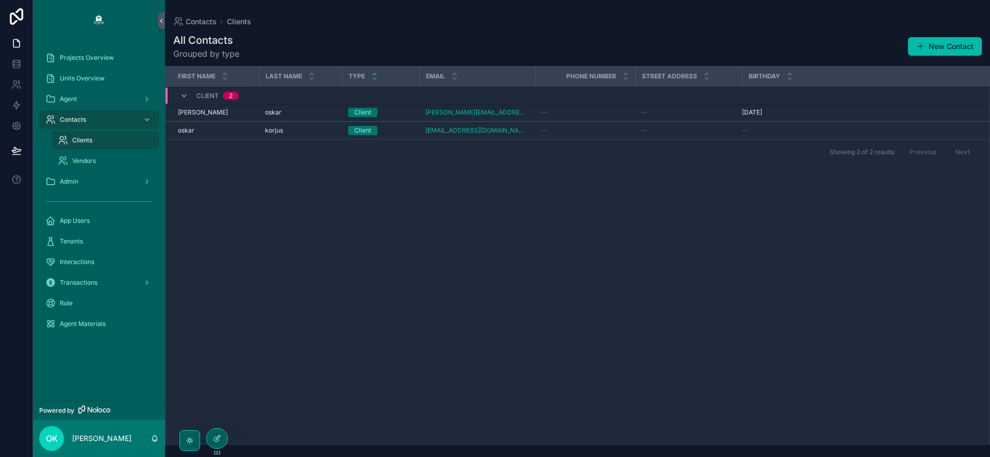
click at [93, 158] on span "Vendors" at bounding box center [84, 161] width 24 height 8
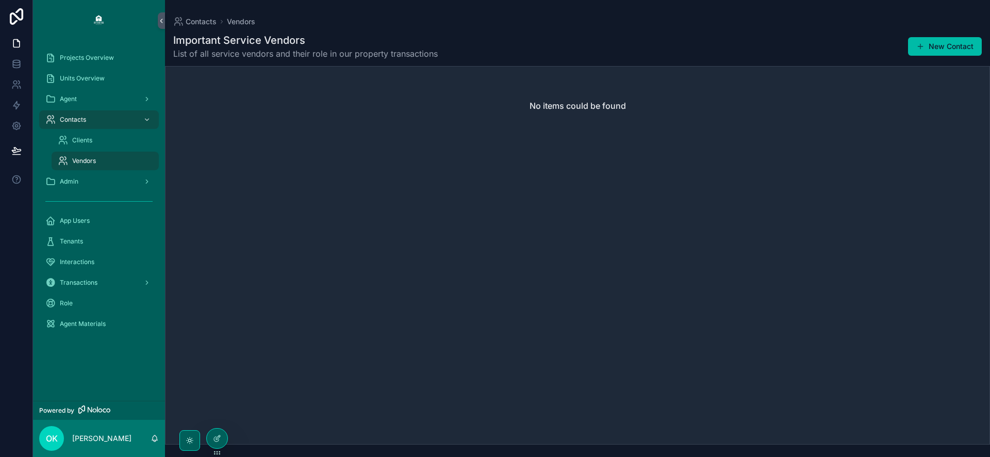
click at [97, 178] on div "Admin" at bounding box center [98, 181] width 107 height 16
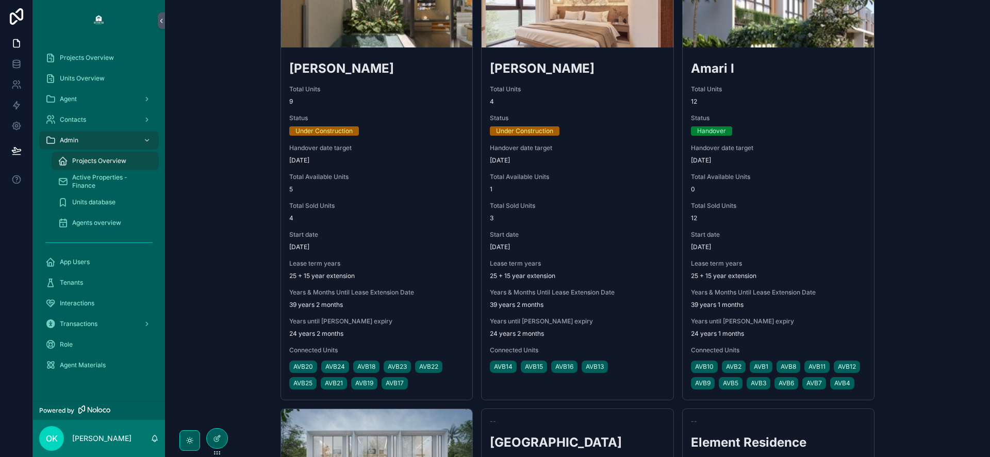
scroll to position [136, 0]
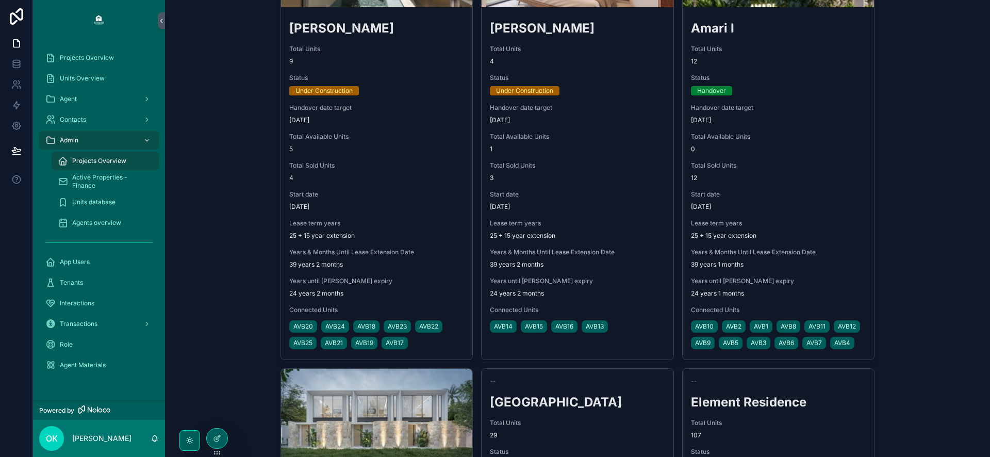
click at [711, 325] on span "AVB10" at bounding box center [704, 326] width 19 height 8
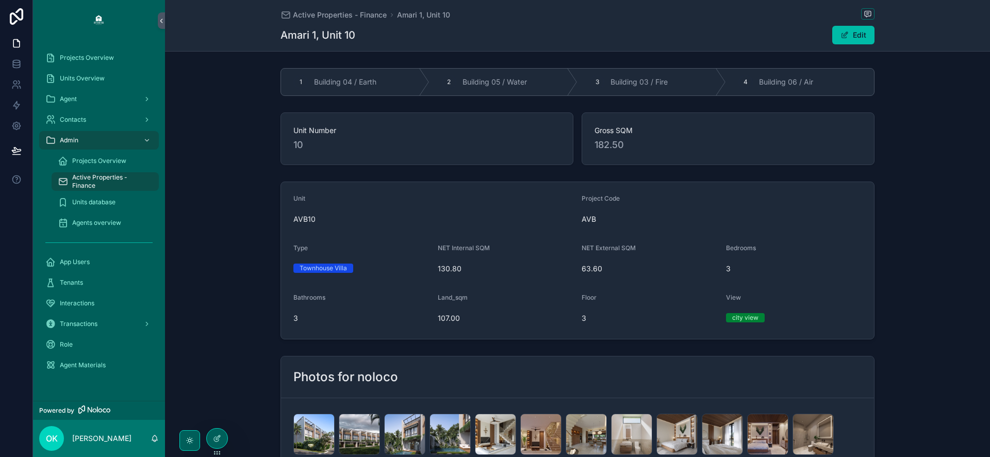
click at [92, 180] on span "Active Properties - Finance" at bounding box center [110, 181] width 76 height 16
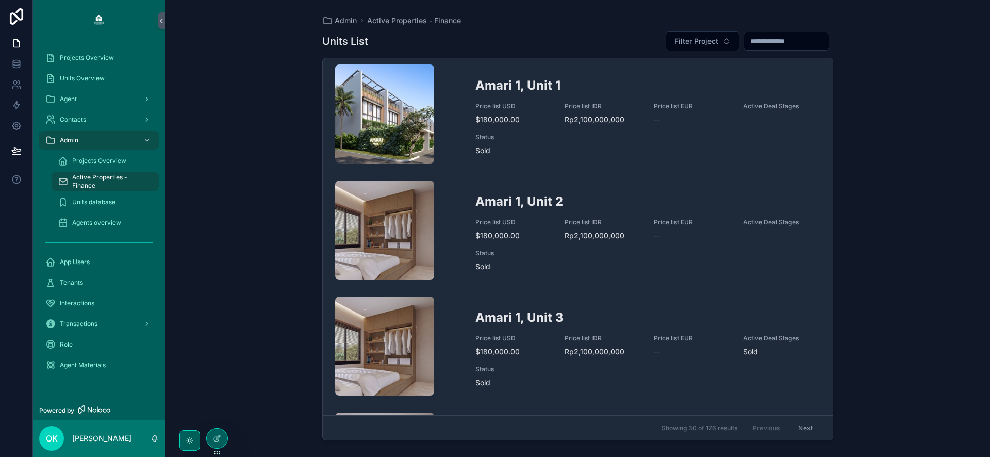
click at [90, 199] on span "Units database" at bounding box center [93, 202] width 43 height 8
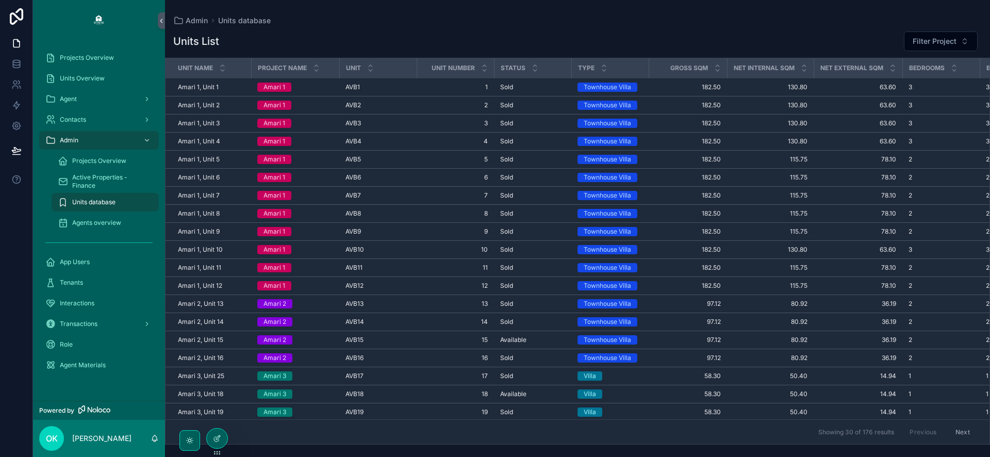
click at [100, 188] on span "Active Properties - Finance" at bounding box center [110, 181] width 76 height 16
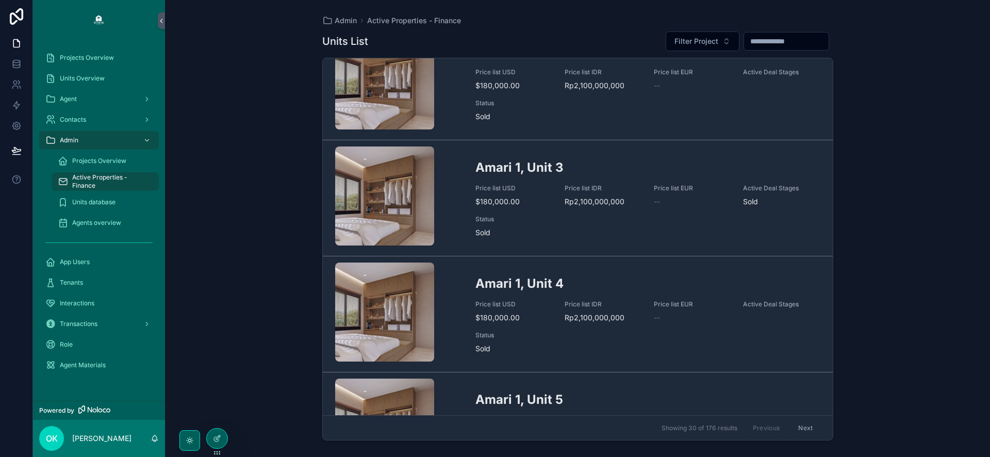
scroll to position [152, 0]
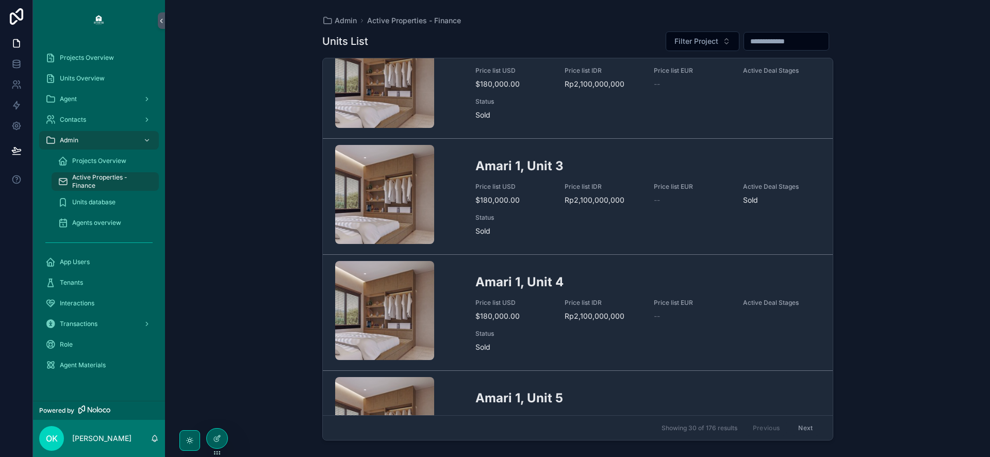
click at [100, 200] on span "Units database" at bounding box center [93, 202] width 43 height 8
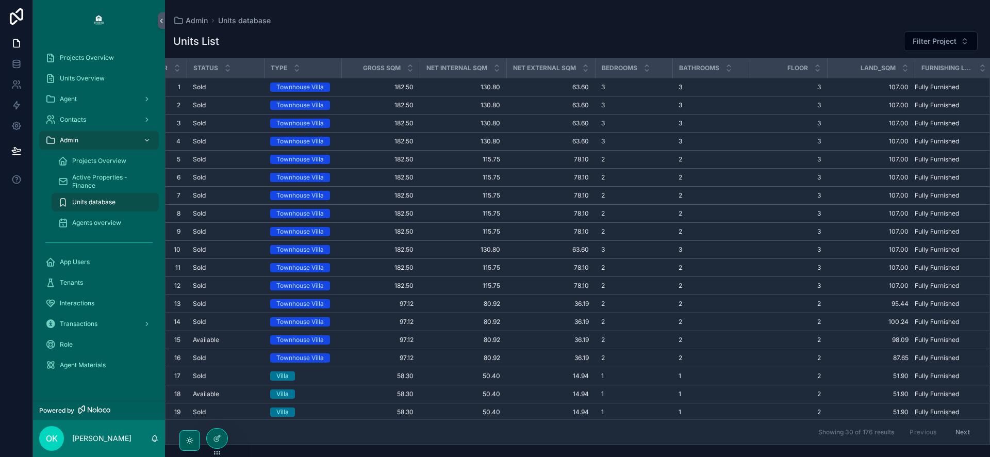
scroll to position [0, 308]
click at [91, 225] on span "Agents overview" at bounding box center [96, 223] width 49 height 8
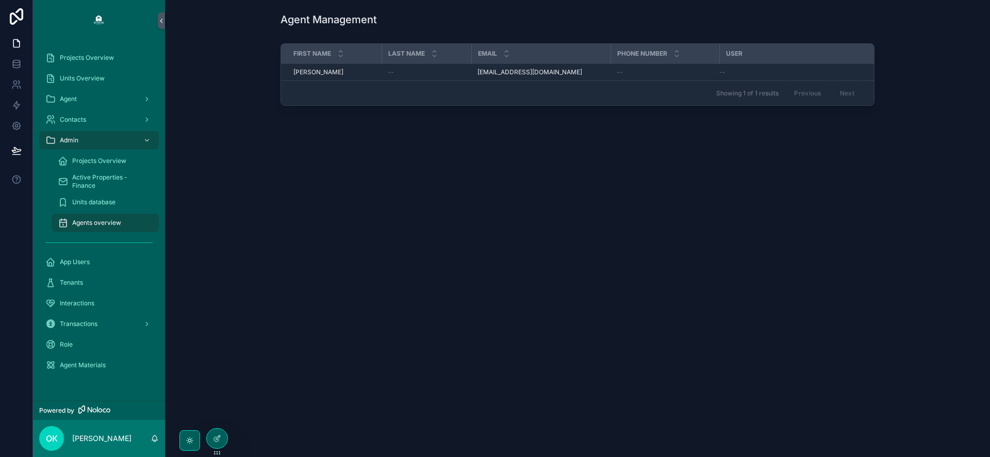
click at [104, 204] on span "Units database" at bounding box center [93, 202] width 43 height 8
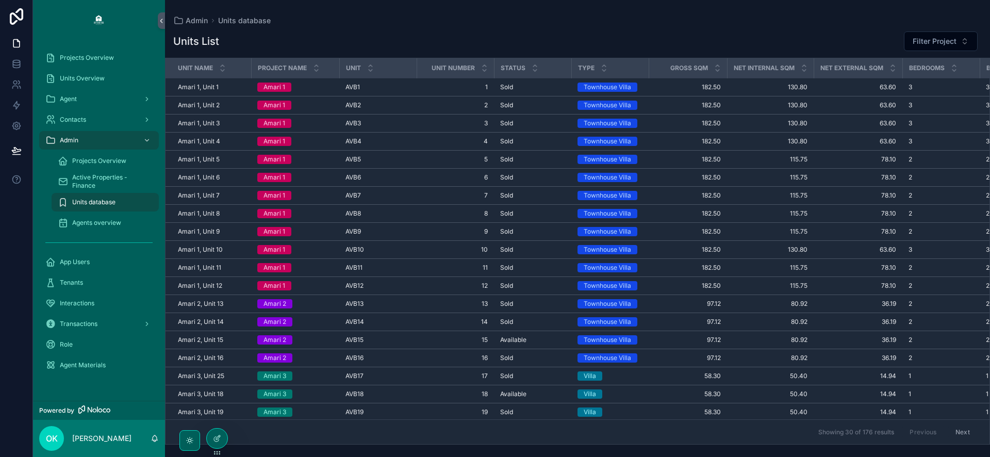
click at [97, 179] on span "Active Properties - Finance" at bounding box center [110, 181] width 76 height 16
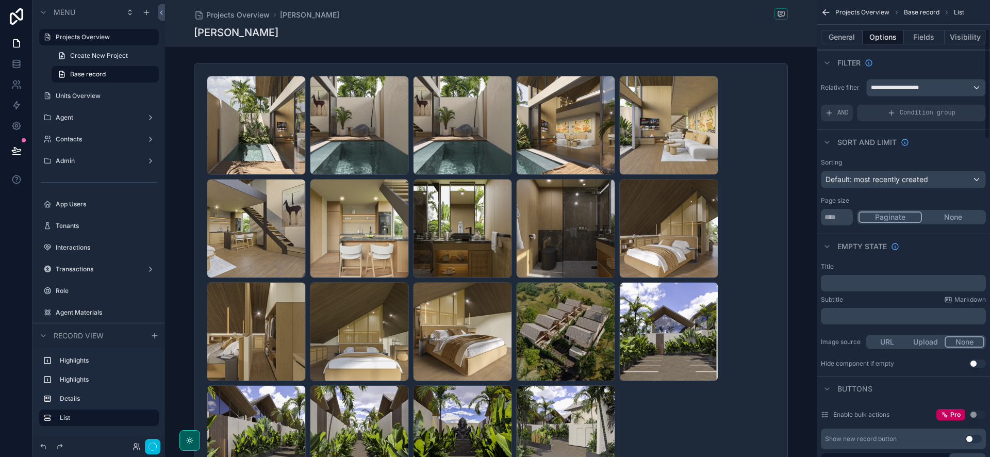
scroll to position [119, 0]
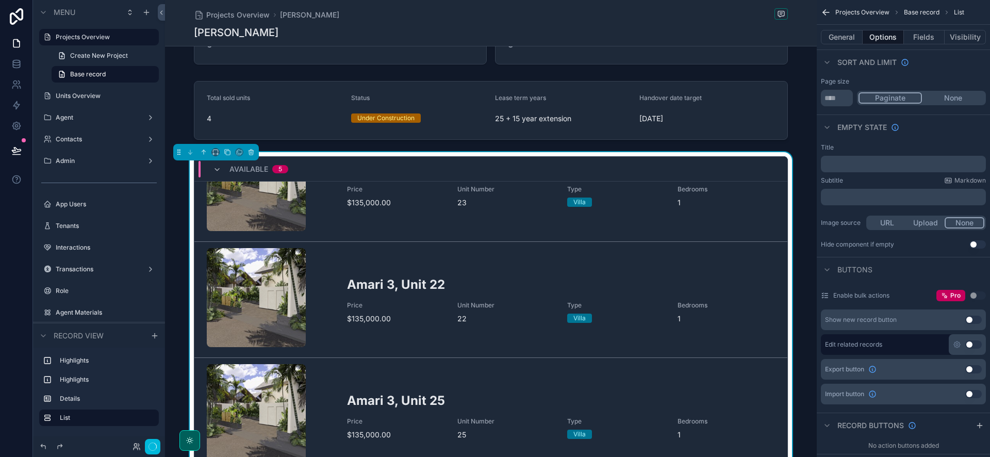
click at [541, 209] on link "Amari 3, Unit 23 Price $135,000.00 Unit Number 23 Type Villa Bedrooms 1" at bounding box center [490, 184] width 593 height 116
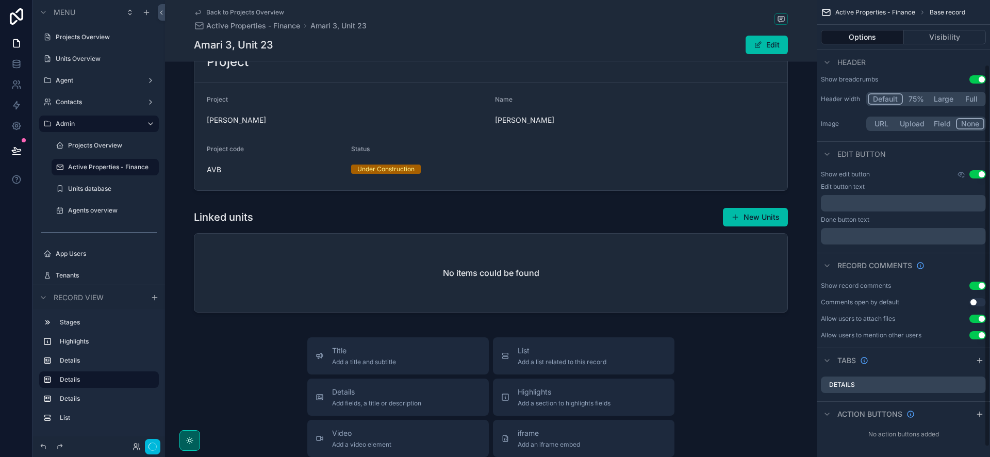
scroll to position [89, 0]
click at [90, 60] on label "Units Overview" at bounding box center [104, 59] width 97 height 8
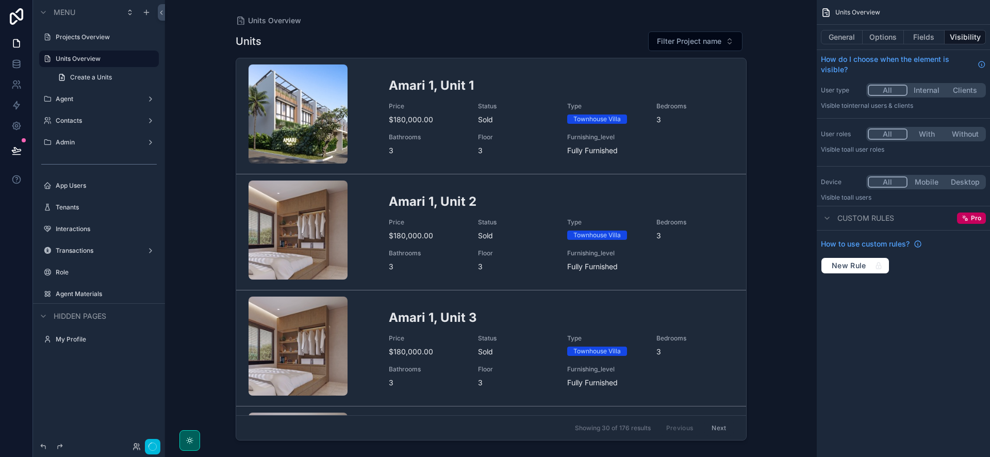
click at [86, 36] on label "Projects Overview" at bounding box center [104, 37] width 97 height 8
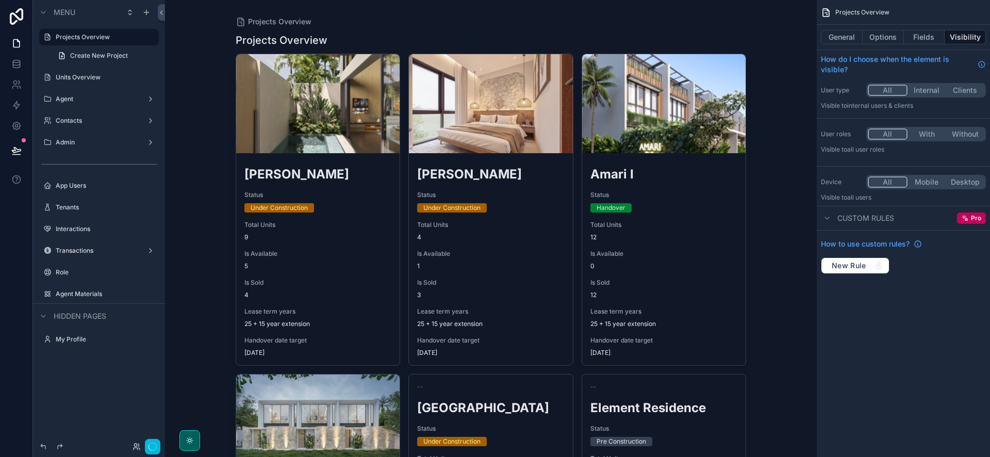
click at [697, 255] on span "Is Available" at bounding box center [663, 254] width 147 height 8
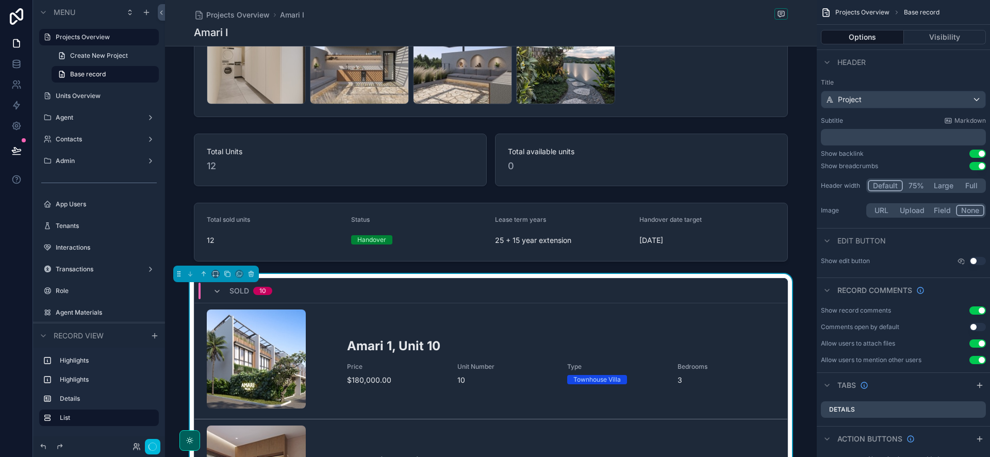
scroll to position [628, 0]
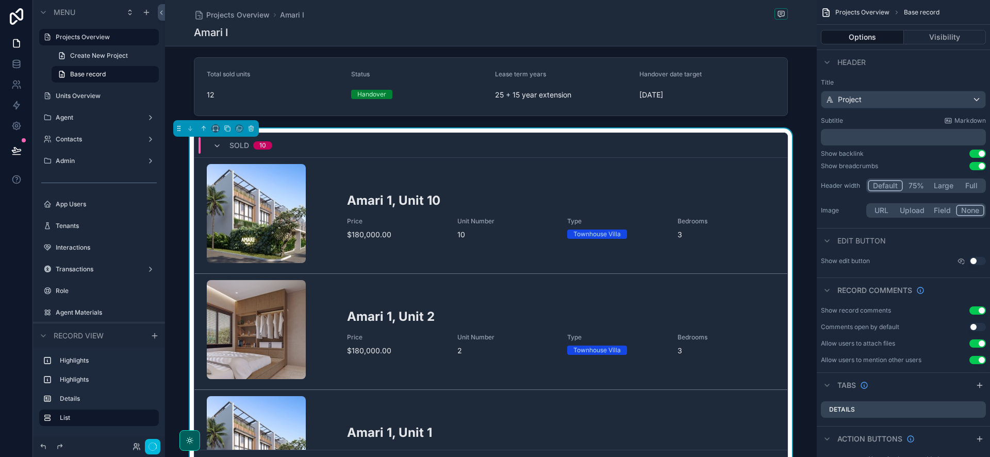
click at [772, 135] on div "Sold 10" at bounding box center [490, 145] width 593 height 25
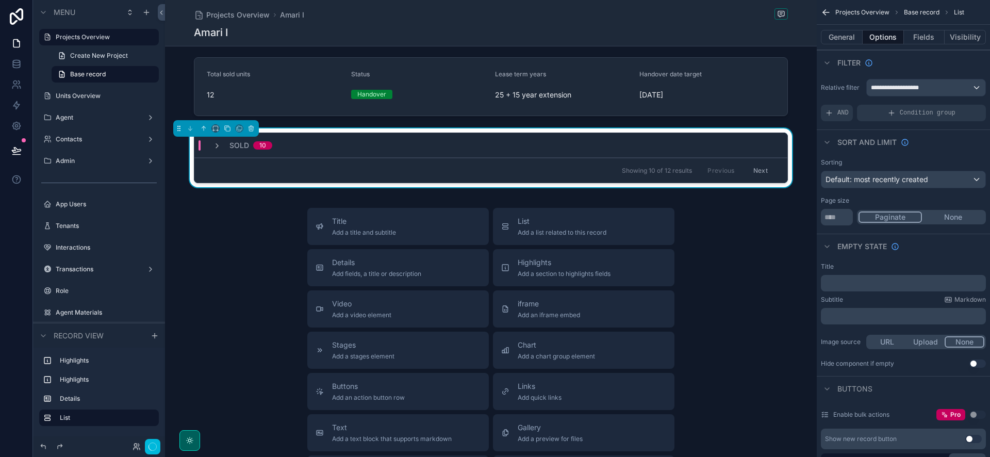
click at [214, 143] on icon "scrollable content" at bounding box center [217, 146] width 8 height 8
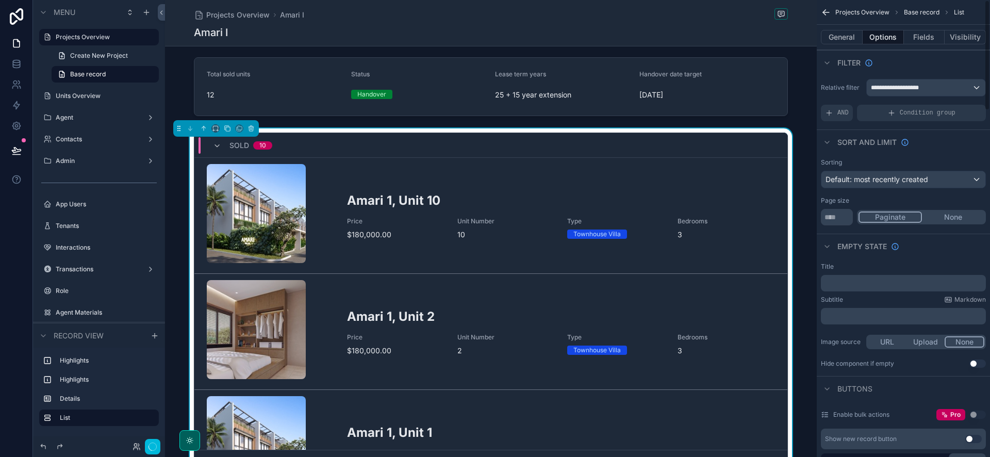
click at [932, 38] on button "Fields" at bounding box center [924, 37] width 41 height 14
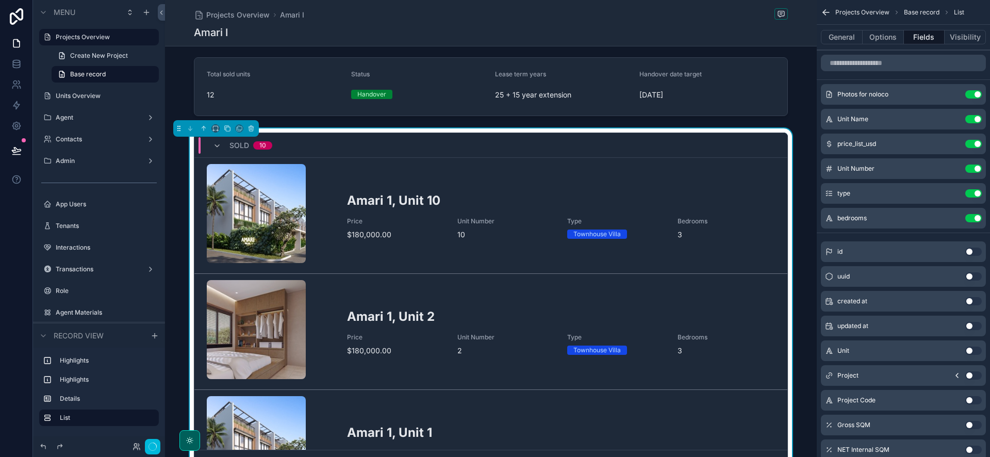
click at [952, 31] on button "Visibility" at bounding box center [964, 37] width 41 height 14
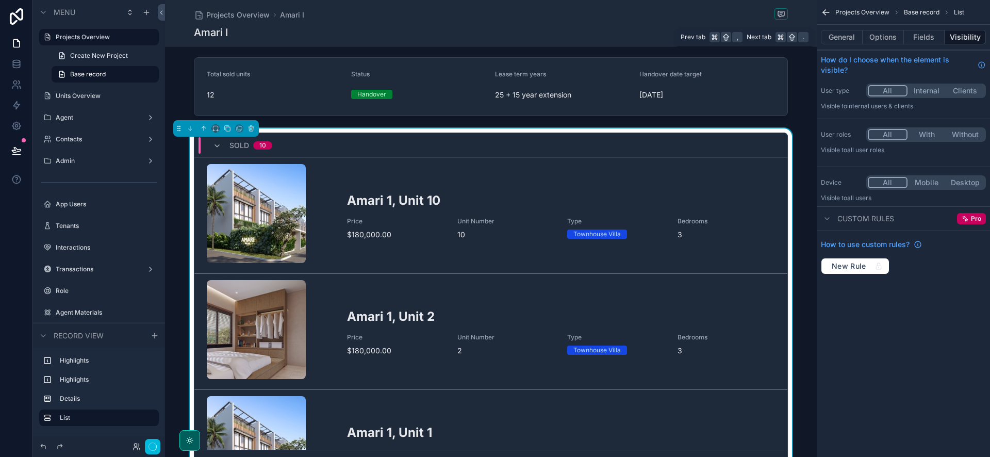
click at [841, 35] on button "General" at bounding box center [842, 37] width 42 height 14
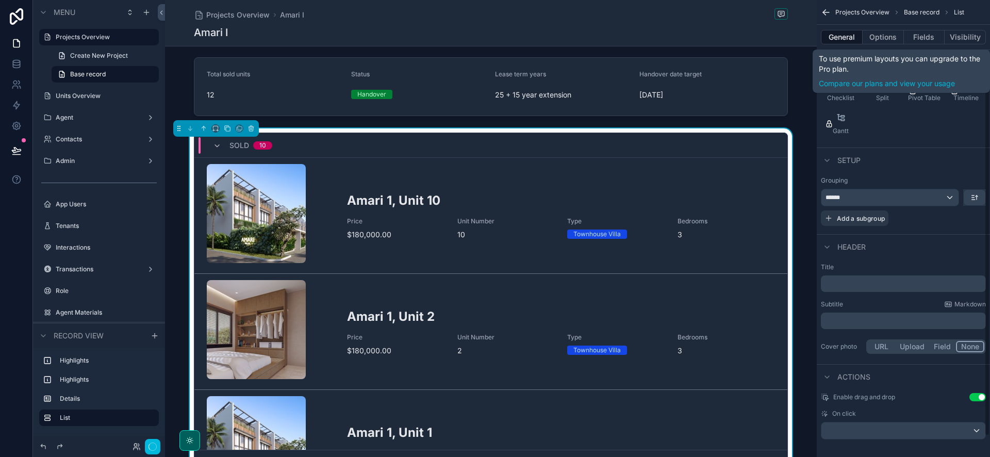
scroll to position [127, 0]
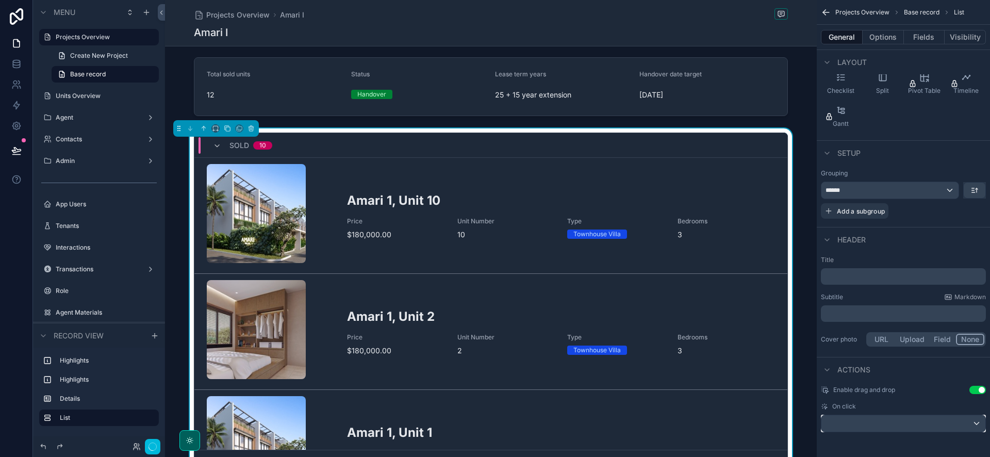
click at [898, 425] on div "scrollable content" at bounding box center [903, 423] width 164 height 16
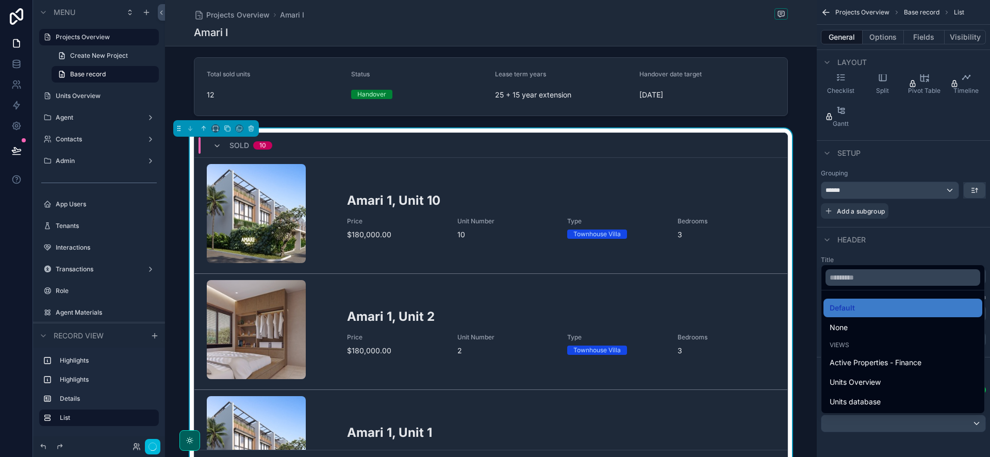
click at [882, 385] on div "Units Overview" at bounding box center [903, 382] width 146 height 12
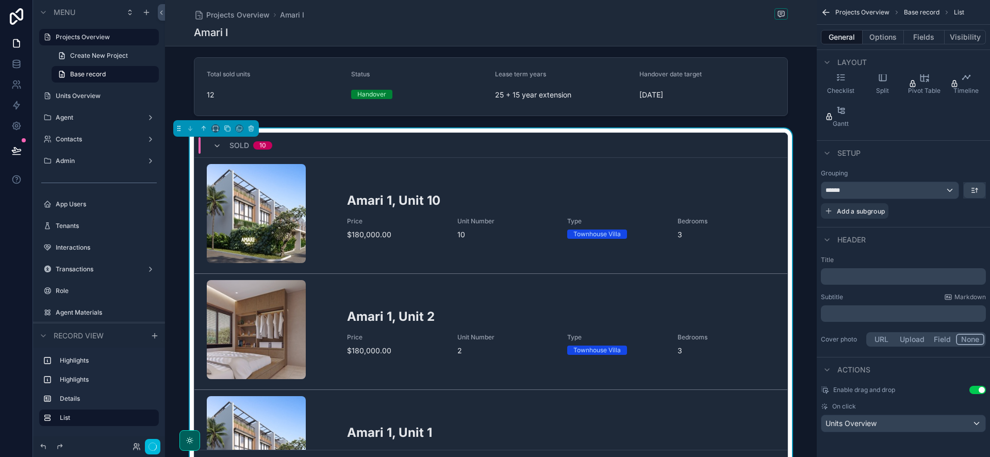
click at [418, 213] on div "Amari 1, Unit 10 Price $180,000.00 Unit Number 10 Type Townhouse Villa Bedrooms…" at bounding box center [561, 216] width 428 height 48
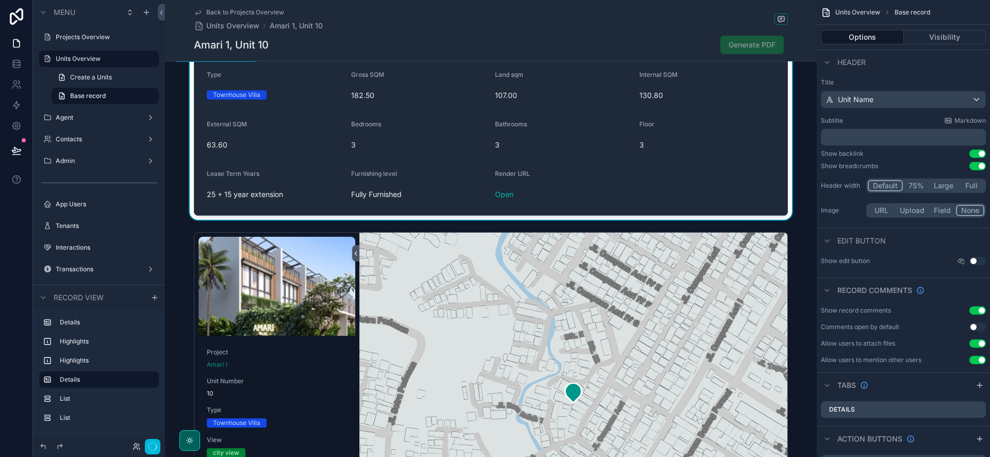
scroll to position [808, 0]
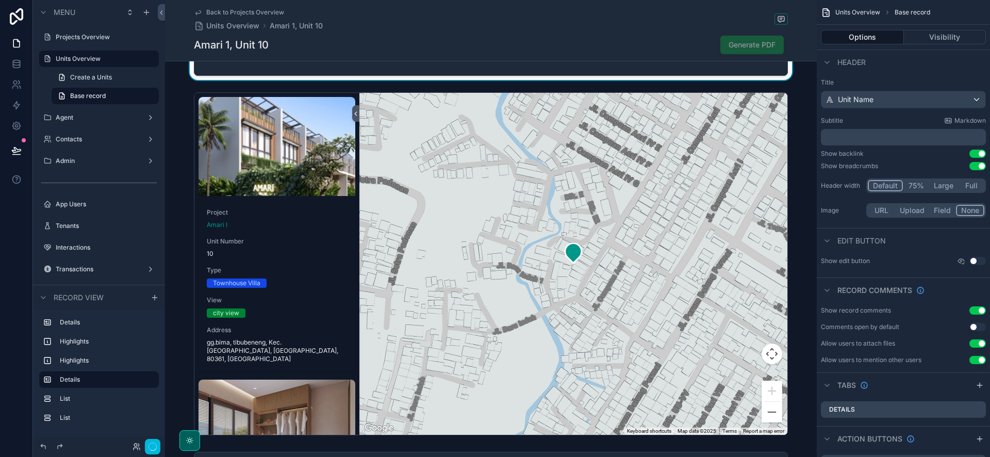
click at [281, 256] on span "10" at bounding box center [277, 254] width 140 height 8
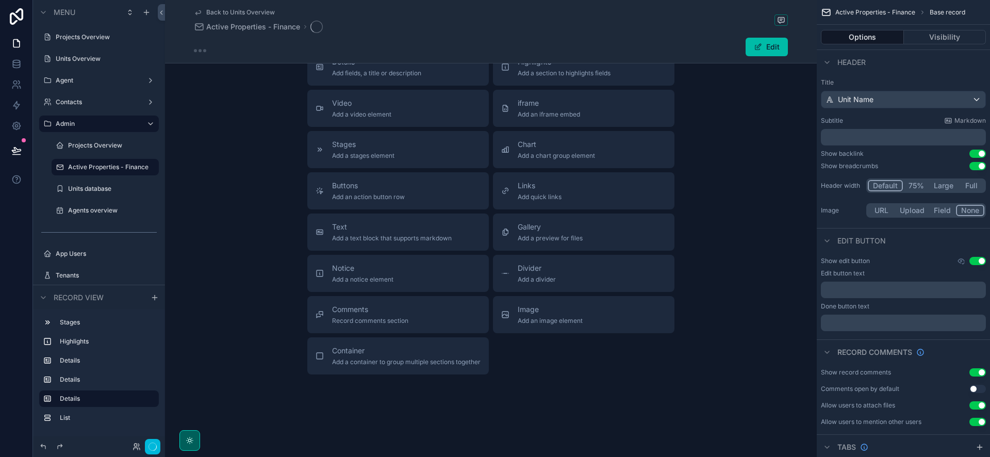
scroll to position [808, 0]
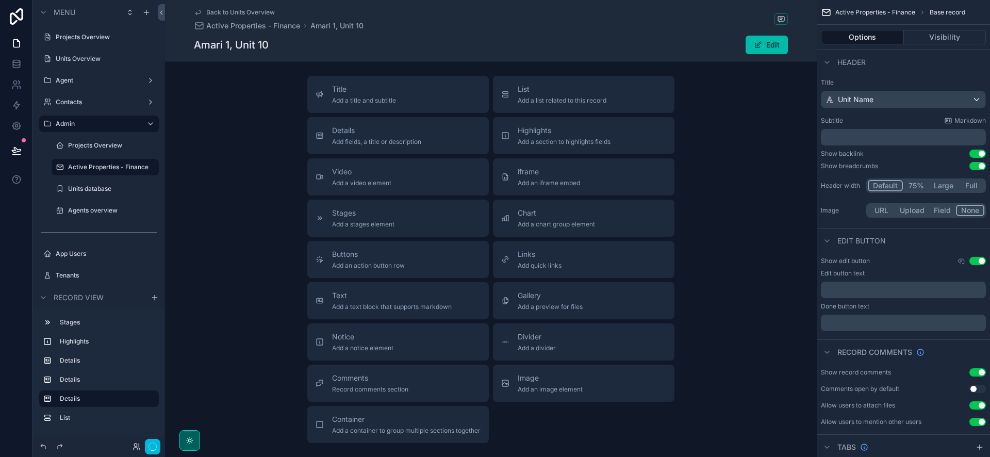
click at [86, 60] on label "Units Overview" at bounding box center [104, 59] width 97 height 8
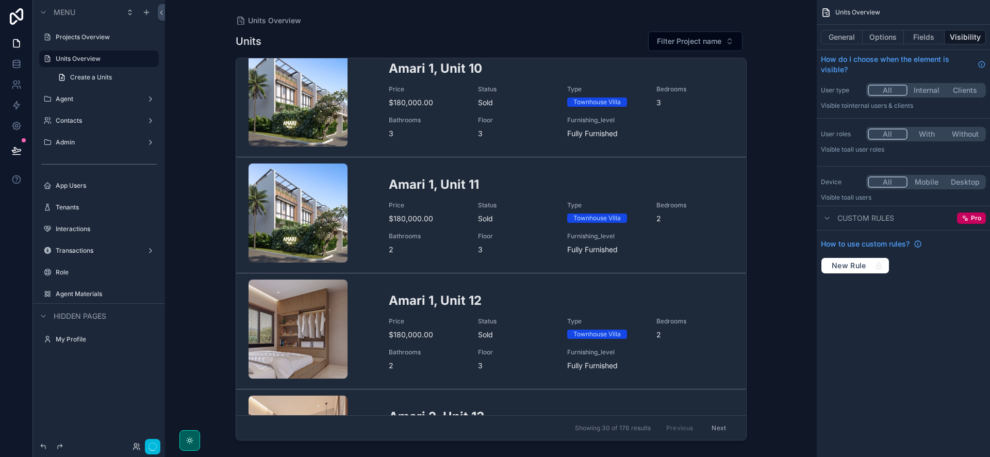
scroll to position [620, 0]
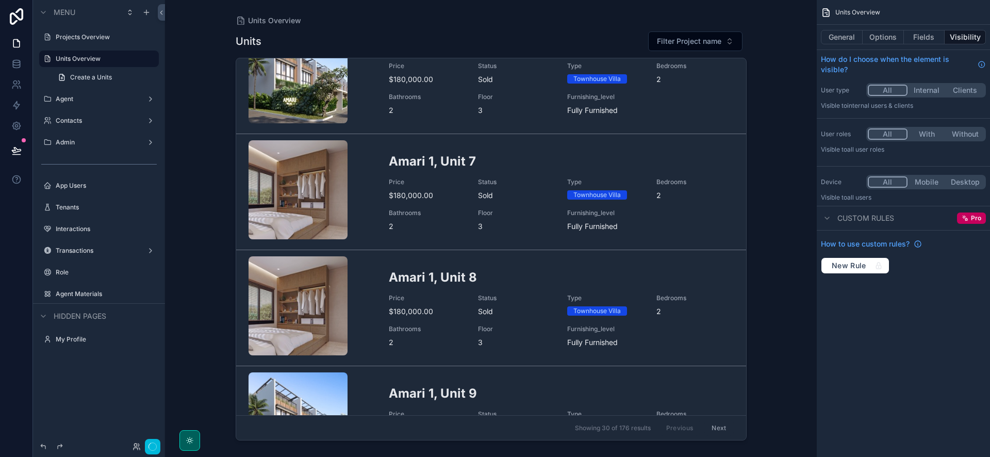
click at [443, 235] on link "Amari 1, Unit 7 Price $180,000.00 Status Sold Type Townhouse Villa Bedrooms 2 B…" at bounding box center [491, 192] width 510 height 116
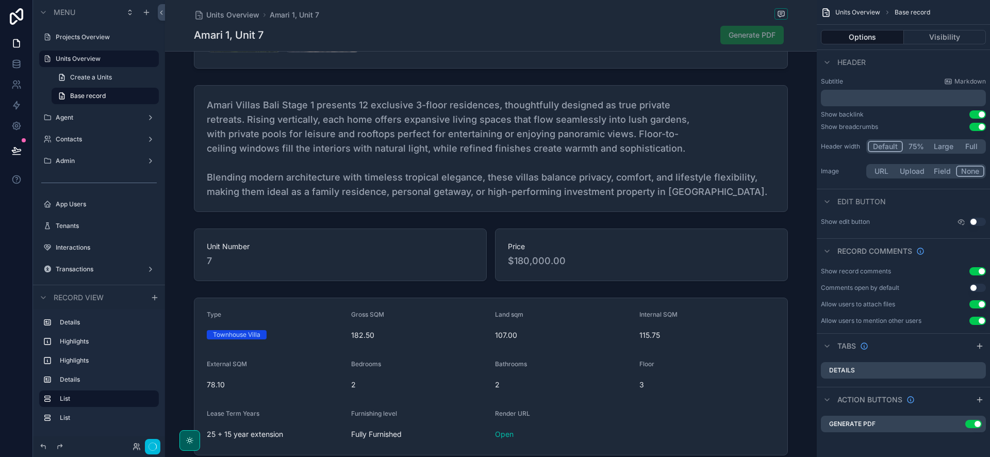
scroll to position [656, 0]
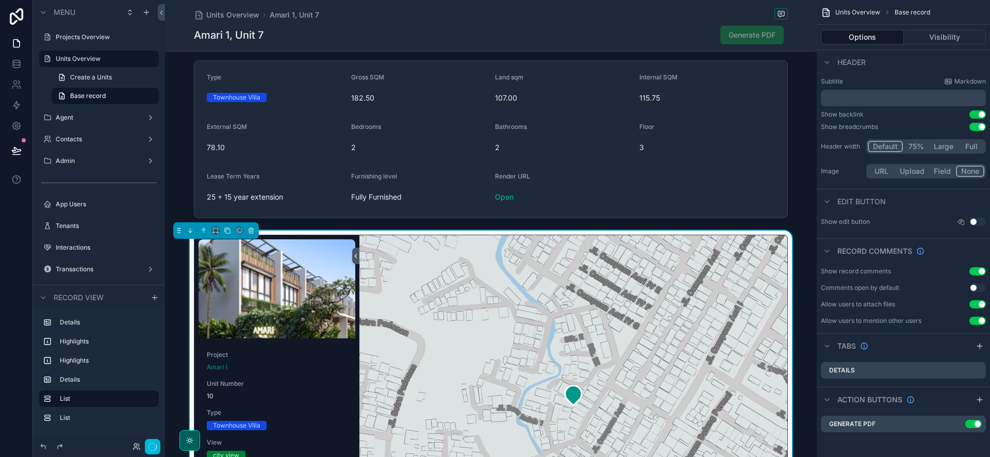
click at [770, 236] on div "scrollable content" at bounding box center [573, 406] width 428 height 342
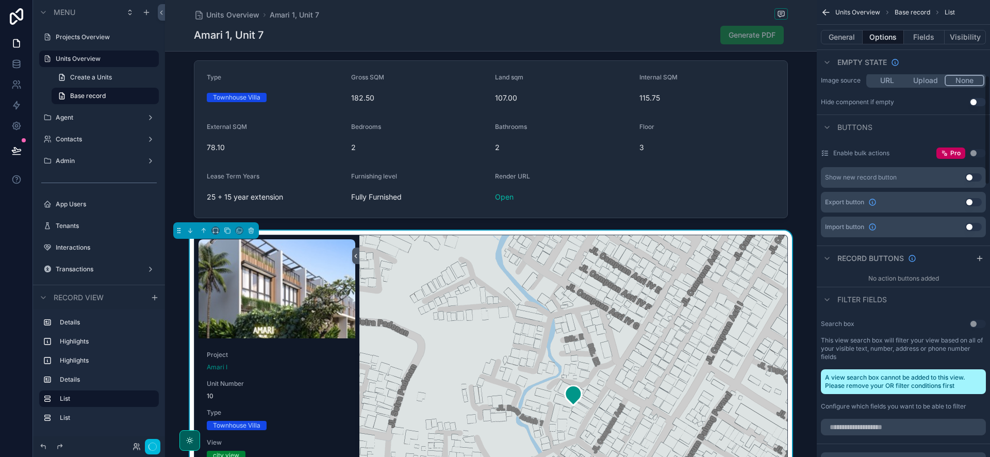
scroll to position [520, 0]
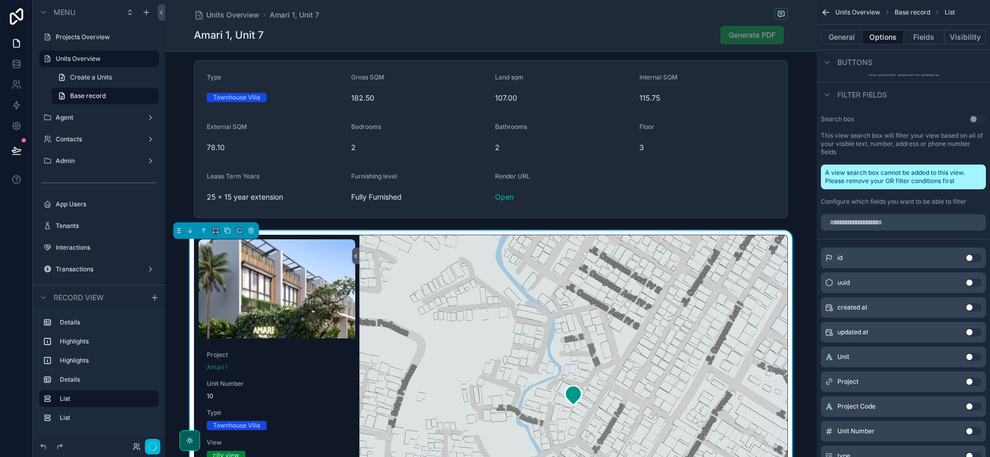
click at [846, 36] on button "General" at bounding box center [842, 37] width 42 height 14
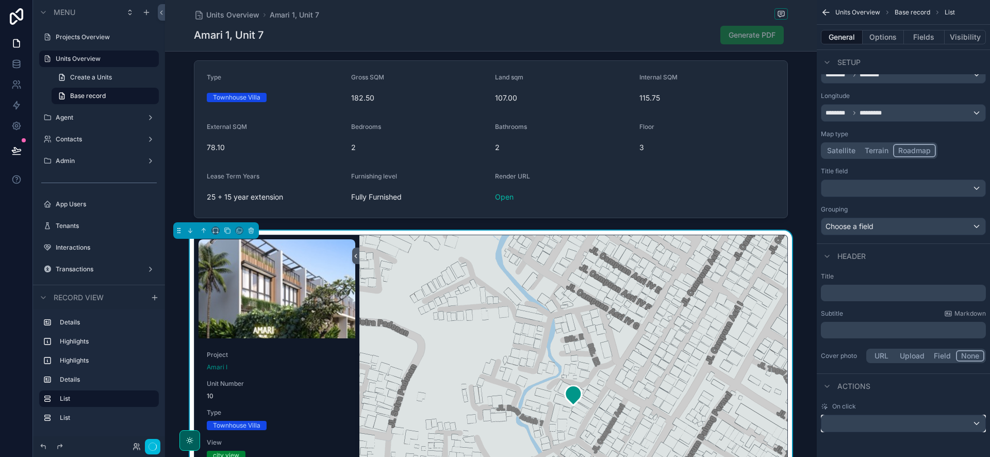
click at [918, 421] on div "scrollable content" at bounding box center [903, 423] width 164 height 16
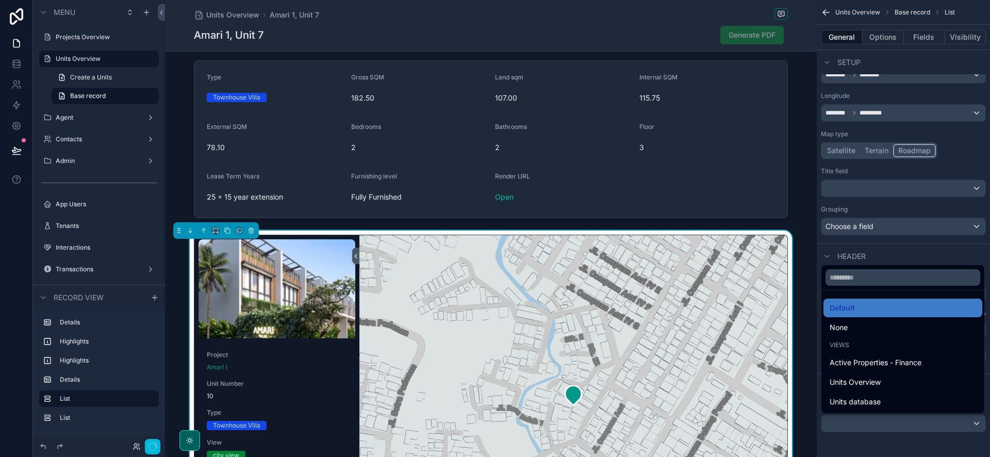
click at [883, 386] on div "Units Overview" at bounding box center [903, 382] width 146 height 12
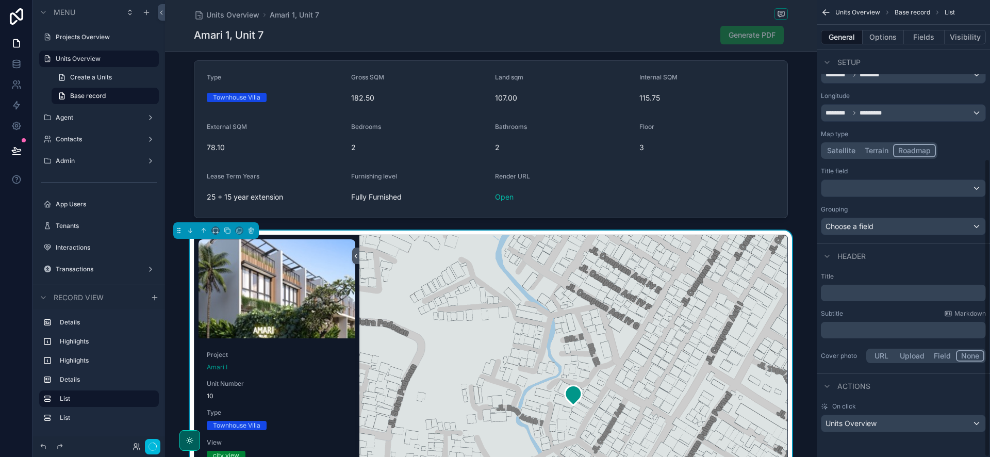
click at [270, 345] on div "Project Amari I Unit Number 10 Type Townhouse [GEOGRAPHIC_DATA] view Address gg…" at bounding box center [276, 427] width 157 height 171
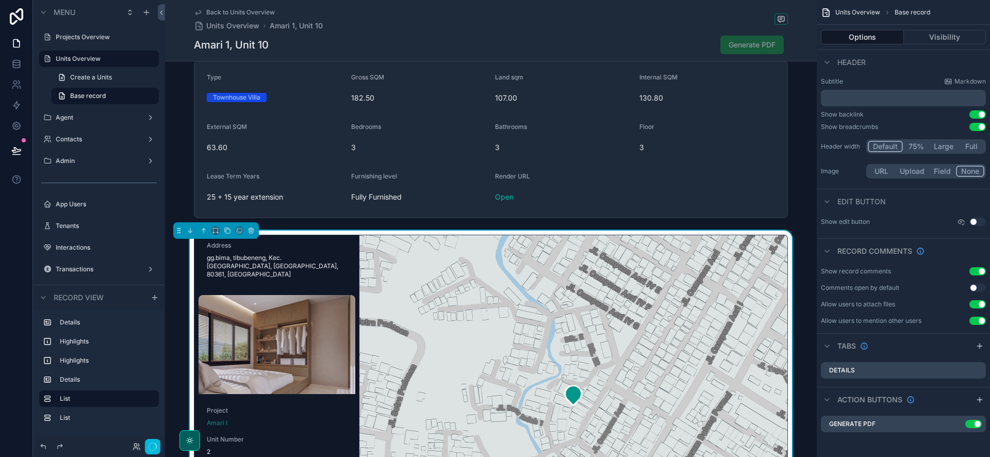
scroll to position [229, 0]
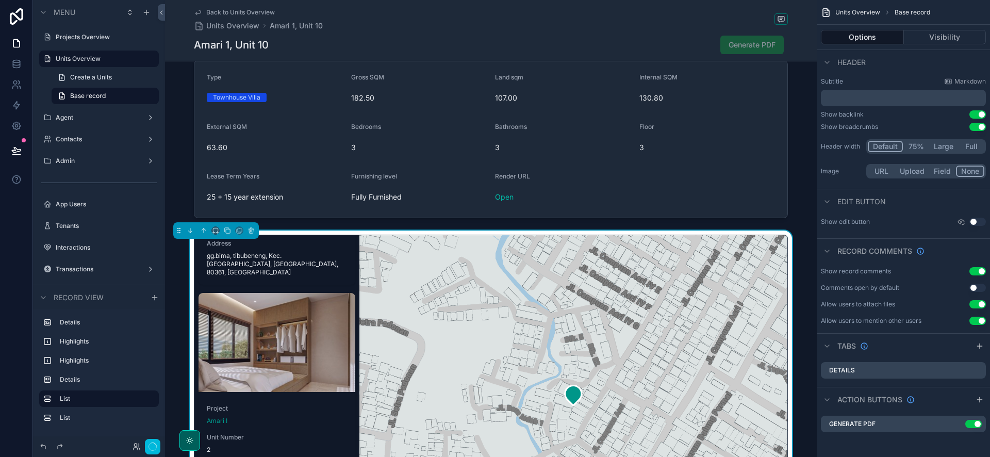
click at [281, 366] on div "scrollable content" at bounding box center [276, 342] width 157 height 99
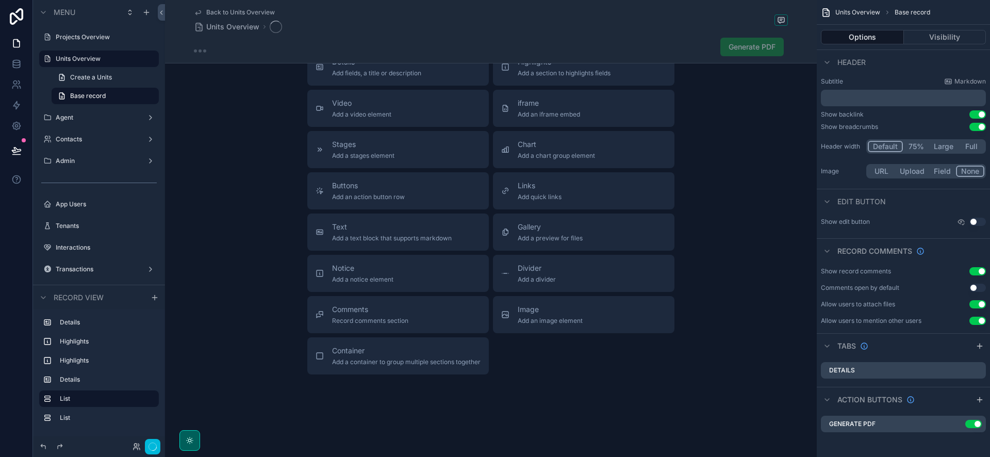
scroll to position [666, 0]
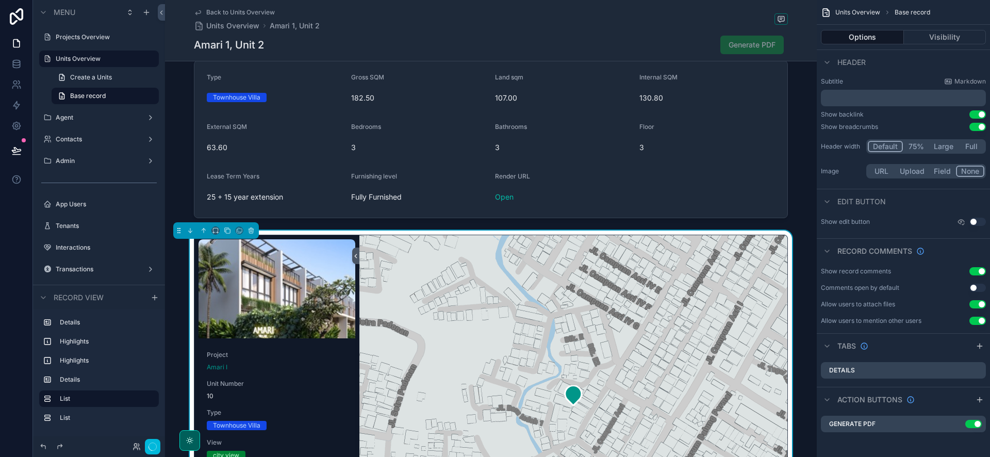
click at [800, 150] on div "scrollable content" at bounding box center [491, 139] width 652 height 166
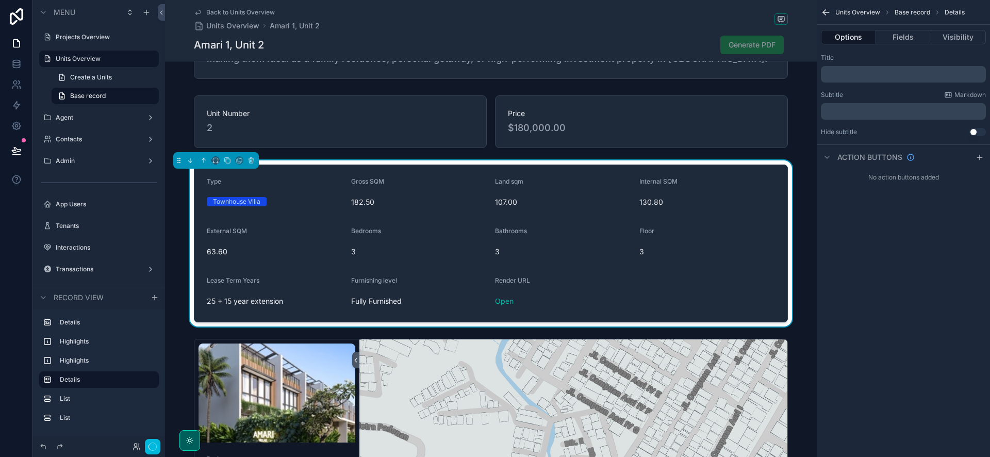
scroll to position [511, 0]
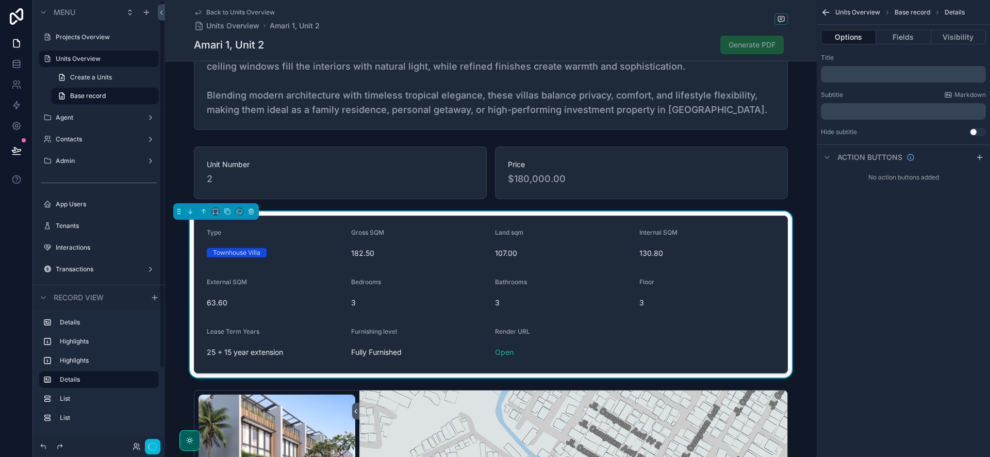
click at [84, 118] on label "Agent" at bounding box center [97, 117] width 82 height 8
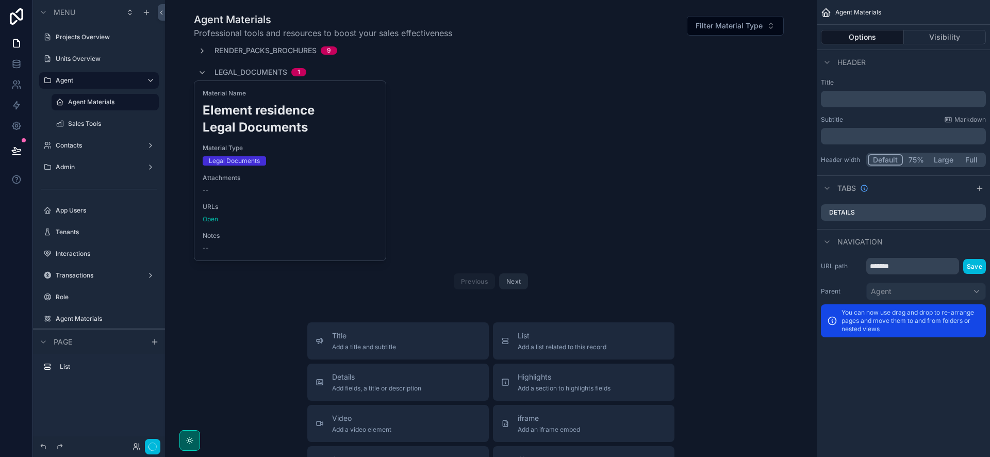
click at [197, 72] on div "scrollable content" at bounding box center [490, 152] width 635 height 289
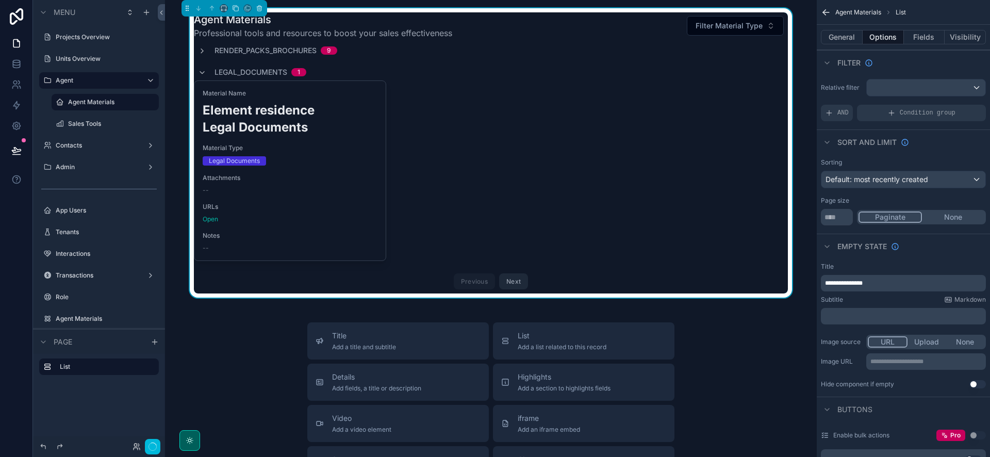
click at [203, 71] on icon "scrollable content" at bounding box center [202, 73] width 8 height 8
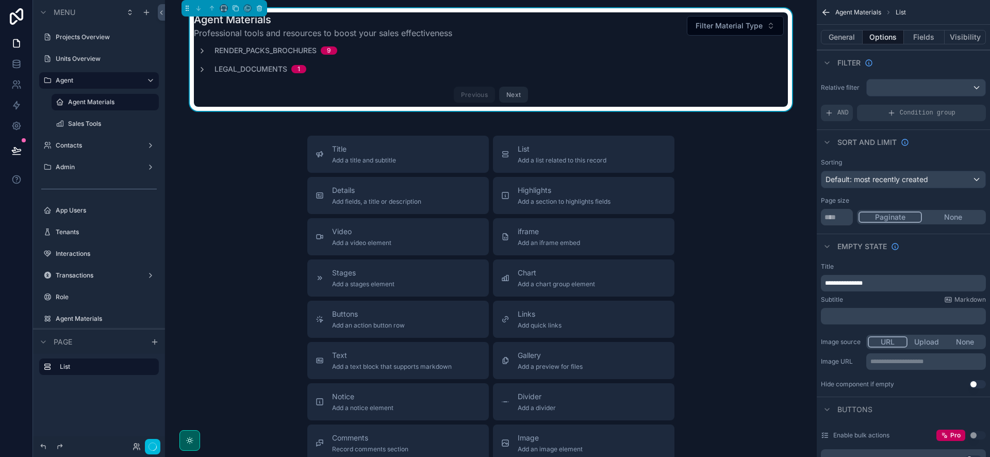
click at [203, 65] on icon "scrollable content" at bounding box center [202, 69] width 8 height 8
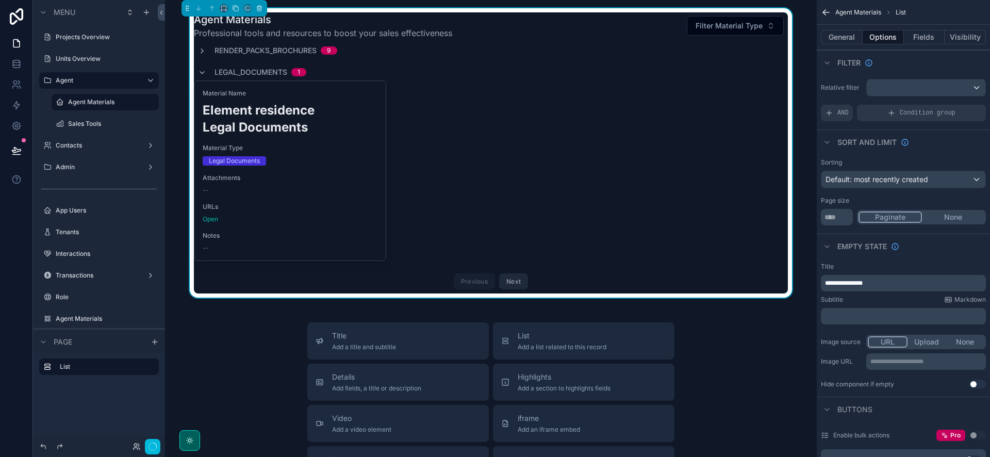
click at [526, 278] on button "Next" at bounding box center [513, 281] width 29 height 16
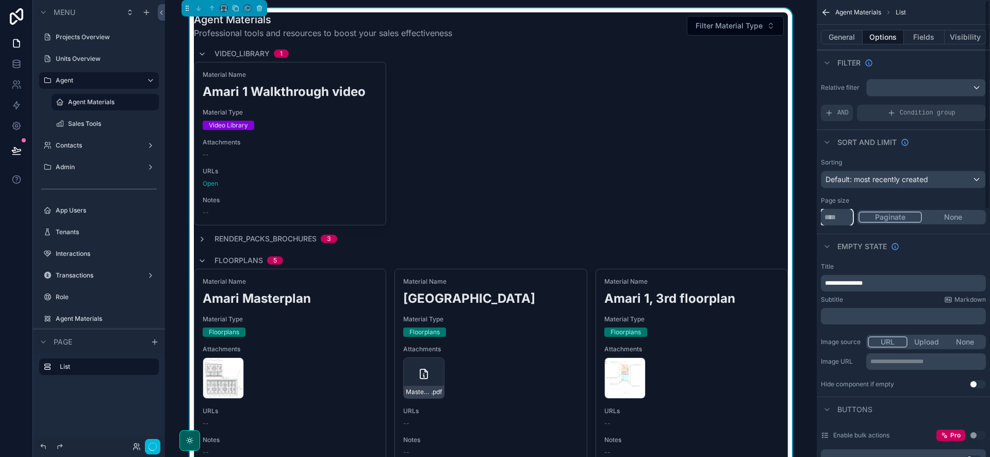
click at [839, 220] on input "**" at bounding box center [837, 217] width 32 height 16
type input "*"
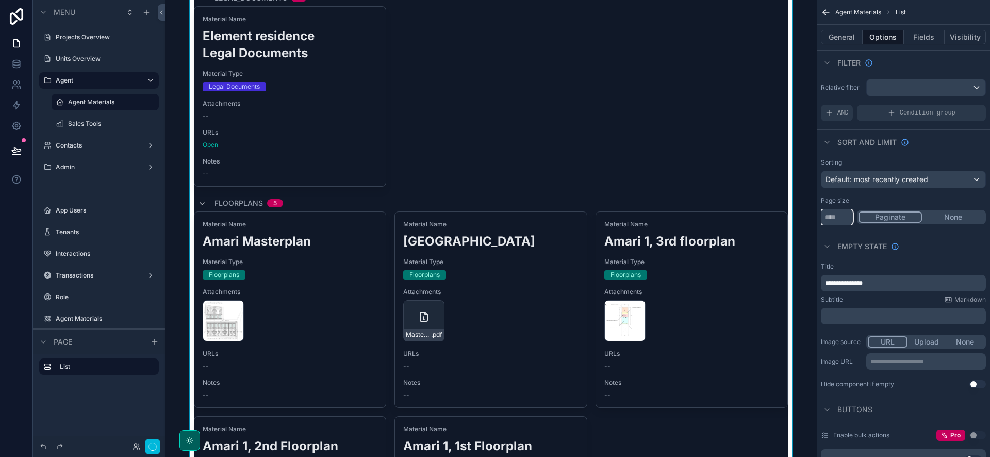
scroll to position [572, 0]
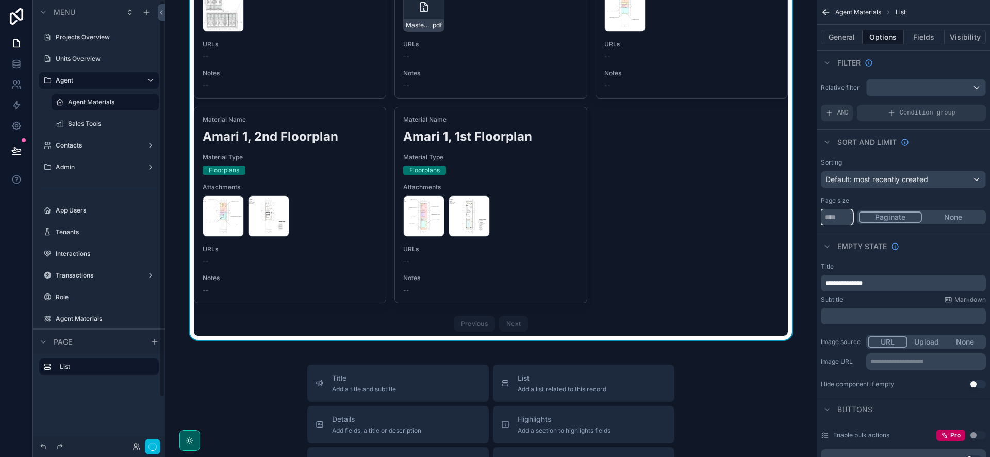
type input "**"
click at [89, 120] on label "Sales Tools" at bounding box center [110, 124] width 85 height 8
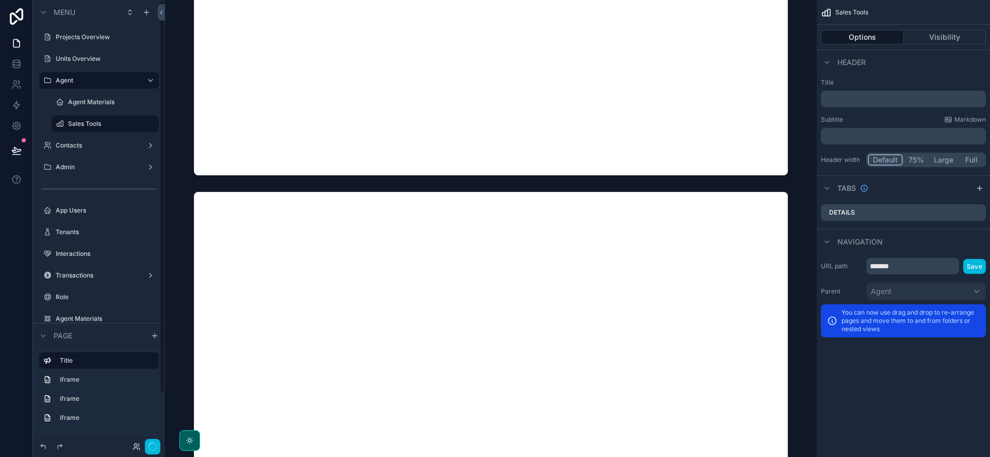
click at [90, 145] on label "Contacts" at bounding box center [97, 145] width 82 height 8
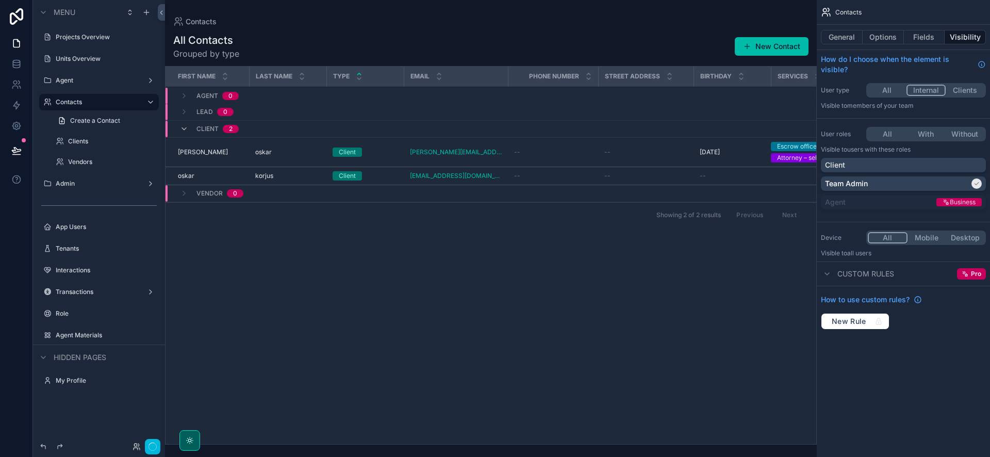
click at [93, 186] on label "Admin" at bounding box center [97, 183] width 82 height 8
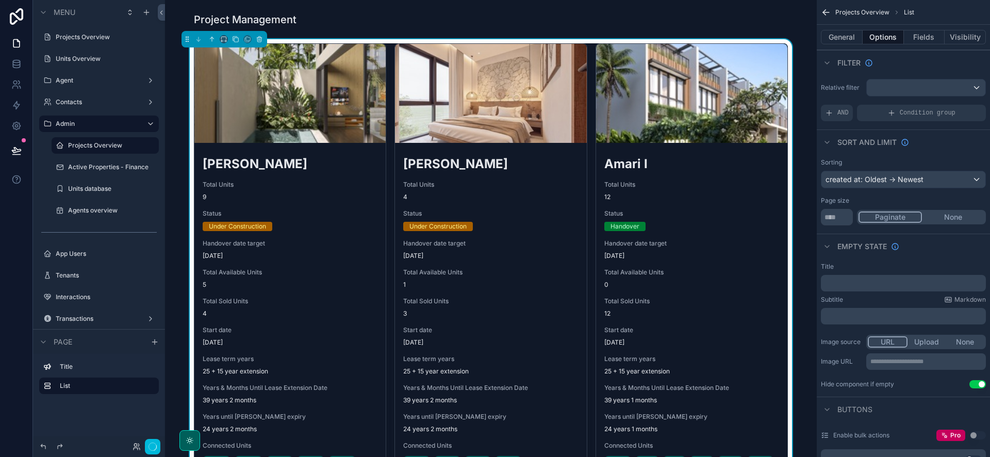
click at [486, 184] on span "Total Units" at bounding box center [490, 184] width 175 height 8
click at [484, 236] on div "[PERSON_NAME] Total Units 4 Status Under Construction Handover date target [DAT…" at bounding box center [490, 313] width 191 height 332
click at [444, 155] on h2 "[PERSON_NAME]" at bounding box center [490, 163] width 175 height 17
click at [467, 240] on span "Handover date target" at bounding box center [490, 243] width 175 height 8
click at [846, 34] on button "General" at bounding box center [842, 37] width 42 height 14
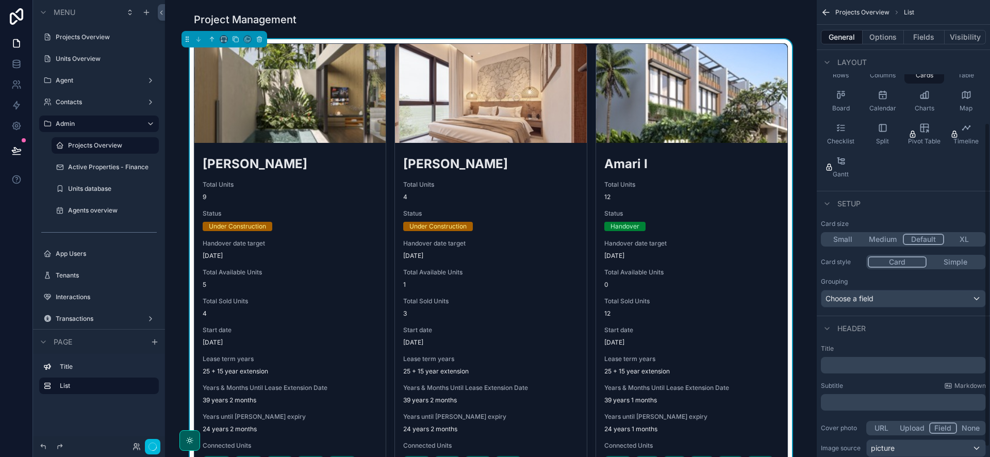
scroll to position [187, 0]
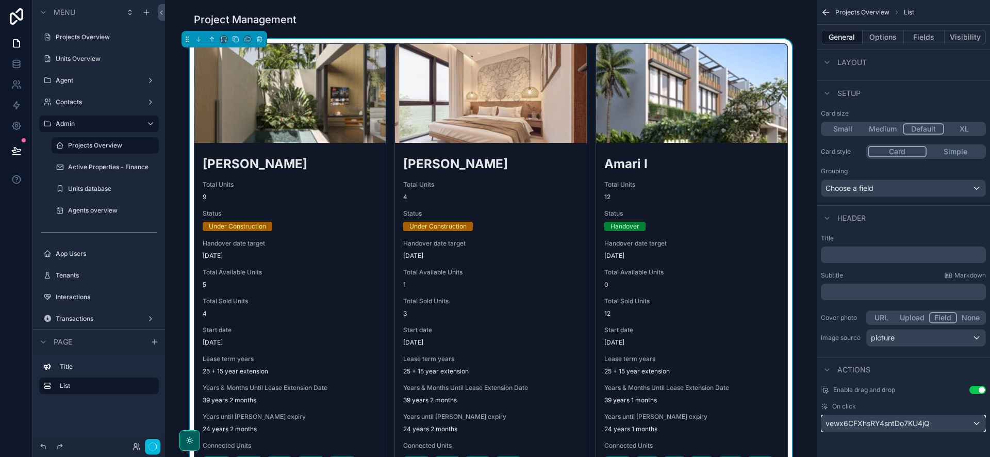
click at [931, 429] on div "vewx6CFXhsRY4sntDo7KU4jQ" at bounding box center [903, 423] width 164 height 16
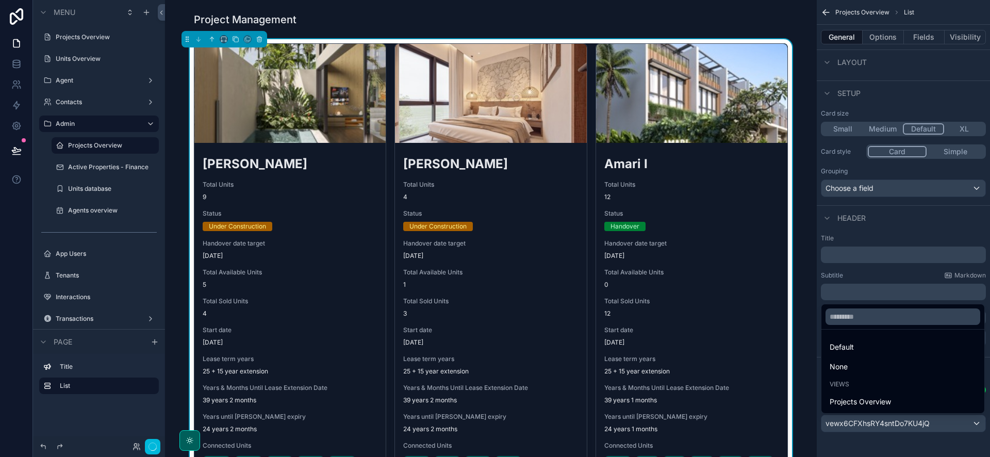
drag, startPoint x: 813, startPoint y: 313, endPoint x: 785, endPoint y: 299, distance: 31.6
click at [694, 233] on div "Amari I Total Units 12 Status Handover Handover date target [DATE] Total Availa…" at bounding box center [691, 321] width 191 height 348
click at [671, 247] on div "Handover date target [DATE]" at bounding box center [691, 249] width 175 height 21
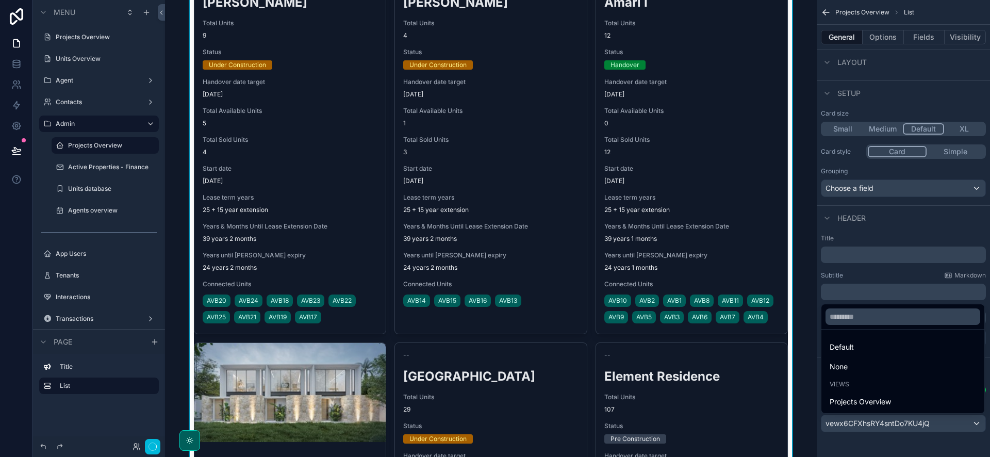
scroll to position [179, 0]
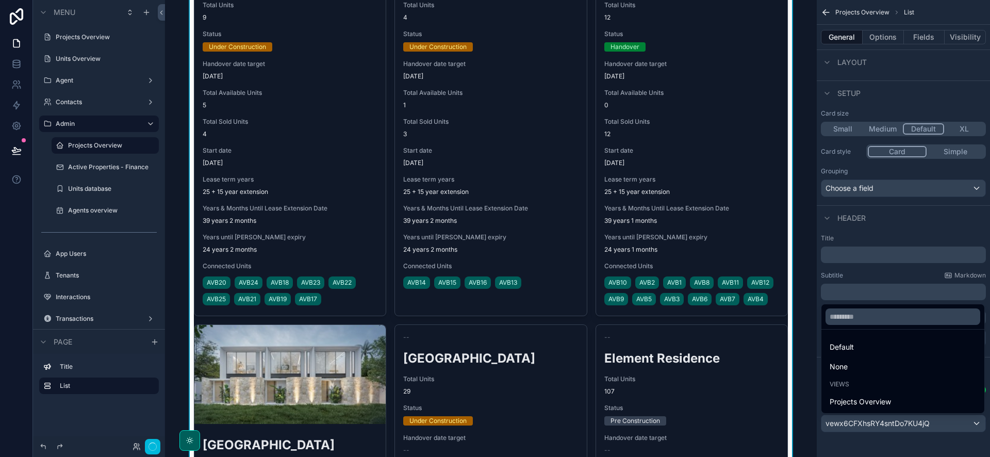
click at [722, 276] on link "AVB11" at bounding box center [730, 282] width 25 height 12
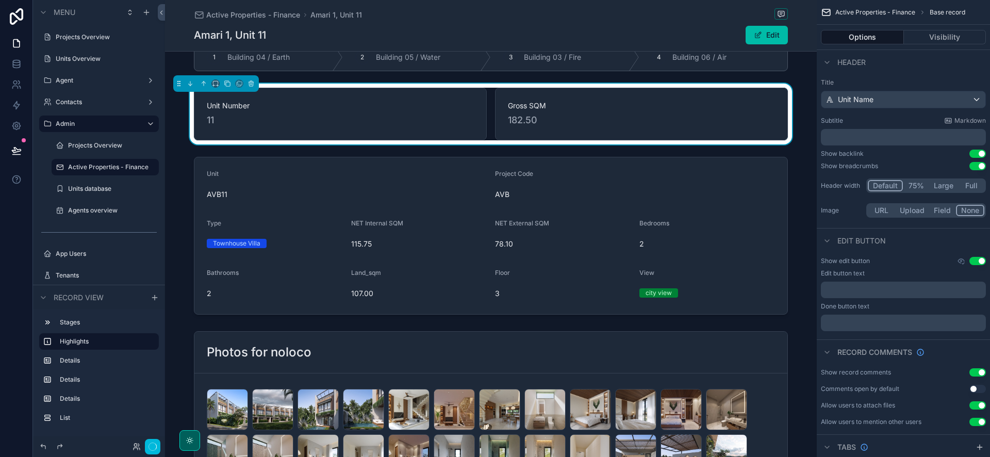
scroll to position [24, 0]
click at [104, 168] on label "Active Properties - Finance" at bounding box center [110, 167] width 85 height 8
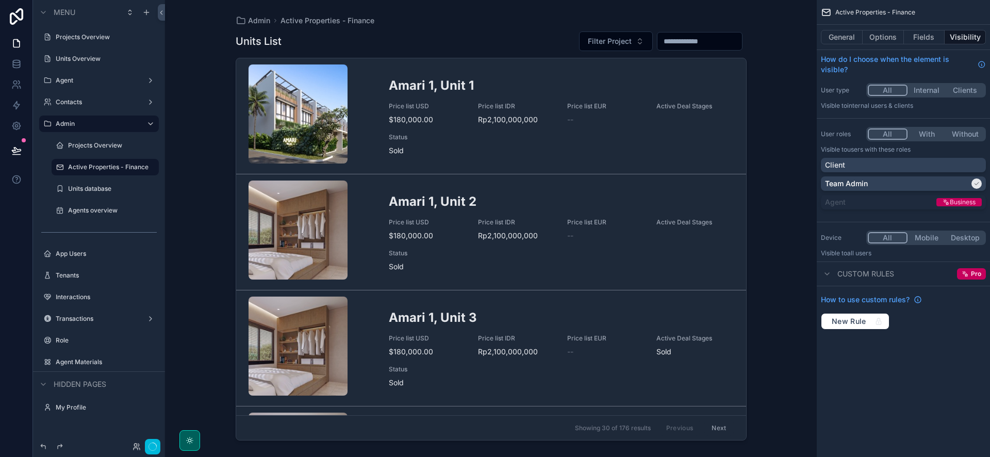
click at [99, 146] on label "Projects Overview" at bounding box center [110, 145] width 85 height 8
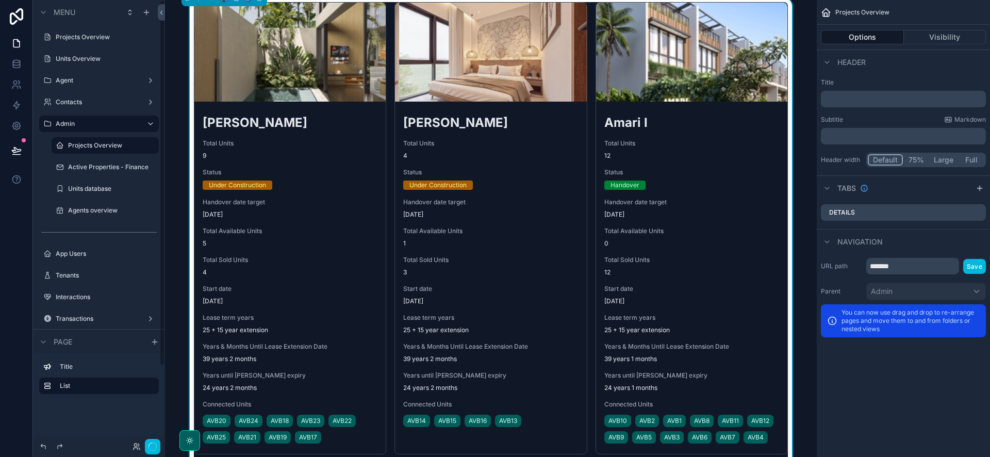
scroll to position [248, 0]
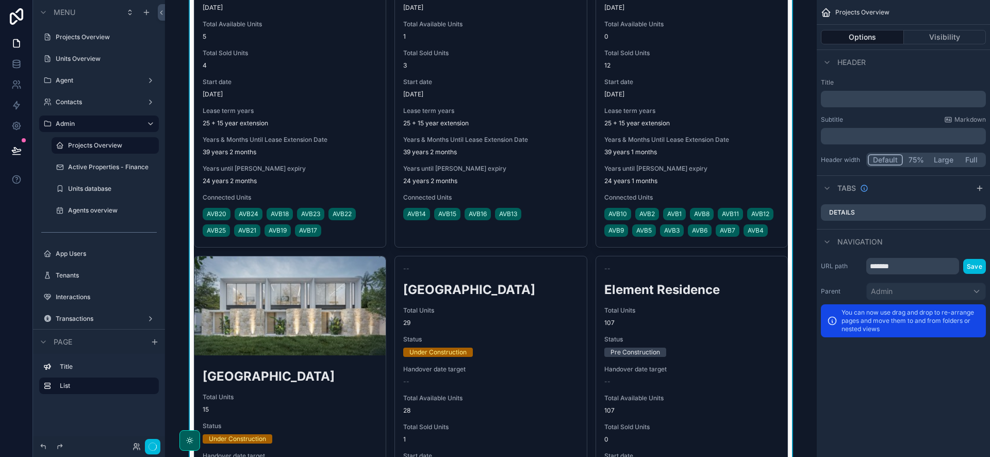
click at [742, 239] on div "AVB10 AVB2 AVB1 AVB8 AVB11 AVB12 AVB9 AVB5 AVB3 AVB6 AVB7 AVB4" at bounding box center [691, 222] width 175 height 33
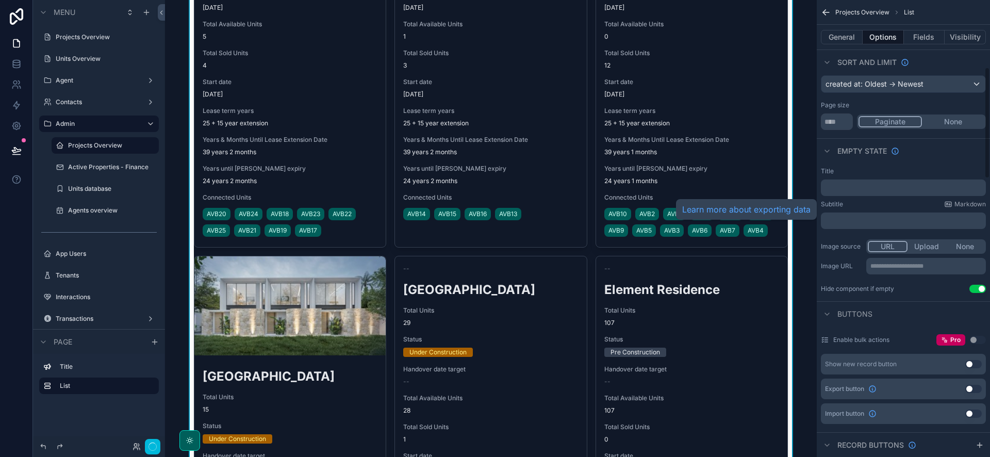
scroll to position [324, 0]
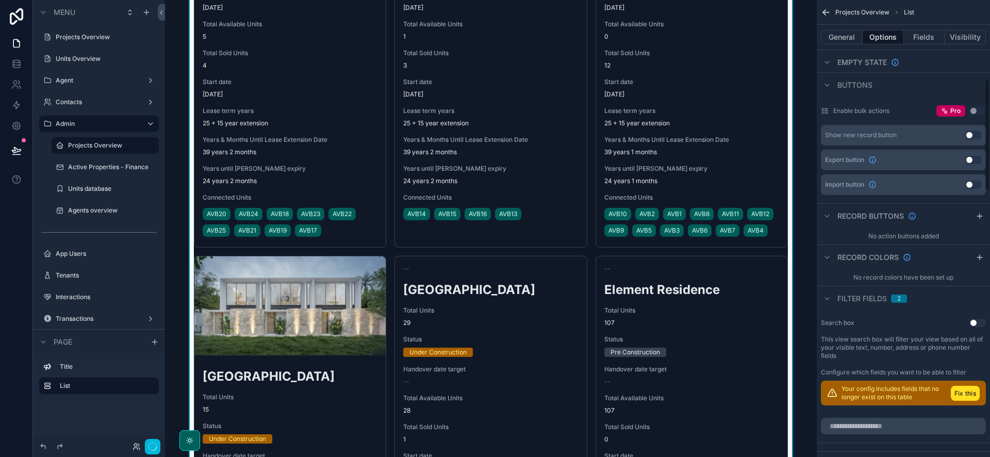
click at [918, 32] on button "Fields" at bounding box center [924, 37] width 41 height 14
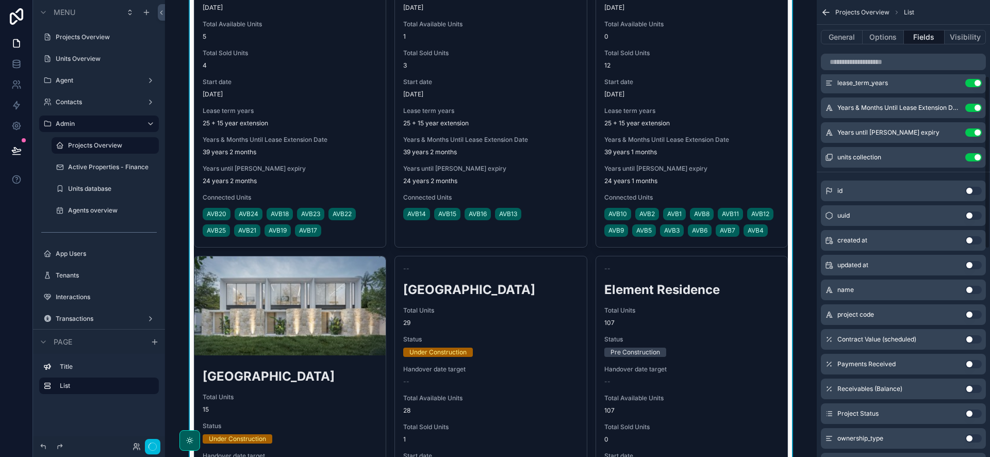
scroll to position [200, 0]
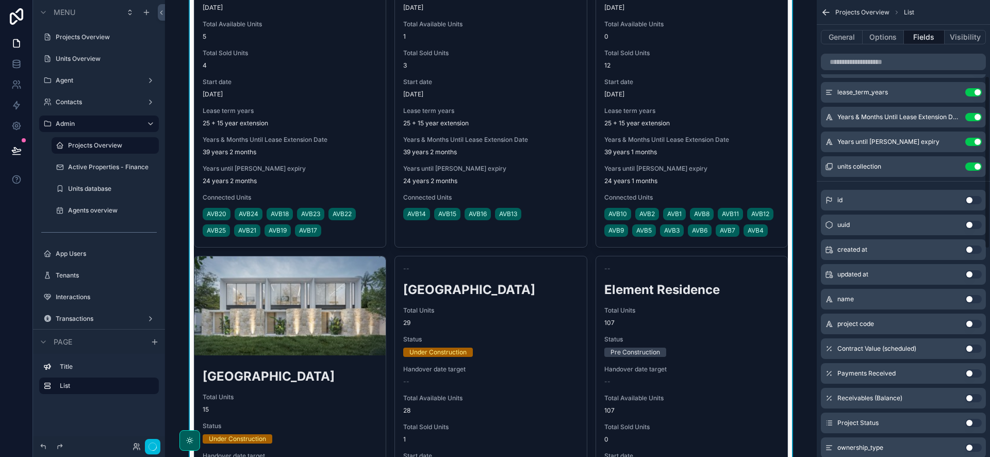
click at [0, 0] on icon "scrollable content" at bounding box center [0, 0] width 0 height 0
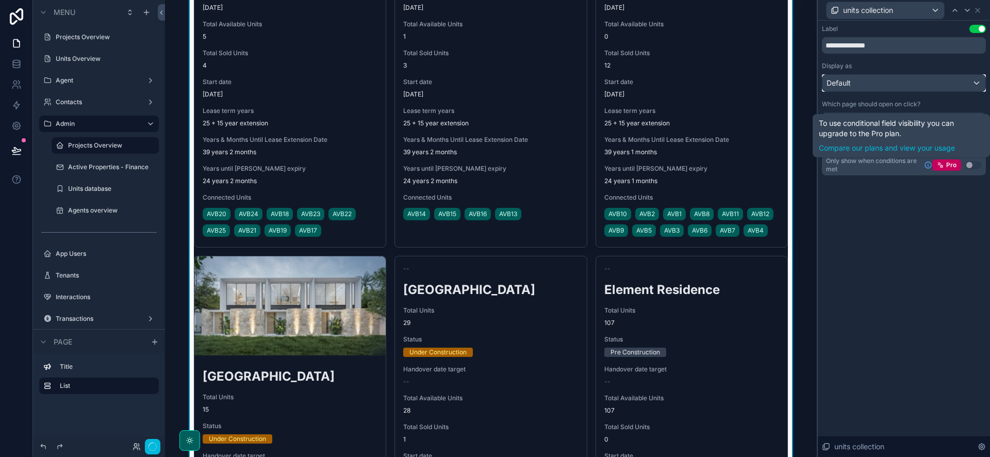
click at [883, 83] on div "Default" at bounding box center [903, 83] width 163 height 16
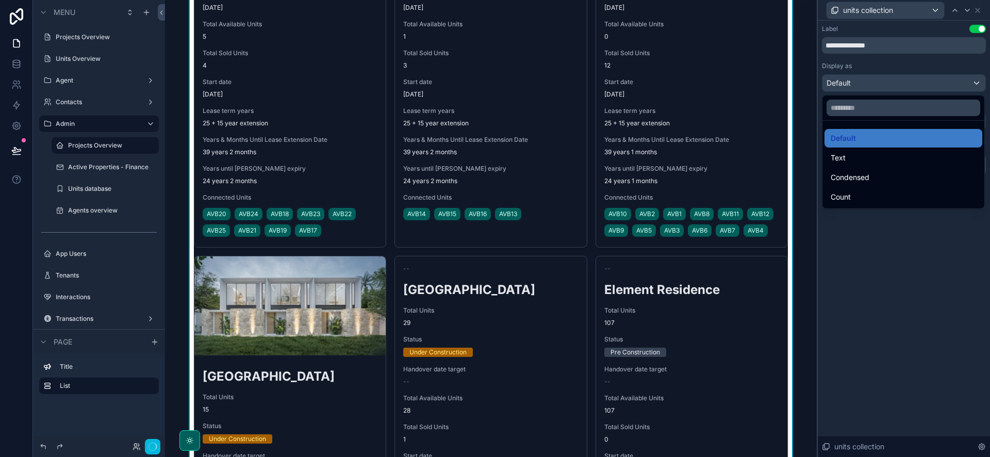
click at [884, 85] on div at bounding box center [904, 228] width 172 height 457
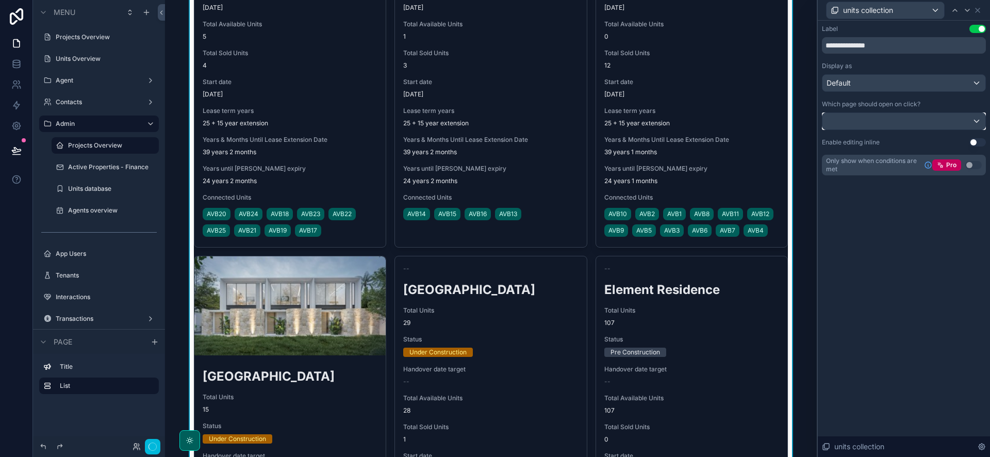
click at [905, 124] on div at bounding box center [903, 121] width 163 height 16
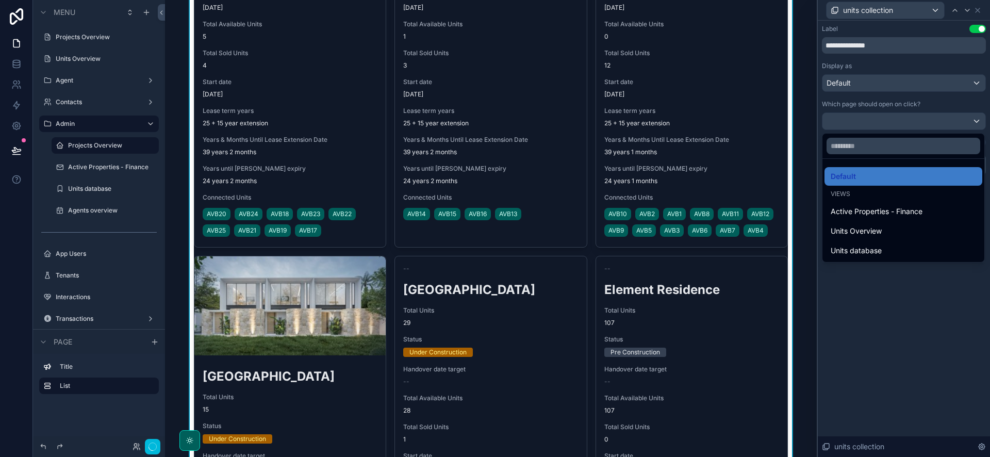
click at [903, 236] on div "Units Overview" at bounding box center [903, 231] width 145 height 12
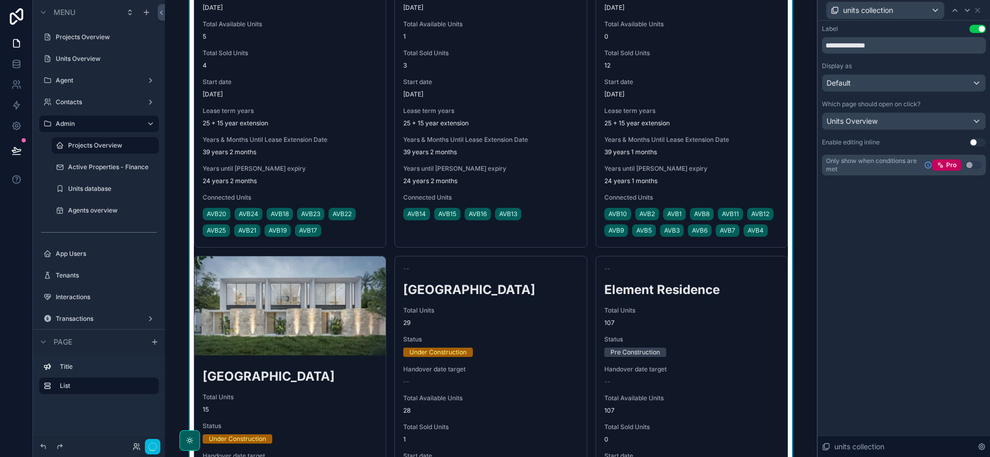
click at [732, 216] on span "AVB11" at bounding box center [730, 214] width 17 height 8
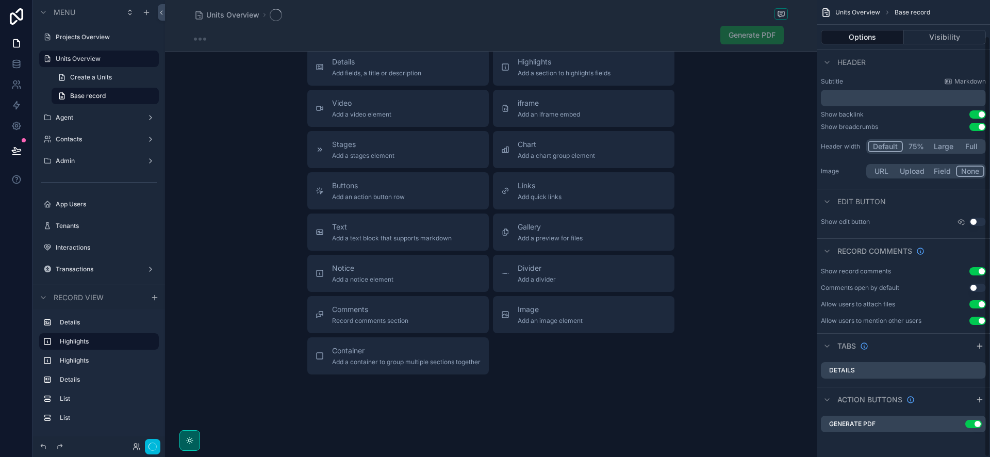
scroll to position [248, 0]
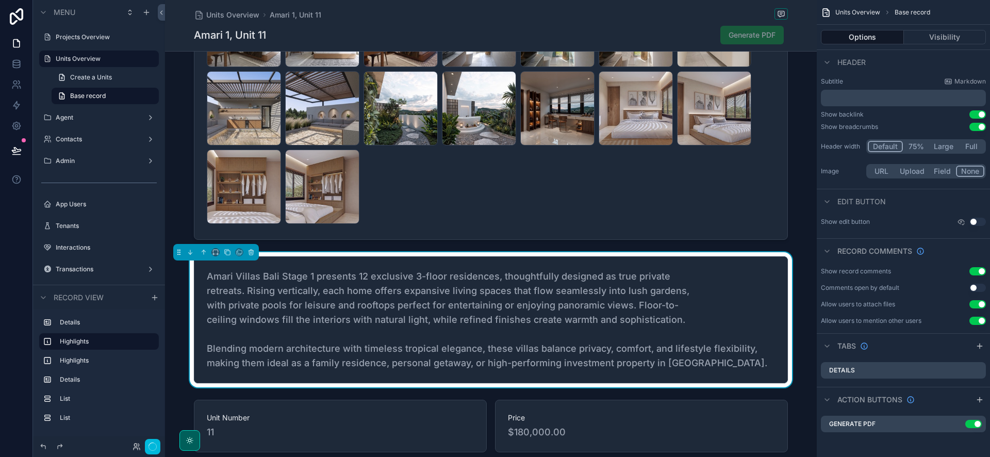
click at [81, 169] on div "Admin" at bounding box center [98, 161] width 115 height 16
click at [82, 164] on label "Admin" at bounding box center [97, 161] width 82 height 8
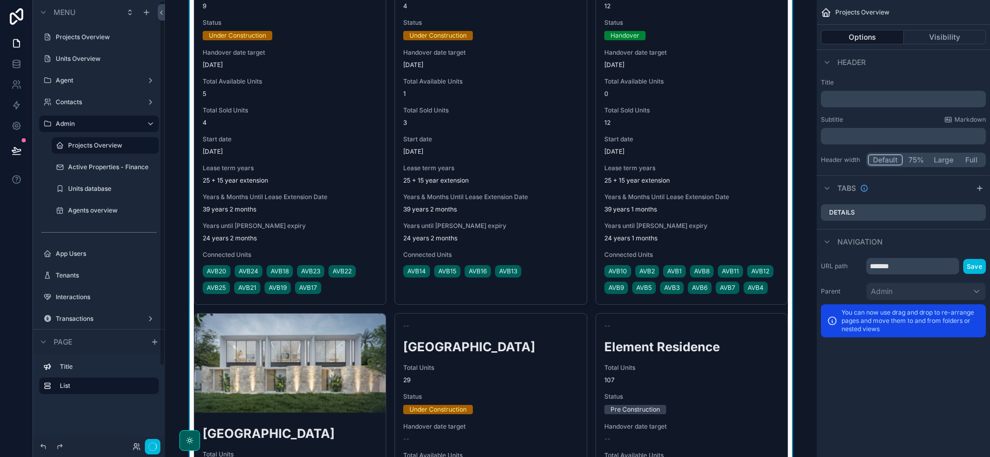
scroll to position [256, 0]
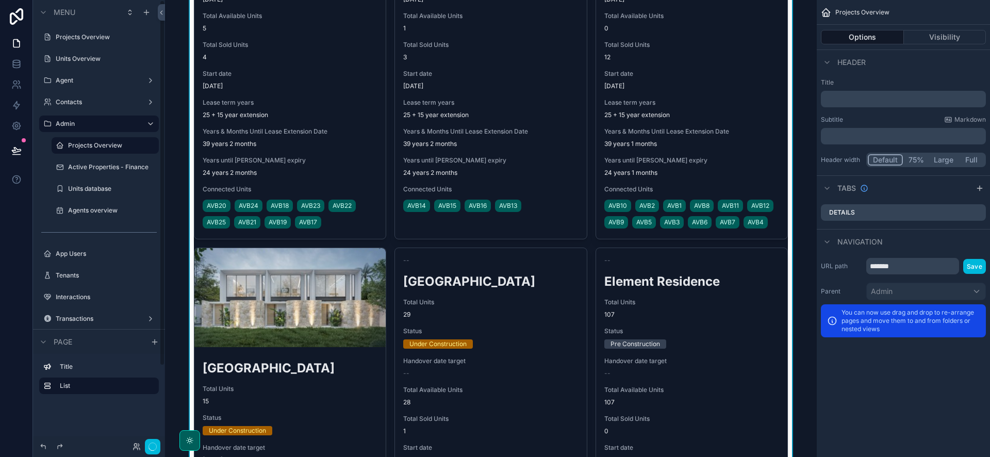
click at [98, 170] on label "Active Properties - Finance" at bounding box center [110, 167] width 85 height 8
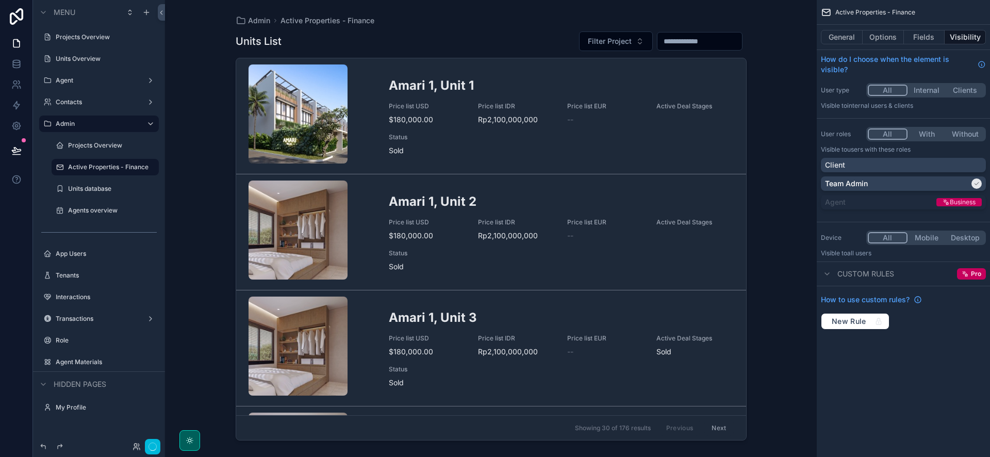
click at [455, 146] on div "scrollable content" at bounding box center [490, 222] width 527 height 444
click at [408, 106] on span "Price list USD" at bounding box center [427, 106] width 77 height 8
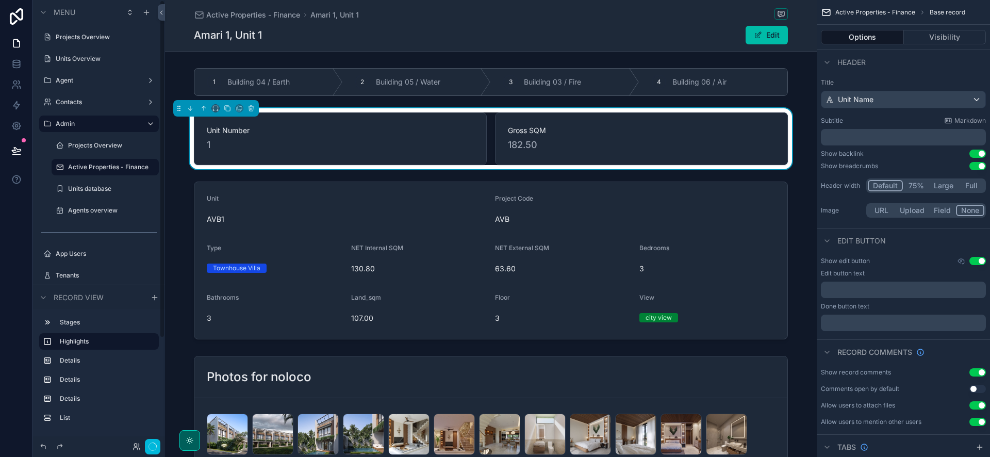
click at [77, 168] on label "Active Properties - Finance" at bounding box center [110, 167] width 85 height 8
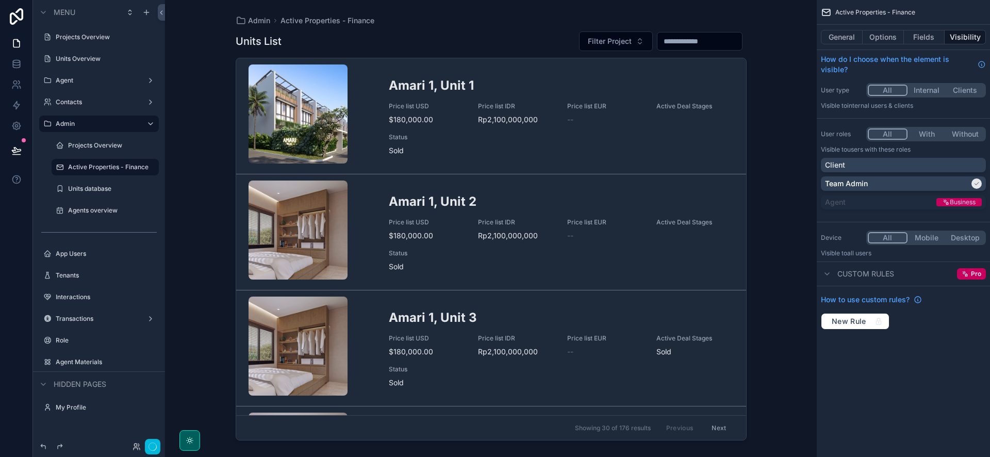
click at [733, 87] on link "Amari 1, Unit 1 Price list USD $180,000.00 Price list IDR Rp2,100,000,000 Price…" at bounding box center [491, 116] width 510 height 116
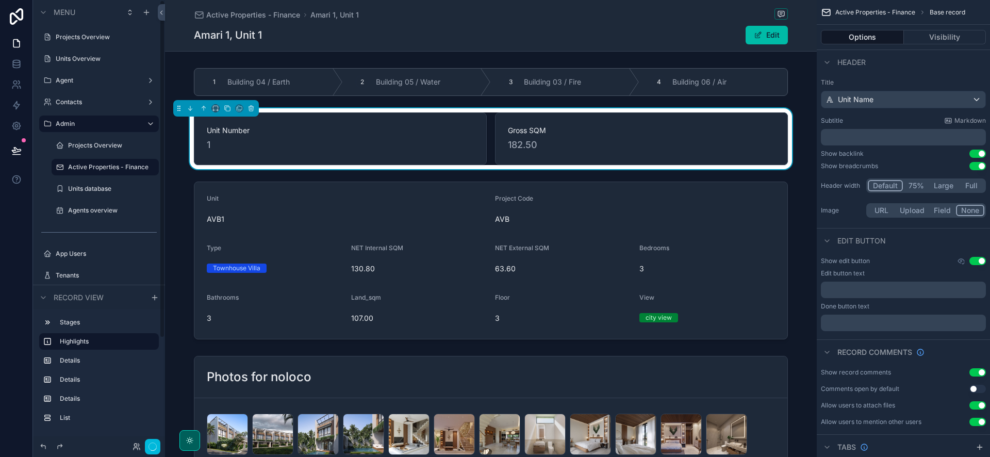
click at [92, 167] on label "Active Properties - Finance" at bounding box center [110, 167] width 85 height 8
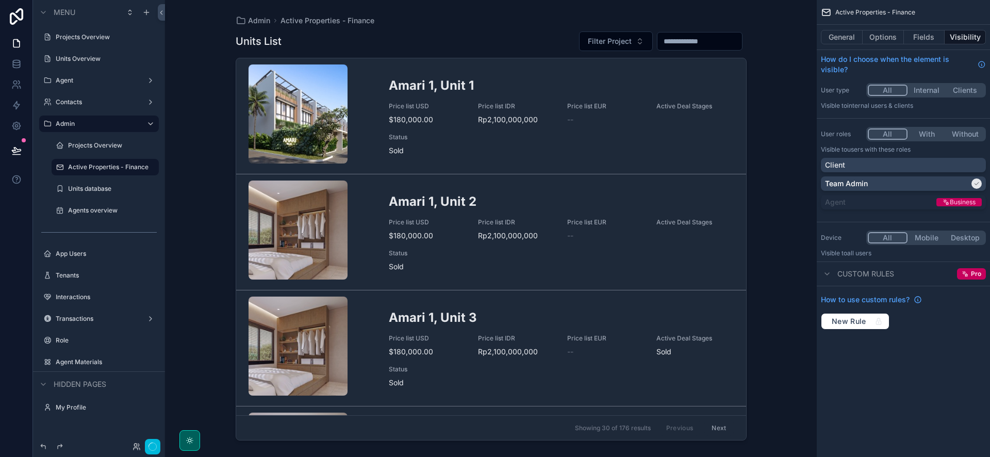
click at [744, 40] on div "Filter Project" at bounding box center [659, 41] width 176 height 21
click at [915, 36] on button "Fields" at bounding box center [924, 37] width 41 height 14
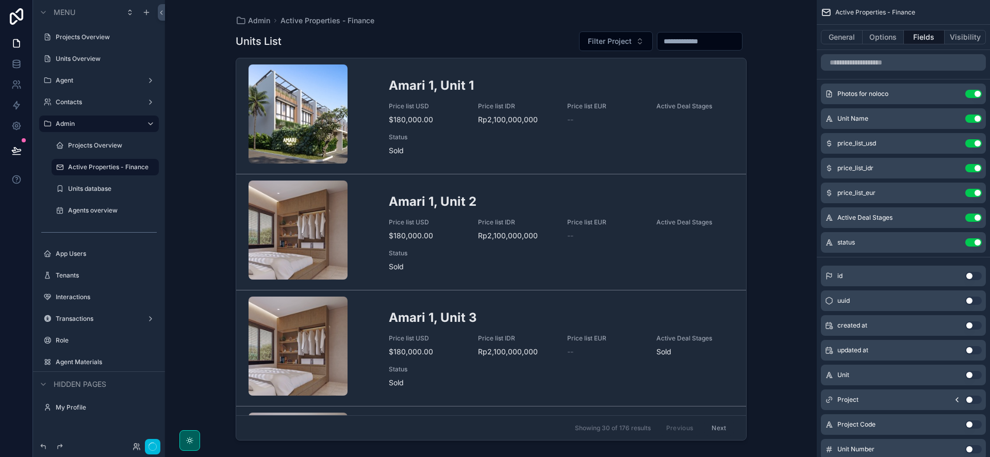
click at [891, 38] on button "Options" at bounding box center [883, 37] width 41 height 14
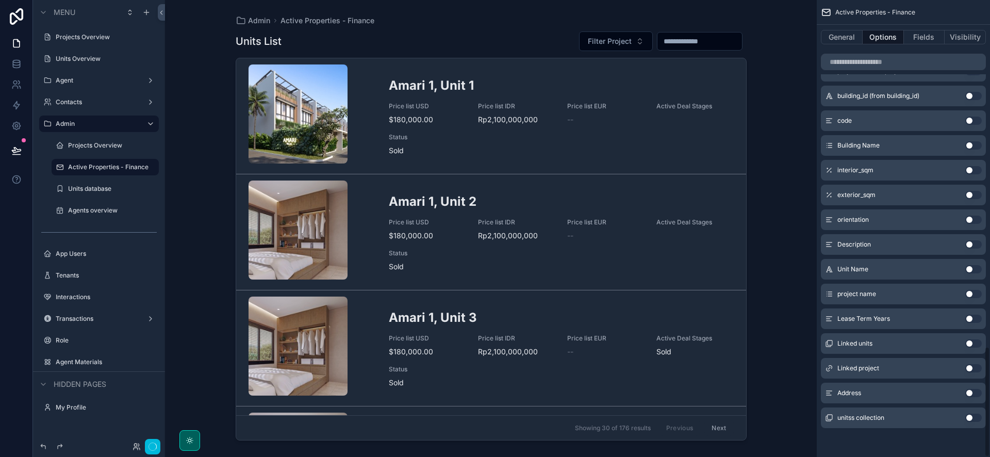
click at [833, 39] on button "General" at bounding box center [842, 37] width 42 height 14
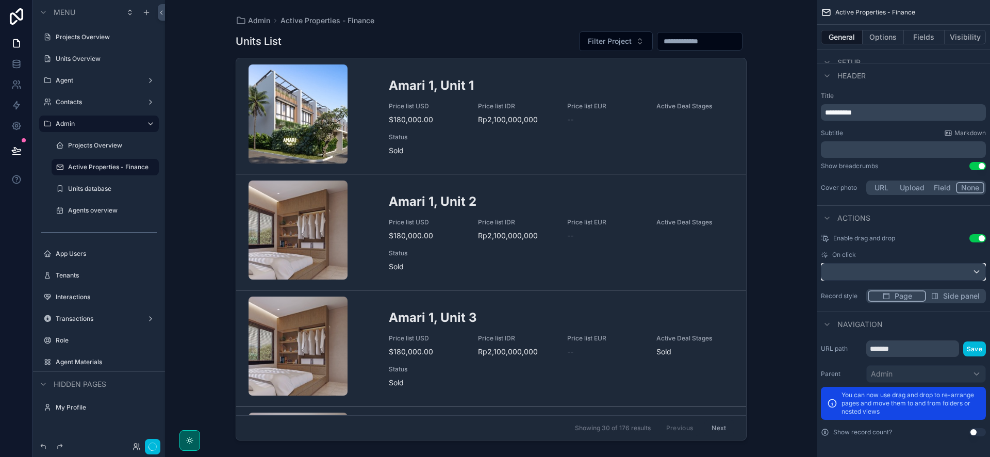
click at [896, 264] on div "scrollable content" at bounding box center [903, 271] width 164 height 16
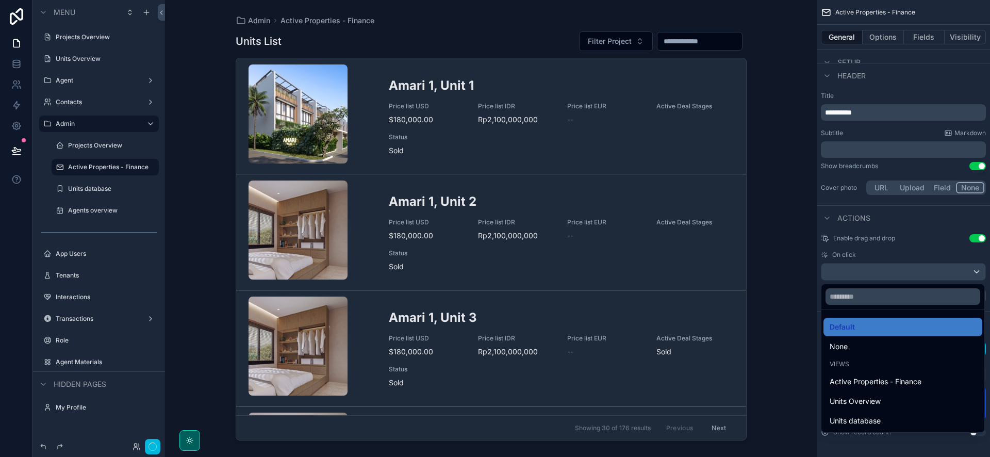
click at [879, 400] on span "Units Overview" at bounding box center [855, 401] width 51 height 12
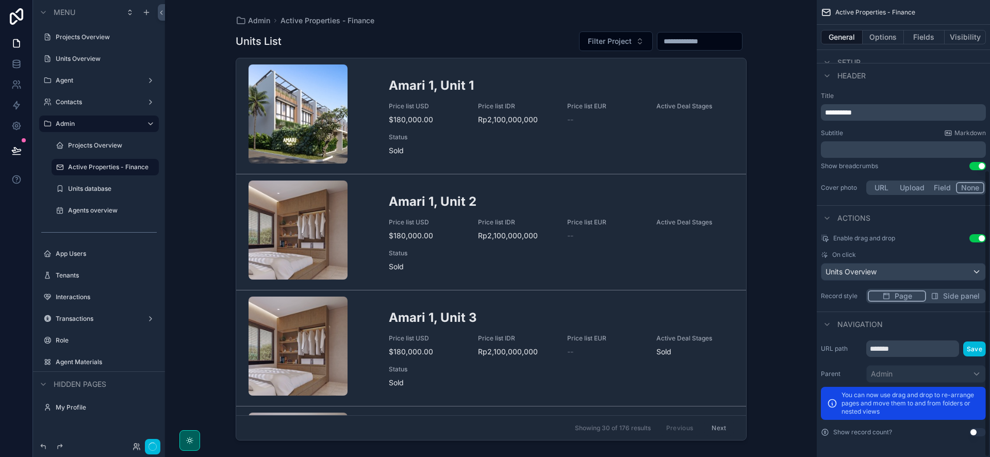
click at [677, 218] on span "Active Deal Stages" at bounding box center [694, 222] width 77 height 8
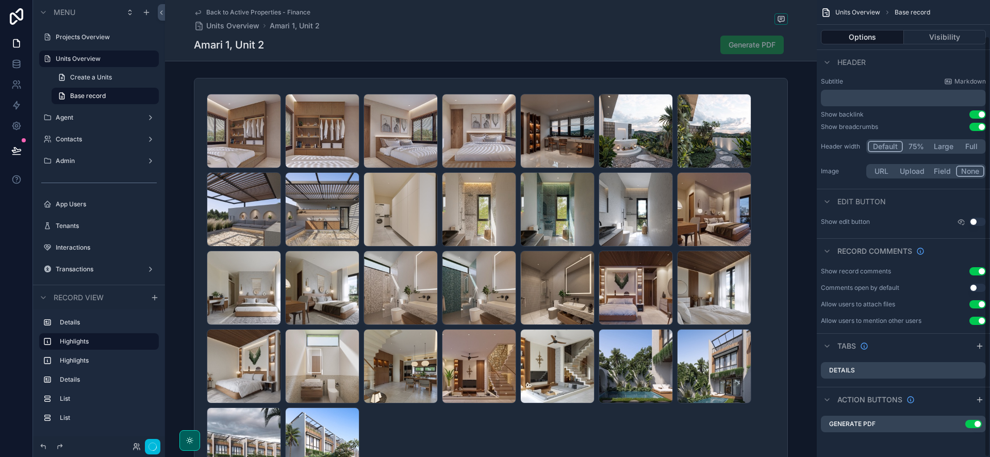
scroll to position [39, 0]
click at [81, 157] on label "Admin" at bounding box center [97, 161] width 82 height 8
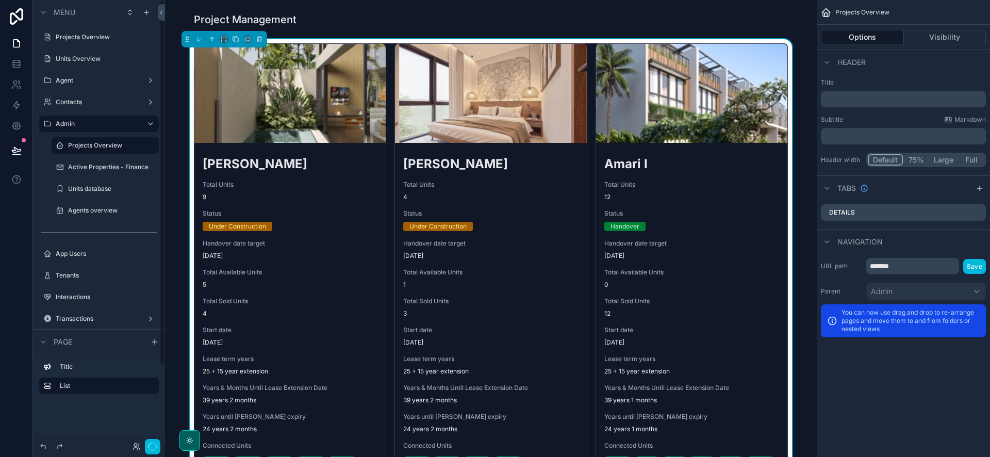
click at [104, 187] on label "Units database" at bounding box center [110, 189] width 85 height 8
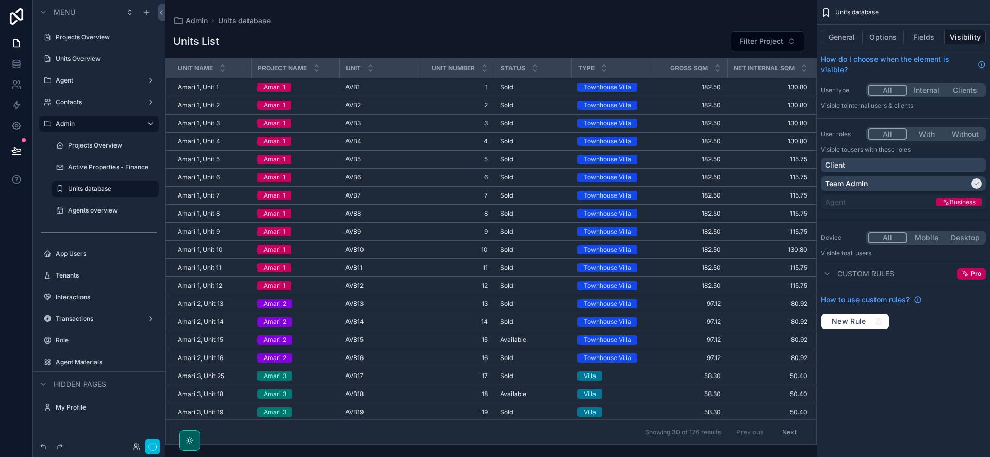
click at [283, 185] on div "scrollable content" at bounding box center [491, 228] width 652 height 457
click at [303, 179] on div "Amari 1" at bounding box center [295, 177] width 76 height 9
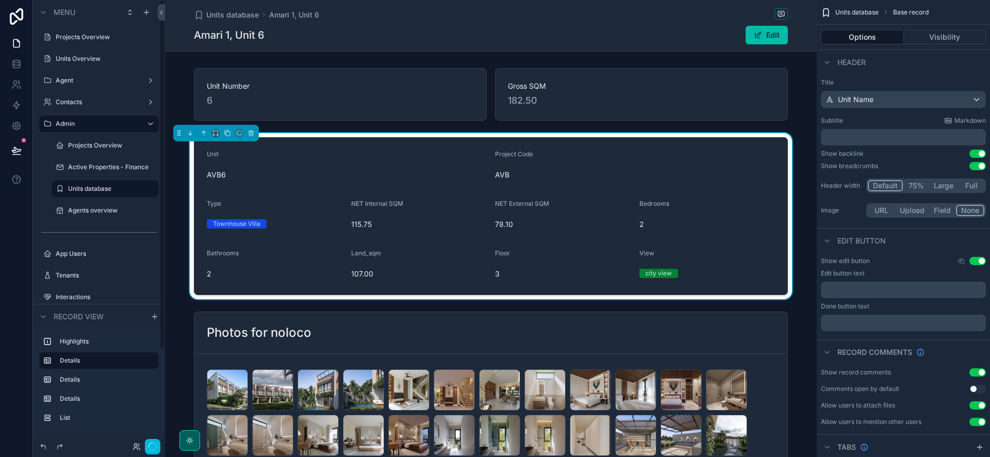
click at [97, 185] on label "Units database" at bounding box center [110, 189] width 85 height 8
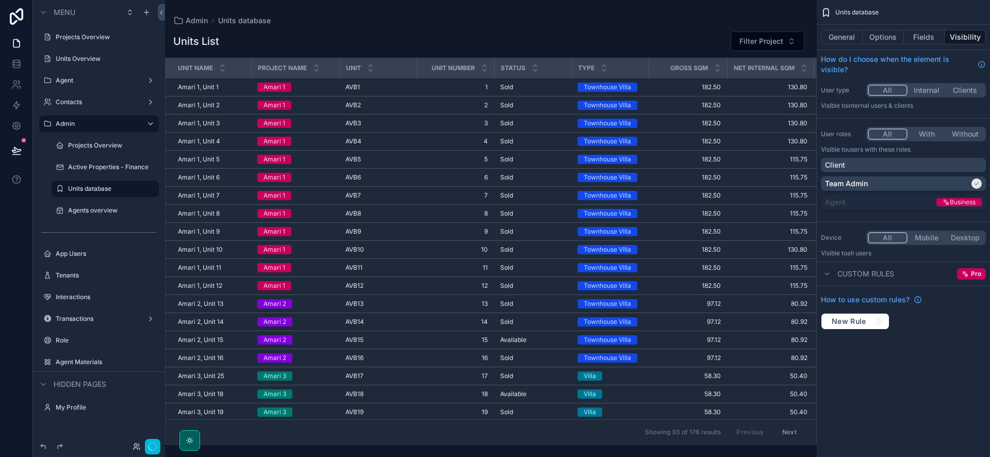
click at [766, 60] on div "NET Internal SQM" at bounding box center [770, 68] width 86 height 20
click at [932, 45] on div "General Options Fields Visibility" at bounding box center [903, 37] width 173 height 25
click at [931, 40] on button "Fields" at bounding box center [924, 37] width 41 height 14
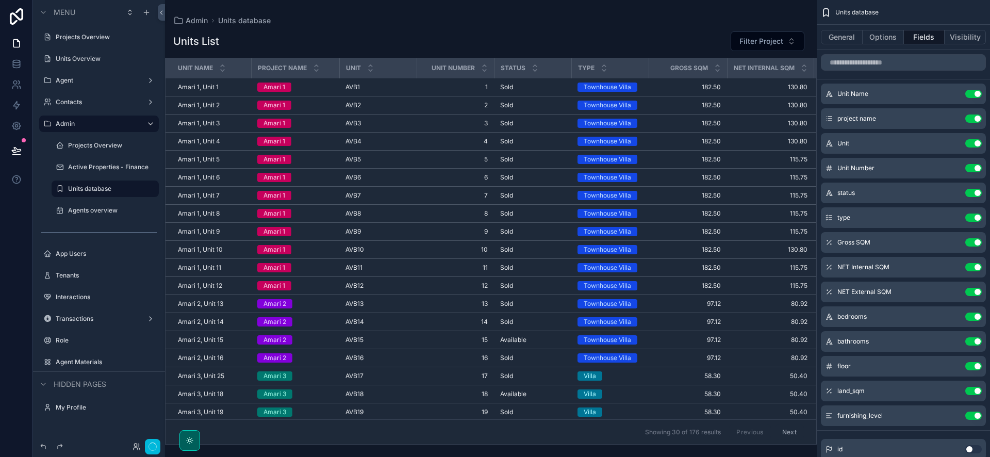
click at [879, 25] on div "General Options Fields Visibility" at bounding box center [903, 37] width 173 height 25
click at [879, 30] on button "Options" at bounding box center [883, 37] width 41 height 14
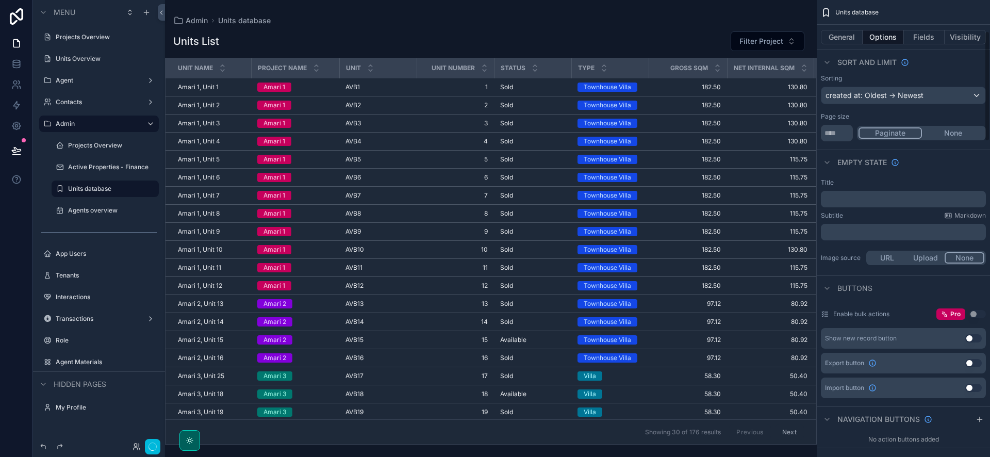
scroll to position [432, 0]
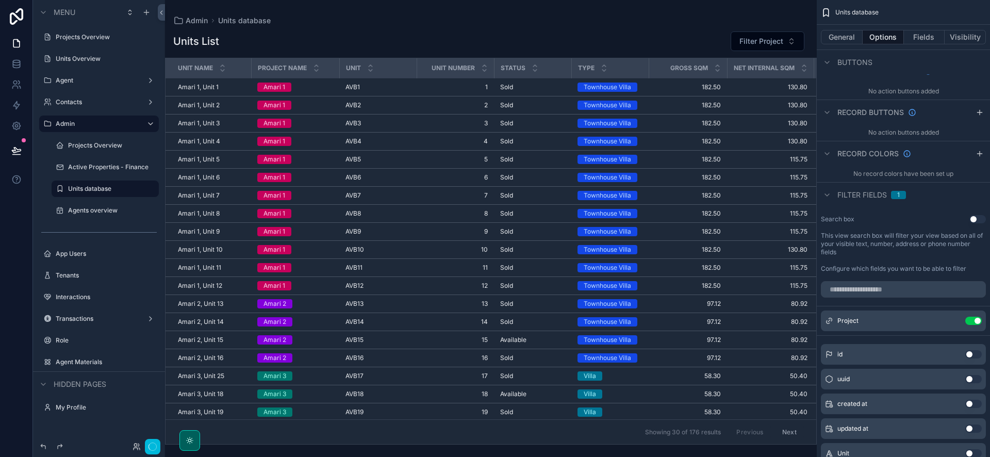
click at [852, 41] on button "General" at bounding box center [842, 37] width 42 height 14
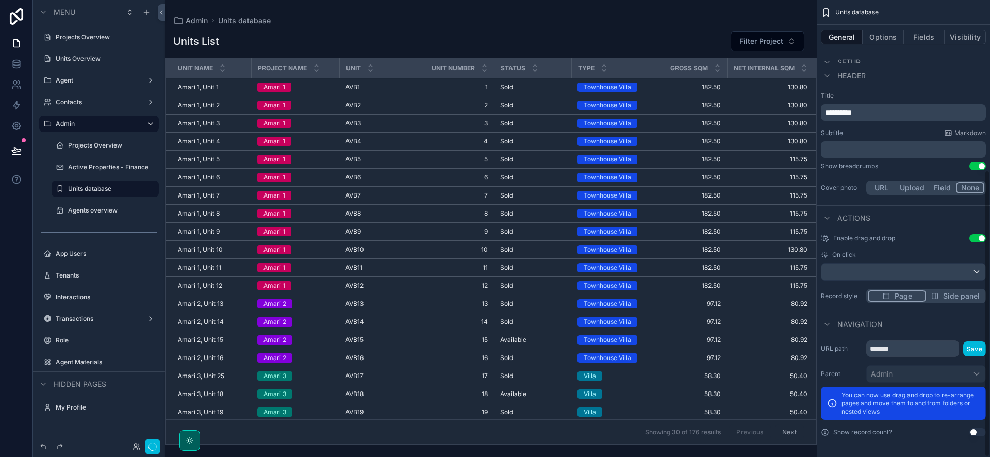
scroll to position [270, 0]
click at [865, 263] on div "scrollable content" at bounding box center [903, 271] width 164 height 16
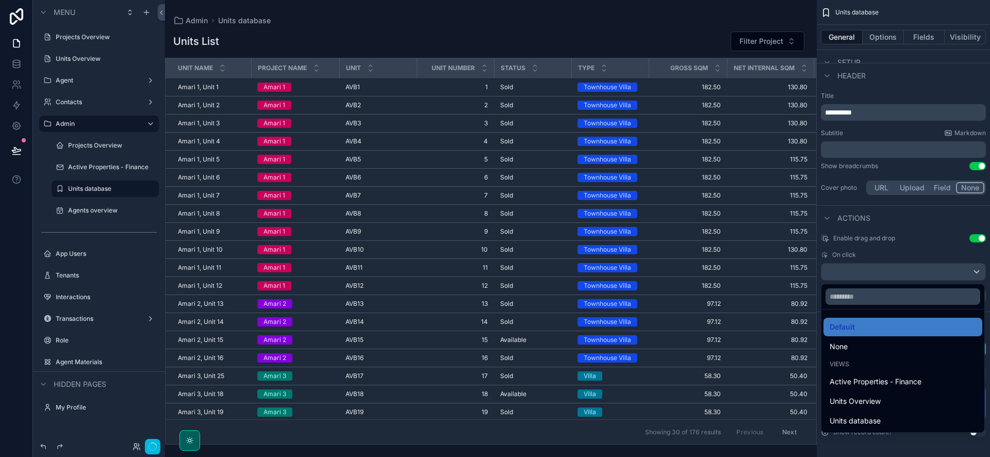
click at [871, 400] on span "Units Overview" at bounding box center [855, 401] width 51 height 12
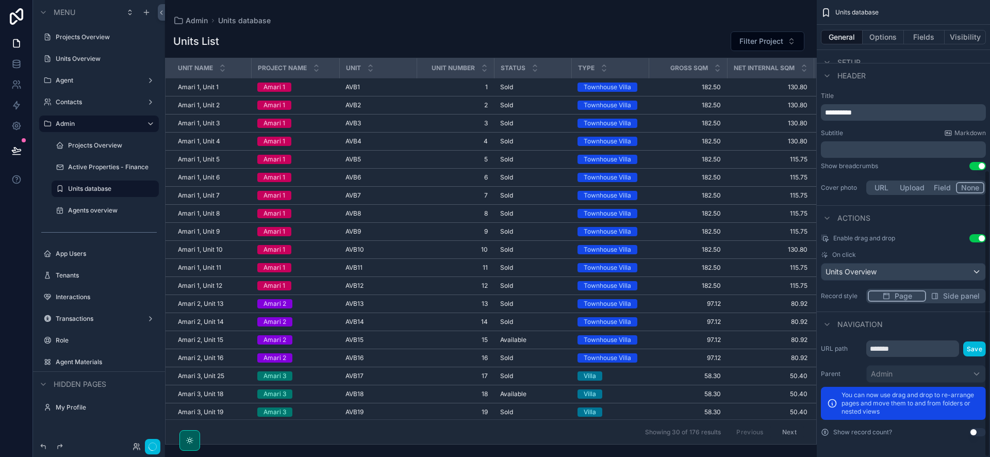
click at [114, 208] on label "Agents overview" at bounding box center [110, 210] width 85 height 8
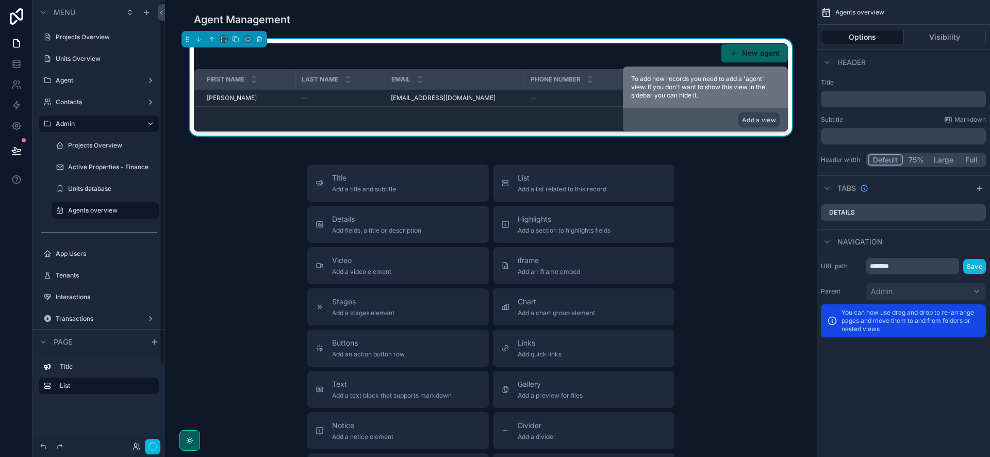
click at [217, 197] on div "Title Add a title and subtitle List Add a list related to this record Details A…" at bounding box center [490, 347] width 635 height 367
click at [18, 151] on icon at bounding box center [16, 149] width 9 height 5
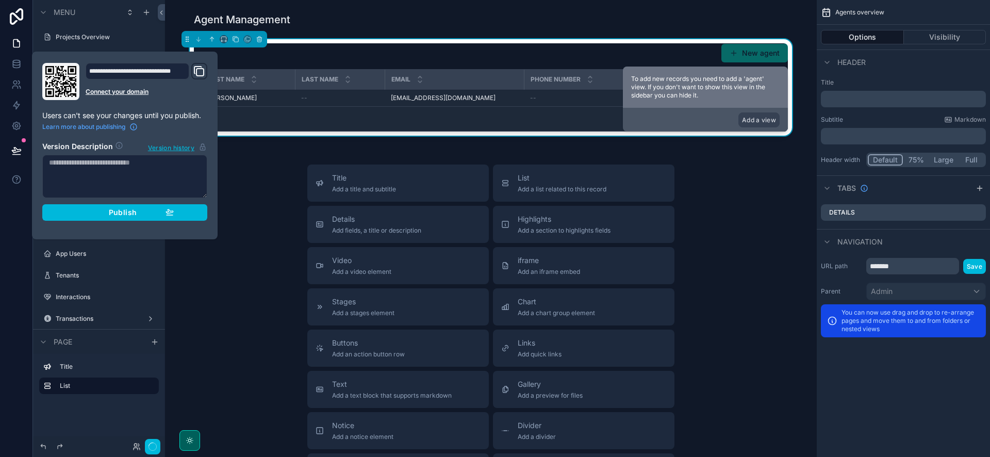
click at [146, 209] on div "Publish" at bounding box center [125, 212] width 98 height 9
